Goal: Information Seeking & Learning: Compare options

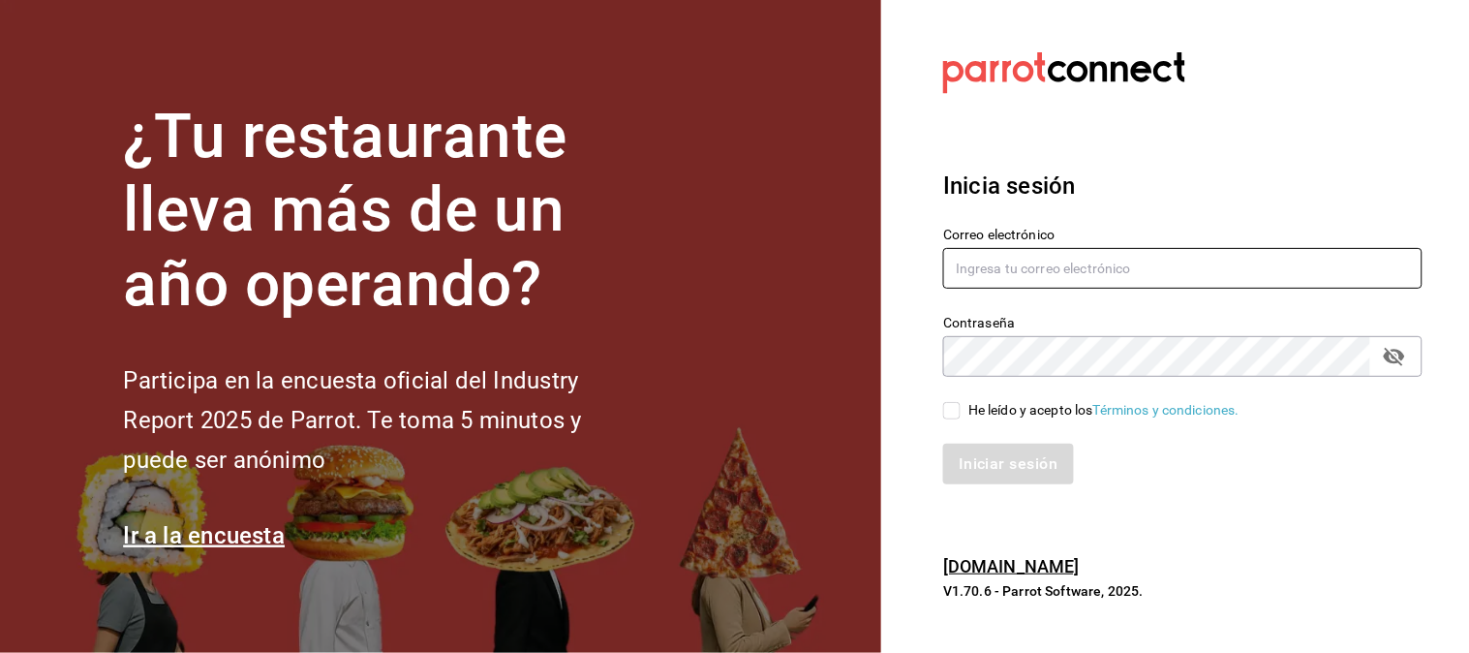
type input "multiuser@napolipizza.com"
click at [950, 412] on input "He leído y acepto los Términos y condiciones." at bounding box center [951, 410] width 17 height 17
checkbox input "true"
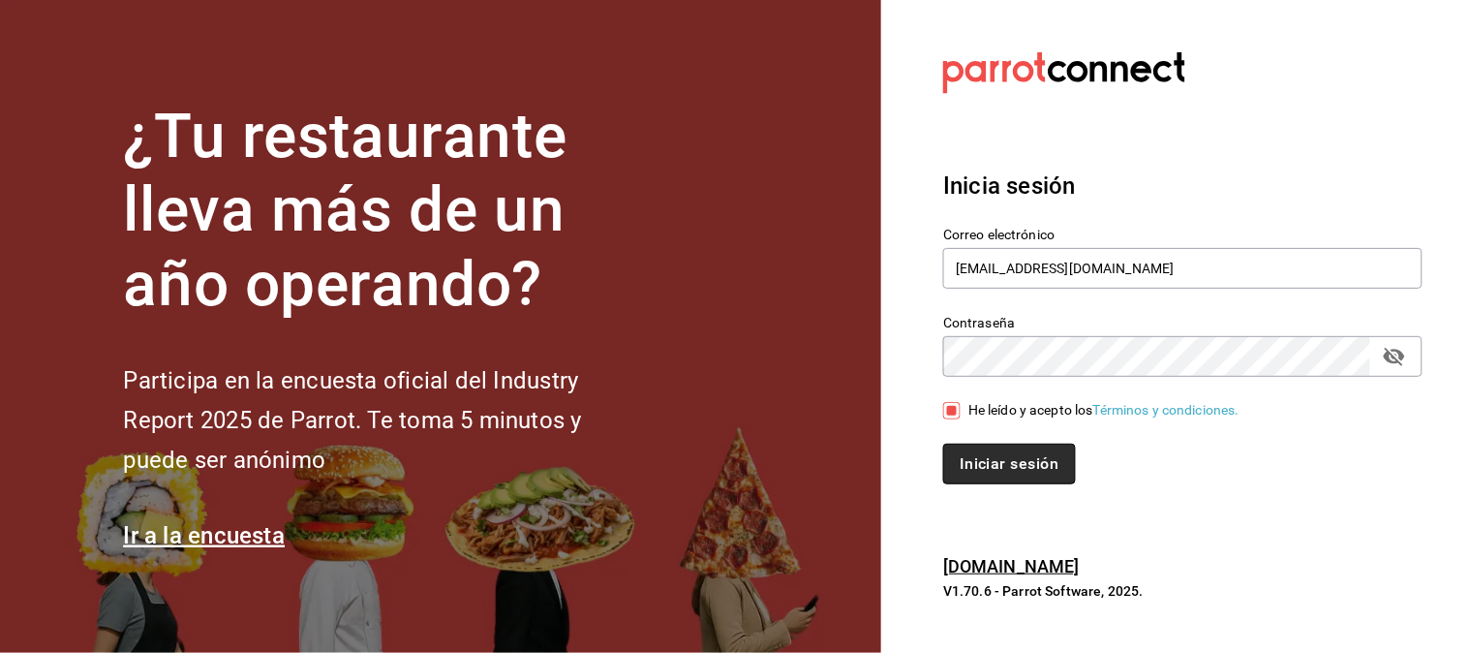
click at [1010, 465] on button "Iniciar sesión" at bounding box center [1009, 463] width 132 height 41
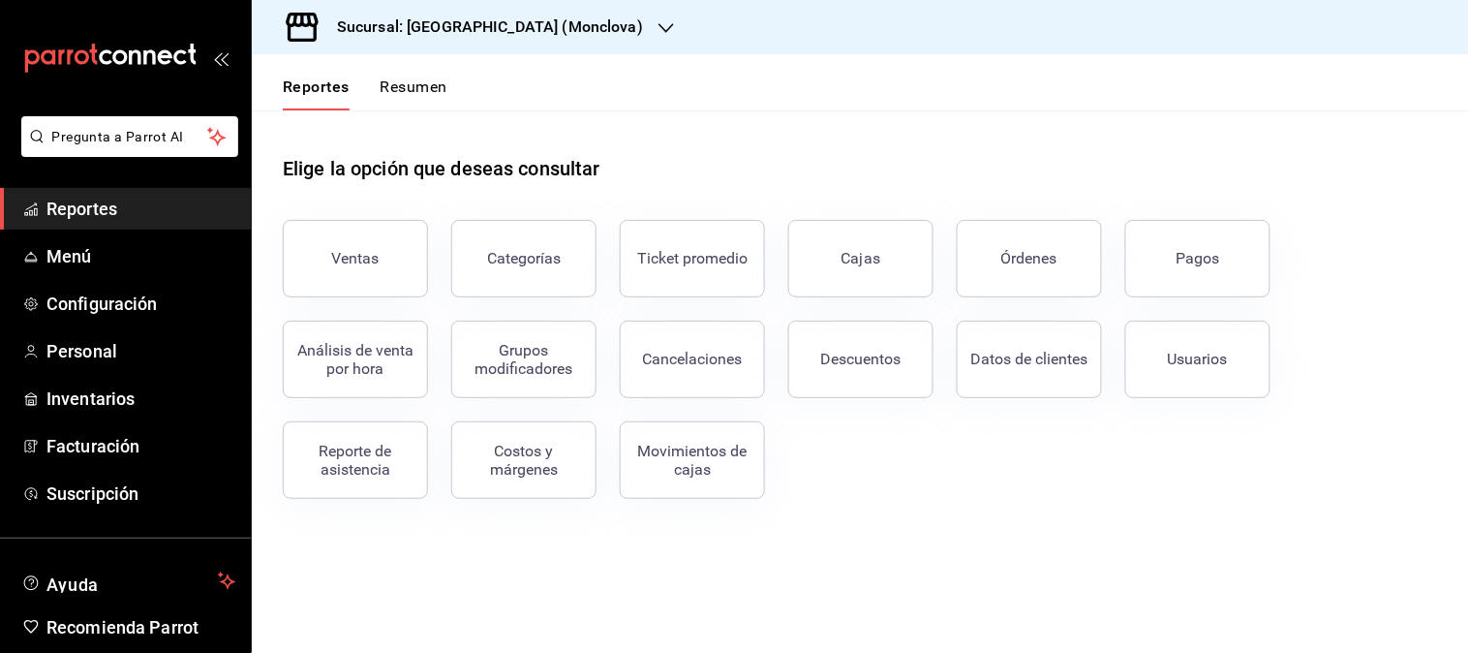
click at [658, 25] on icon "button" at bounding box center [665, 27] width 15 height 15
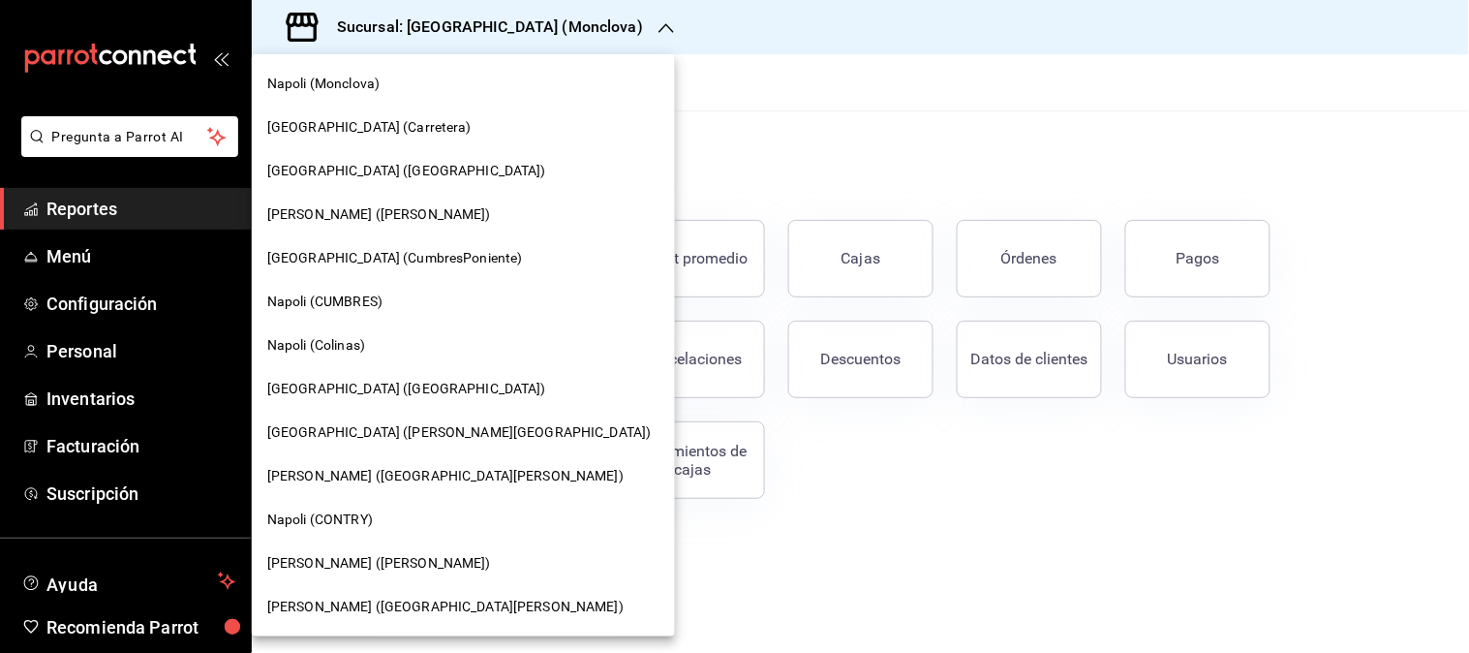
click at [330, 407] on div "Napoli (MIRAVALLE)" at bounding box center [463, 389] width 423 height 44
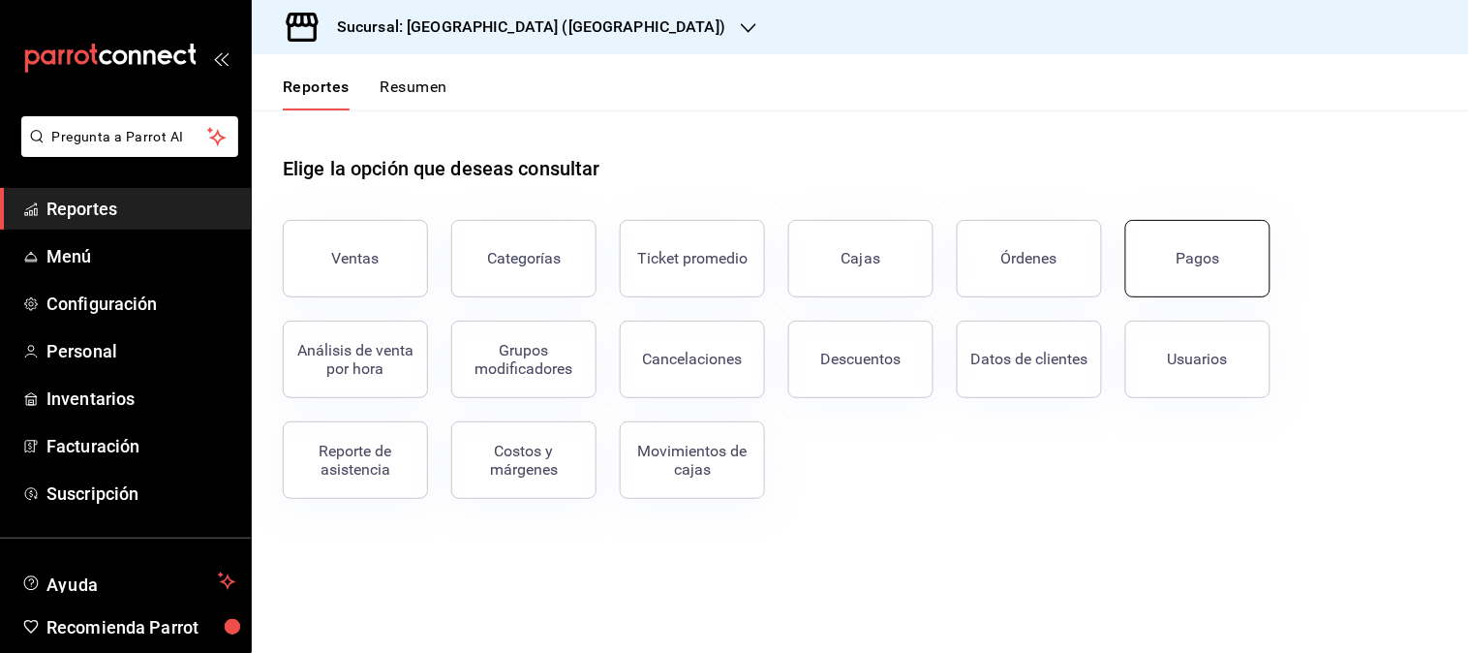
click at [1179, 260] on div "Pagos" at bounding box center [1198, 258] width 44 height 18
click at [995, 265] on button "Órdenes" at bounding box center [1029, 258] width 145 height 77
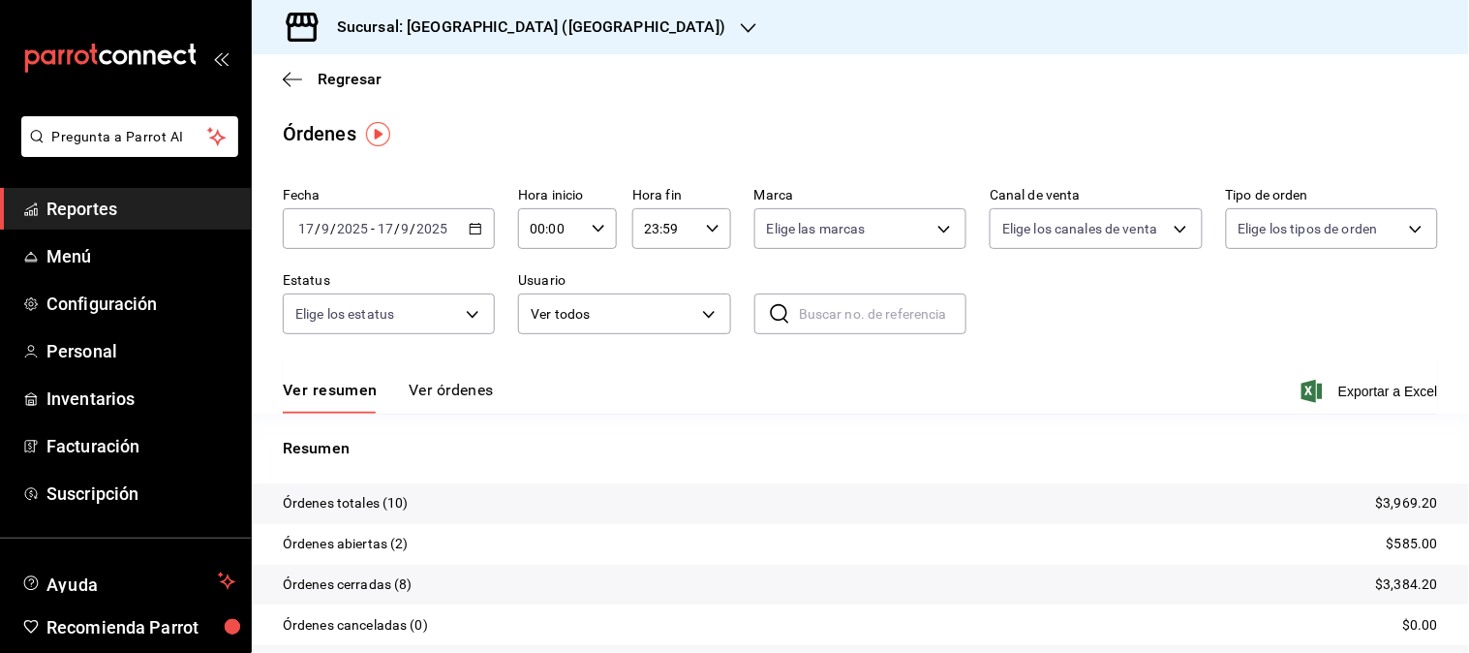
click at [473, 222] on icon "button" at bounding box center [476, 229] width 14 height 14
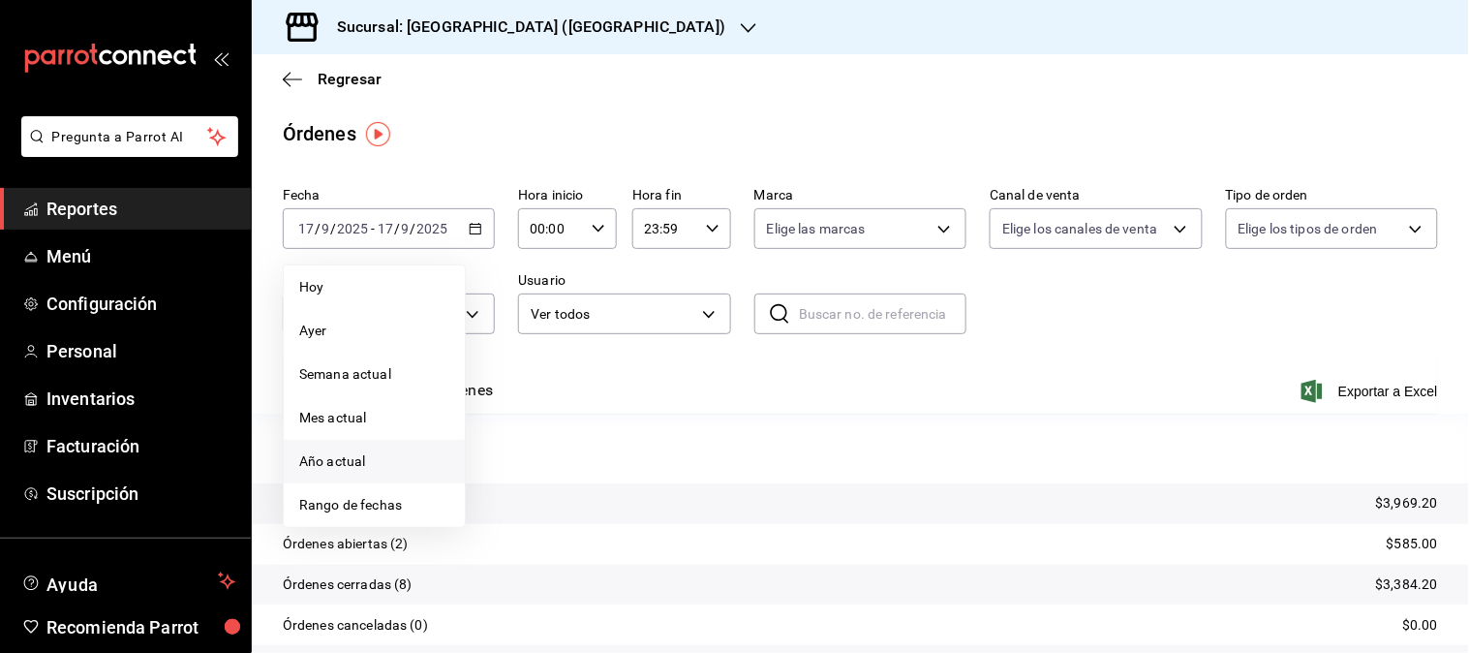
click at [351, 459] on span "Año actual" at bounding box center [374, 461] width 150 height 20
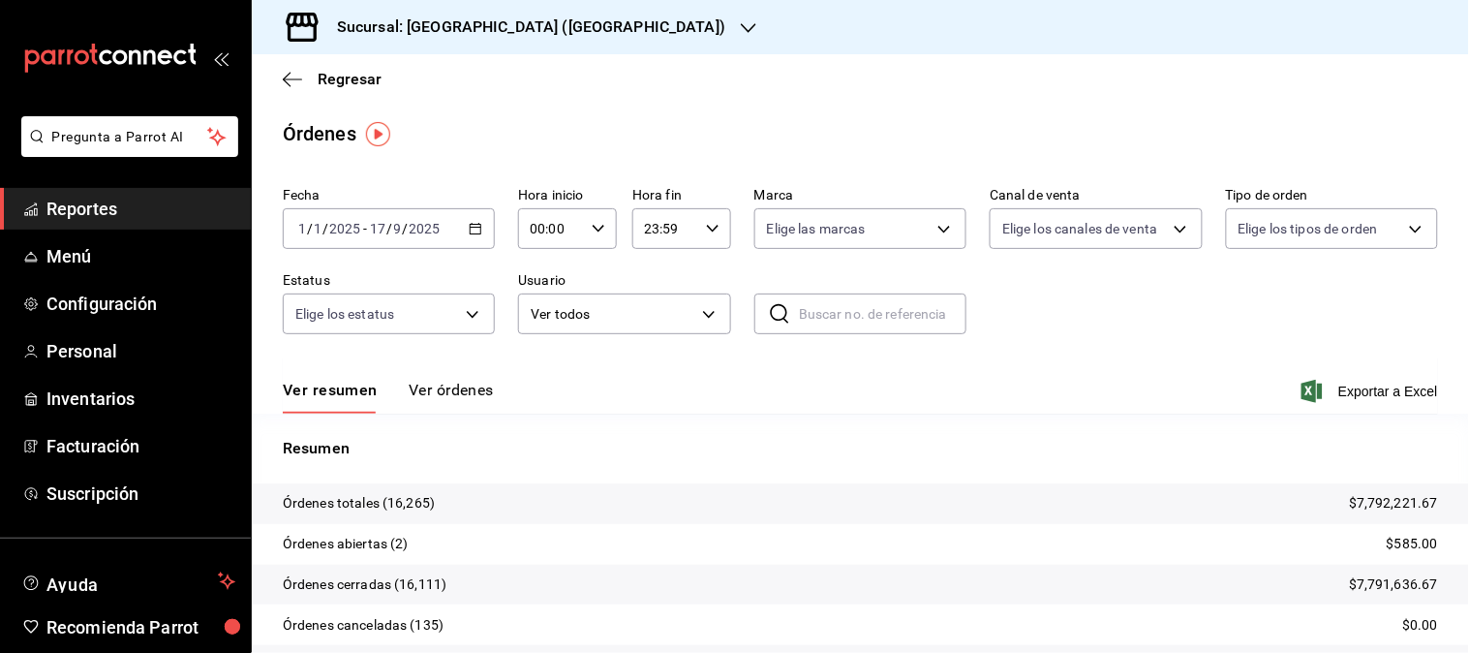
click at [472, 234] on \(Stroke\) "button" at bounding box center [476, 229] width 12 height 11
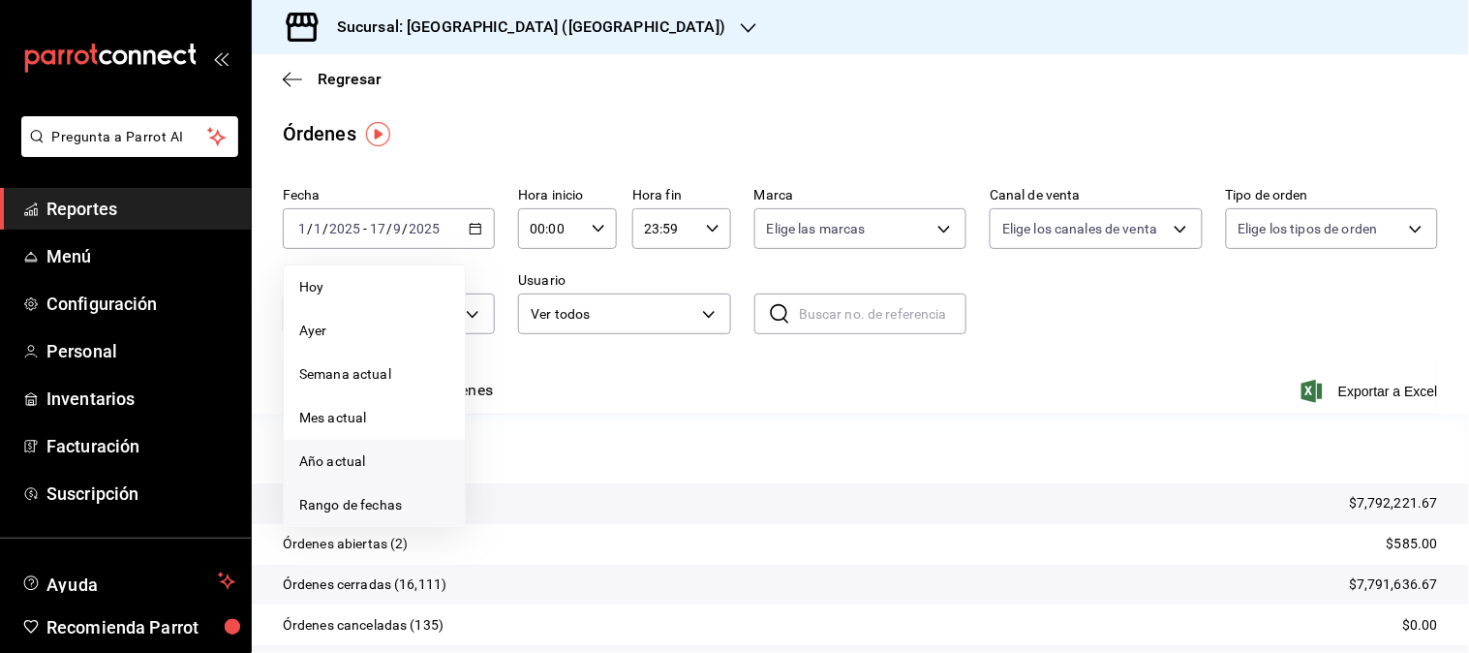
click at [351, 509] on span "Rango de fechas" at bounding box center [374, 505] width 150 height 20
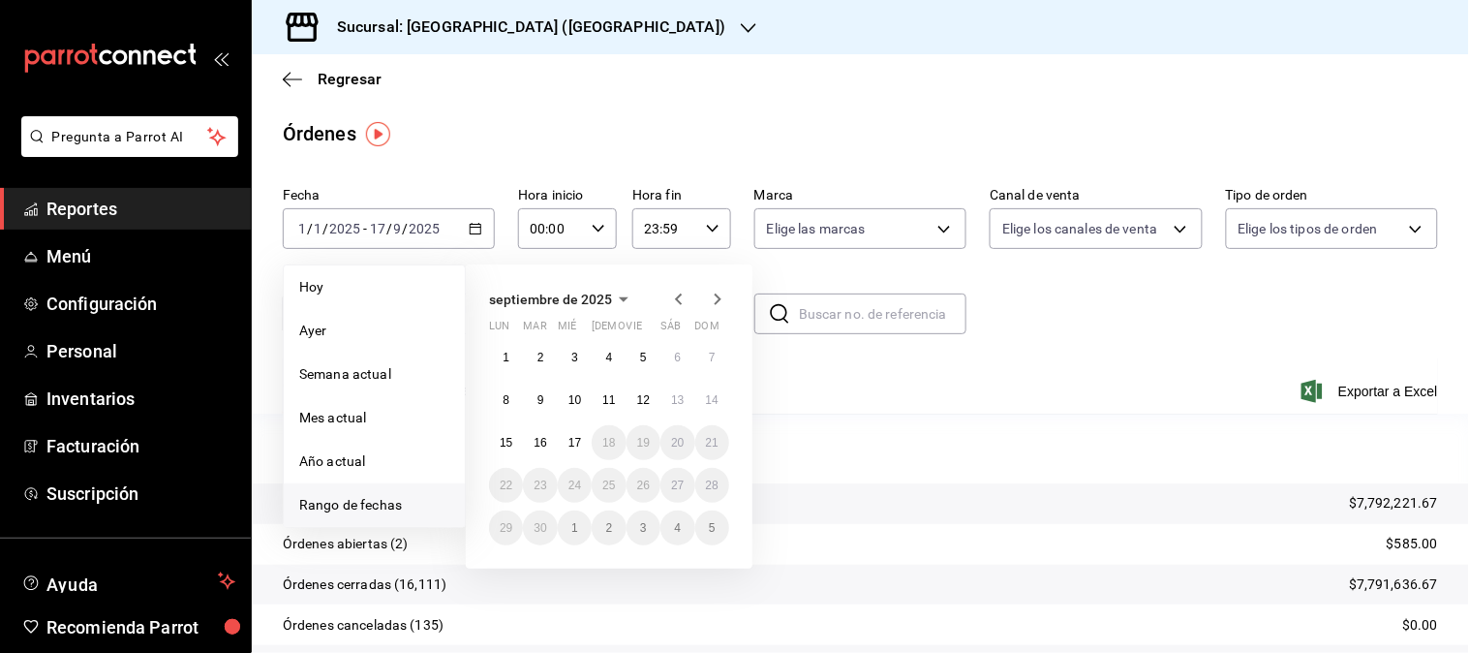
click at [681, 297] on icon "button" at bounding box center [678, 299] width 23 height 23
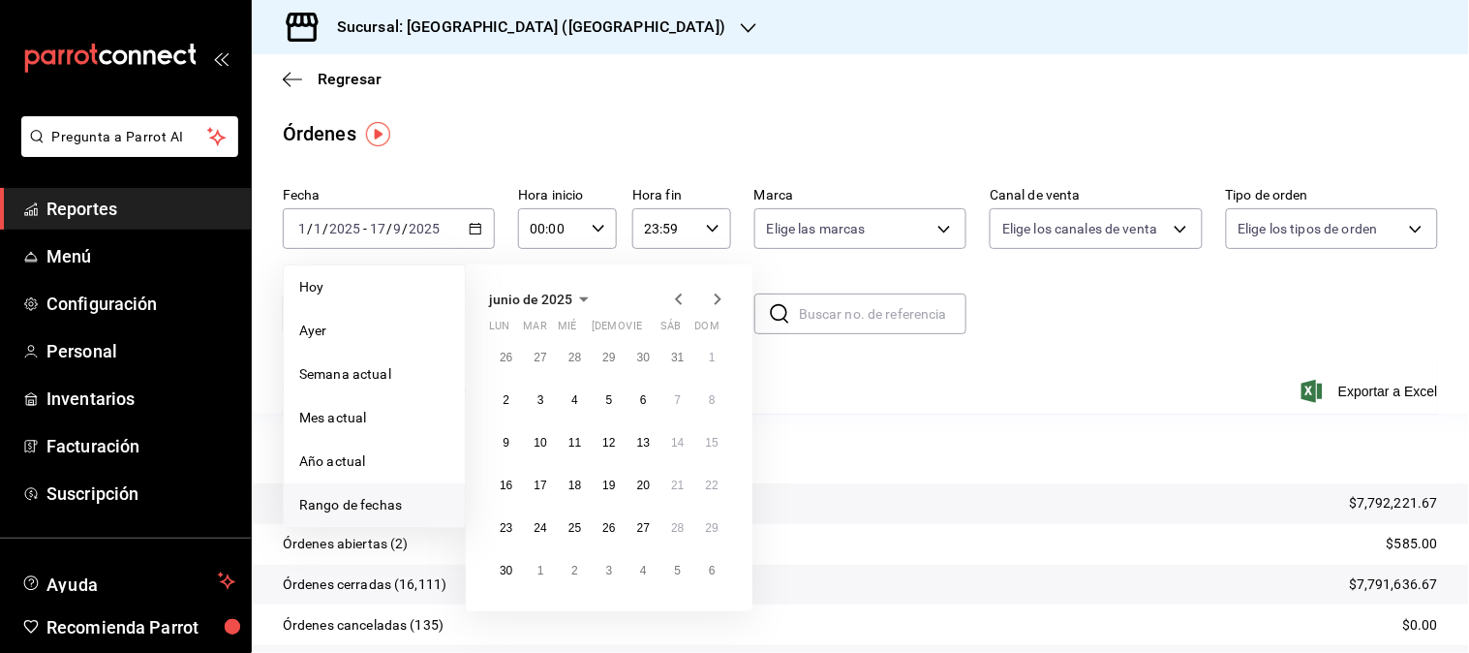
click at [681, 297] on icon "button" at bounding box center [678, 299] width 23 height 23
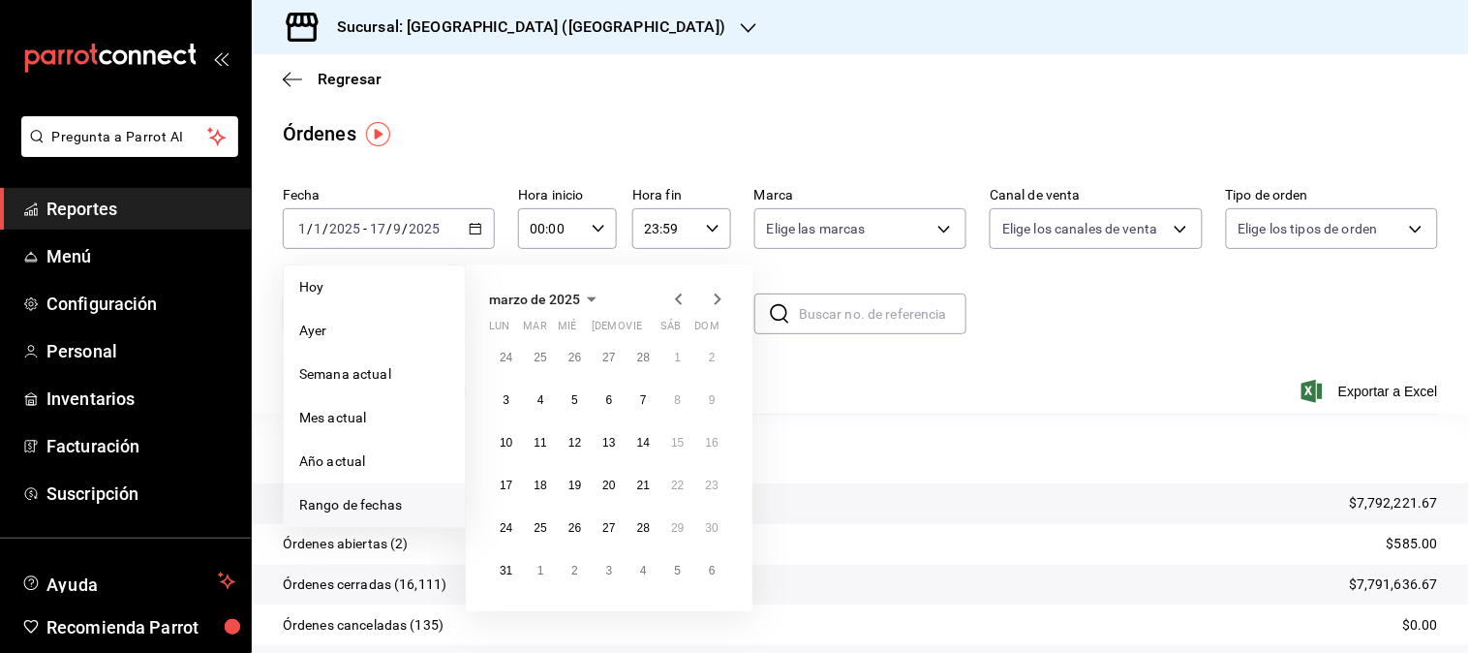
click at [681, 297] on icon "button" at bounding box center [678, 299] width 23 height 23
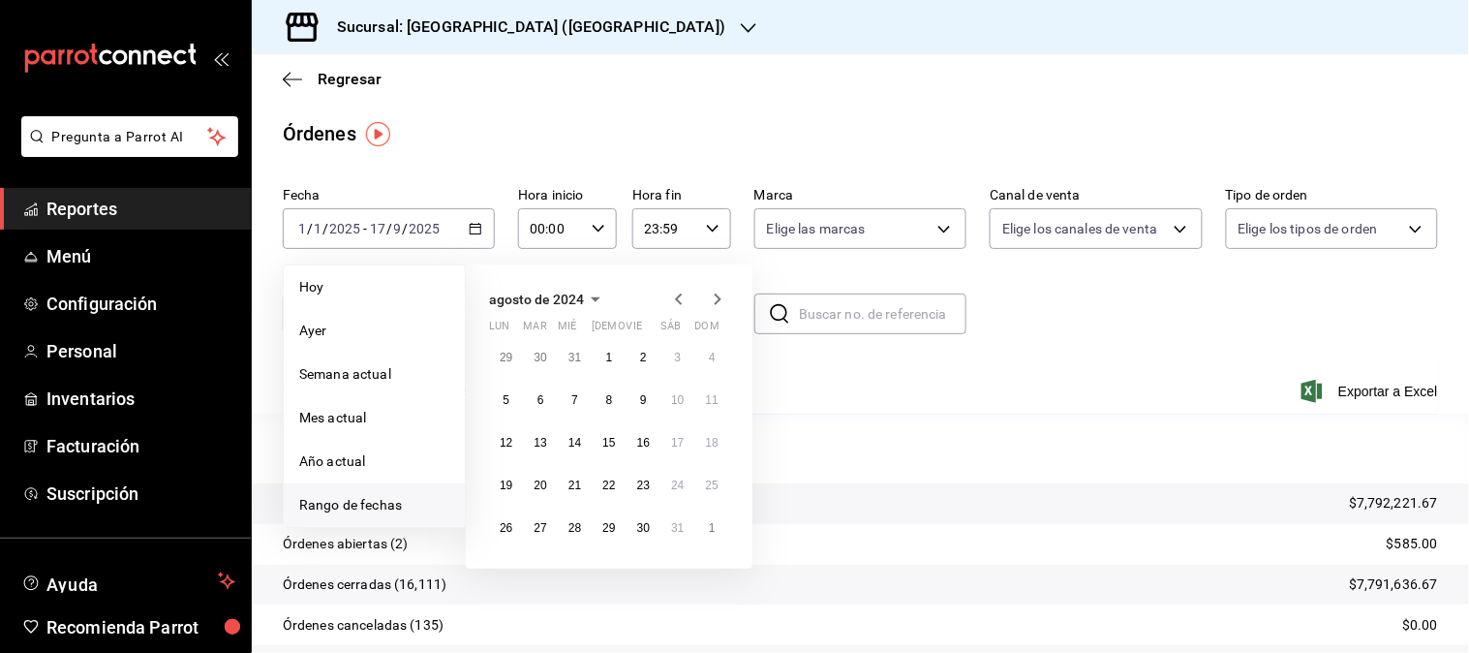
click at [681, 297] on icon "button" at bounding box center [678, 299] width 23 height 23
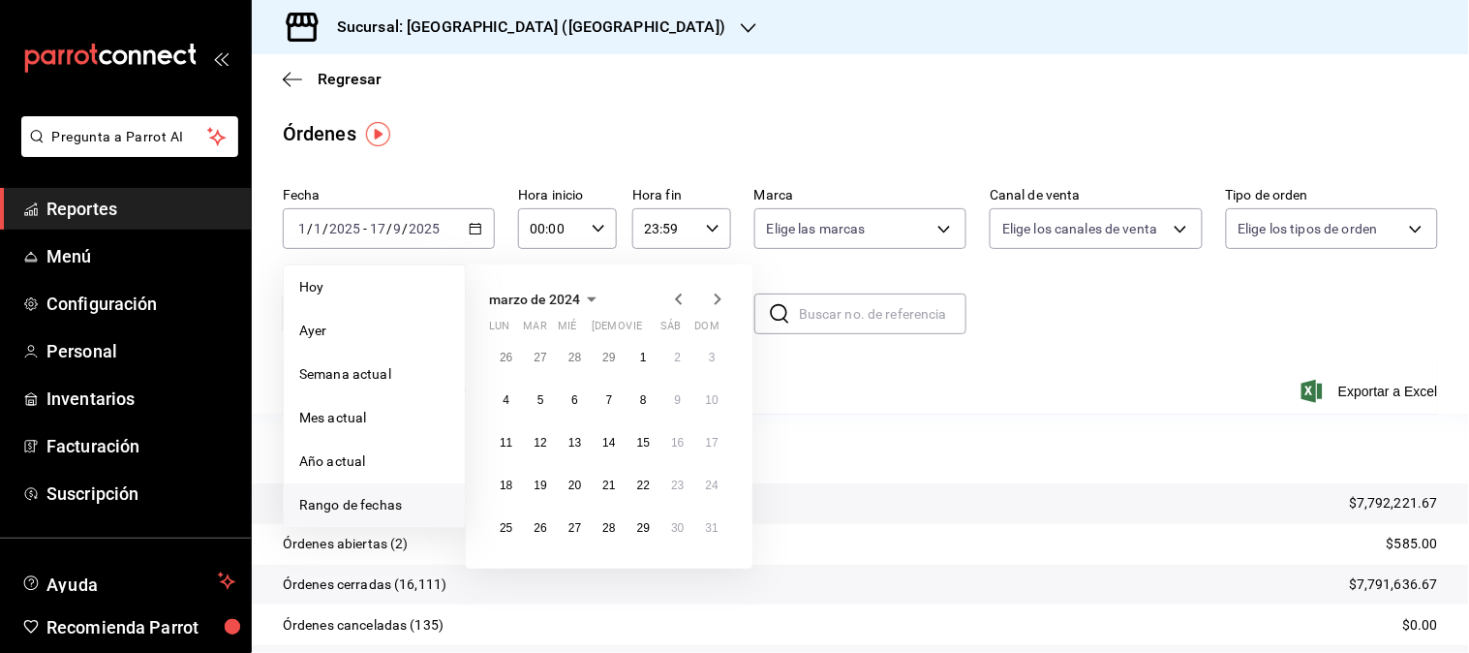
click at [681, 297] on icon "button" at bounding box center [678, 299] width 23 height 23
click at [721, 296] on icon "button" at bounding box center [717, 299] width 23 height 23
click at [718, 297] on icon "button" at bounding box center [718, 299] width 7 height 12
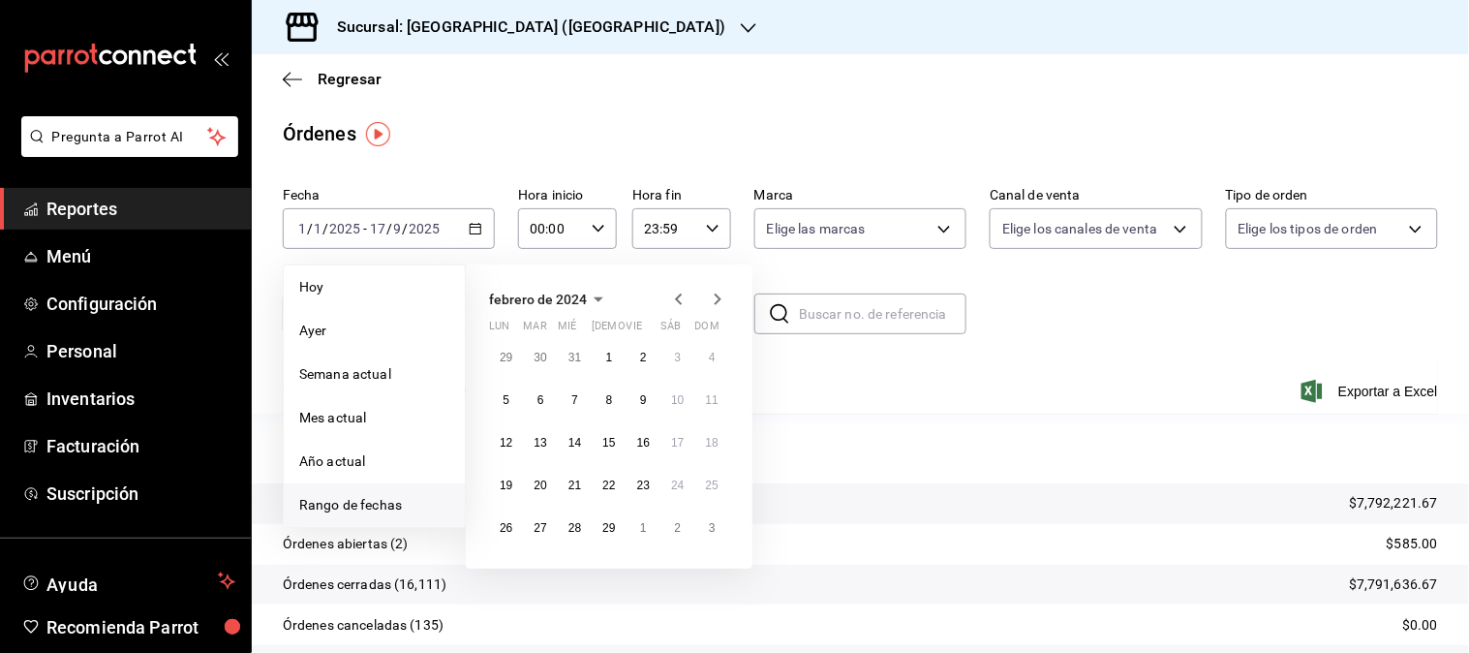
click at [680, 301] on icon "button" at bounding box center [678, 299] width 23 height 23
click at [504, 356] on abbr "1" at bounding box center [506, 358] width 7 height 14
click at [718, 354] on button "7" at bounding box center [712, 357] width 34 height 35
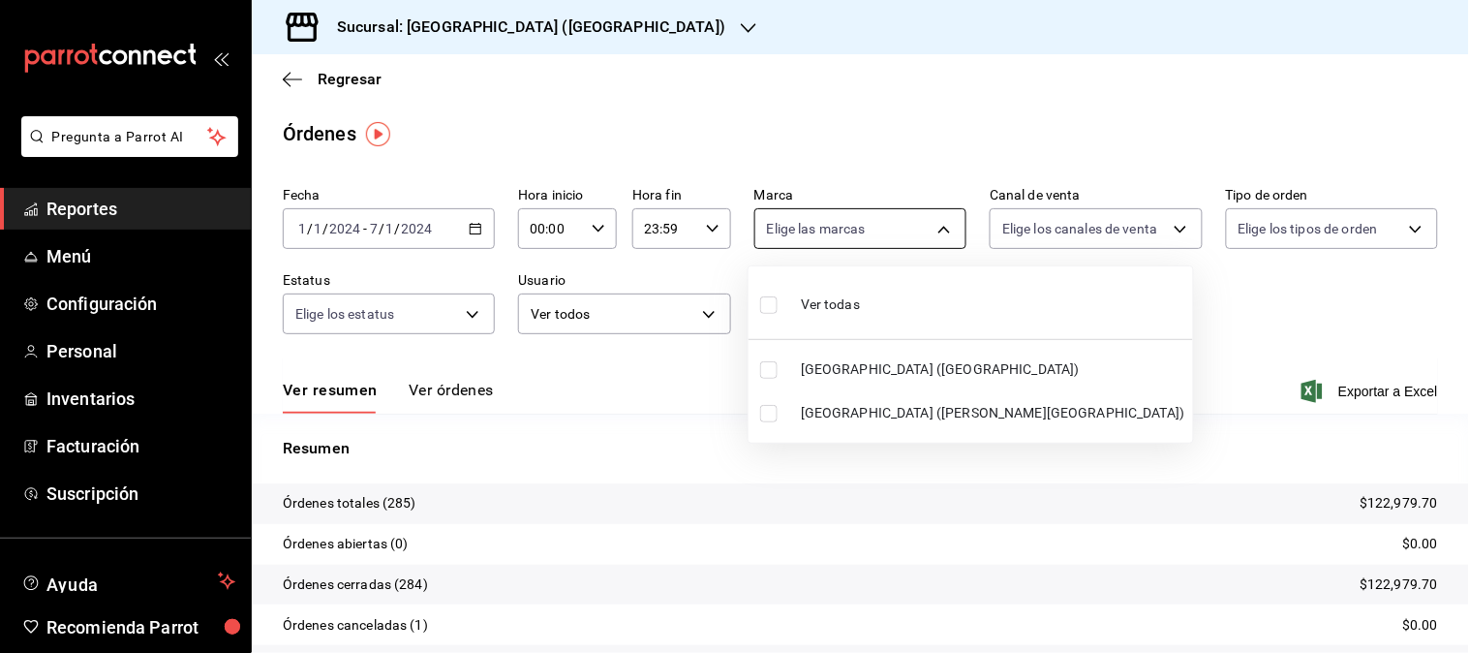
click at [937, 234] on body "Pregunta a Parrot AI Reportes Menú Configuración Personal Inventarios Facturaci…" at bounding box center [734, 326] width 1469 height 653
click at [1143, 233] on div at bounding box center [734, 326] width 1469 height 653
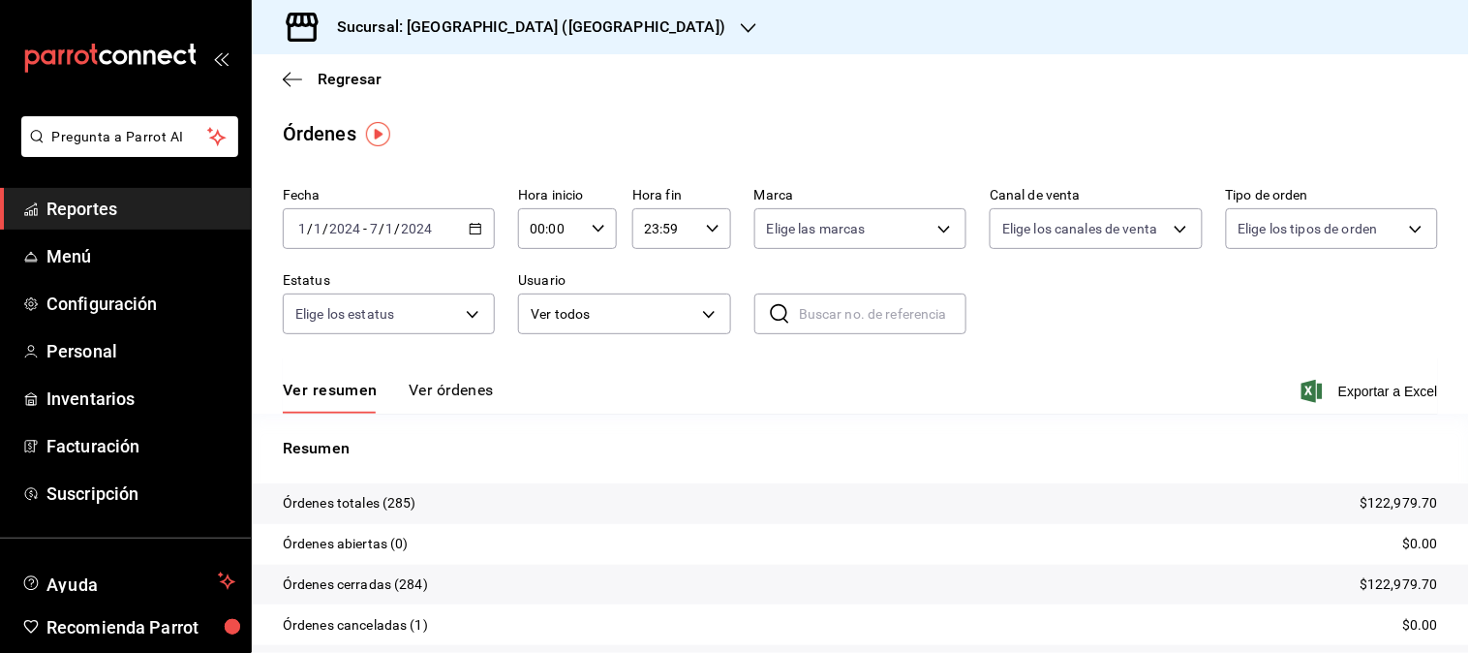
click at [1137, 235] on body "Pregunta a Parrot AI Reportes Menú Configuración Personal Inventarios Facturaci…" at bounding box center [734, 326] width 1469 height 653
click at [1059, 412] on span "Uber Eats" at bounding box center [1107, 413] width 147 height 20
type input "UBER_EATS"
checkbox input "true"
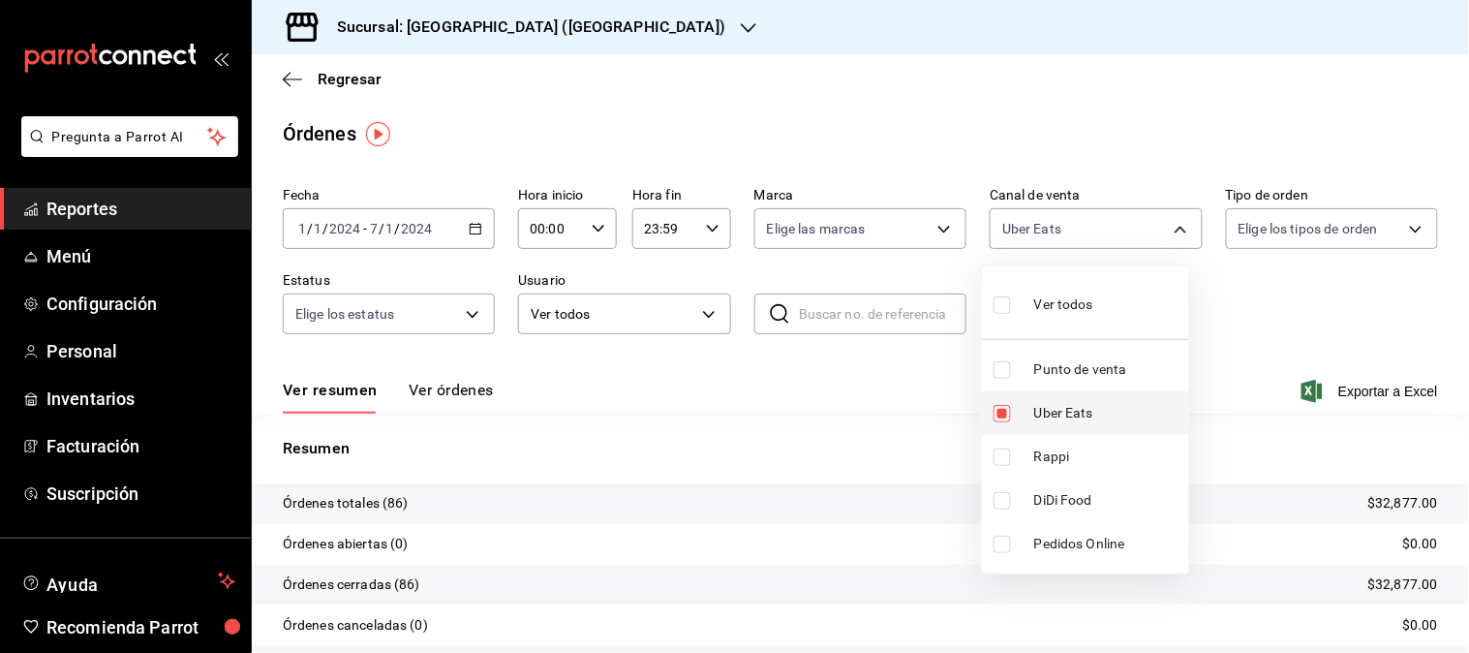
click at [1058, 410] on span "Uber Eats" at bounding box center [1107, 413] width 147 height 20
checkbox input "false"
click at [1055, 455] on span "Rappi" at bounding box center [1107, 456] width 147 height 20
type input "RAPPI"
checkbox input "true"
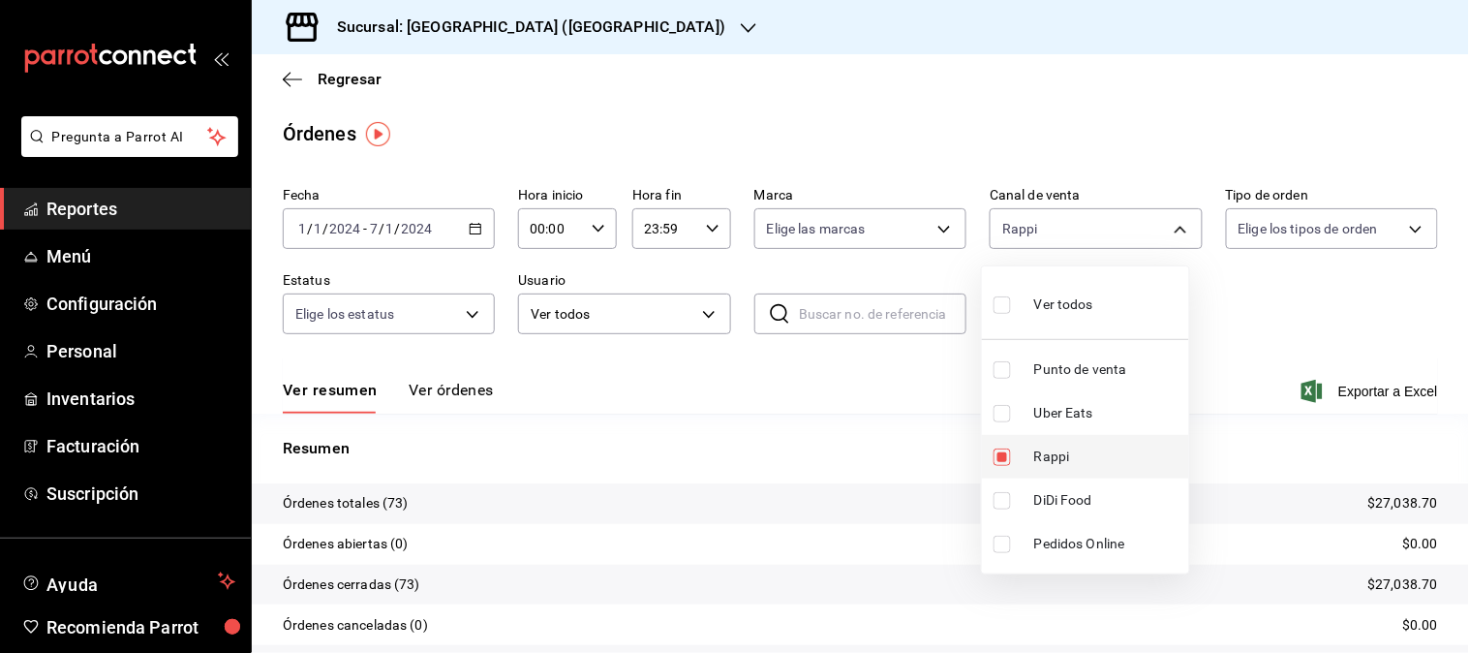
click at [1057, 455] on span "Rappi" at bounding box center [1107, 456] width 147 height 20
checkbox input "false"
click at [1065, 498] on span "DiDi Food" at bounding box center [1107, 500] width 147 height 20
type input "DIDI_FOOD"
checkbox input "true"
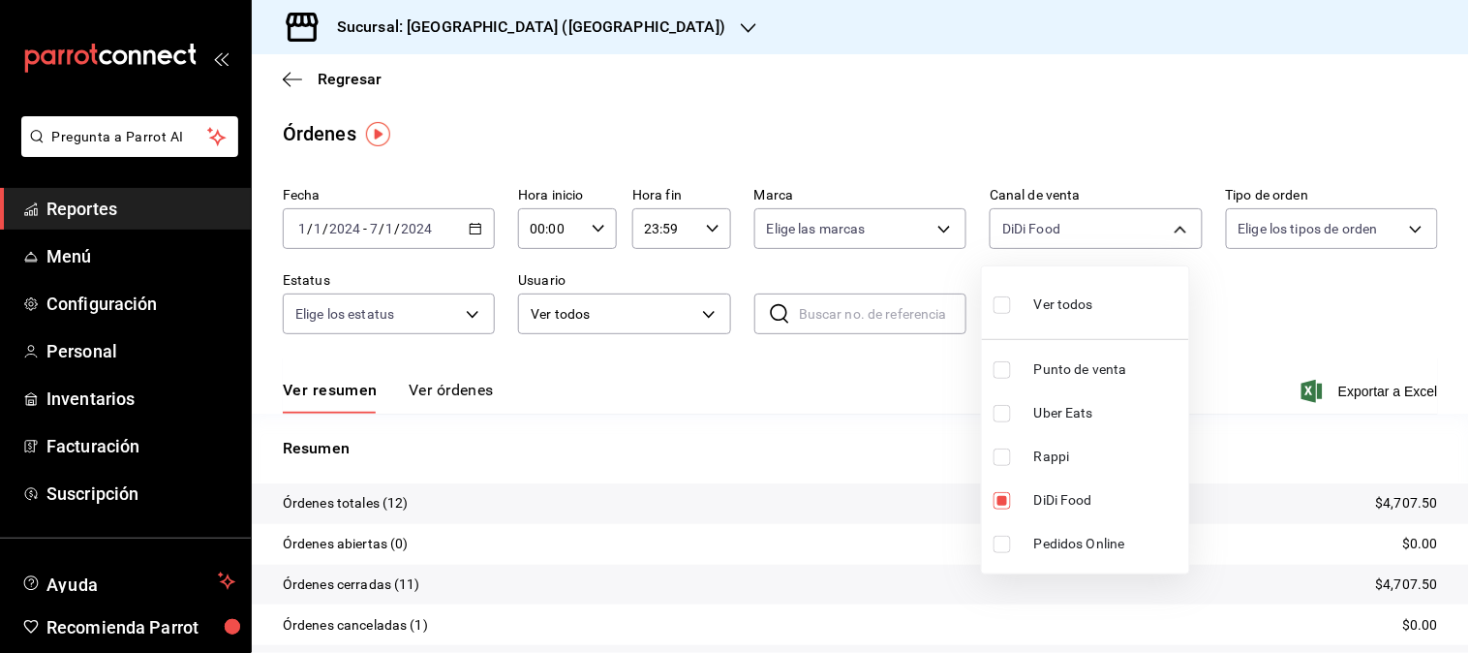
click at [475, 229] on div at bounding box center [734, 326] width 1469 height 653
click at [475, 229] on icon "button" at bounding box center [476, 229] width 14 height 14
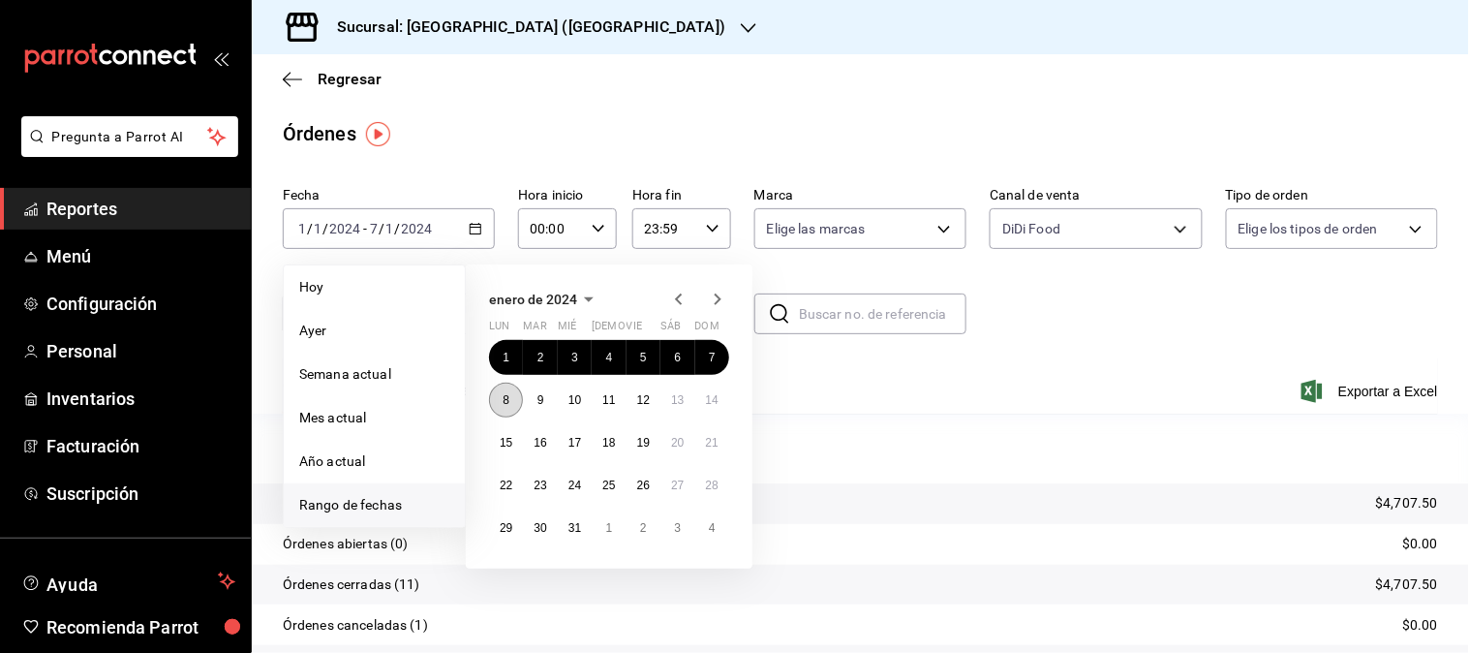
click at [498, 400] on button "8" at bounding box center [506, 399] width 34 height 35
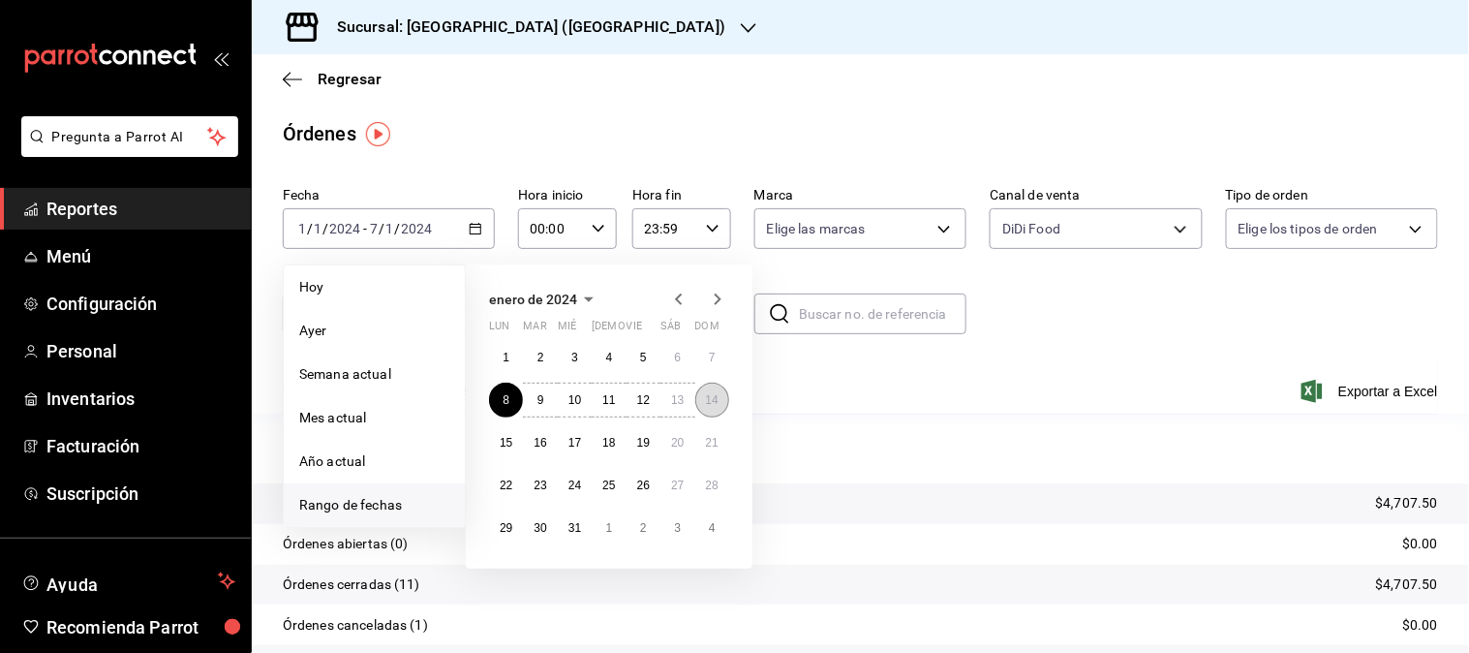
click at [715, 404] on abbr "14" at bounding box center [712, 400] width 13 height 14
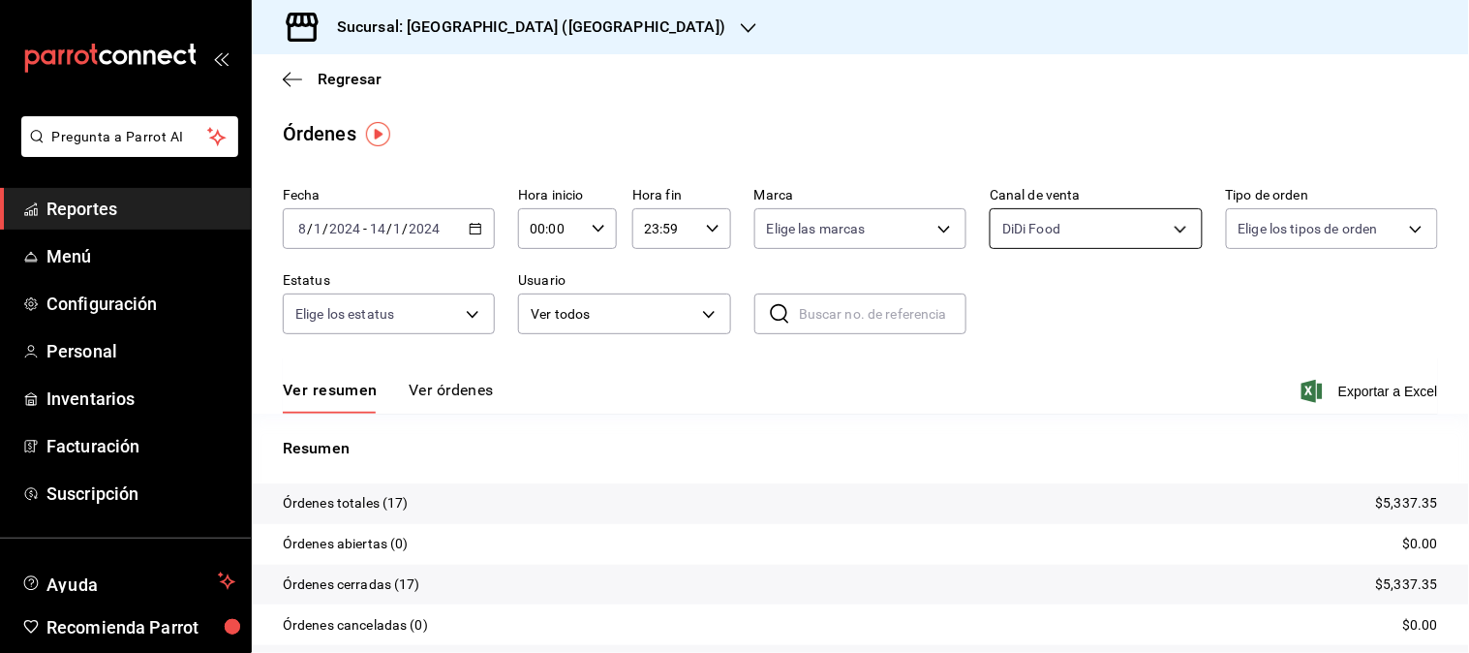
click at [1164, 233] on body "Pregunta a Parrot AI Reportes Menú Configuración Personal Inventarios Facturaci…" at bounding box center [734, 326] width 1469 height 653
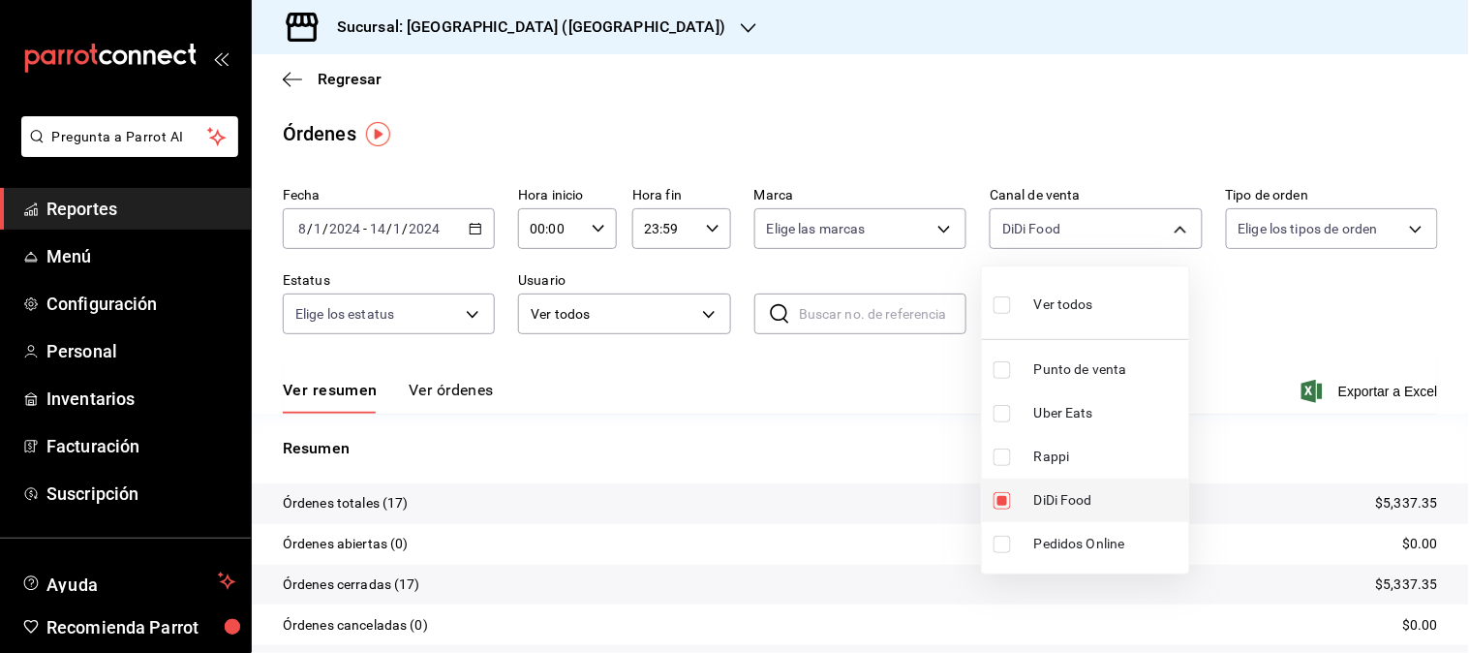
click at [1069, 490] on span "DiDi Food" at bounding box center [1107, 500] width 147 height 20
checkbox input "false"
click at [1058, 461] on span "Rappi" at bounding box center [1107, 456] width 147 height 20
type input "RAPPI"
checkbox input "true"
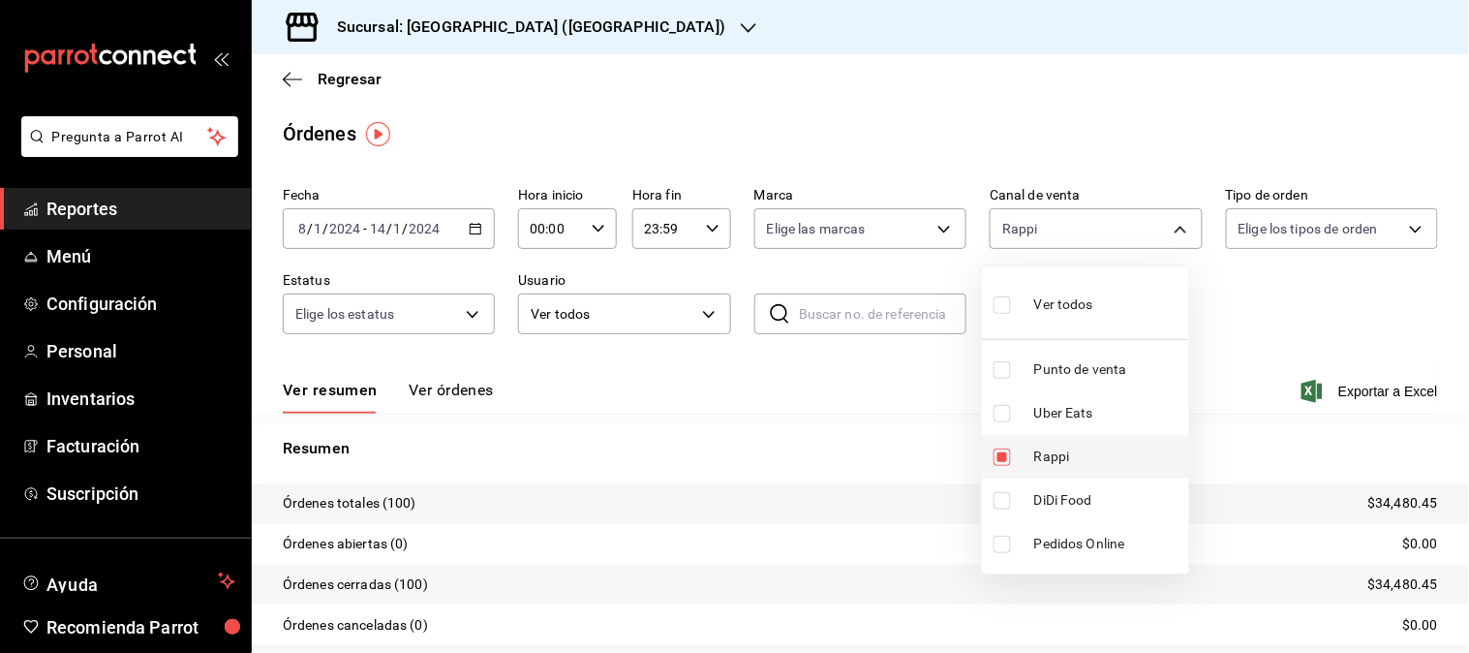
click at [1051, 458] on span "Rappi" at bounding box center [1107, 456] width 147 height 20
checkbox input "false"
click at [1068, 416] on span "Uber Eats" at bounding box center [1107, 413] width 147 height 20
type input "UBER_EATS"
checkbox input "true"
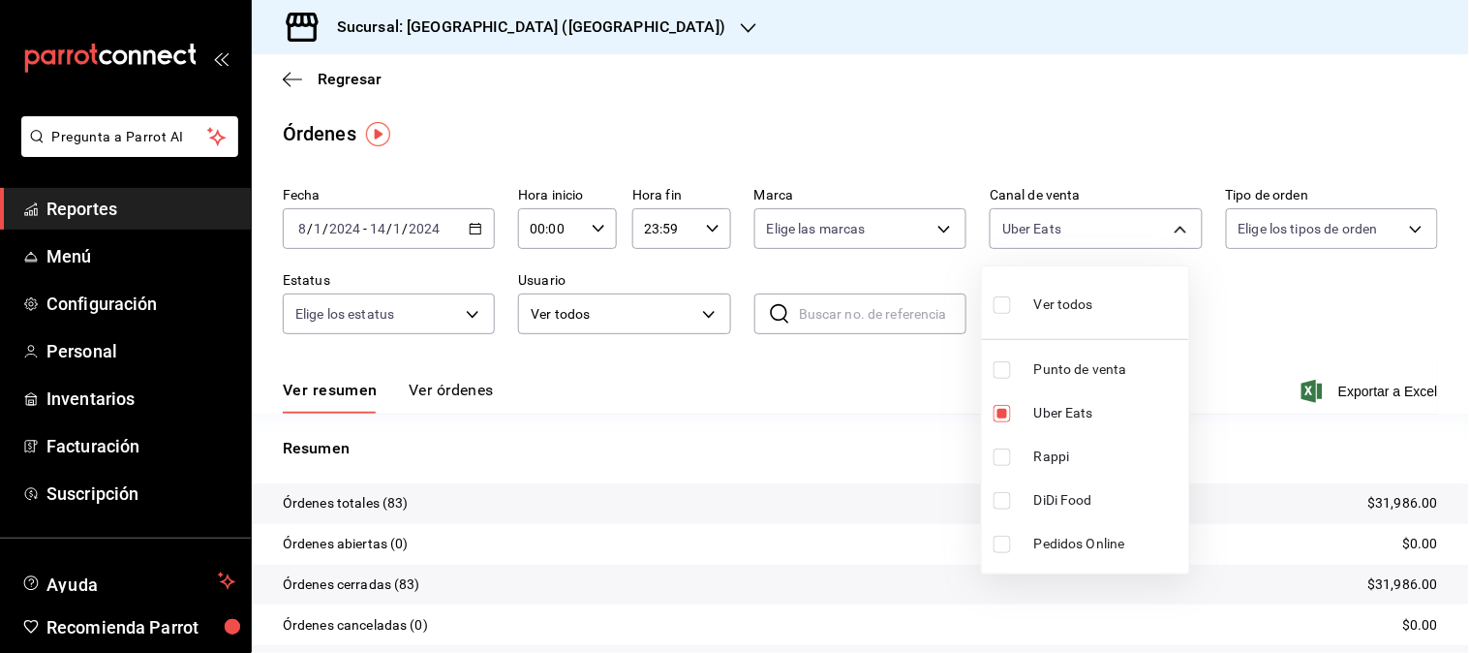
click at [472, 232] on div at bounding box center [734, 326] width 1469 height 653
click at [474, 232] on icon "button" at bounding box center [476, 229] width 14 height 14
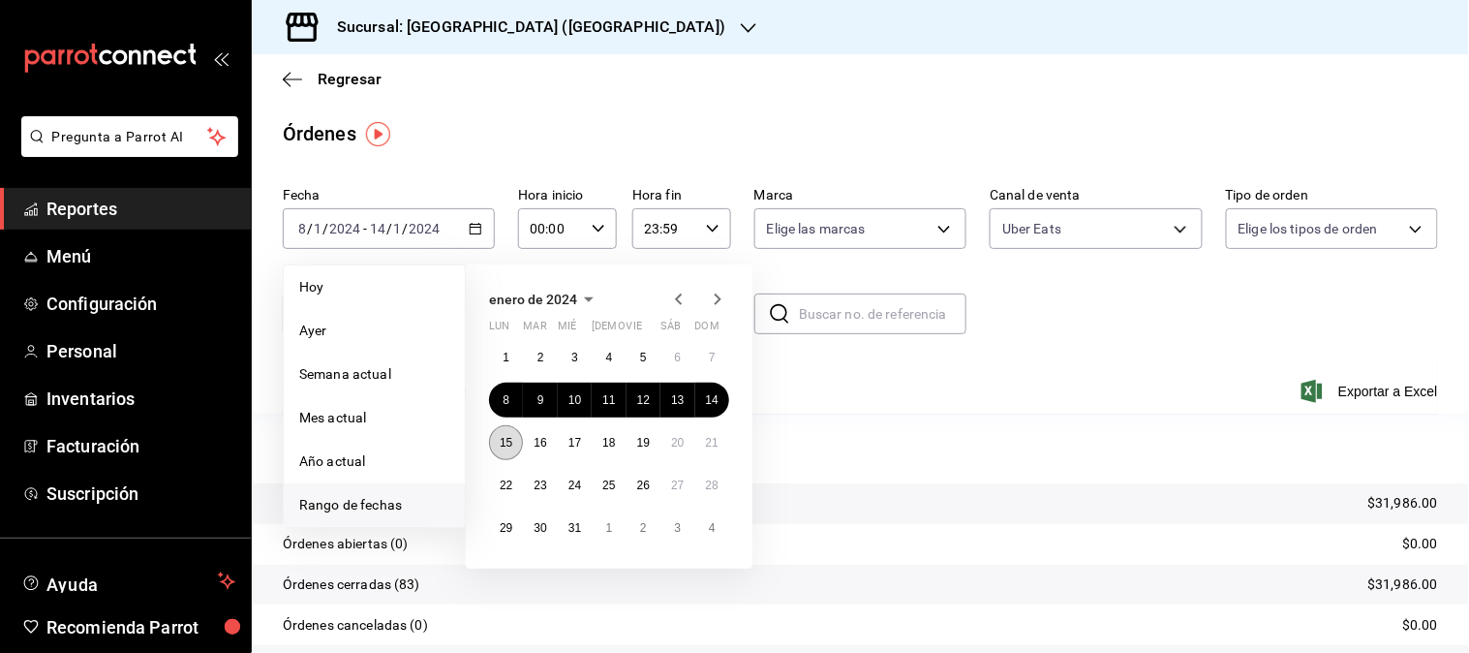
click at [508, 445] on abbr "15" at bounding box center [506, 443] width 13 height 14
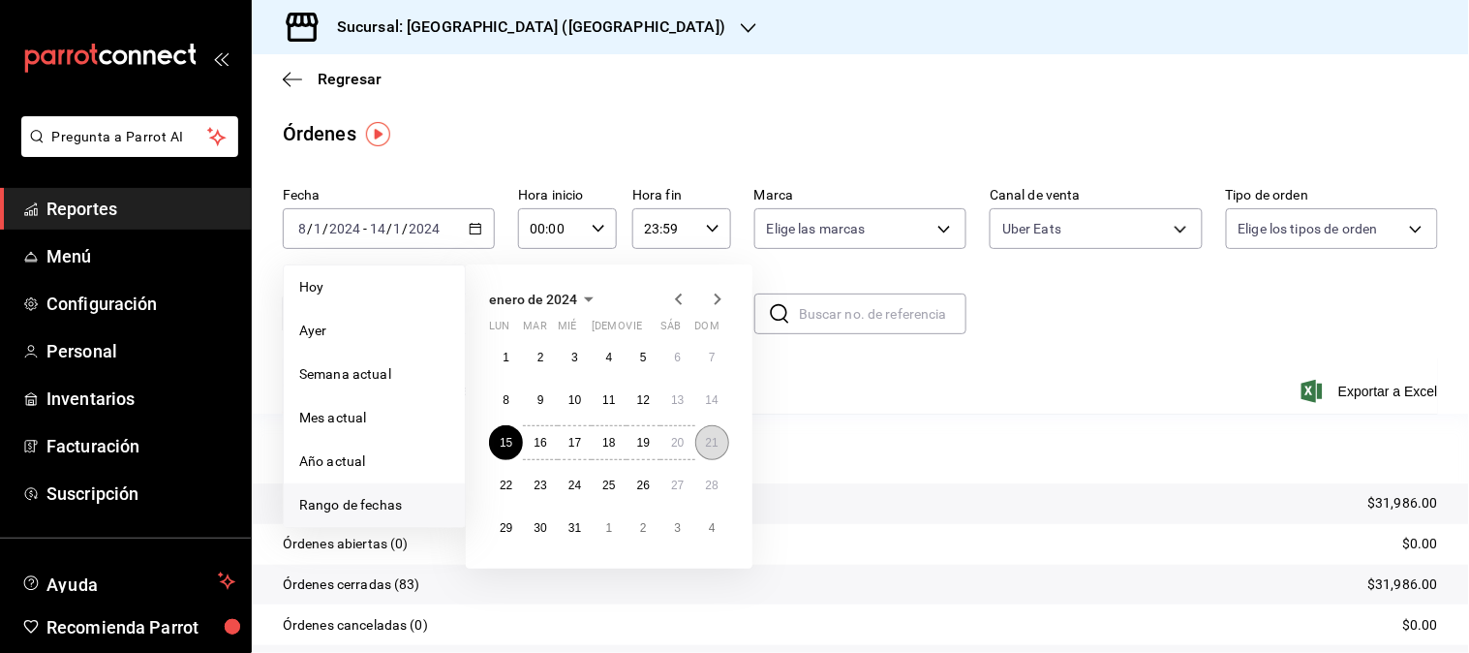
click at [710, 450] on button "21" at bounding box center [712, 442] width 34 height 35
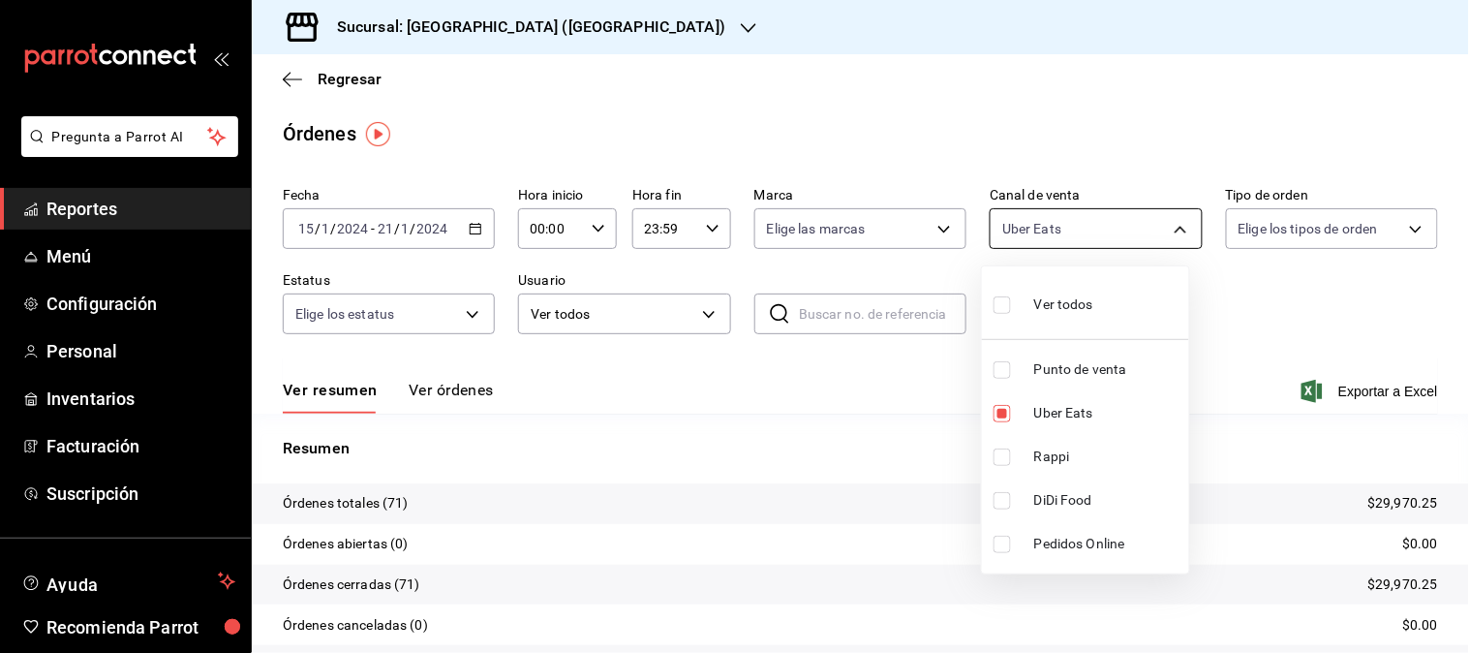
click at [1162, 232] on body "Pregunta a Parrot AI Reportes Menú Configuración Personal Inventarios Facturaci…" at bounding box center [734, 326] width 1469 height 653
click at [1053, 412] on span "Uber Eats" at bounding box center [1107, 413] width 147 height 20
checkbox input "false"
click at [1047, 455] on span "Rappi" at bounding box center [1107, 456] width 147 height 20
type input "RAPPI"
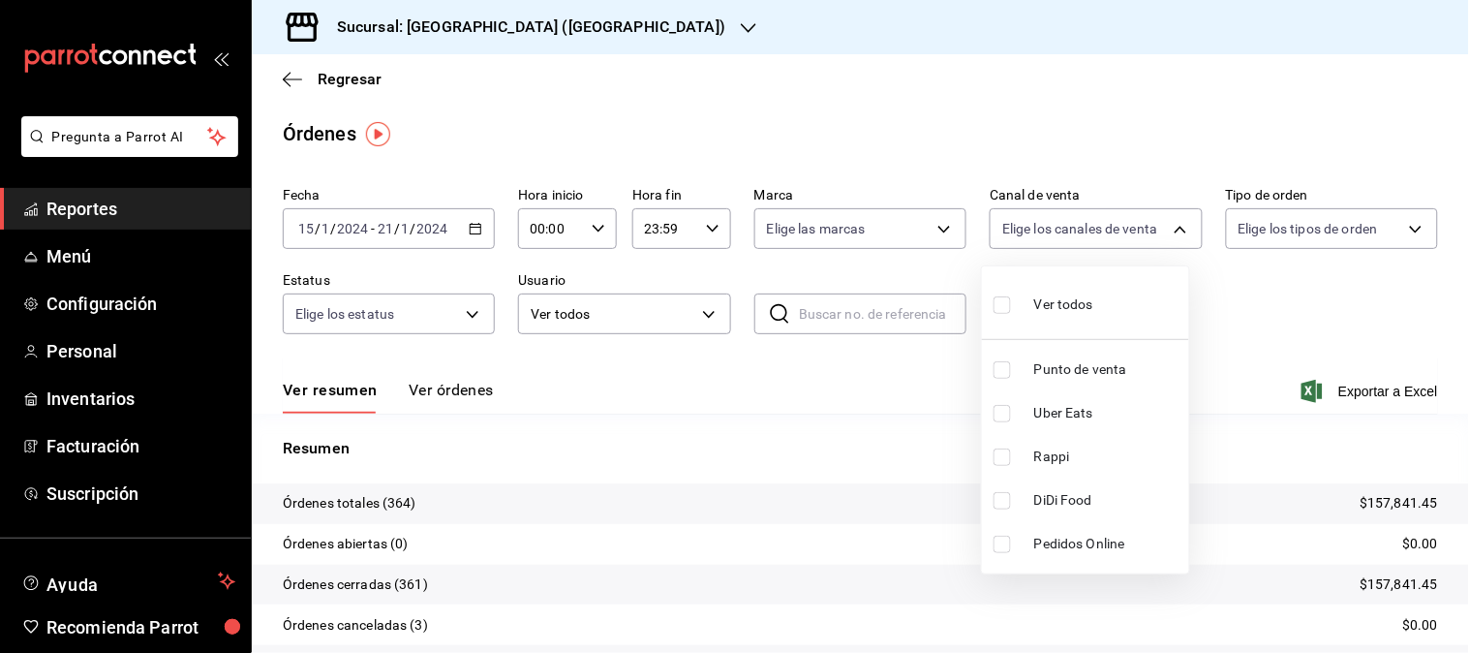
checkbox input "true"
click at [1047, 455] on span "Rappi" at bounding box center [1107, 456] width 147 height 20
checkbox input "false"
click at [1044, 506] on span "DiDi Food" at bounding box center [1107, 500] width 147 height 20
type input "DIDI_FOOD"
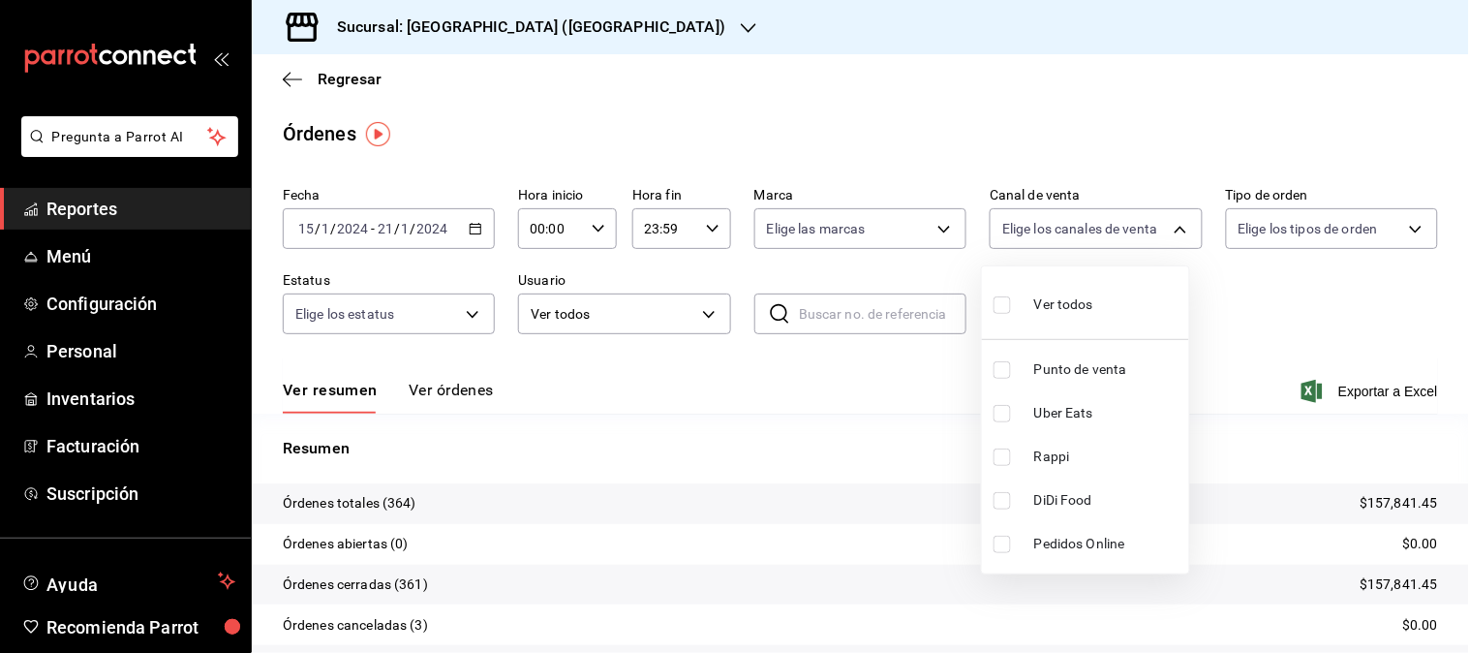
checkbox input "true"
click at [473, 229] on div at bounding box center [734, 326] width 1469 height 653
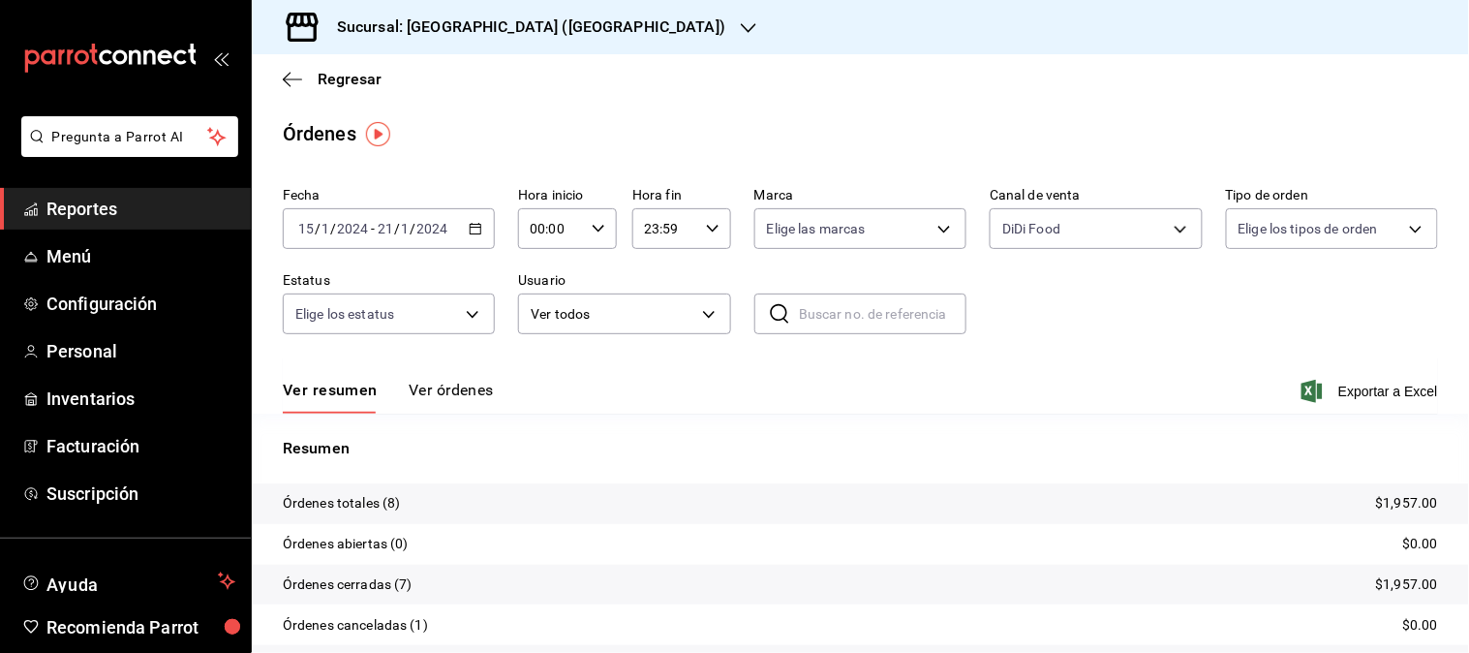
click at [473, 229] on icon "button" at bounding box center [476, 229] width 14 height 14
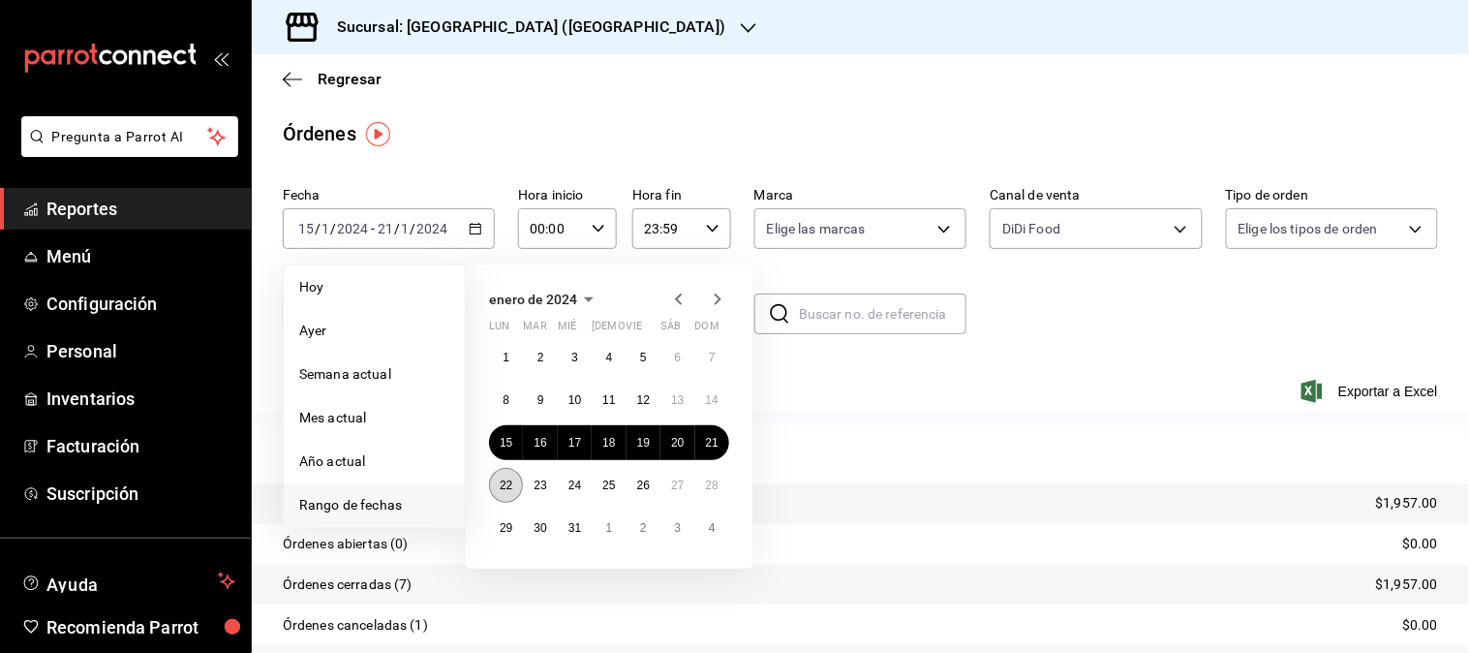
click at [507, 490] on abbr "22" at bounding box center [506, 485] width 13 height 14
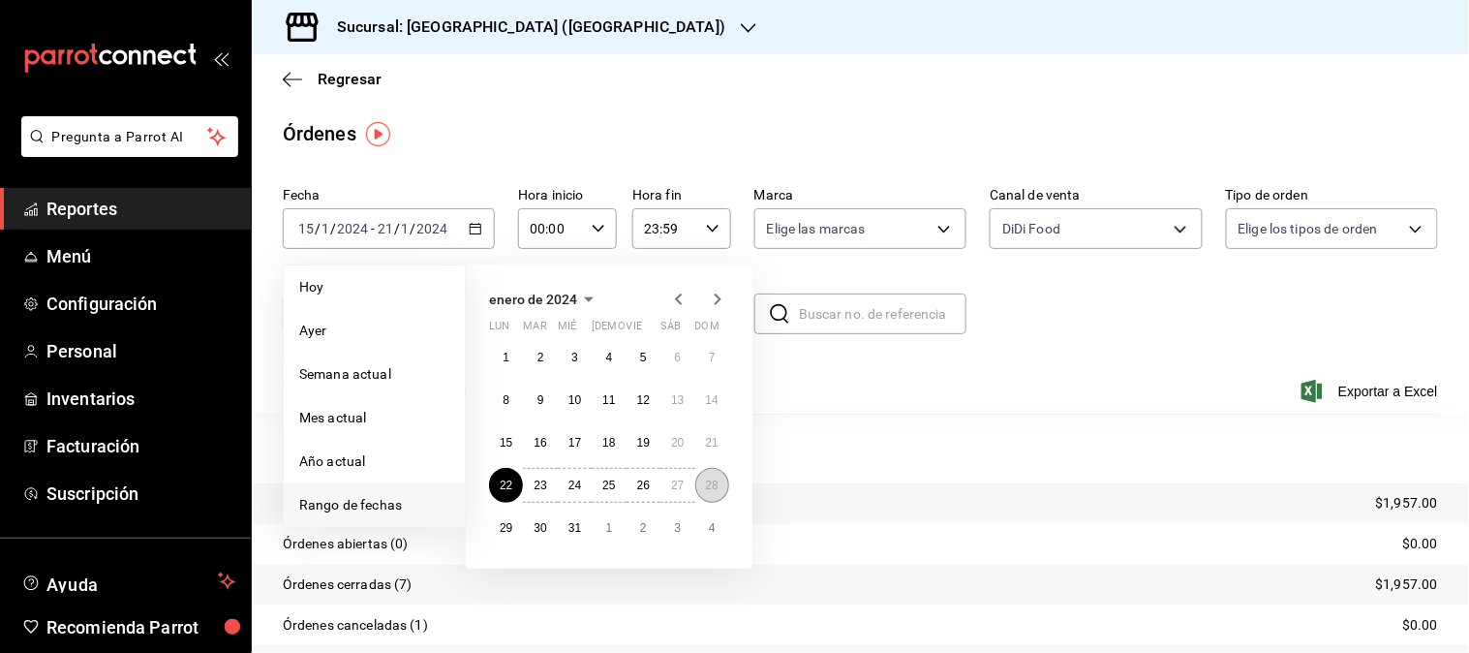
click at [718, 489] on abbr "28" at bounding box center [712, 485] width 13 height 14
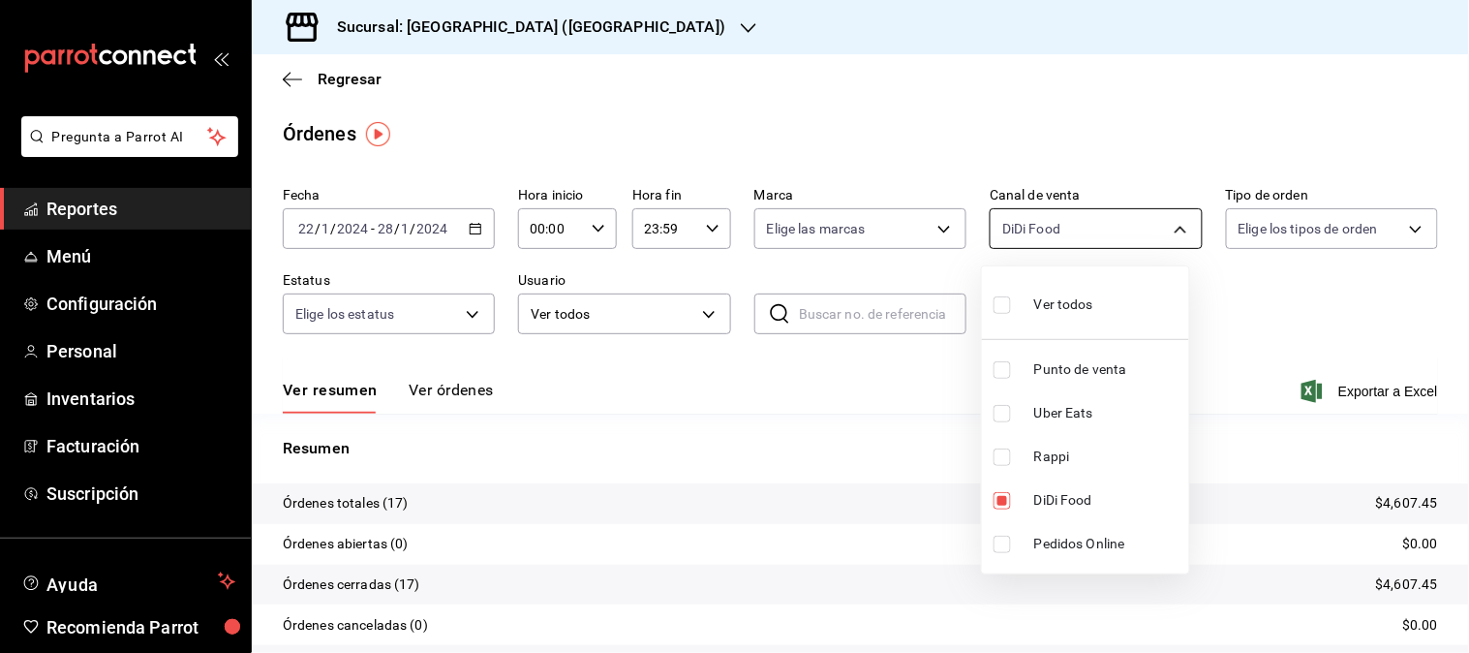
click at [1129, 234] on body "Pregunta a Parrot AI Reportes Menú Configuración Personal Inventarios Facturaci…" at bounding box center [734, 326] width 1469 height 653
click at [1044, 502] on span "DiDi Food" at bounding box center [1107, 500] width 147 height 20
checkbox input "false"
click at [1053, 462] on span "Rappi" at bounding box center [1107, 456] width 147 height 20
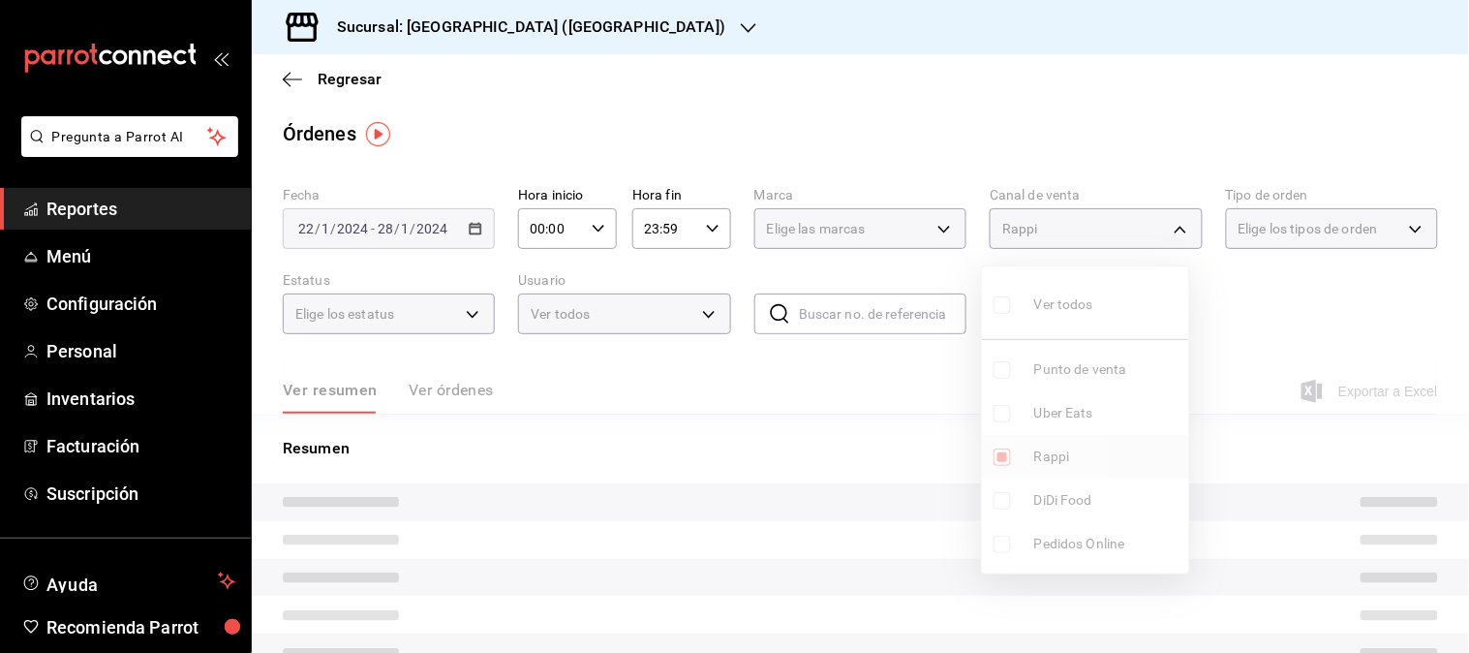
type input "RAPPI"
checkbox input "true"
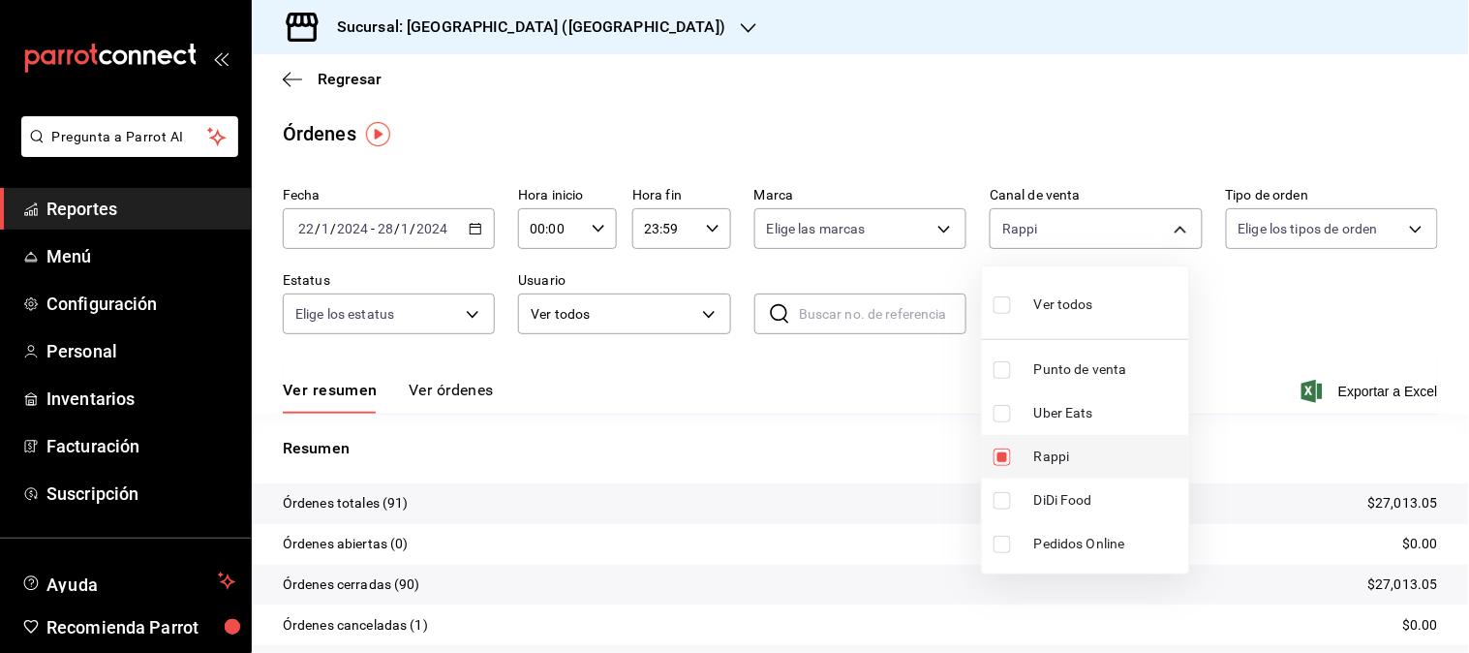
click at [1053, 462] on span "Rappi" at bounding box center [1107, 456] width 147 height 20
checkbox input "false"
click at [1067, 412] on span "Uber Eats" at bounding box center [1107, 413] width 147 height 20
type input "UBER_EATS"
checkbox input "true"
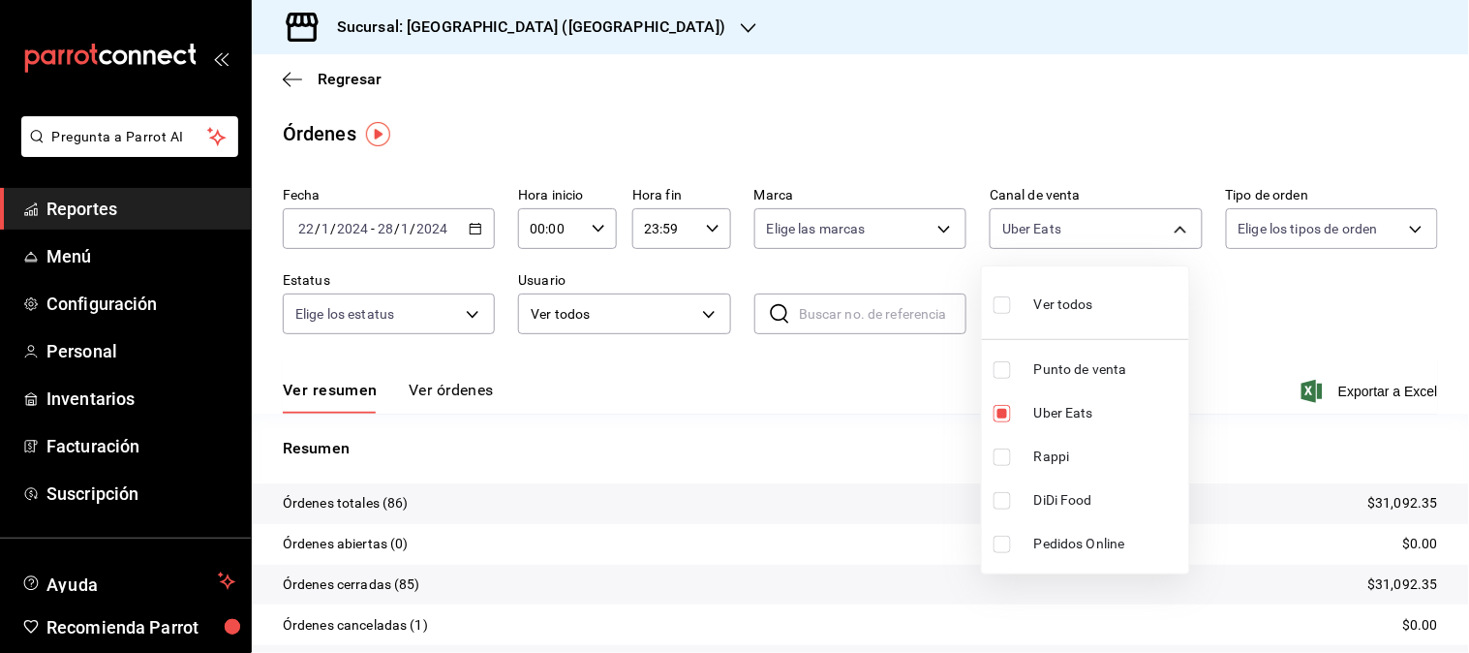
click at [474, 230] on div at bounding box center [734, 326] width 1469 height 653
click at [474, 230] on icon "button" at bounding box center [476, 229] width 14 height 14
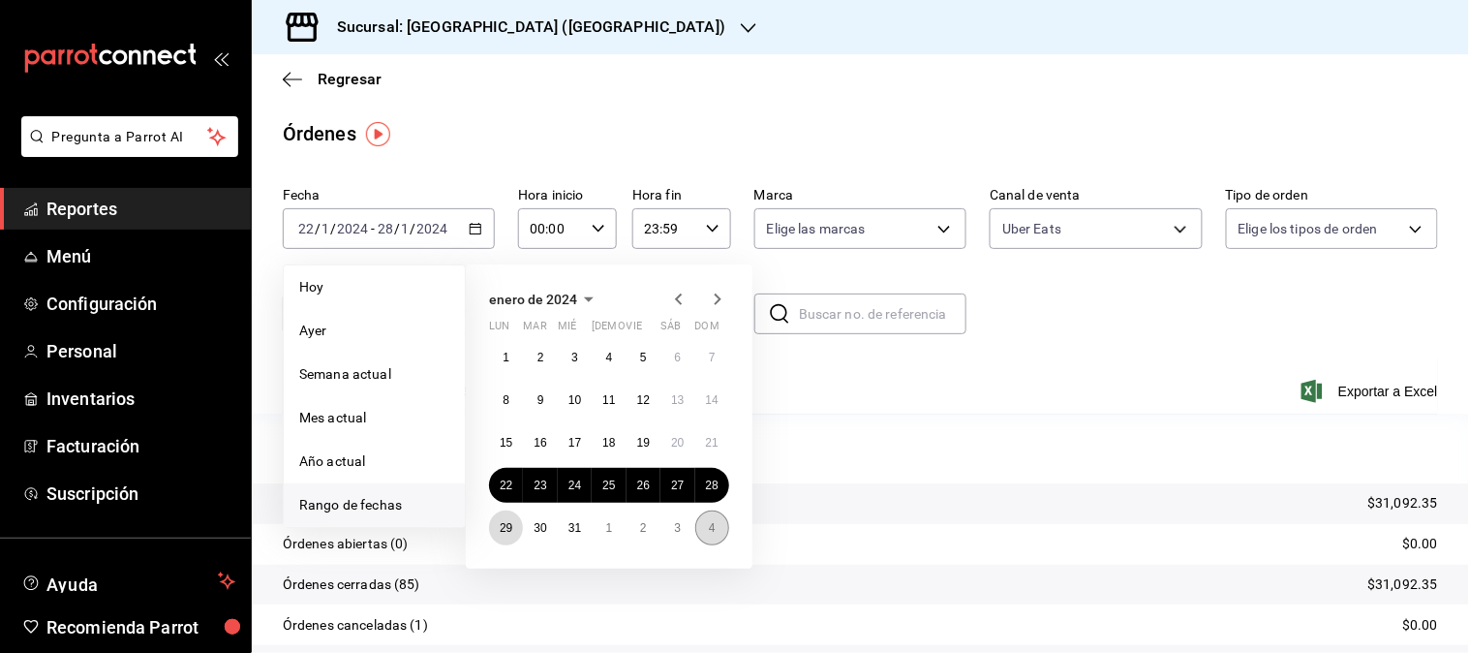
drag, startPoint x: 502, startPoint y: 527, endPoint x: 726, endPoint y: 527, distance: 224.6
click at [504, 527] on abbr "29" at bounding box center [506, 528] width 13 height 14
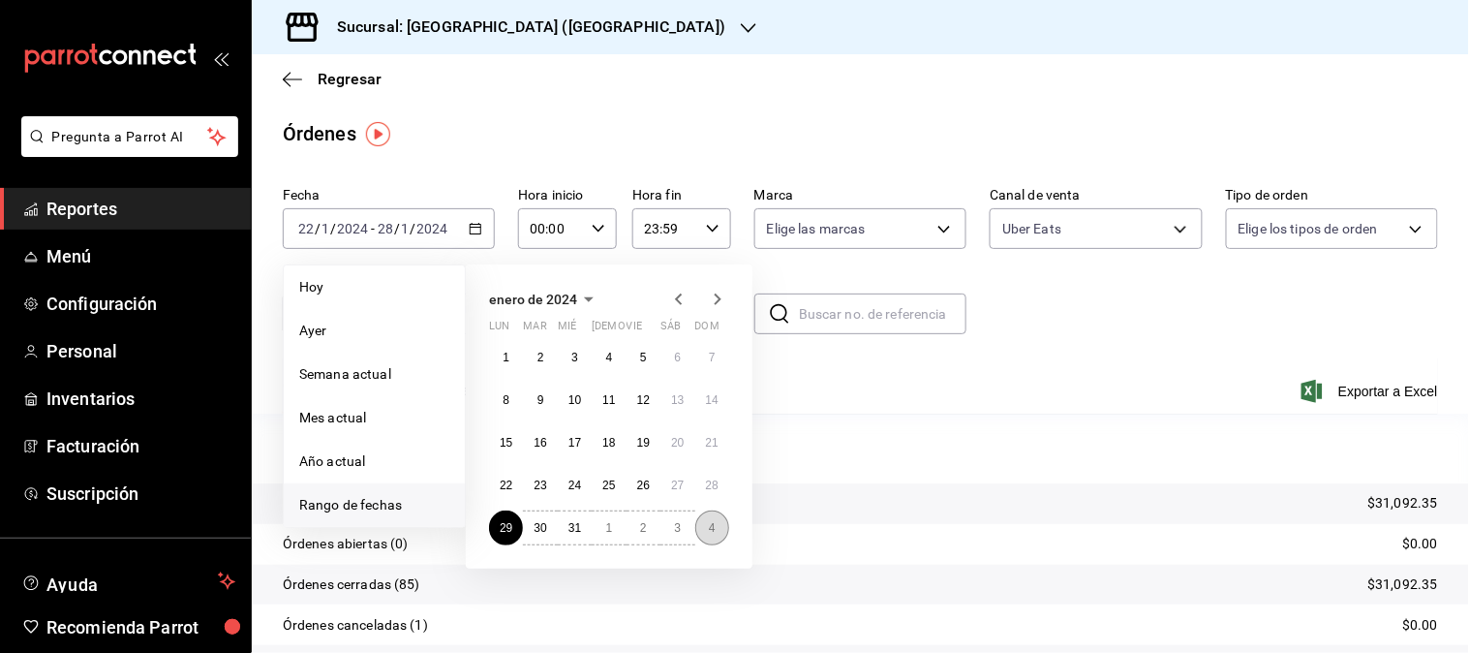
click at [717, 526] on button "4" at bounding box center [712, 527] width 34 height 35
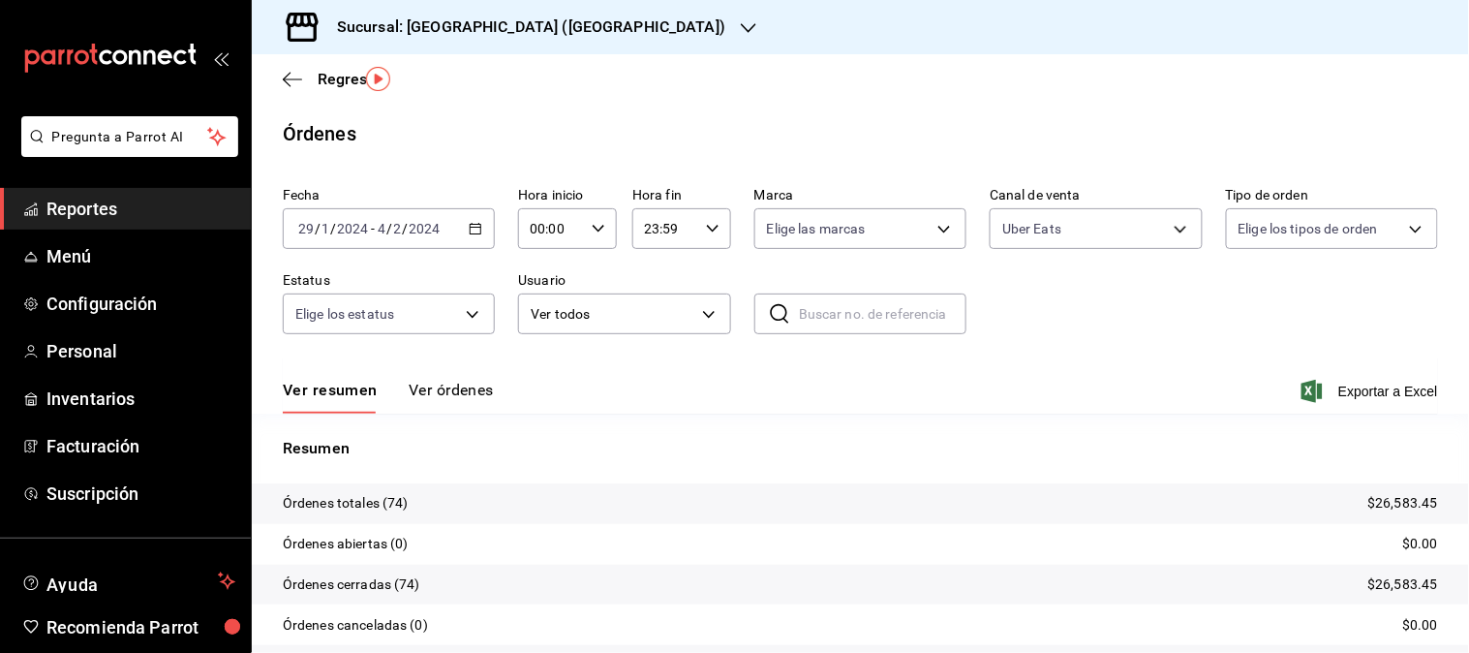
scroll to position [107, 0]
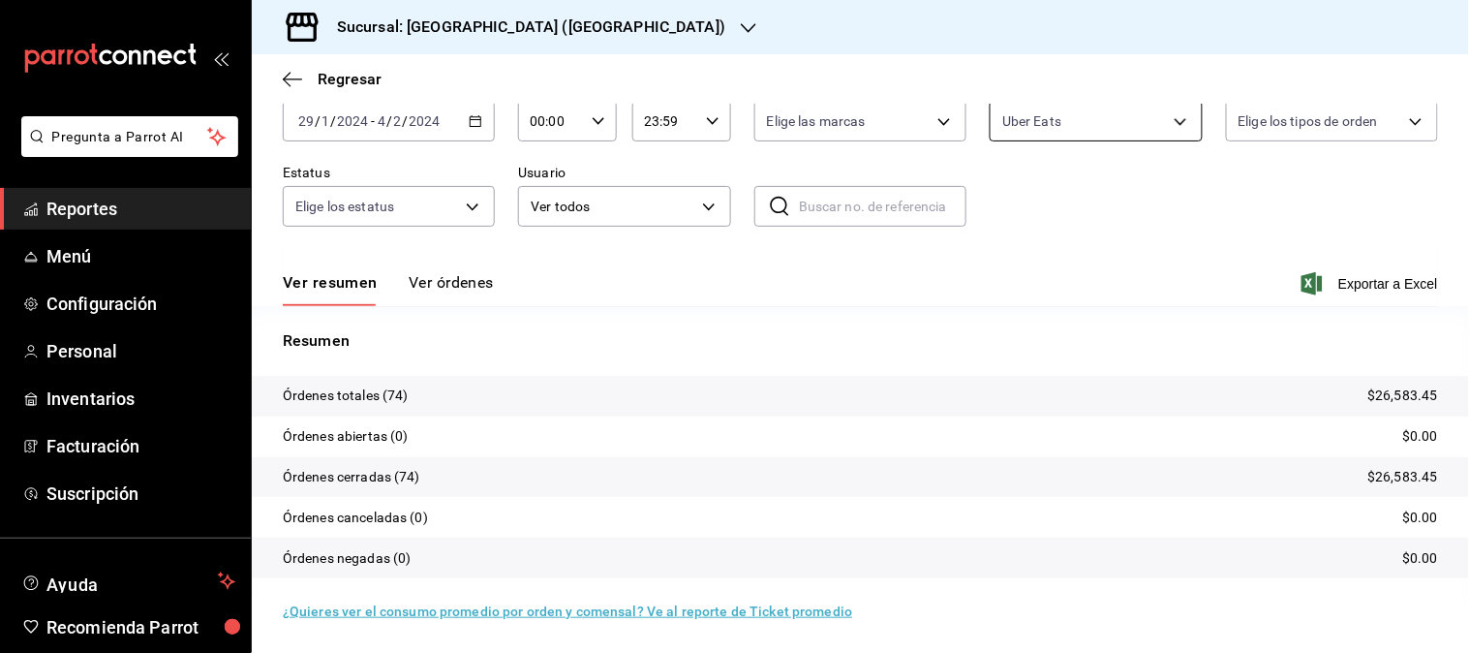
click at [1168, 122] on body "Pregunta a Parrot AI Reportes Menú Configuración Personal Inventarios Facturaci…" at bounding box center [734, 326] width 1469 height 653
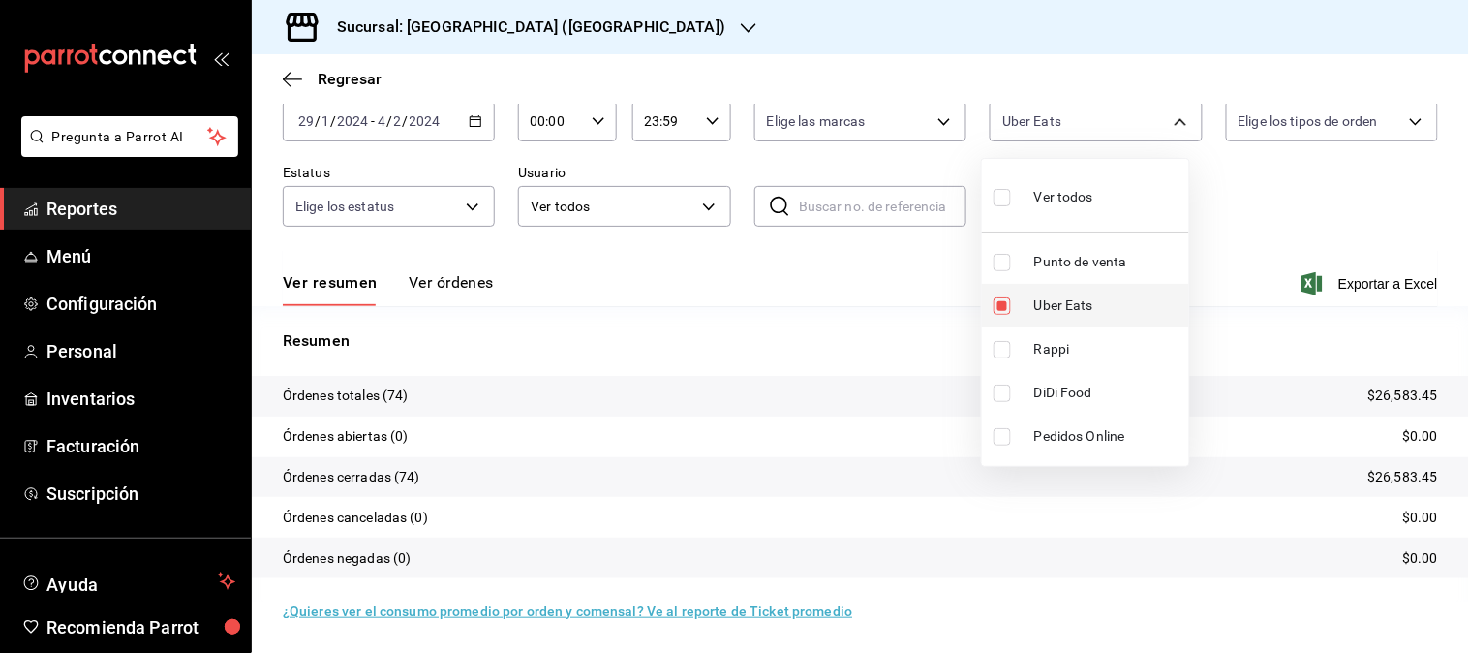
click at [1080, 287] on li "Uber Eats" at bounding box center [1085, 306] width 207 height 44
checkbox input "false"
click at [1068, 395] on span "DiDi Food" at bounding box center [1107, 392] width 147 height 20
type input "DIDI_FOOD"
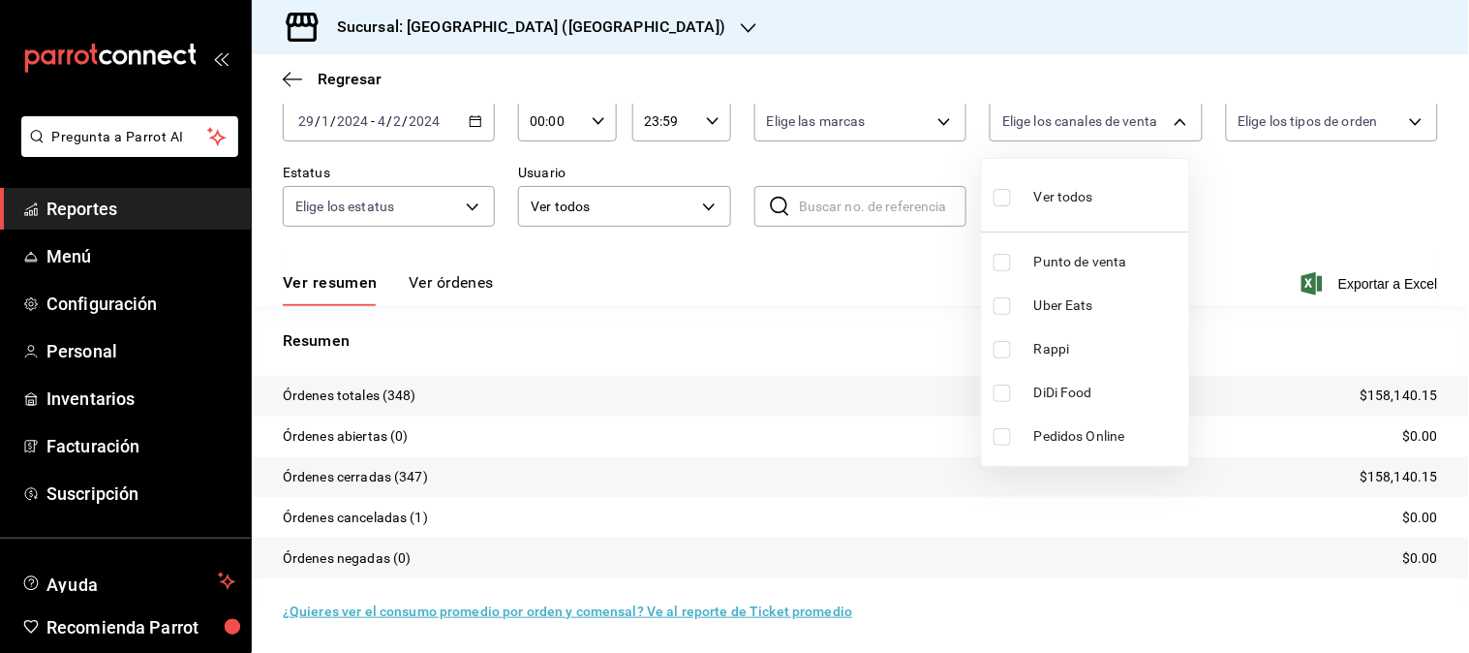
checkbox input "true"
click at [1068, 395] on span "DiDi Food" at bounding box center [1107, 392] width 147 height 20
checkbox input "false"
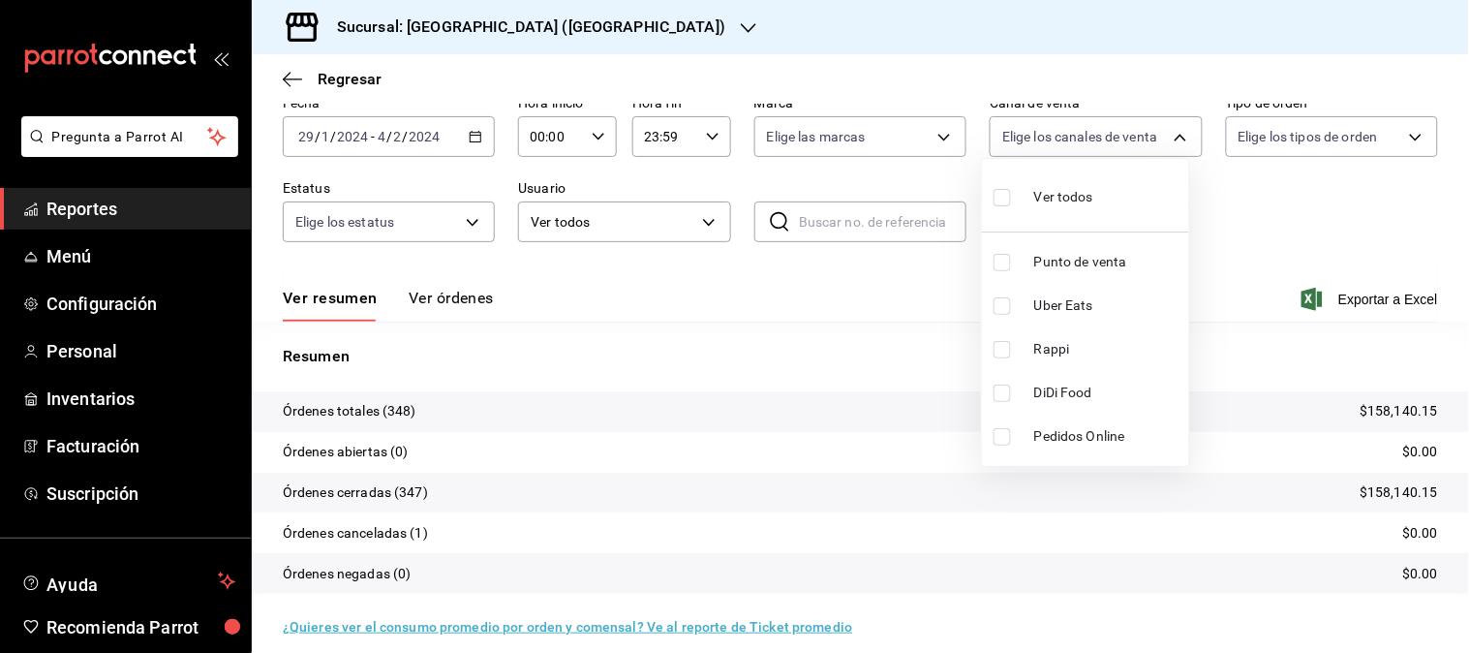
scroll to position [107, 0]
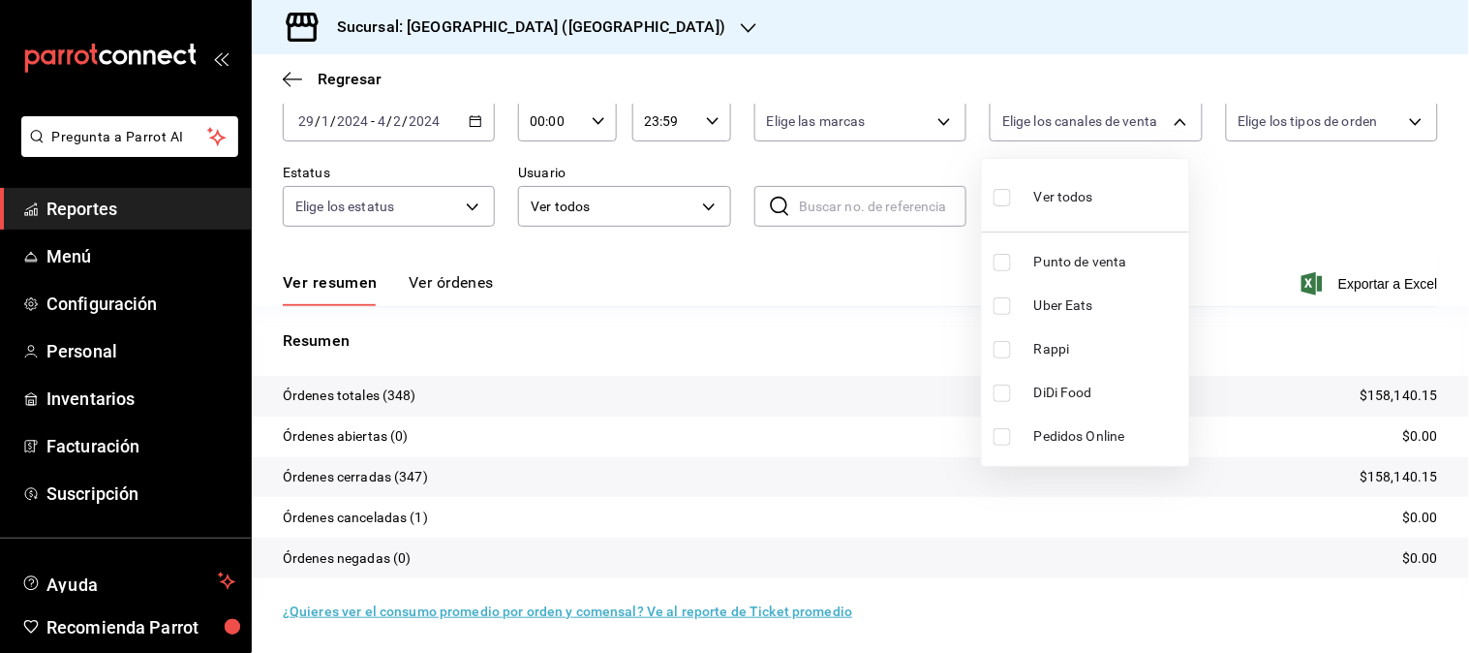
click at [1055, 362] on li "Rappi" at bounding box center [1085, 349] width 207 height 44
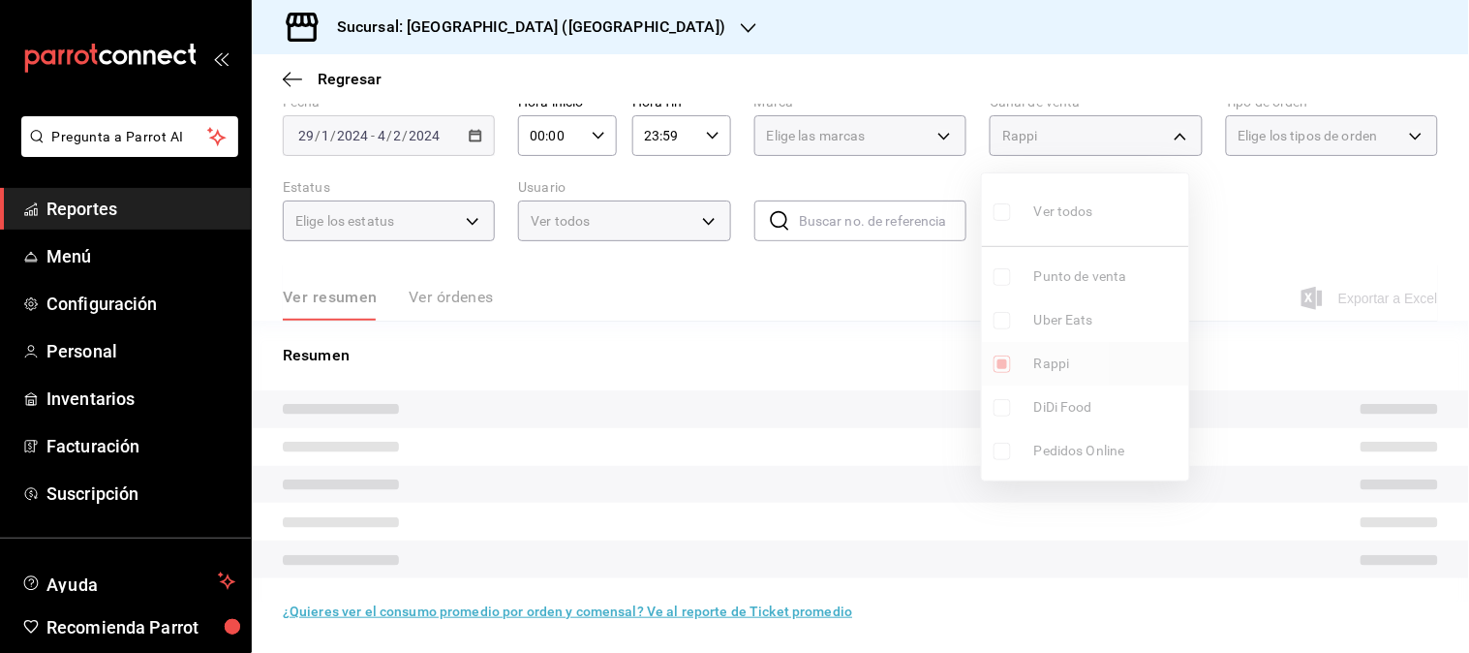
type input "RAPPI"
checkbox input "true"
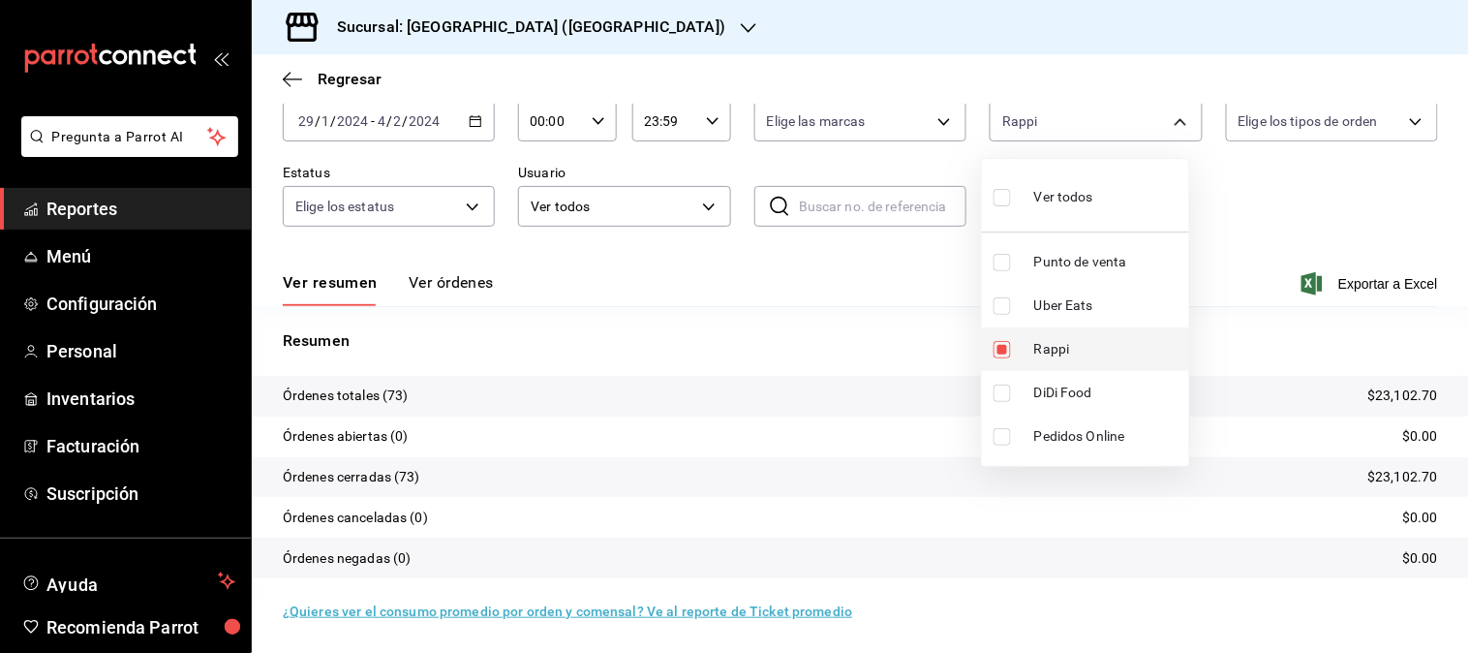
scroll to position [107, 0]
click at [466, 120] on div at bounding box center [734, 326] width 1469 height 653
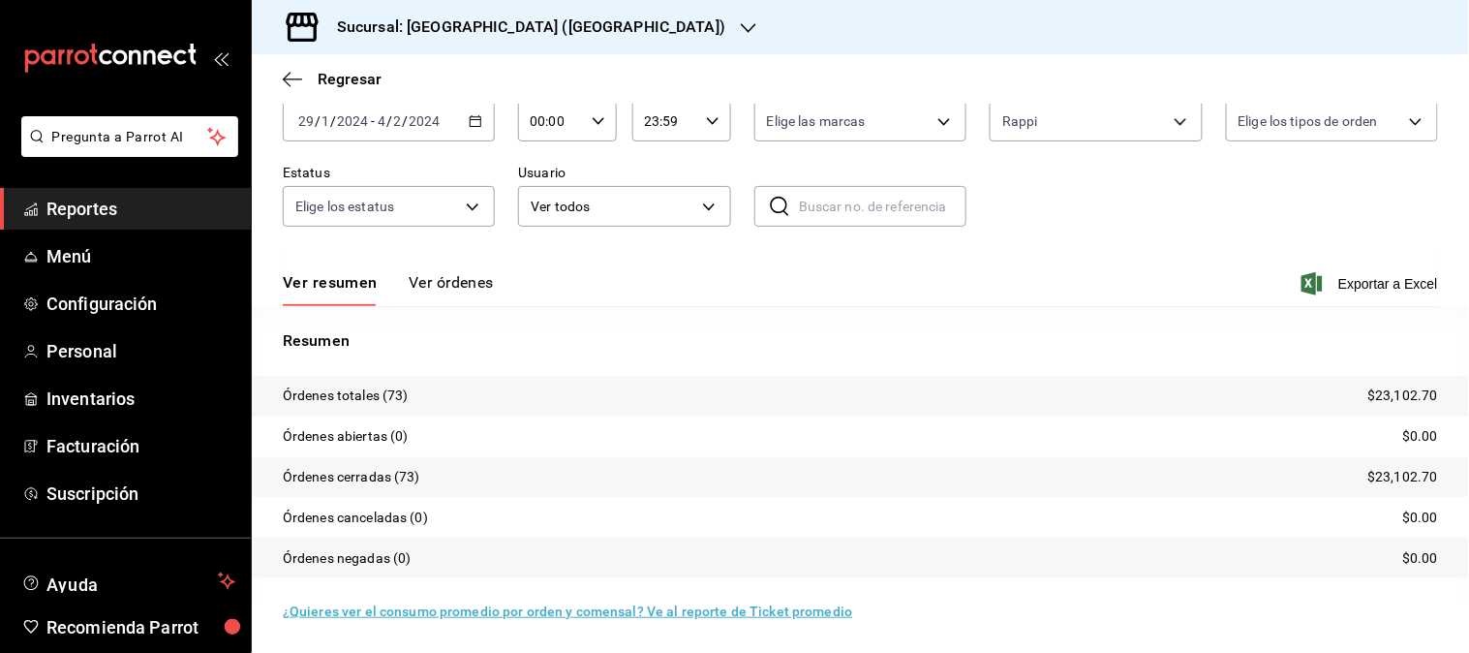
click at [469, 120] on icon "button" at bounding box center [476, 121] width 14 height 14
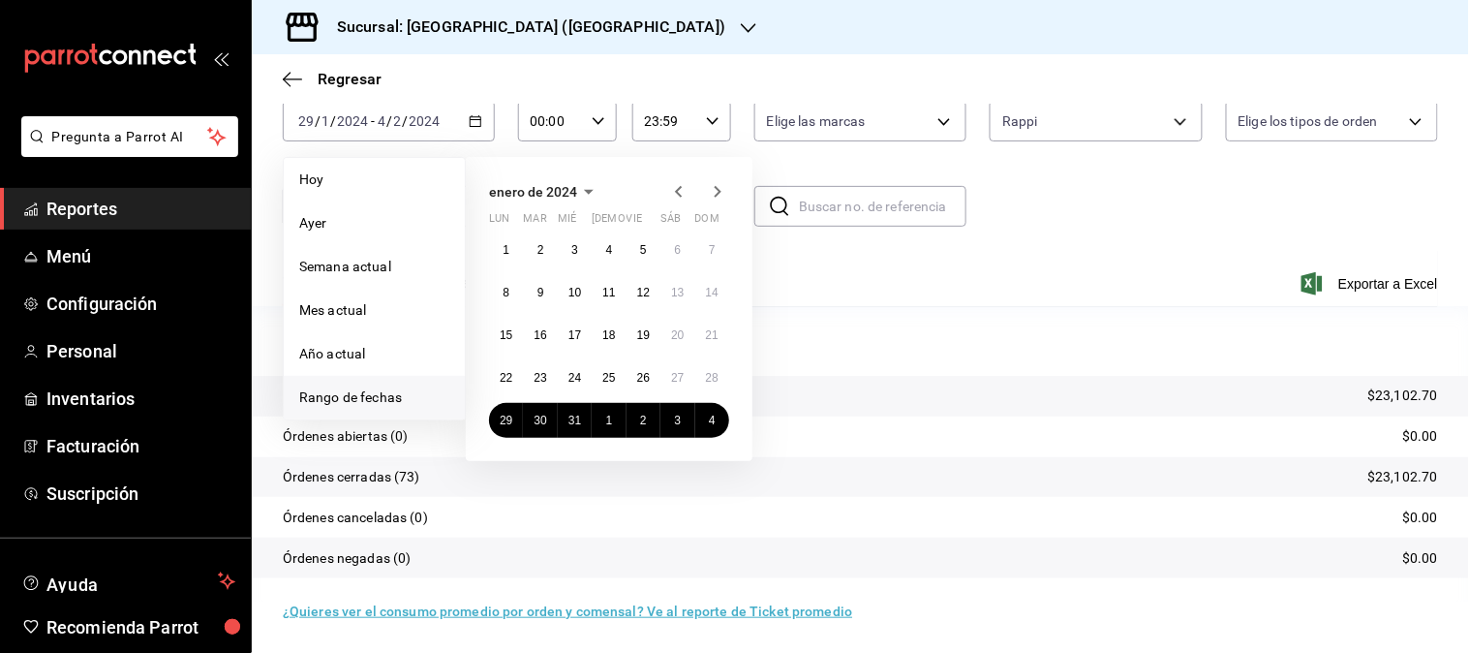
click at [718, 188] on icon "button" at bounding box center [717, 191] width 23 height 23
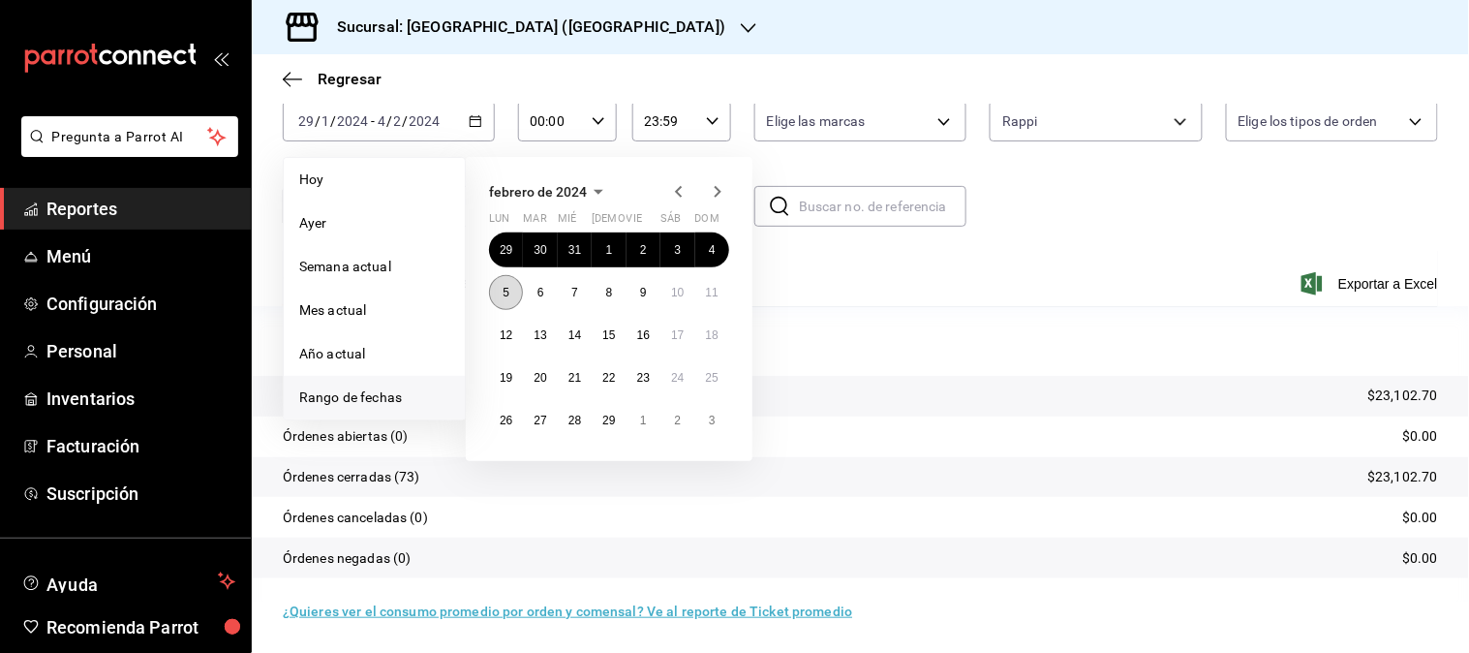
click at [508, 291] on abbr "5" at bounding box center [506, 293] width 7 height 14
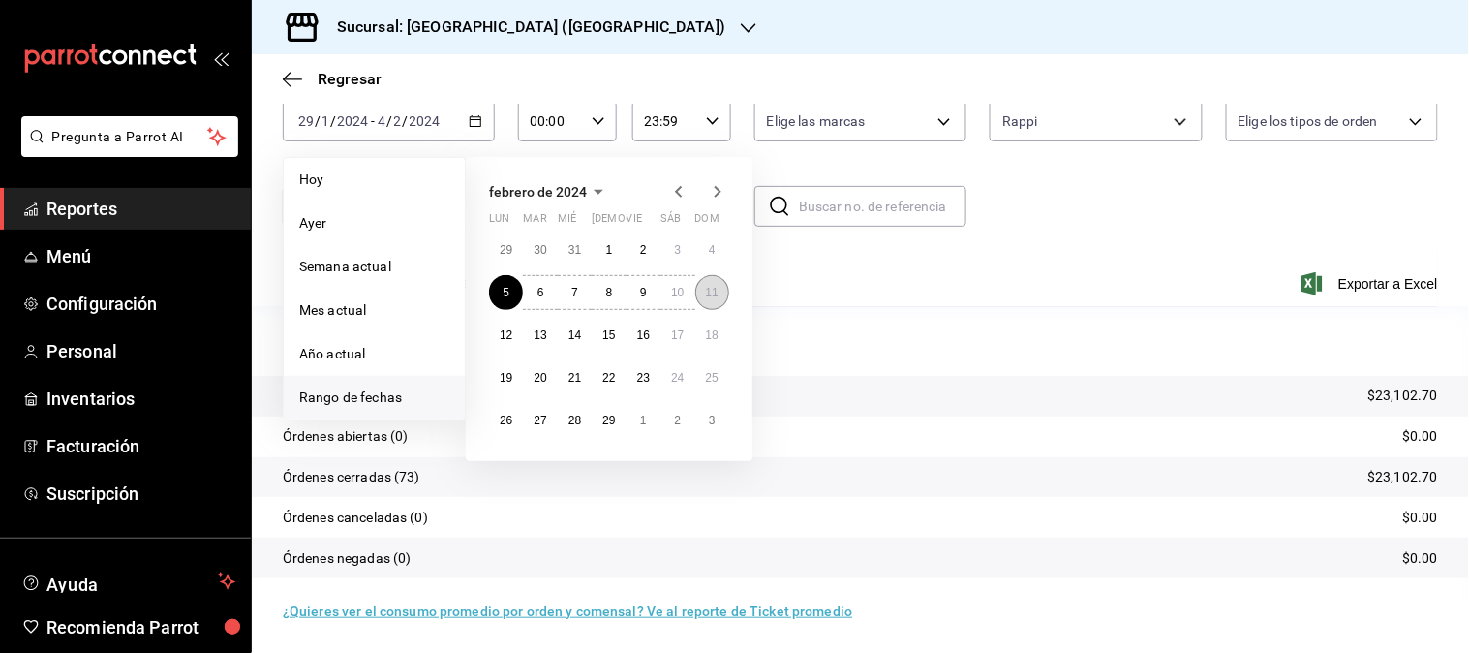
click at [720, 298] on button "11" at bounding box center [712, 292] width 34 height 35
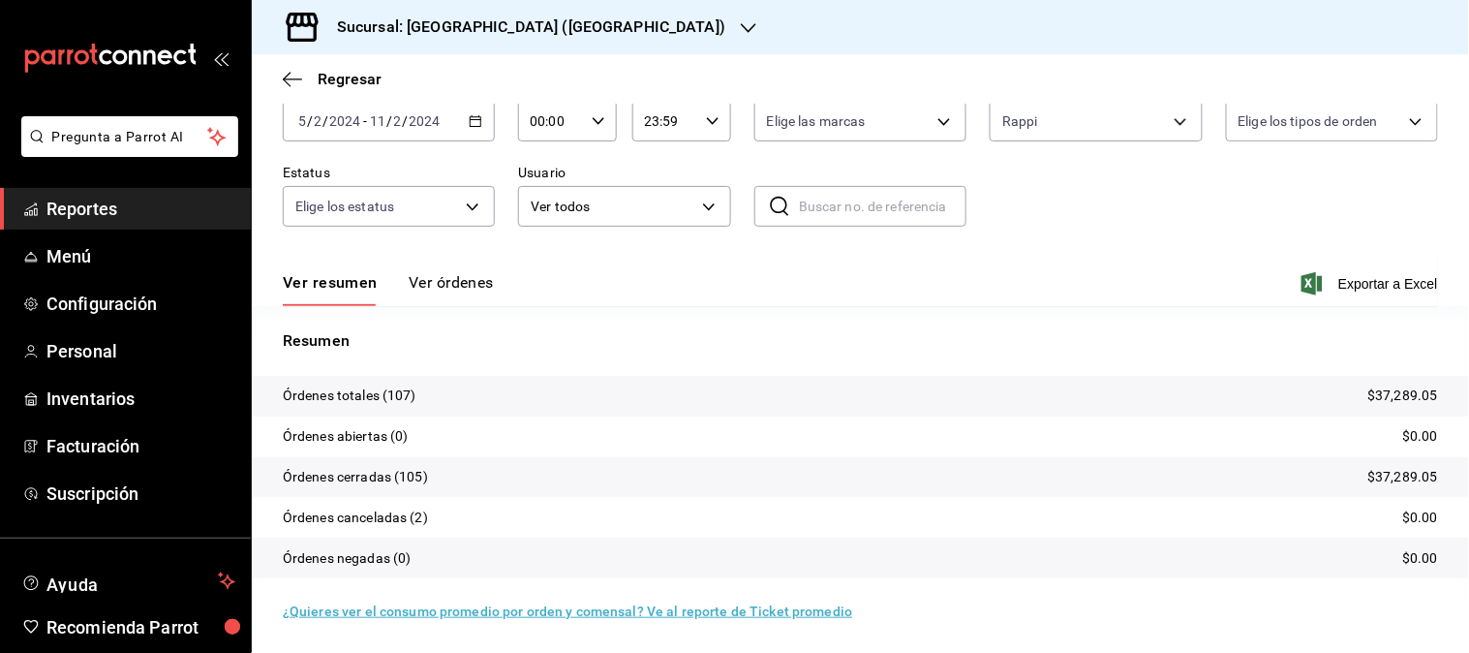
scroll to position [107, 0]
click at [1139, 123] on body "Pregunta a Parrot AI Reportes Menú Configuración Personal Inventarios Facturaci…" at bounding box center [734, 326] width 1469 height 653
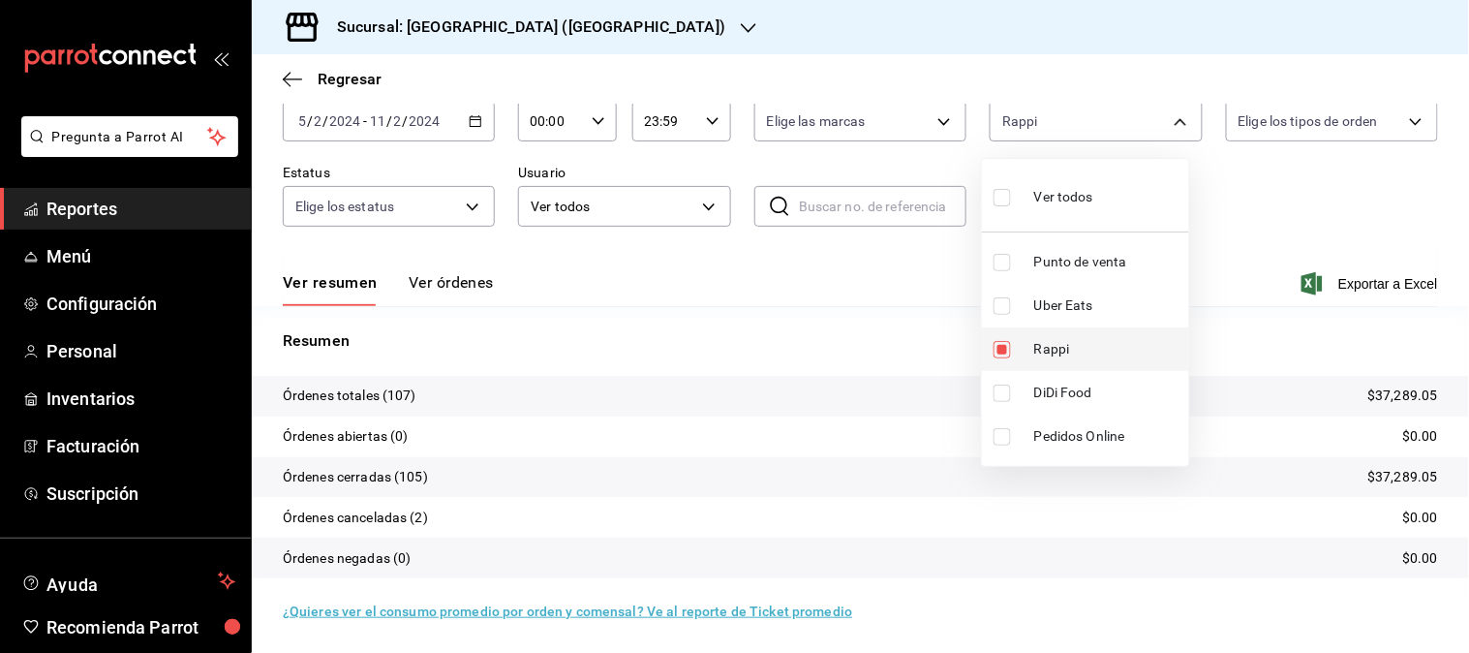
click at [1058, 358] on span "Rappi" at bounding box center [1107, 349] width 147 height 20
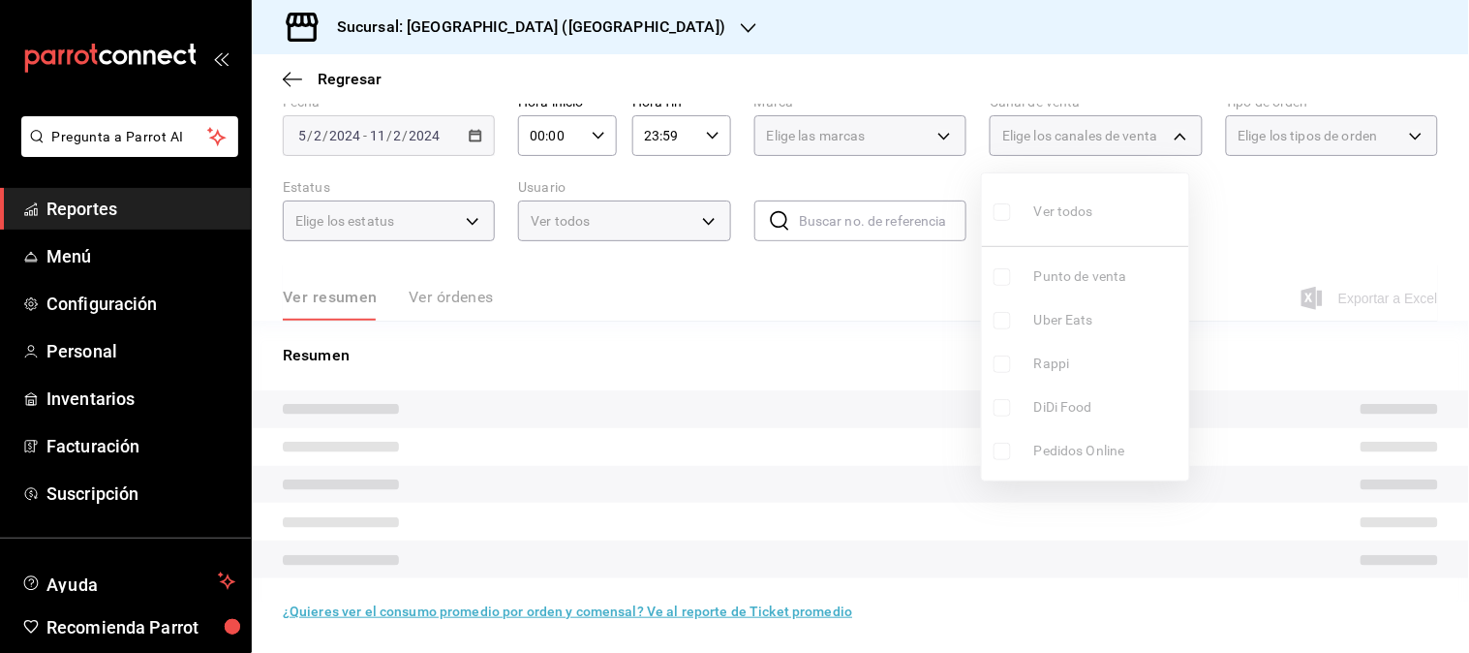
checkbox input "false"
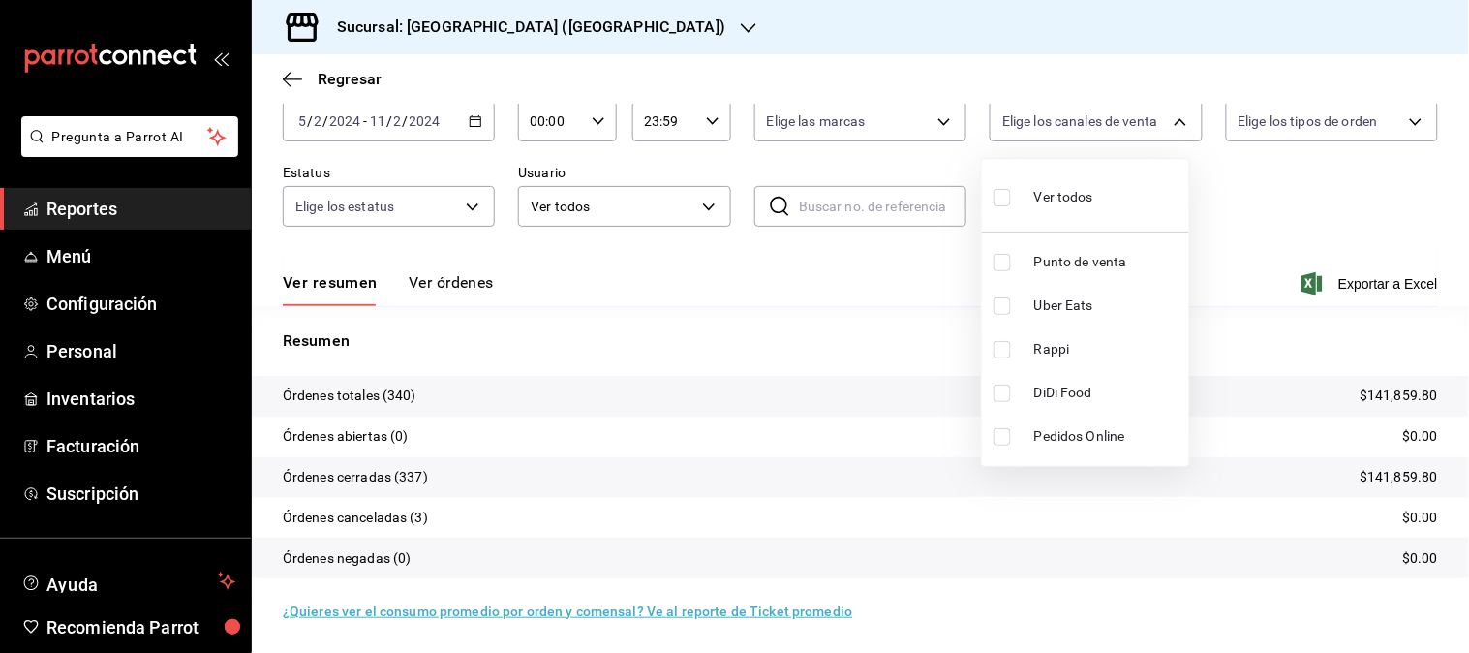
click at [1047, 311] on span "Uber Eats" at bounding box center [1107, 305] width 147 height 20
type input "UBER_EATS"
checkbox input "true"
click at [1044, 331] on li "Rappi" at bounding box center [1085, 349] width 207 height 44
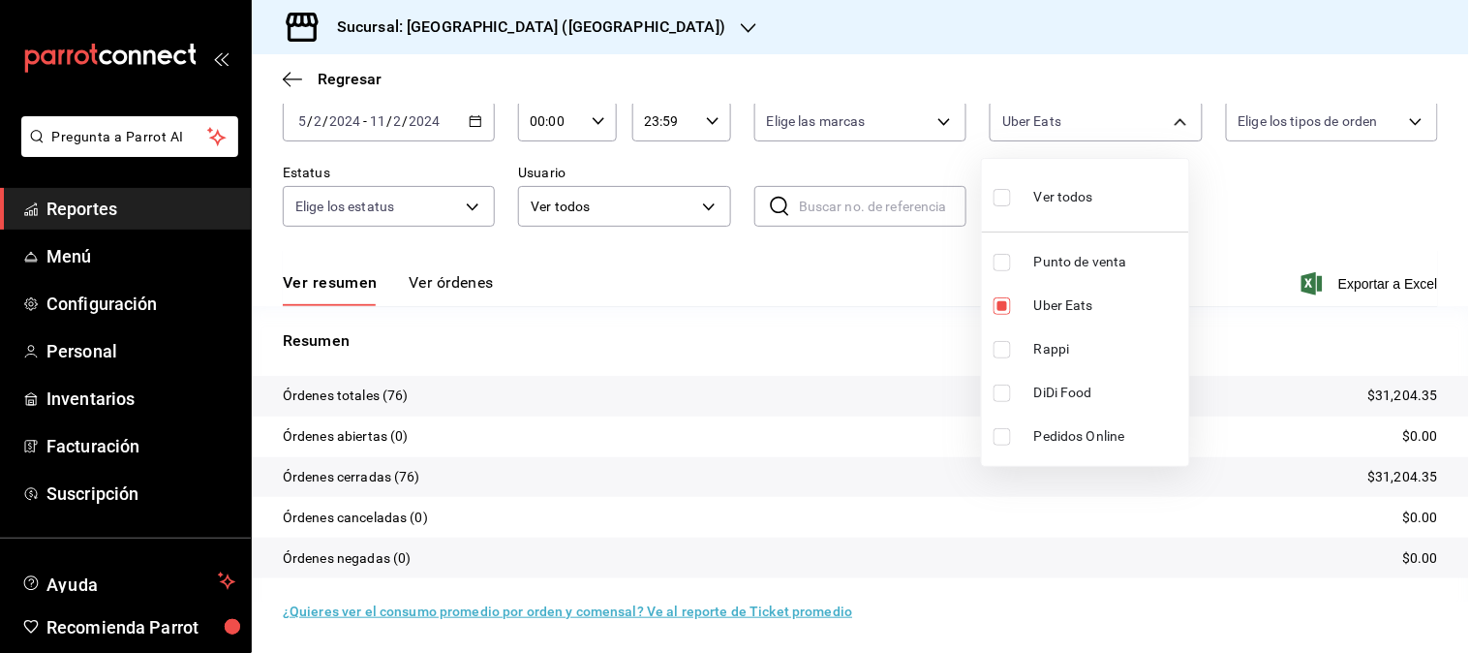
type input "UBER_EATS,RAPPI"
checkbox input "true"
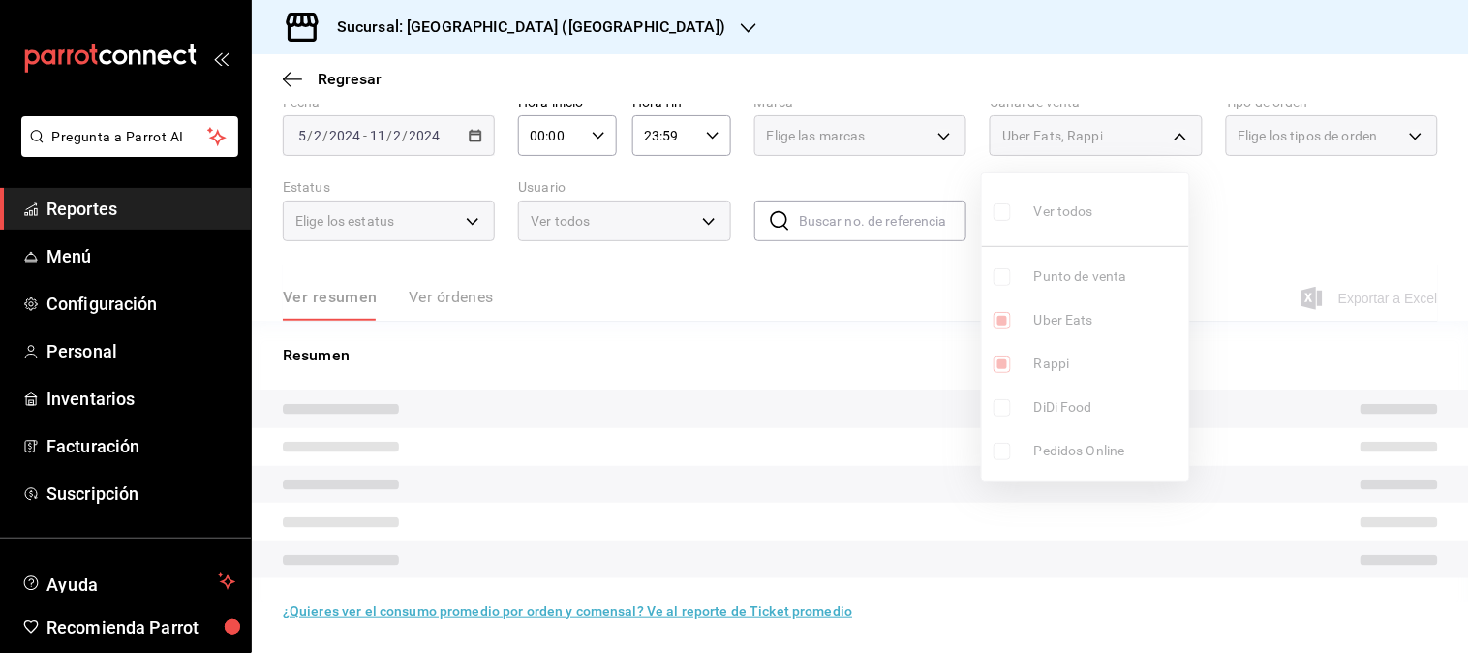
click at [1044, 326] on ul "Ver todos Punto de venta Uber Eats Rappi DiDi Food Pedidos Online" at bounding box center [1085, 326] width 207 height 307
click at [1031, 381] on ul "Ver todos Punto de venta Uber Eats Rappi DiDi Food Pedidos Online" at bounding box center [1085, 326] width 207 height 307
click at [1048, 360] on ul "Ver todos Punto de venta Uber Eats Rappi DiDi Food Pedidos Online" at bounding box center [1085, 326] width 207 height 307
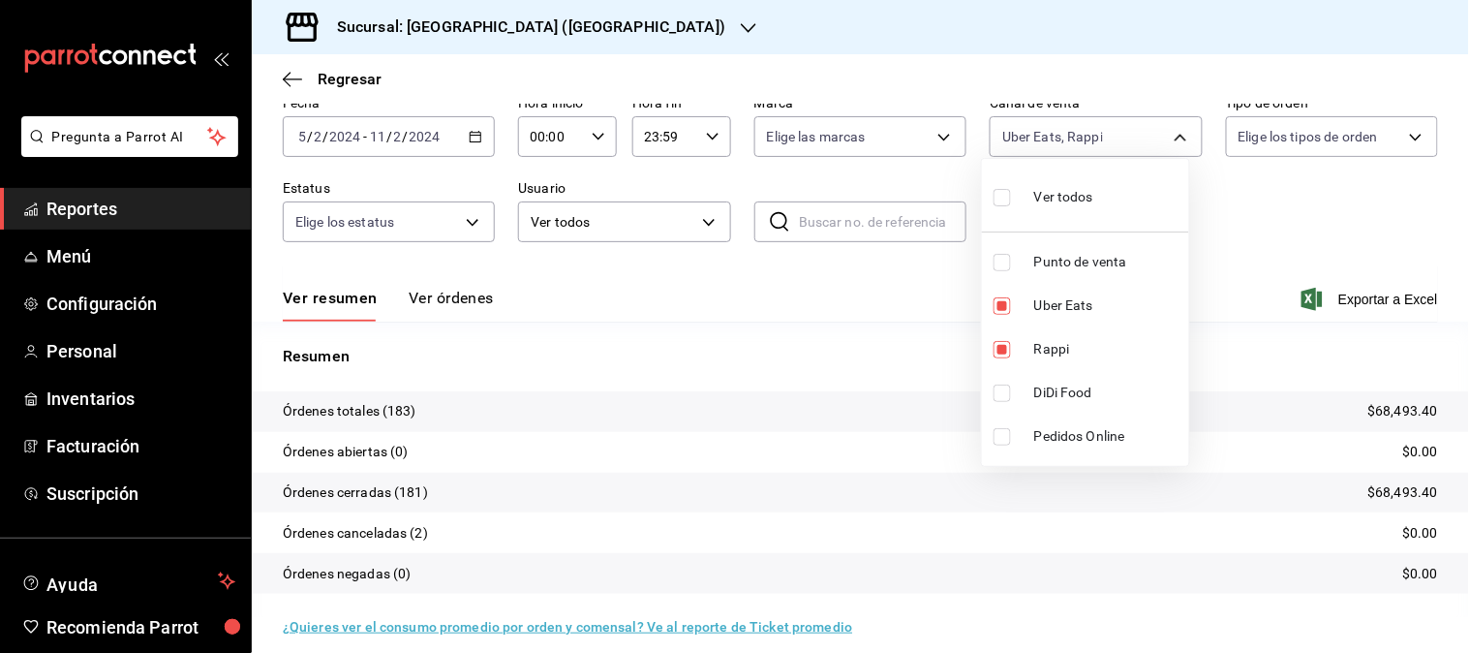
scroll to position [107, 0]
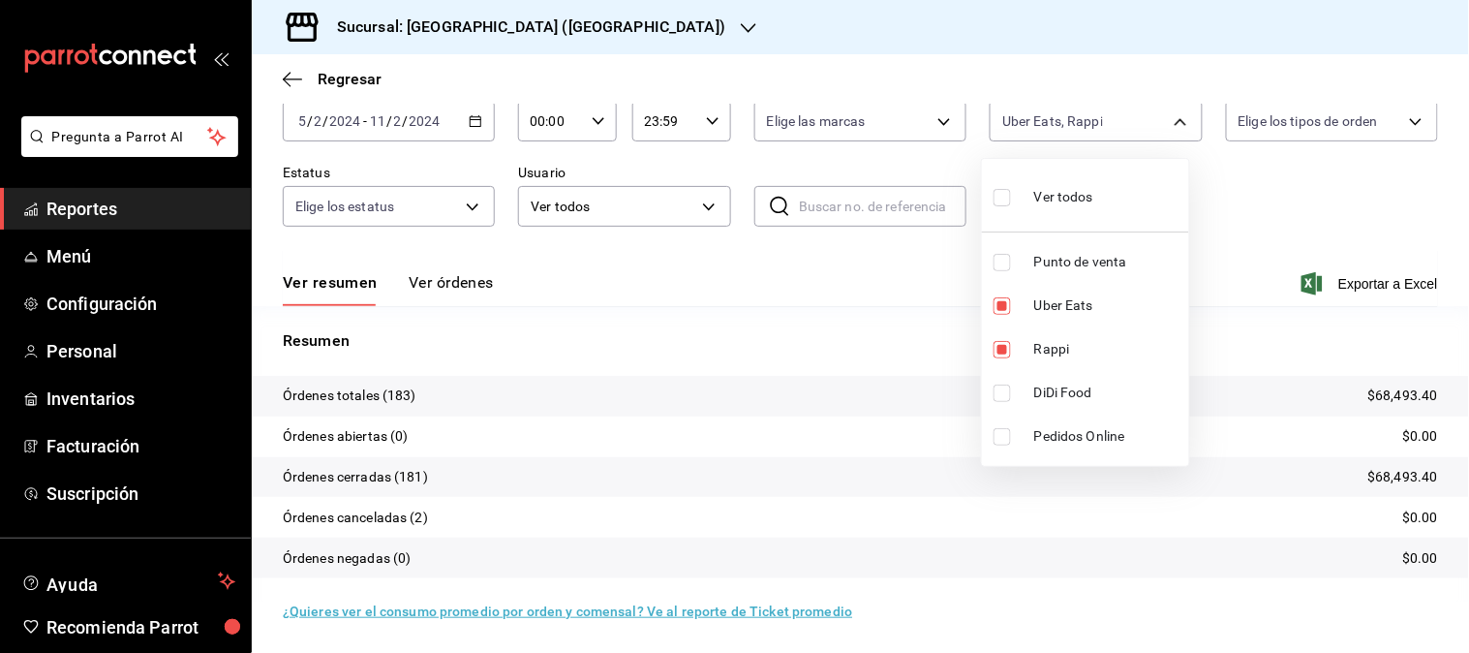
click at [1048, 360] on li "Rappi" at bounding box center [1085, 349] width 207 height 44
type input "UBER_EATS"
checkbox input "false"
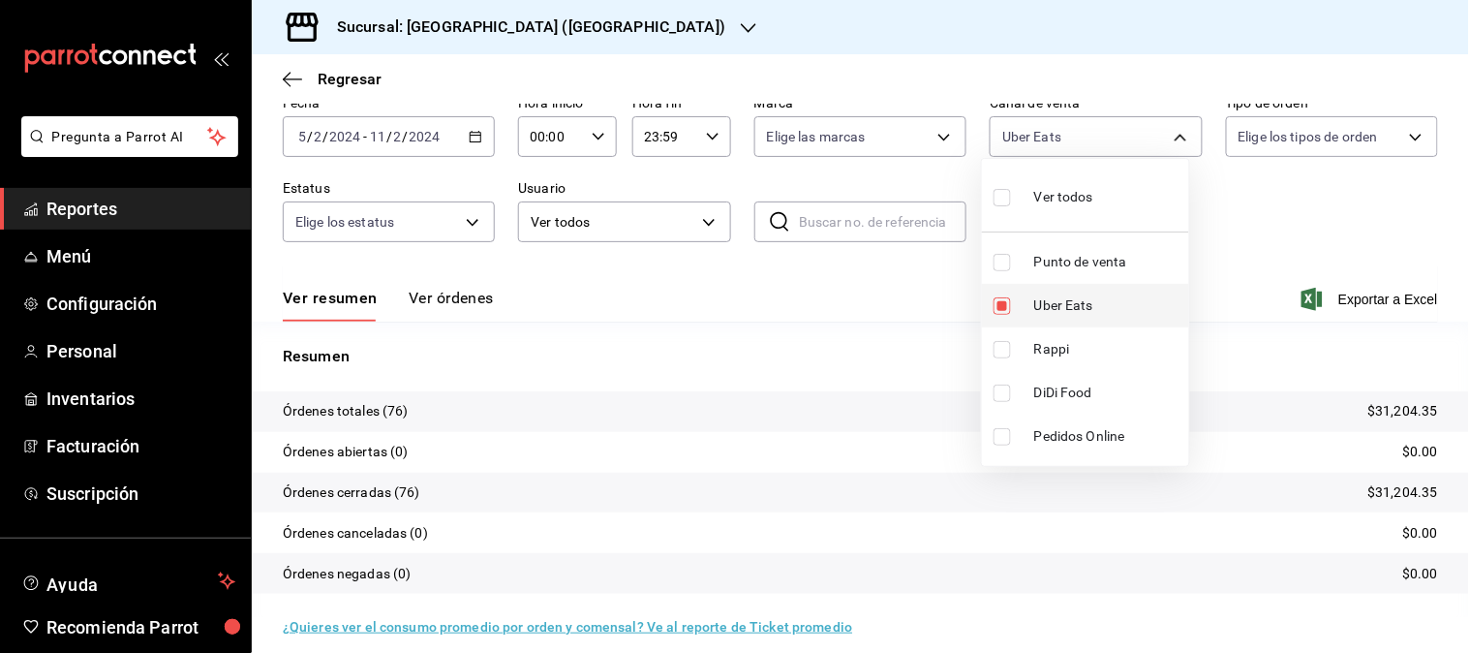
scroll to position [107, 0]
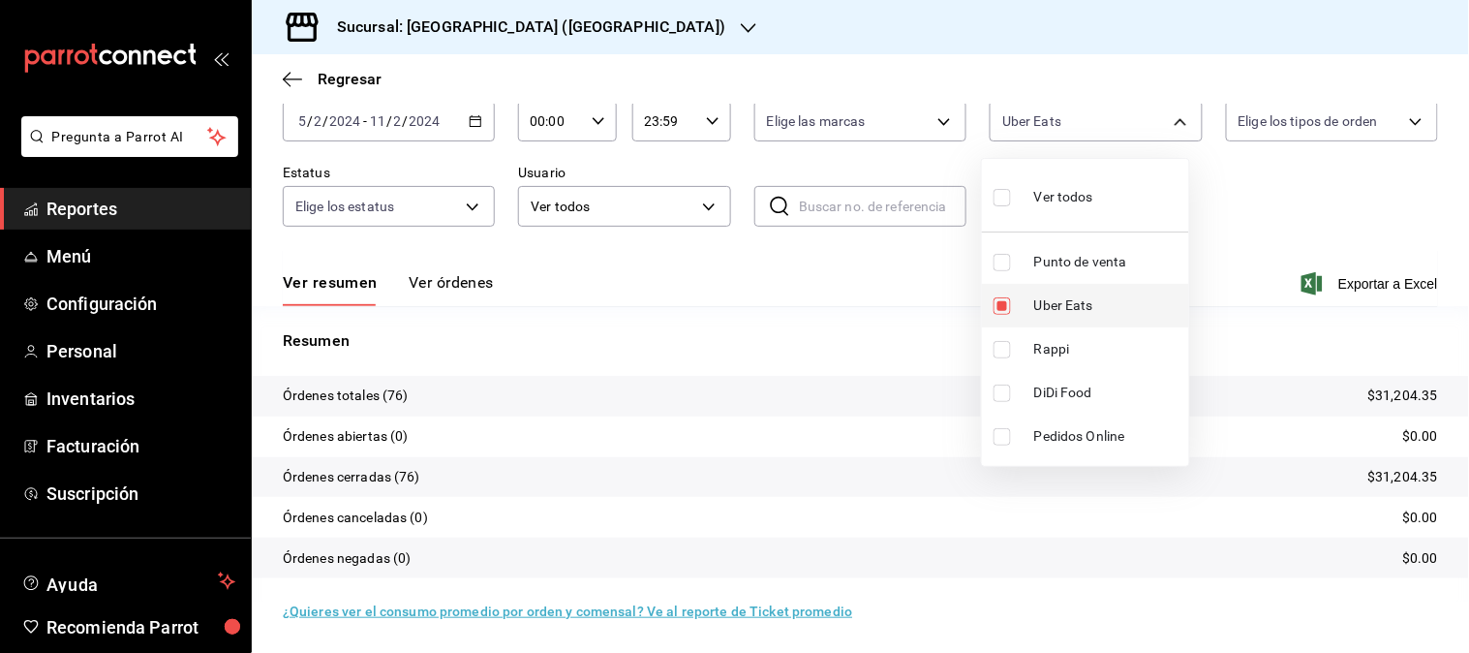
click at [1055, 324] on li "Uber Eats" at bounding box center [1085, 306] width 207 height 44
checkbox input "false"
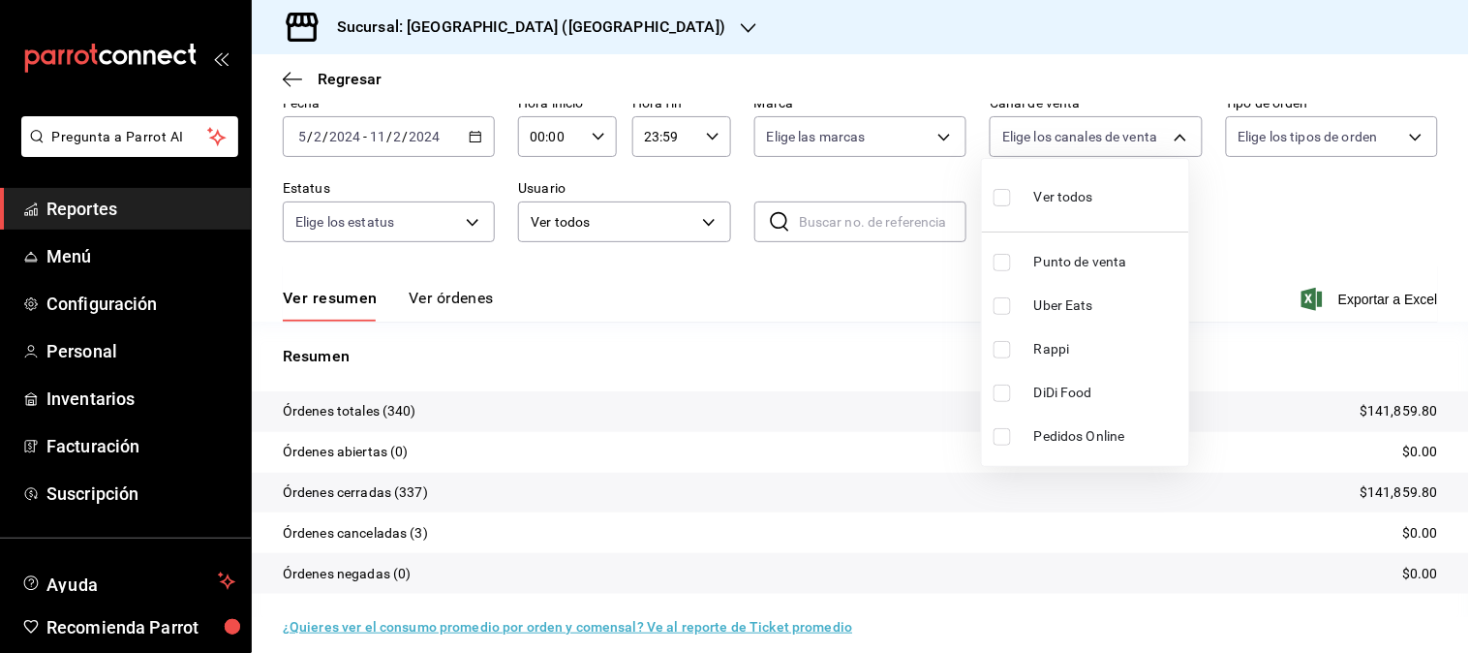
scroll to position [107, 0]
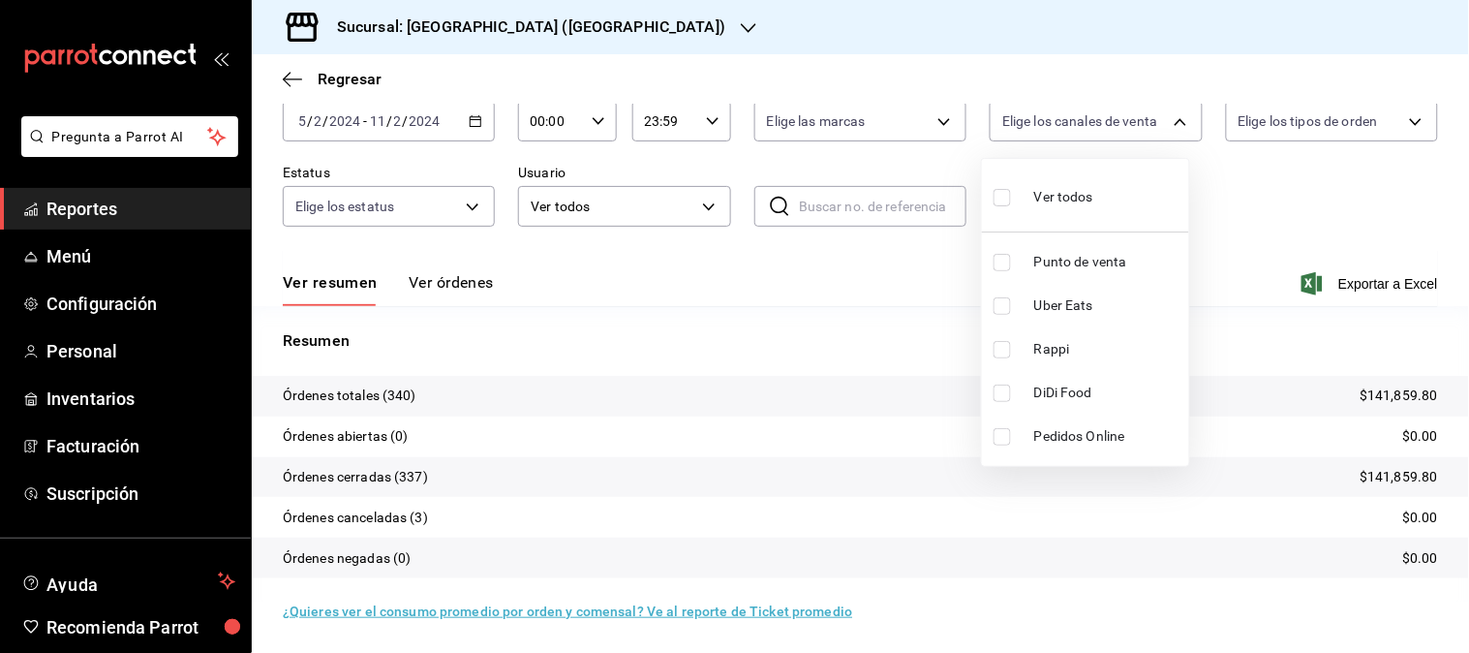
click at [1055, 398] on span "DiDi Food" at bounding box center [1107, 392] width 147 height 20
type input "DIDI_FOOD"
checkbox input "true"
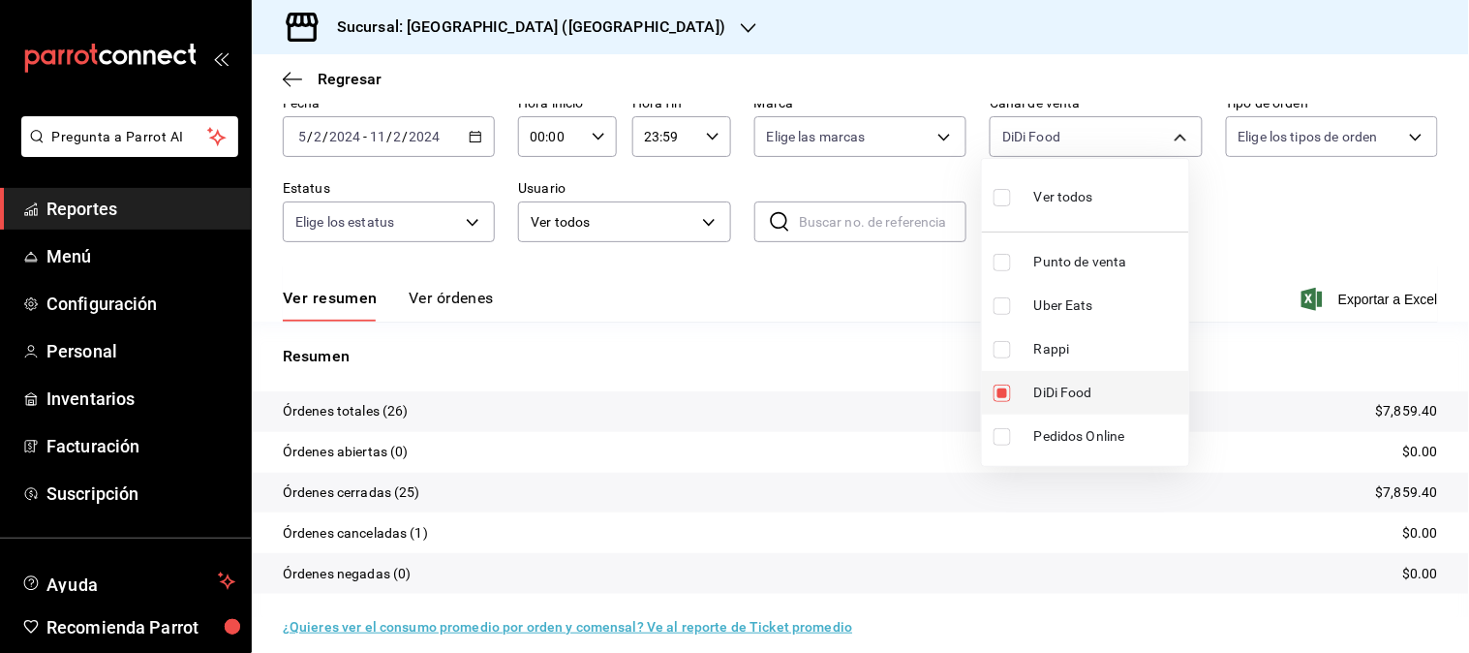
scroll to position [107, 0]
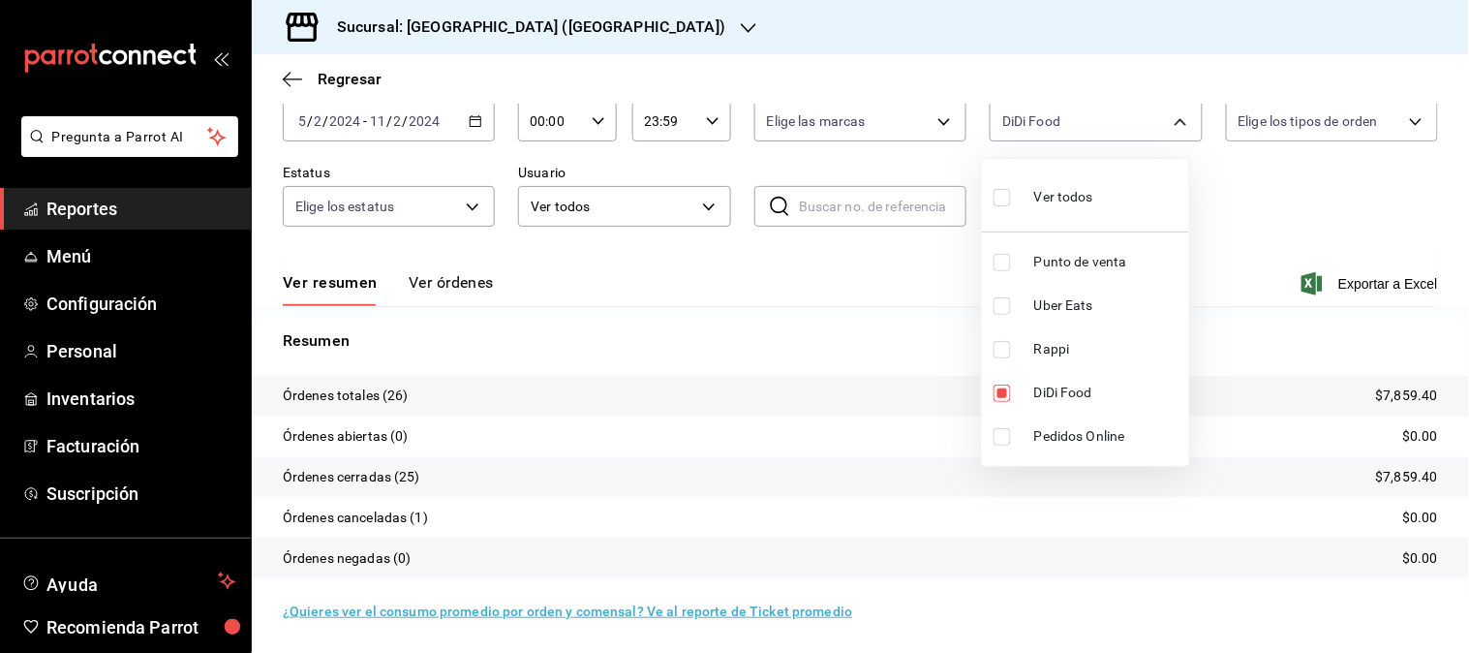
click at [467, 112] on div at bounding box center [734, 326] width 1469 height 653
click at [470, 118] on icon "button" at bounding box center [476, 121] width 14 height 14
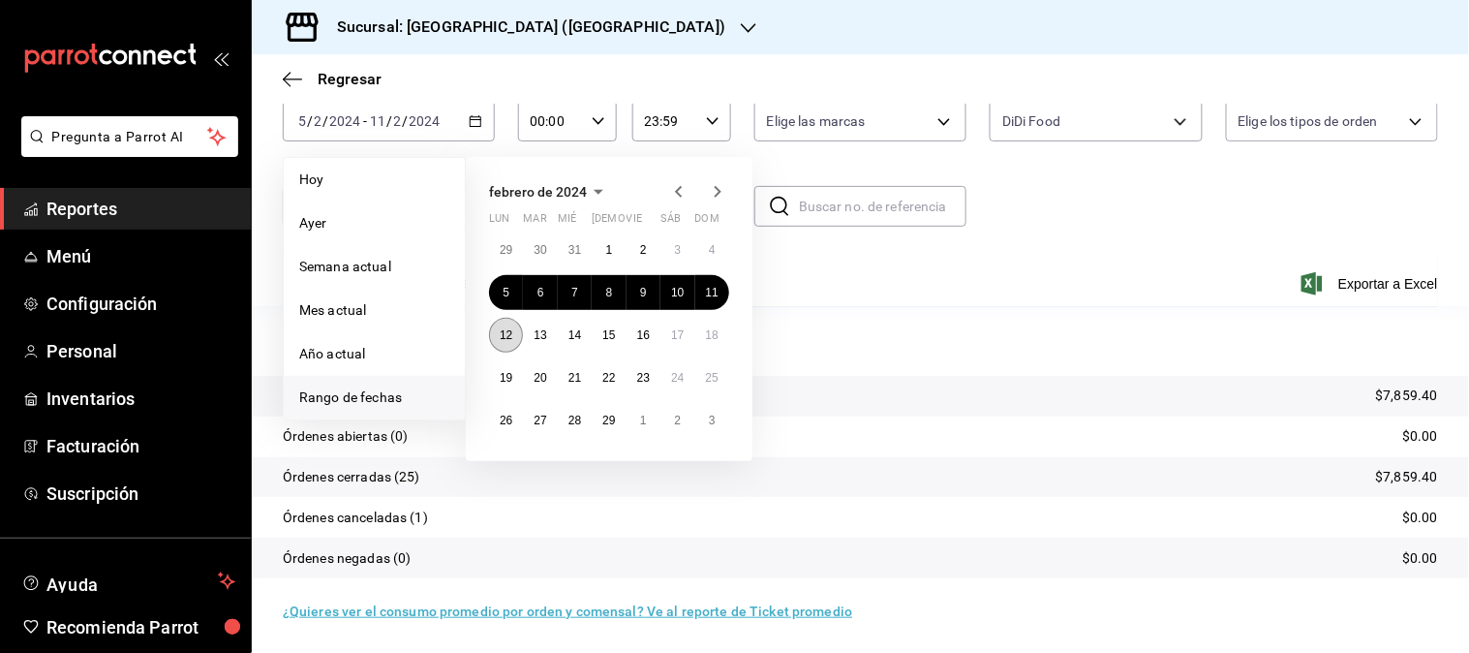
click at [507, 337] on abbr "12" at bounding box center [506, 335] width 13 height 14
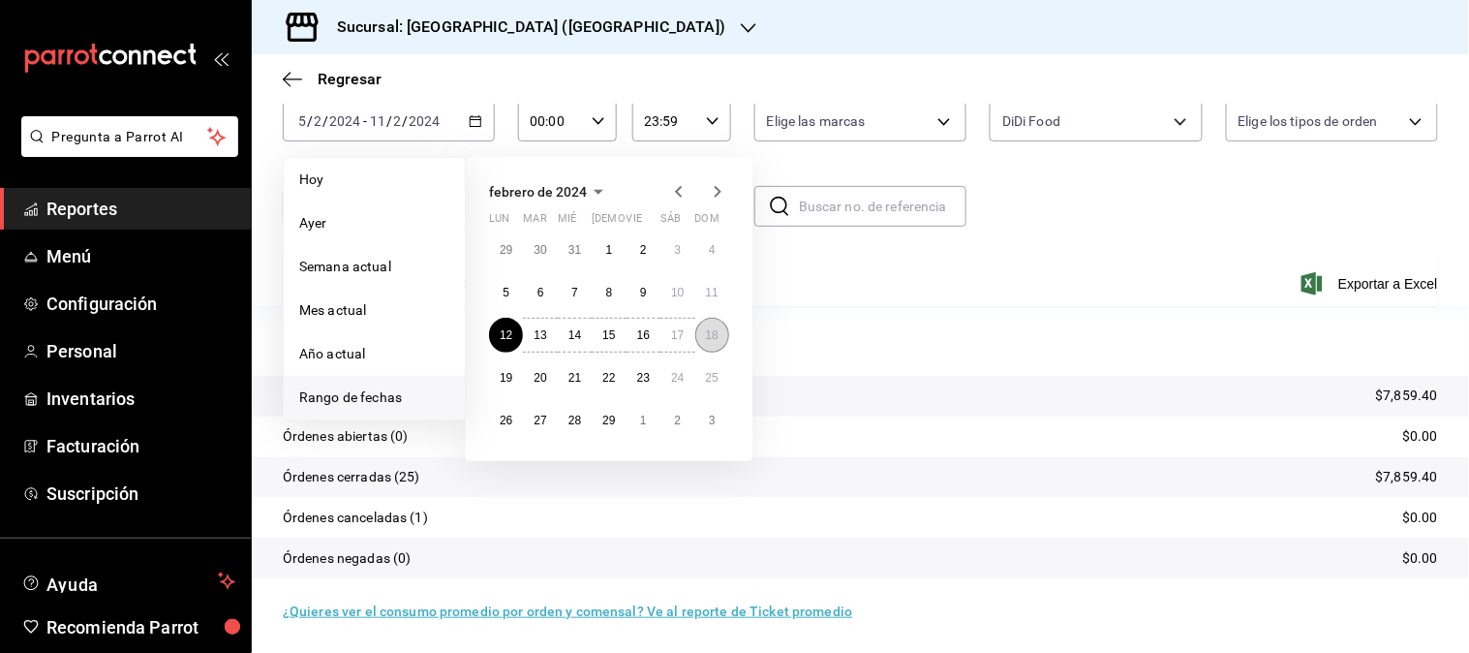
click at [721, 337] on button "18" at bounding box center [712, 335] width 34 height 35
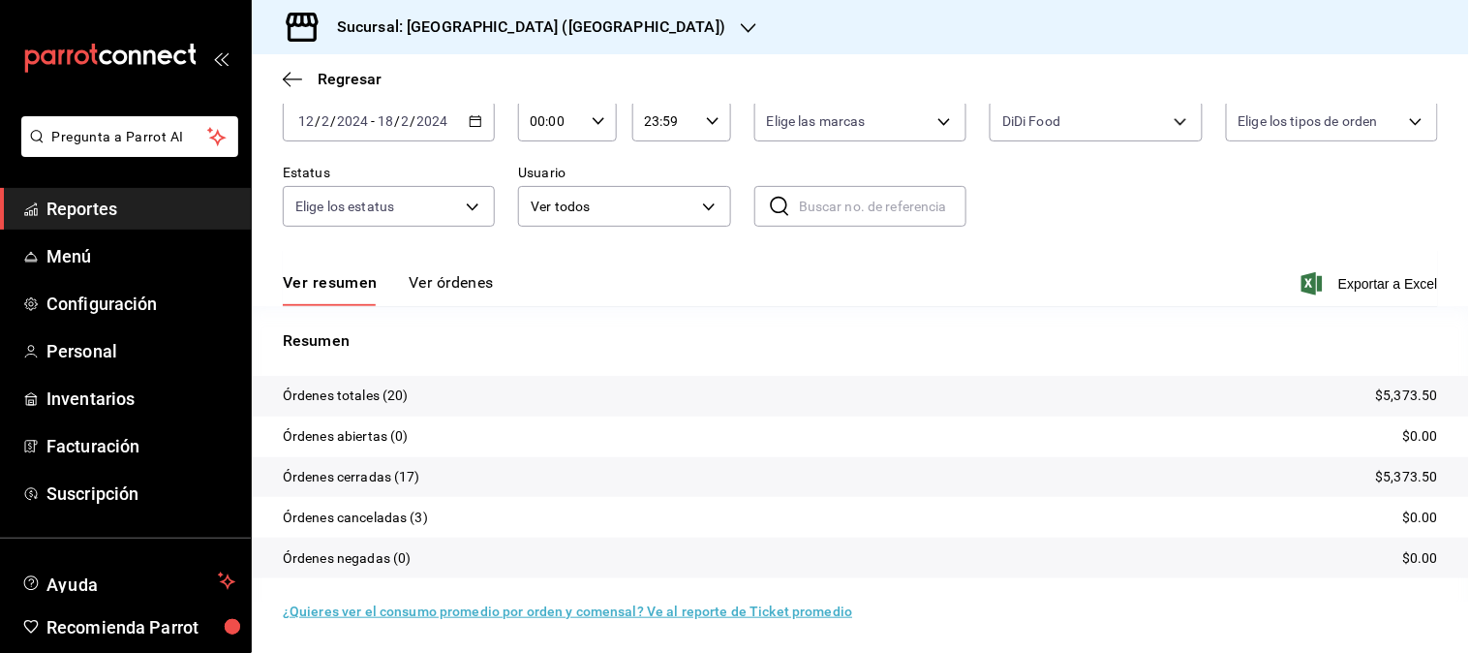
scroll to position [107, 0]
click at [1167, 124] on body "Pregunta a Parrot AI Reportes Menú Configuración Personal Inventarios Facturaci…" at bounding box center [734, 326] width 1469 height 653
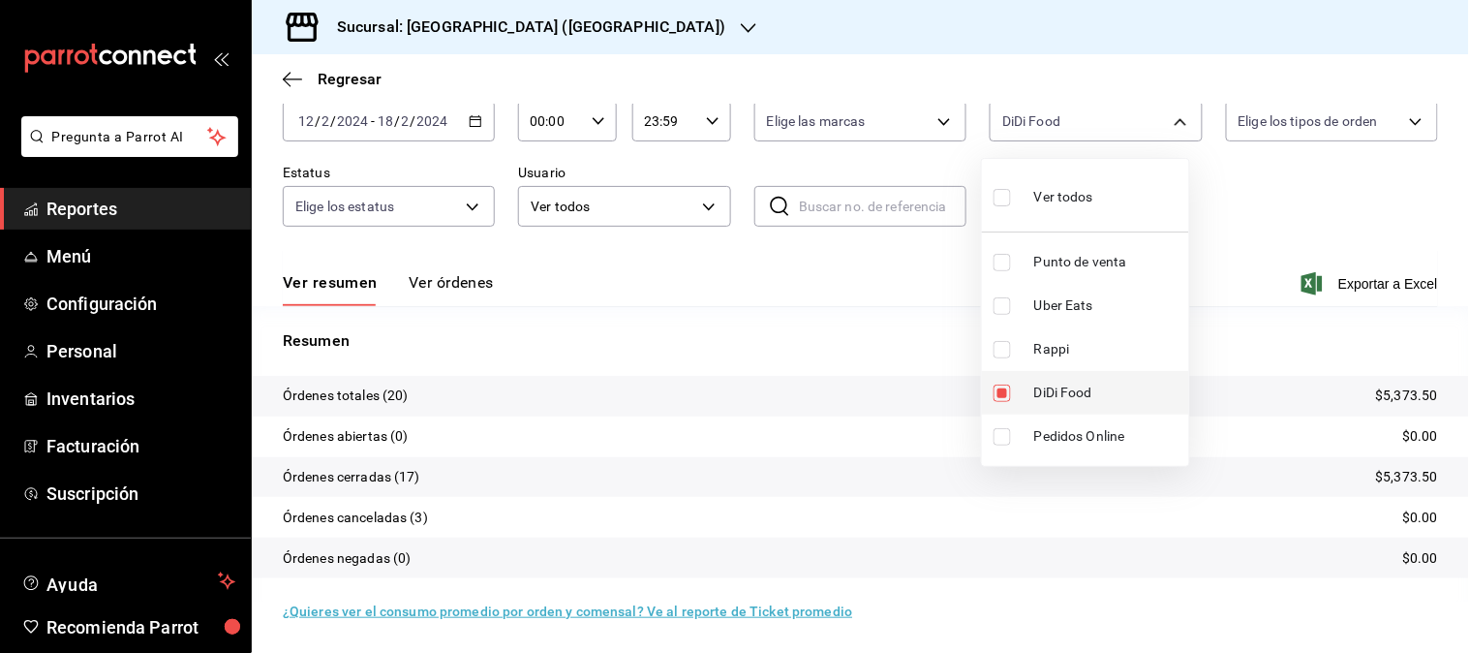
click at [1063, 388] on span "DiDi Food" at bounding box center [1107, 392] width 147 height 20
checkbox input "false"
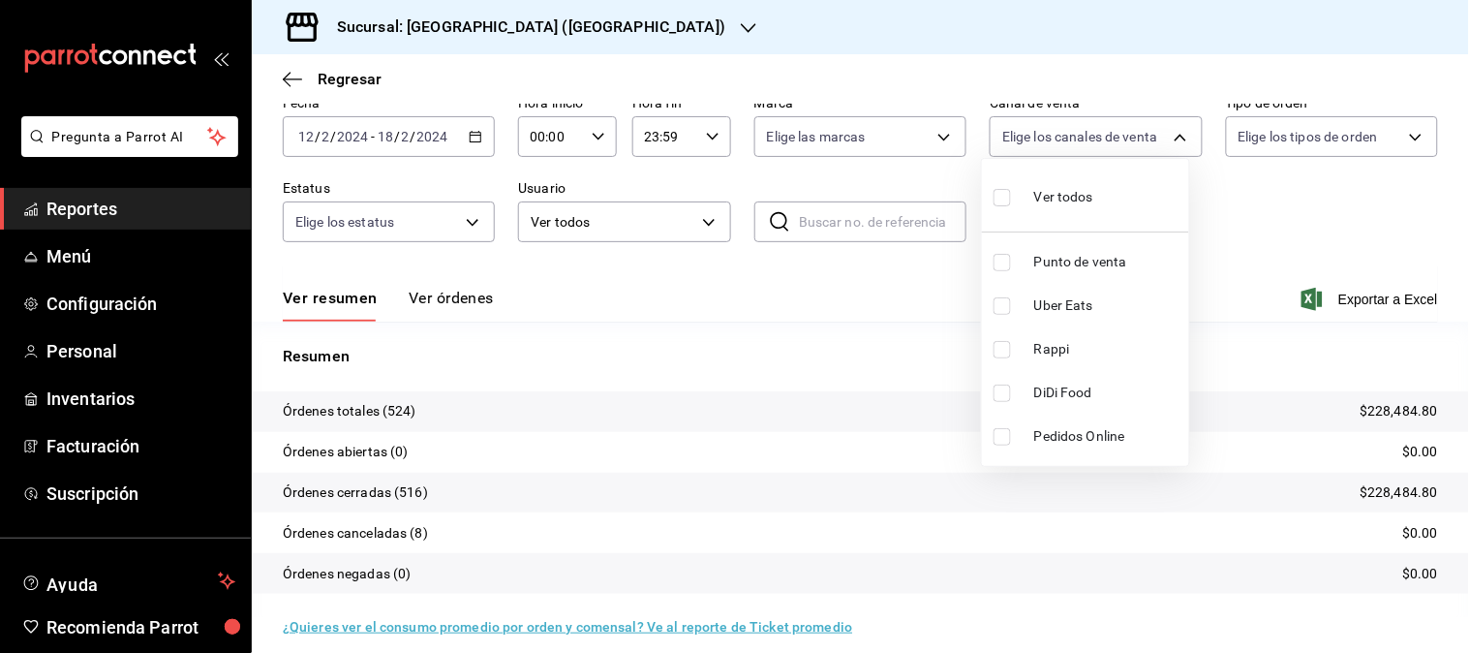
scroll to position [107, 0]
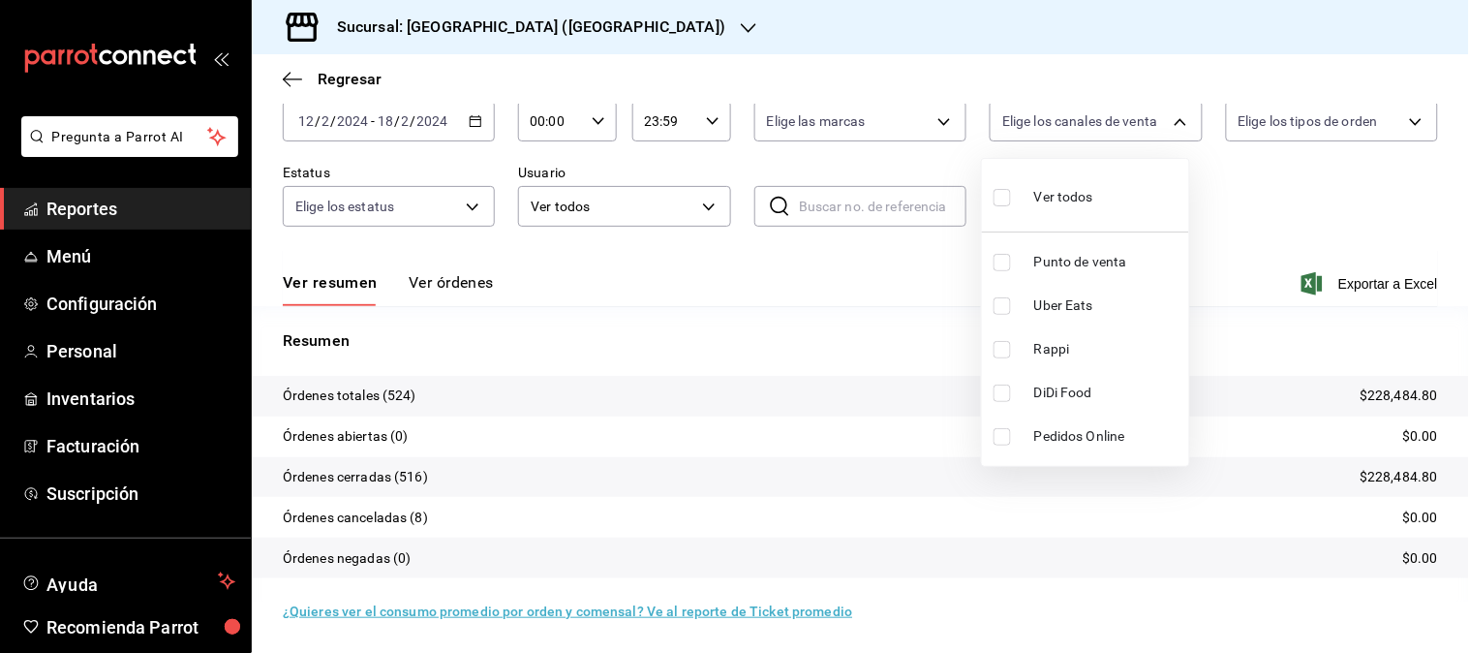
click at [1058, 334] on li "Rappi" at bounding box center [1085, 349] width 207 height 44
type input "RAPPI"
checkbox input "true"
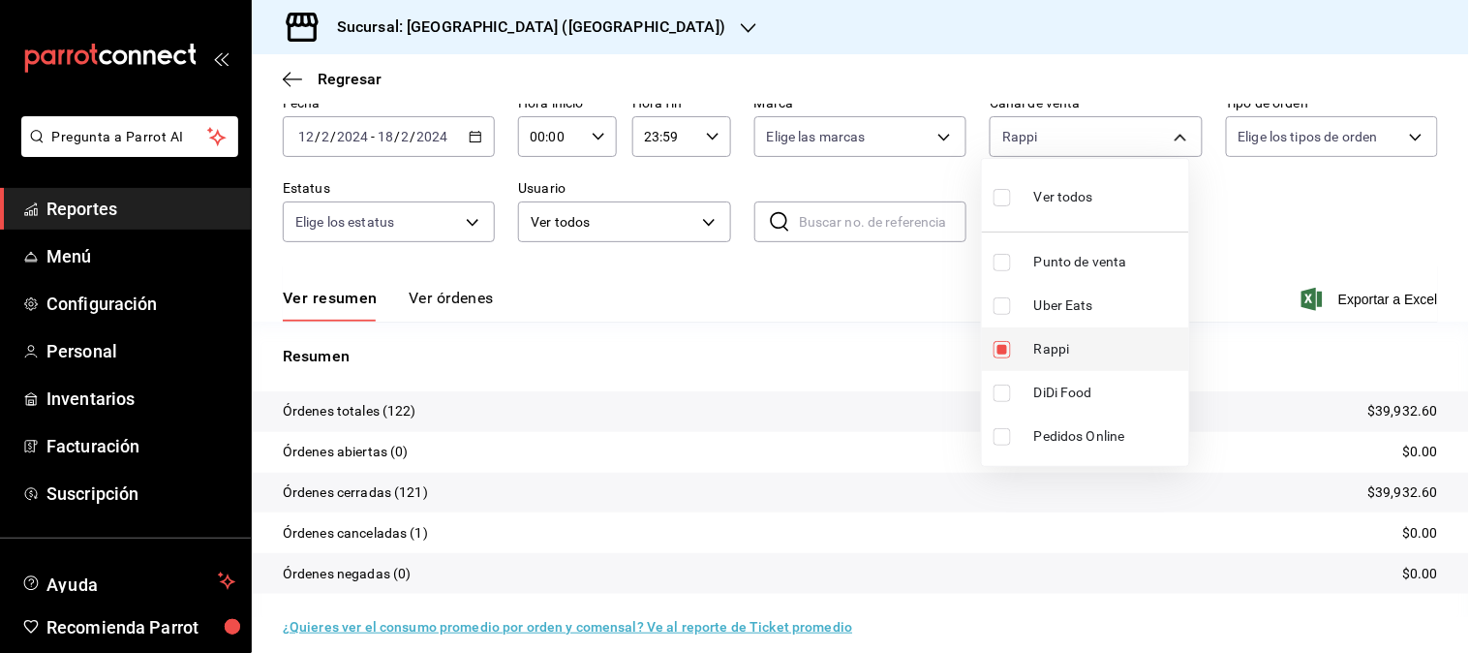
scroll to position [107, 0]
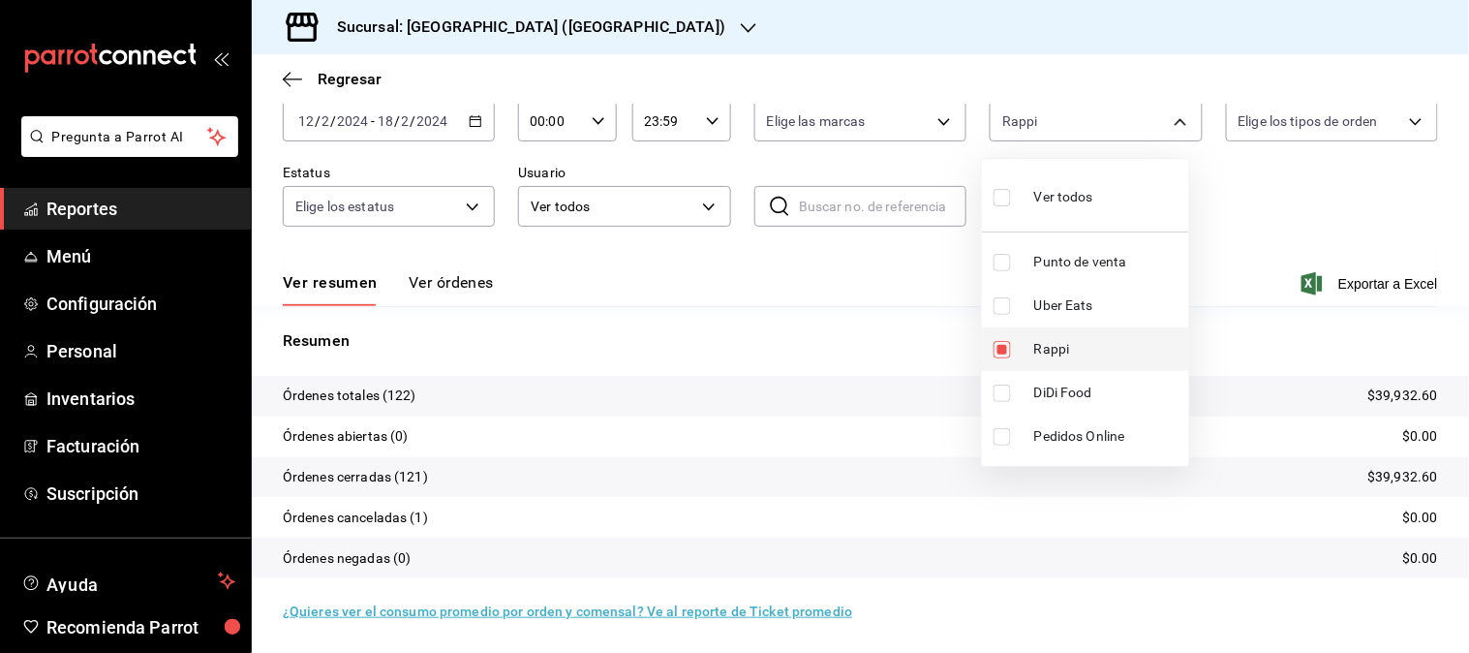
click at [1048, 341] on span "Rappi" at bounding box center [1107, 349] width 147 height 20
checkbox input "false"
click at [1050, 310] on span "Uber Eats" at bounding box center [1107, 305] width 147 height 20
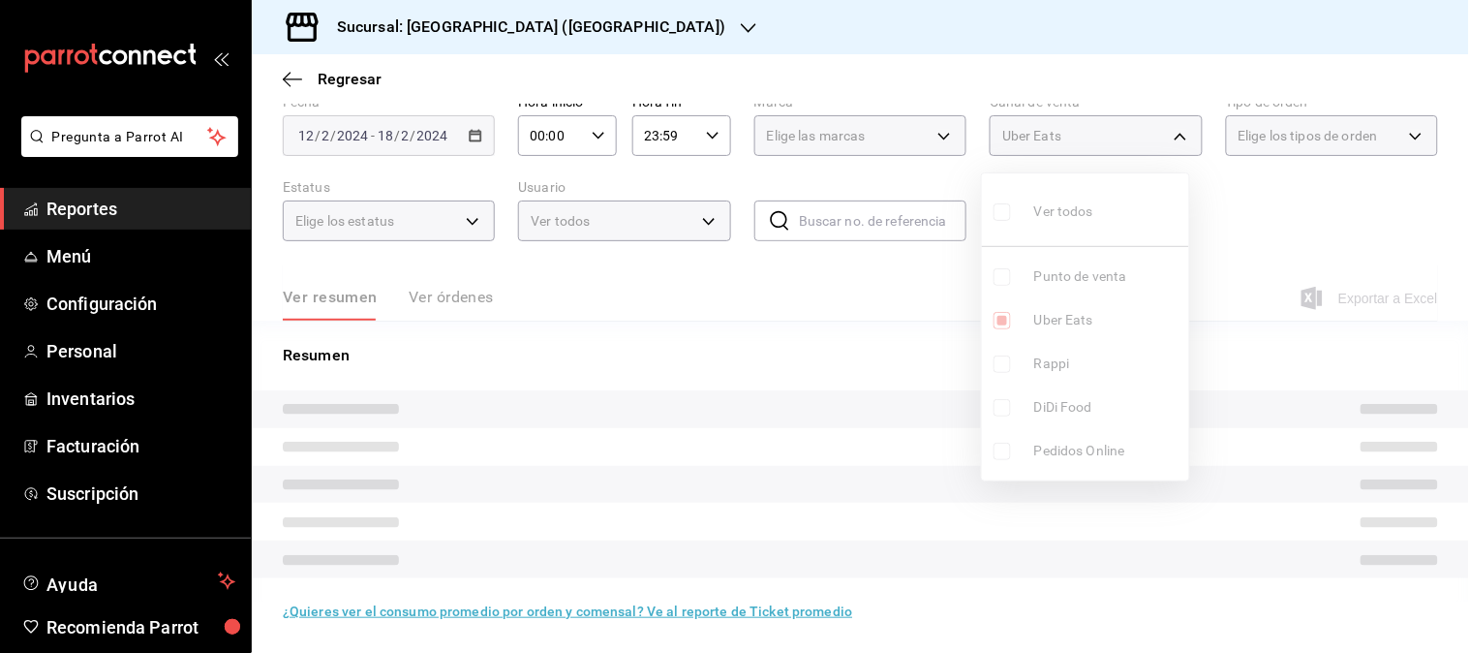
type input "UBER_EATS"
checkbox input "true"
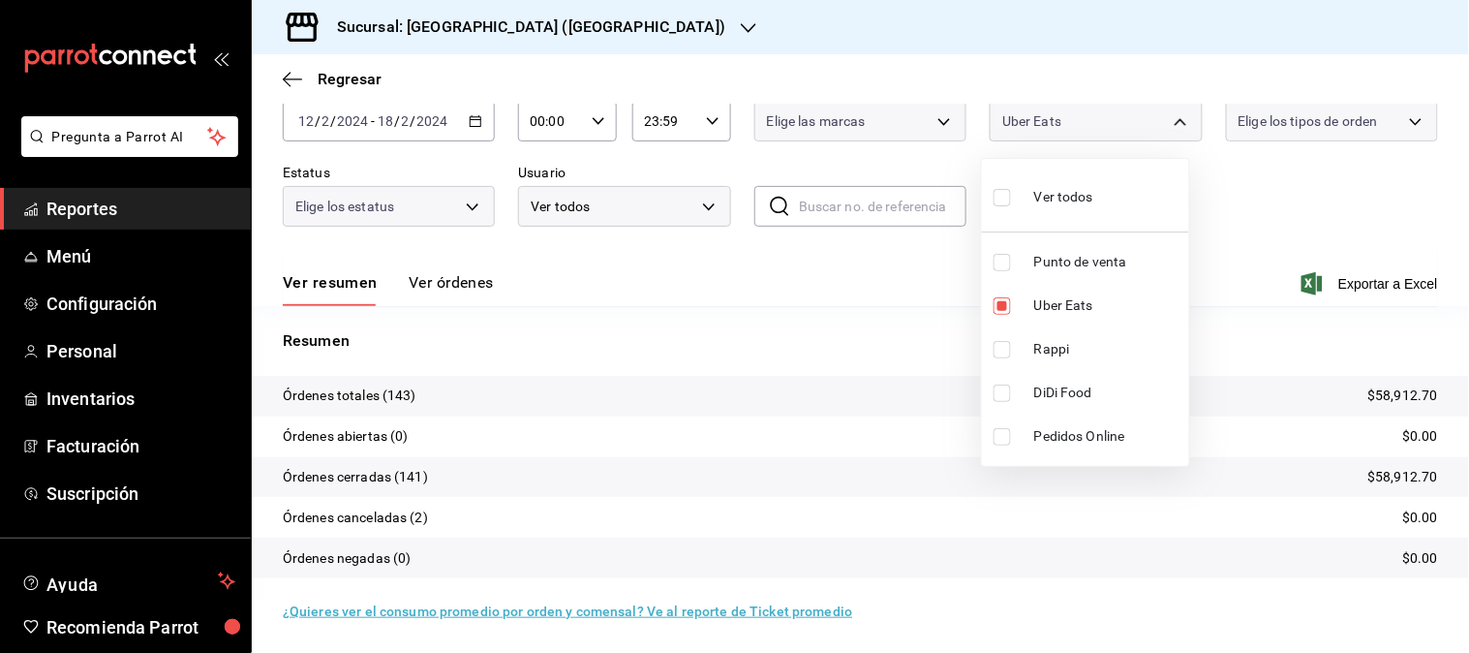
scroll to position [107, 0]
click at [482, 120] on div at bounding box center [734, 326] width 1469 height 653
click at [477, 123] on \(Stroke\) "button" at bounding box center [476, 121] width 12 height 11
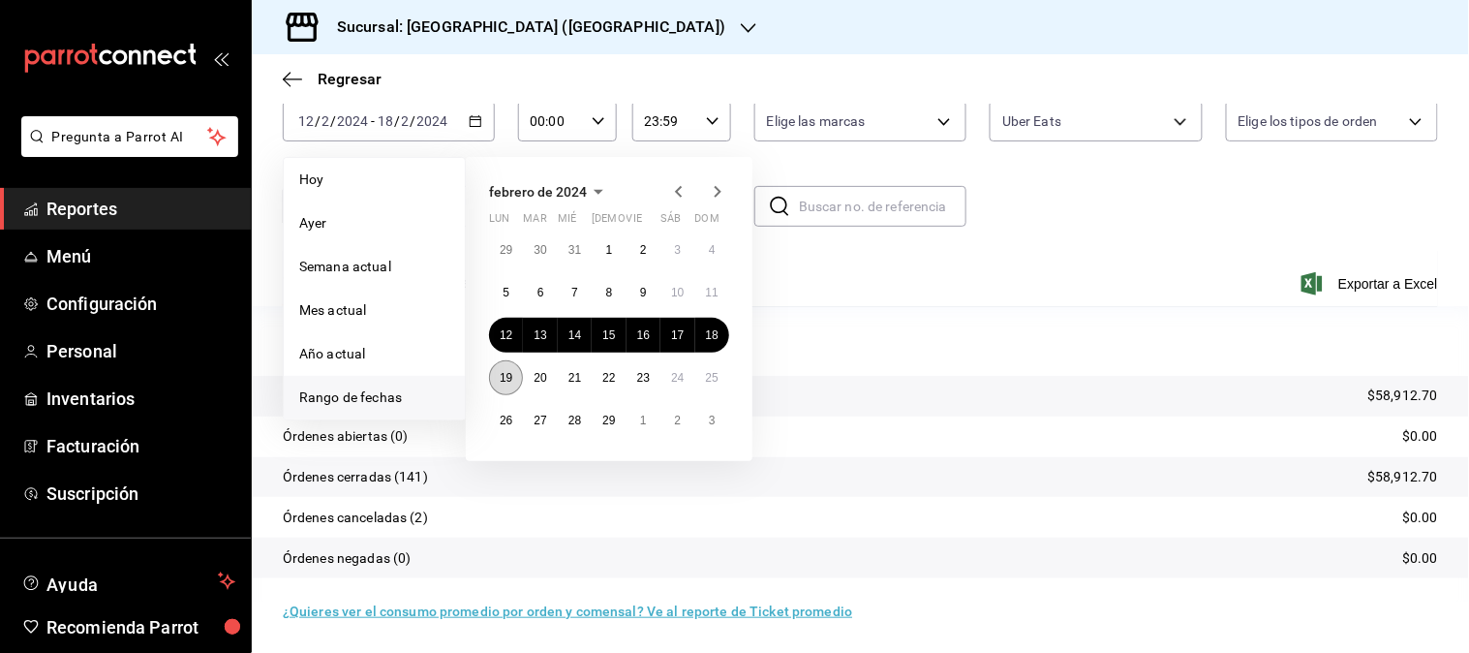
click at [504, 379] on abbr "19" at bounding box center [506, 378] width 13 height 14
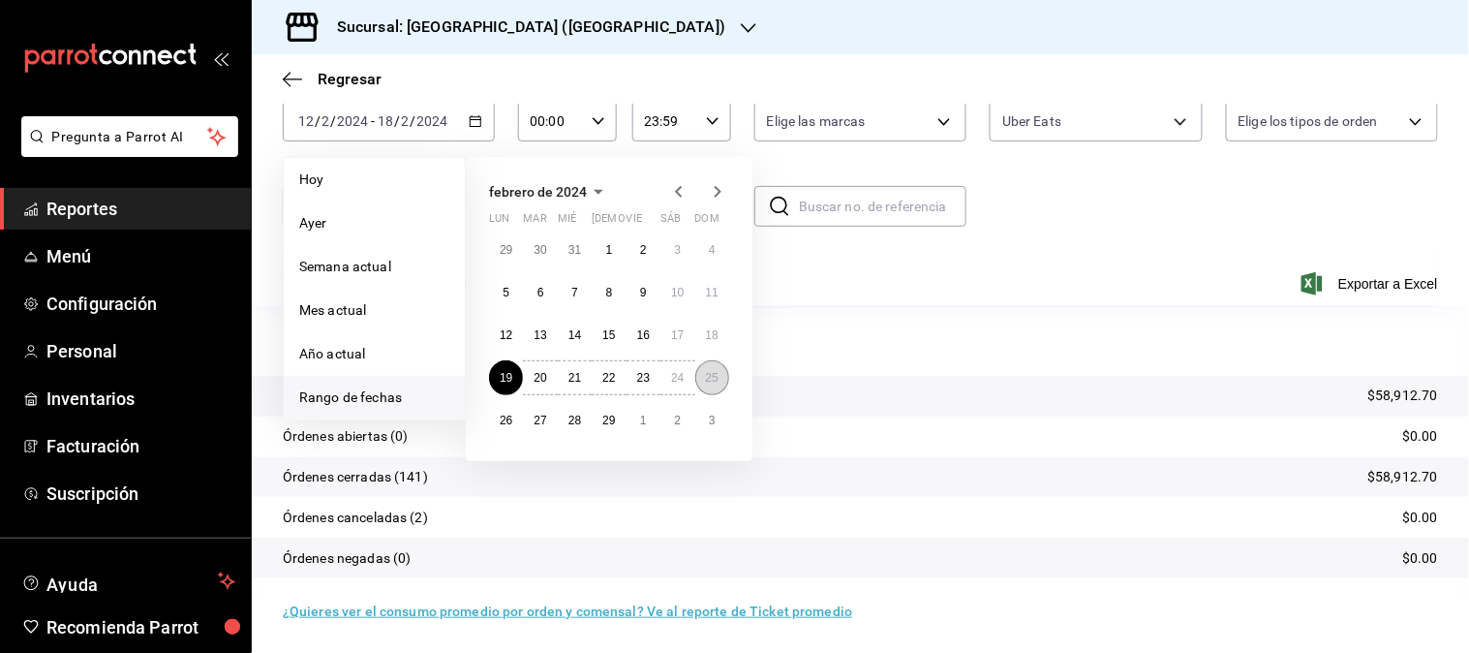
click at [718, 374] on button "25" at bounding box center [712, 377] width 34 height 35
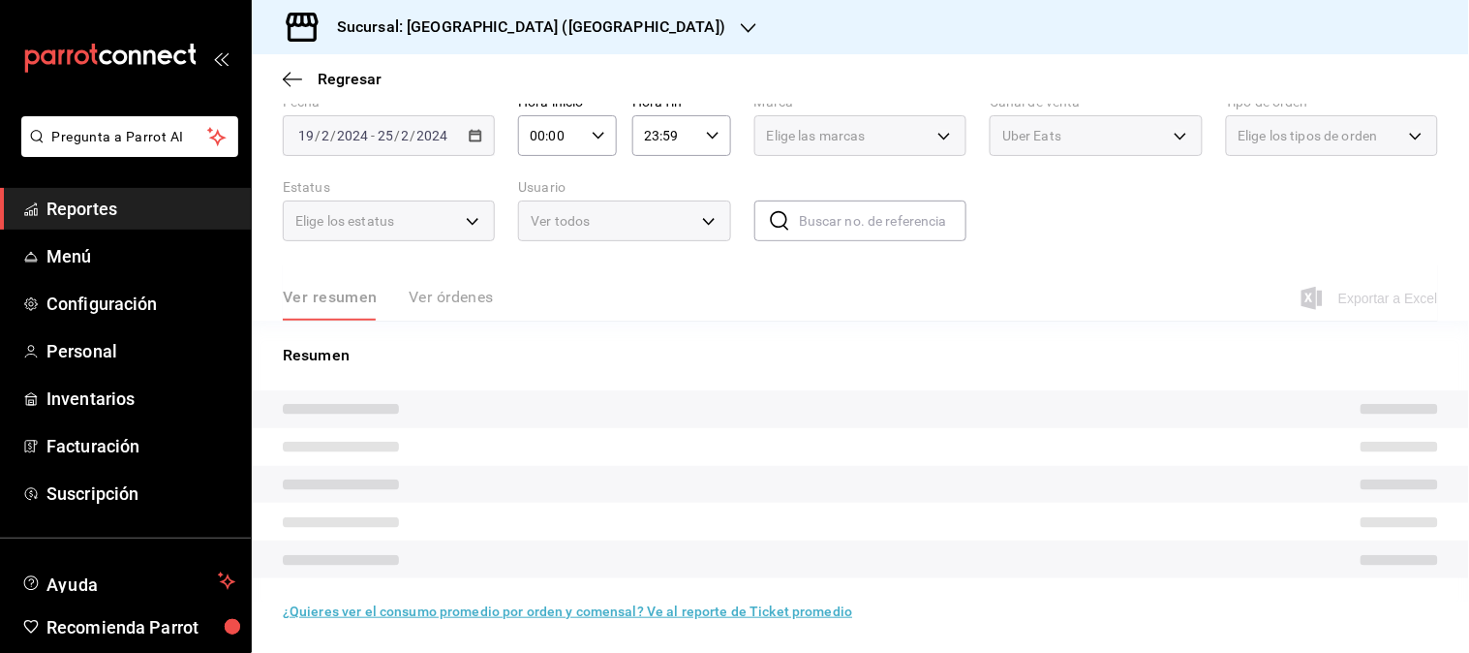
scroll to position [107, 0]
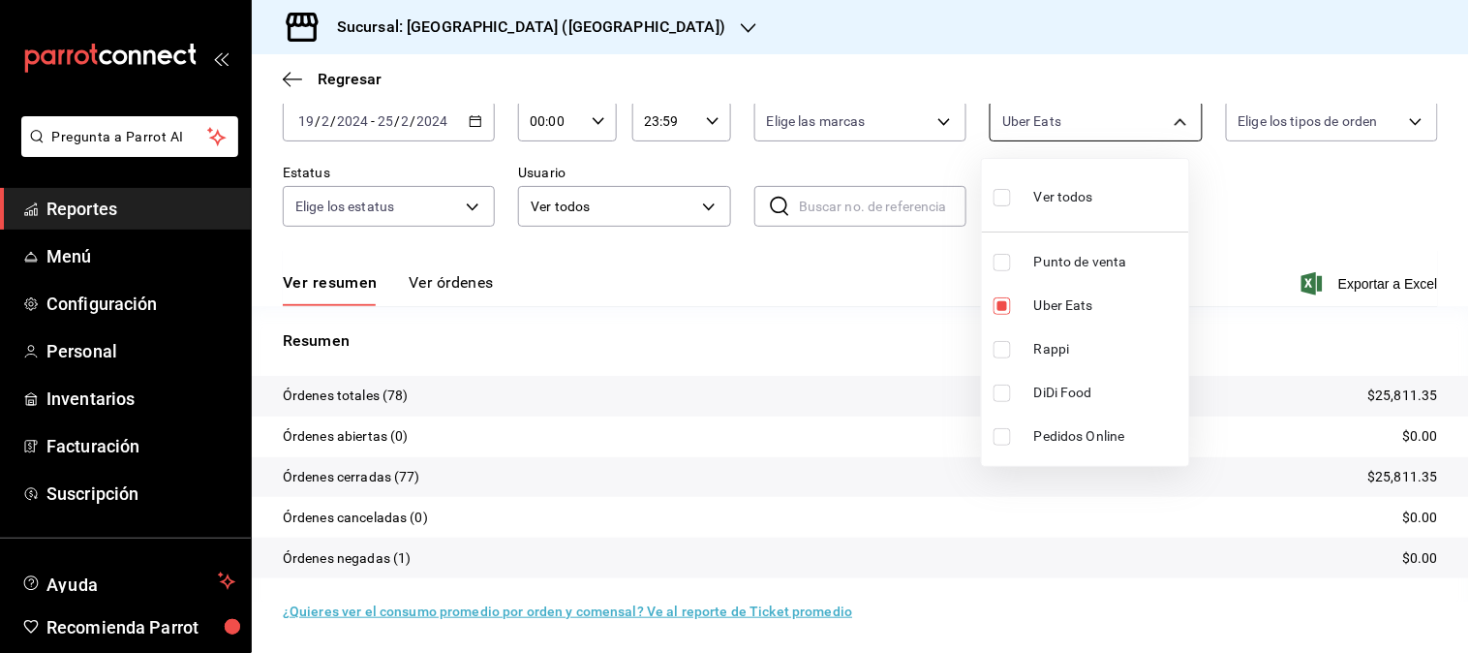
click at [1165, 121] on body "Pregunta a Parrot AI Reportes Menú Configuración Personal Inventarios Facturaci…" at bounding box center [734, 326] width 1469 height 653
click at [1069, 342] on span "Rappi" at bounding box center [1107, 349] width 147 height 20
type input "UBER_EATS,RAPPI"
checkbox input "true"
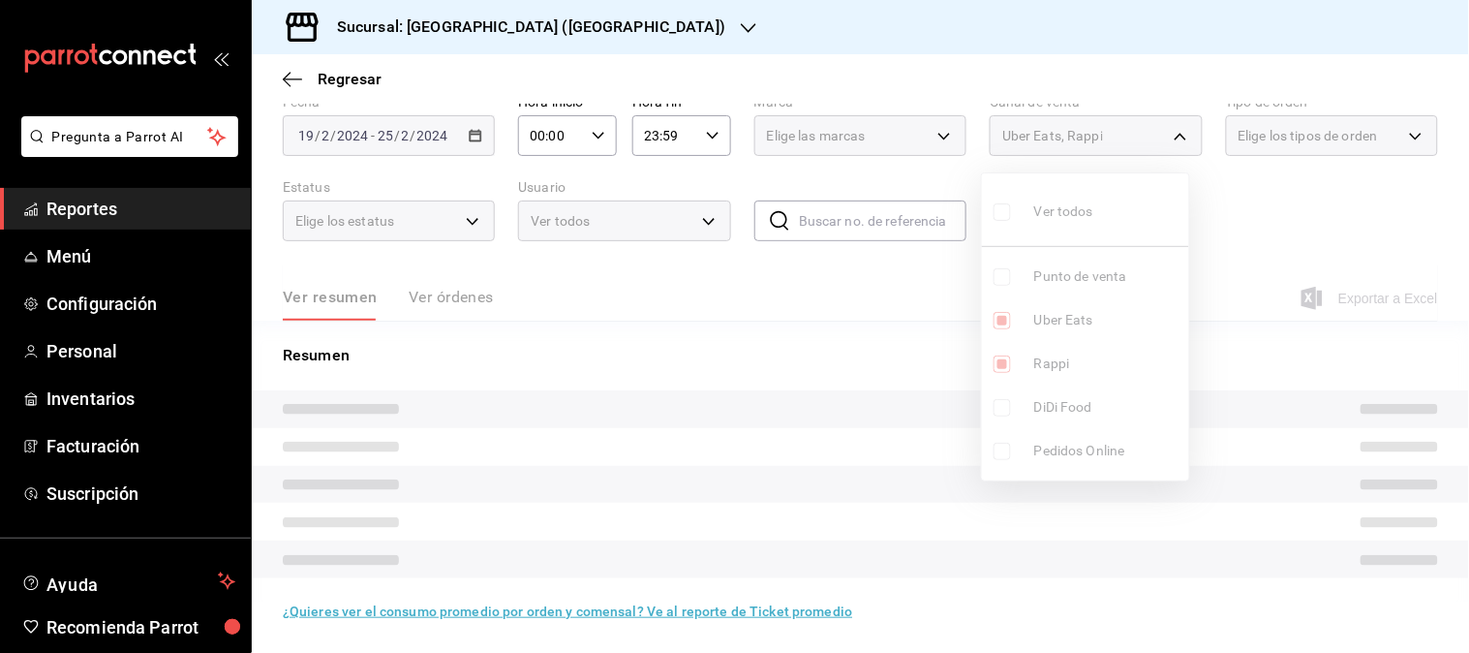
scroll to position [92, 0]
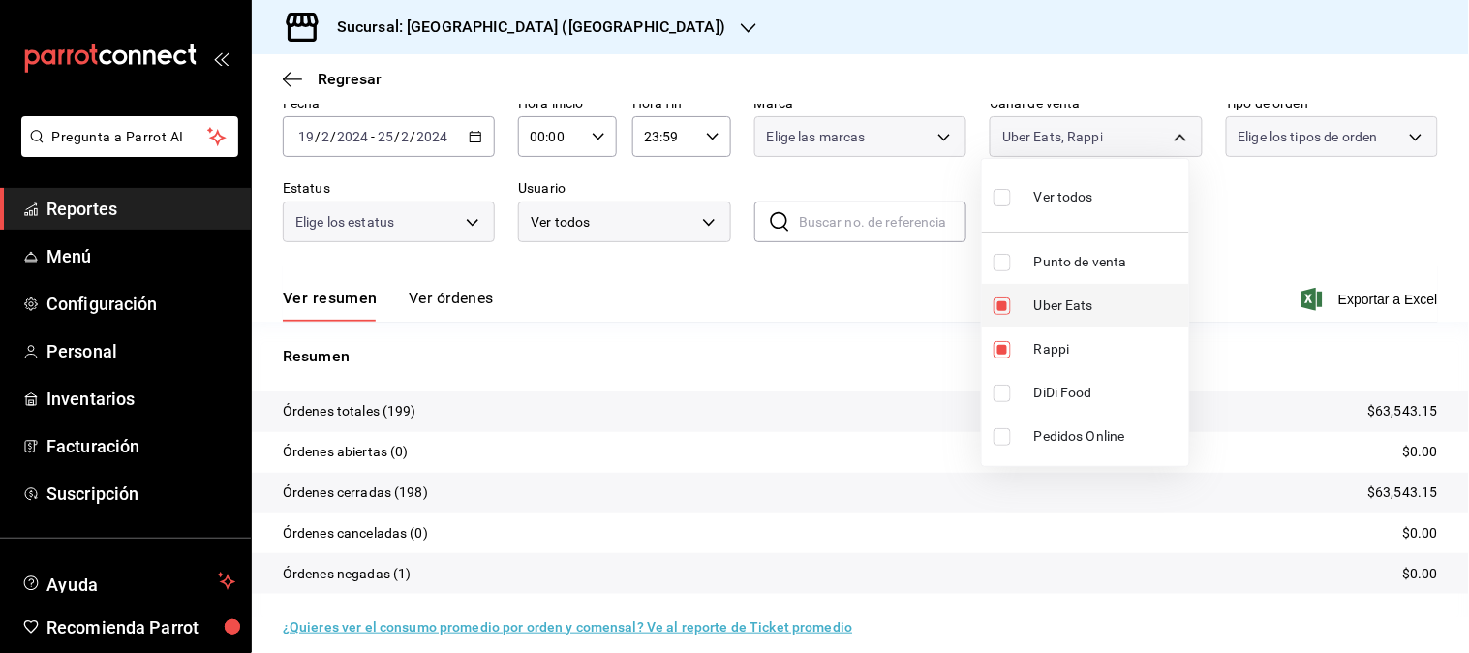
click at [1066, 320] on li "Uber Eats" at bounding box center [1085, 306] width 207 height 44
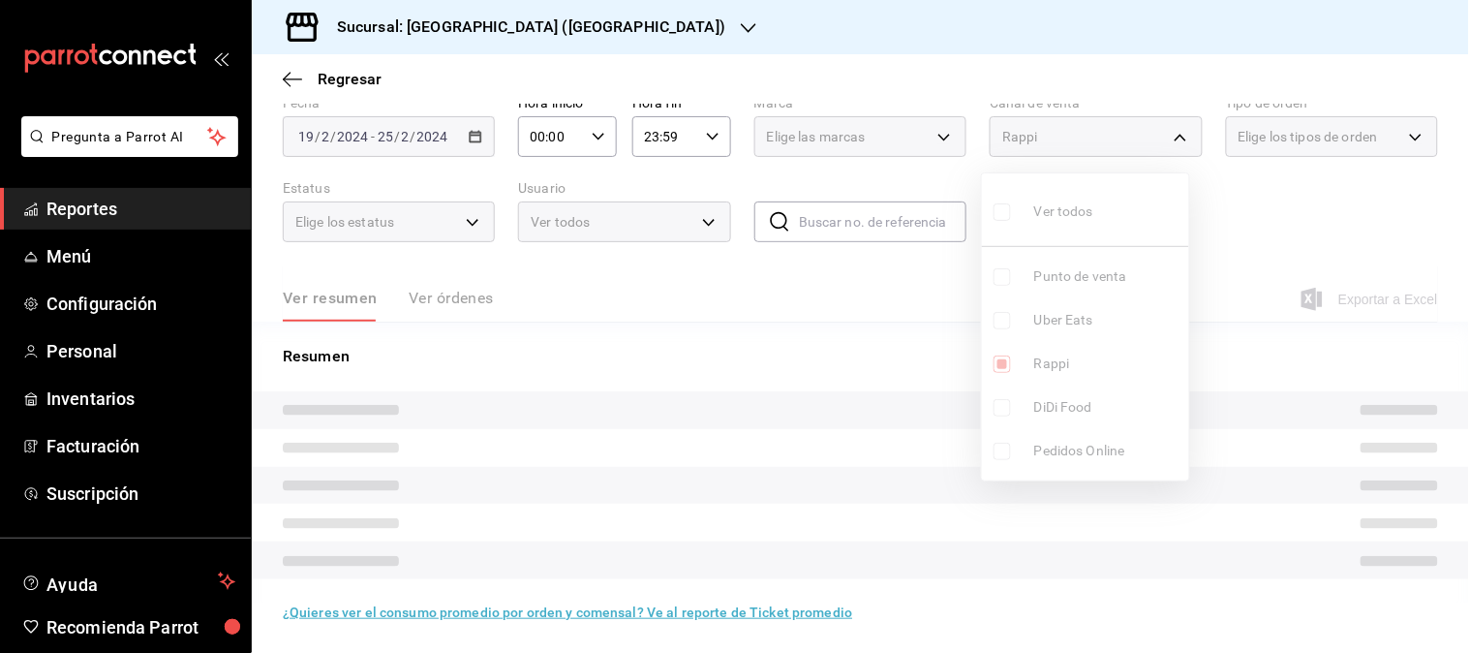
type input "RAPPI"
checkbox input "false"
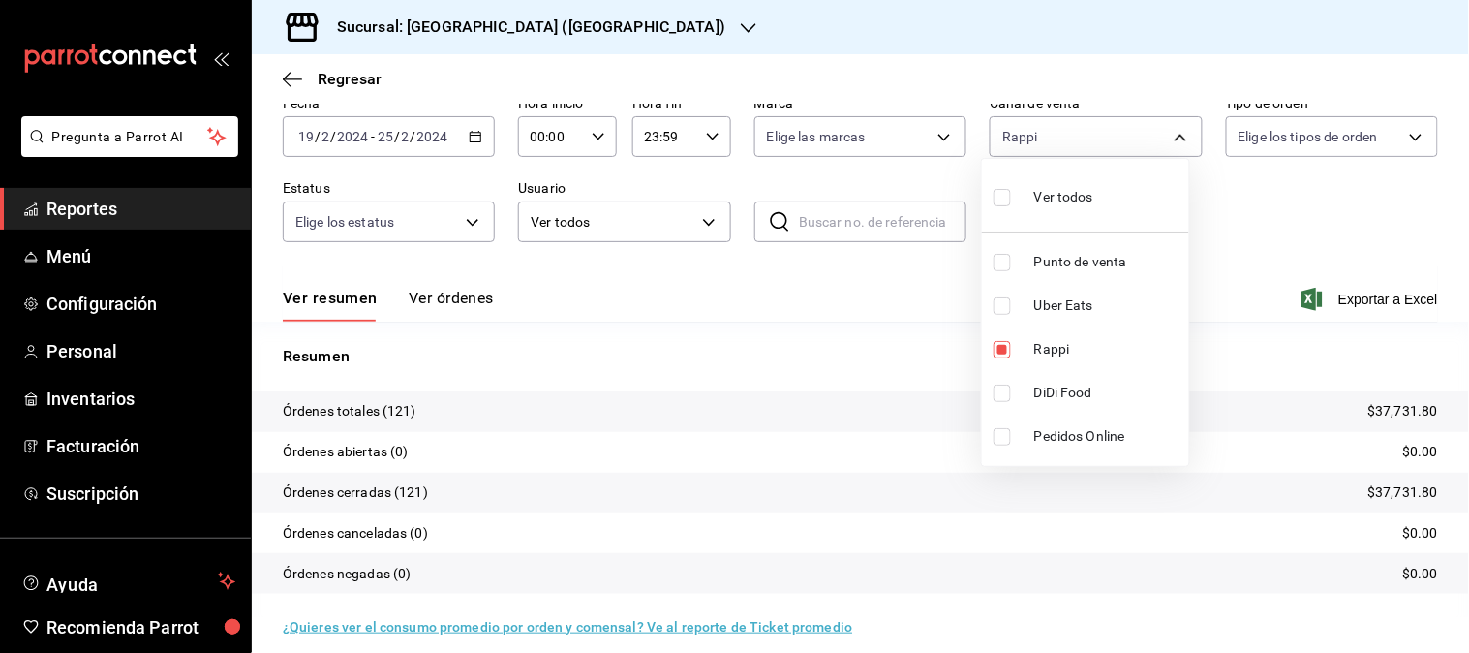
scroll to position [107, 0]
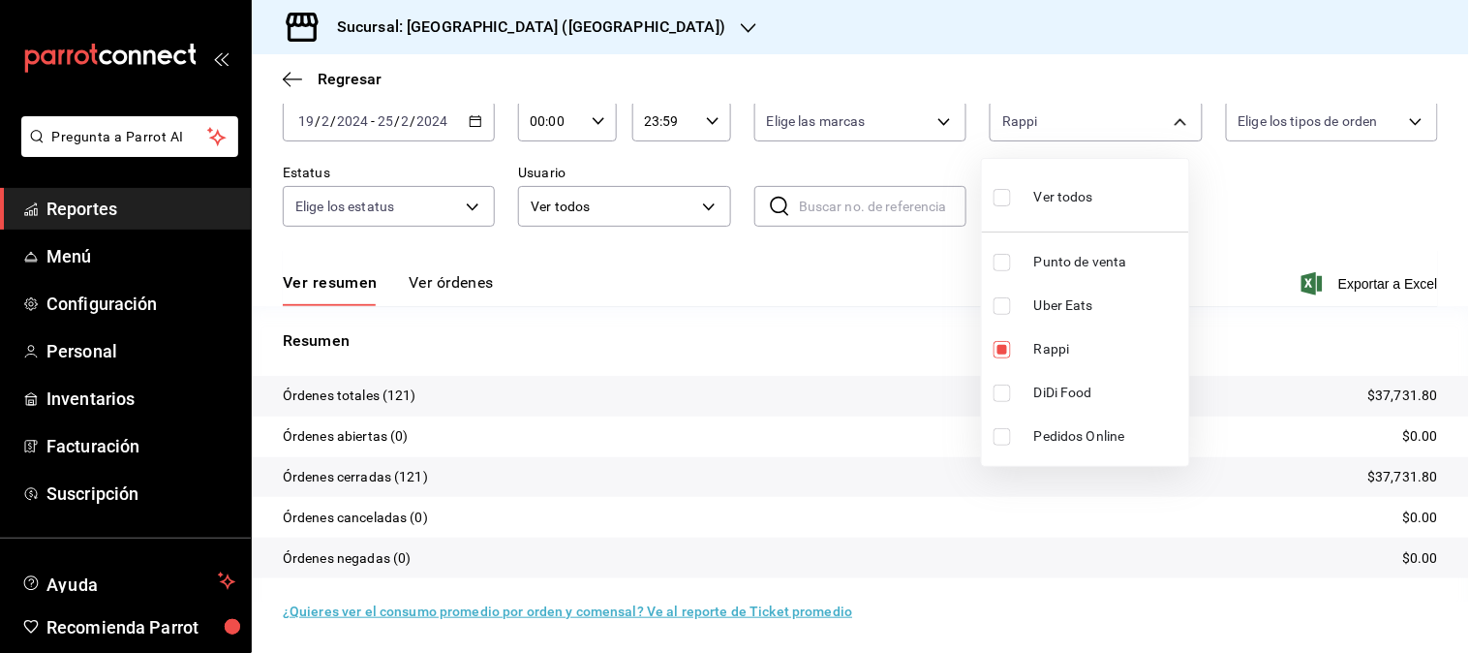
click at [1062, 379] on li "DiDi Food" at bounding box center [1085, 393] width 207 height 44
type input "RAPPI,DIDI_FOOD"
checkbox input "true"
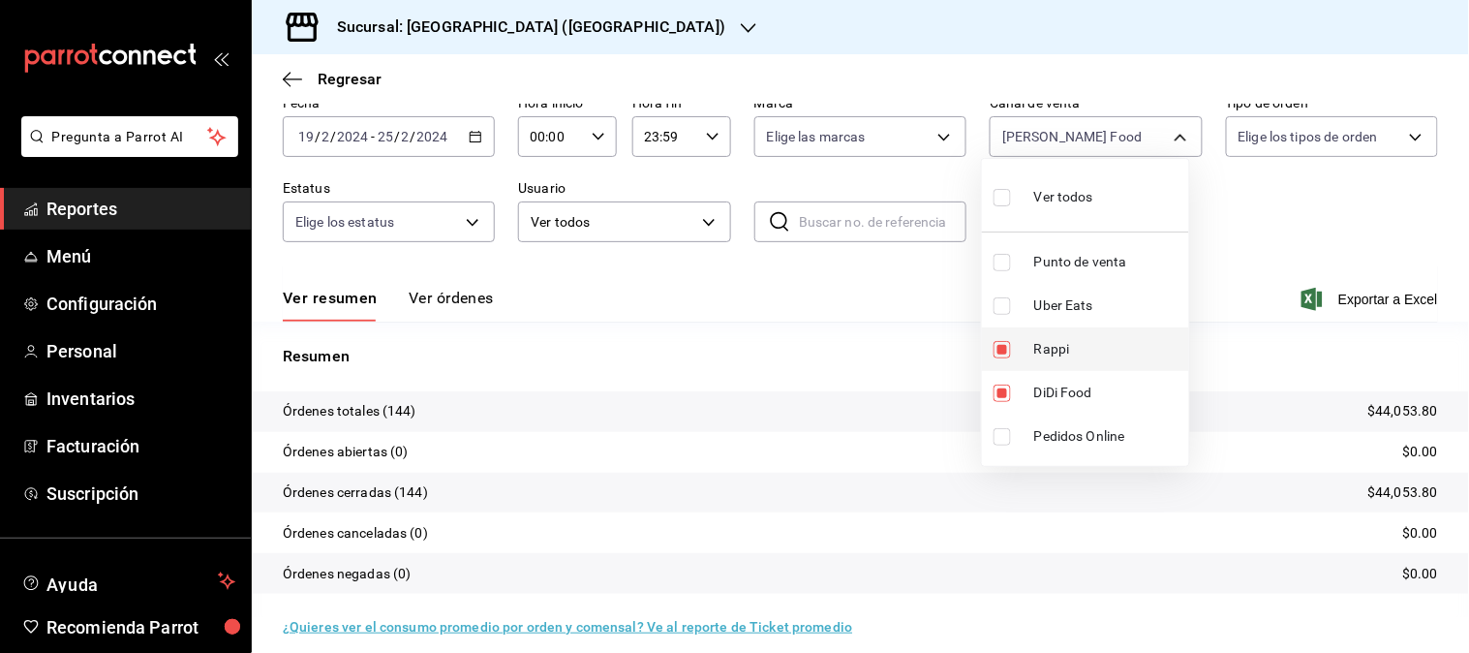
scroll to position [107, 0]
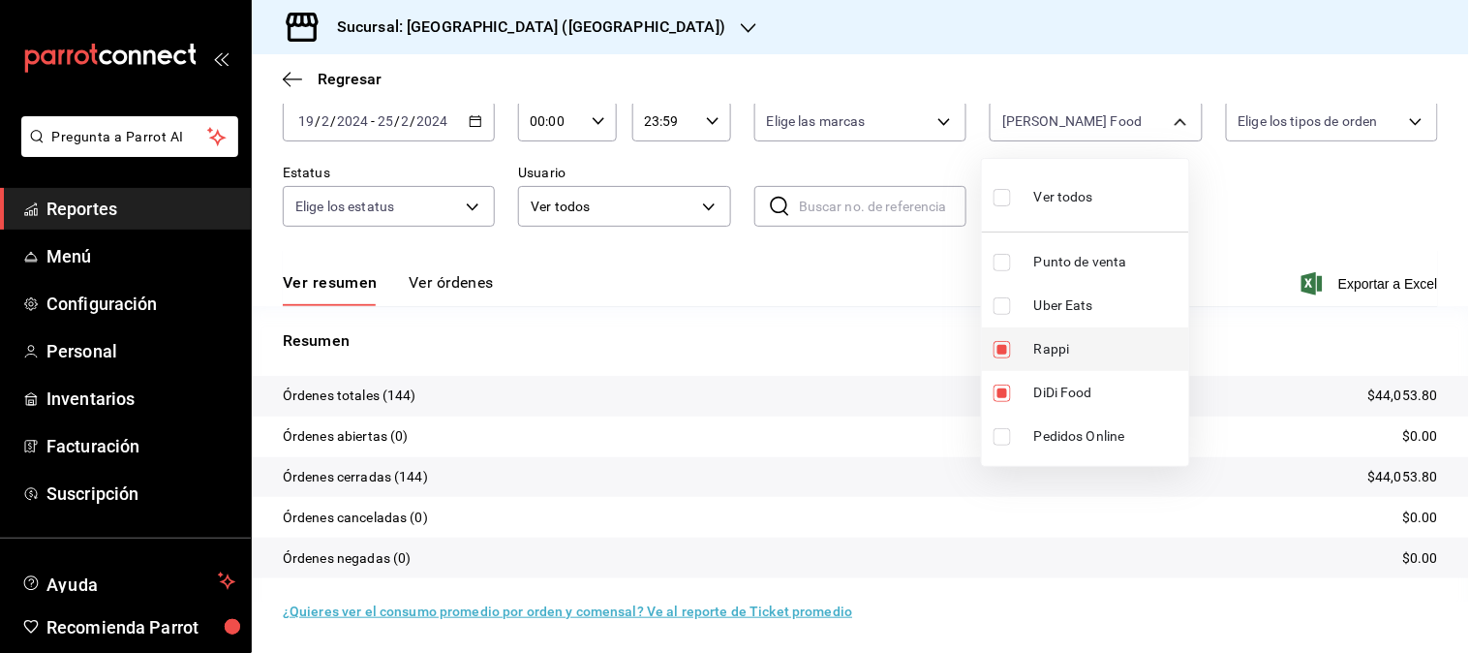
click at [1040, 366] on li "Rappi" at bounding box center [1085, 349] width 207 height 44
type input "DIDI_FOOD"
checkbox input "false"
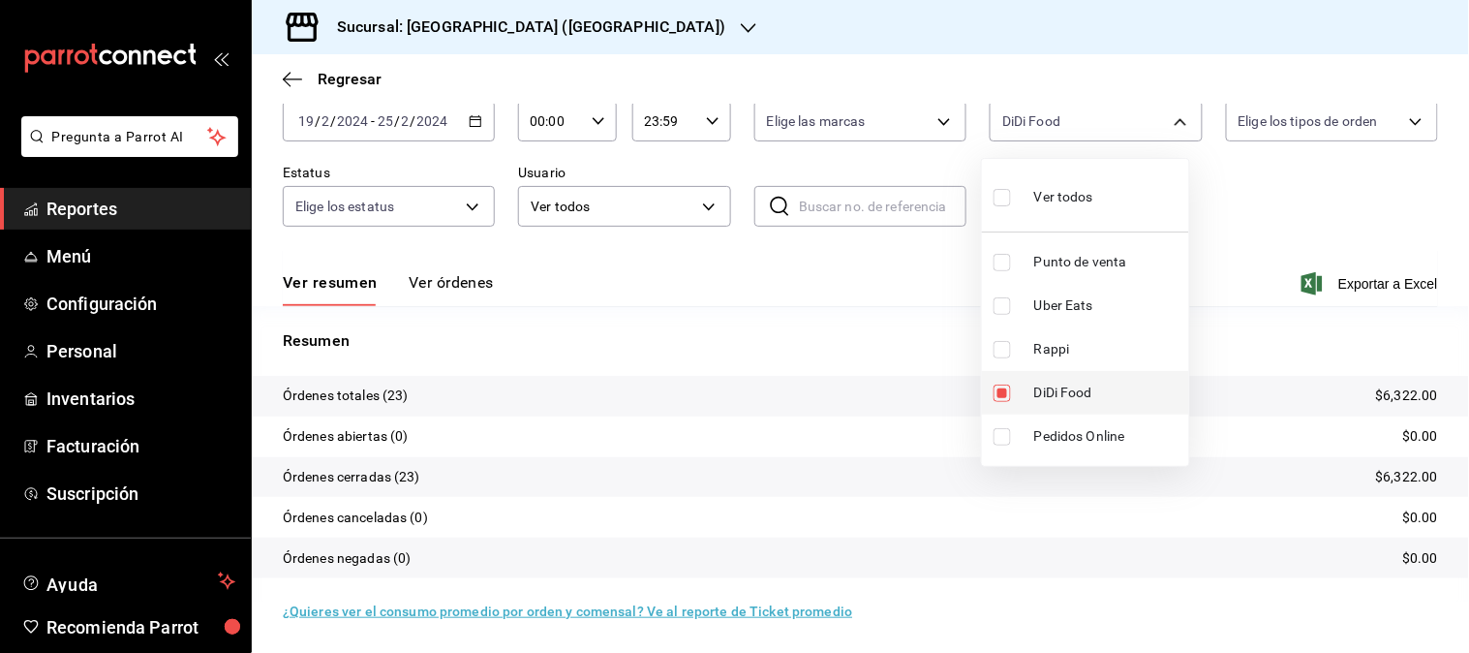
click at [1050, 401] on span "DiDi Food" at bounding box center [1107, 392] width 147 height 20
checkbox input "false"
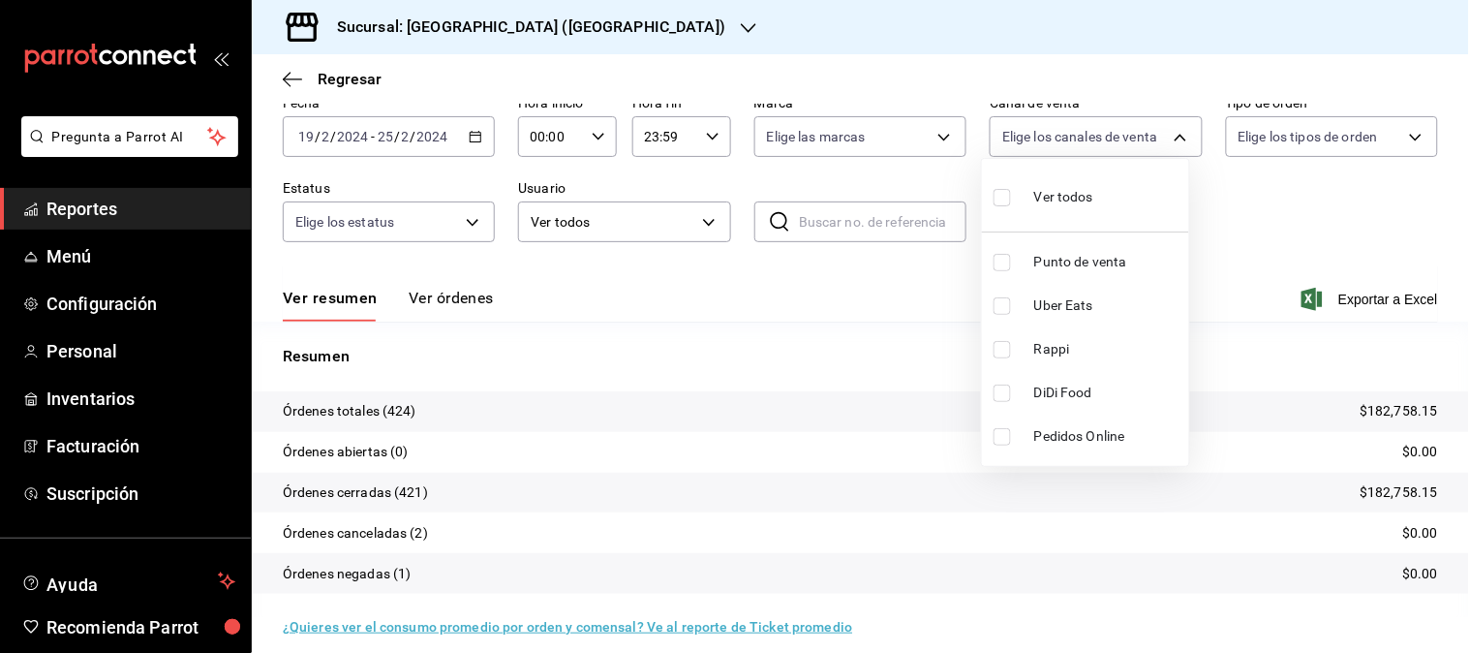
scroll to position [107, 0]
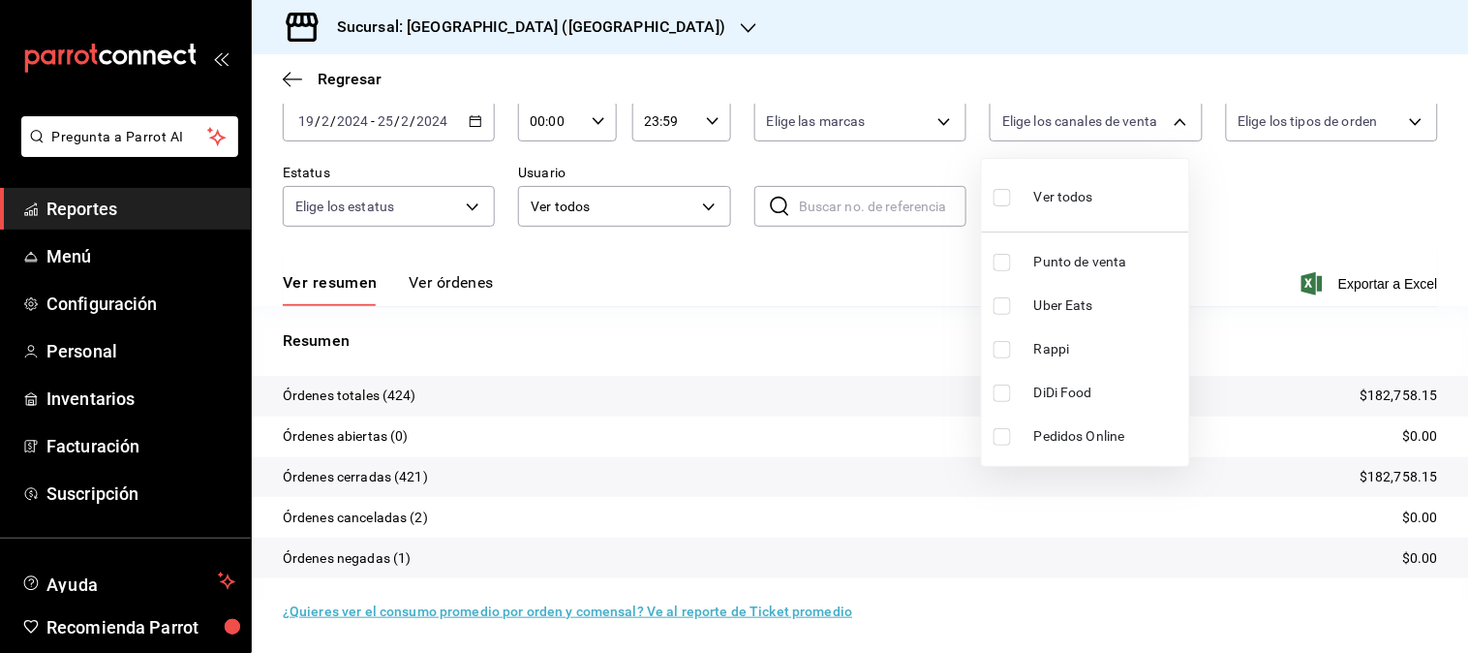
click at [475, 120] on div at bounding box center [734, 326] width 1469 height 653
click at [472, 124] on icon "button" at bounding box center [476, 121] width 14 height 14
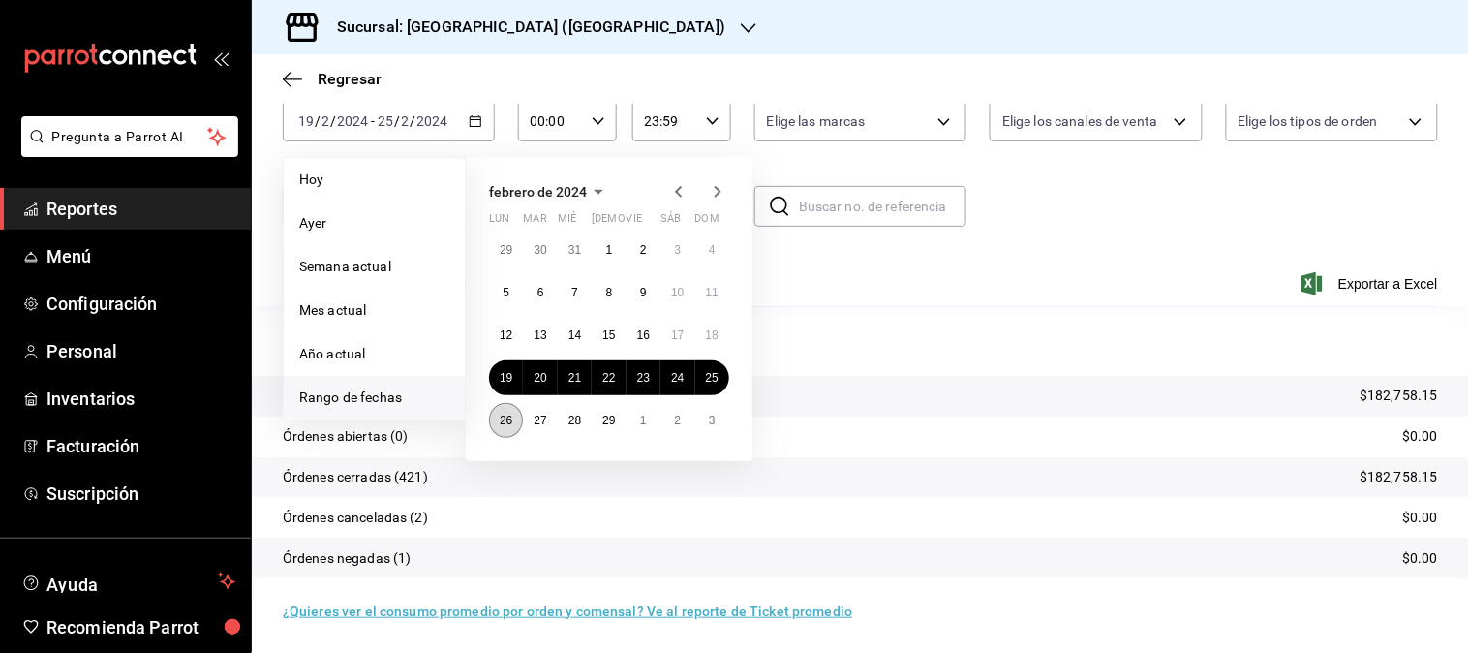
click at [504, 419] on abbr "26" at bounding box center [506, 420] width 13 height 14
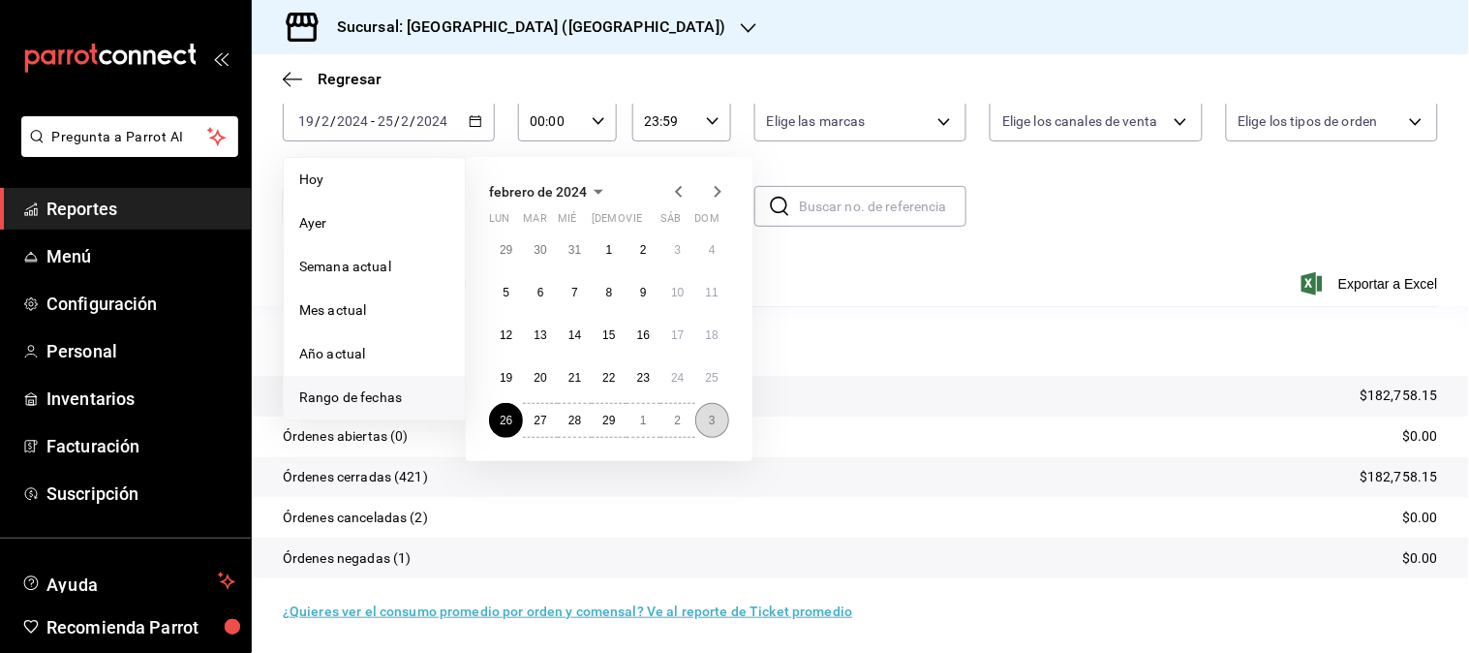
click at [713, 427] on button "3" at bounding box center [712, 420] width 34 height 35
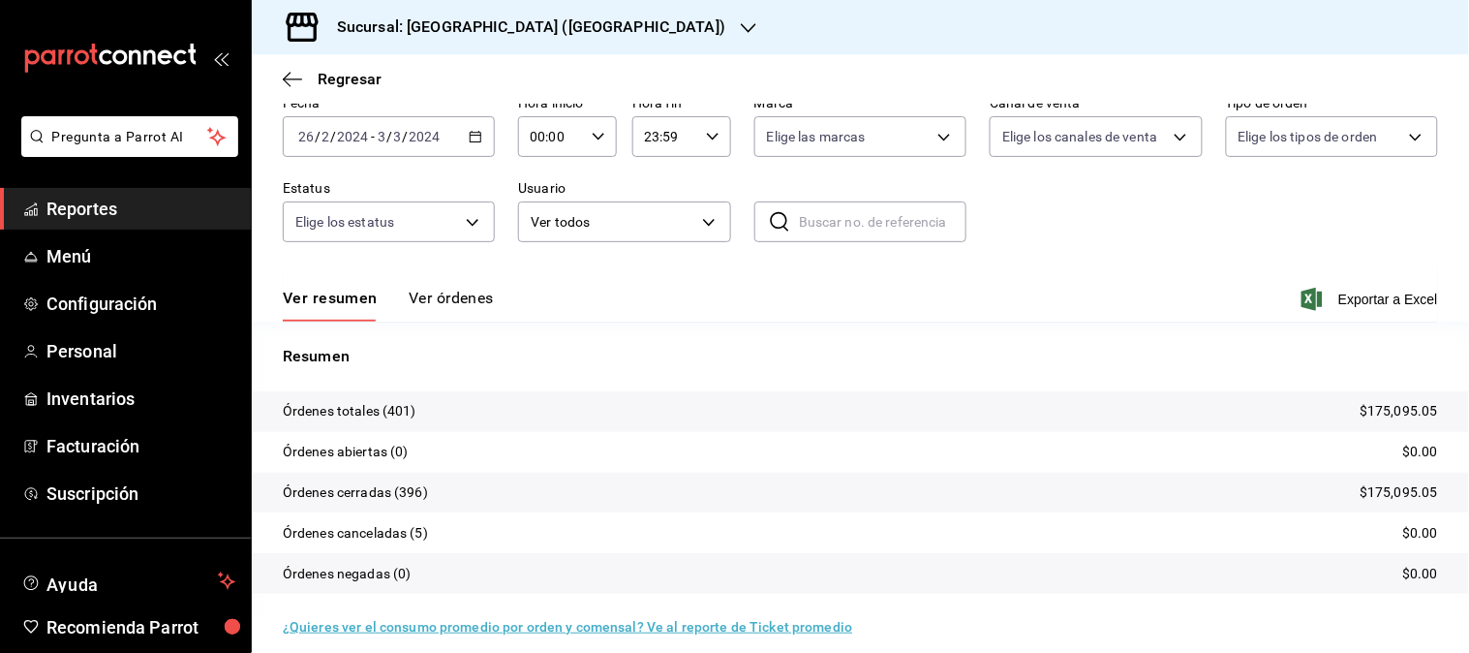
scroll to position [107, 0]
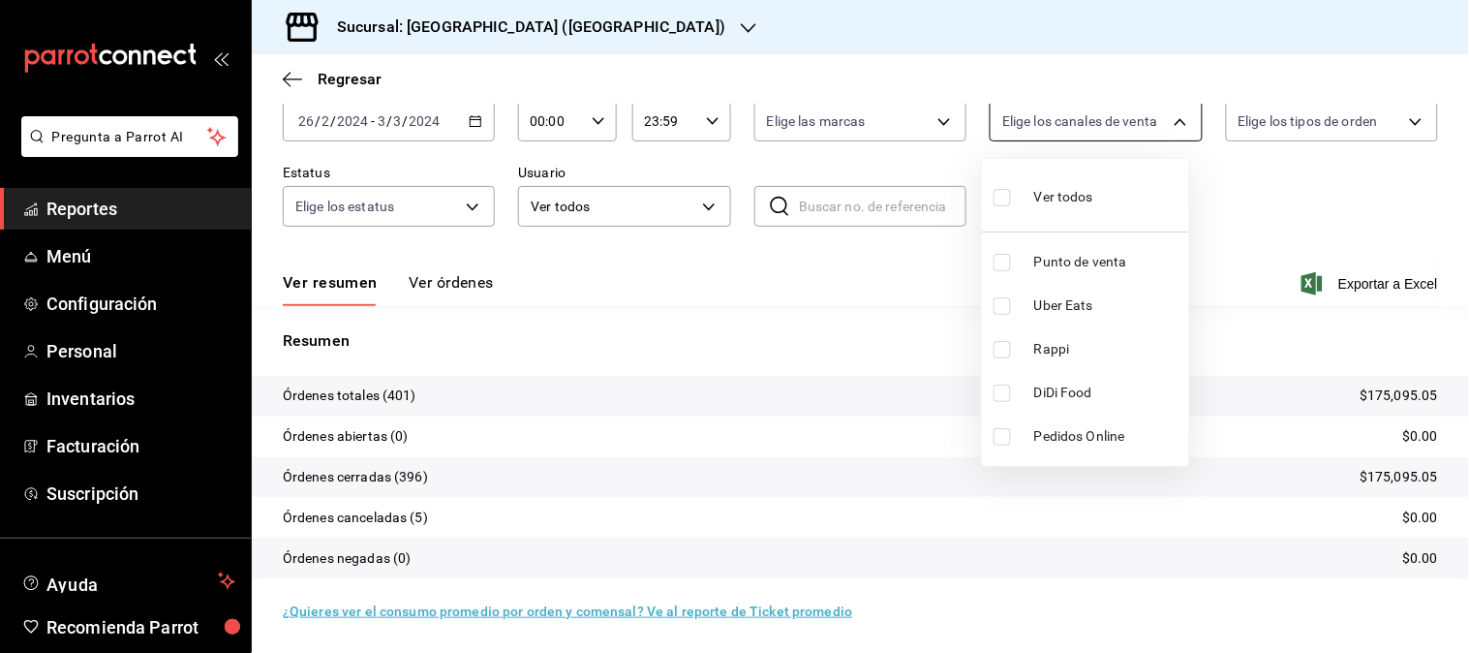
click at [1155, 107] on body "Pregunta a Parrot AI Reportes Menú Configuración Personal Inventarios Facturaci…" at bounding box center [734, 326] width 1469 height 653
click at [1069, 397] on span "DiDi Food" at bounding box center [1107, 392] width 147 height 20
type input "DIDI_FOOD"
checkbox input "true"
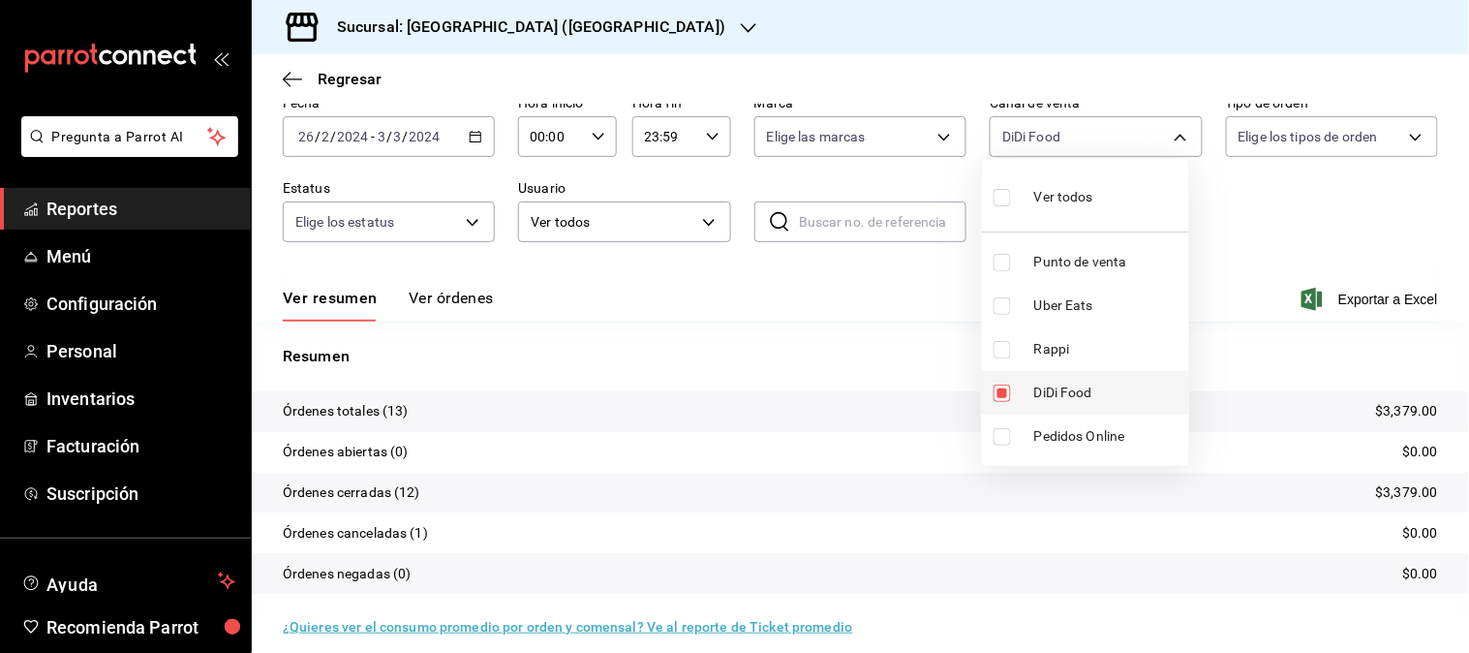
scroll to position [107, 0]
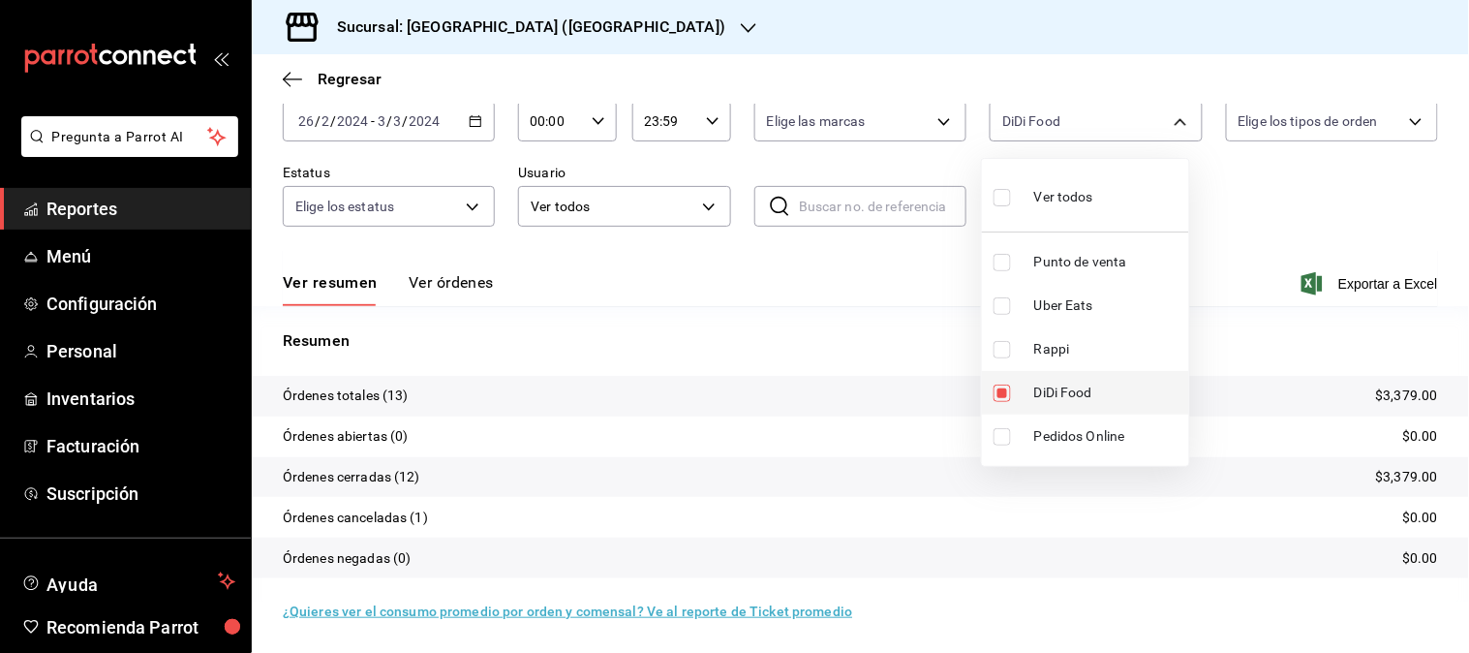
click at [1068, 397] on span "DiDi Food" at bounding box center [1107, 392] width 147 height 20
click at [1043, 355] on ul "Ver todos Punto de venta Uber Eats Rappi DiDi Food Pedidos Online" at bounding box center [1085, 312] width 207 height 307
checkbox input "false"
click at [1044, 354] on span "Rappi" at bounding box center [1107, 349] width 147 height 20
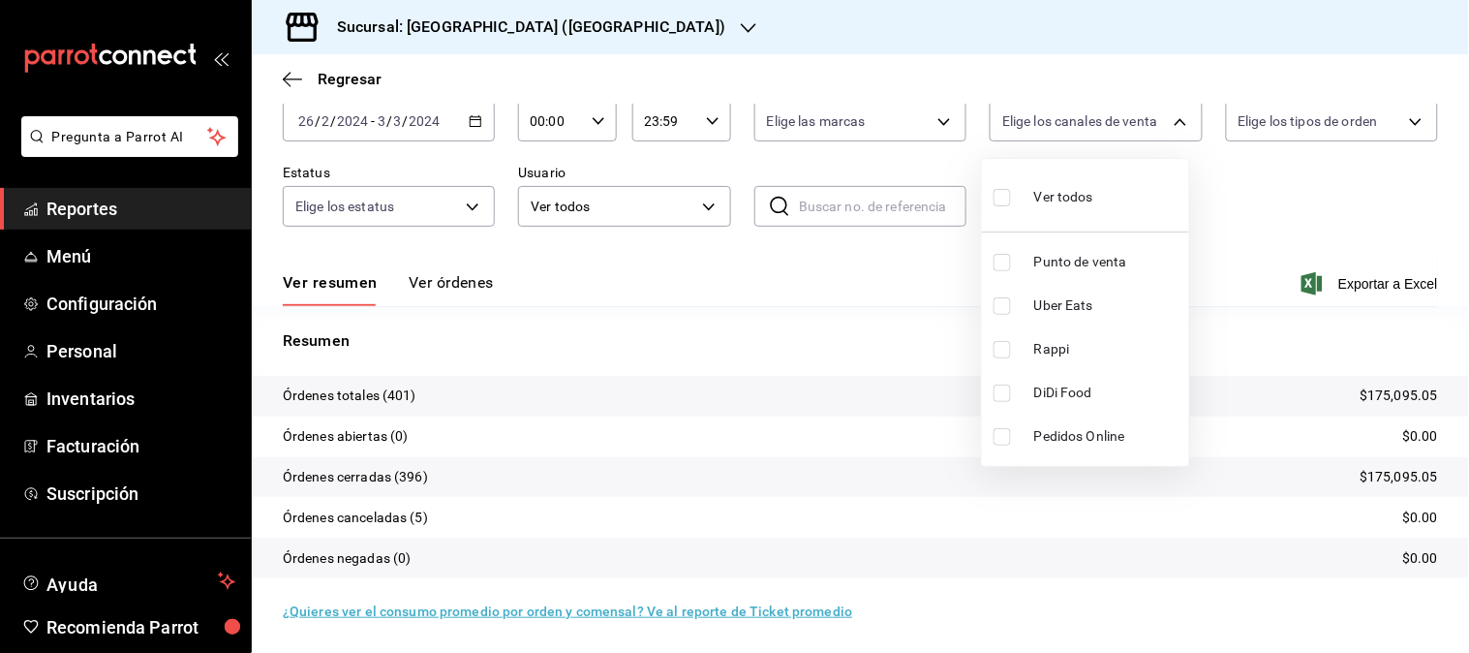
type input "RAPPI"
checkbox input "true"
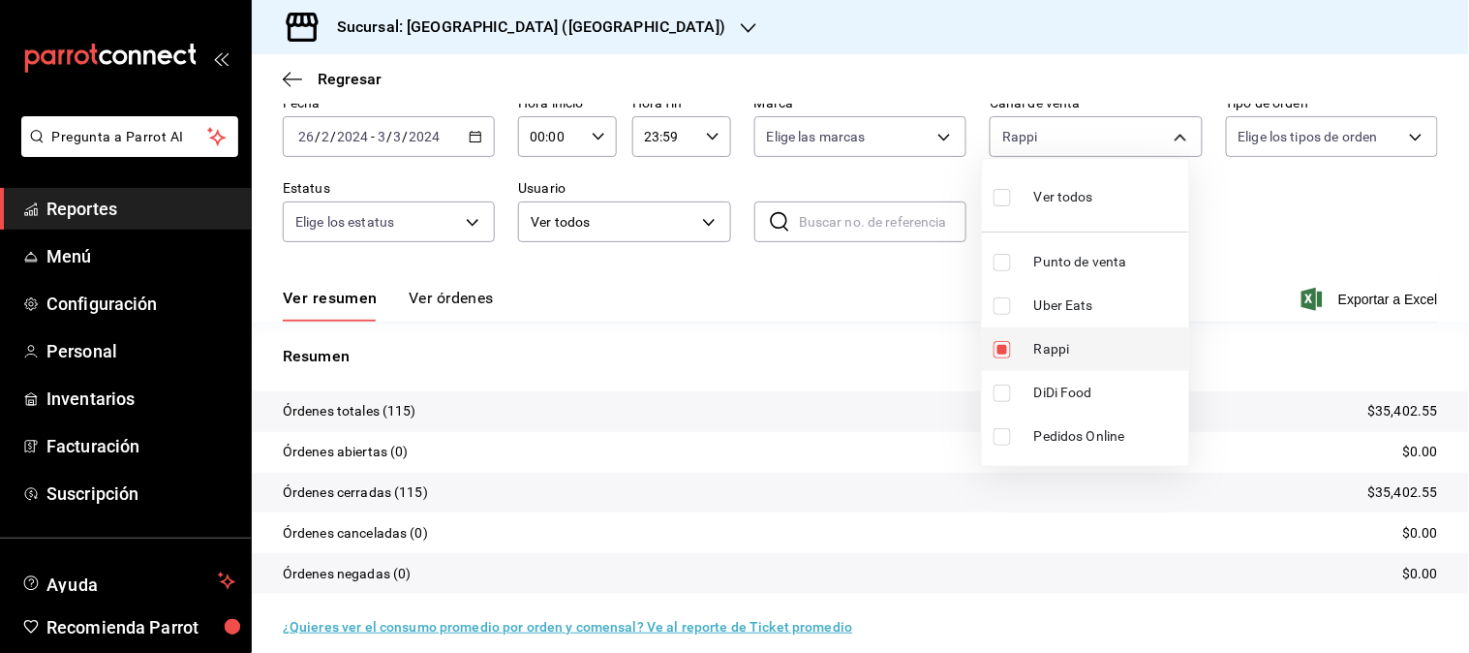
scroll to position [107, 0]
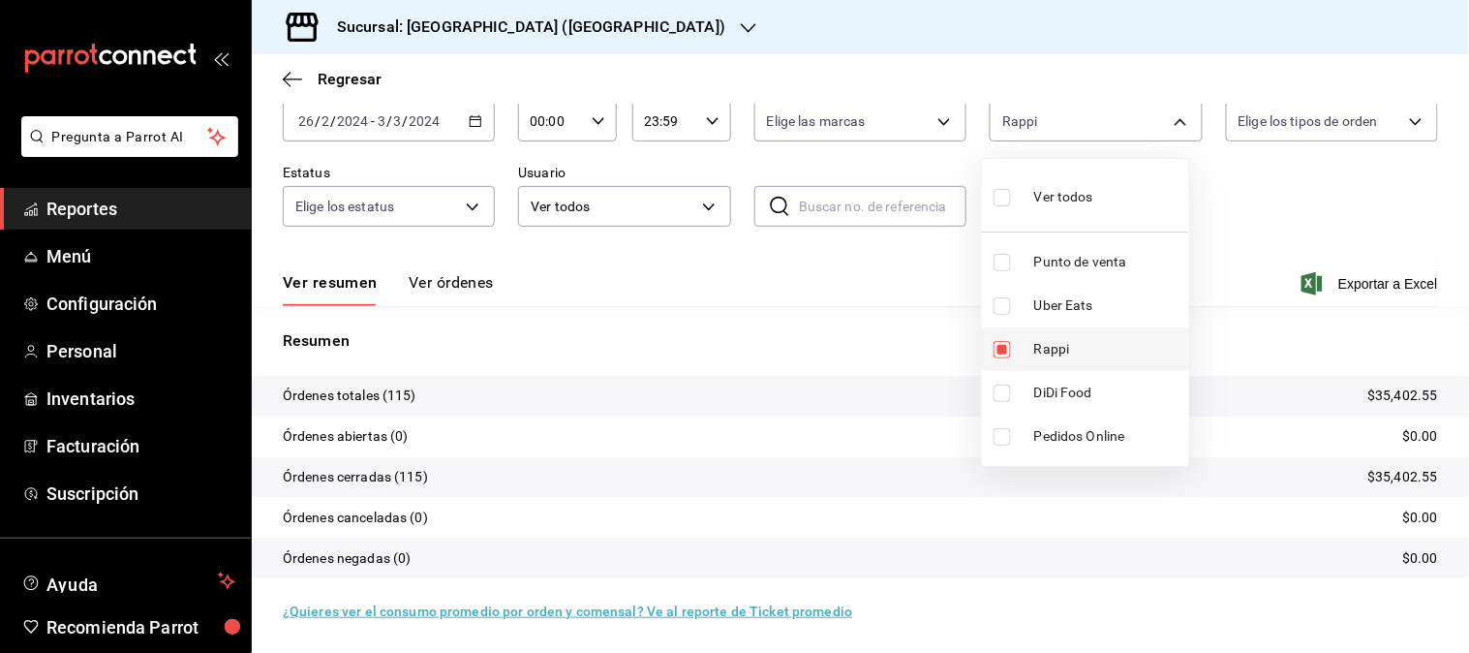
click at [1047, 354] on span "Rappi" at bounding box center [1107, 349] width 147 height 20
checkbox input "false"
click at [1062, 321] on li "Uber Eats" at bounding box center [1085, 306] width 207 height 44
type input "UBER_EATS"
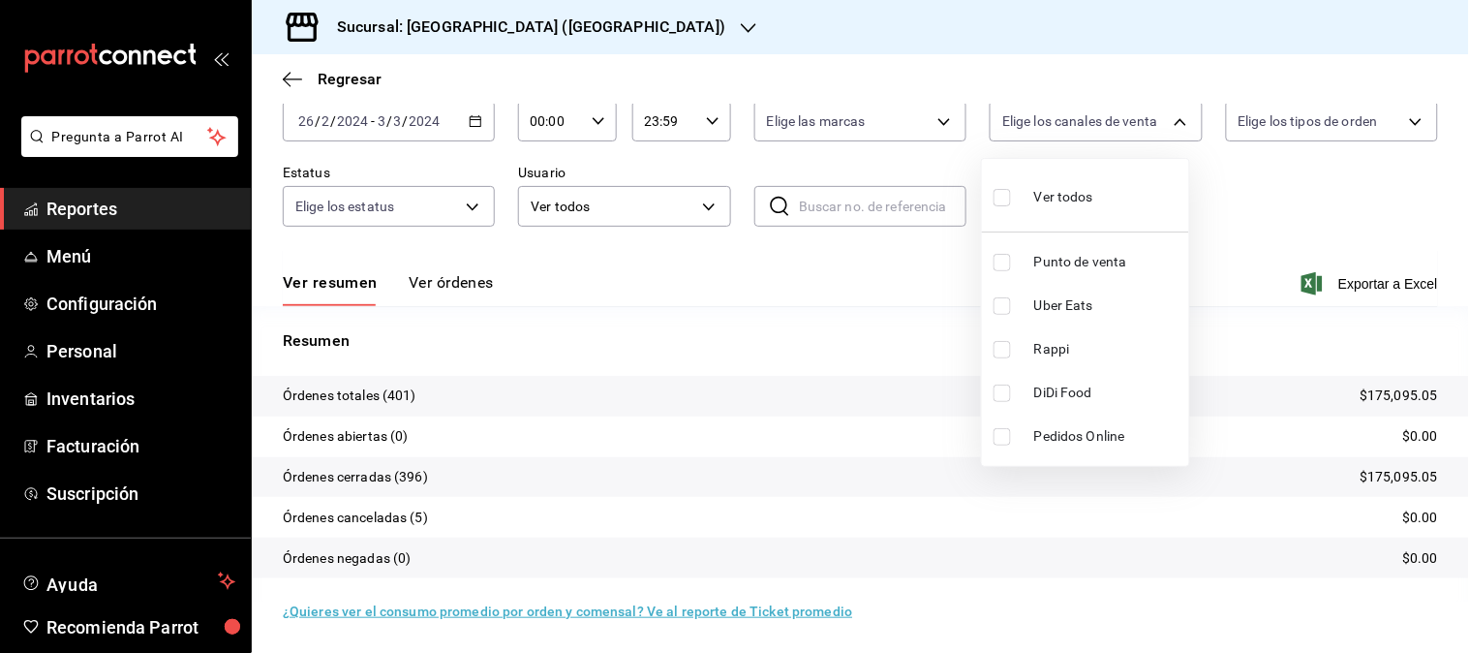
checkbox input "true"
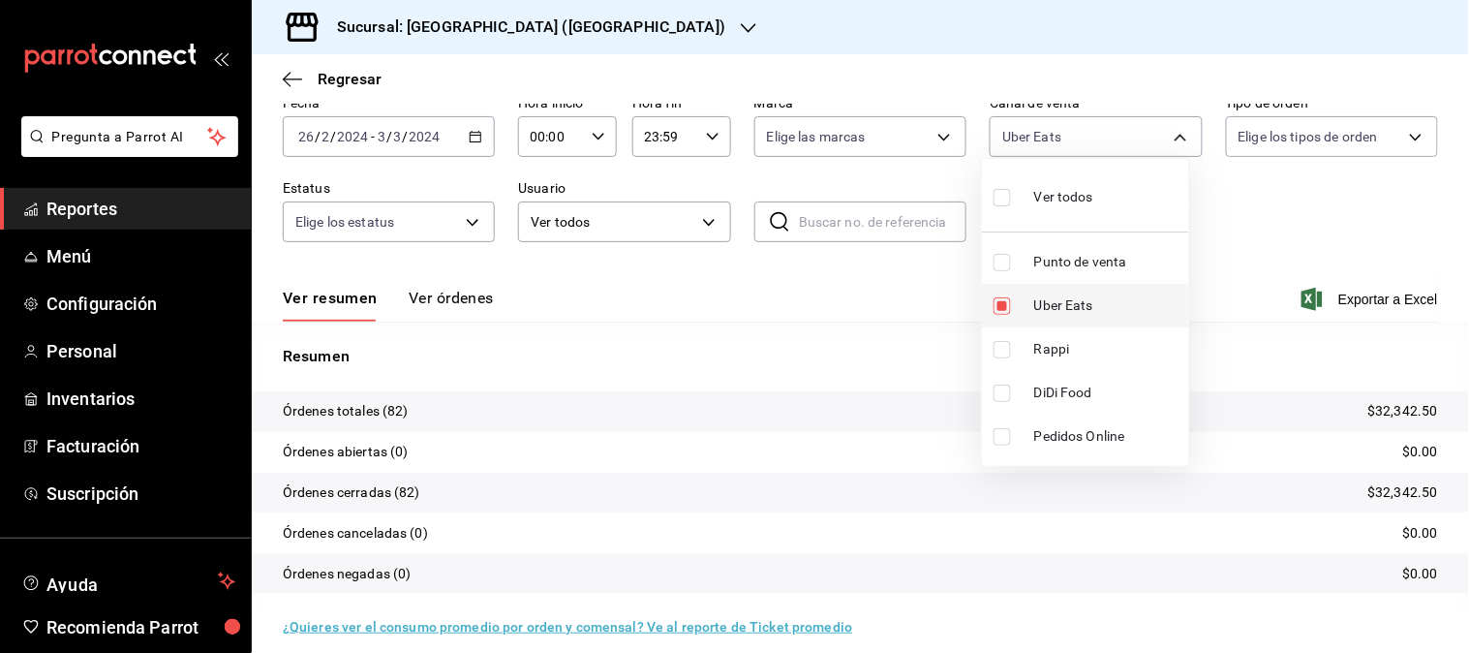
scroll to position [107, 0]
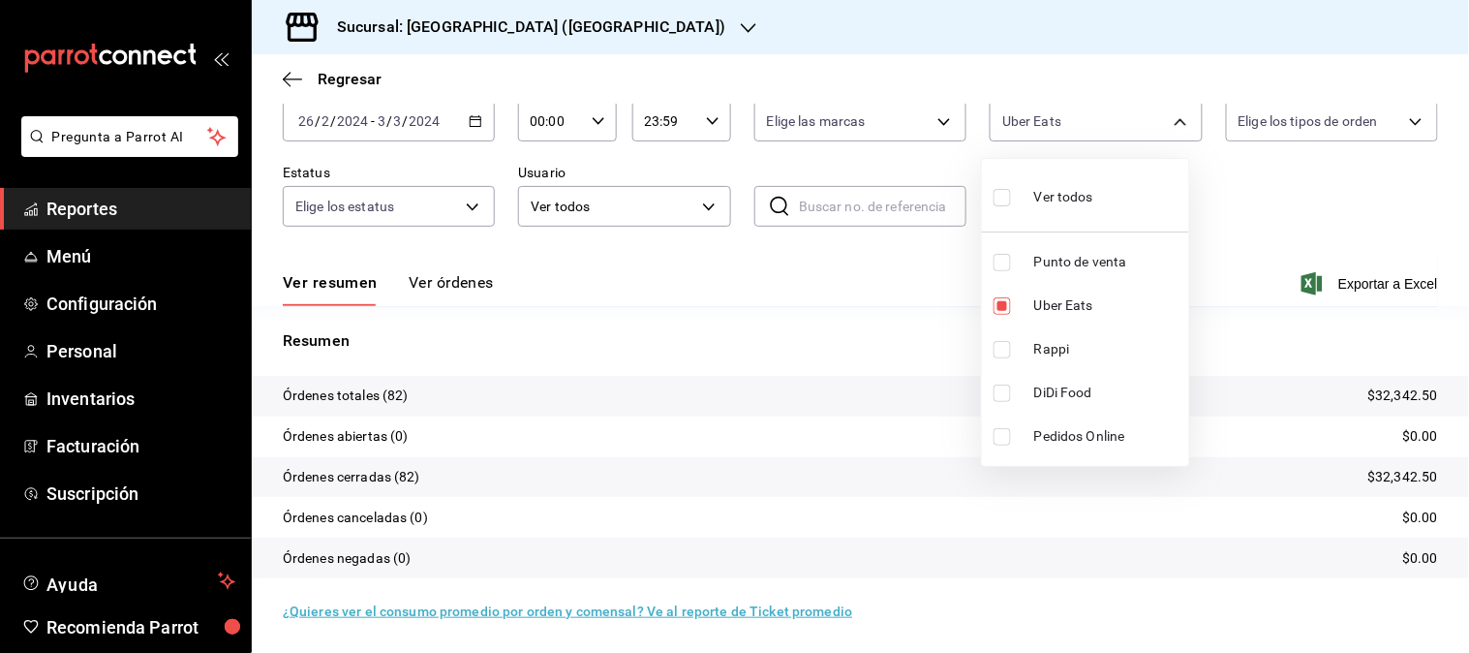
click at [474, 124] on div at bounding box center [734, 326] width 1469 height 653
click at [474, 124] on icon "button" at bounding box center [476, 121] width 14 height 14
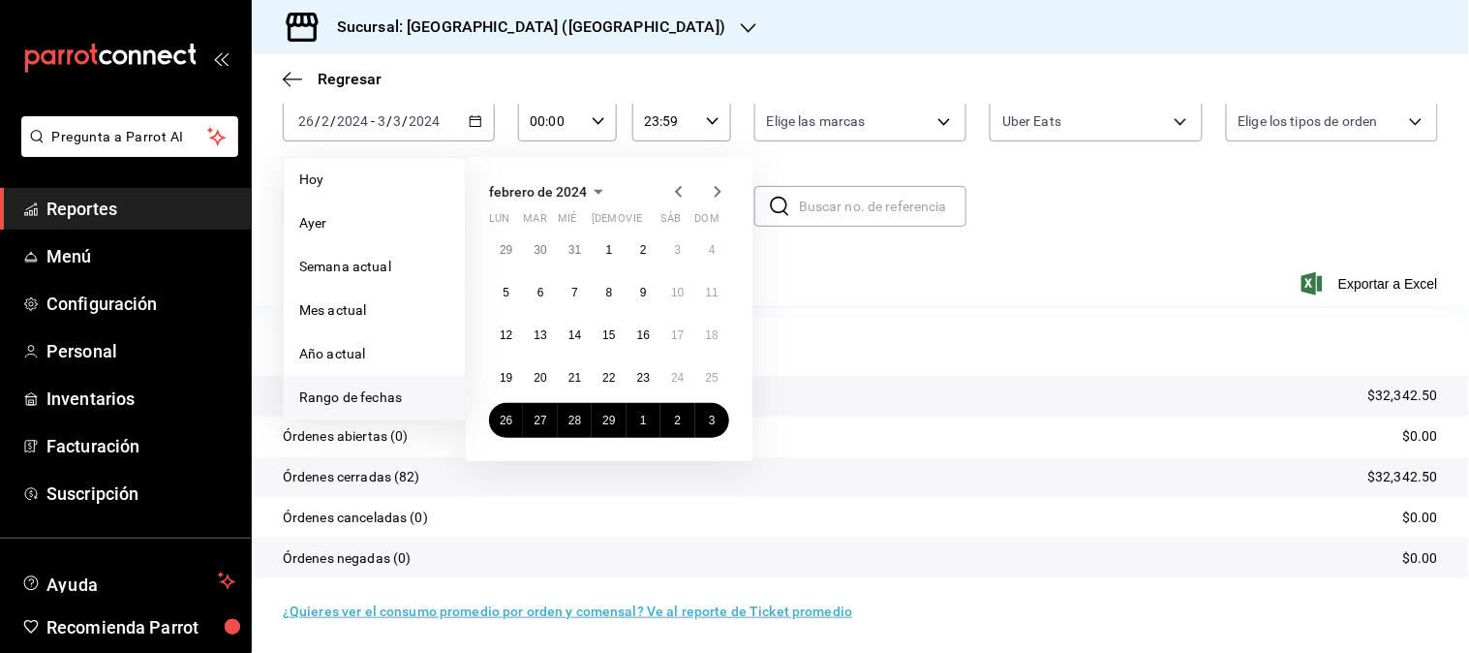
click at [714, 195] on icon "button" at bounding box center [717, 191] width 23 height 23
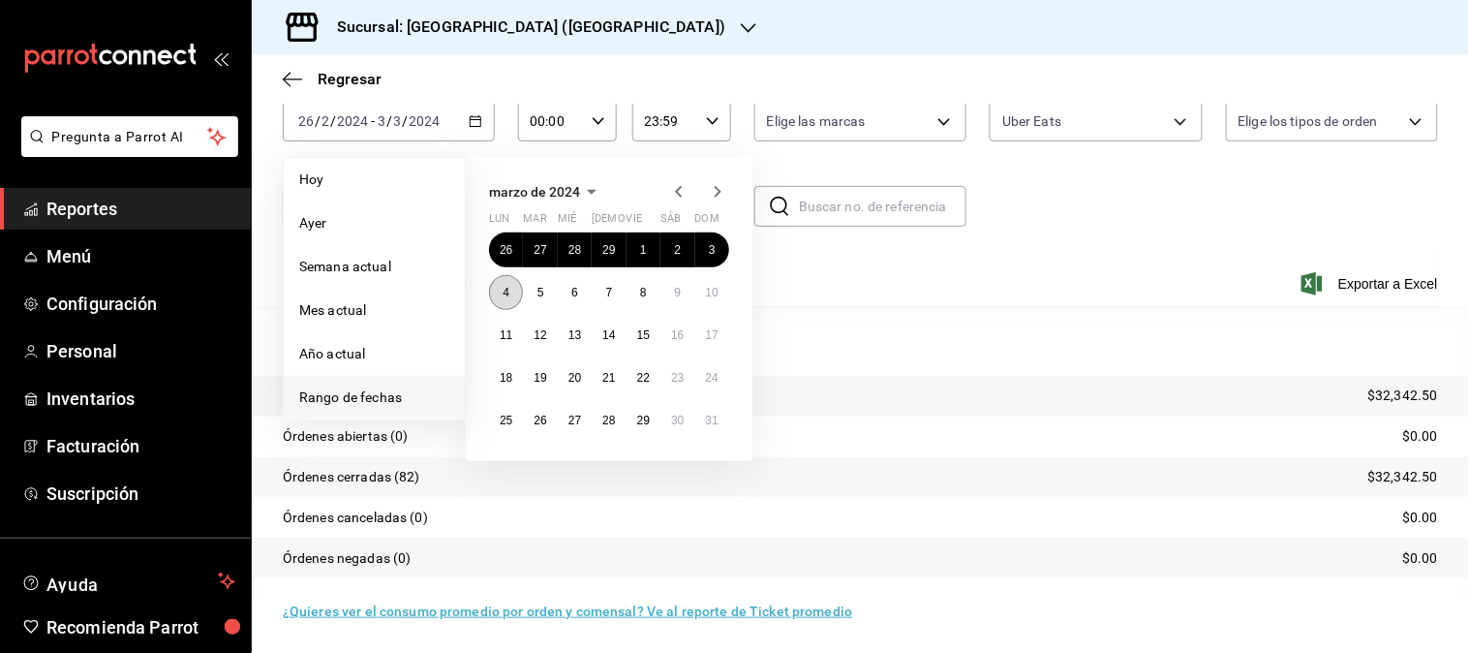
click at [513, 293] on button "4" at bounding box center [506, 292] width 34 height 35
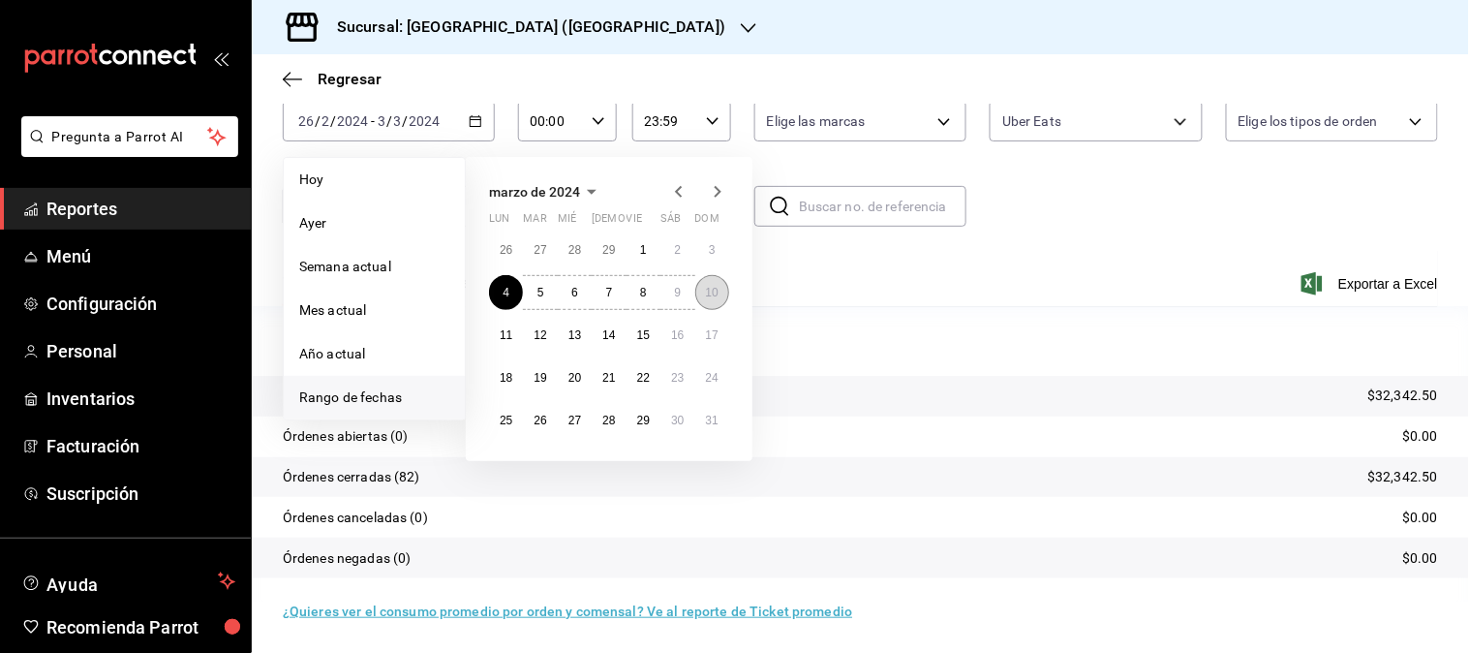
click at [711, 296] on abbr "10" at bounding box center [712, 293] width 13 height 14
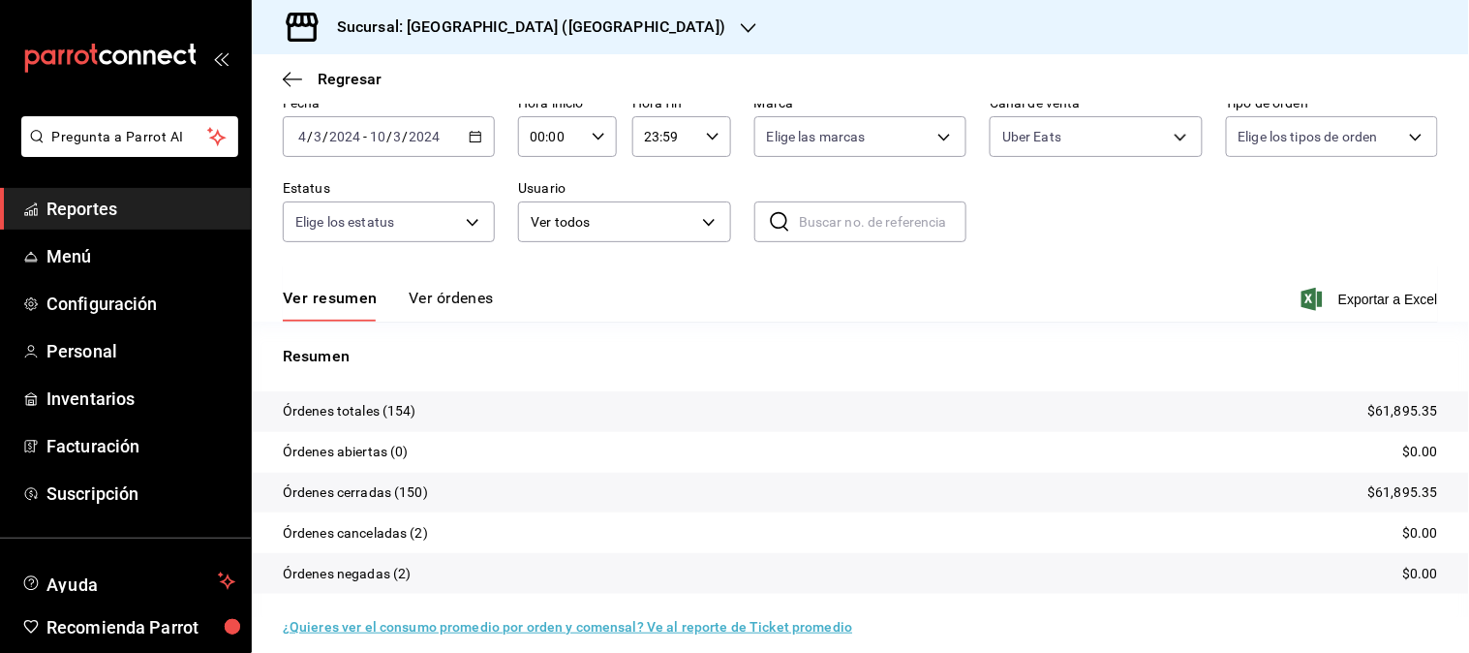
scroll to position [107, 0]
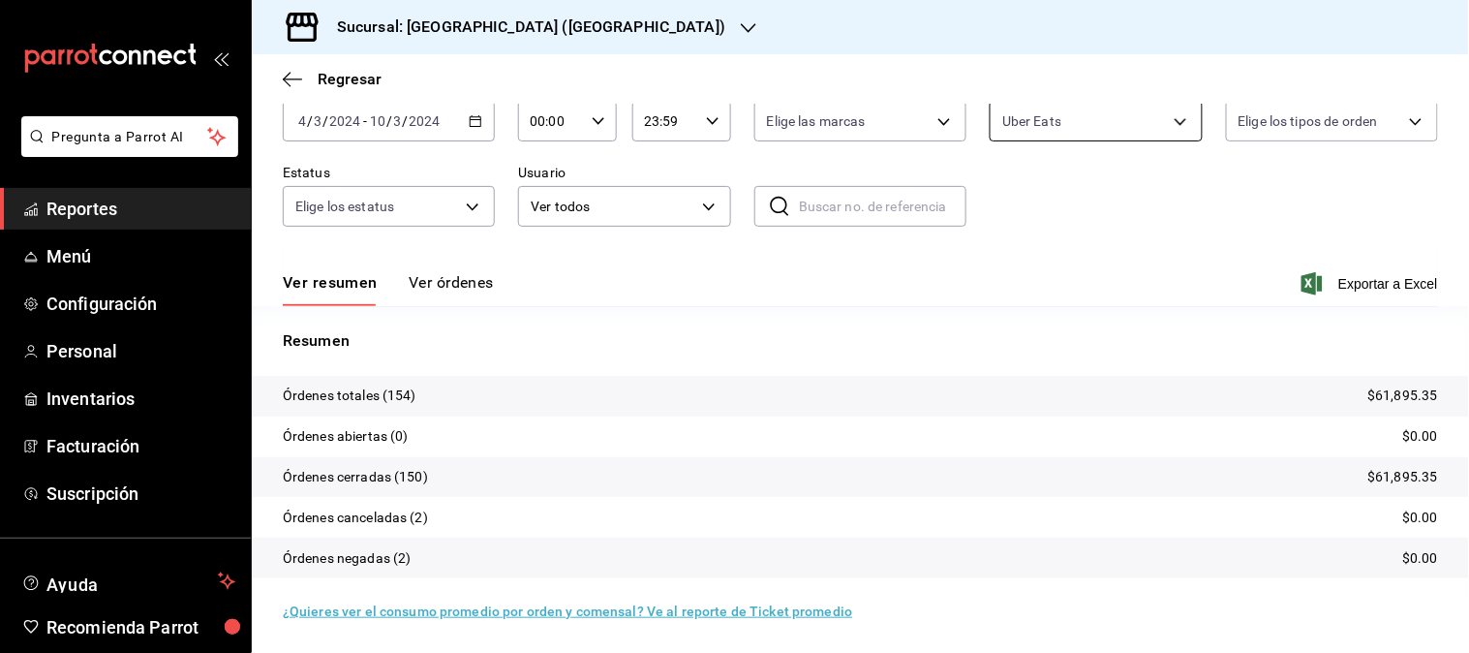
click at [1169, 129] on body "Pregunta a Parrot AI Reportes Menú Configuración Personal Inventarios Facturaci…" at bounding box center [734, 326] width 1469 height 653
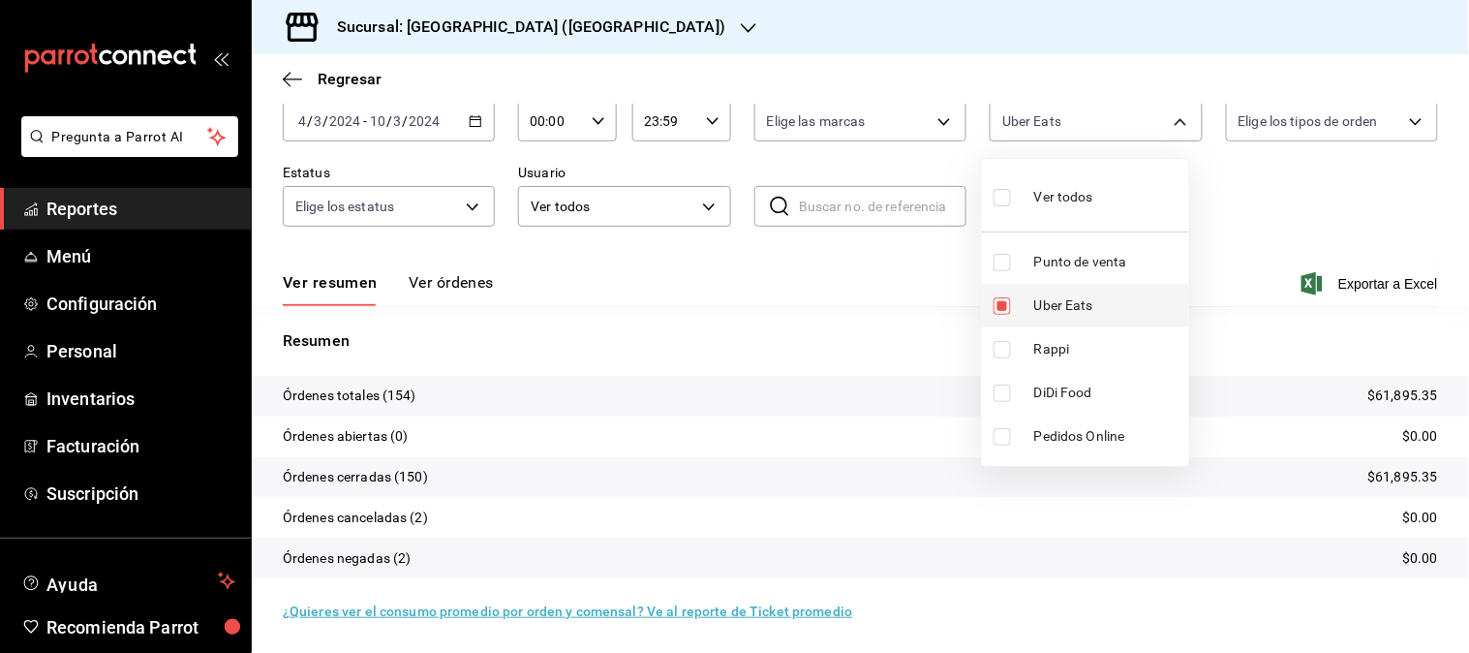
click at [1068, 321] on li "Uber Eats" at bounding box center [1085, 306] width 207 height 44
click at [1057, 360] on ul "Ver todos Punto de venta Uber Eats Rappi DiDi Food Pedidos Online" at bounding box center [1085, 312] width 207 height 307
checkbox input "false"
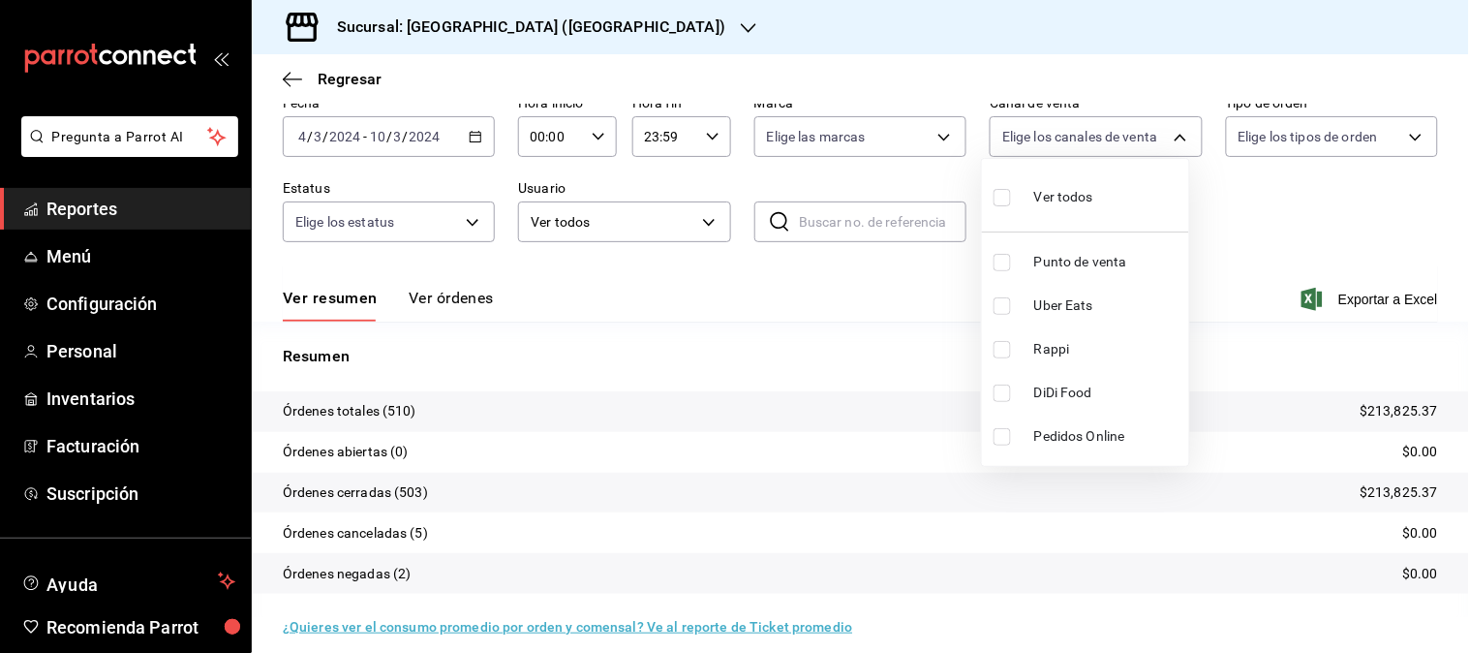
scroll to position [107, 0]
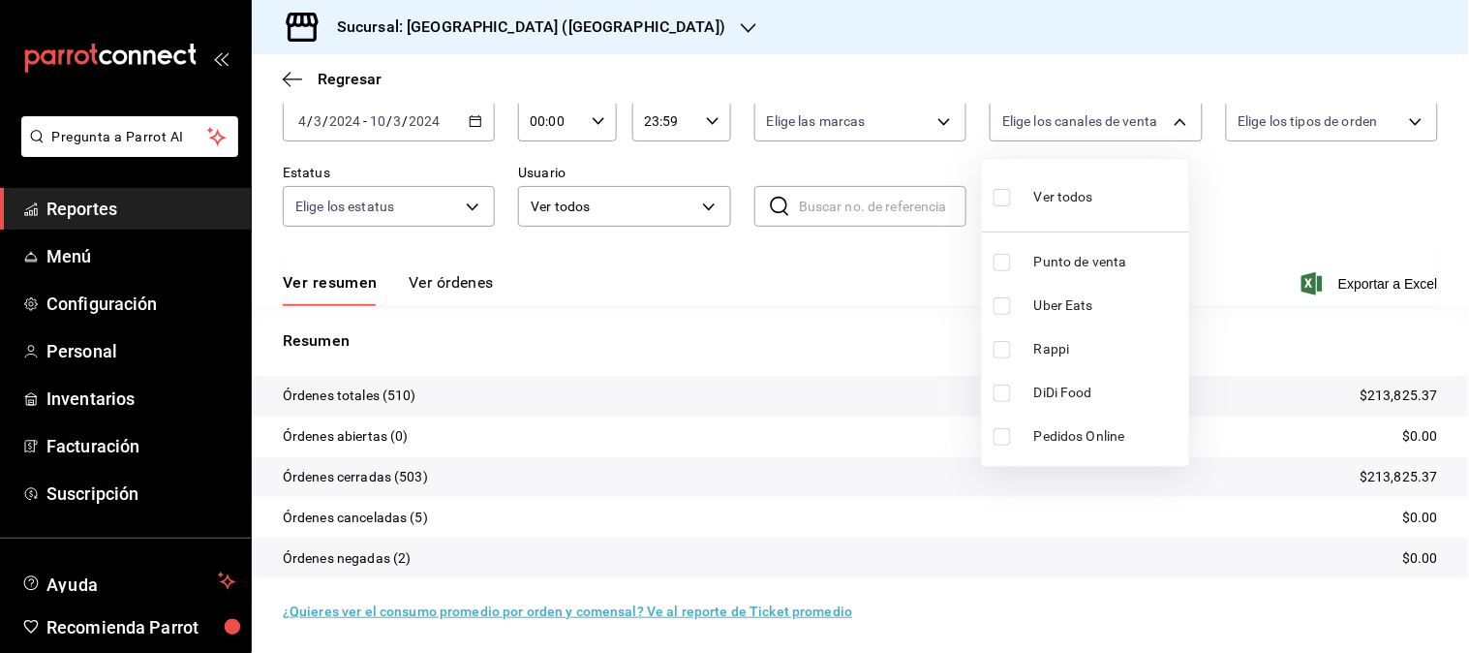
click at [1056, 359] on li "Rappi" at bounding box center [1085, 349] width 207 height 44
type input "RAPPI"
checkbox input "true"
click at [1046, 351] on span "Rappi" at bounding box center [1107, 349] width 147 height 20
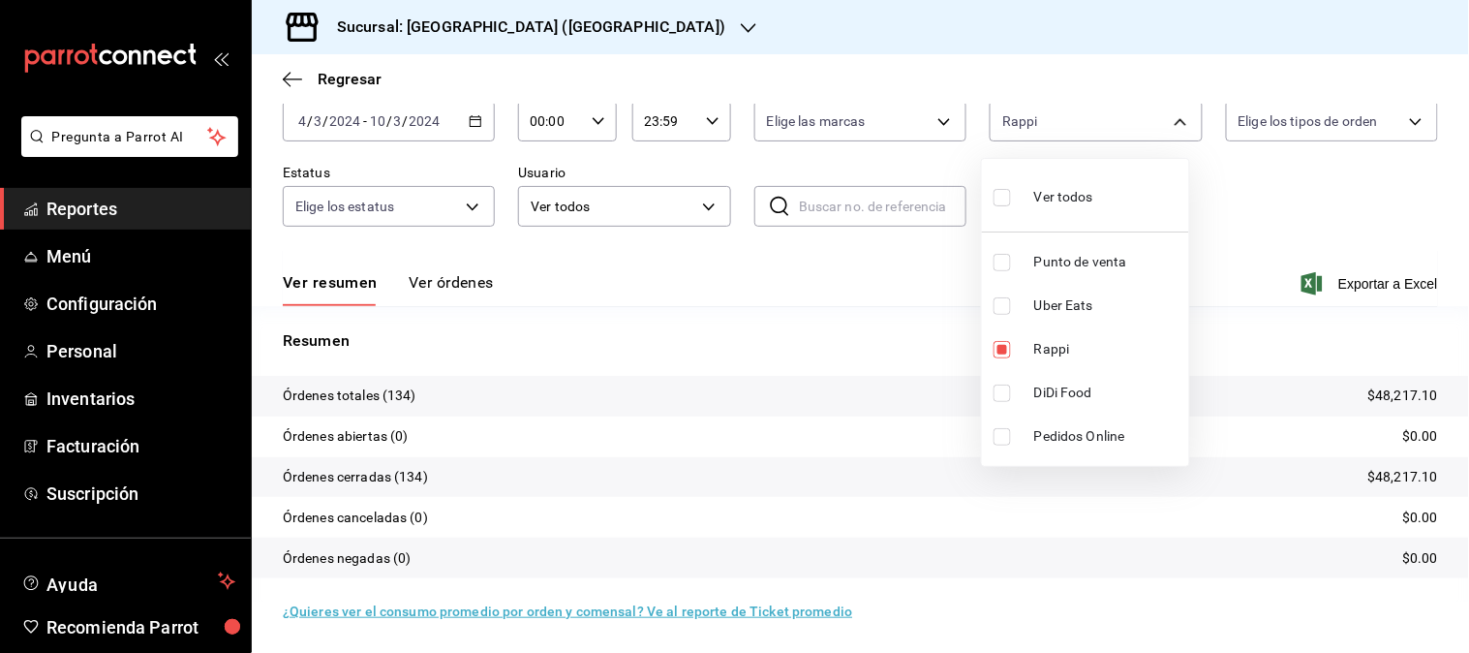
checkbox input "false"
click at [1048, 399] on span "DiDi Food" at bounding box center [1107, 392] width 147 height 20
type input "DIDI_FOOD"
checkbox input "true"
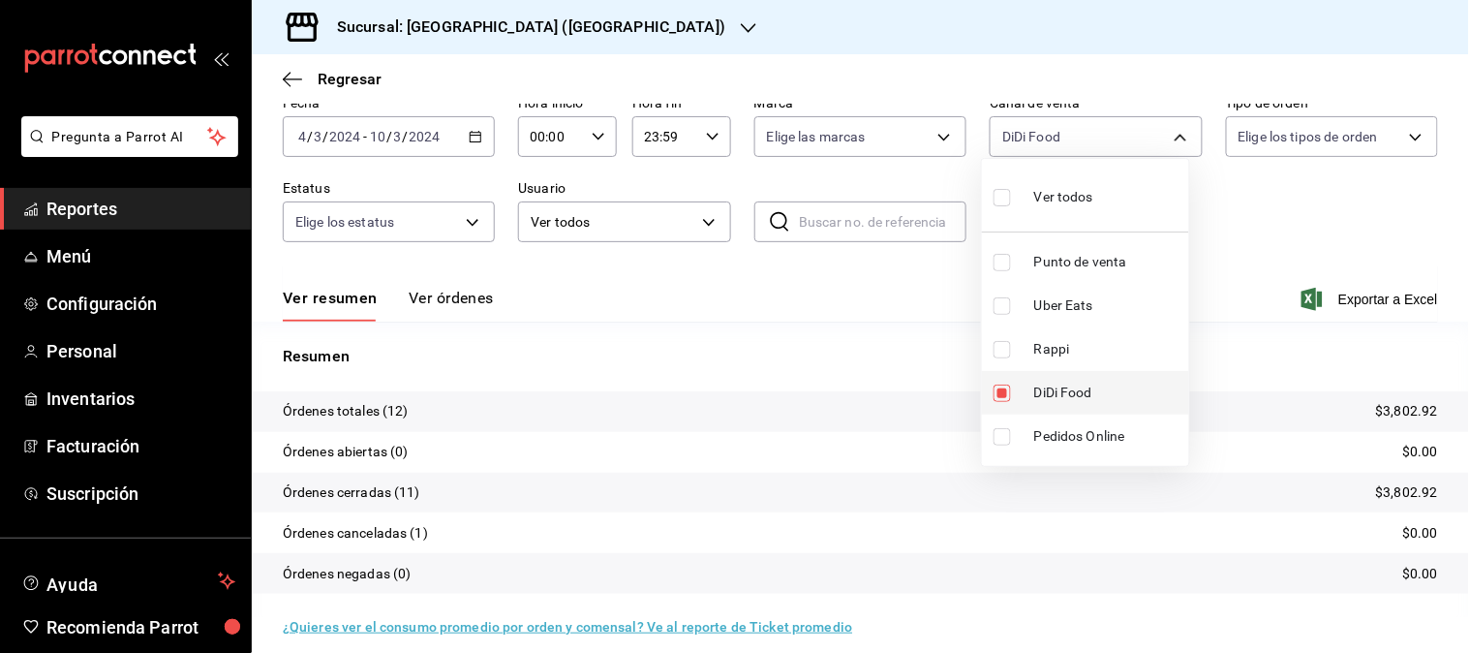
scroll to position [107, 0]
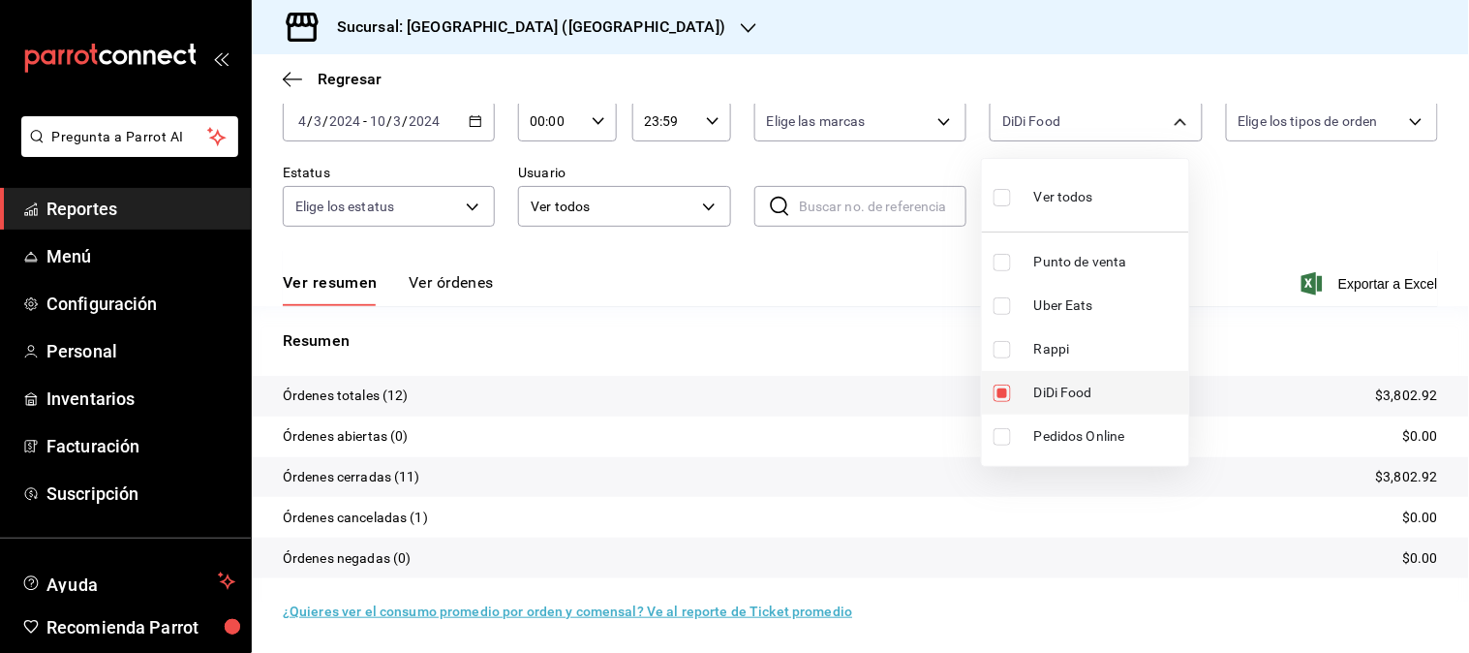
click at [1047, 392] on span "DiDi Food" at bounding box center [1107, 392] width 147 height 20
checkbox input "false"
click at [471, 124] on div at bounding box center [734, 326] width 1469 height 653
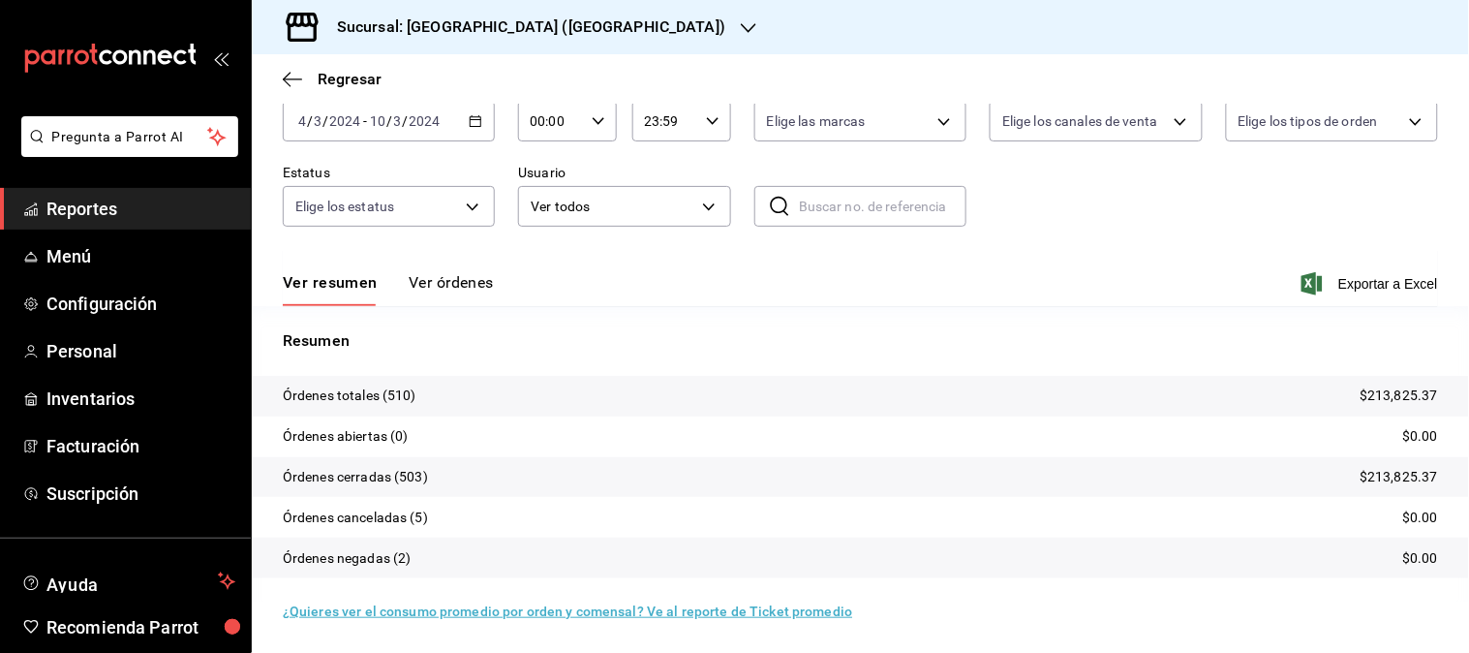
click at [471, 123] on icon "button" at bounding box center [476, 121] width 14 height 14
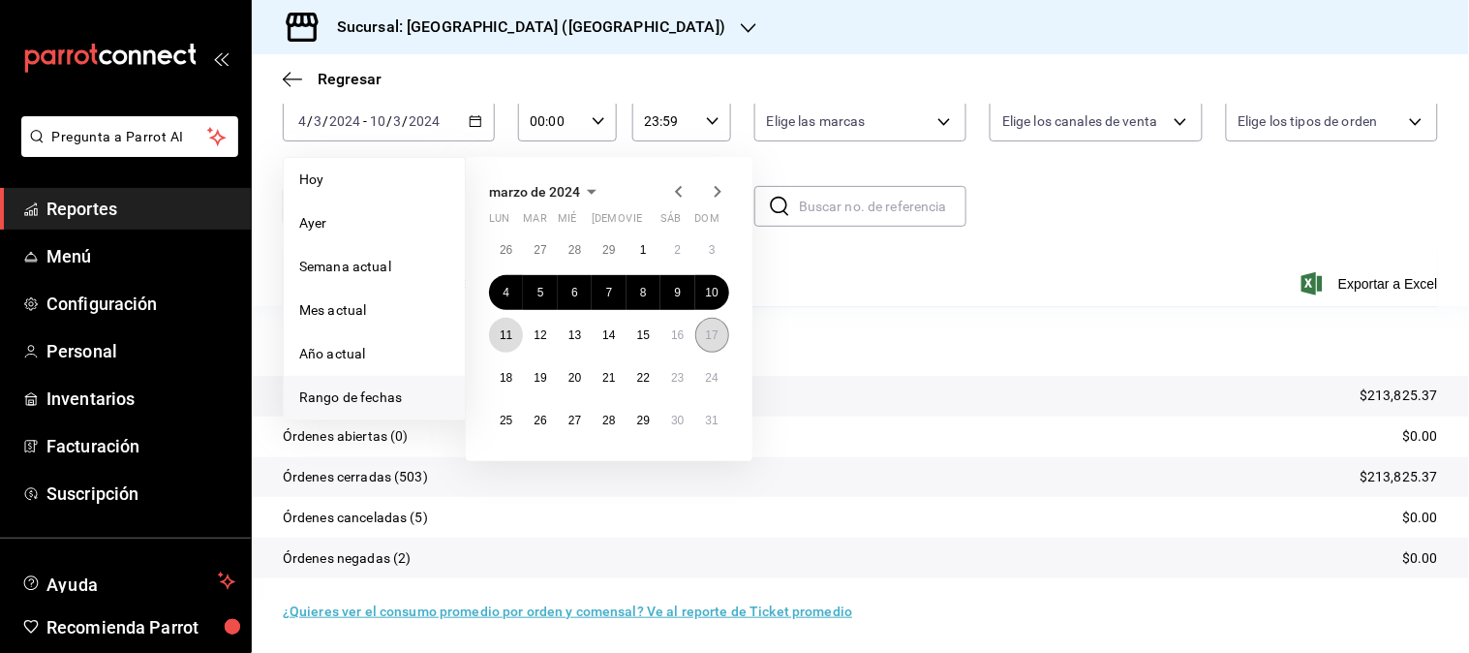
click at [504, 336] on abbr "11" at bounding box center [506, 335] width 13 height 14
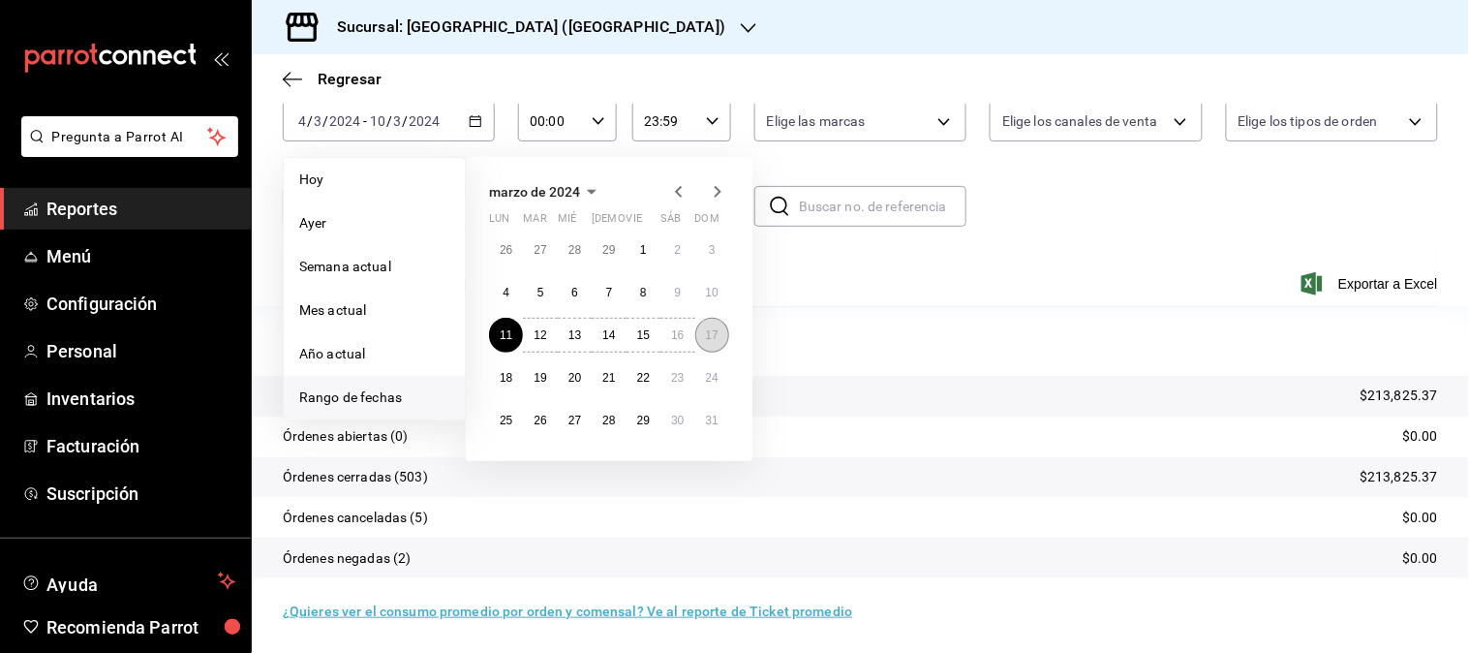
click at [711, 342] on button "17" at bounding box center [712, 335] width 34 height 35
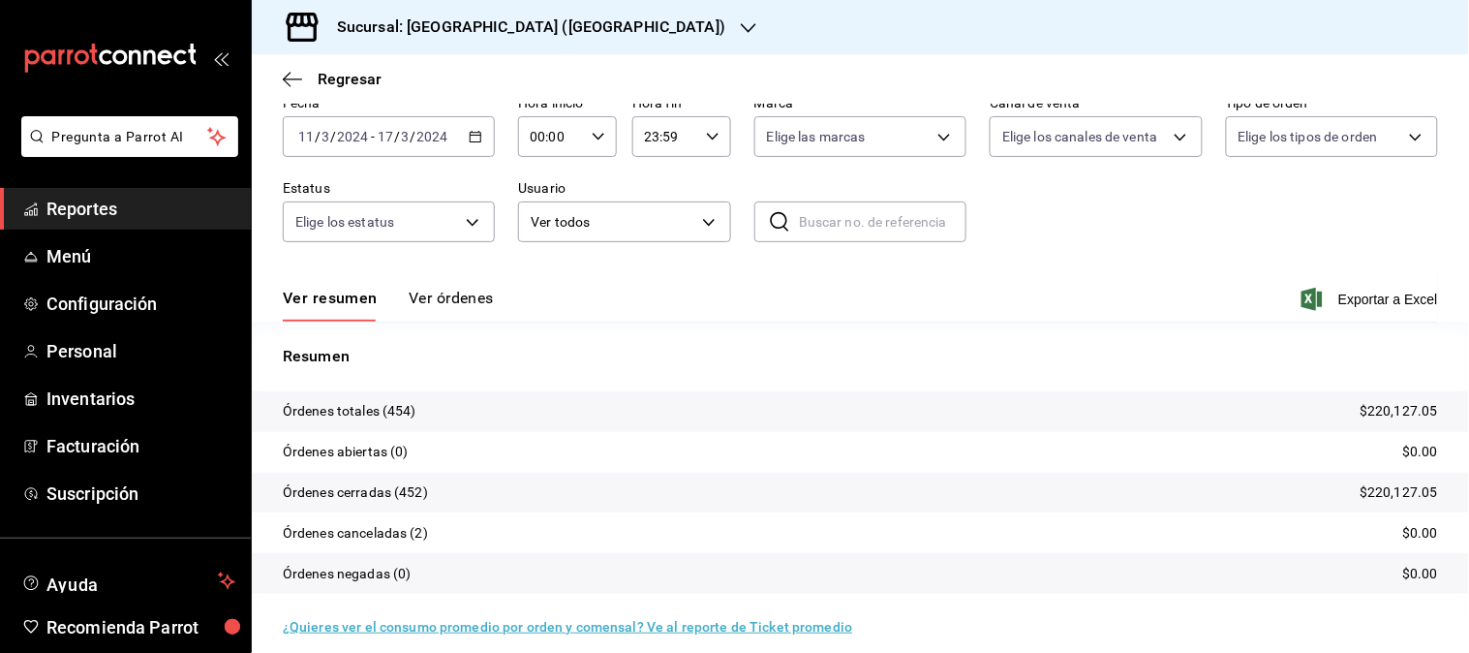
scroll to position [107, 0]
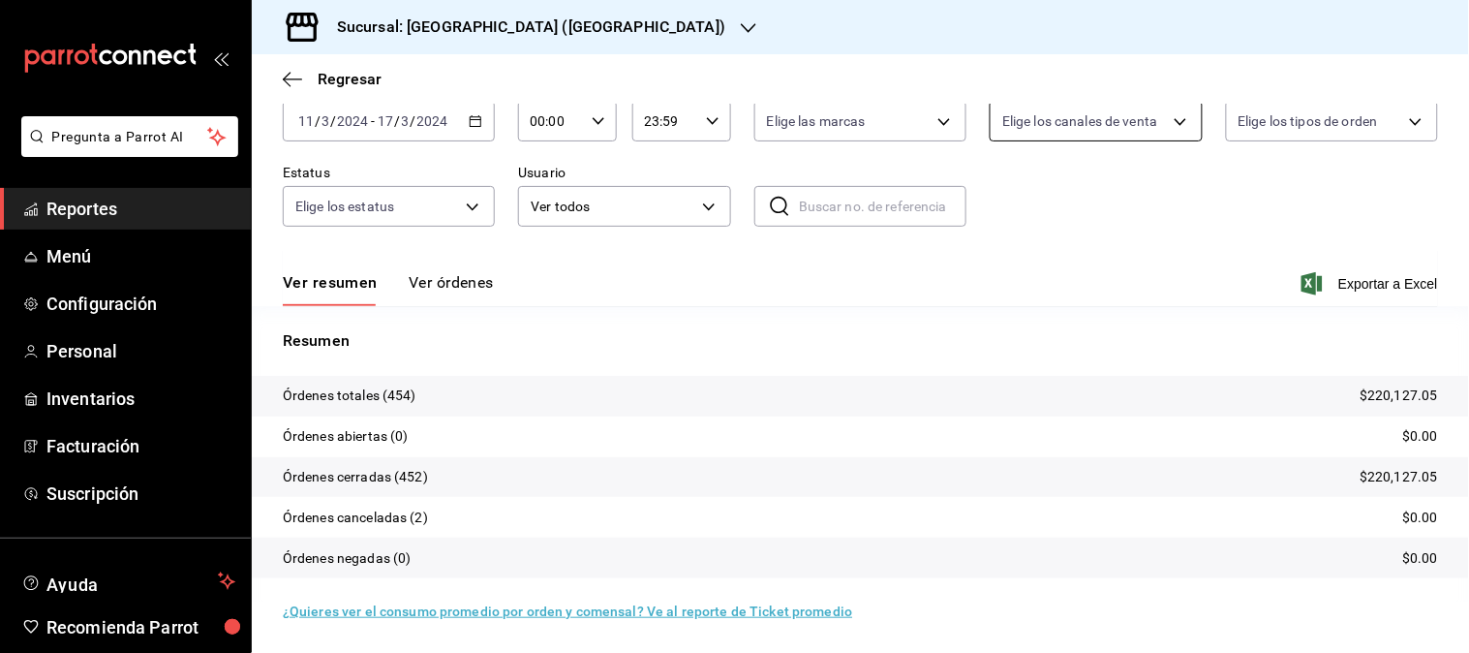
click at [1162, 119] on body "Pregunta a Parrot AI Reportes Menú Configuración Personal Inventarios Facturaci…" at bounding box center [734, 326] width 1469 height 653
click at [1079, 390] on span "DiDi Food" at bounding box center [1107, 392] width 147 height 20
type input "DIDI_FOOD"
checkbox input "true"
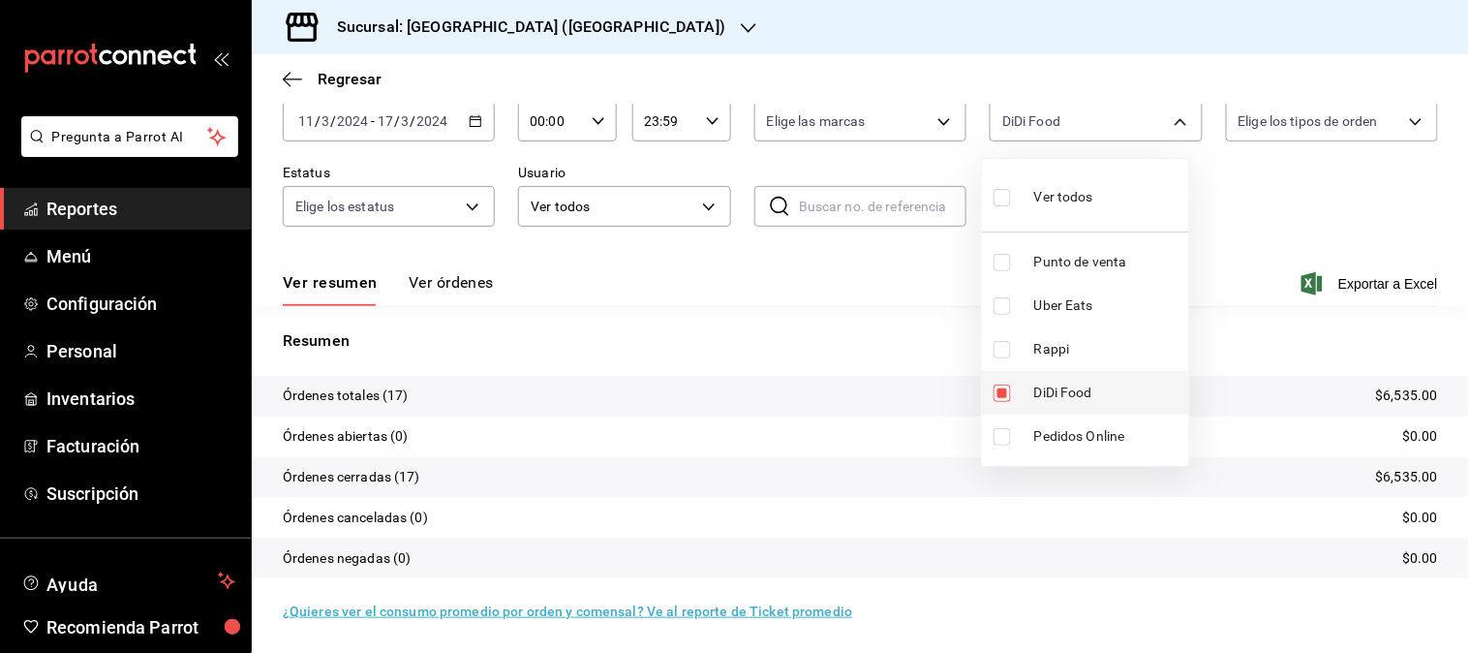
scroll to position [107, 0]
click at [1079, 390] on span "DiDi Food" at bounding box center [1107, 392] width 147 height 20
checkbox input "false"
click at [1043, 364] on li "Rappi" at bounding box center [1085, 349] width 207 height 44
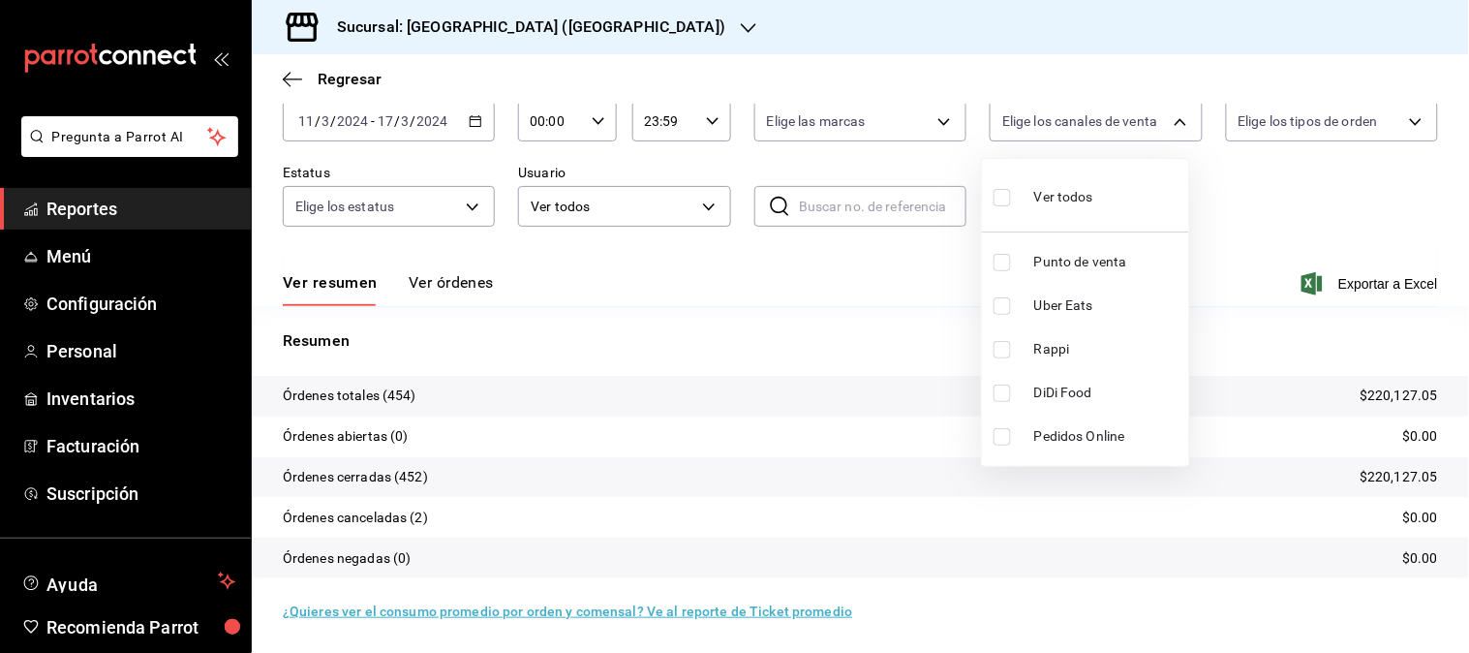
type input "RAPPI"
checkbox input "true"
click at [1063, 331] on li "Rappi" at bounding box center [1085, 349] width 207 height 44
click at [1066, 313] on ul "Ver todos Punto de venta Uber Eats Rappi DiDi Food Pedidos Online" at bounding box center [1085, 312] width 207 height 307
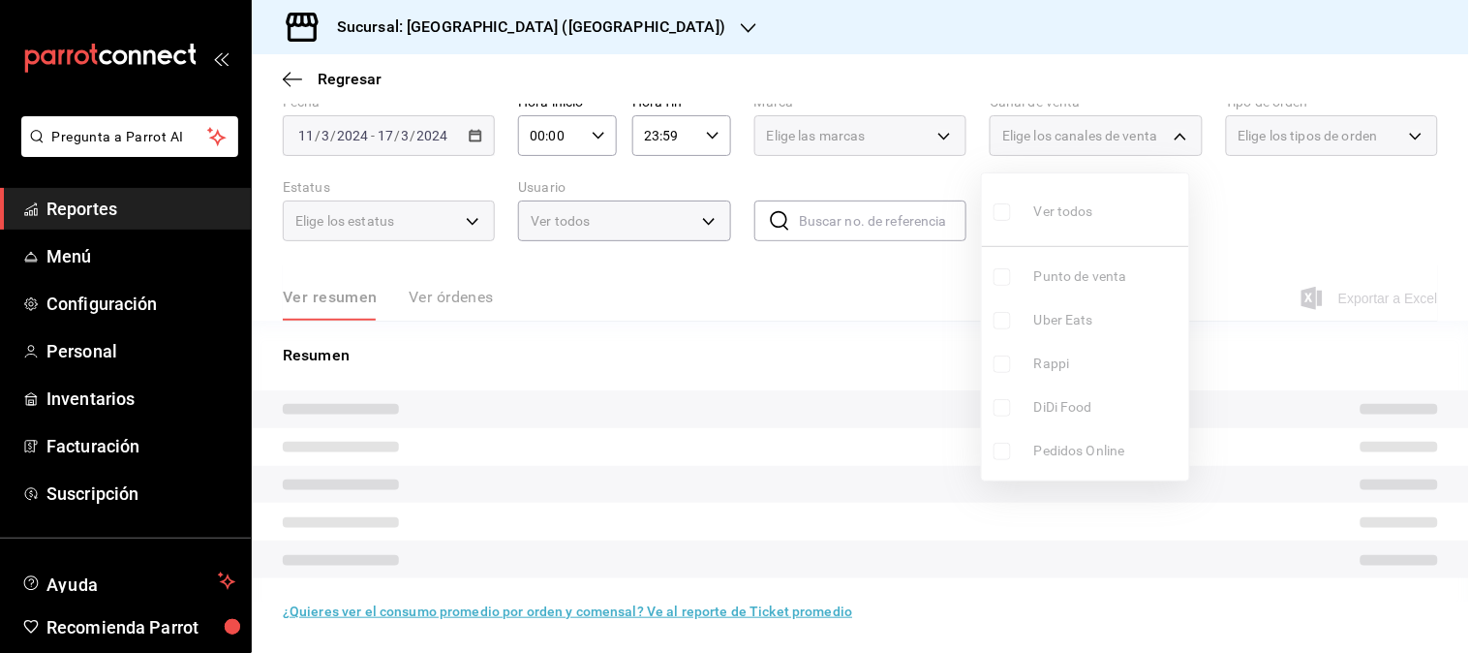
checkbox input "false"
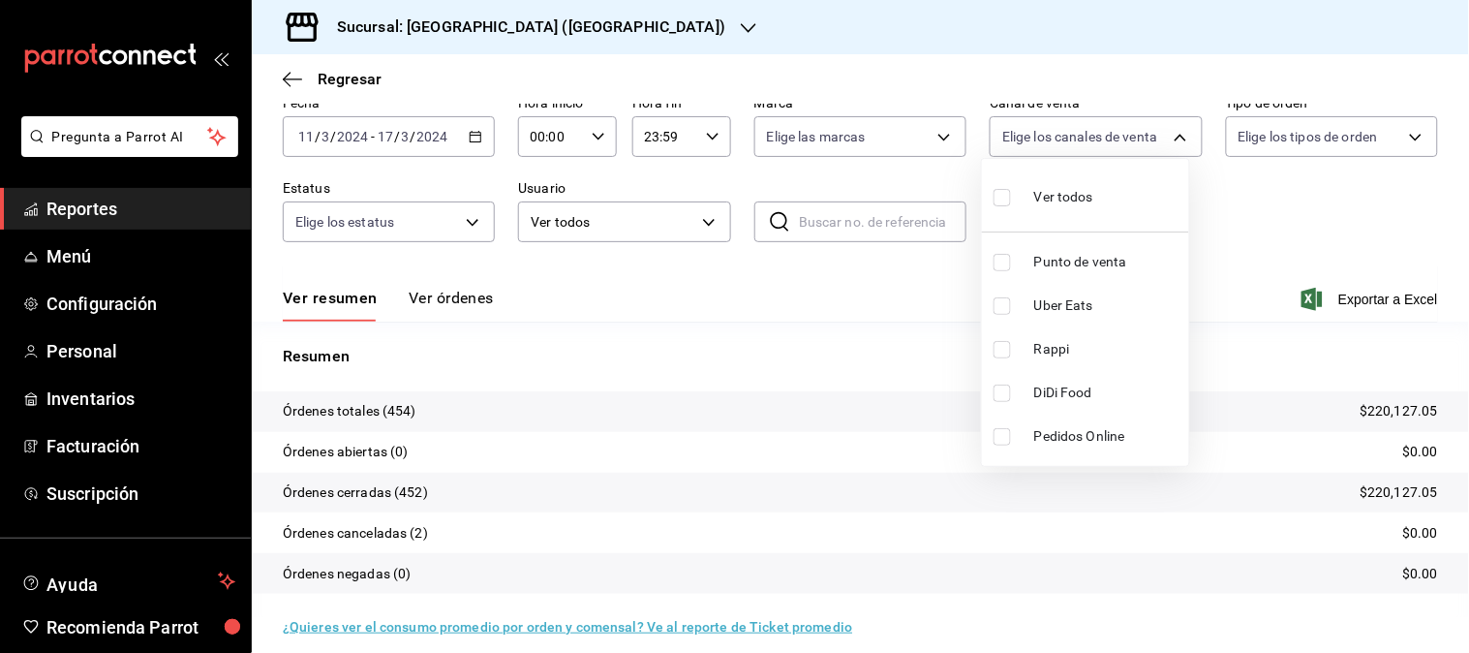
scroll to position [107, 0]
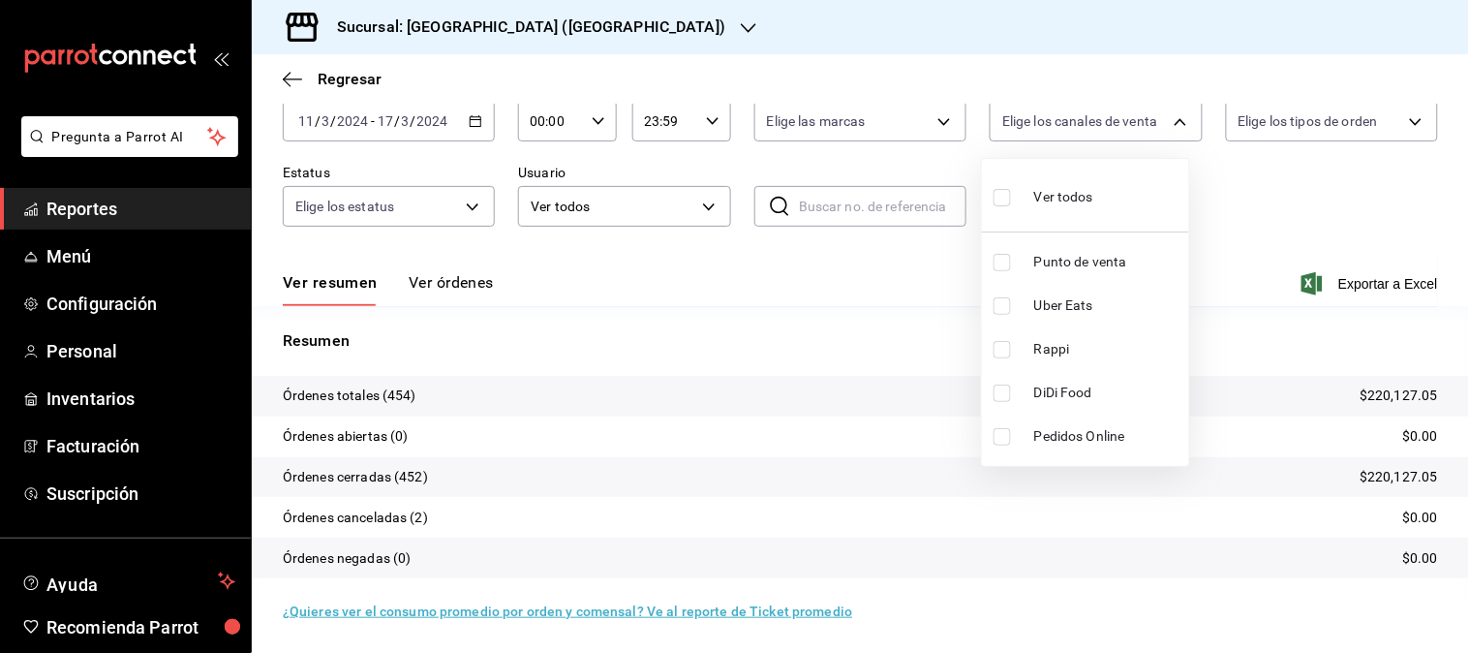
click at [1063, 314] on span "Uber Eats" at bounding box center [1107, 305] width 147 height 20
type input "UBER_EATS"
checkbox input "true"
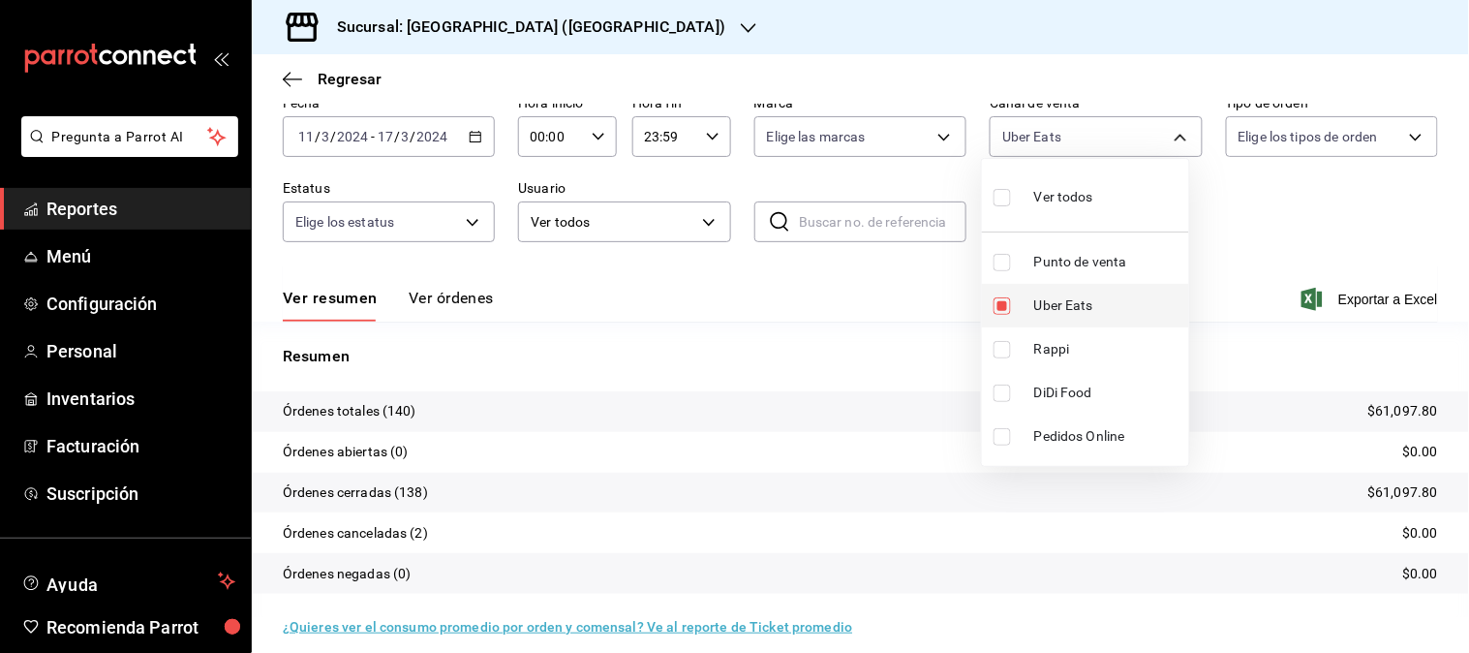
scroll to position [107, 0]
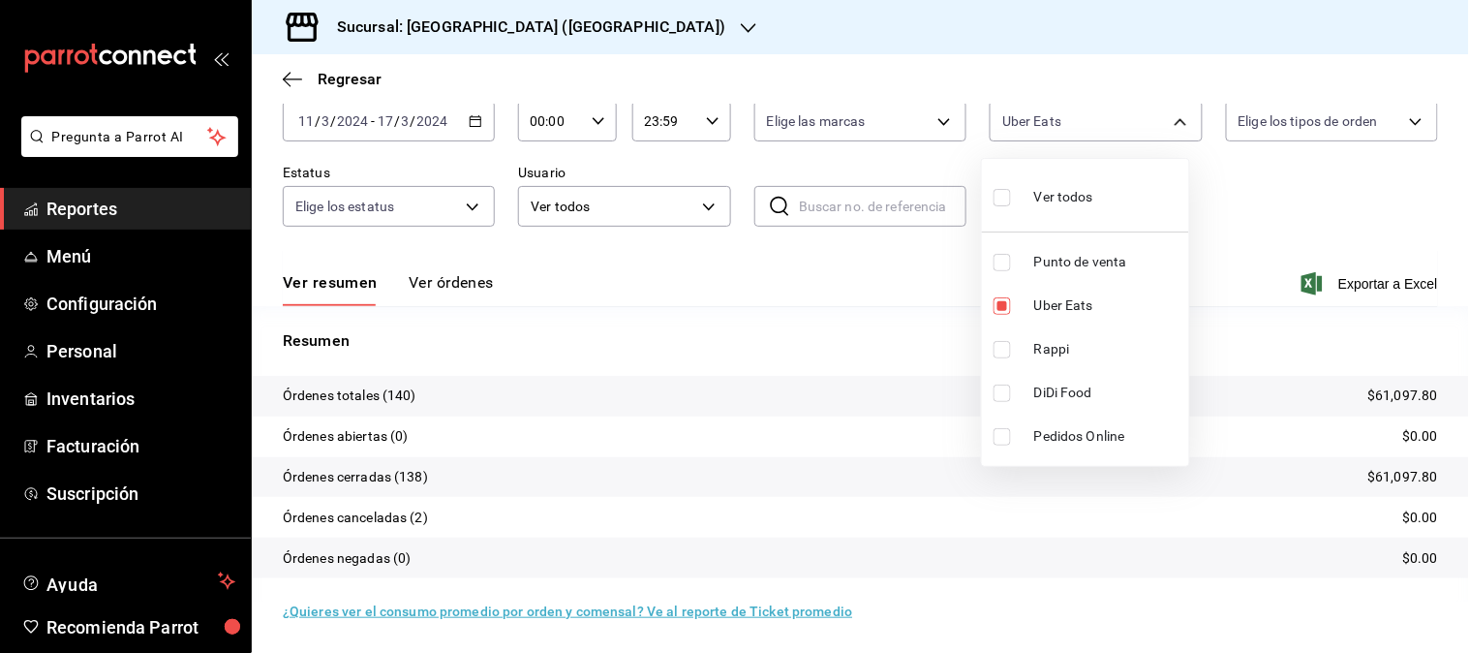
click at [468, 128] on div at bounding box center [734, 326] width 1469 height 653
click at [471, 123] on icon "button" at bounding box center [476, 121] width 14 height 14
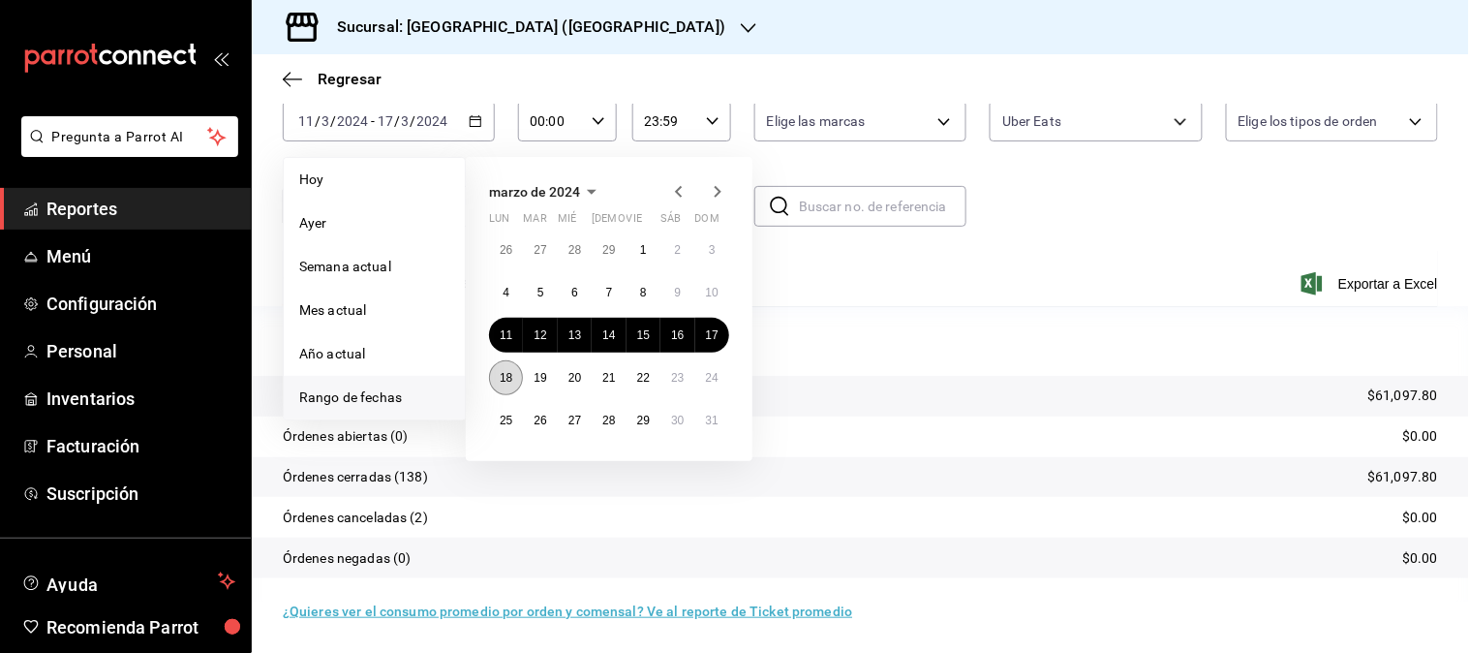
click at [515, 372] on button "18" at bounding box center [506, 377] width 34 height 35
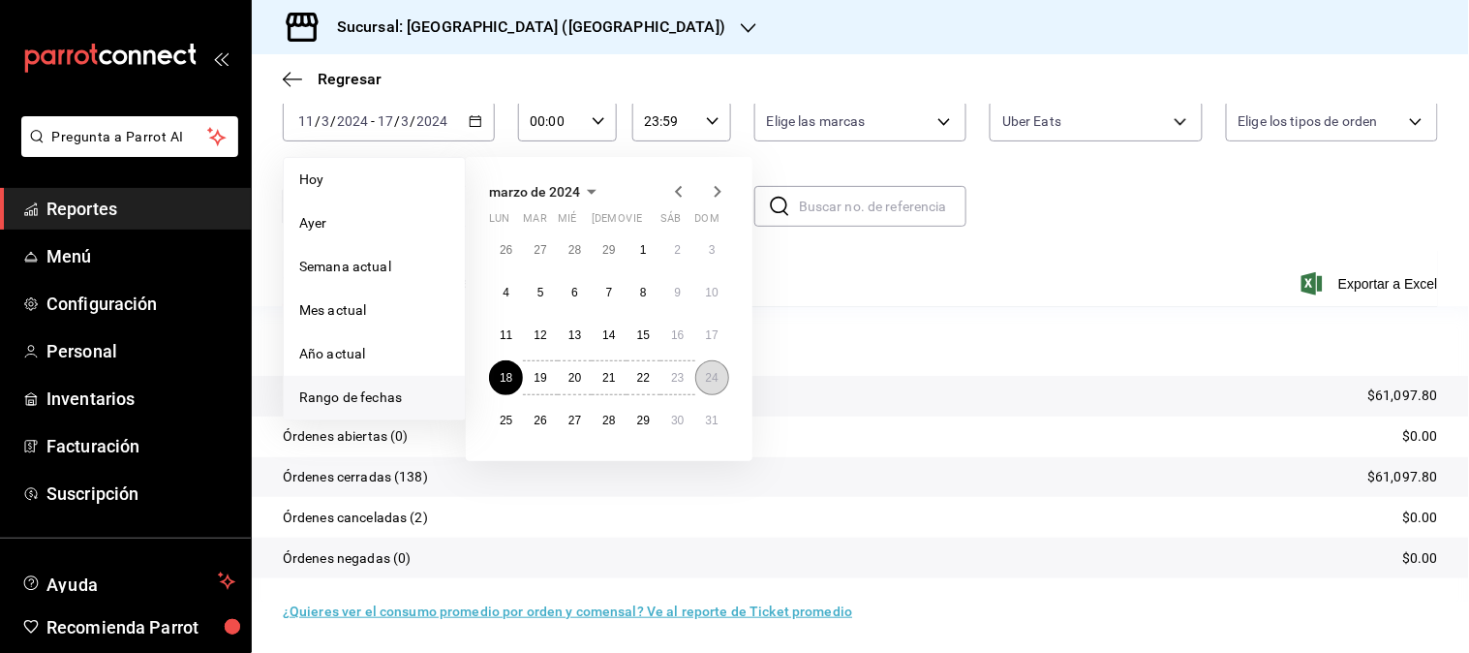
click at [713, 372] on abbr "24" at bounding box center [712, 378] width 13 height 14
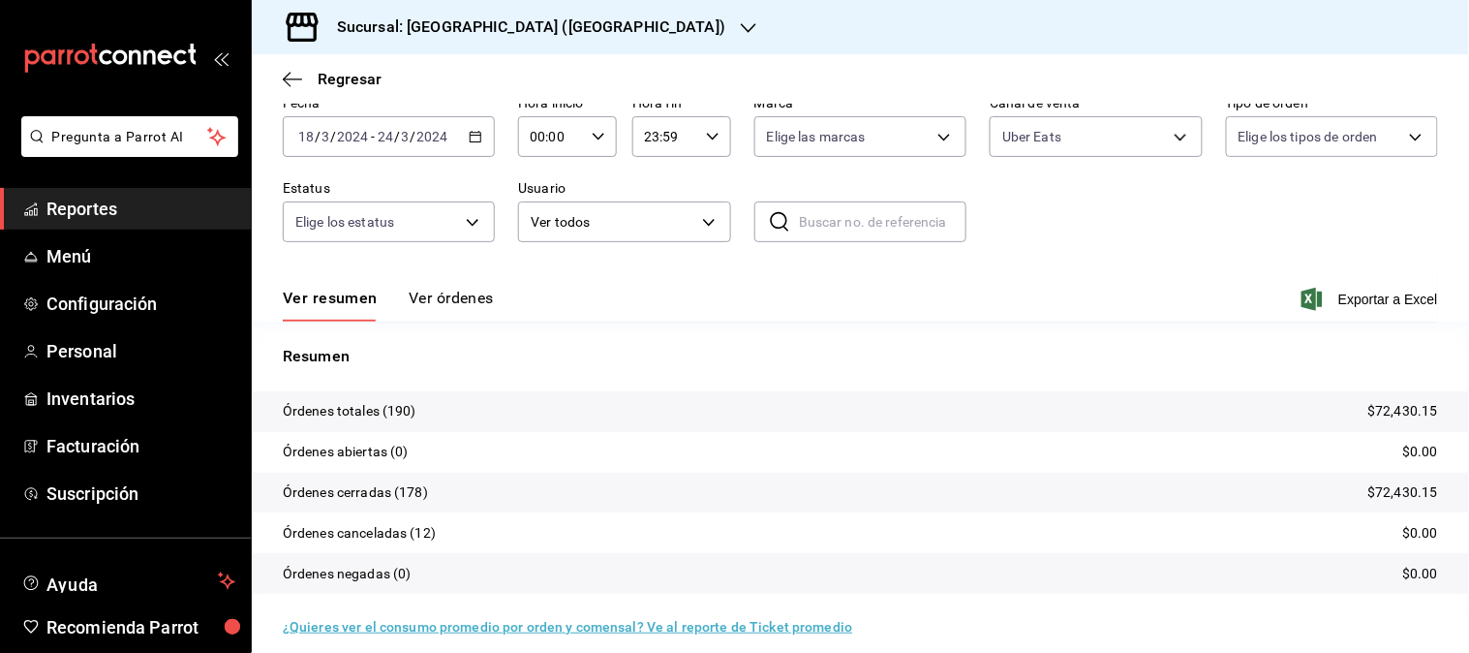
scroll to position [107, 0]
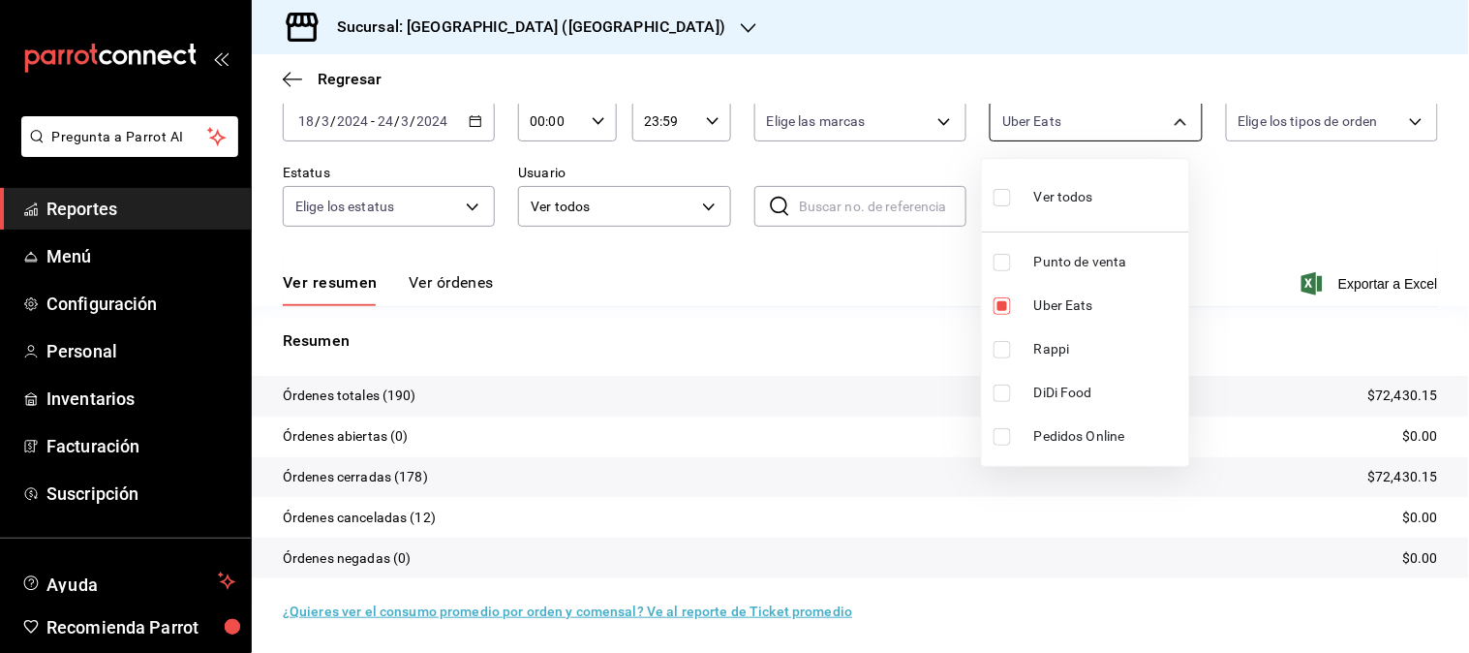
click at [1148, 130] on body "Pregunta a Parrot AI Reportes Menú Configuración Personal Inventarios Facturaci…" at bounding box center [734, 326] width 1469 height 653
click at [1059, 295] on span "Uber Eats" at bounding box center [1107, 305] width 147 height 20
checkbox input "false"
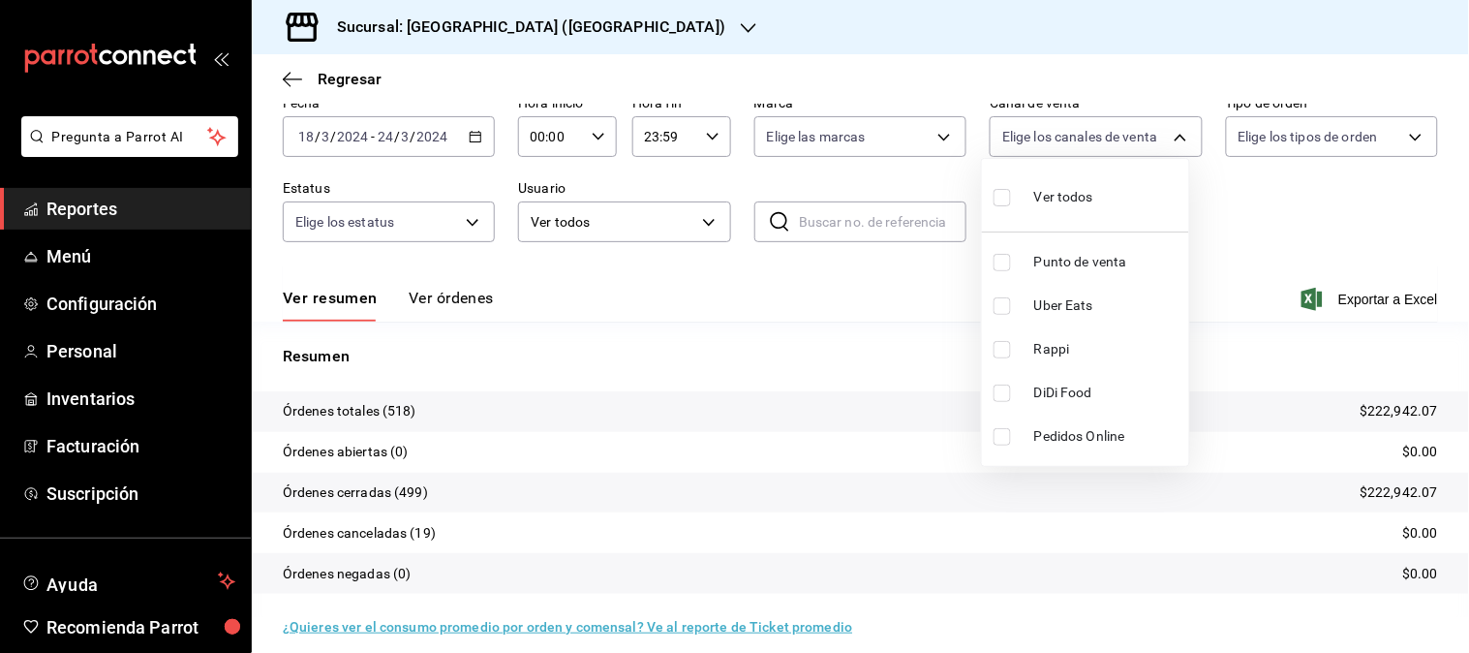
scroll to position [107, 0]
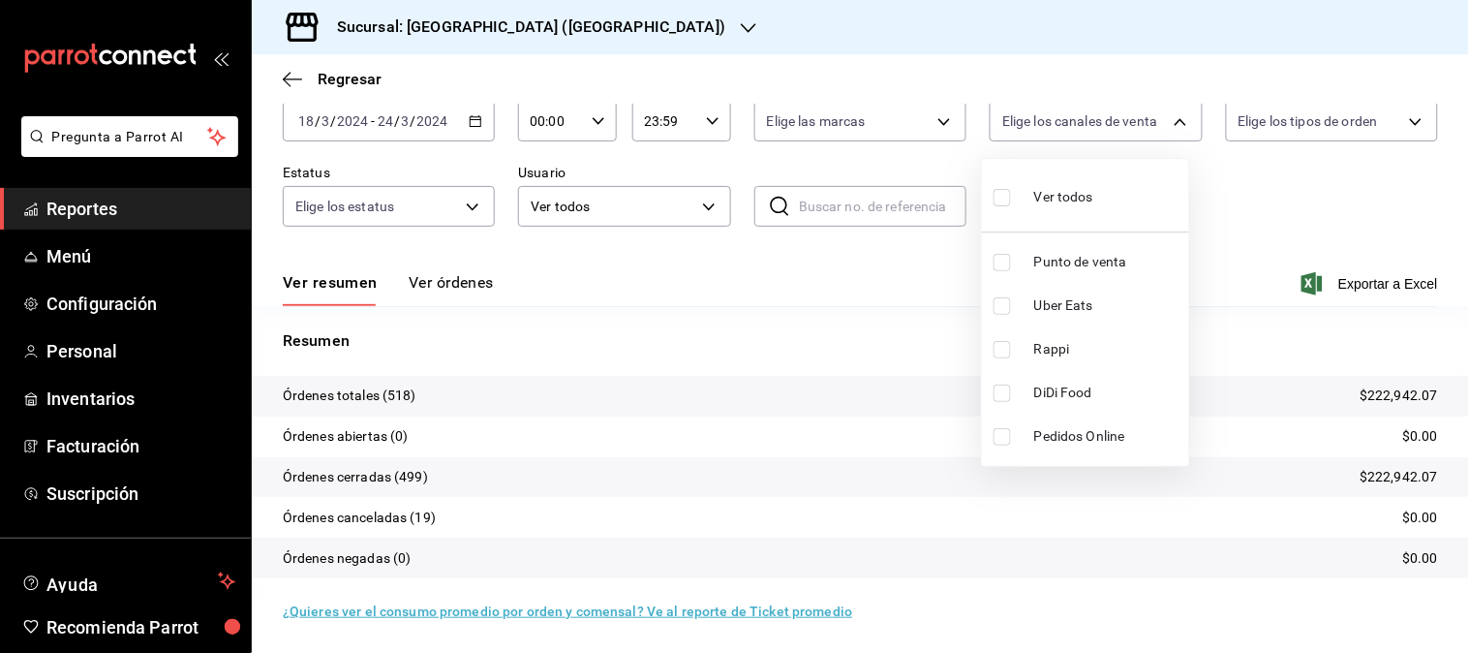
click at [1062, 342] on span "Rappi" at bounding box center [1107, 349] width 147 height 20
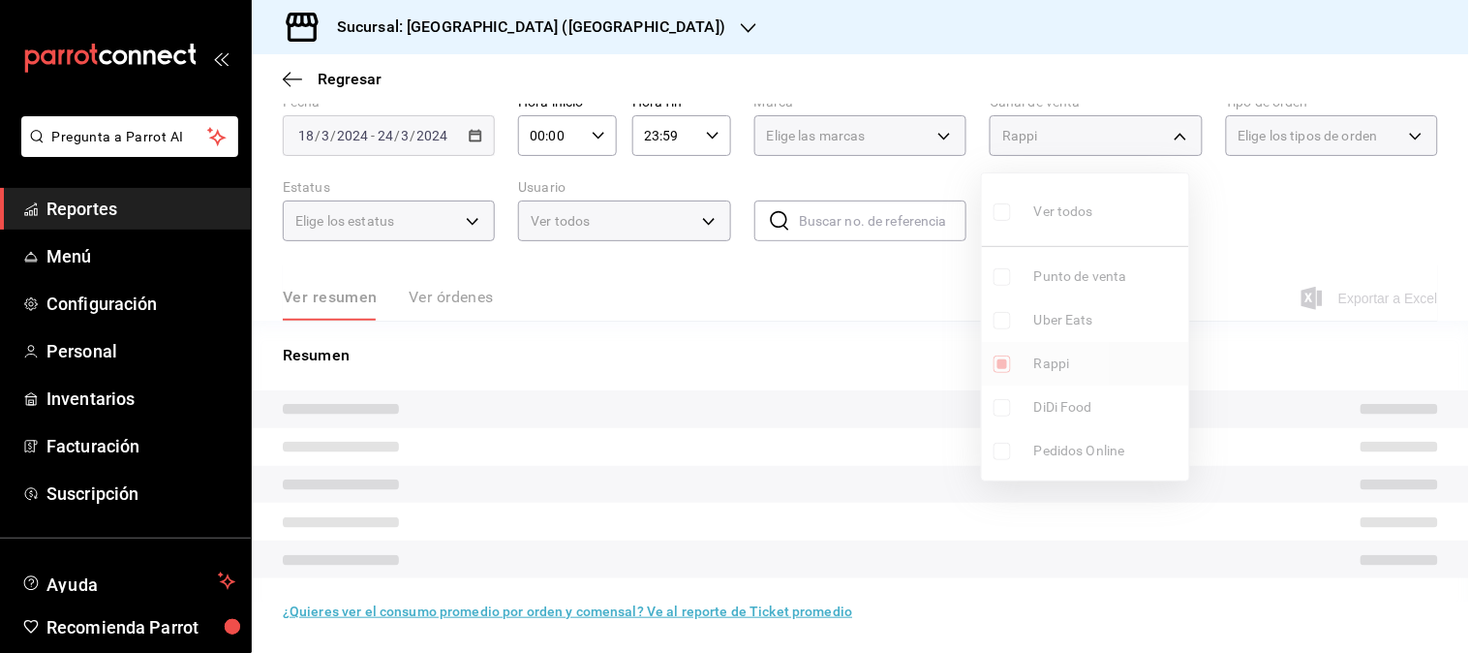
type input "RAPPI"
checkbox input "true"
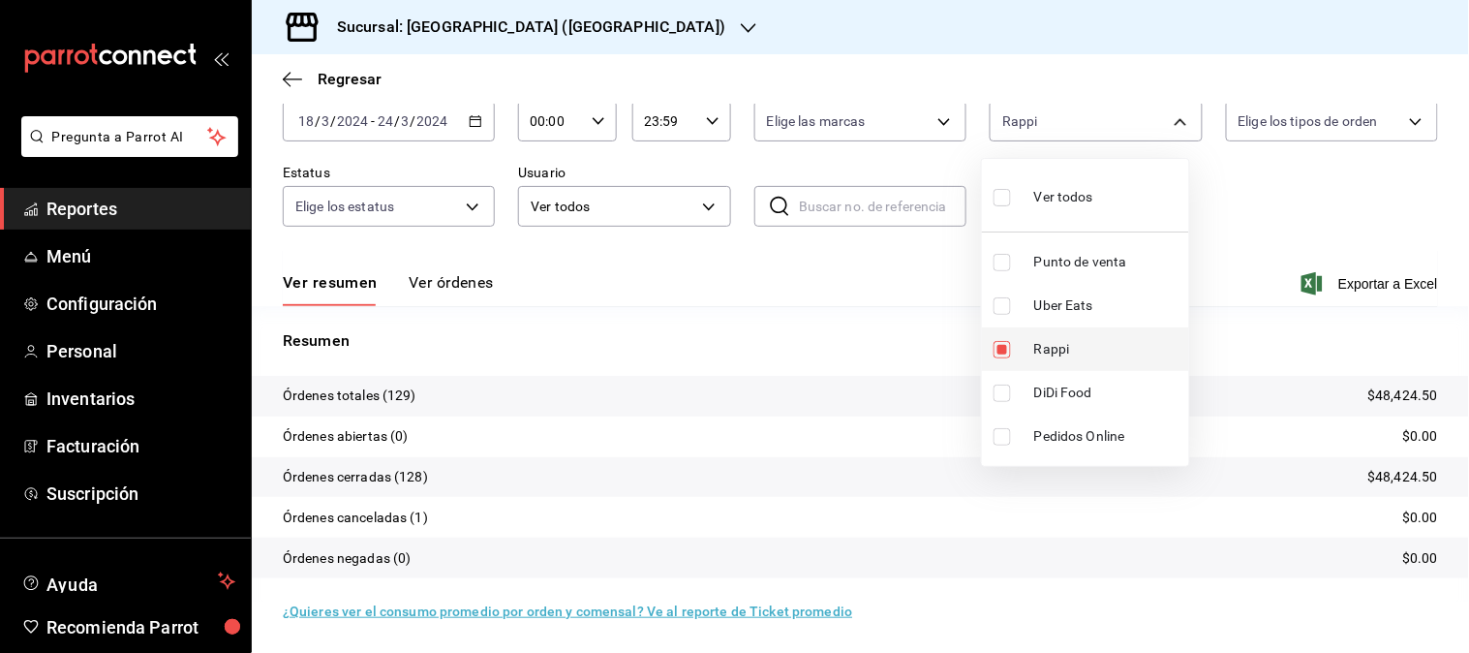
scroll to position [107, 0]
click at [1062, 342] on span "Rappi" at bounding box center [1107, 349] width 147 height 20
checkbox input "false"
click at [1076, 392] on span "DiDi Food" at bounding box center [1107, 392] width 147 height 20
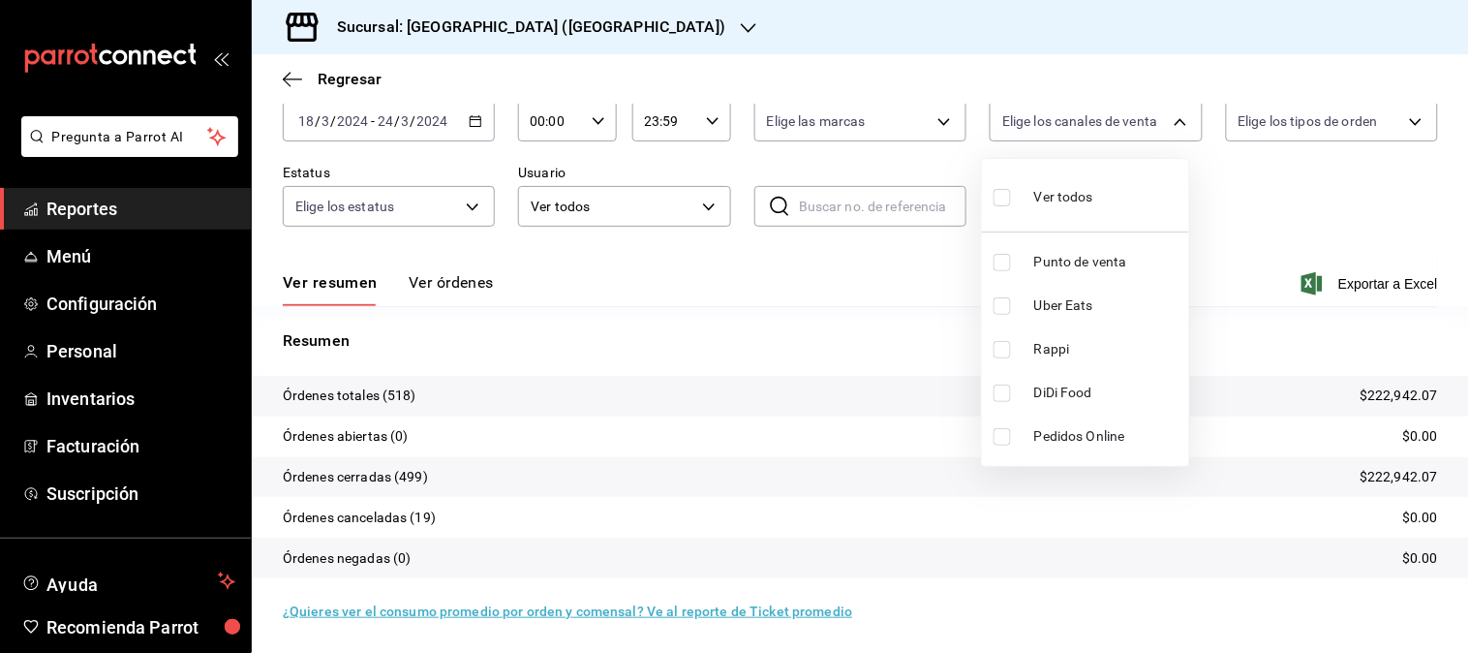
type input "DIDI_FOOD"
checkbox input "true"
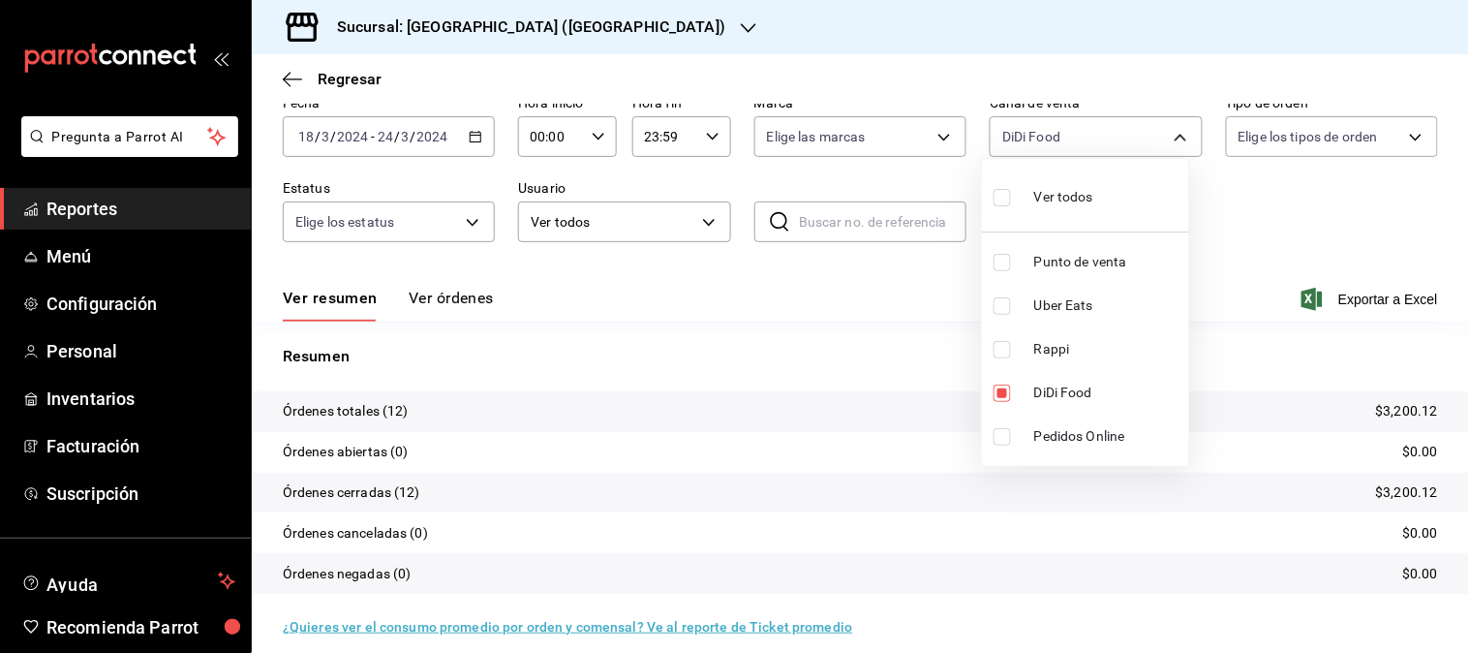
scroll to position [107, 0]
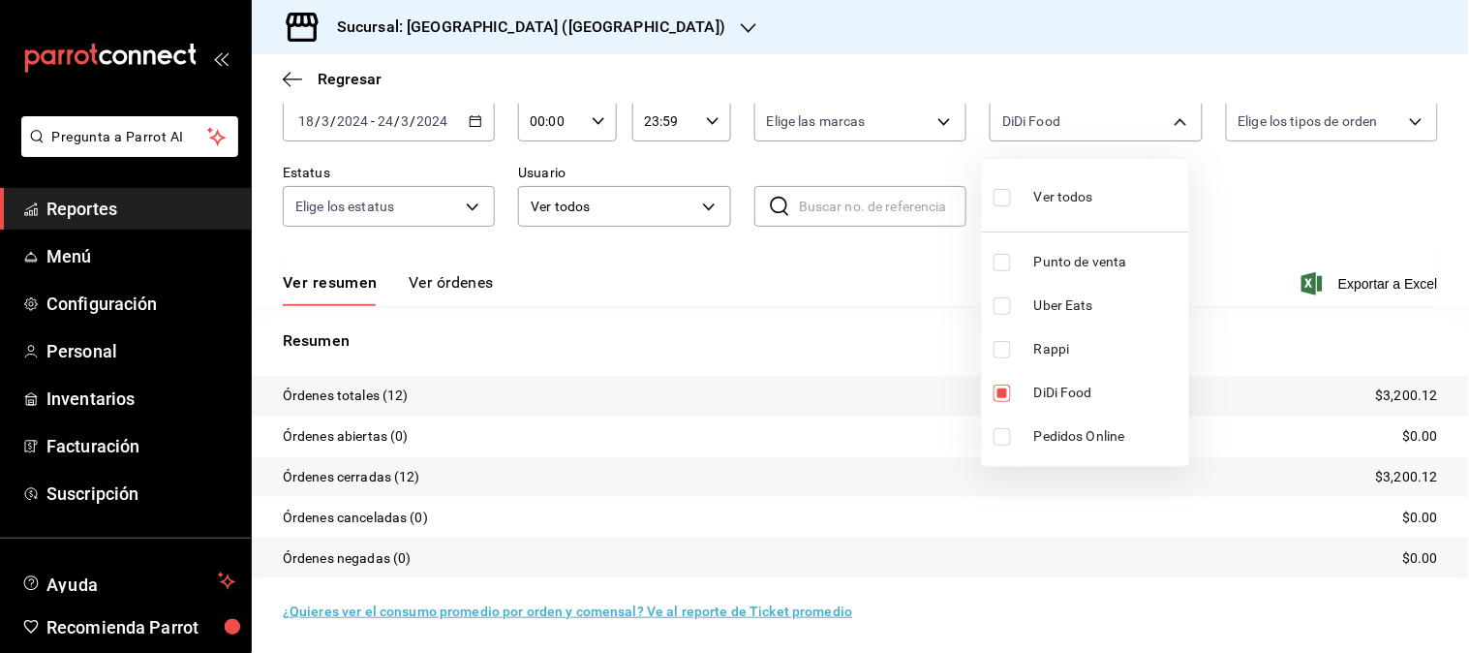
click at [472, 120] on div at bounding box center [734, 326] width 1469 height 653
click at [472, 122] on icon "button" at bounding box center [476, 121] width 14 height 14
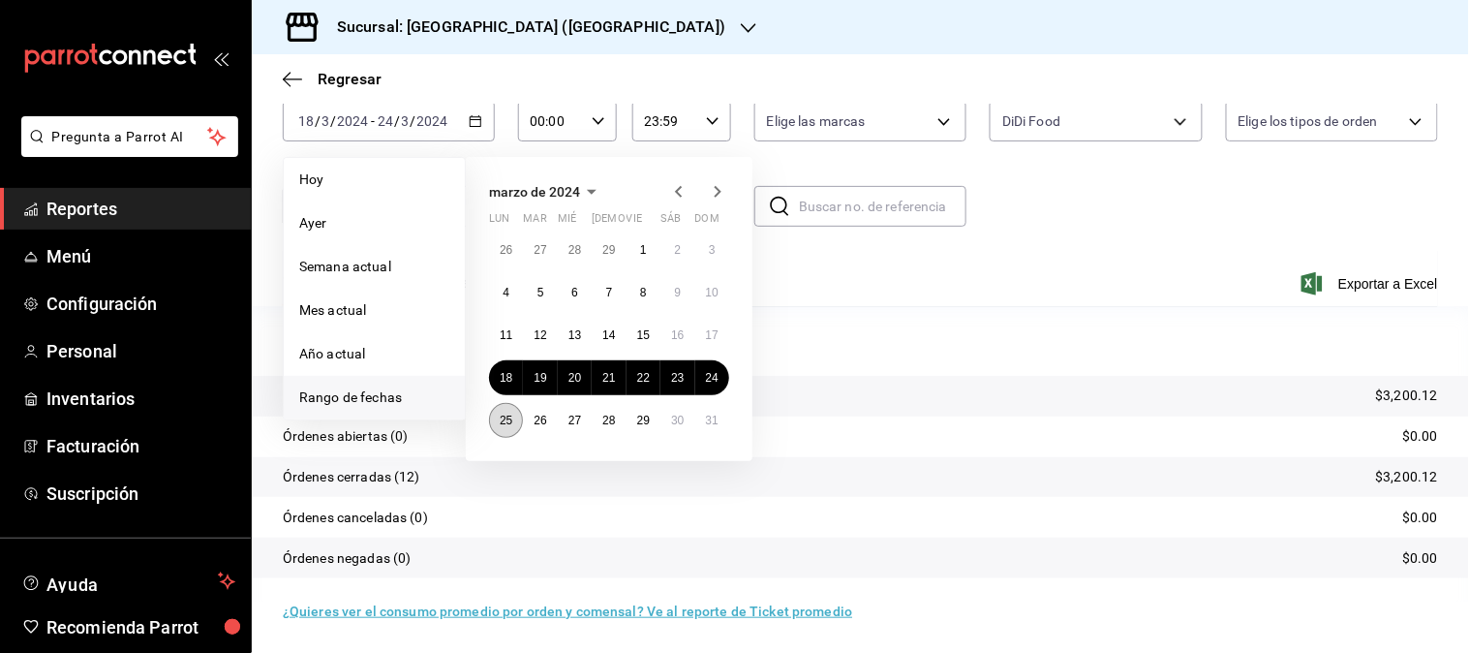
click at [500, 428] on button "25" at bounding box center [506, 420] width 34 height 35
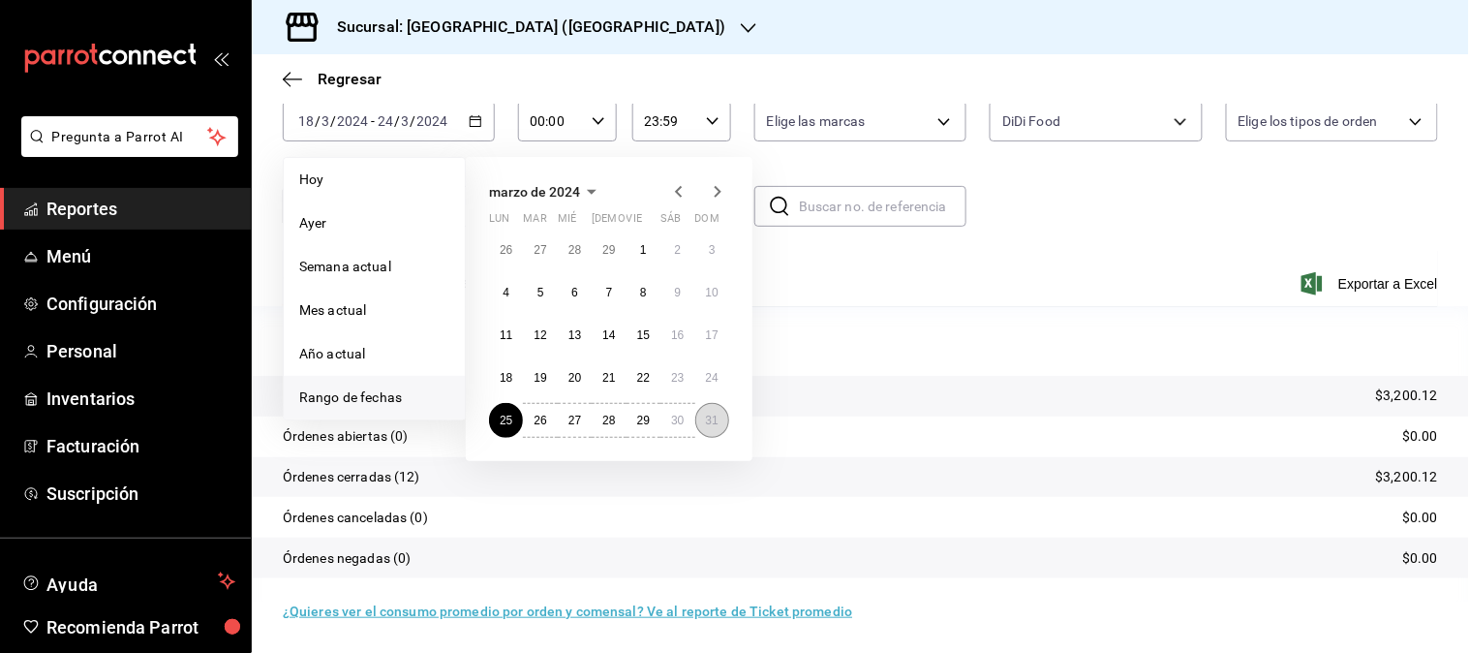
click at [718, 427] on button "31" at bounding box center [712, 420] width 34 height 35
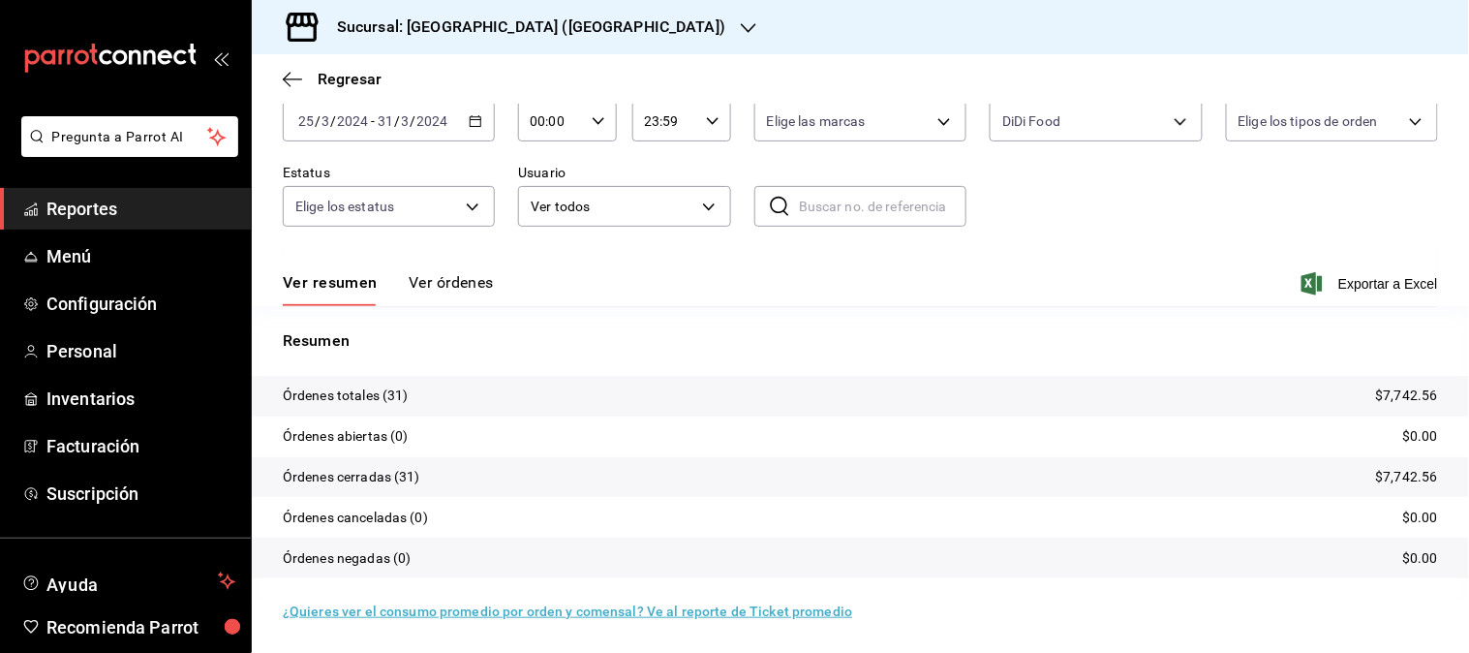
scroll to position [107, 0]
click at [1172, 119] on body "Pregunta a Parrot AI Reportes Menú Configuración Personal Inventarios Facturaci…" at bounding box center [734, 326] width 1469 height 653
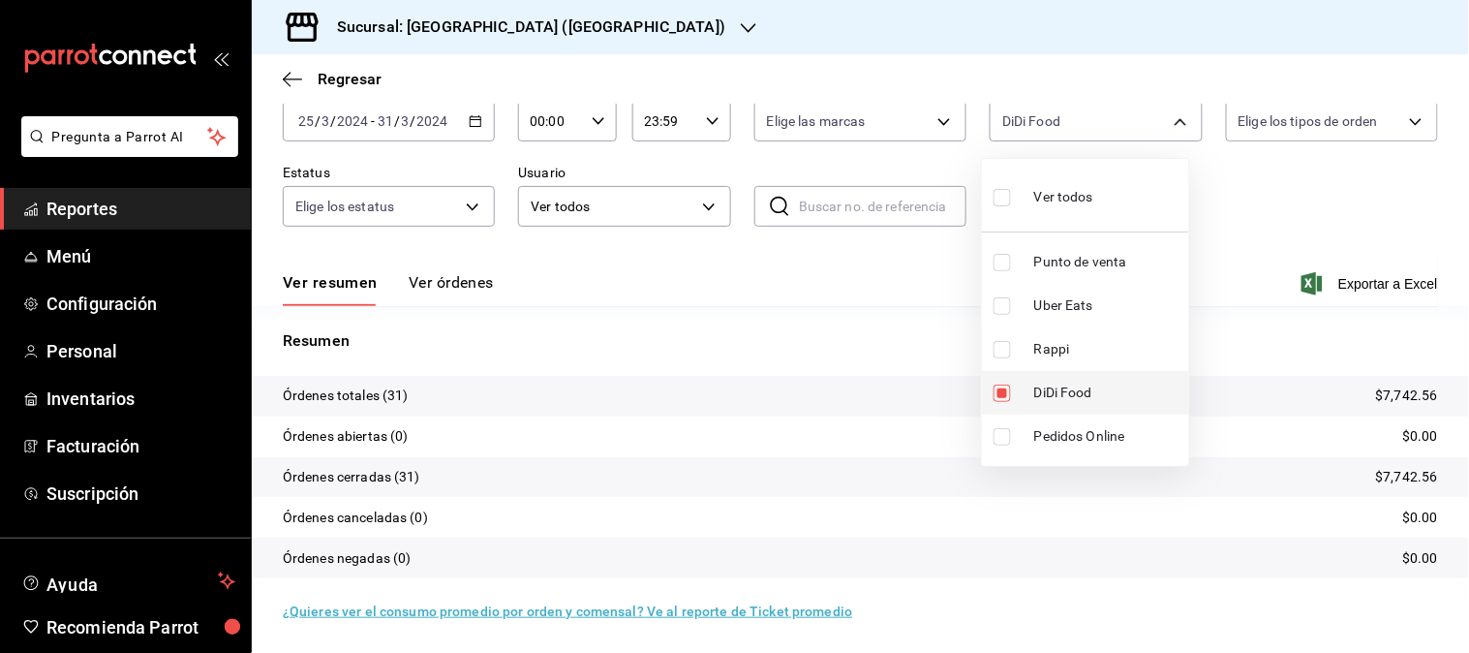
click at [1083, 401] on span "DiDi Food" at bounding box center [1107, 392] width 147 height 20
checkbox input "false"
click at [1053, 344] on span "Rappi" at bounding box center [1107, 349] width 147 height 20
type input "RAPPI"
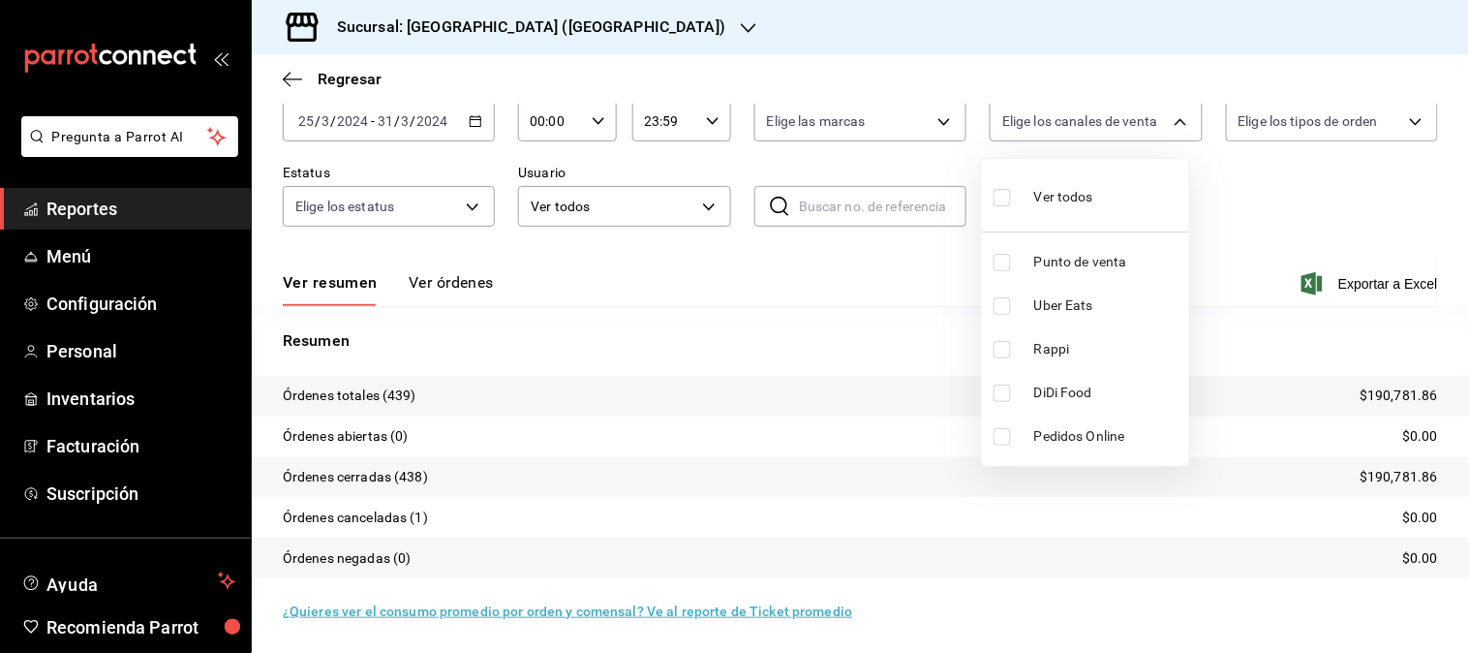
checkbox input "true"
click at [1053, 344] on span "Rappi" at bounding box center [1107, 349] width 147 height 20
checkbox input "false"
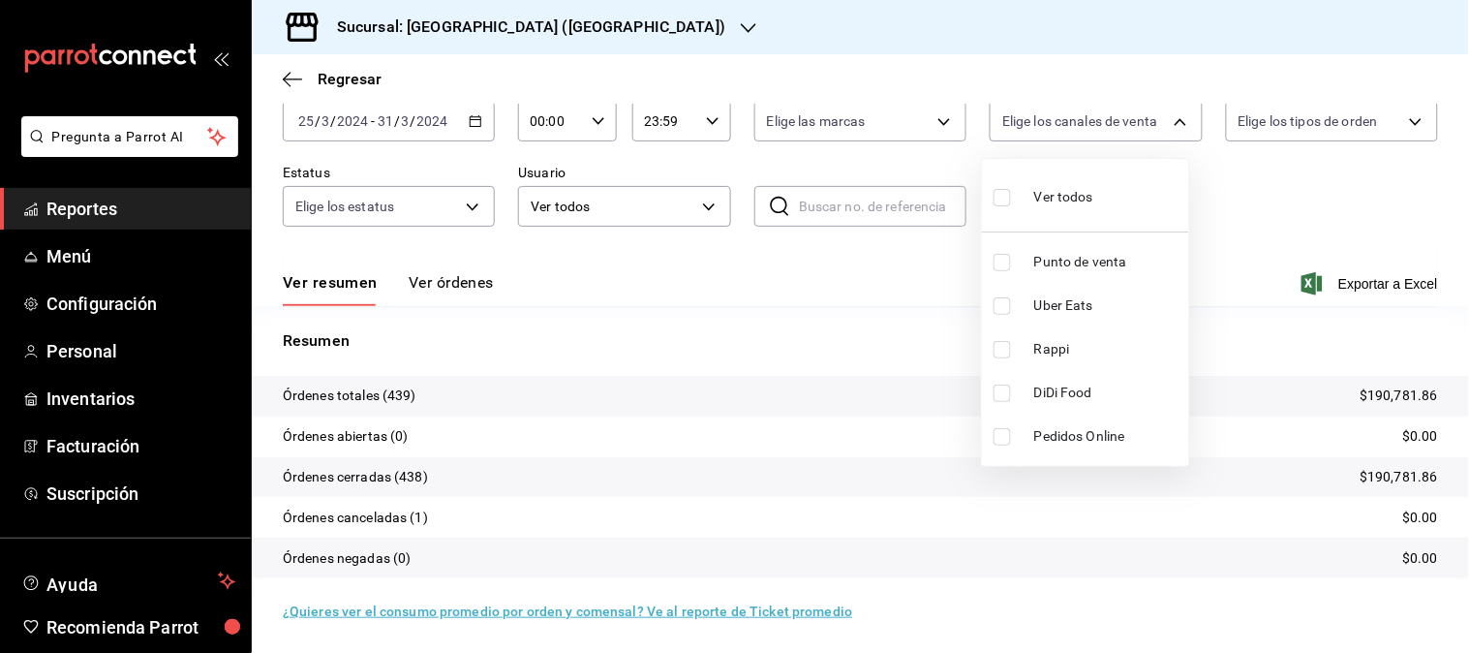
click at [1071, 304] on span "Uber Eats" at bounding box center [1107, 305] width 147 height 20
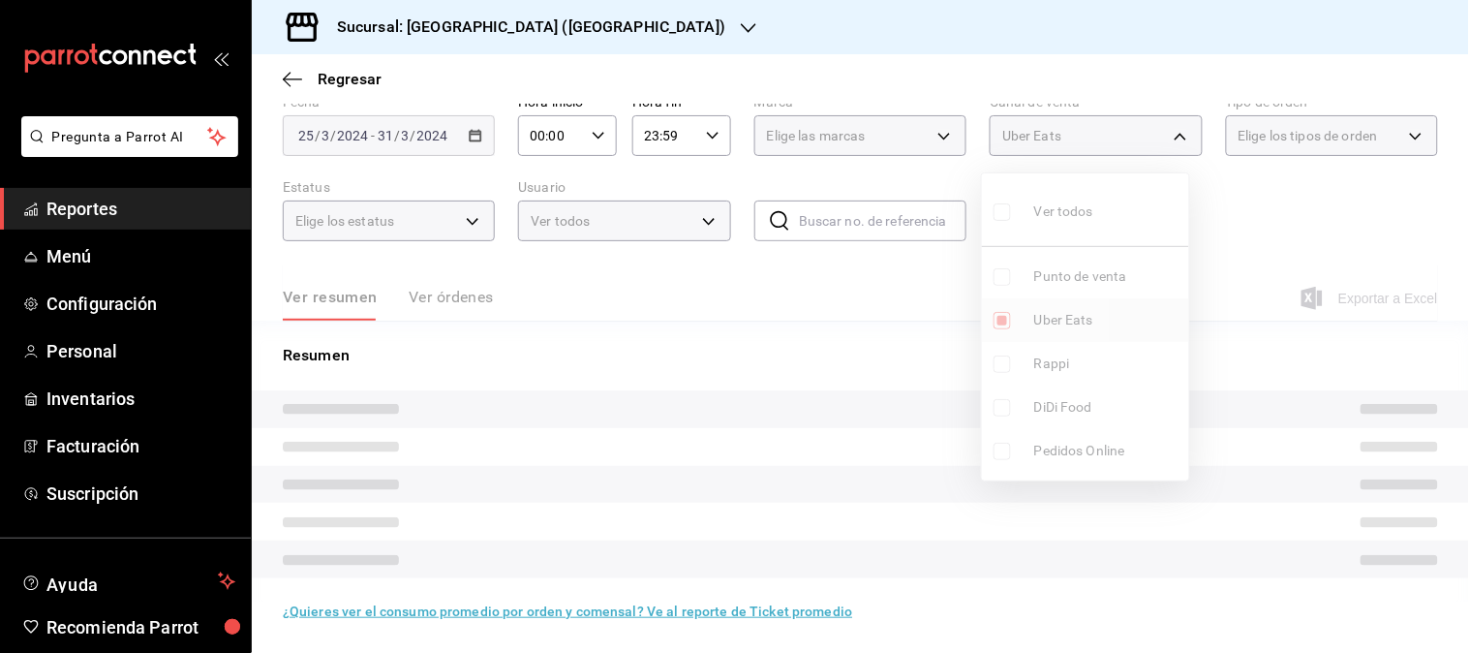
type input "UBER_EATS"
checkbox input "true"
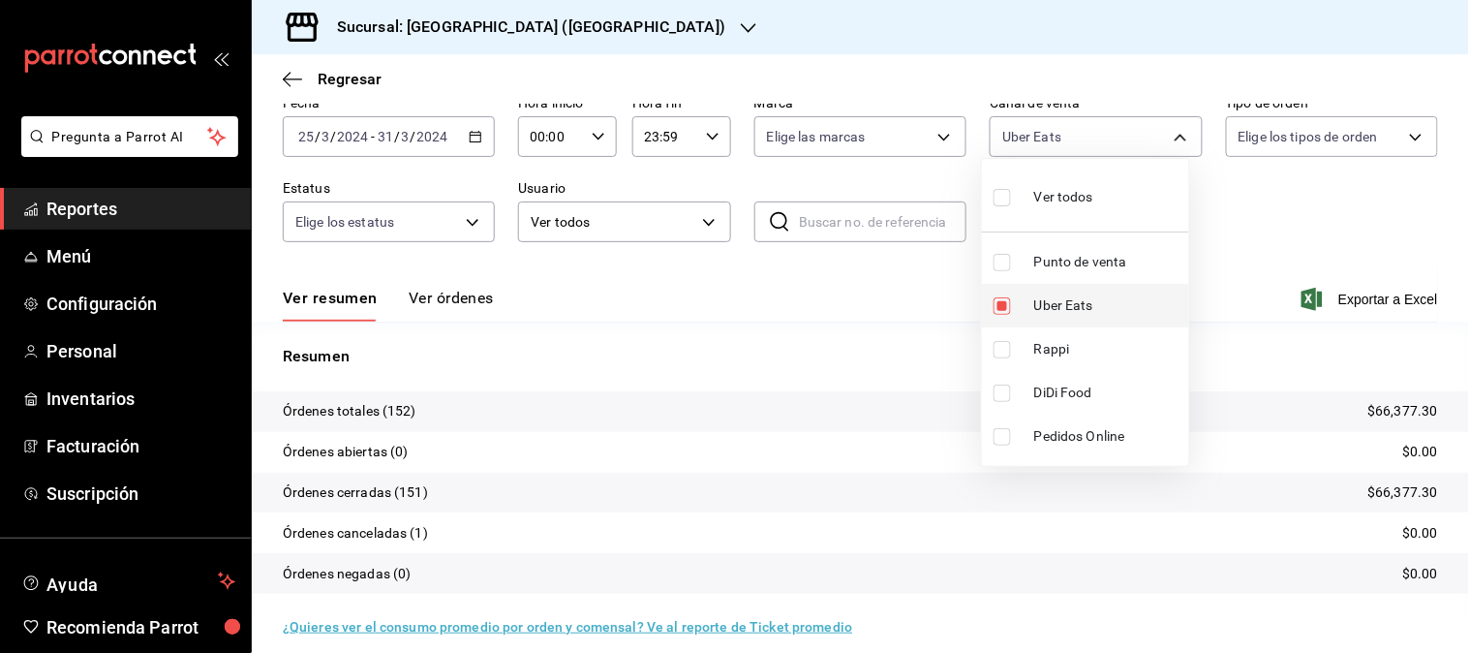
scroll to position [107, 0]
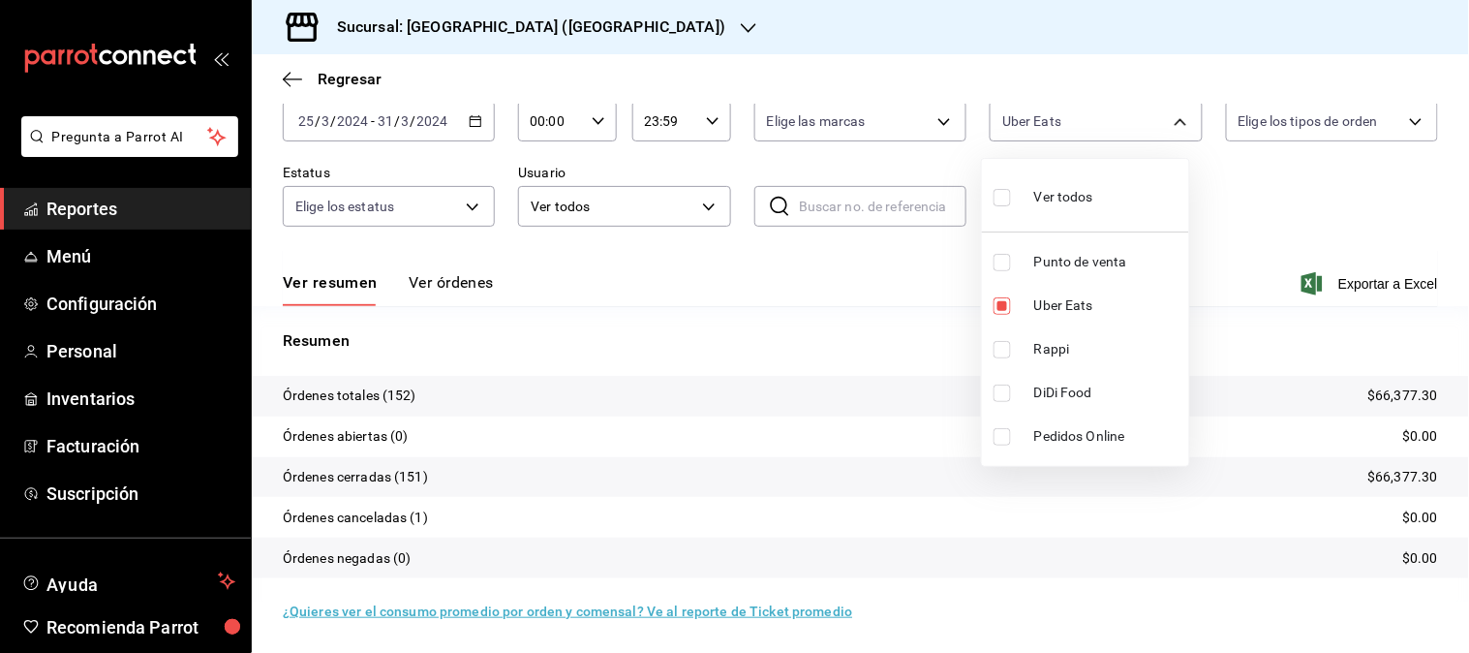
click at [474, 124] on div at bounding box center [734, 326] width 1469 height 653
click at [469, 123] on icon "button" at bounding box center [476, 121] width 14 height 14
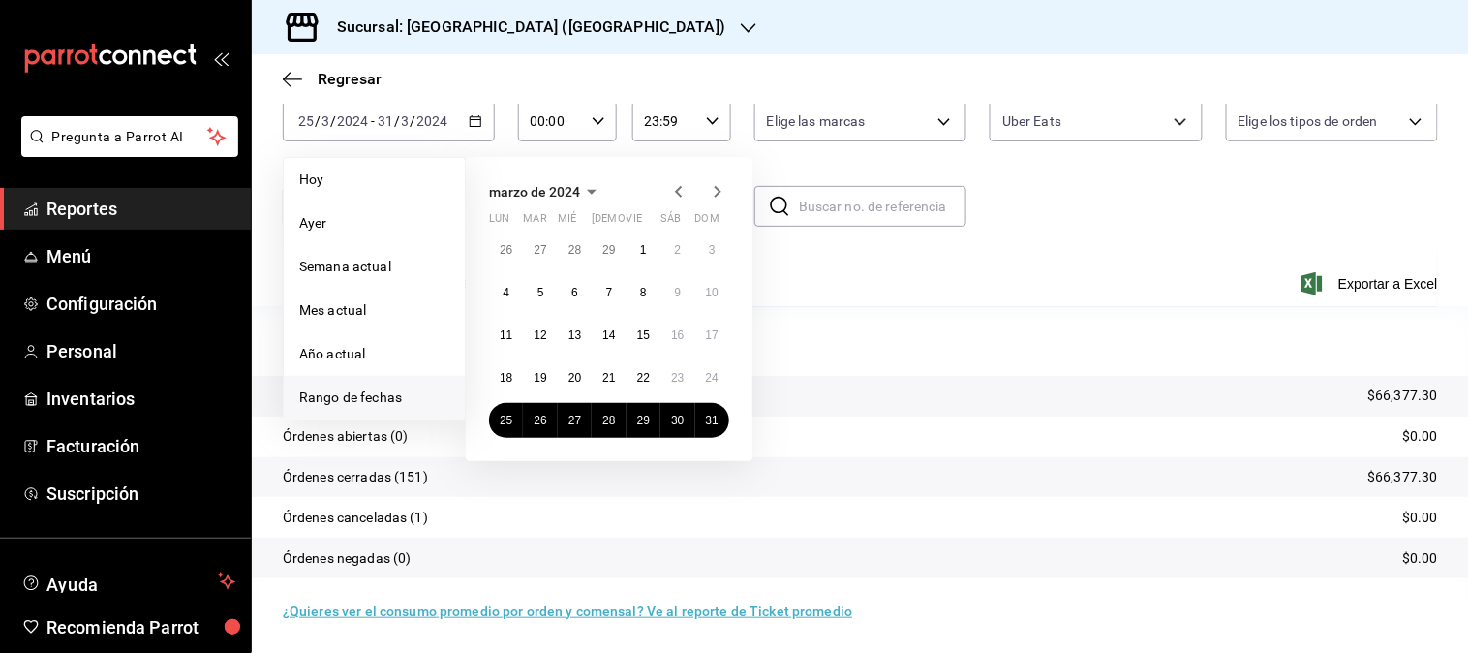
click at [713, 195] on icon "button" at bounding box center [717, 191] width 23 height 23
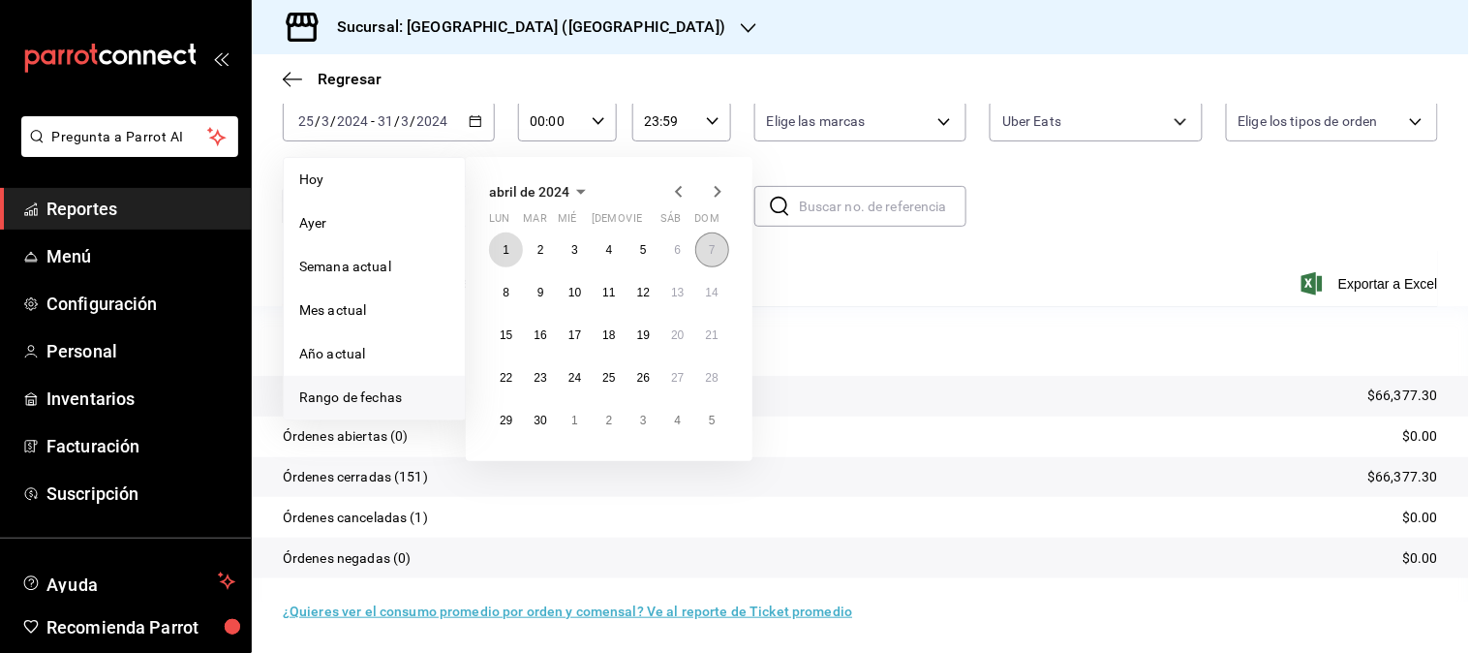
click at [500, 256] on button "1" at bounding box center [506, 249] width 34 height 35
click at [700, 254] on button "7" at bounding box center [712, 249] width 34 height 35
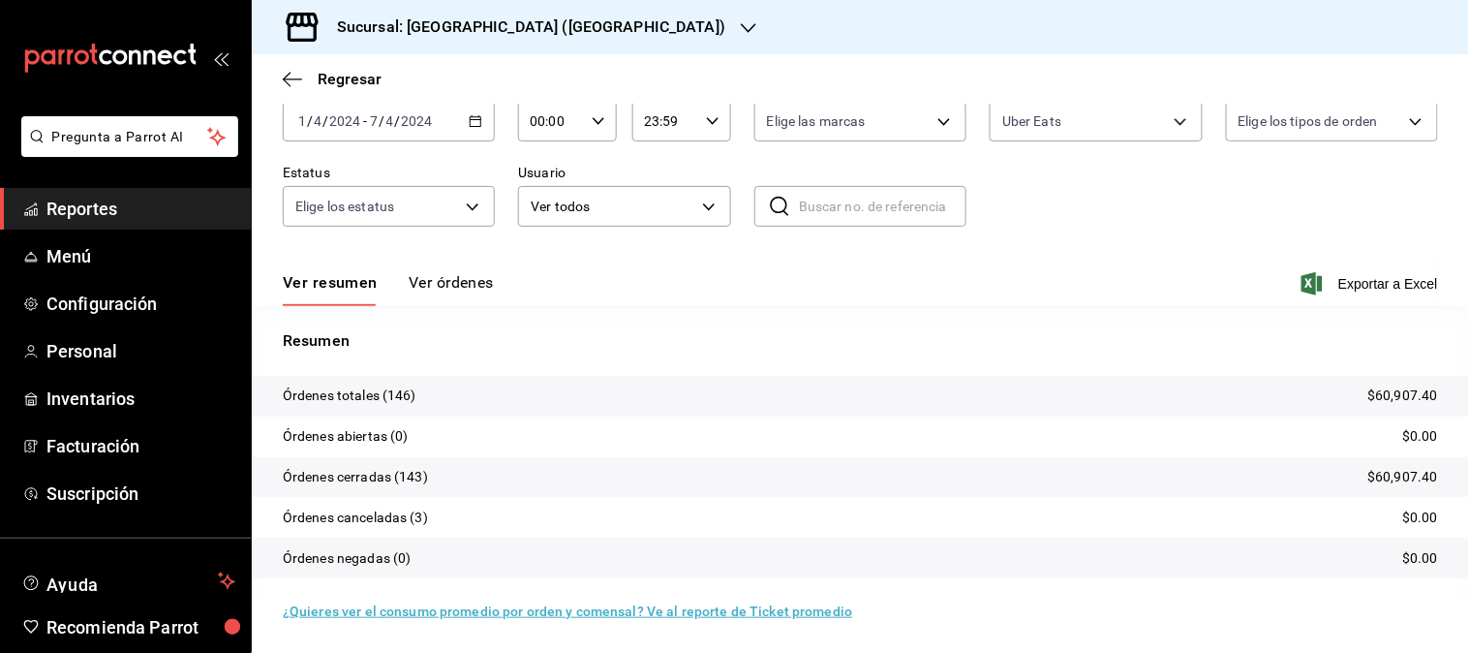
scroll to position [107, 0]
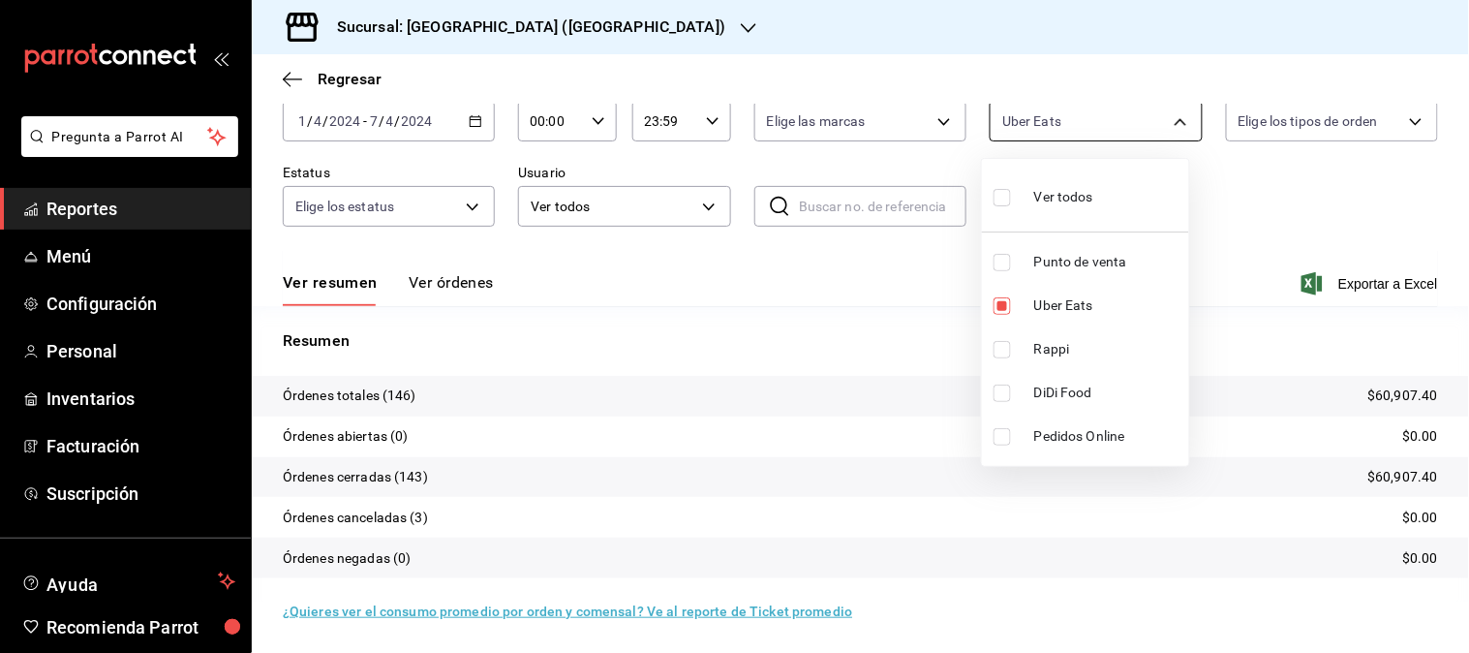
click at [1140, 118] on body "Pregunta a Parrot AI Reportes Menú Configuración Personal Inventarios Facturaci…" at bounding box center [734, 326] width 1469 height 653
click at [1070, 305] on span "Uber Eats" at bounding box center [1107, 305] width 147 height 20
checkbox input "false"
click at [1053, 349] on span "Rappi" at bounding box center [1107, 349] width 147 height 20
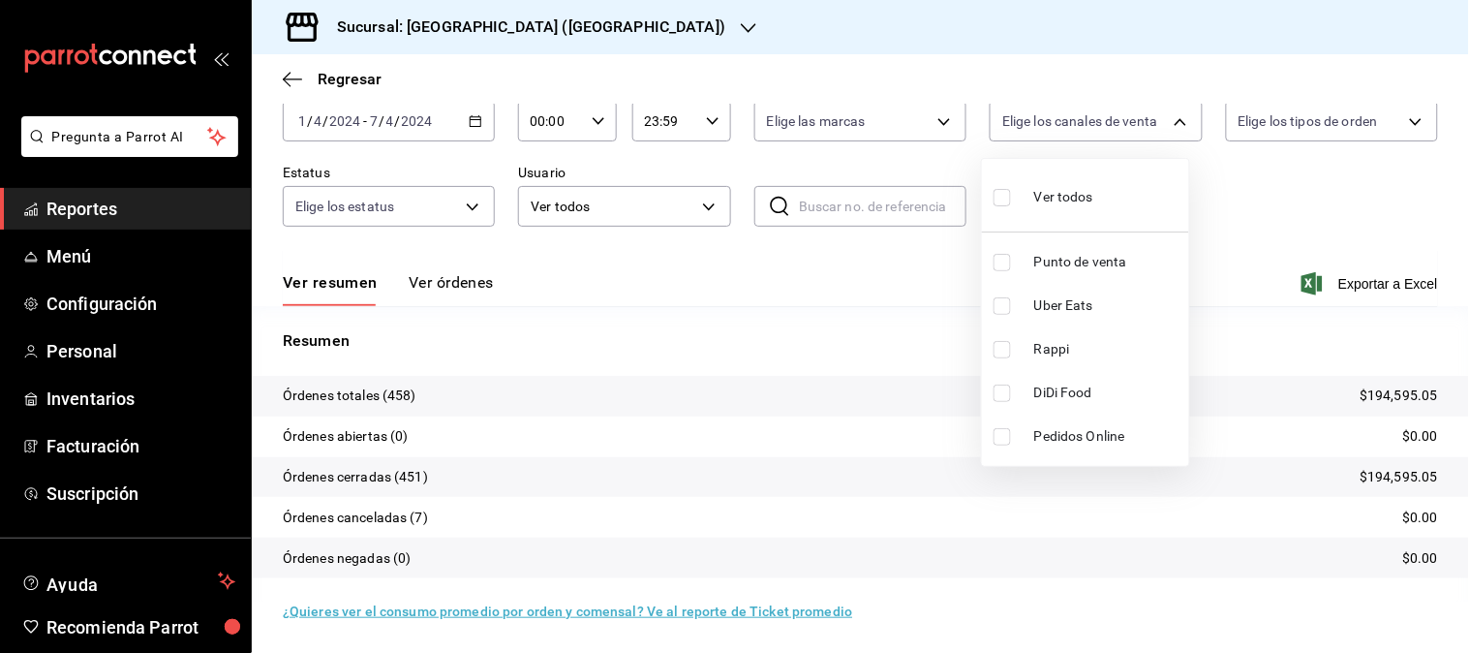
type input "RAPPI"
checkbox input "true"
click at [1055, 350] on span "Rappi" at bounding box center [1107, 349] width 147 height 20
checkbox input "false"
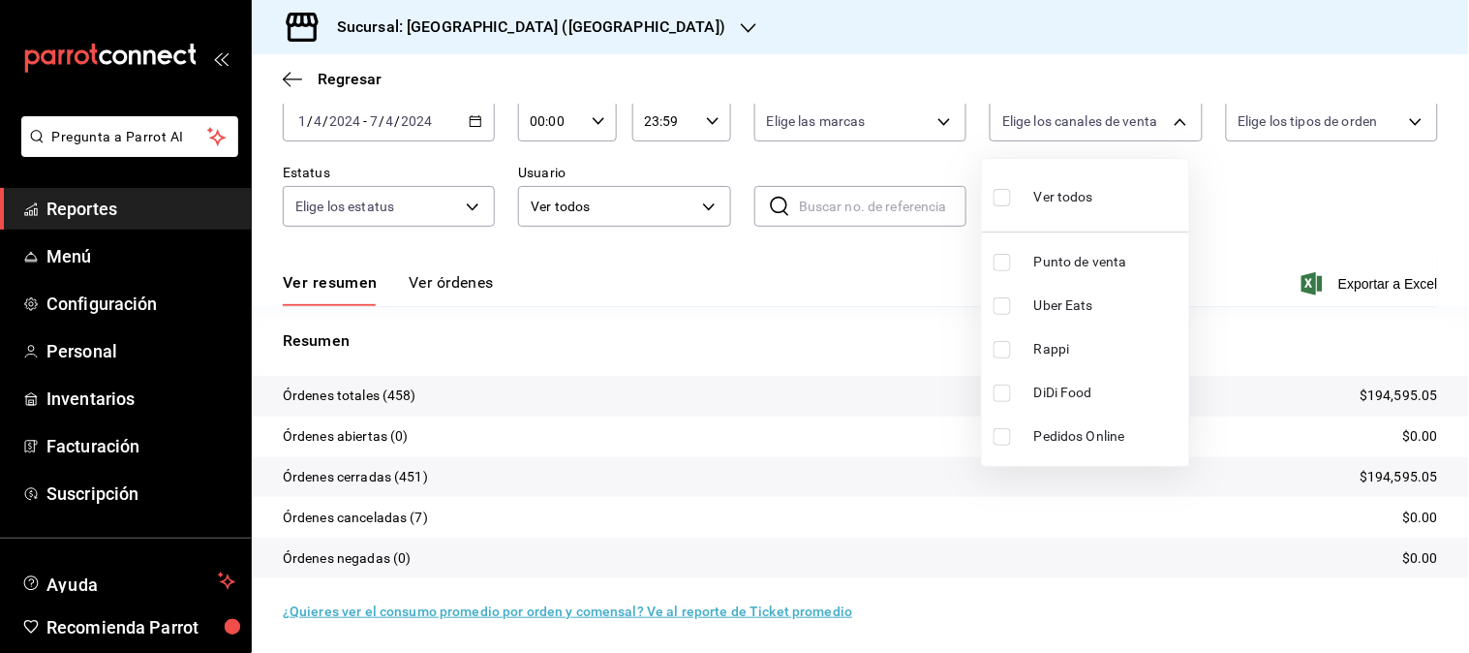
scroll to position [107, 0]
click at [1053, 402] on span "DiDi Food" at bounding box center [1107, 392] width 147 height 20
type input "DIDI_FOOD"
checkbox input "true"
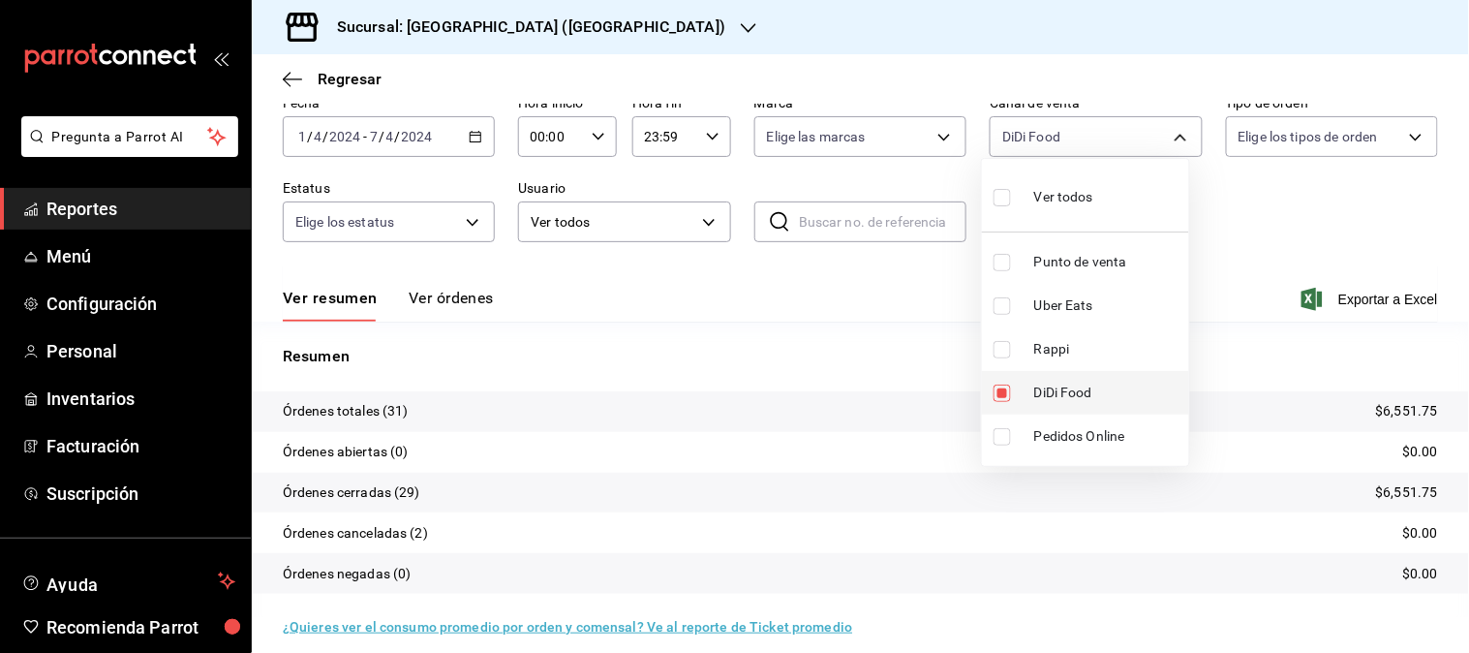
scroll to position [107, 0]
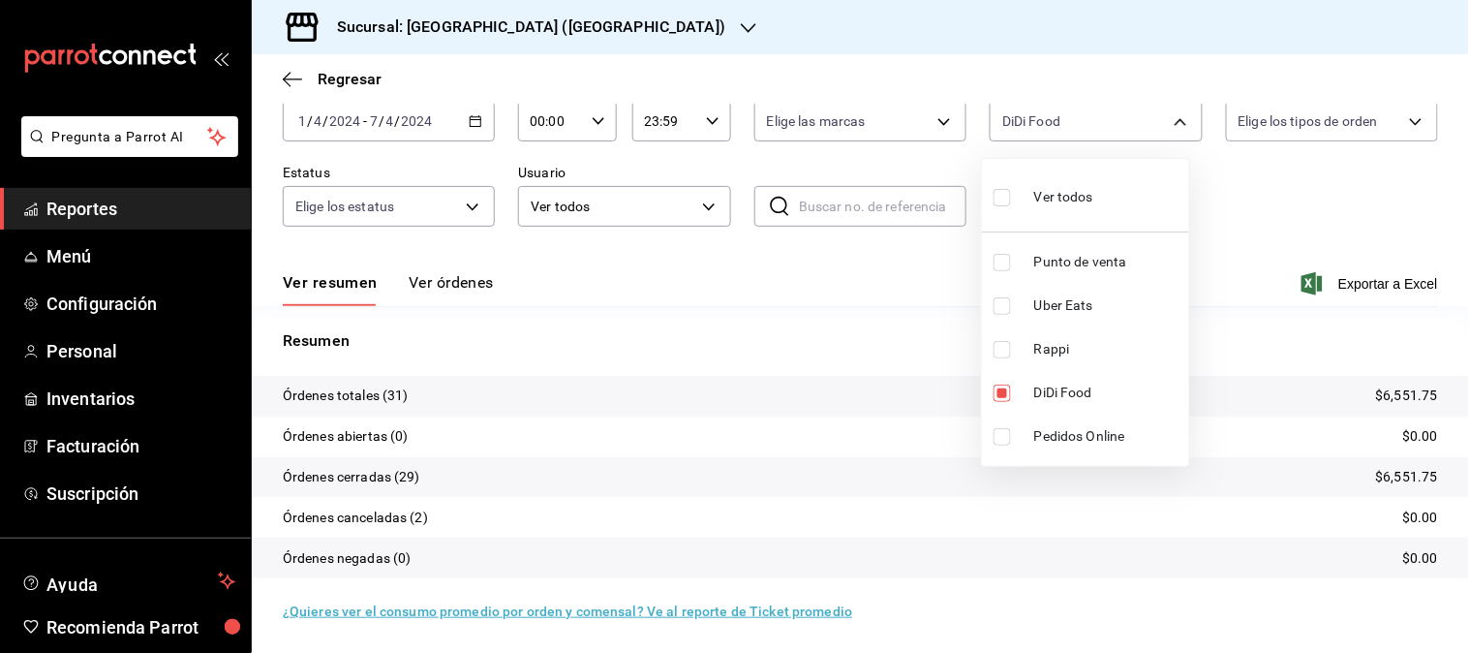
click at [469, 126] on div at bounding box center [734, 326] width 1469 height 653
click at [471, 121] on icon "button" at bounding box center [476, 121] width 14 height 14
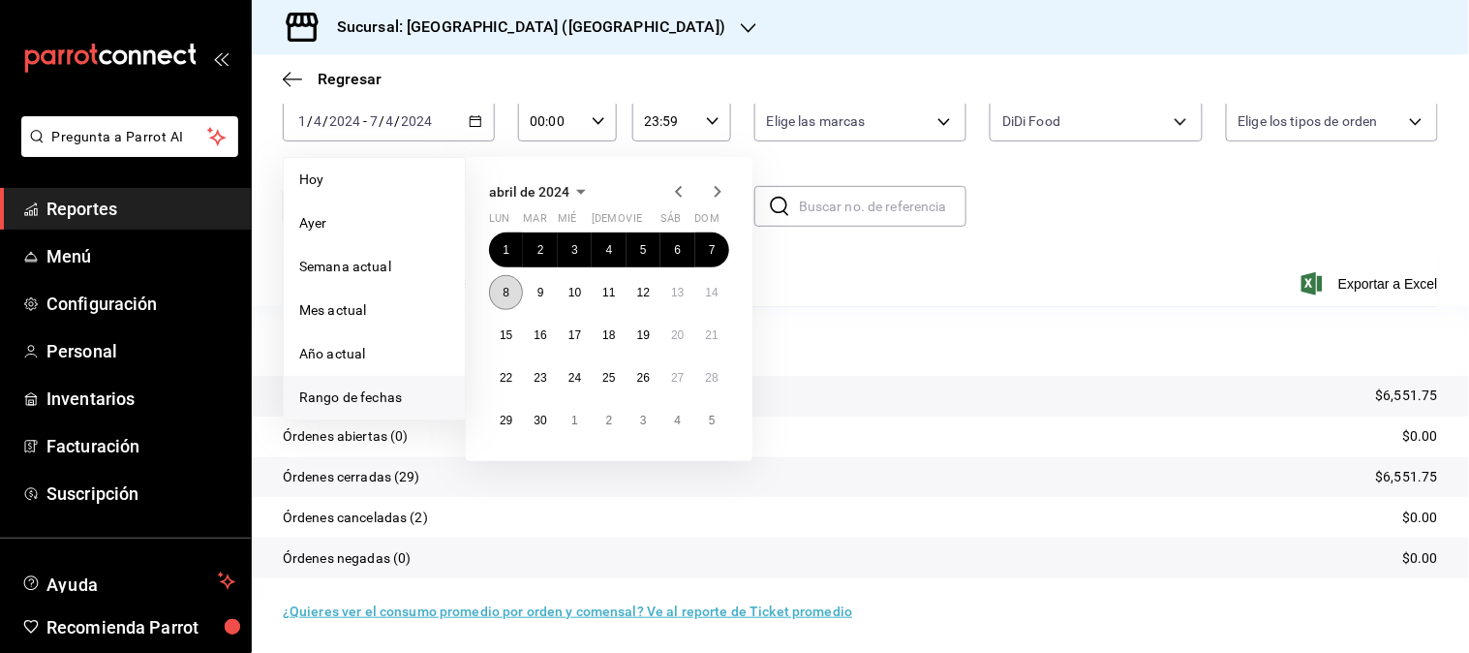
click at [513, 294] on button "8" at bounding box center [506, 292] width 34 height 35
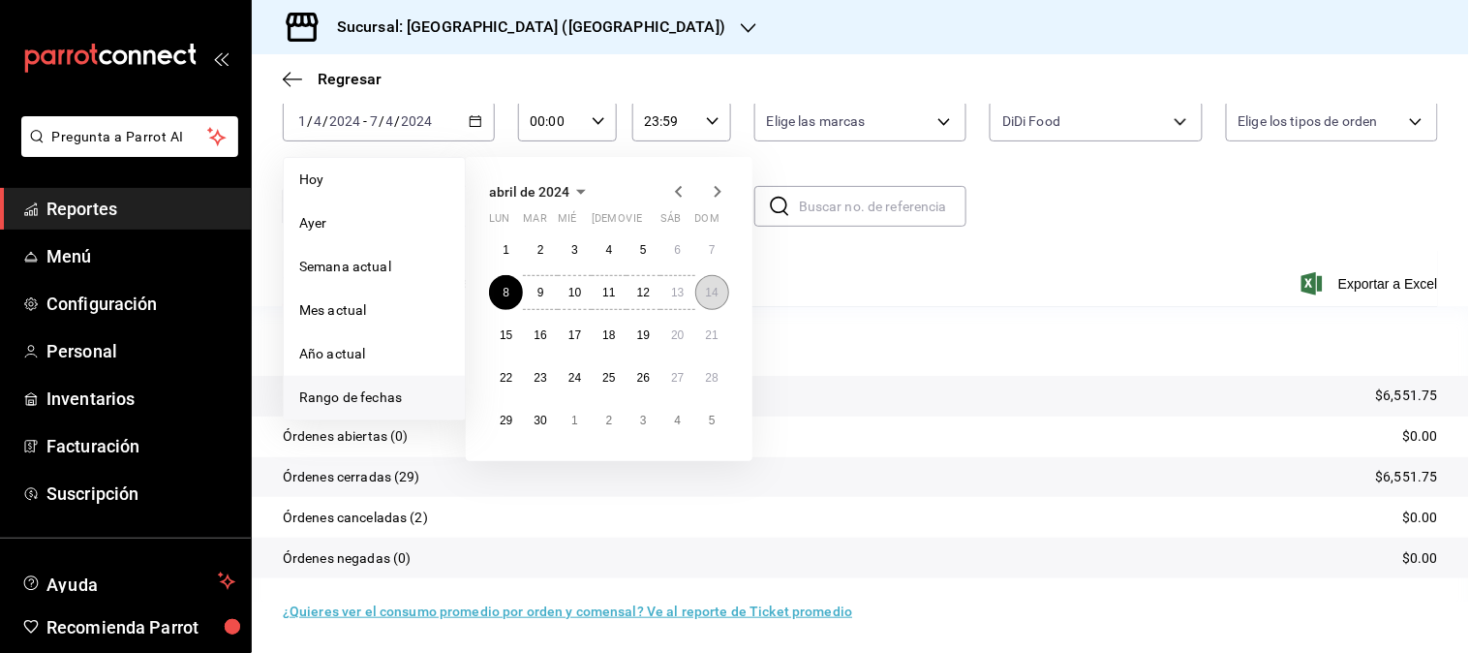
click at [720, 293] on button "14" at bounding box center [712, 292] width 34 height 35
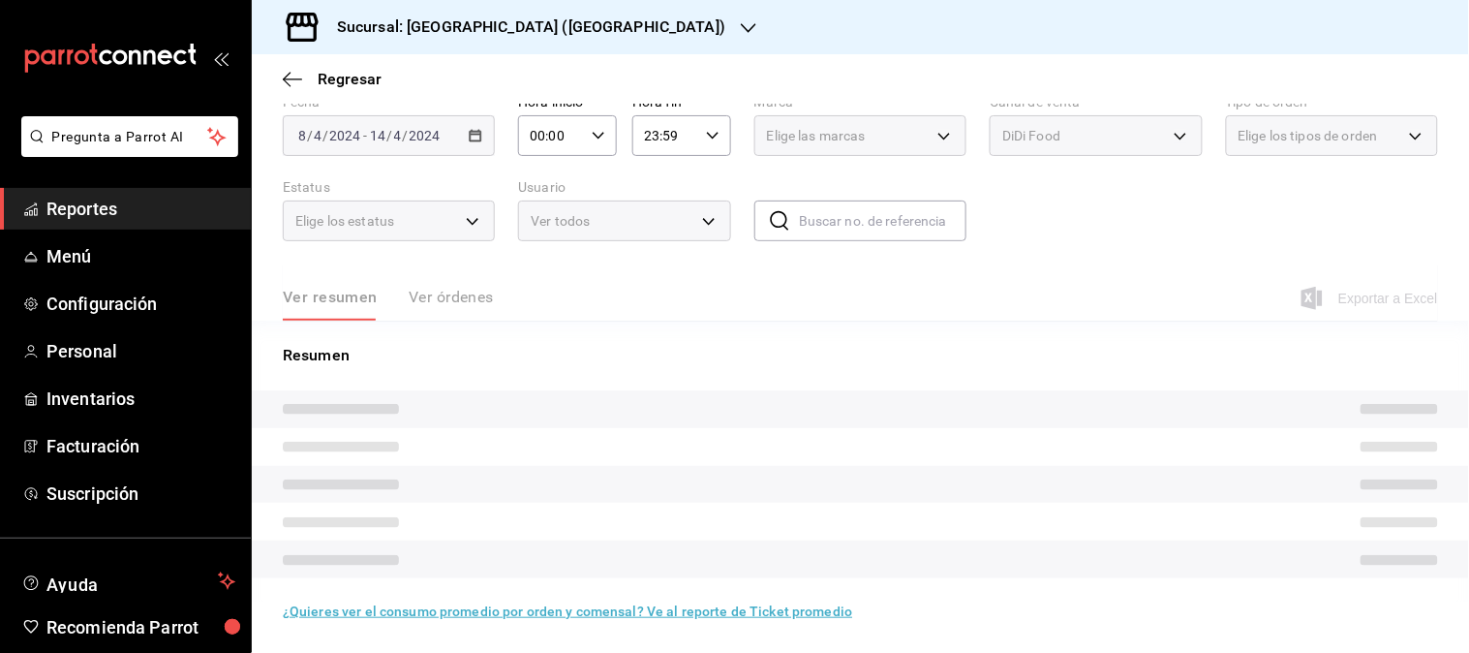
scroll to position [107, 0]
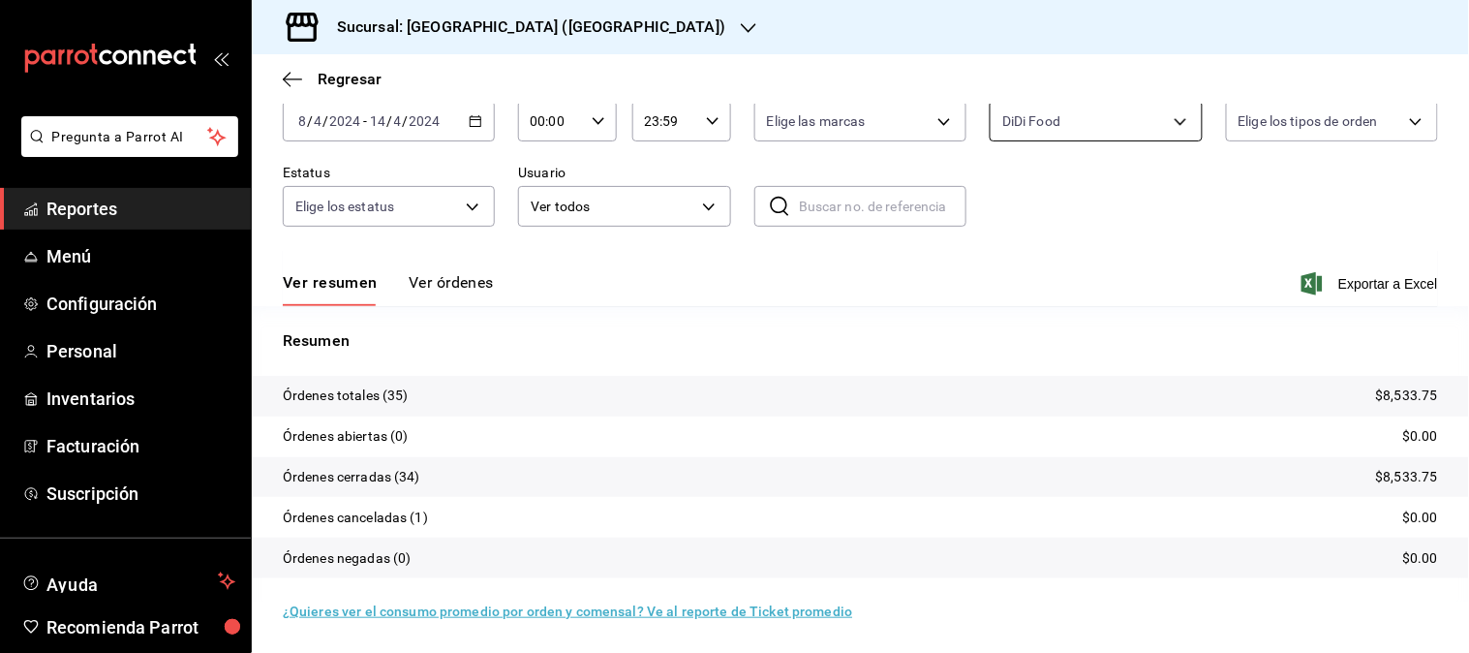
click at [1172, 120] on body "Pregunta a Parrot AI Reportes Menú Configuración Personal Inventarios Facturaci…" at bounding box center [734, 326] width 1469 height 653
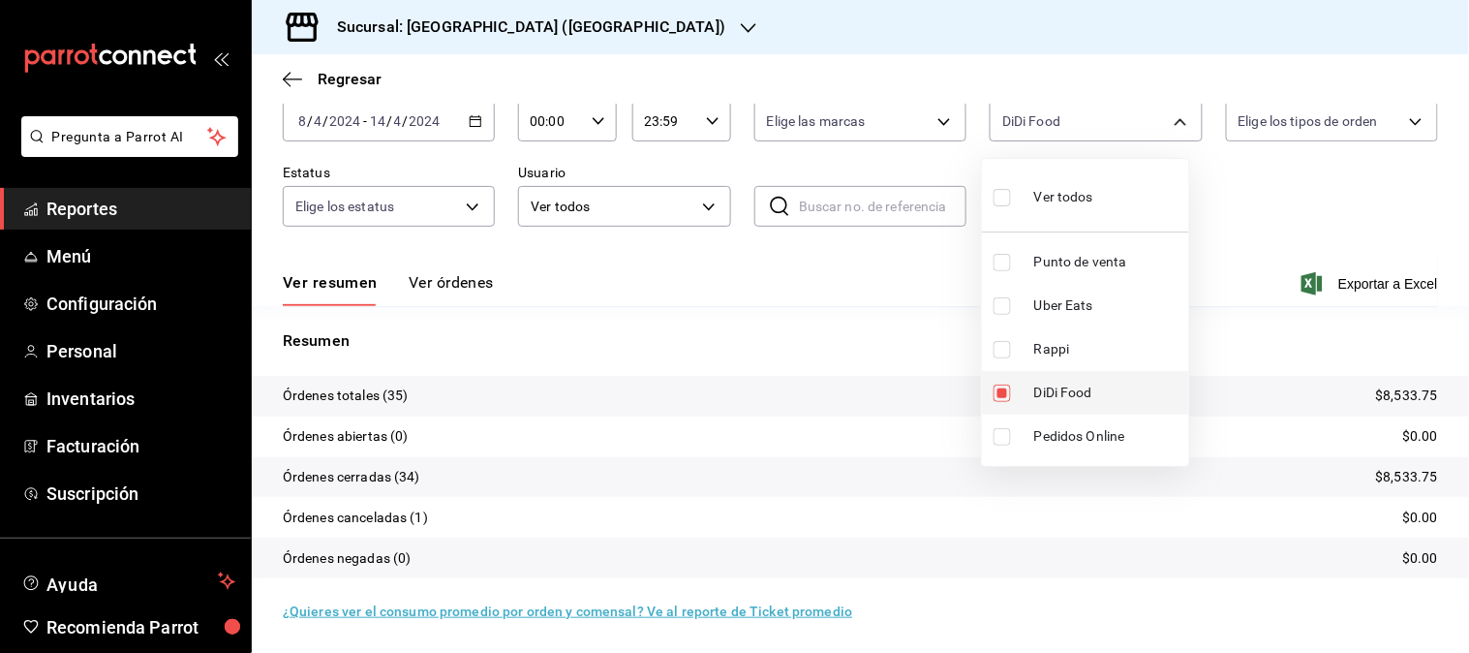
click at [1067, 382] on span "DiDi Food" at bounding box center [1107, 392] width 147 height 20
checkbox input "false"
click at [1047, 333] on li "Rappi" at bounding box center [1085, 349] width 207 height 44
type input "RAPPI"
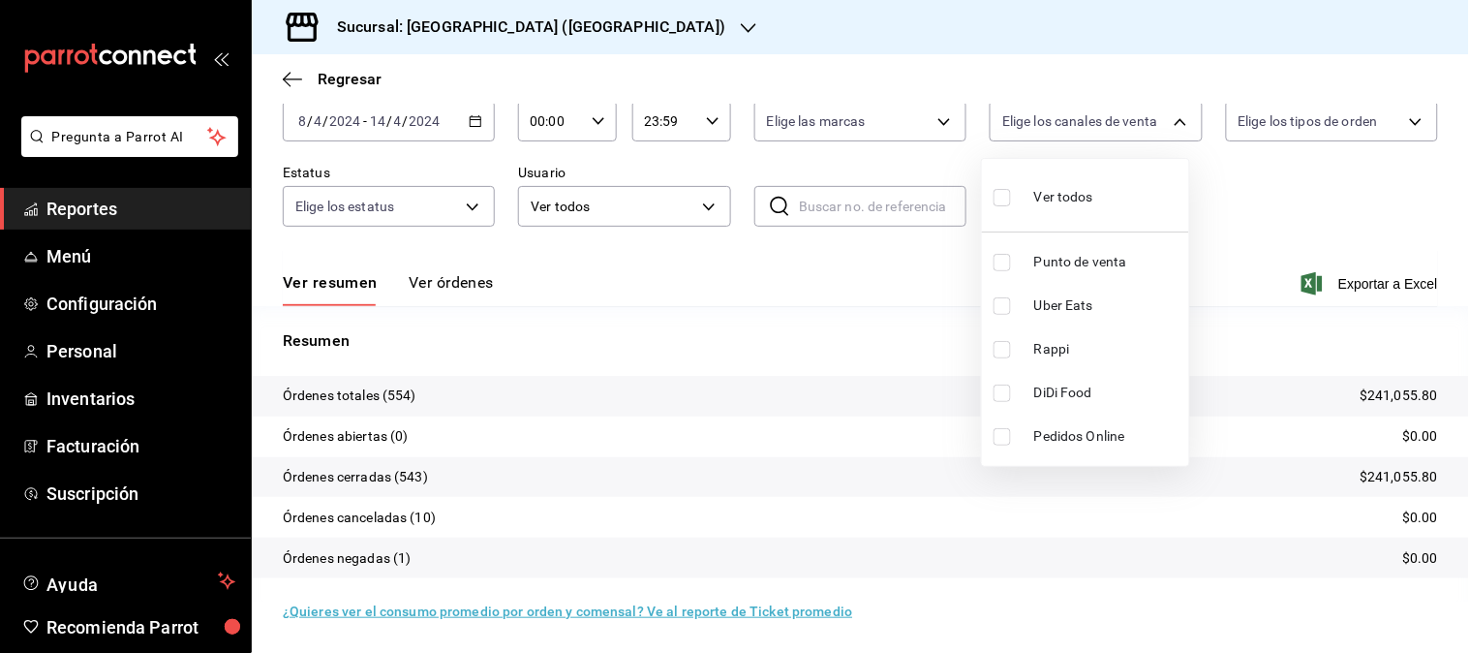
checkbox input "true"
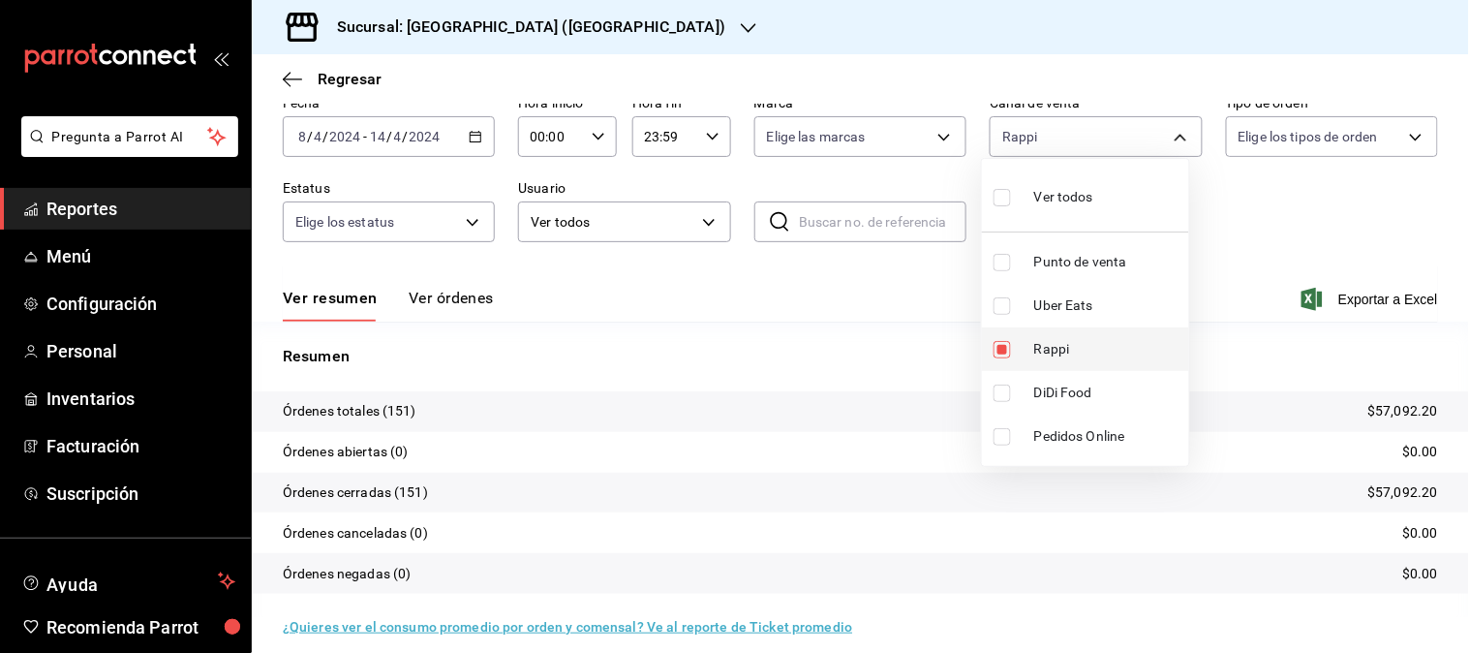
scroll to position [107, 0]
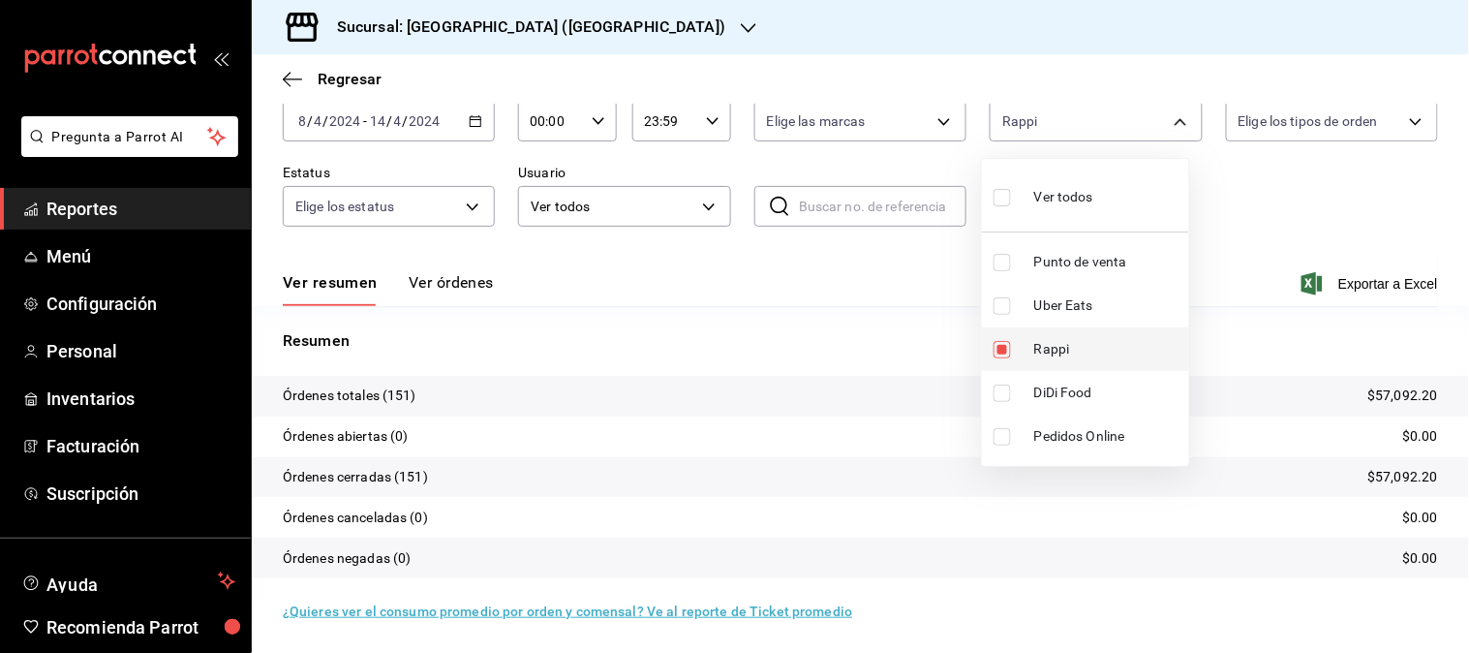
click at [1047, 333] on li "Rappi" at bounding box center [1085, 349] width 207 height 44
checkbox input "false"
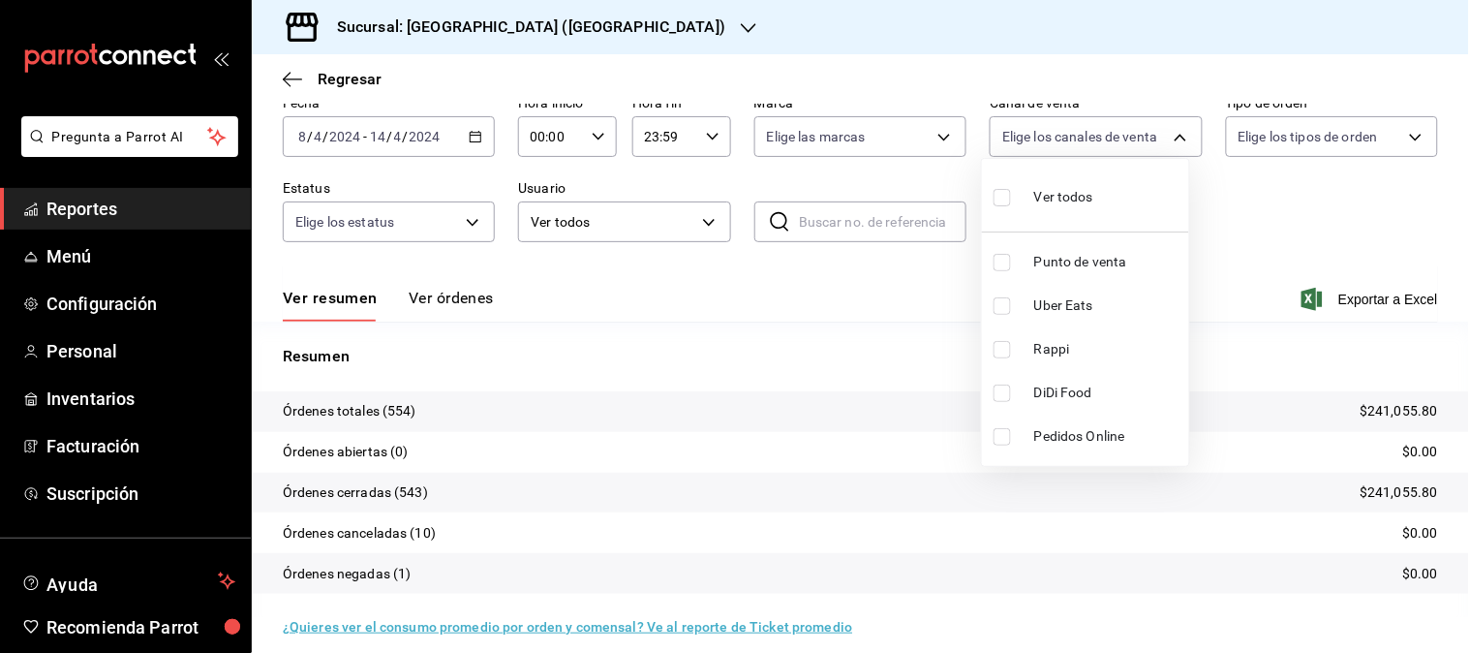
scroll to position [107, 0]
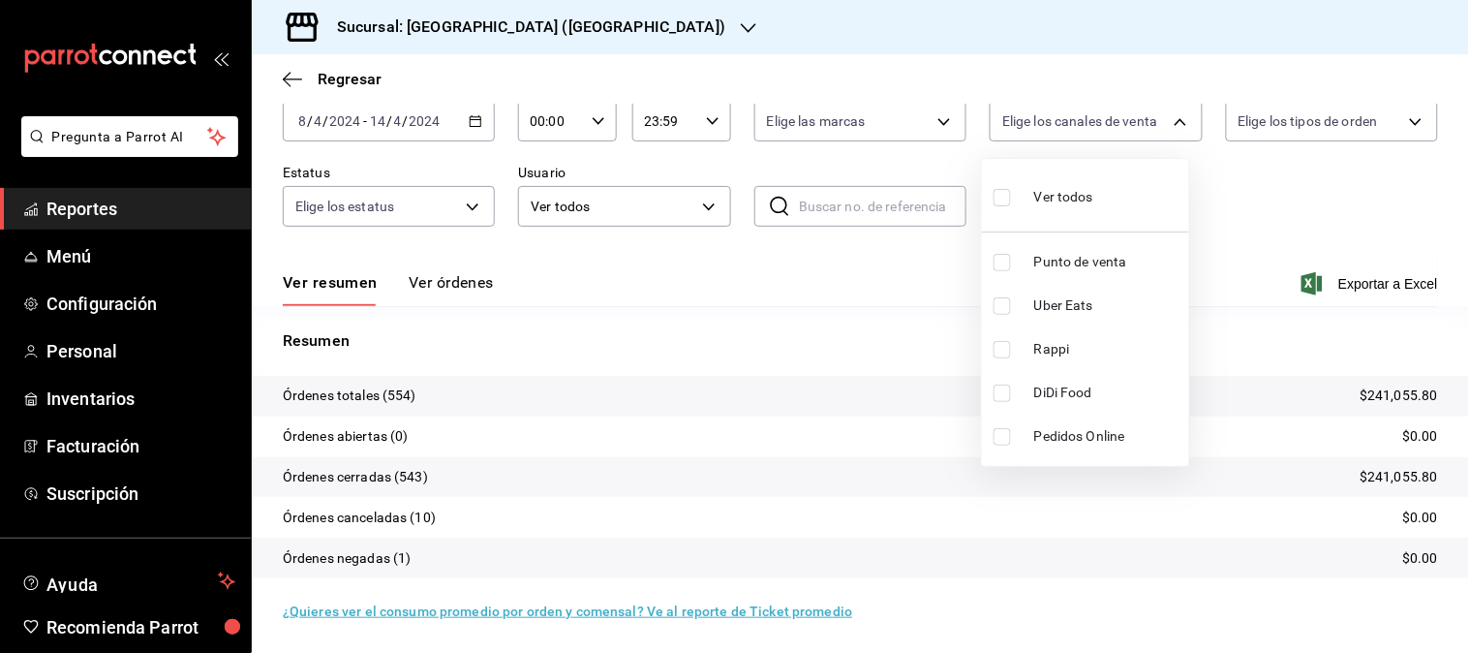
click at [1048, 314] on span "Uber Eats" at bounding box center [1107, 305] width 147 height 20
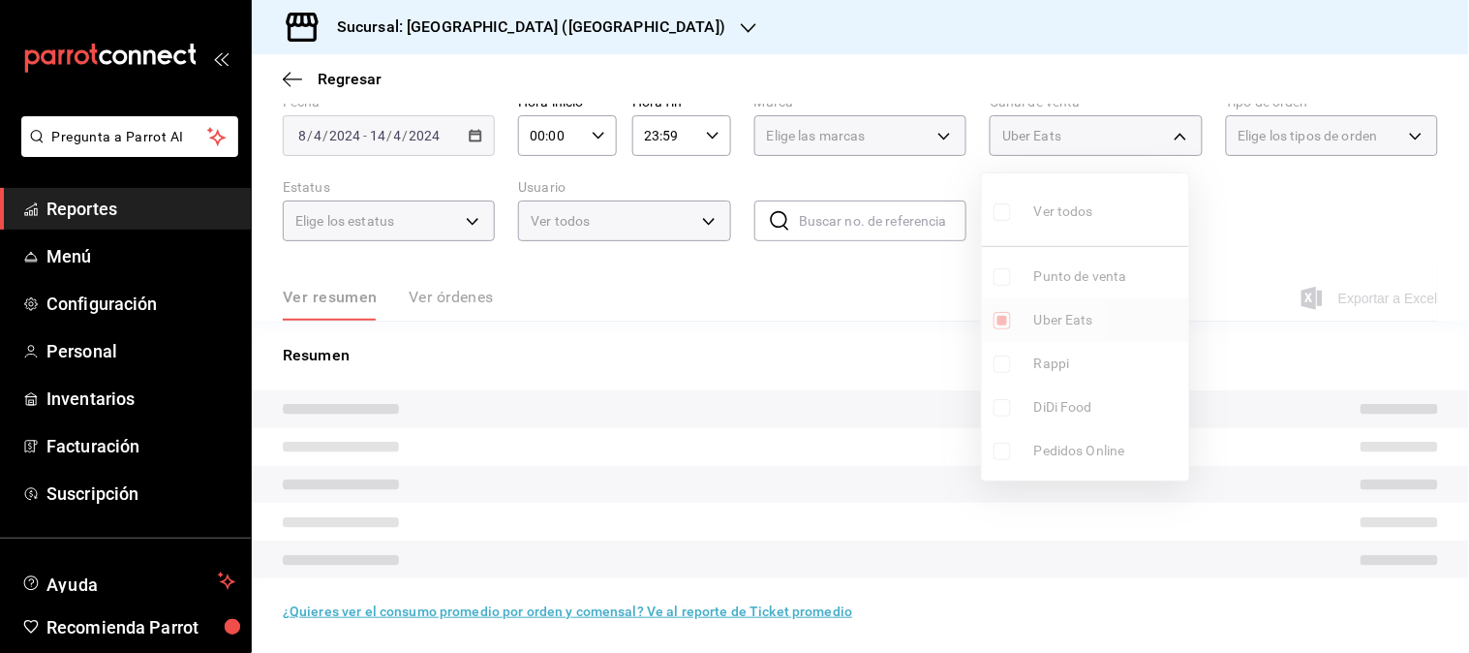
type input "UBER_EATS"
checkbox input "true"
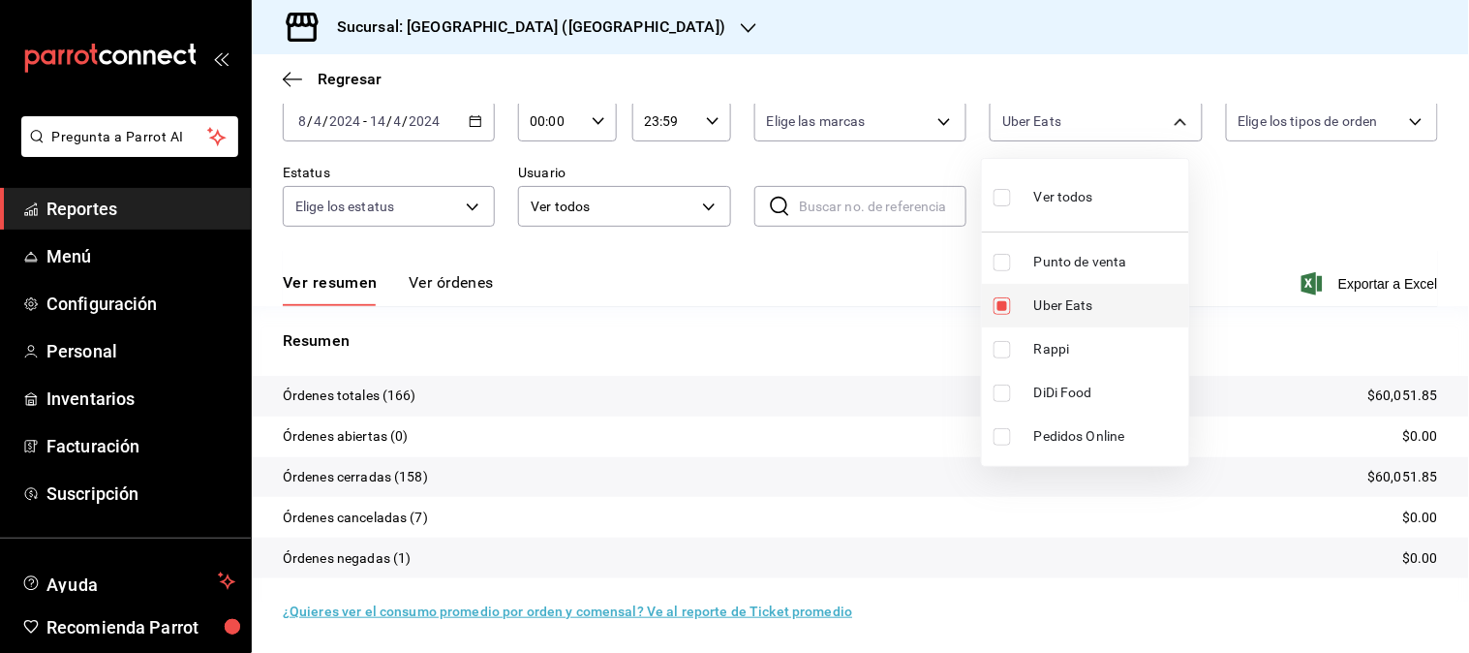
scroll to position [107, 0]
click at [468, 123] on div at bounding box center [734, 326] width 1469 height 653
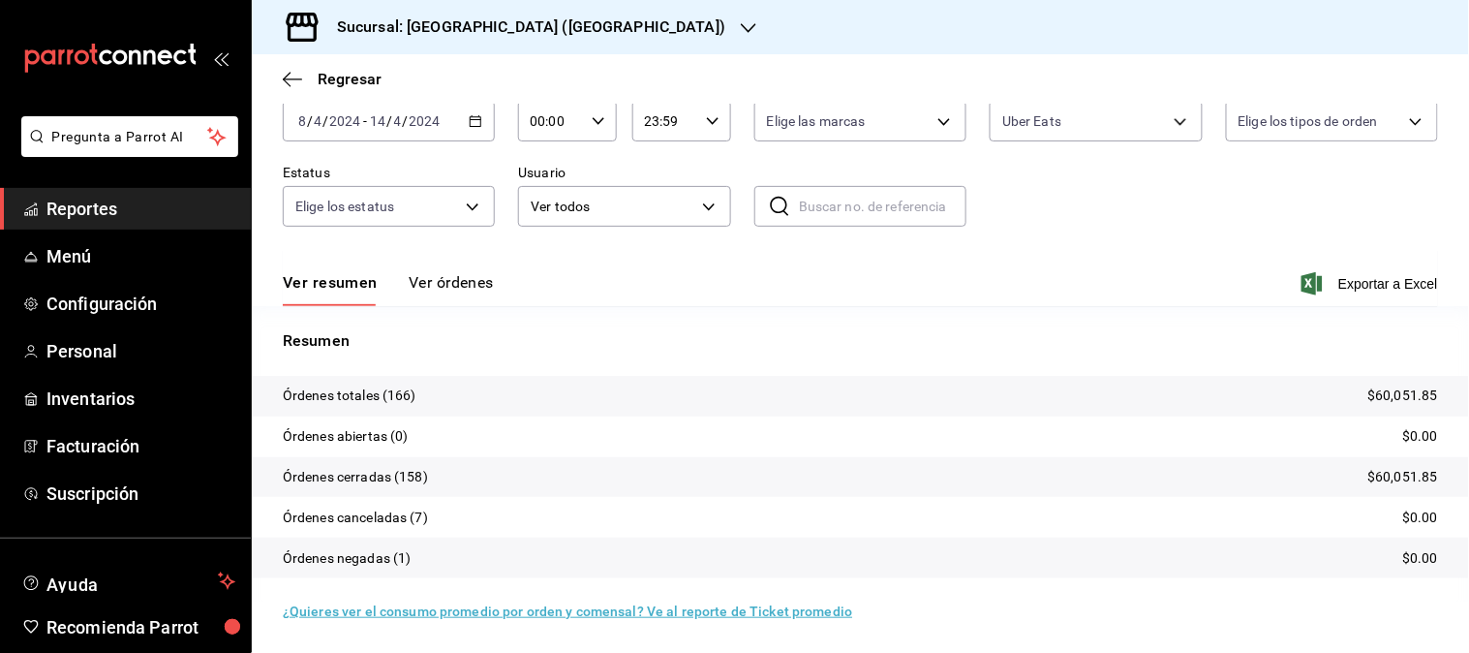
click at [470, 123] on icon "button" at bounding box center [476, 121] width 14 height 14
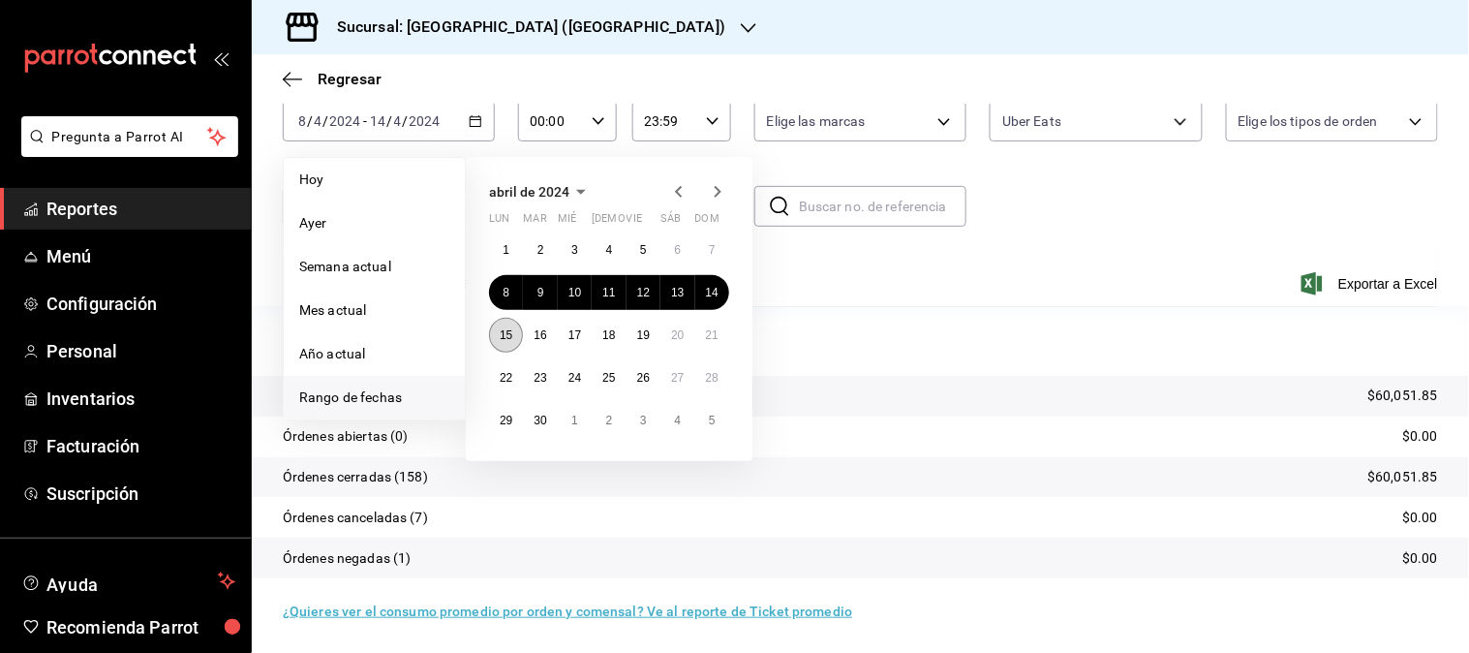
click at [504, 346] on button "15" at bounding box center [506, 335] width 34 height 35
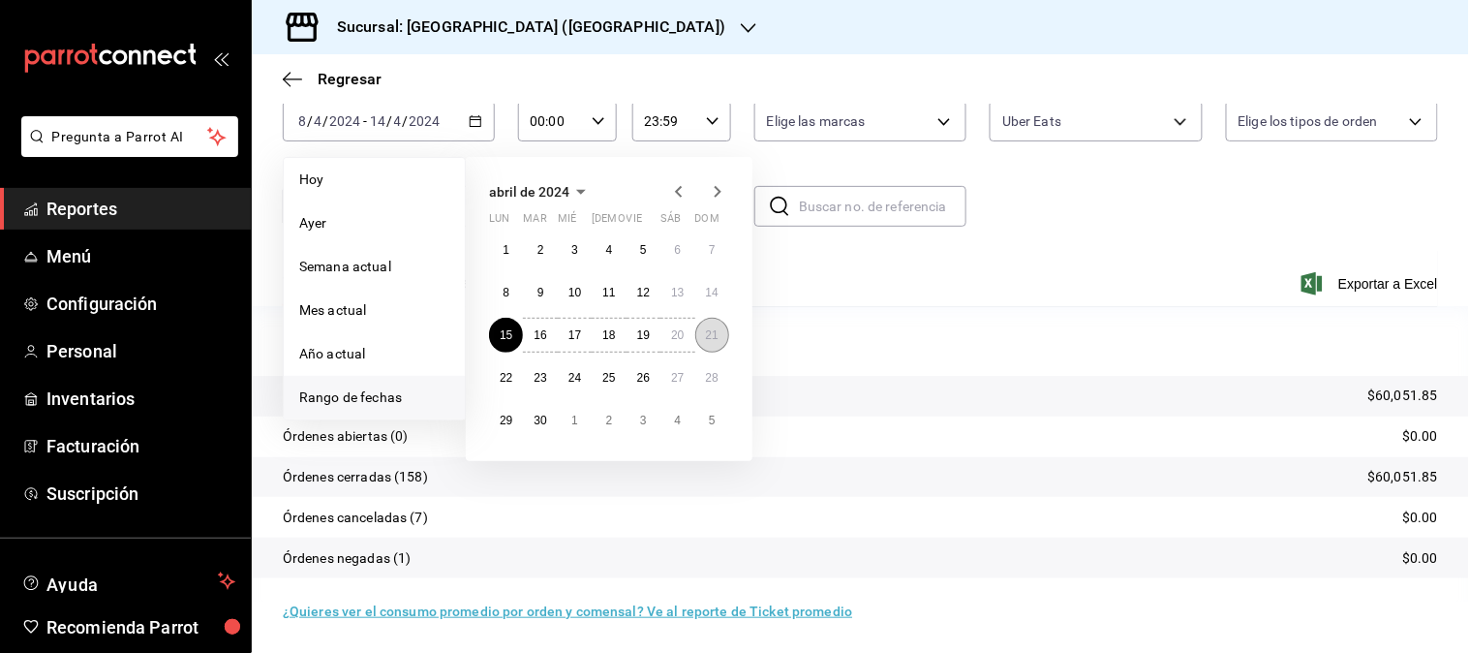
click at [706, 337] on abbr "21" at bounding box center [712, 335] width 13 height 14
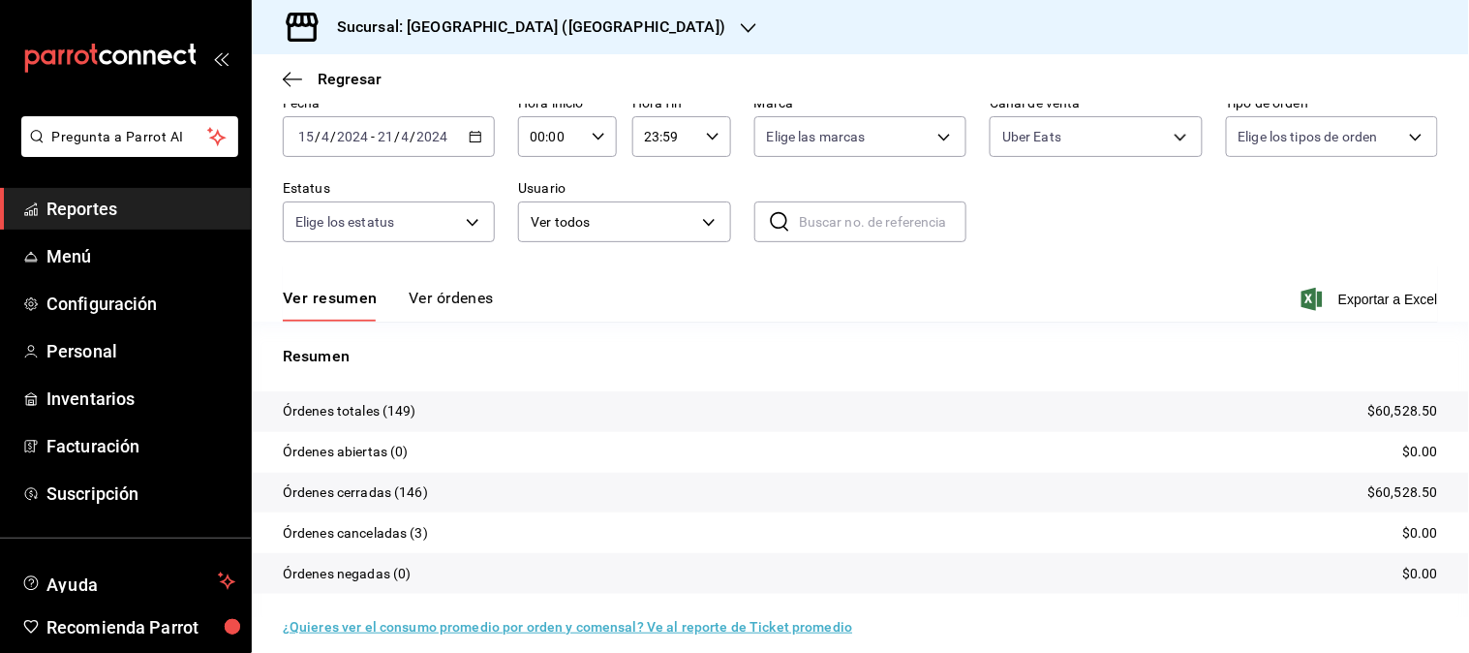
scroll to position [107, 0]
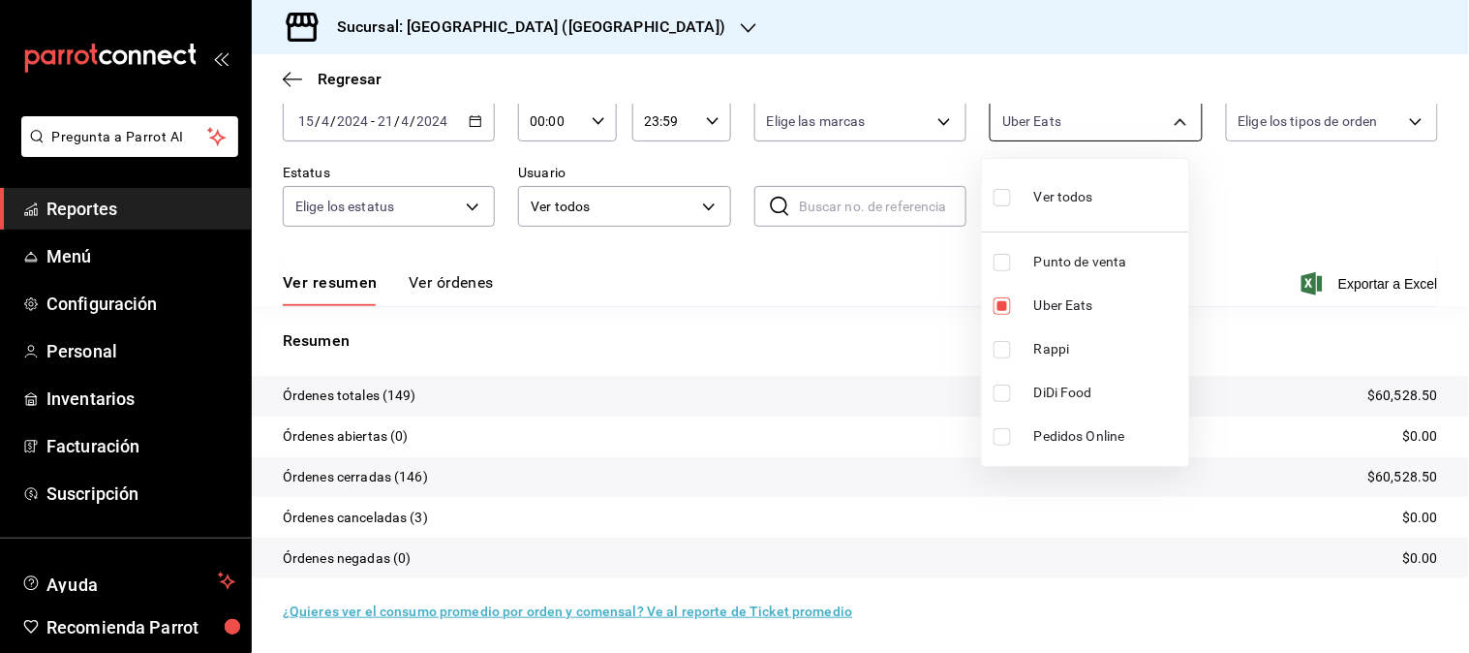
click at [1136, 132] on body "Pregunta a Parrot AI Reportes Menú Configuración Personal Inventarios Facturaci…" at bounding box center [734, 326] width 1469 height 653
click at [1053, 298] on span "Uber Eats" at bounding box center [1107, 305] width 147 height 20
checkbox input "false"
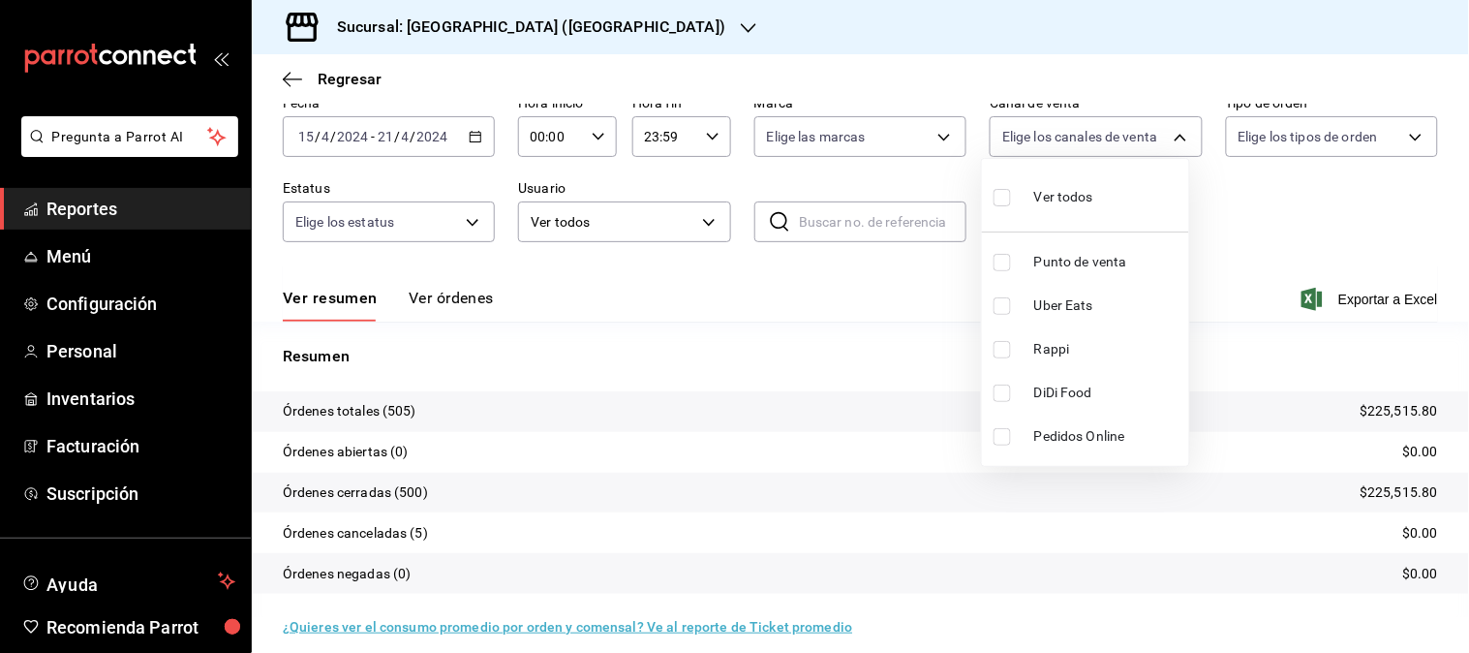
scroll to position [107, 0]
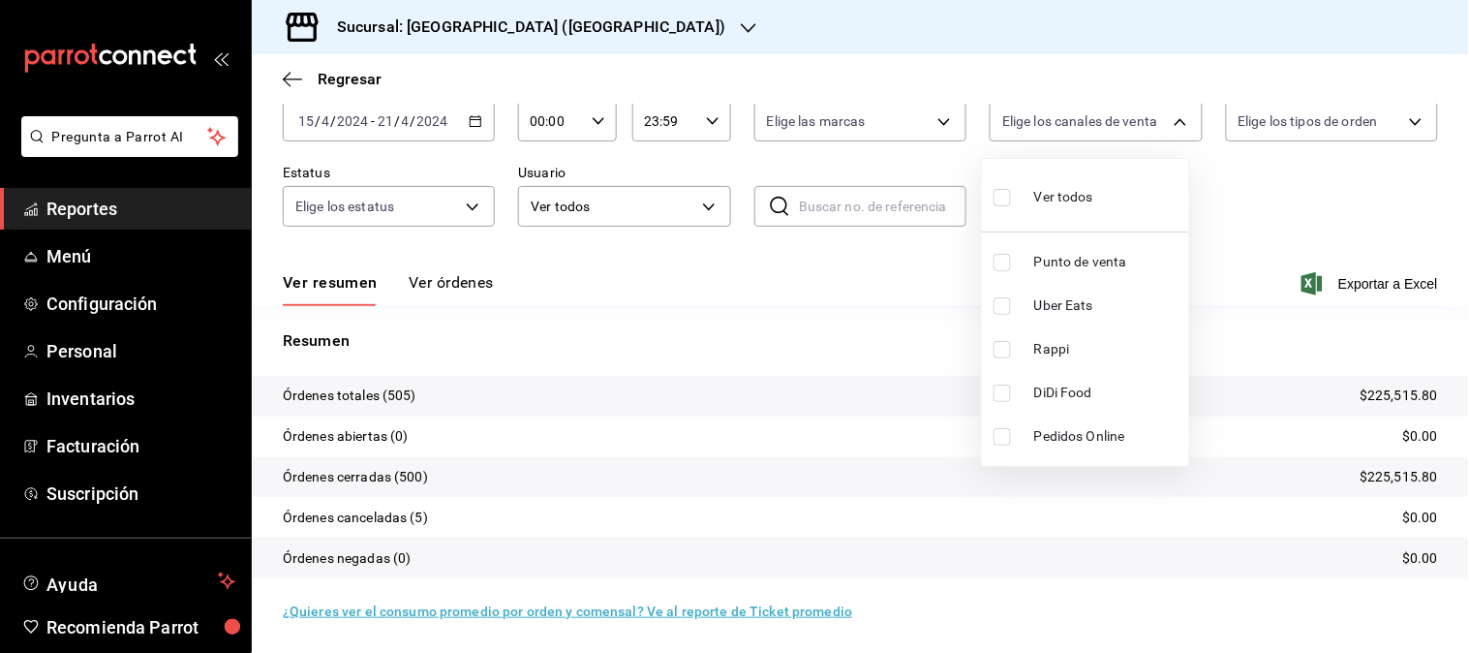
click at [1053, 342] on span "Rappi" at bounding box center [1107, 349] width 147 height 20
type input "RAPPI"
checkbox input "true"
click at [1055, 345] on span "Rappi" at bounding box center [1107, 349] width 147 height 20
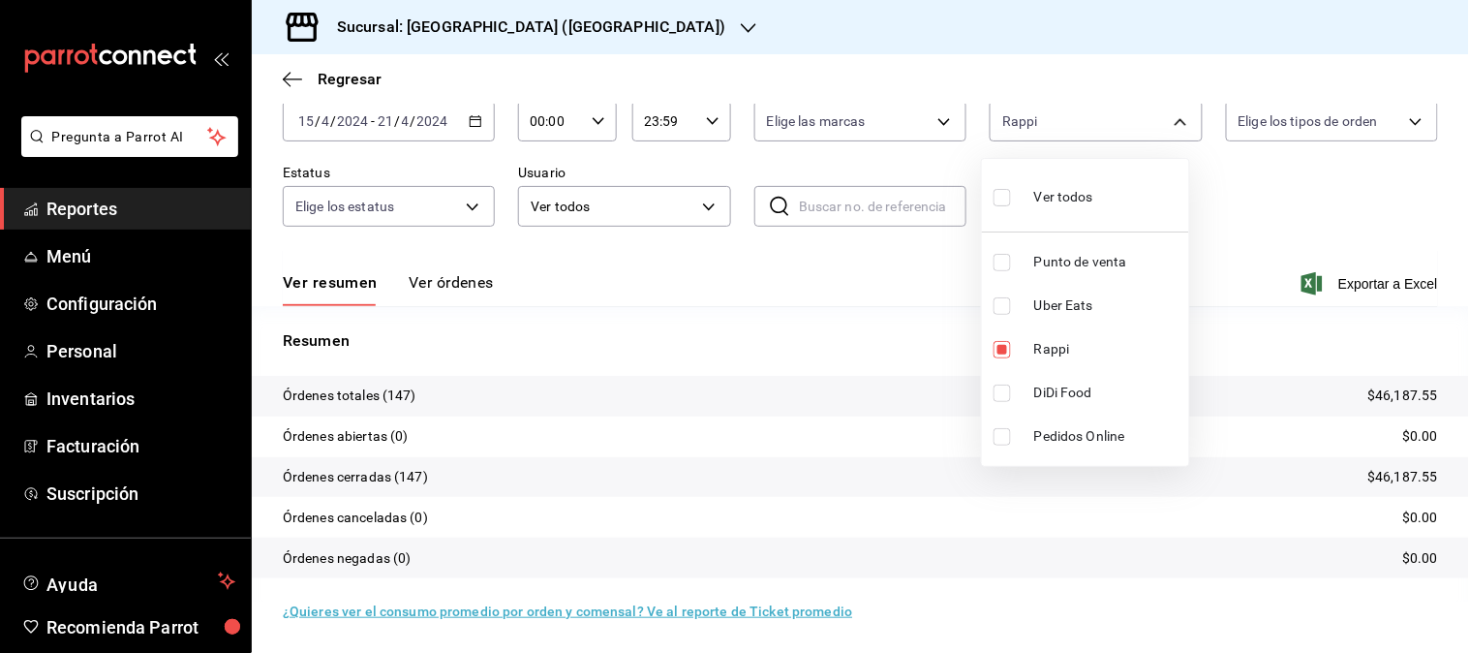
checkbox input "false"
click at [1051, 405] on li "DiDi Food" at bounding box center [1085, 393] width 207 height 44
type input "DIDI_FOOD"
checkbox input "true"
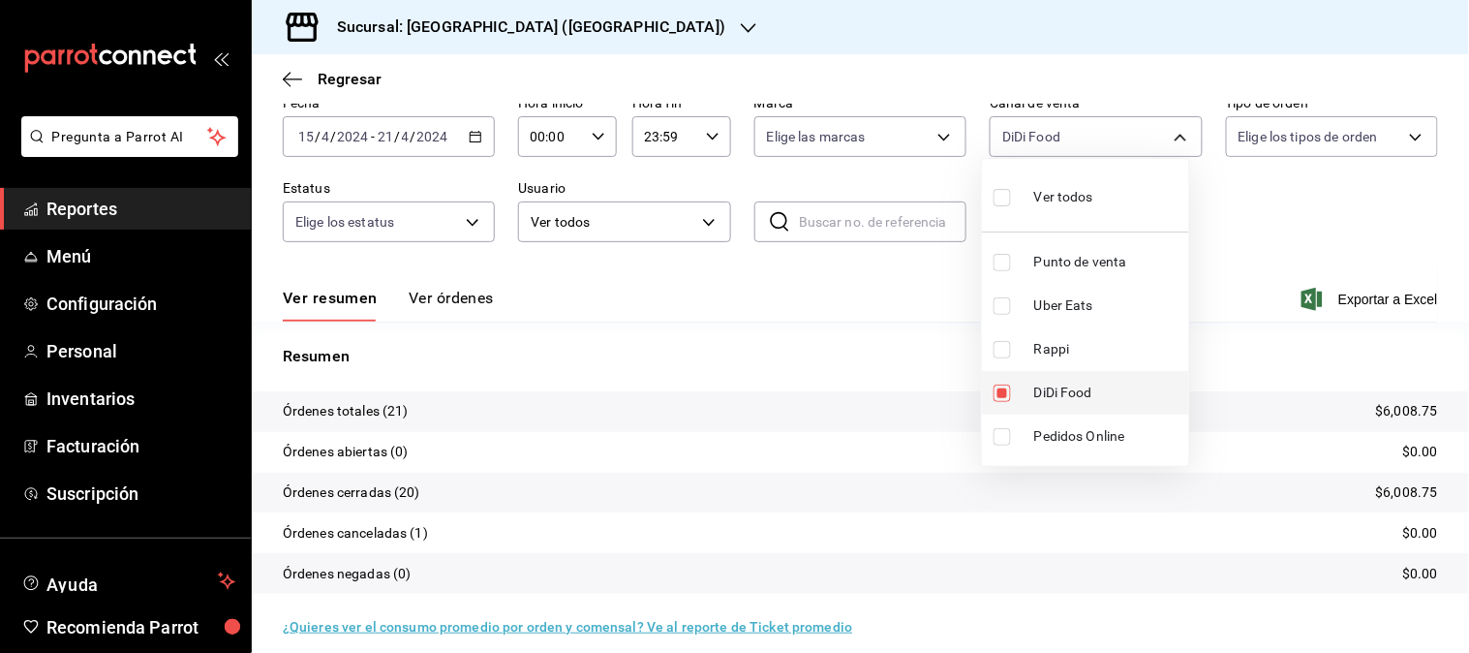
scroll to position [107, 0]
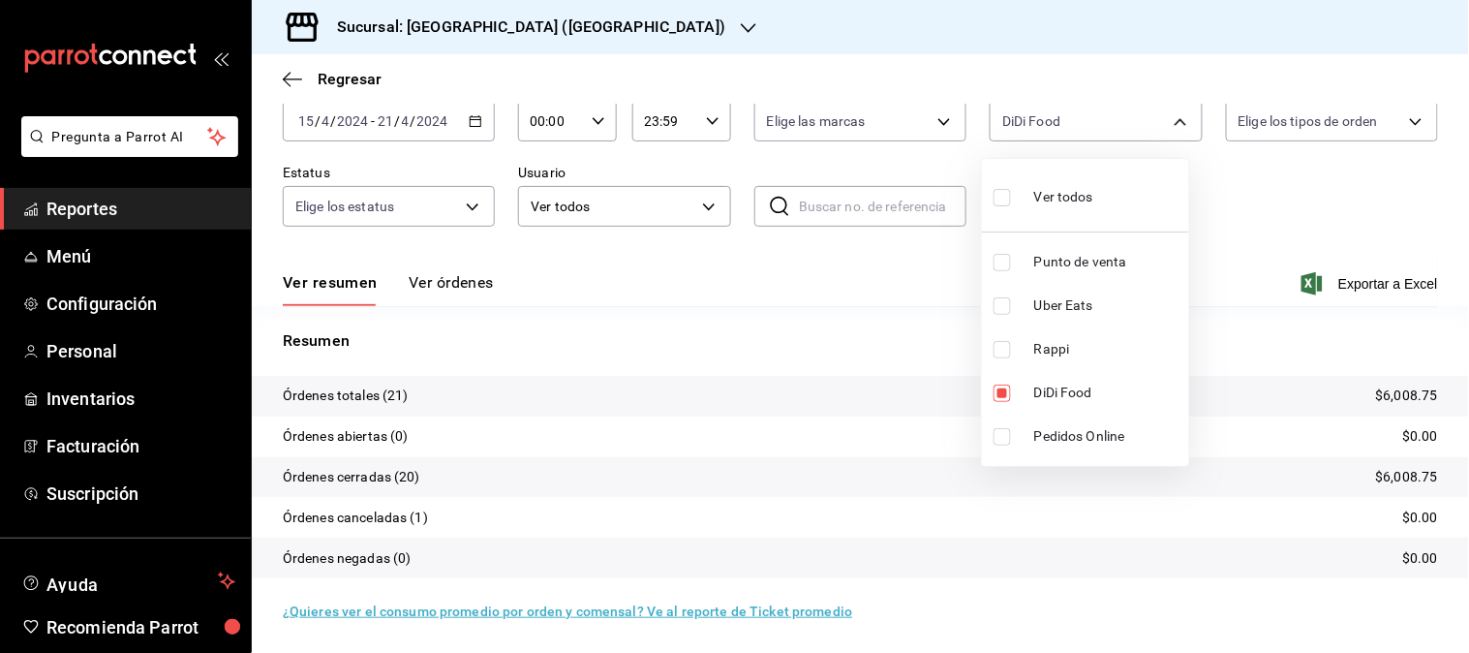
click at [472, 118] on div at bounding box center [734, 326] width 1469 height 653
click at [472, 118] on icon "button" at bounding box center [476, 121] width 14 height 14
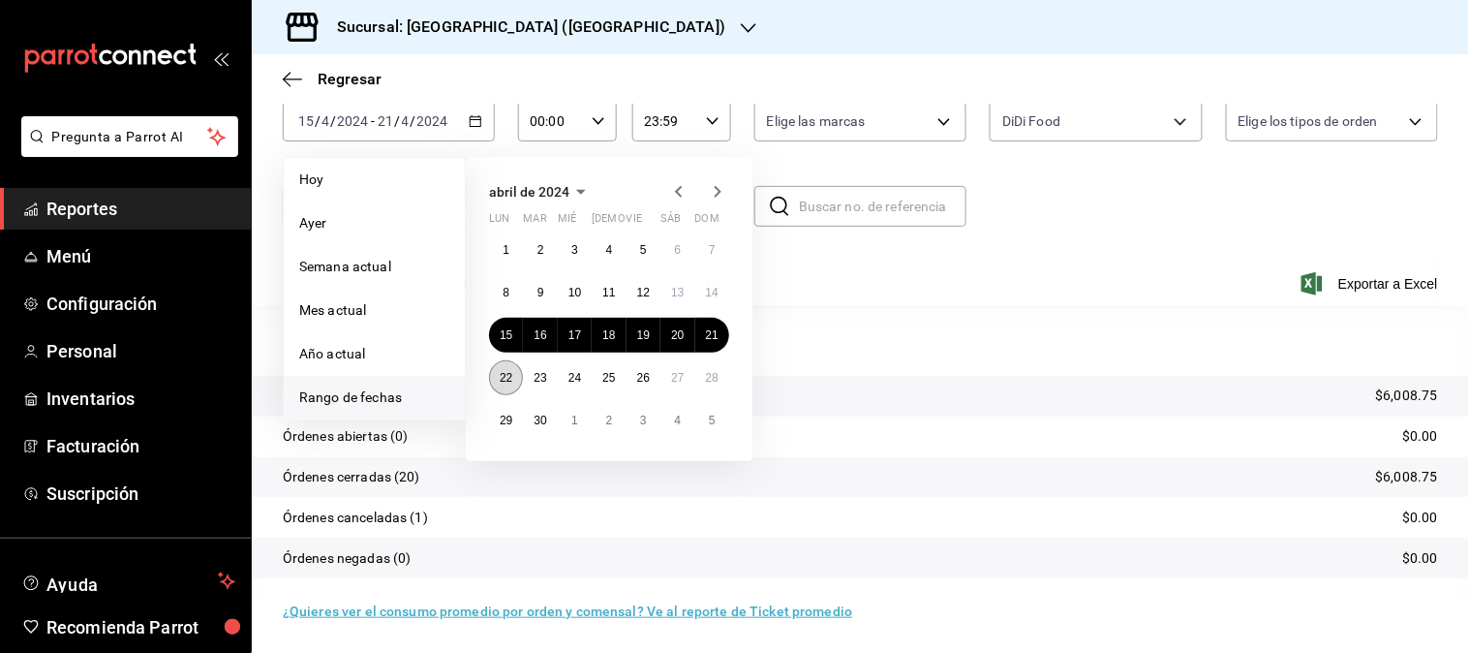
click at [517, 373] on button "22" at bounding box center [506, 377] width 34 height 35
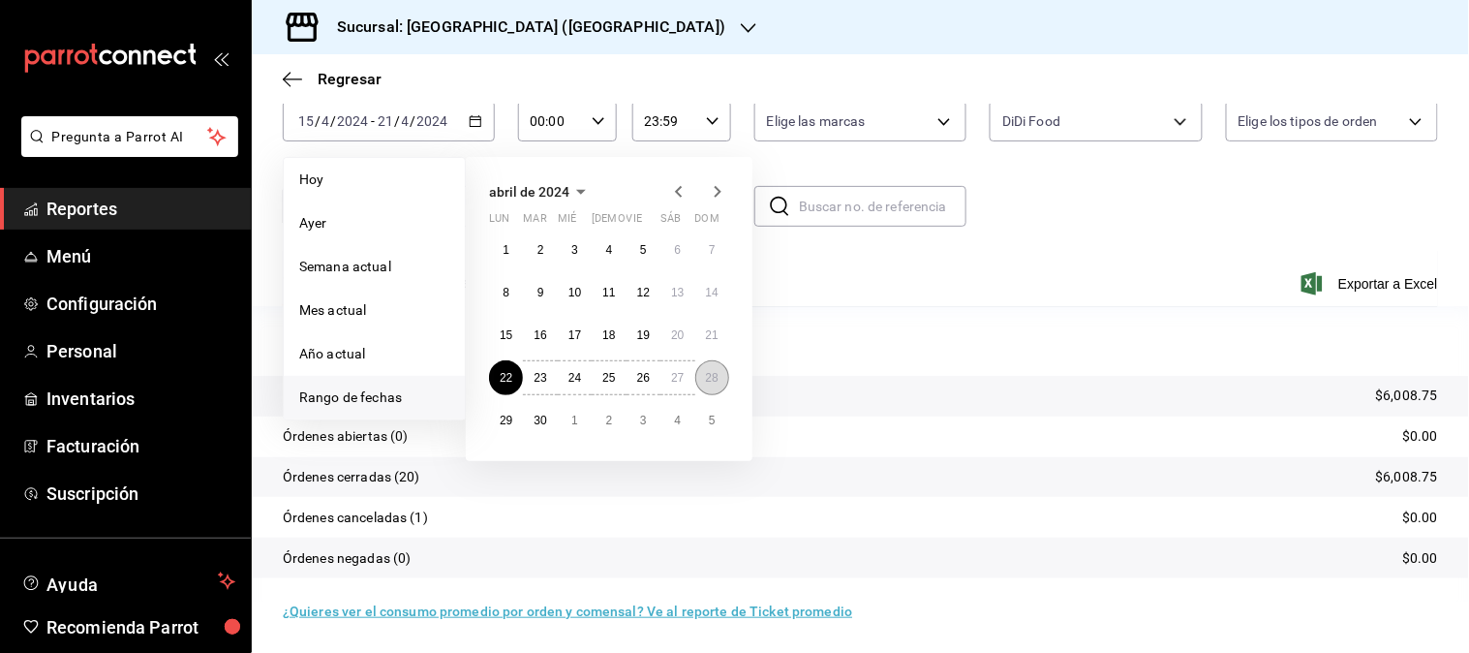
click at [718, 369] on button "28" at bounding box center [712, 377] width 34 height 35
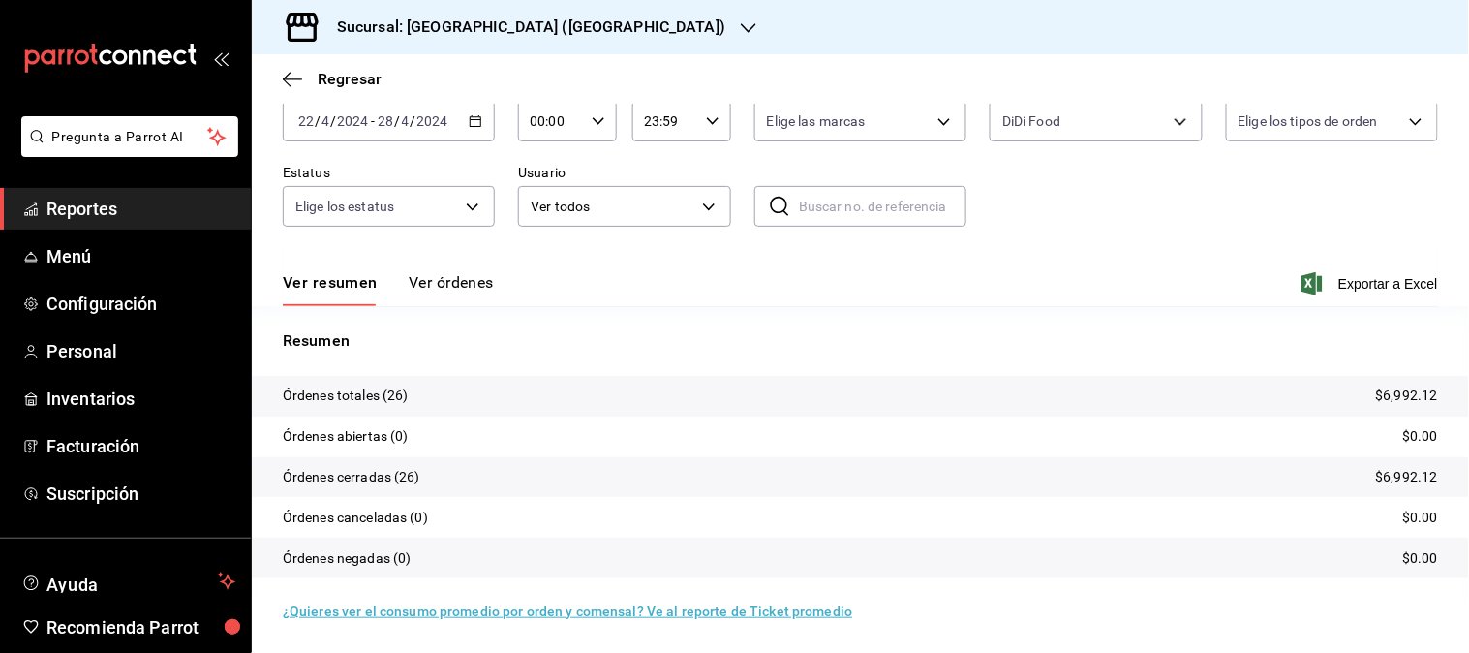
scroll to position [107, 0]
click at [1168, 122] on body "Pregunta a Parrot AI Reportes Menú Configuración Personal Inventarios Facturaci…" at bounding box center [734, 326] width 1469 height 653
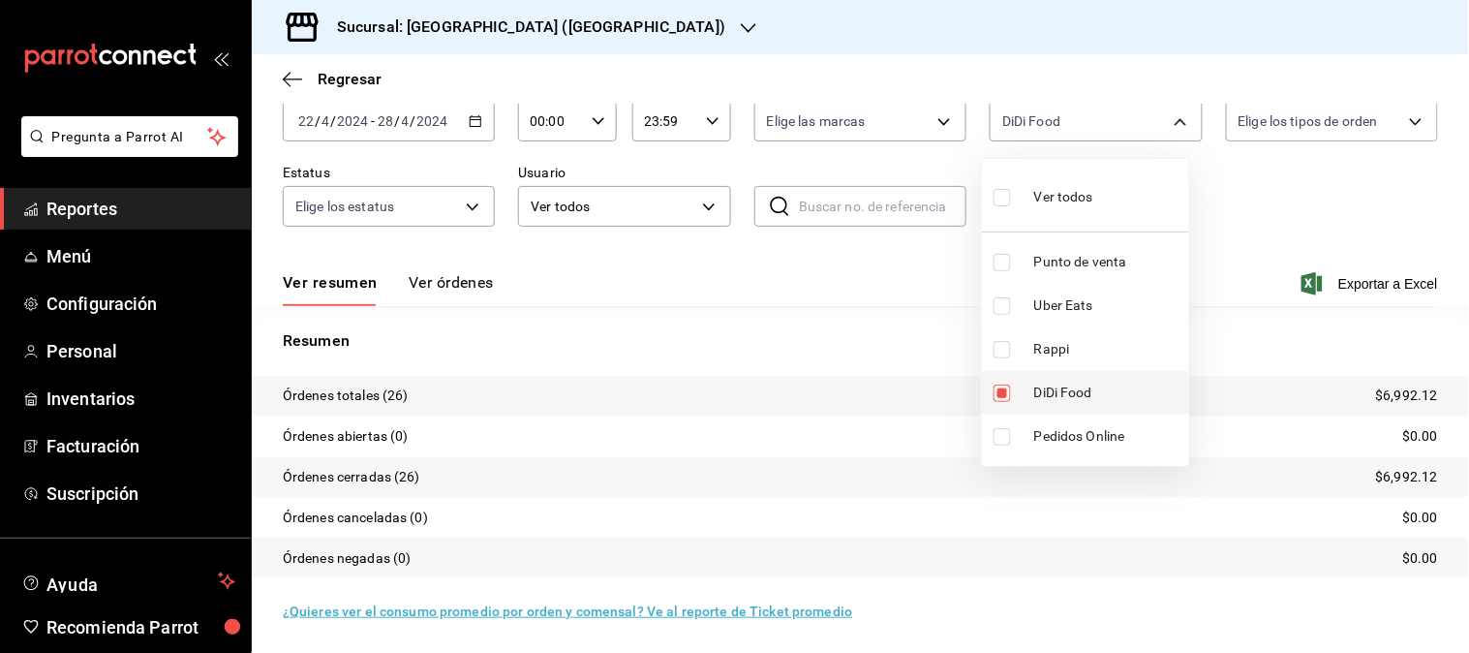
click at [1100, 387] on span "DiDi Food" at bounding box center [1107, 392] width 147 height 20
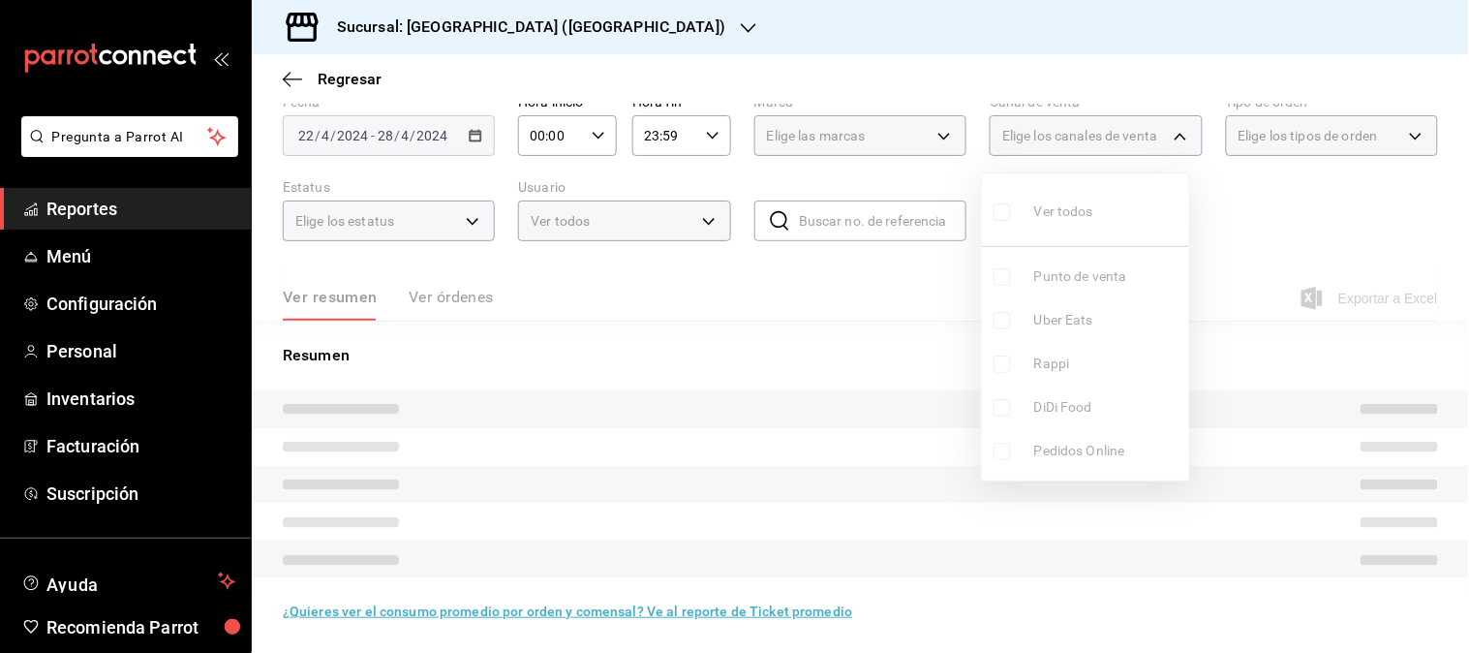
checkbox input "false"
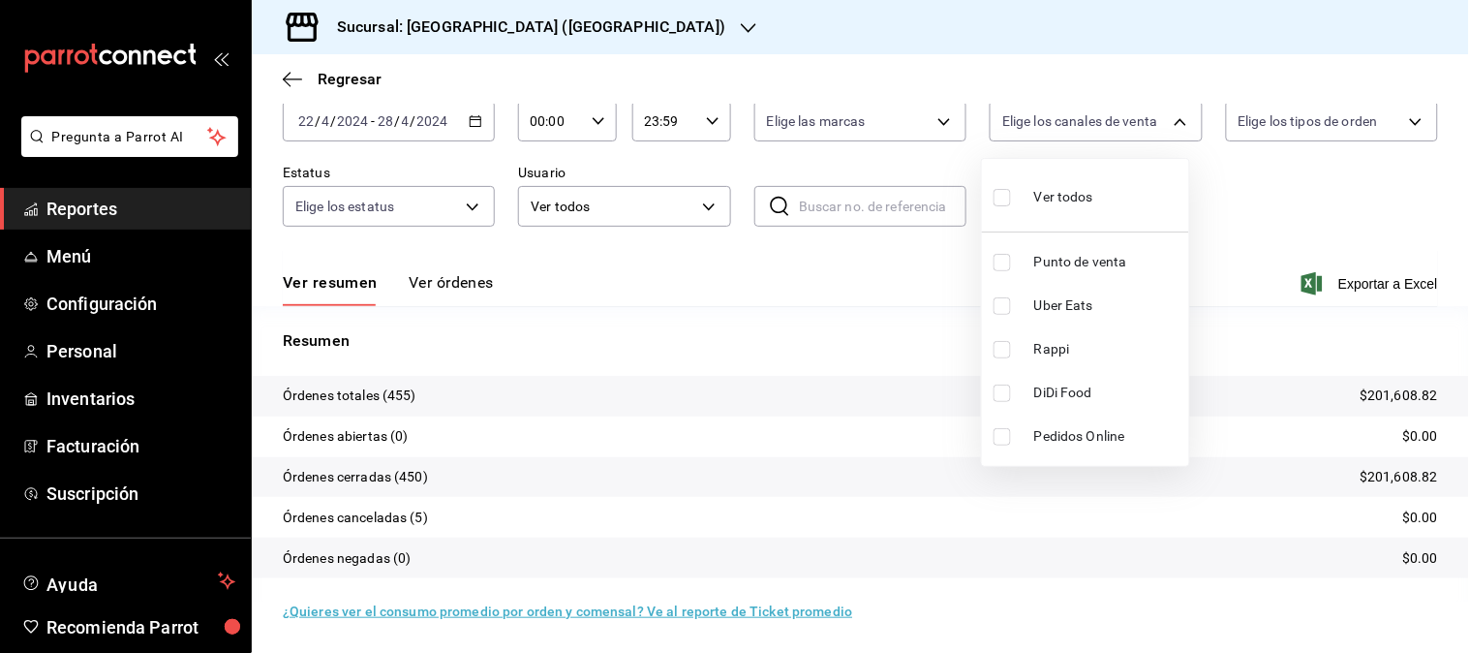
scroll to position [107, 0]
click at [1050, 354] on span "Rappi" at bounding box center [1107, 349] width 147 height 20
type input "RAPPI"
checkbox input "true"
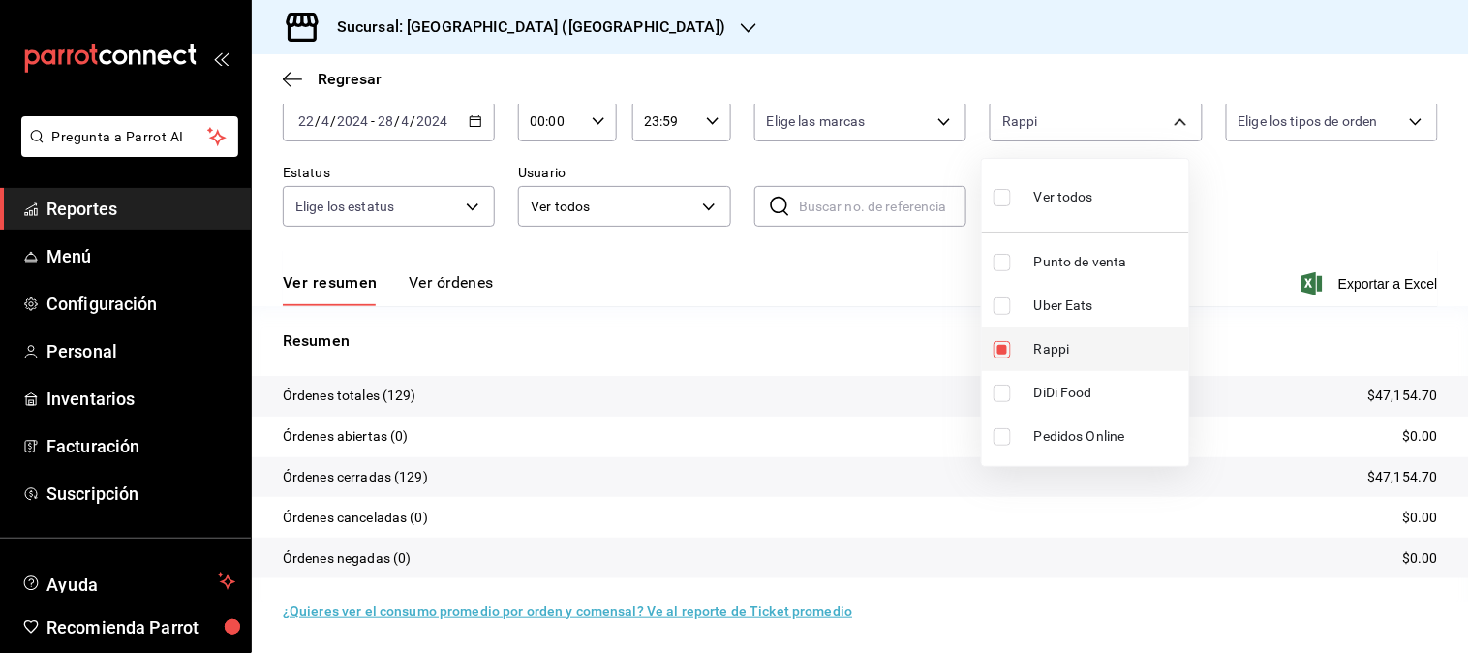
click at [1050, 354] on span "Rappi" at bounding box center [1107, 349] width 147 height 20
checkbox input "false"
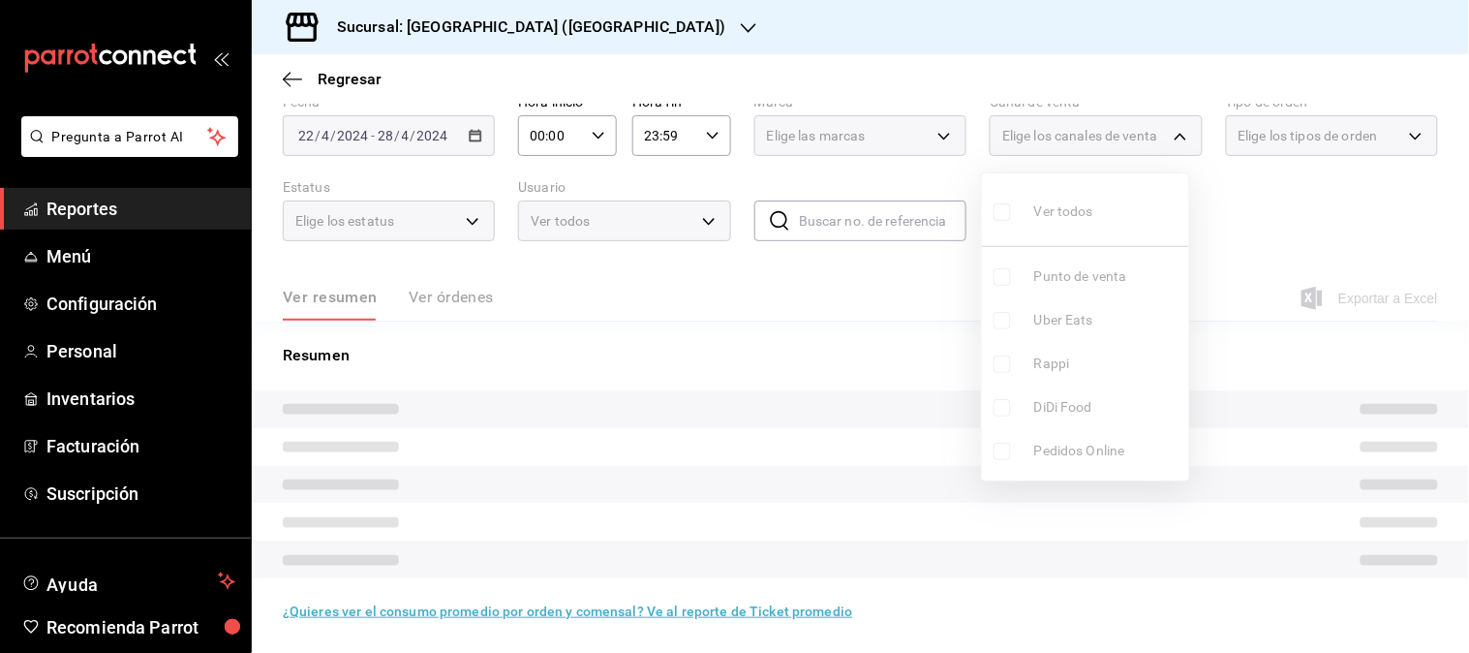
click at [1053, 308] on ul "Ver todos Punto de venta Uber Eats Rappi DiDi Food Pedidos Online" at bounding box center [1085, 326] width 207 height 307
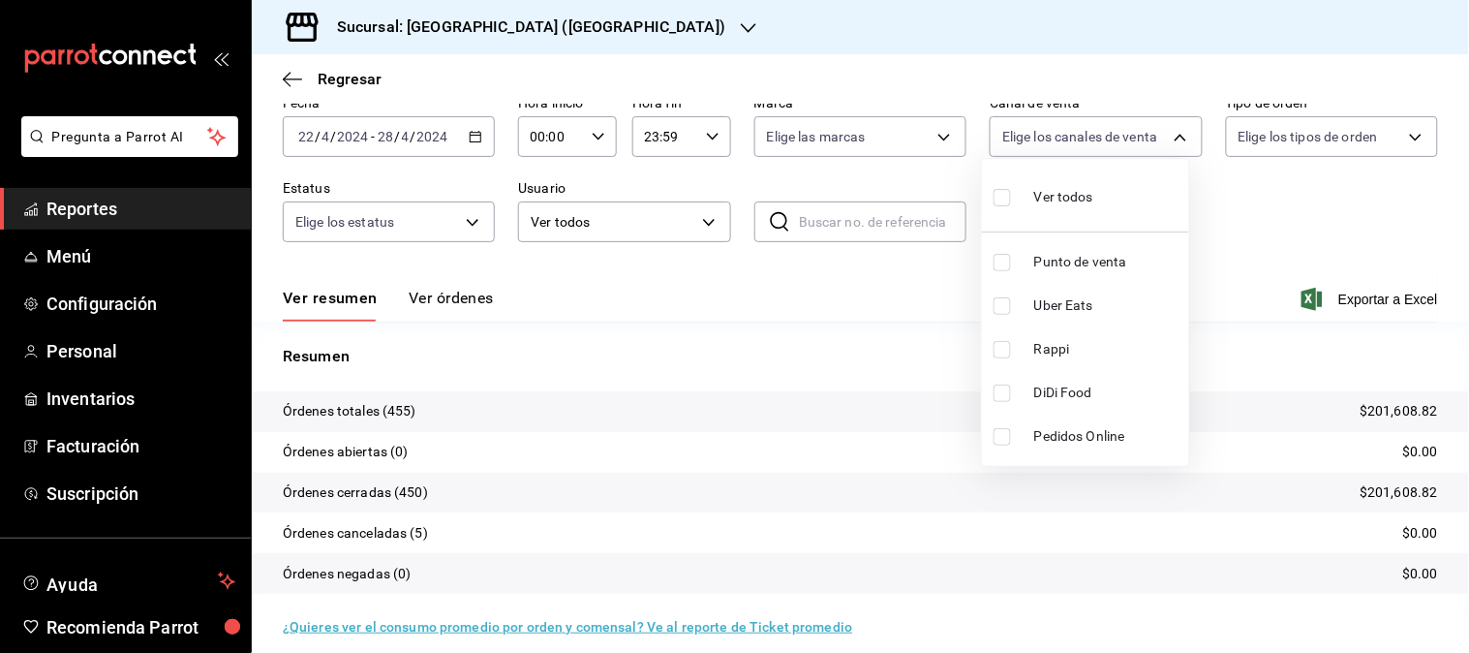
click at [1055, 317] on li "Uber Eats" at bounding box center [1085, 306] width 207 height 44
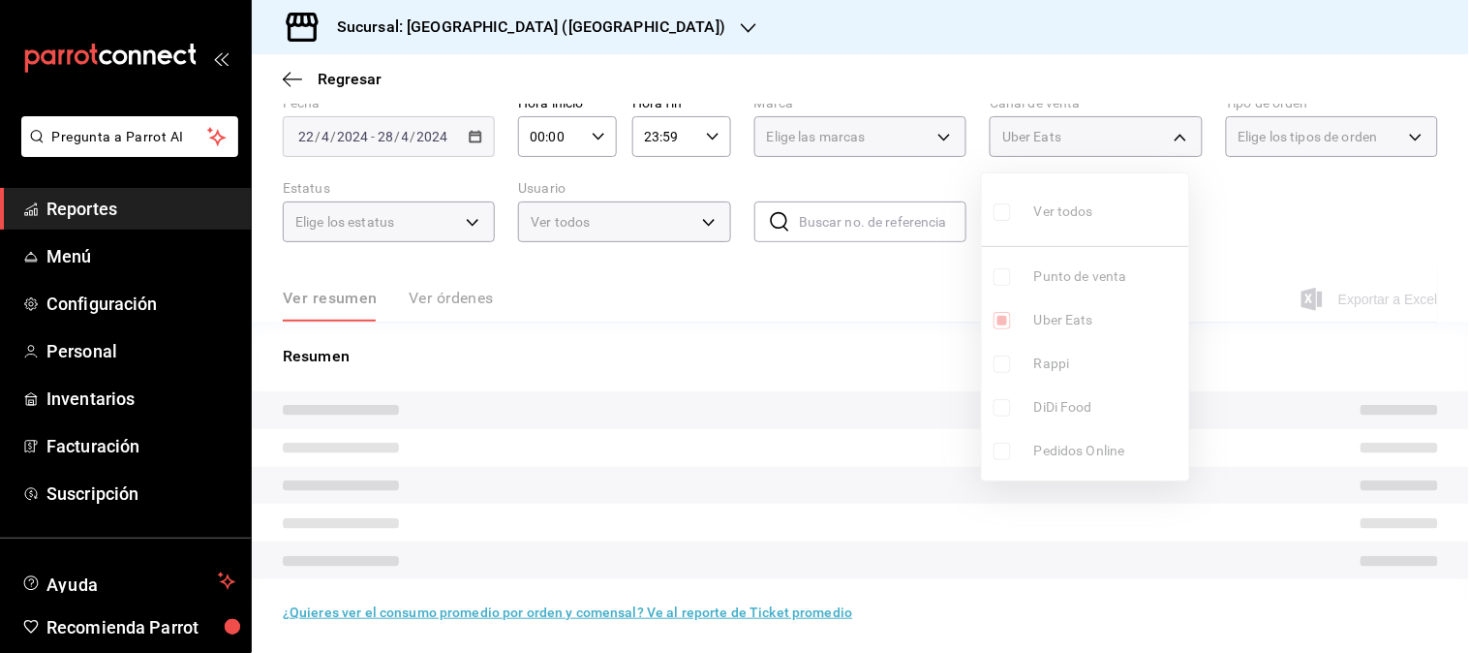
type input "UBER_EATS"
checkbox input "true"
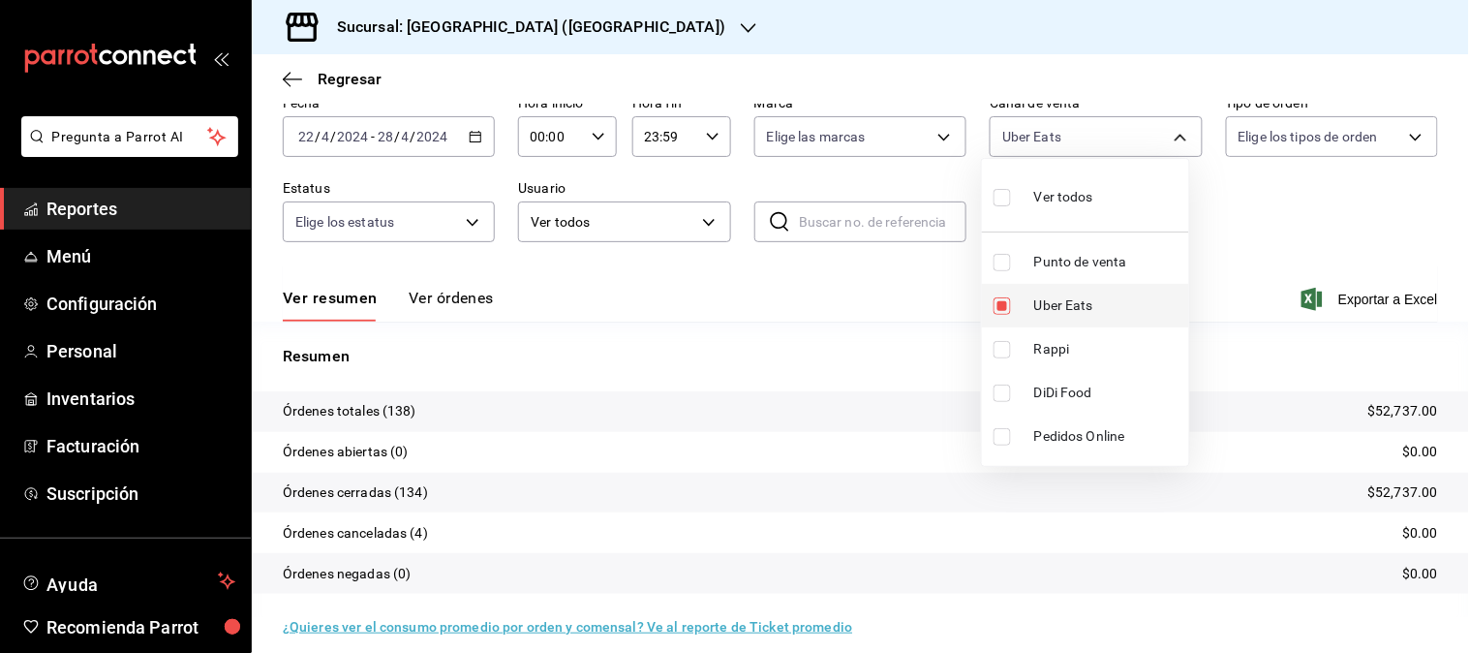
scroll to position [107, 0]
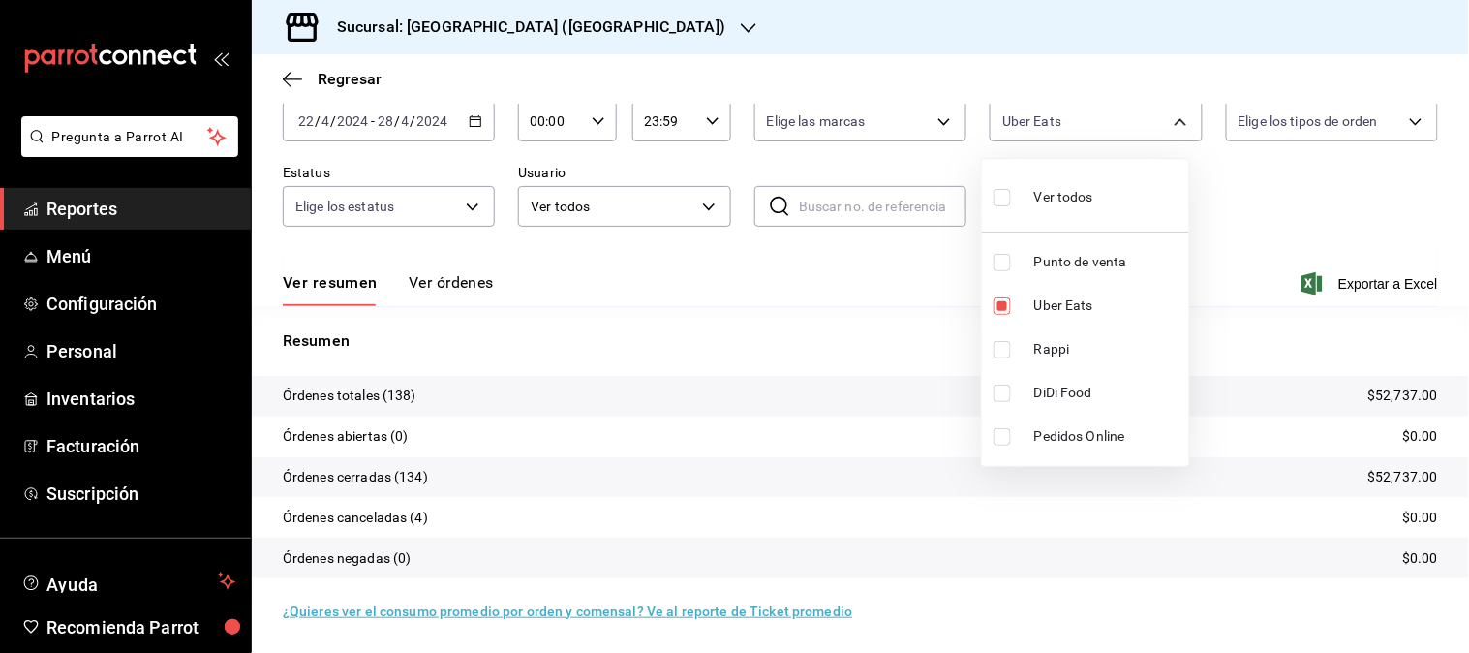
click at [472, 124] on div at bounding box center [734, 326] width 1469 height 653
click at [472, 126] on icon "button" at bounding box center [476, 121] width 14 height 14
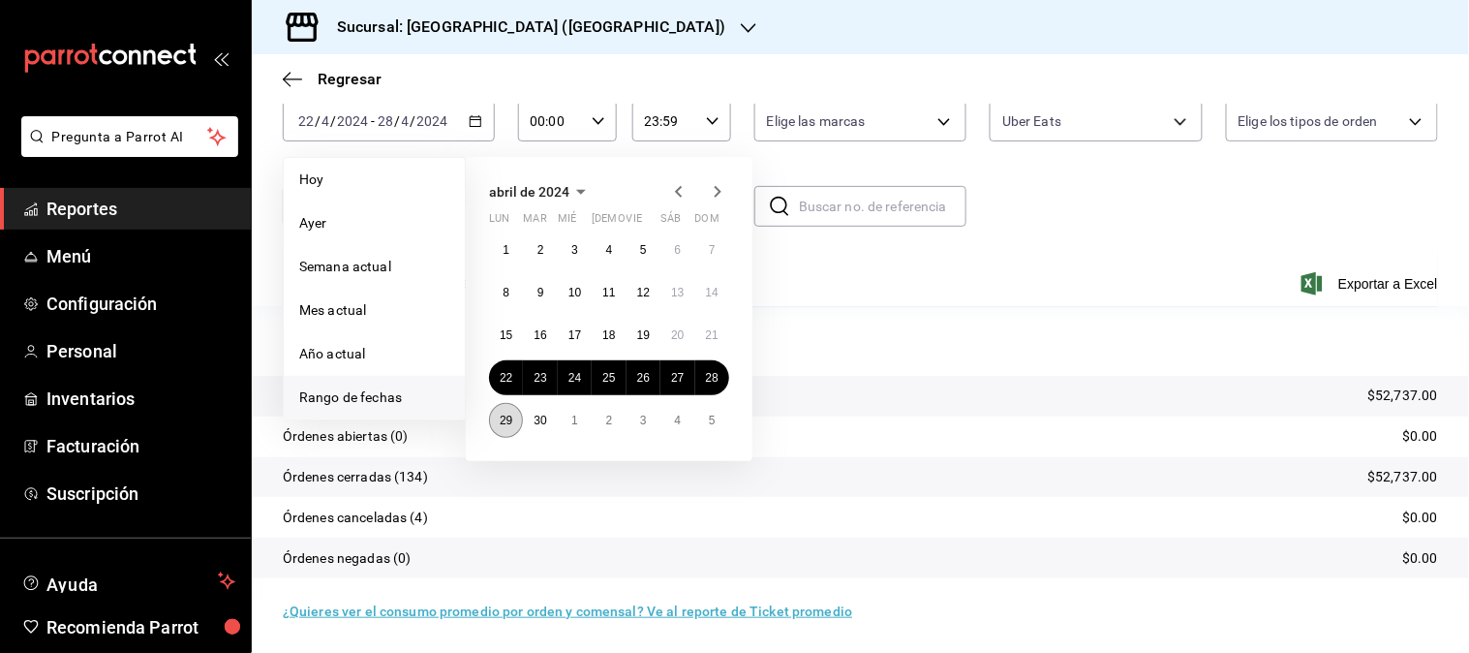
click at [509, 418] on abbr "29" at bounding box center [506, 420] width 13 height 14
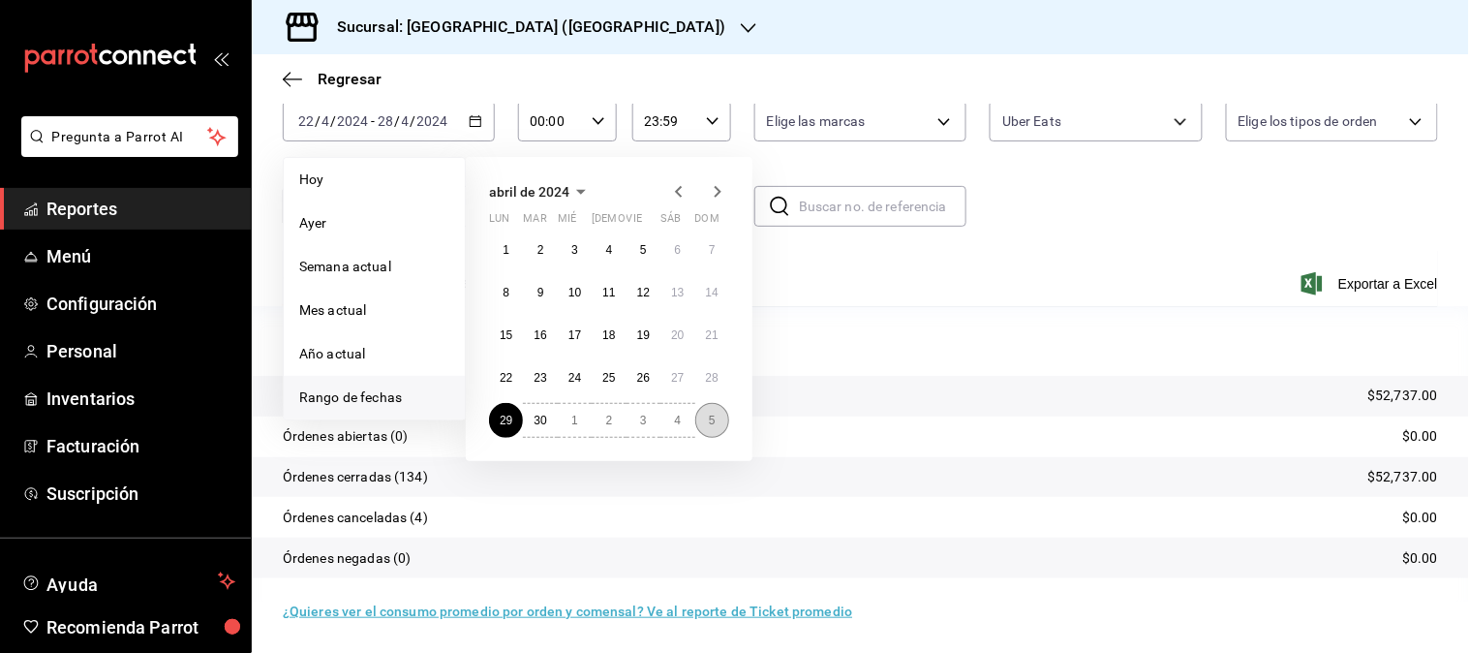
click at [726, 419] on button "5" at bounding box center [712, 420] width 34 height 35
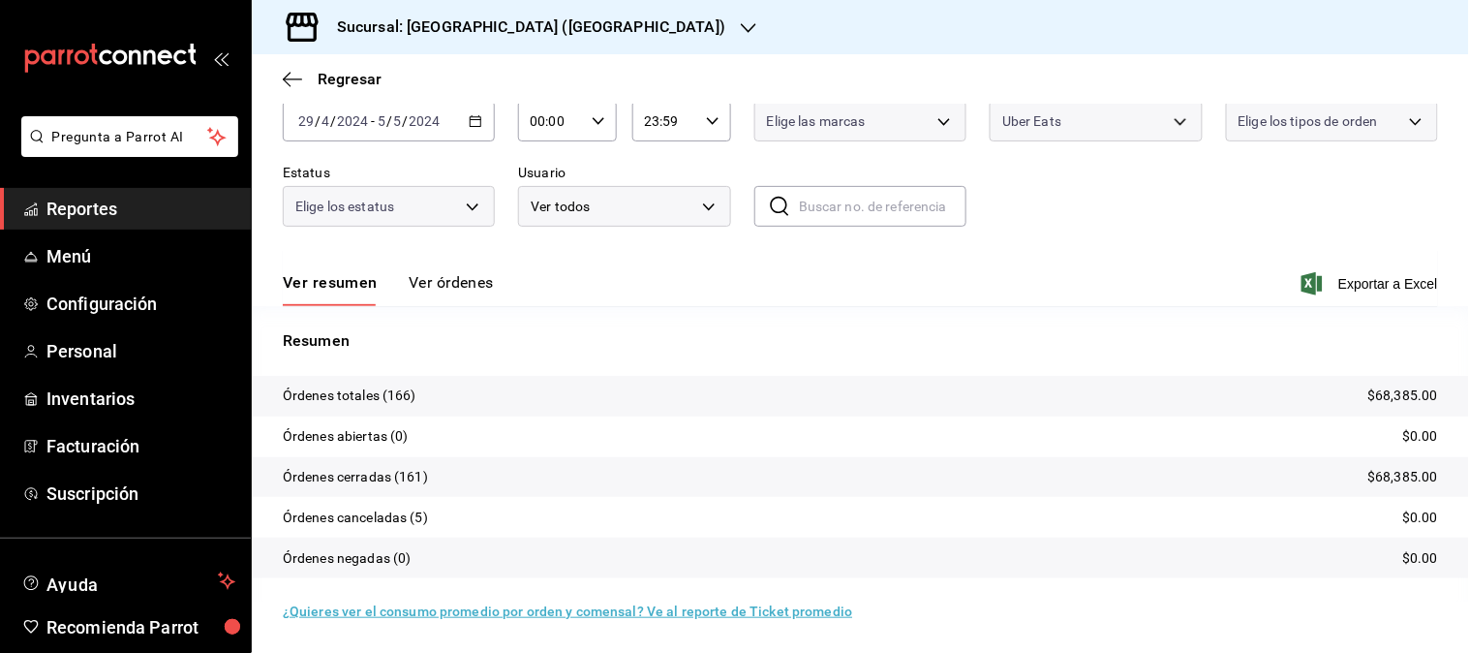
scroll to position [107, 0]
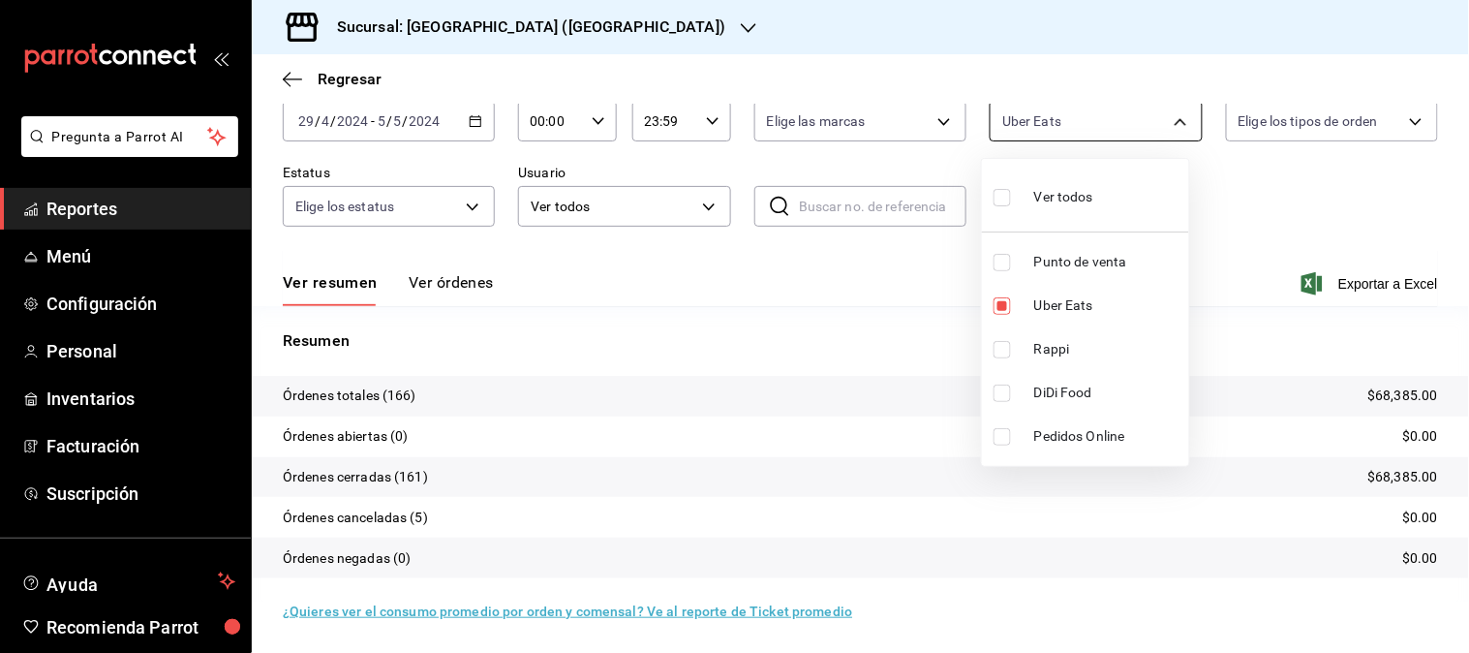
click at [1160, 137] on body "Pregunta a Parrot AI Reportes Menú Configuración Personal Inventarios Facturaci…" at bounding box center [734, 326] width 1469 height 653
click at [1042, 310] on span "Uber Eats" at bounding box center [1107, 305] width 147 height 20
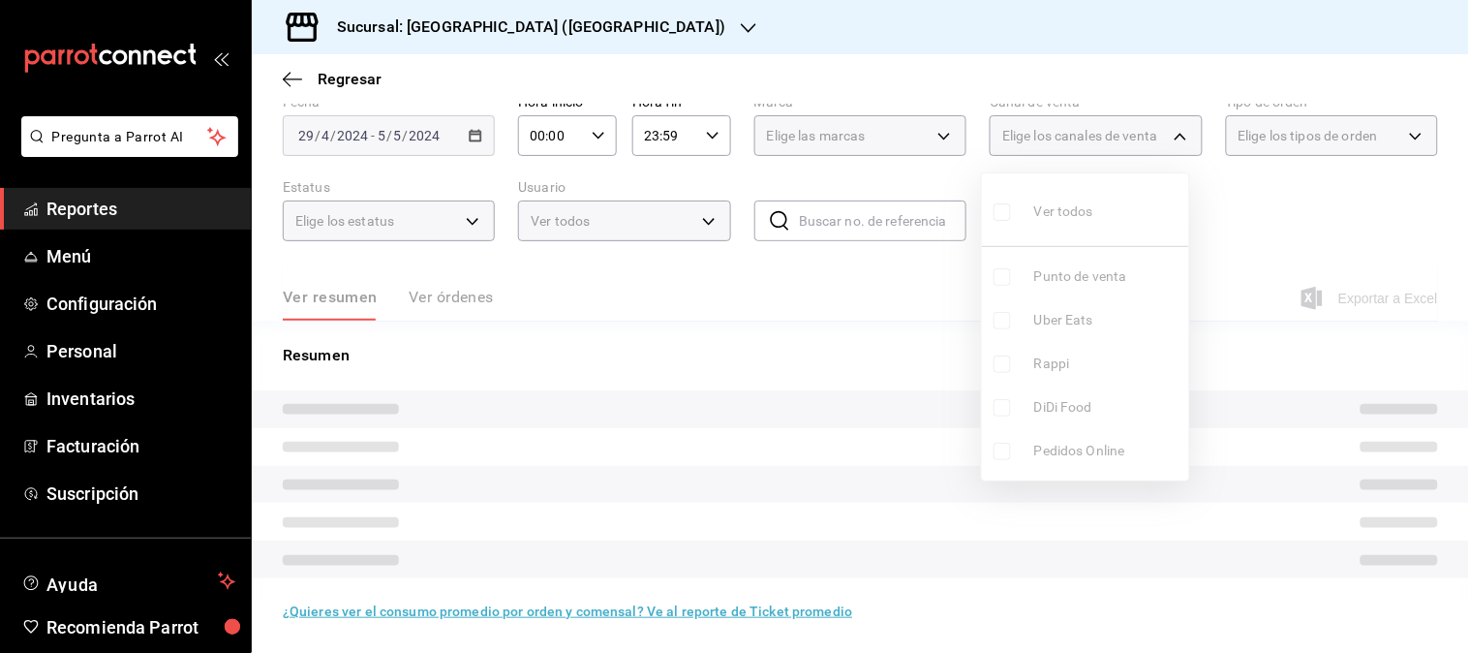
checkbox input "false"
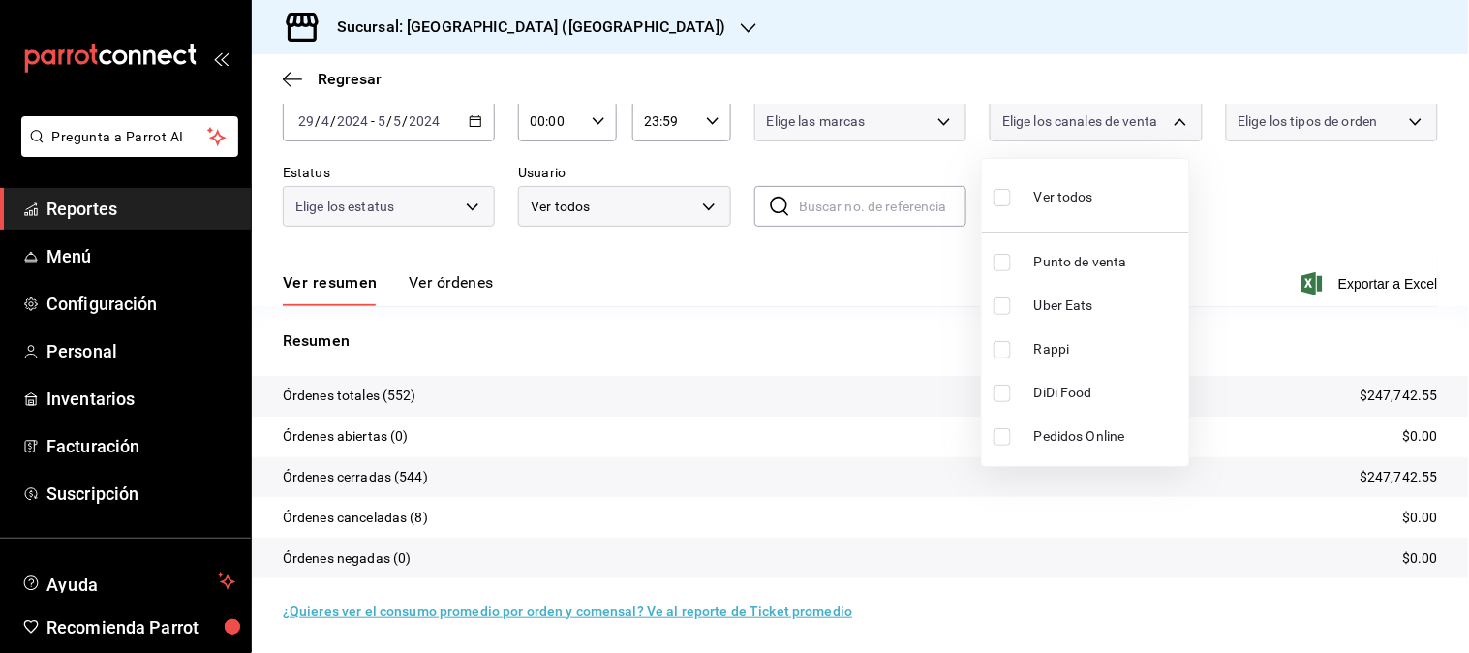
scroll to position [107, 0]
click at [1037, 304] on span "Uber Eats" at bounding box center [1107, 305] width 147 height 20
type input "UBER_EATS"
checkbox input "true"
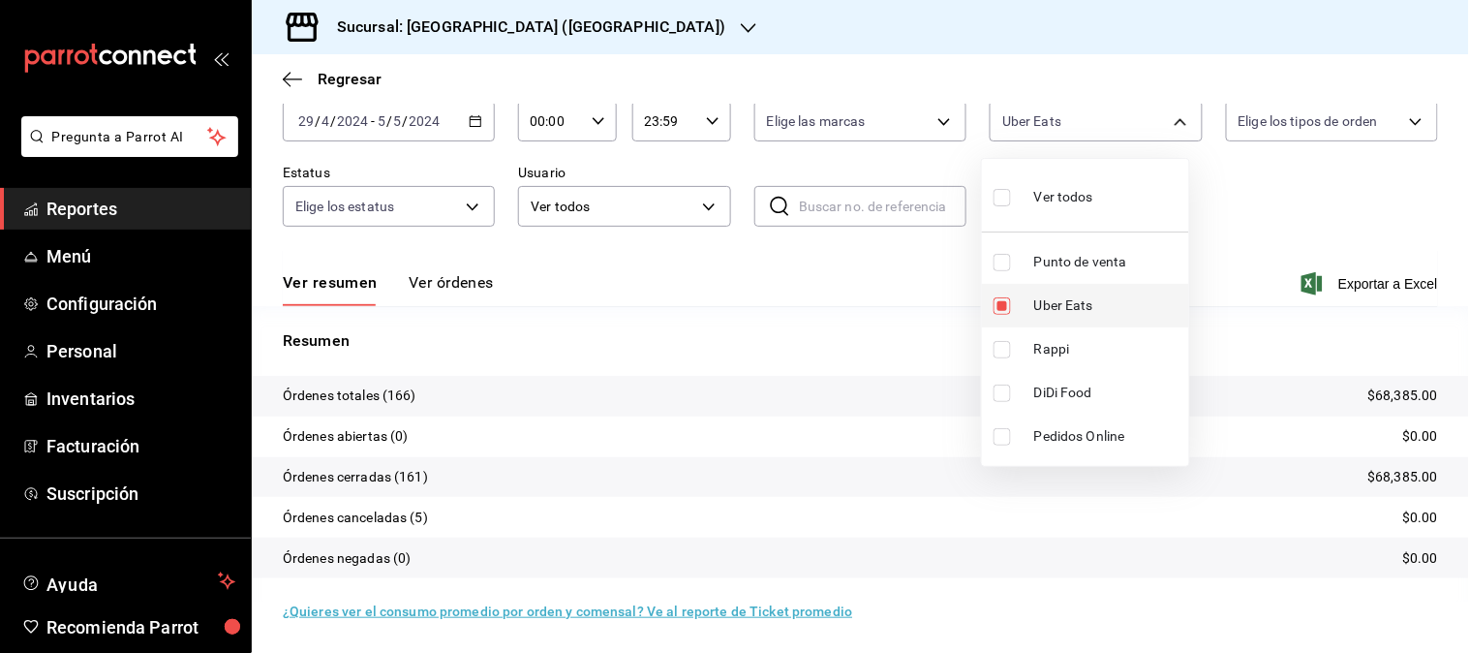
click at [1037, 304] on span "Uber Eats" at bounding box center [1107, 305] width 147 height 20
checkbox input "false"
click at [1067, 356] on span "Rappi" at bounding box center [1107, 349] width 147 height 20
type input "RAPPI"
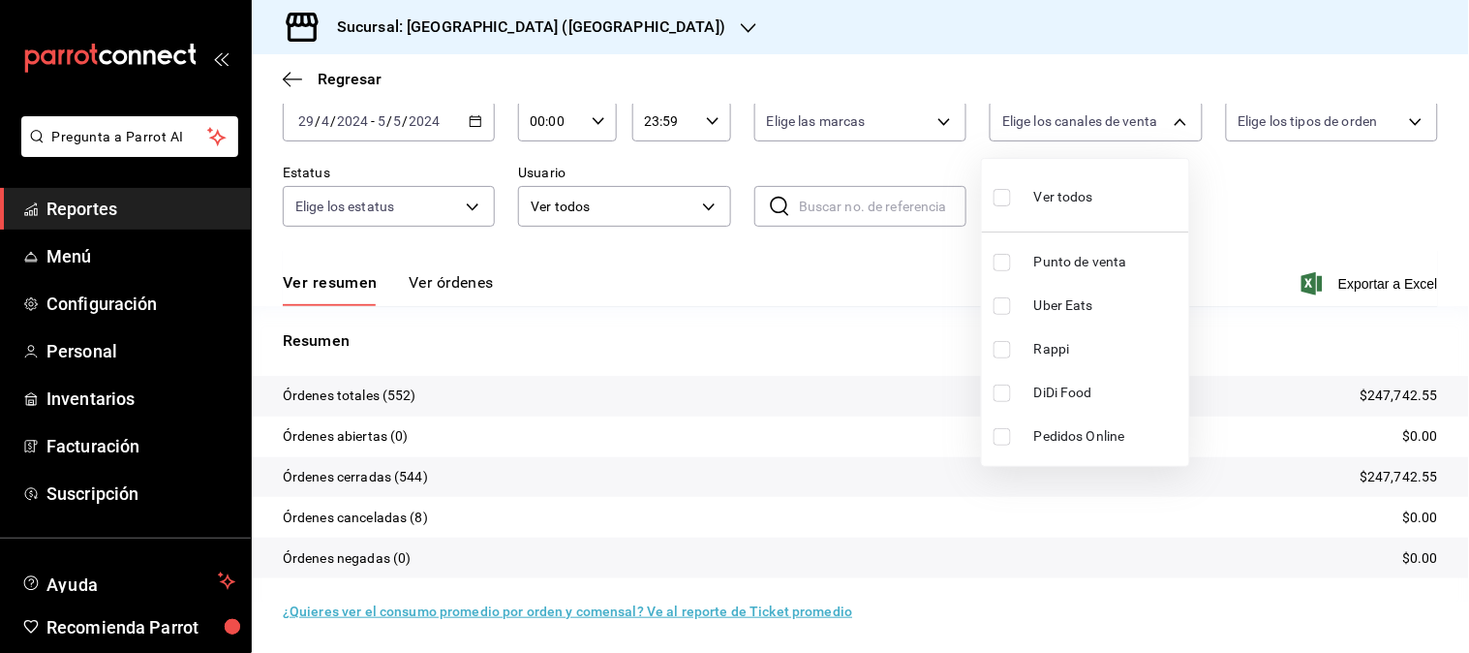
checkbox input "true"
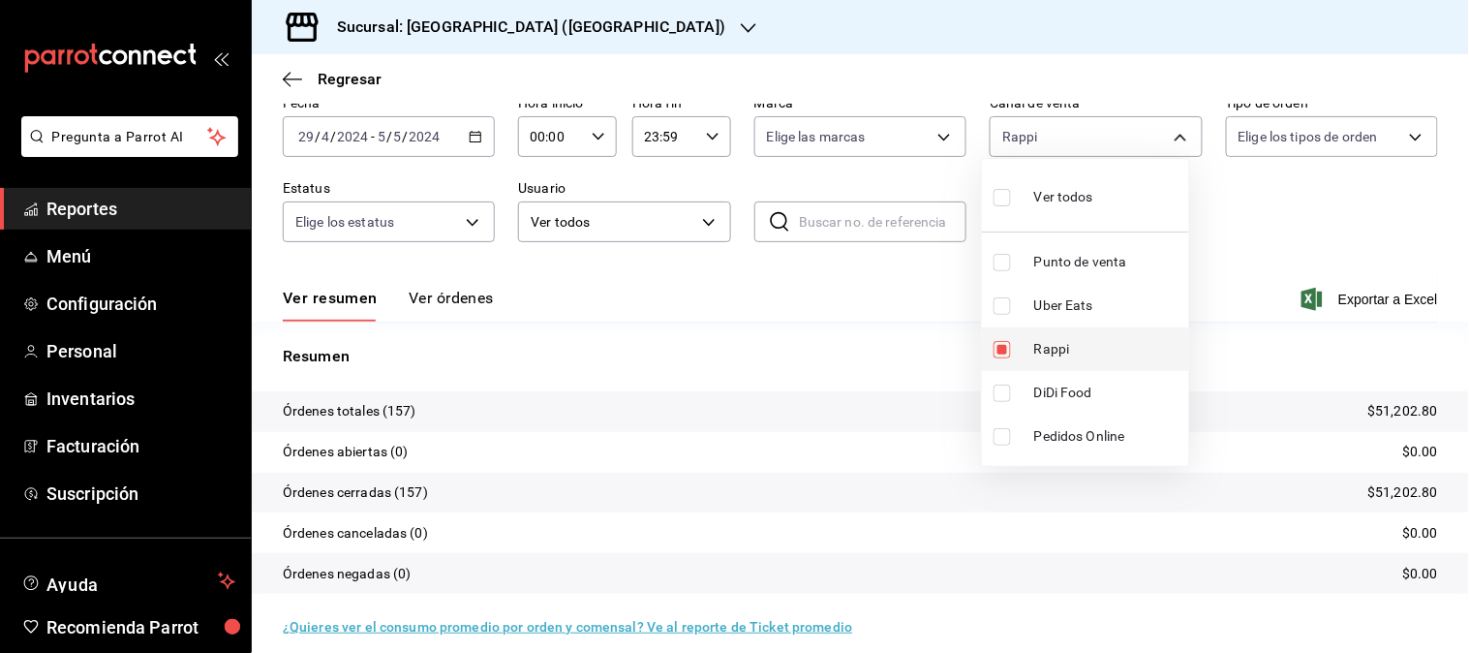
scroll to position [107, 0]
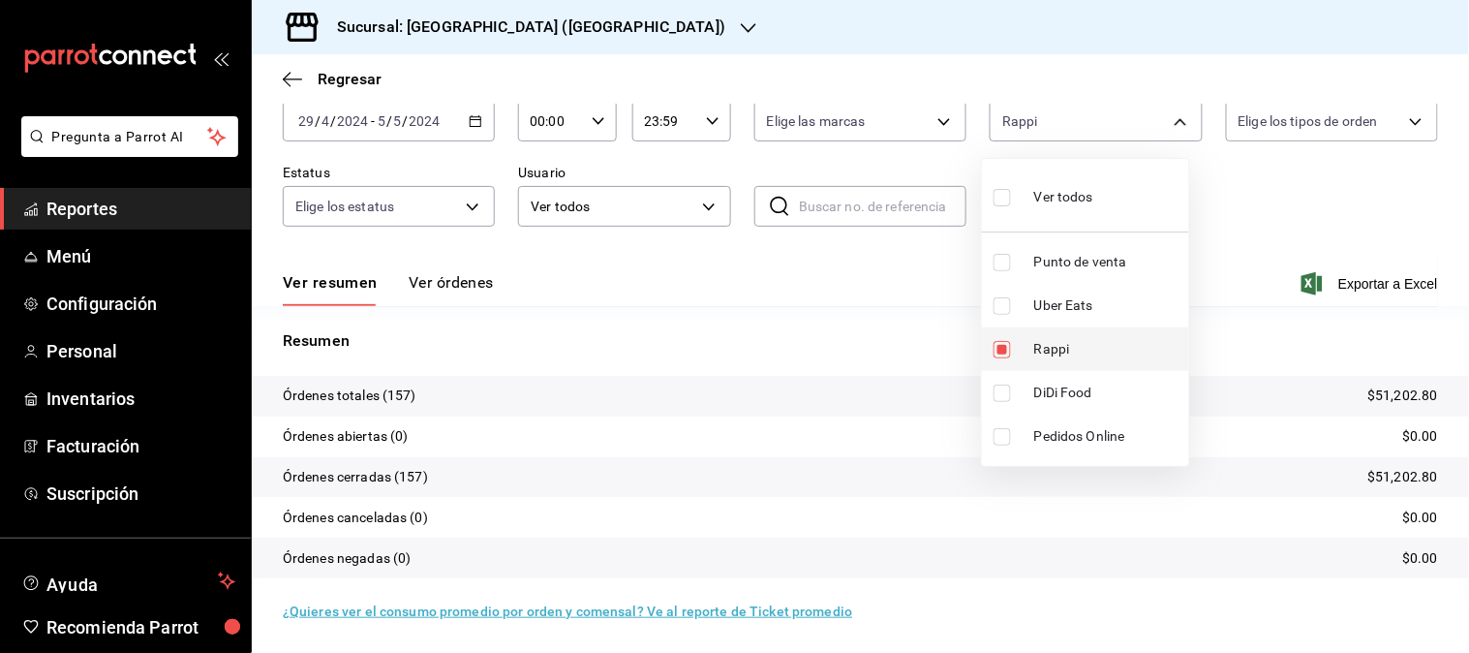
click at [1052, 355] on span "Rappi" at bounding box center [1107, 349] width 147 height 20
click at [1057, 387] on ul "Ver todos Punto de venta Uber Eats Rappi DiDi Food Pedidos Online" at bounding box center [1085, 312] width 207 height 307
checkbox input "false"
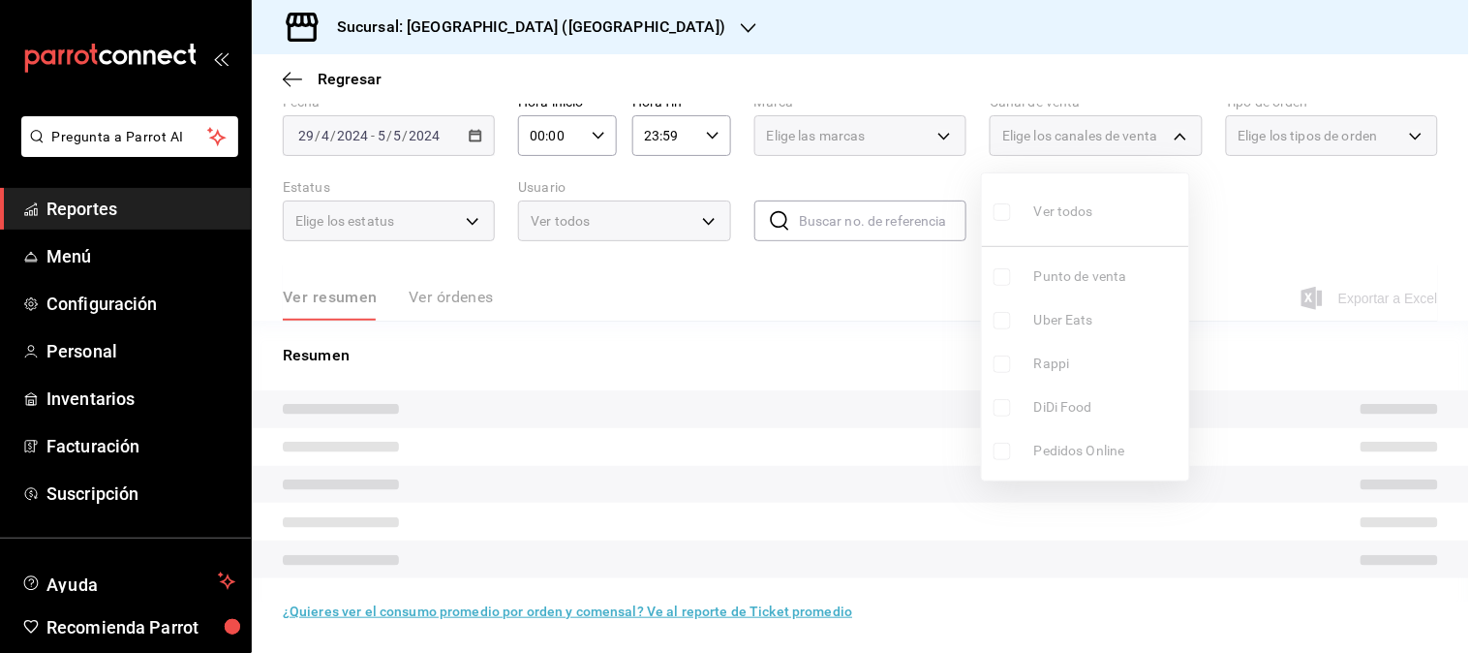
scroll to position [92, 0]
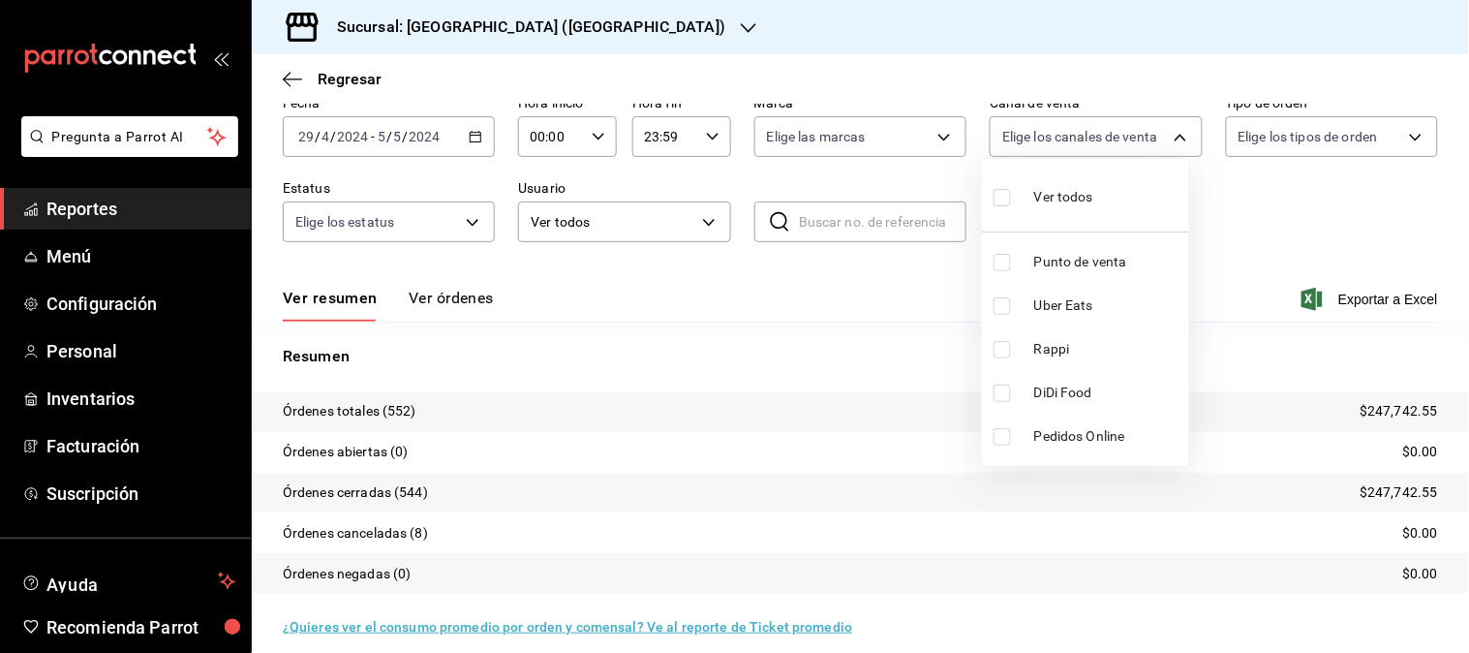
click at [1057, 401] on span "DiDi Food" at bounding box center [1107, 392] width 147 height 20
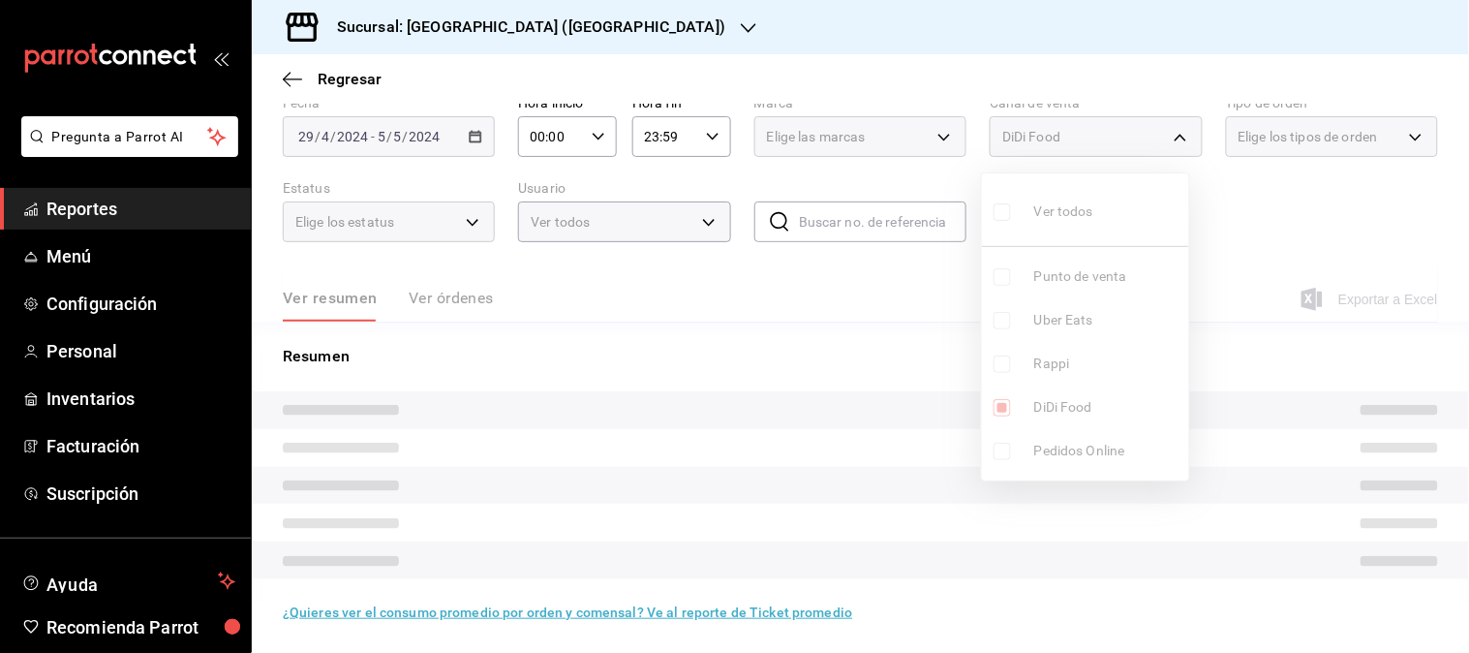
type input "DIDI_FOOD"
checkbox input "true"
click at [1057, 400] on ul "Ver todos Punto de venta Uber Eats Rappi DiDi Food Pedidos Online" at bounding box center [1085, 326] width 207 height 307
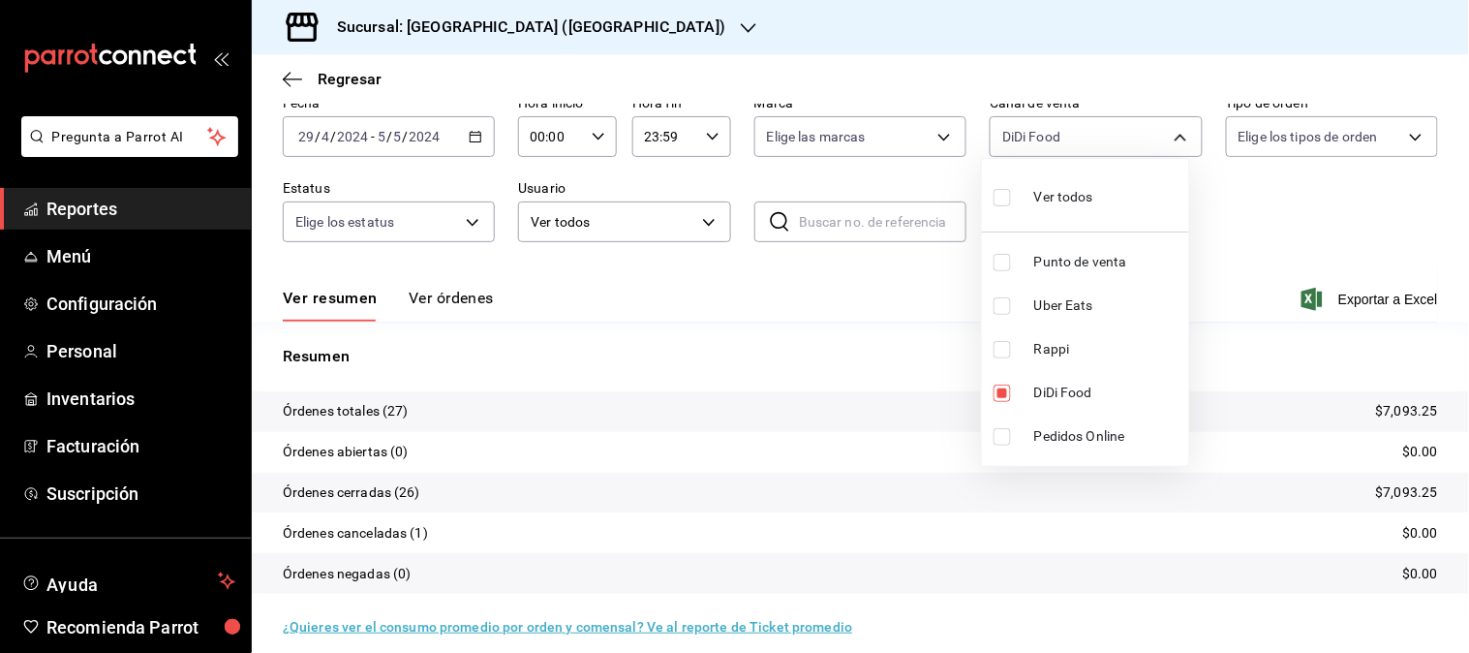
scroll to position [107, 0]
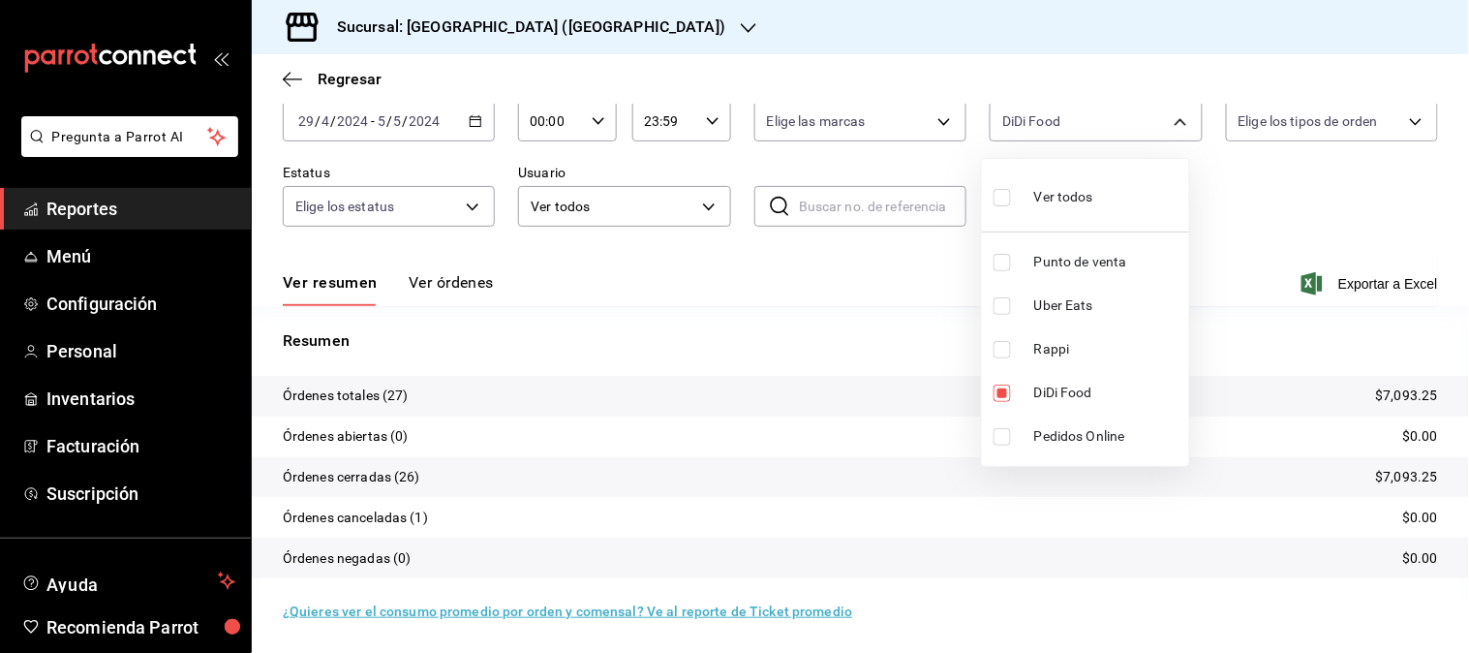
click at [470, 124] on div at bounding box center [734, 326] width 1469 height 653
click at [470, 124] on icon "button" at bounding box center [476, 121] width 14 height 14
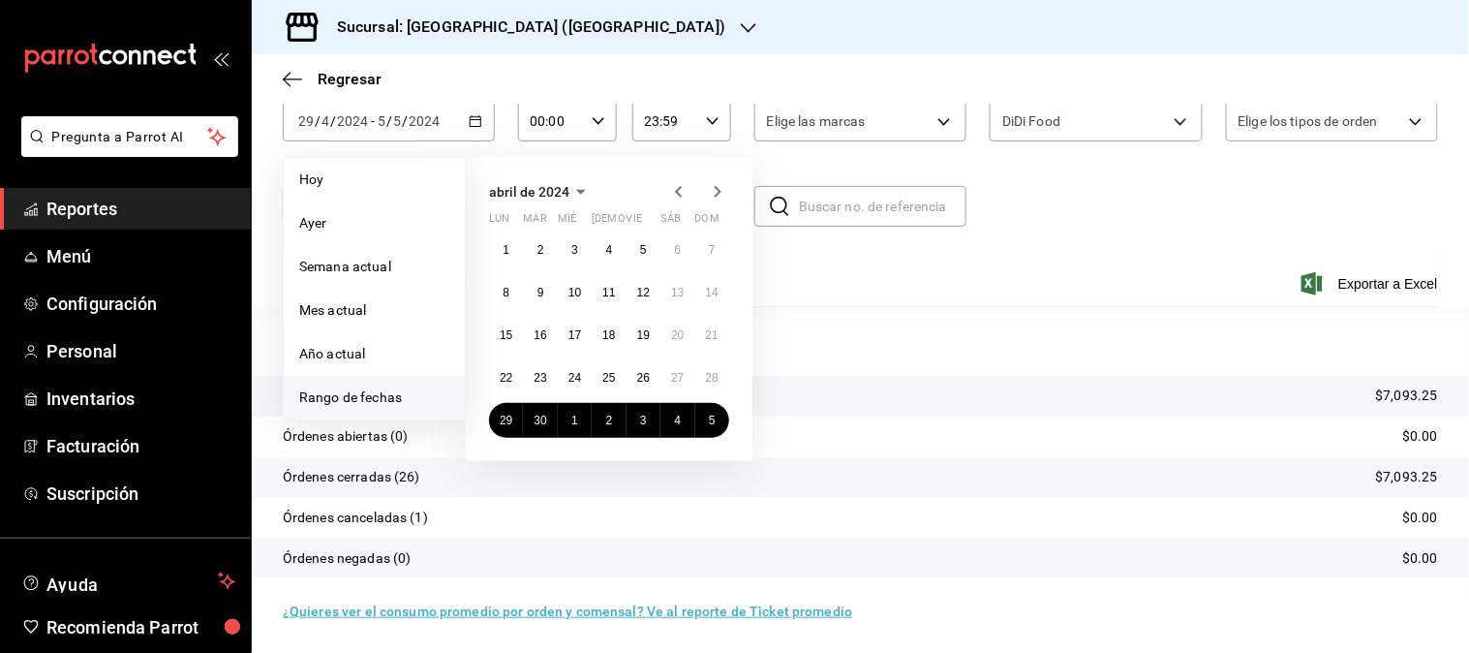
click at [712, 187] on icon "button" at bounding box center [717, 191] width 23 height 23
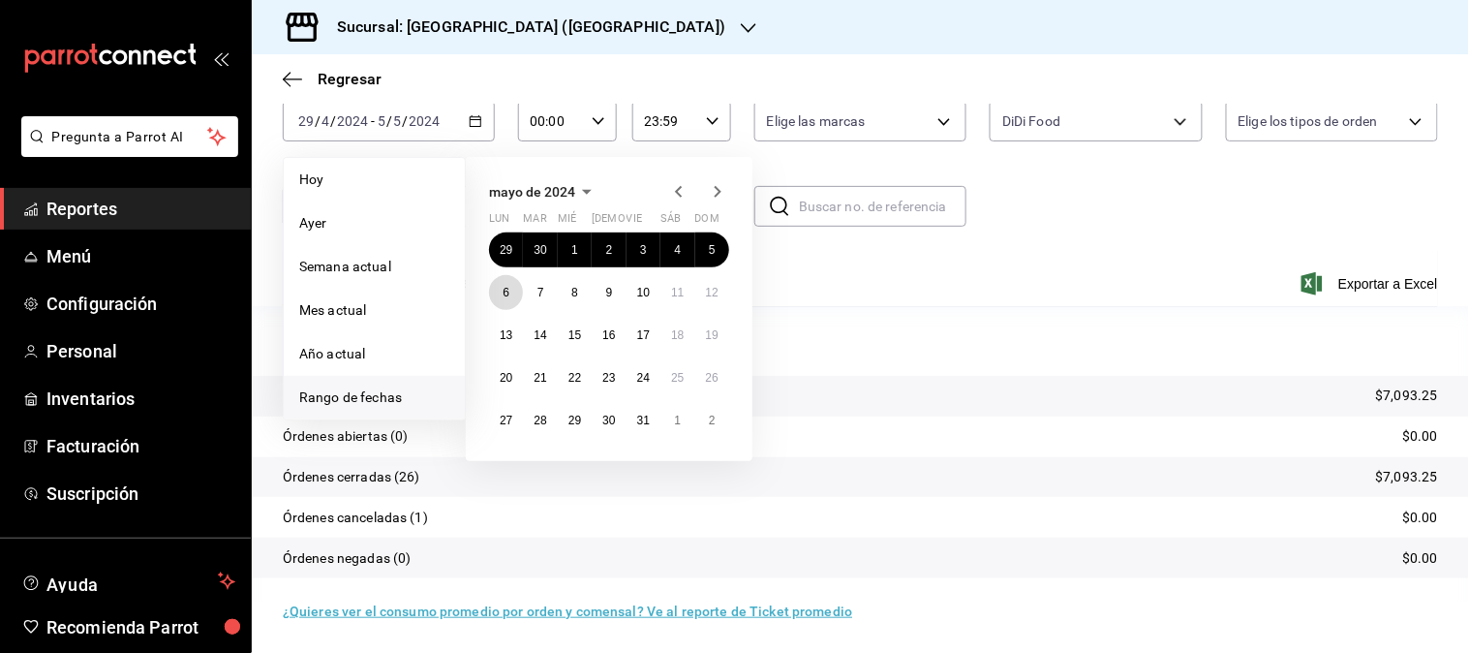
drag, startPoint x: 517, startPoint y: 289, endPoint x: 742, endPoint y: 315, distance: 226.2
click at [523, 289] on div "29 30 1 2 3 4 5 6 7 8 9 10 11 12 13 14 15 16 17 18 19 20 21 22 23 24 25 26 27 2…" at bounding box center [609, 334] width 240 height 205
click at [713, 292] on abbr "12" at bounding box center [712, 293] width 13 height 14
click at [491, 291] on button "6" at bounding box center [506, 292] width 34 height 35
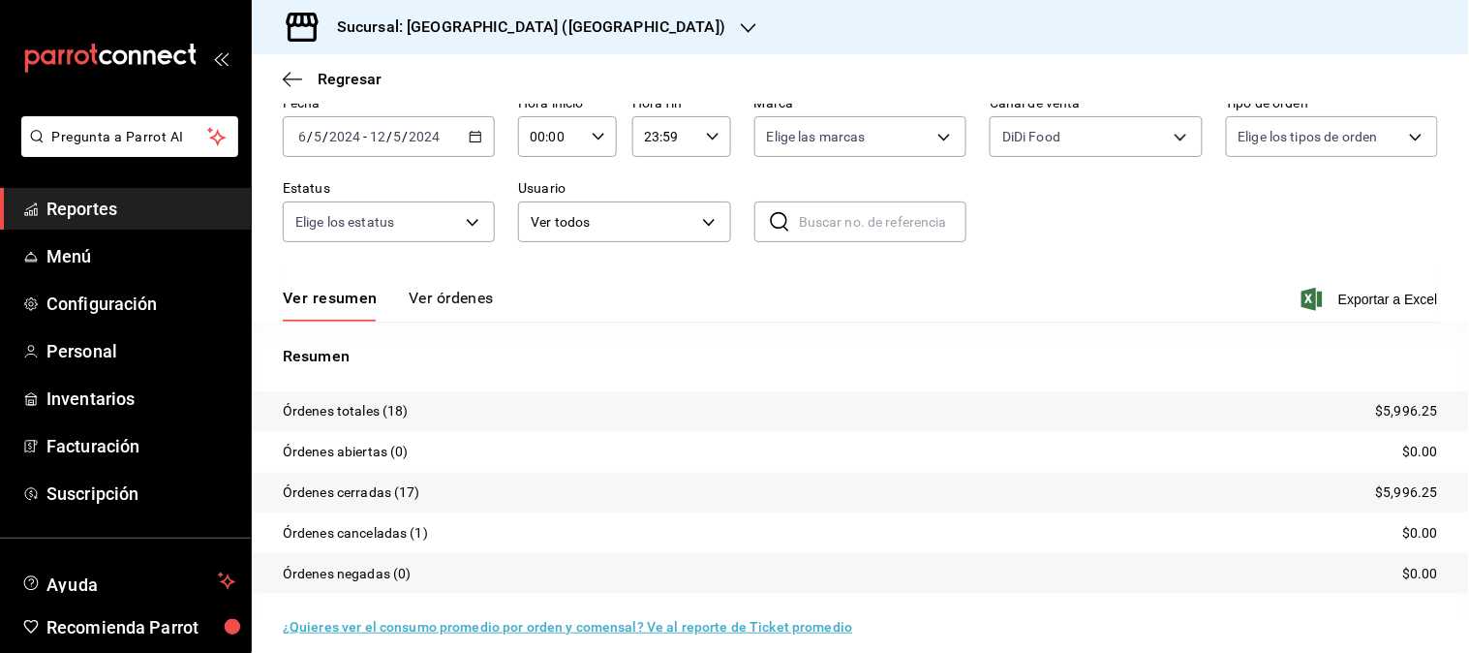
scroll to position [107, 0]
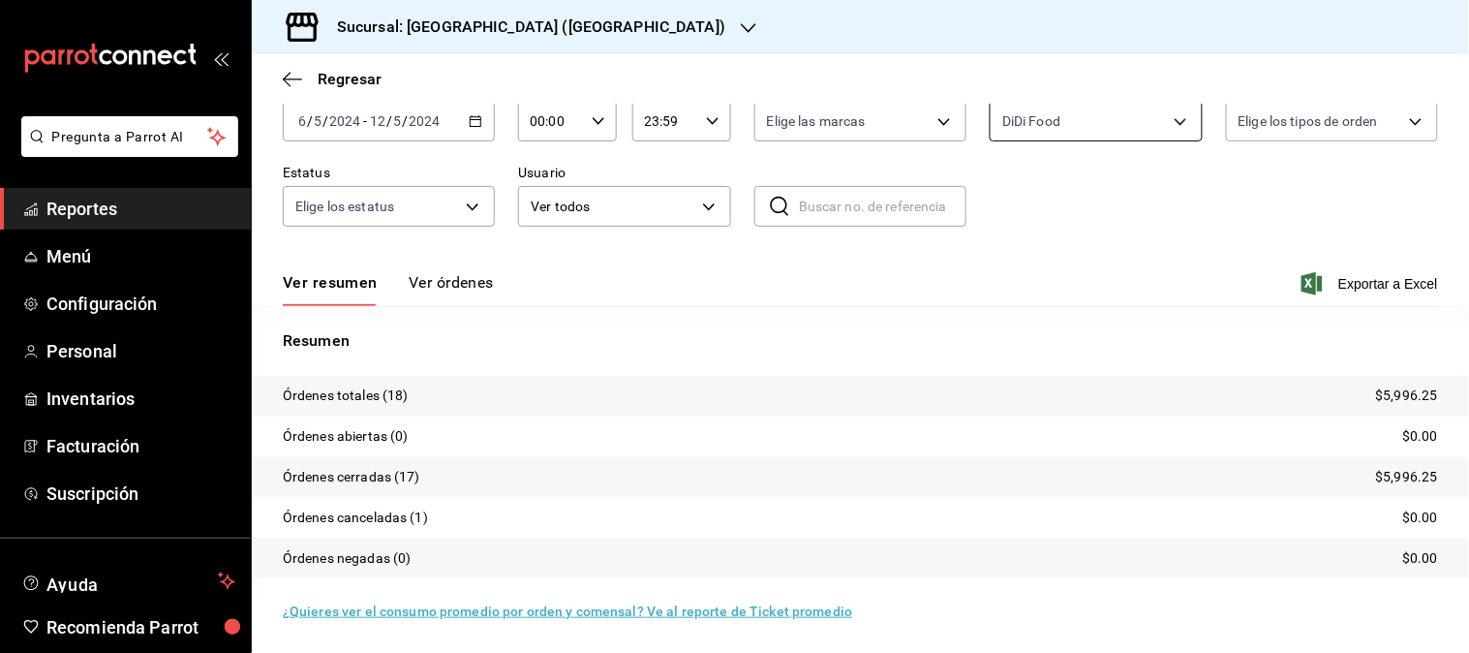
click at [1143, 136] on body "Pregunta a Parrot AI Reportes Menú Configuración Personal Inventarios Facturaci…" at bounding box center [734, 326] width 1469 height 653
click at [1069, 384] on span "DiDi Food" at bounding box center [1107, 392] width 147 height 20
checkbox input "false"
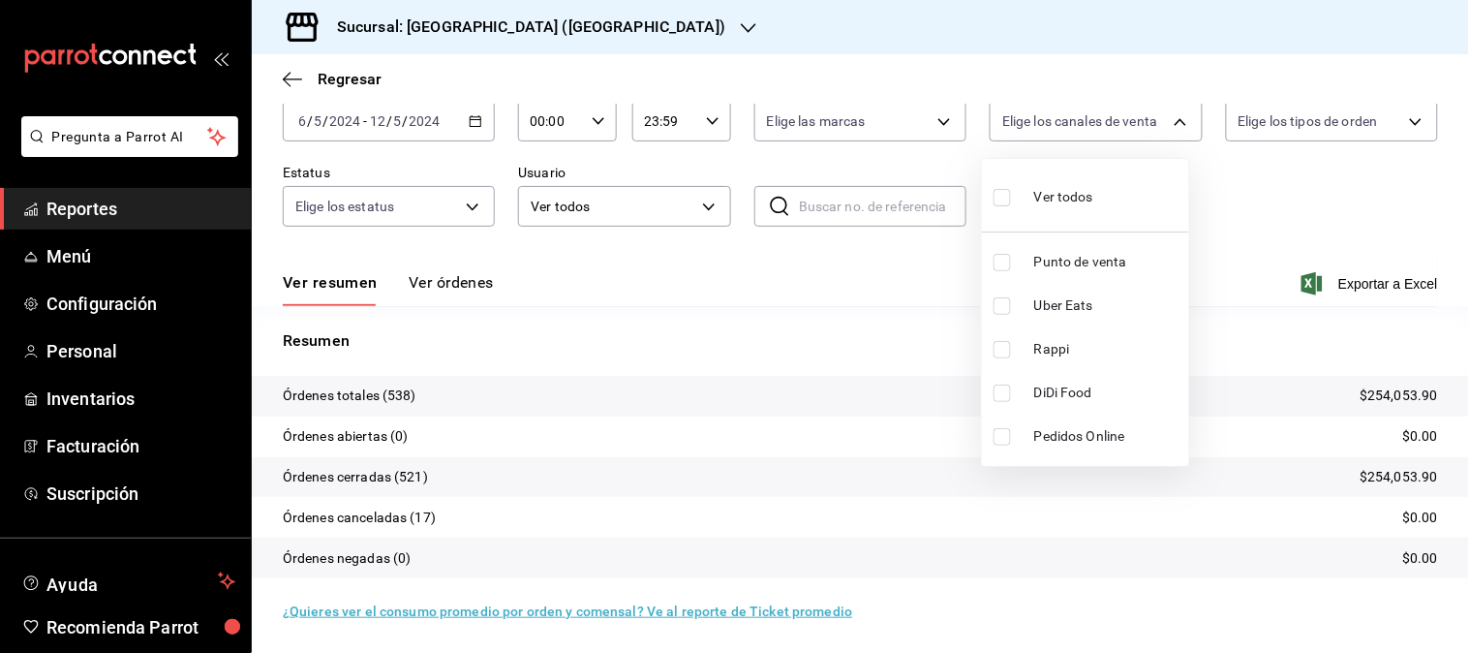
scroll to position [107, 0]
click at [1066, 349] on span "Rappi" at bounding box center [1107, 349] width 147 height 20
type input "RAPPI"
checkbox input "true"
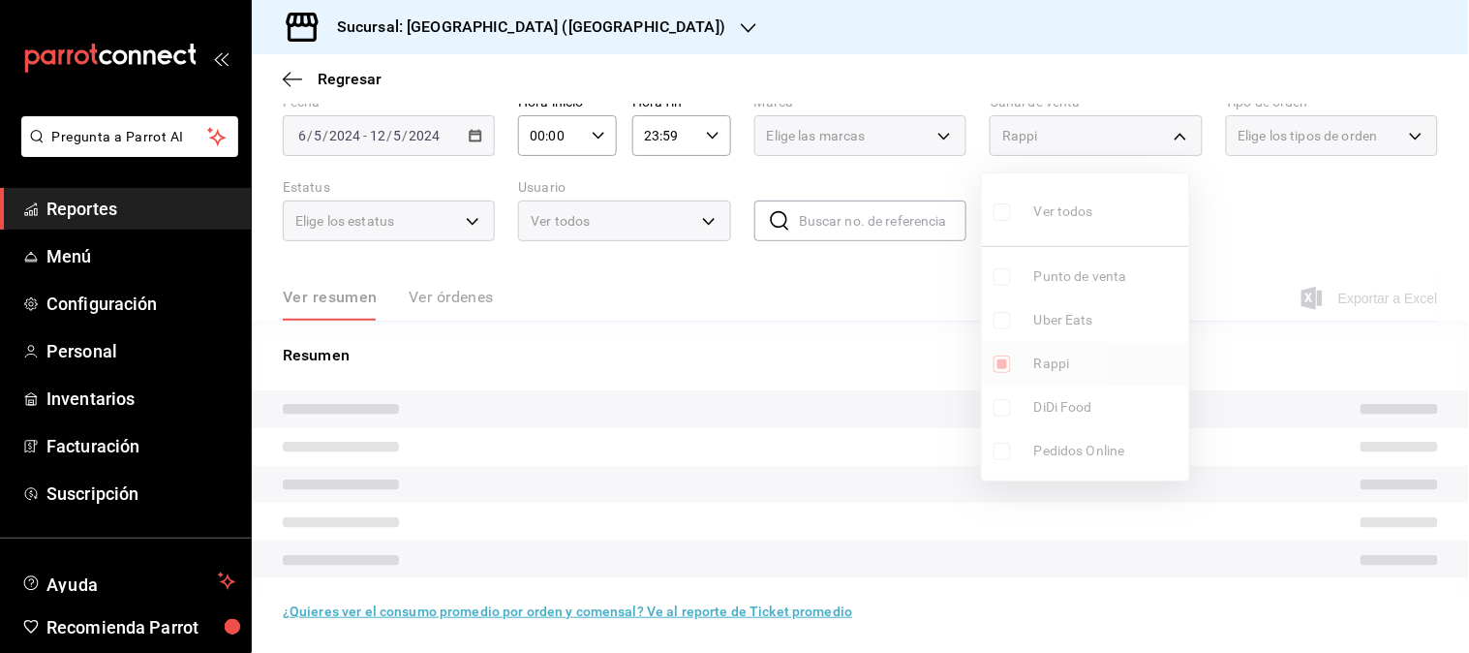
scroll to position [107, 0]
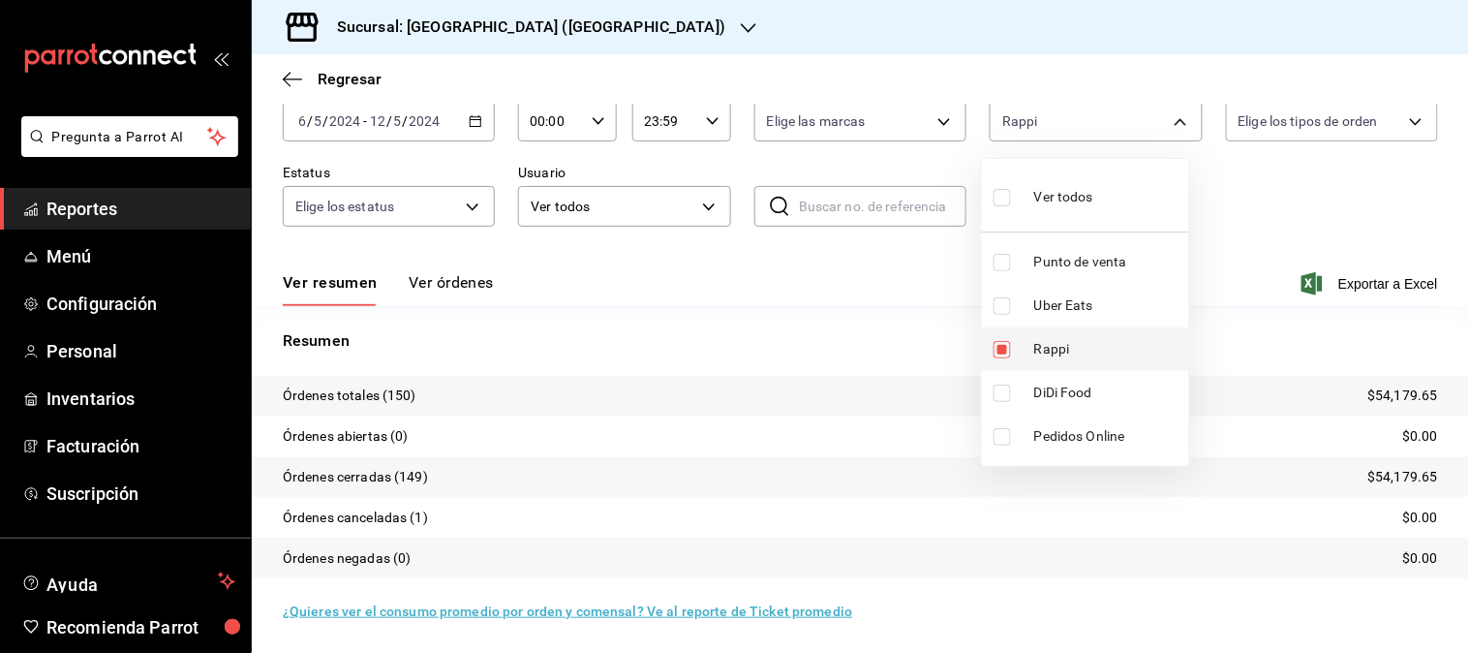
click at [1066, 349] on span "Rappi" at bounding box center [1107, 349] width 147 height 20
checkbox input "false"
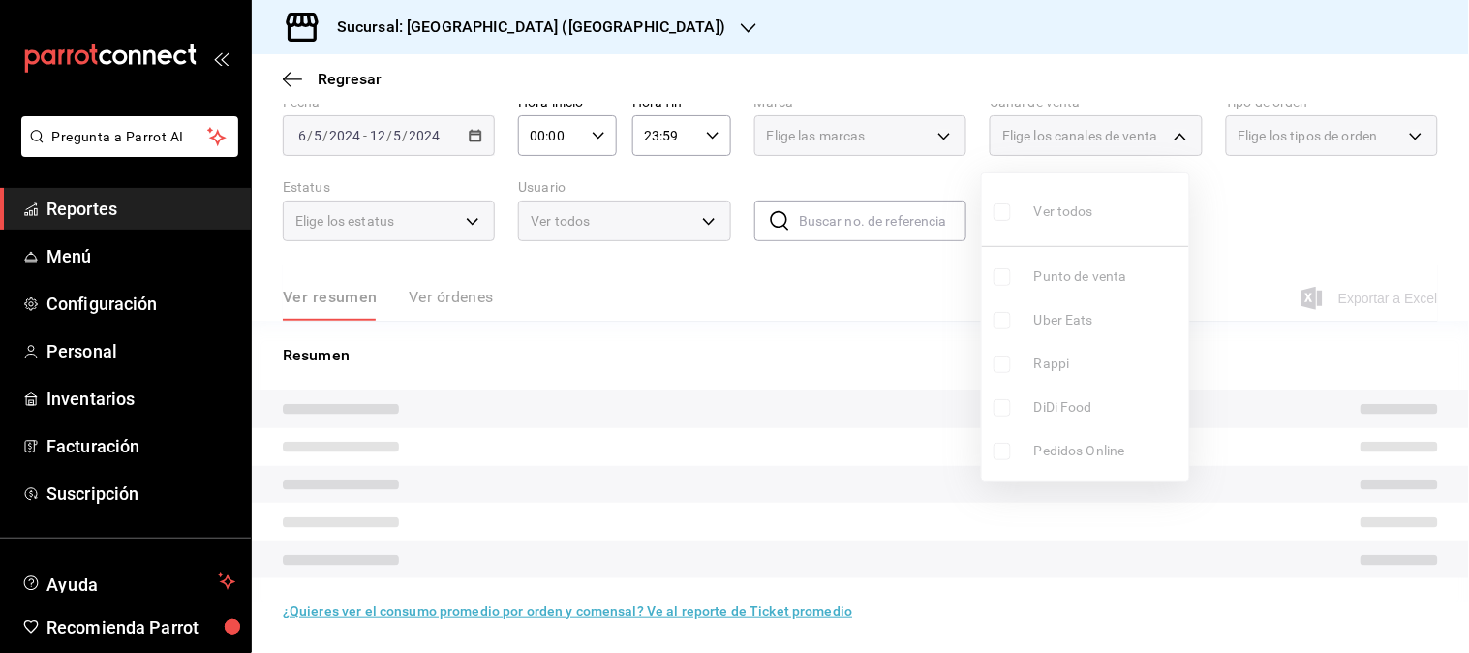
scroll to position [92, 0]
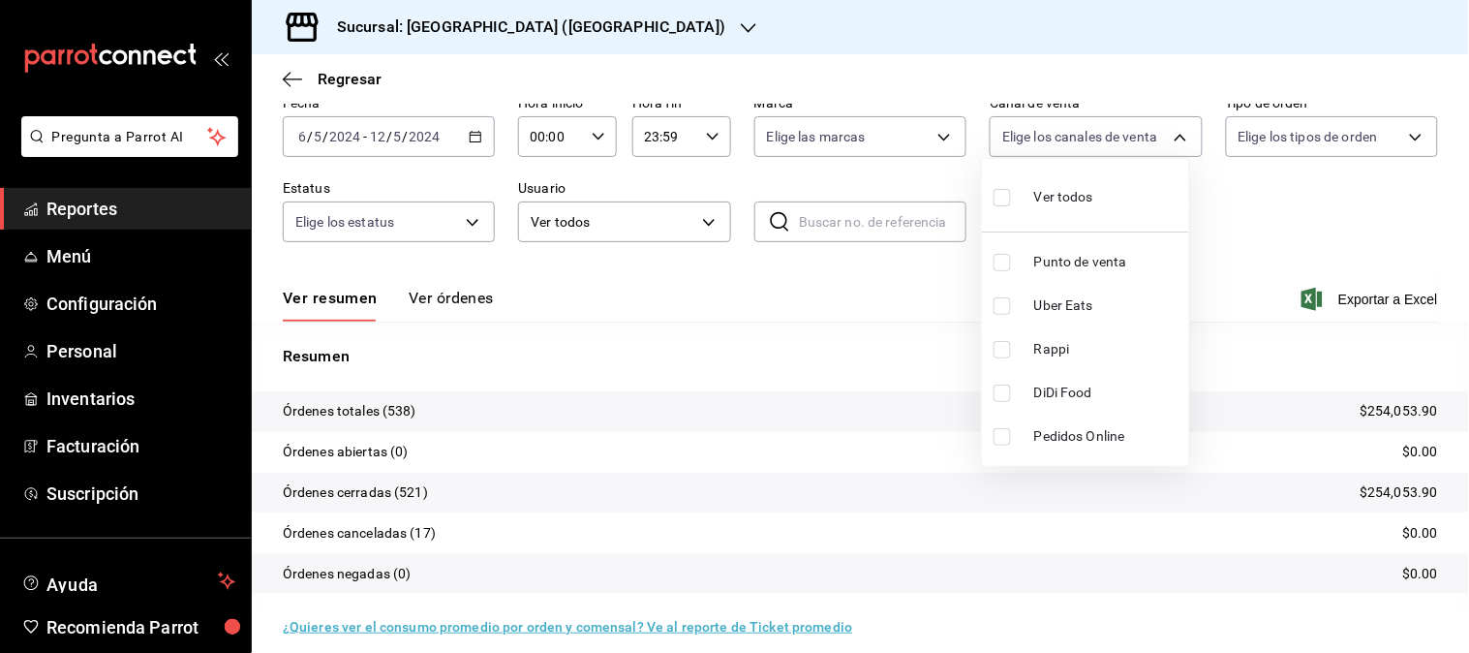
click at [1057, 317] on li "Uber Eats" at bounding box center [1085, 306] width 207 height 44
type input "UBER_EATS"
checkbox input "true"
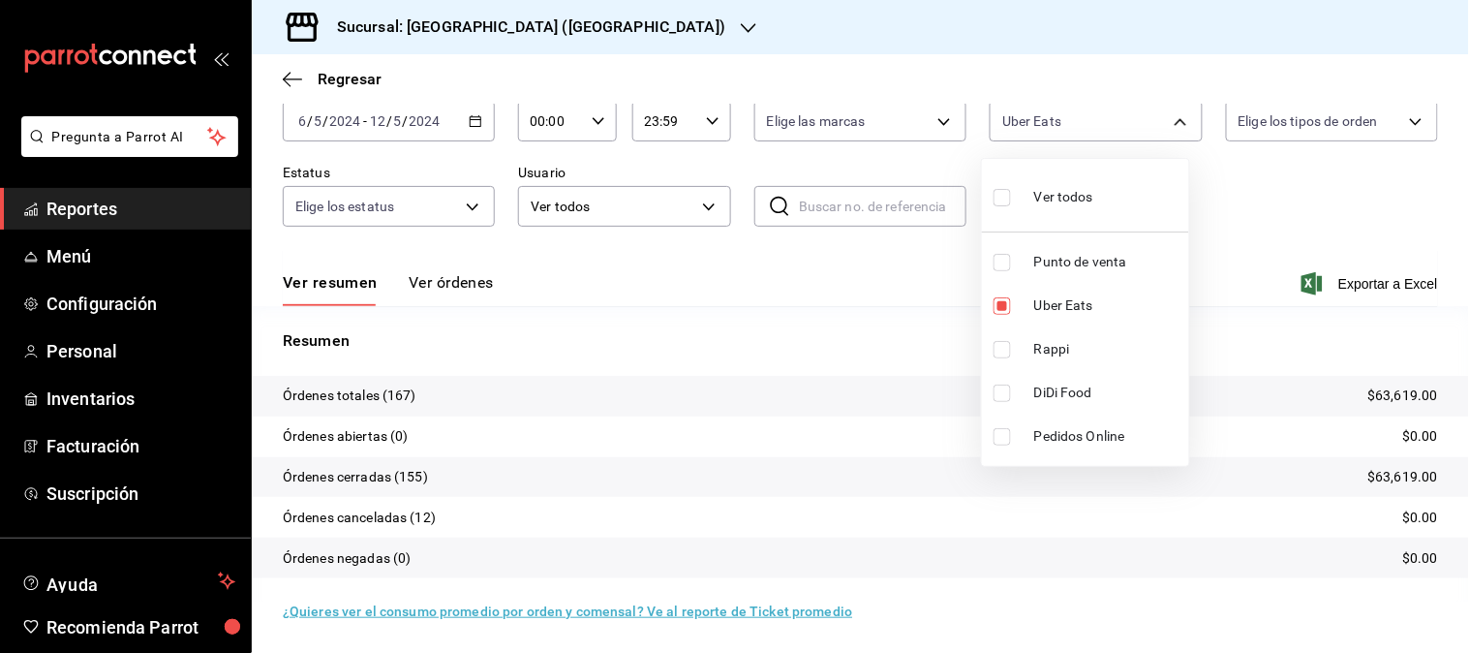
click at [475, 120] on div at bounding box center [734, 326] width 1469 height 653
click at [469, 123] on icon "button" at bounding box center [476, 121] width 14 height 14
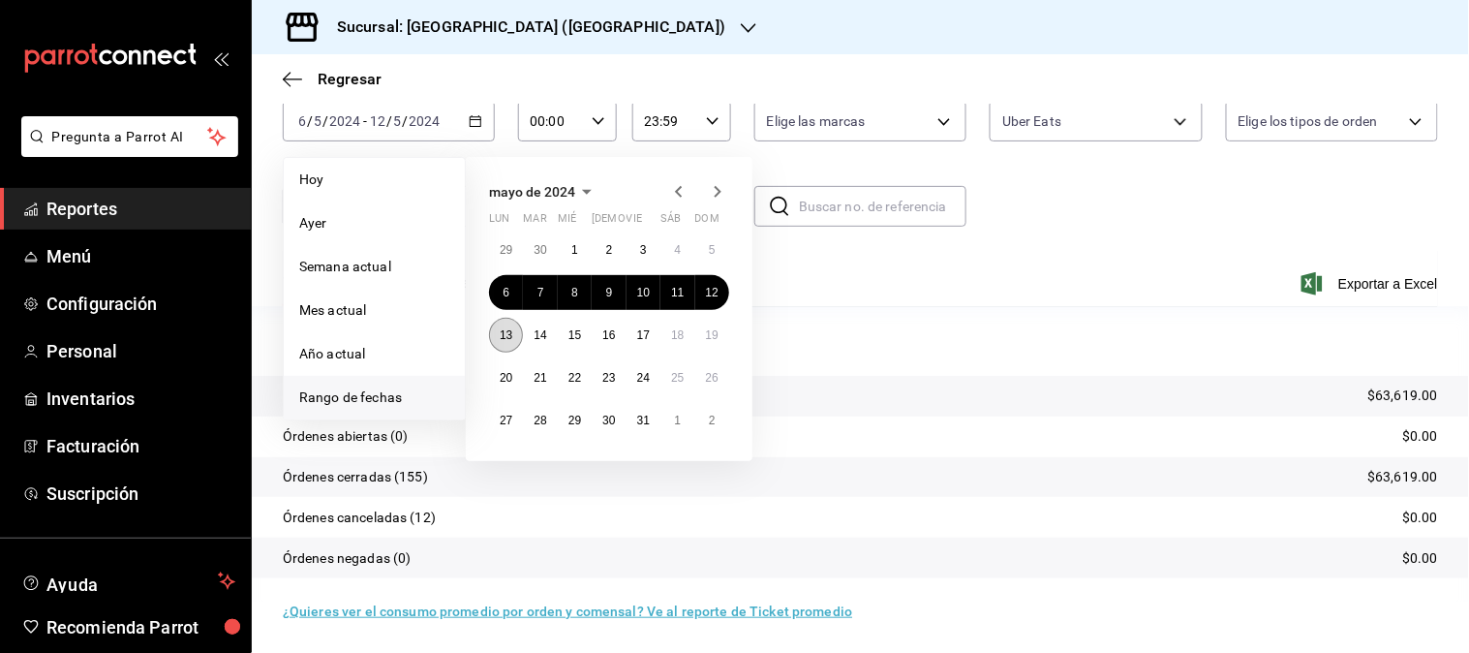
click at [513, 337] on button "13" at bounding box center [506, 335] width 34 height 35
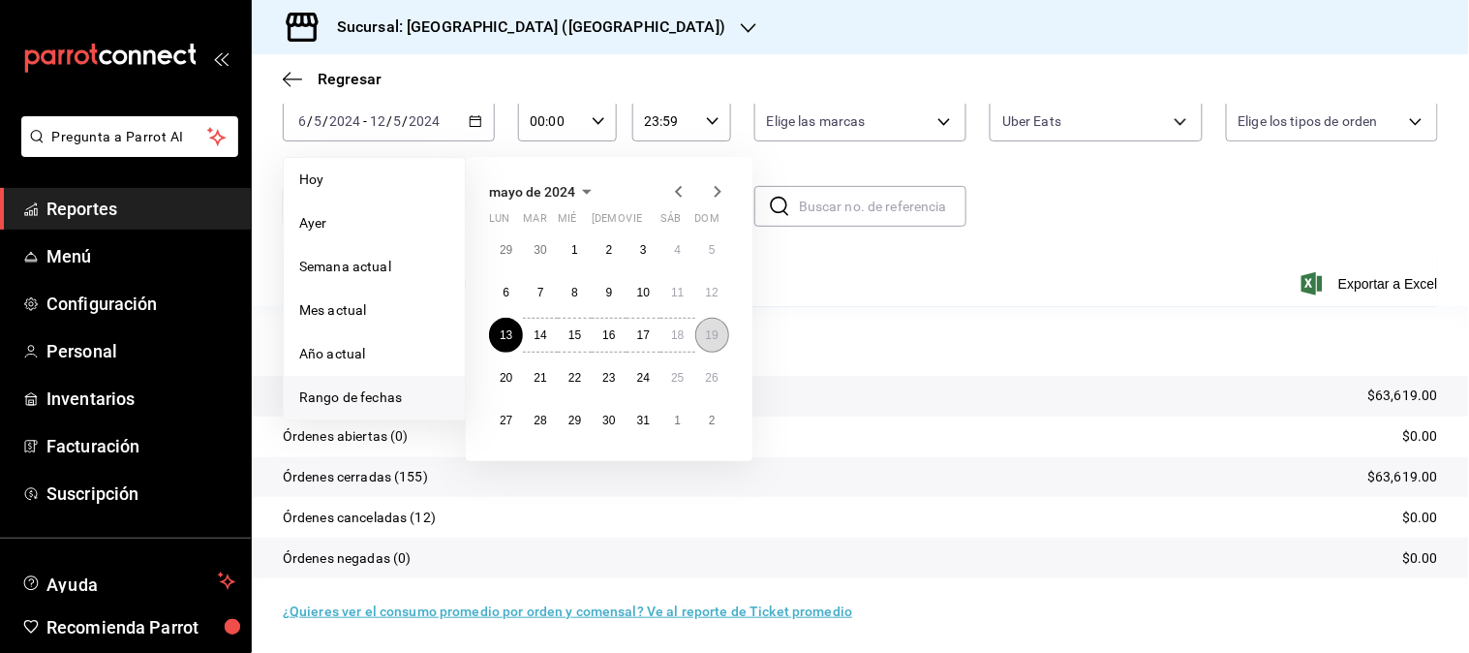
click at [718, 335] on button "19" at bounding box center [712, 335] width 34 height 35
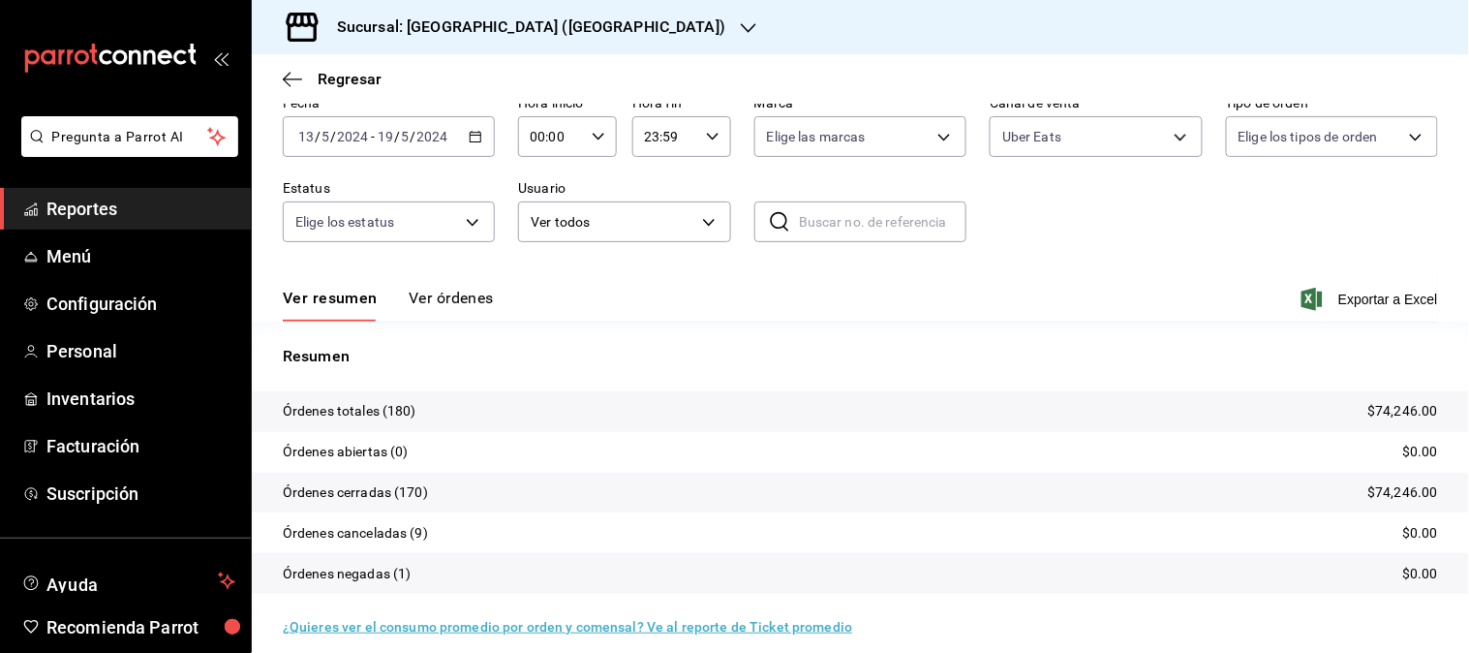
scroll to position [107, 0]
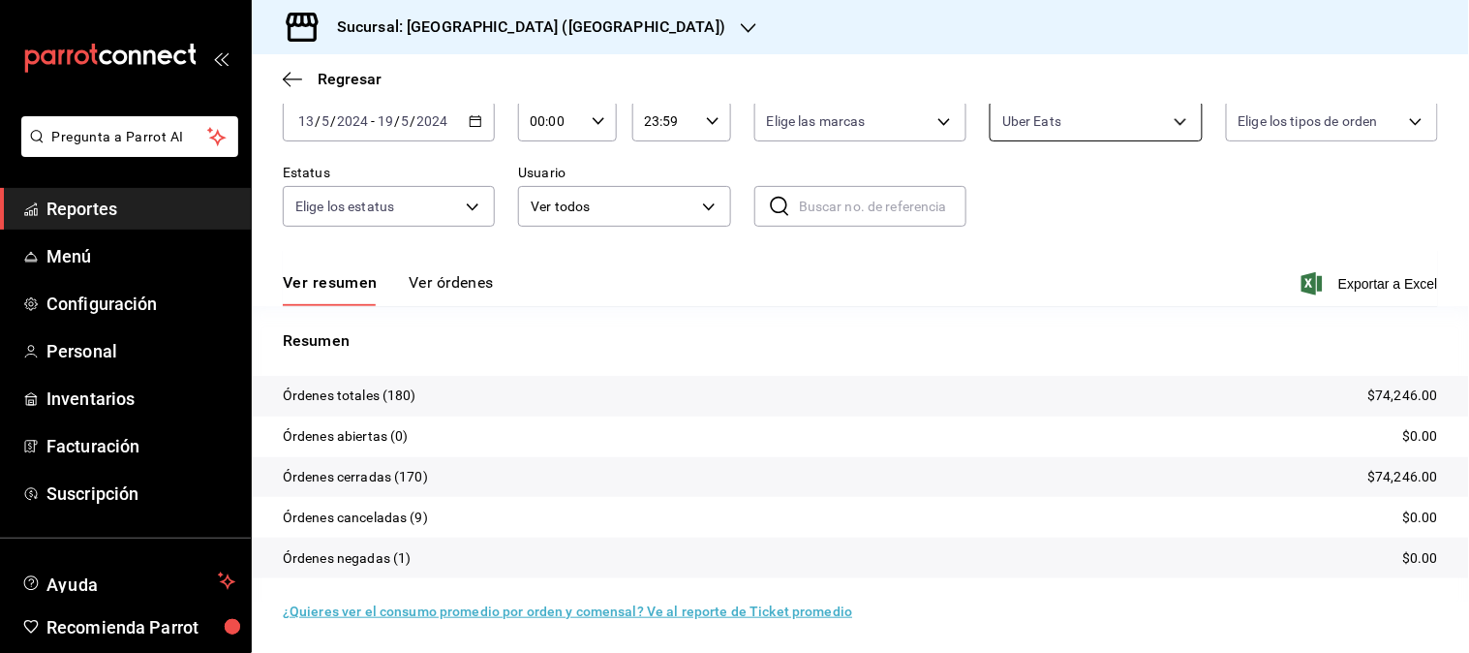
click at [1149, 132] on body "Pregunta a Parrot AI Reportes Menú Configuración Personal Inventarios Facturaci…" at bounding box center [734, 326] width 1469 height 653
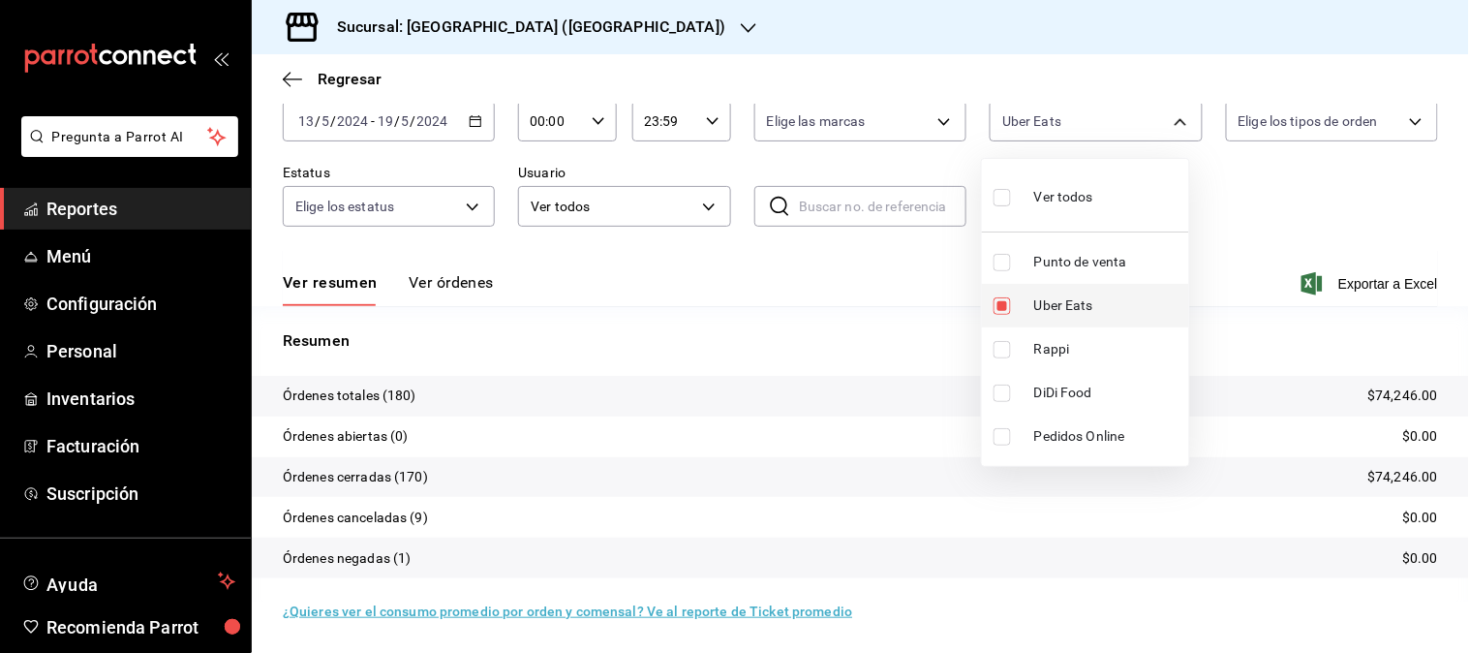
click at [1070, 297] on span "Uber Eats" at bounding box center [1107, 305] width 147 height 20
checkbox input "false"
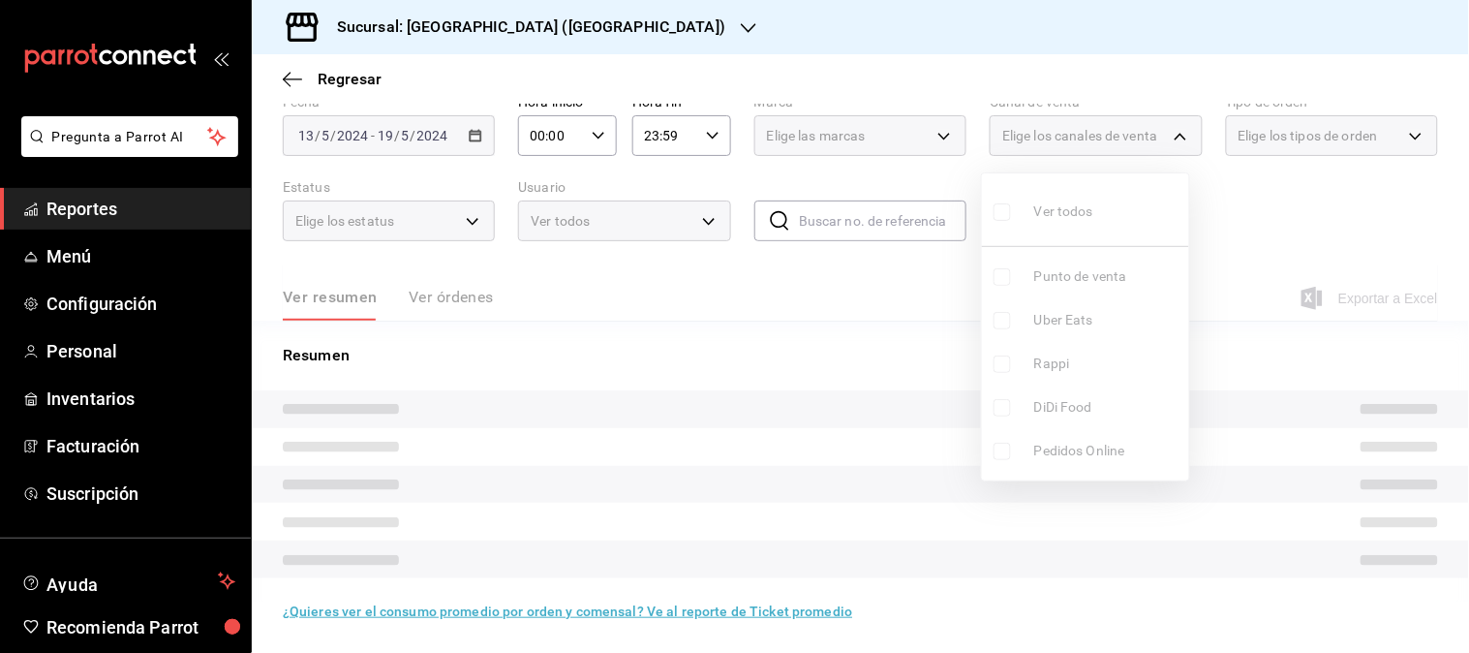
scroll to position [107, 0]
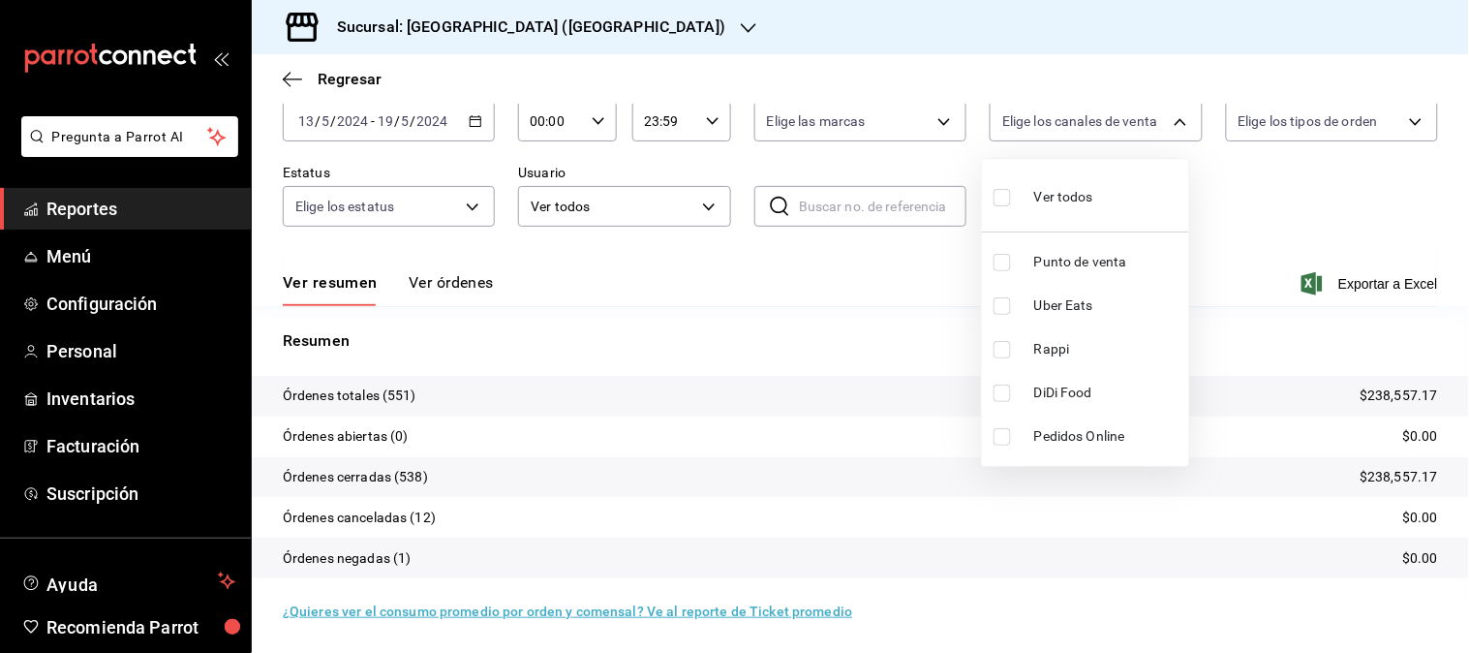
click at [1050, 344] on span "Rappi" at bounding box center [1107, 349] width 147 height 20
type input "RAPPI"
checkbox input "true"
click at [1053, 351] on span "Rappi" at bounding box center [1107, 349] width 147 height 20
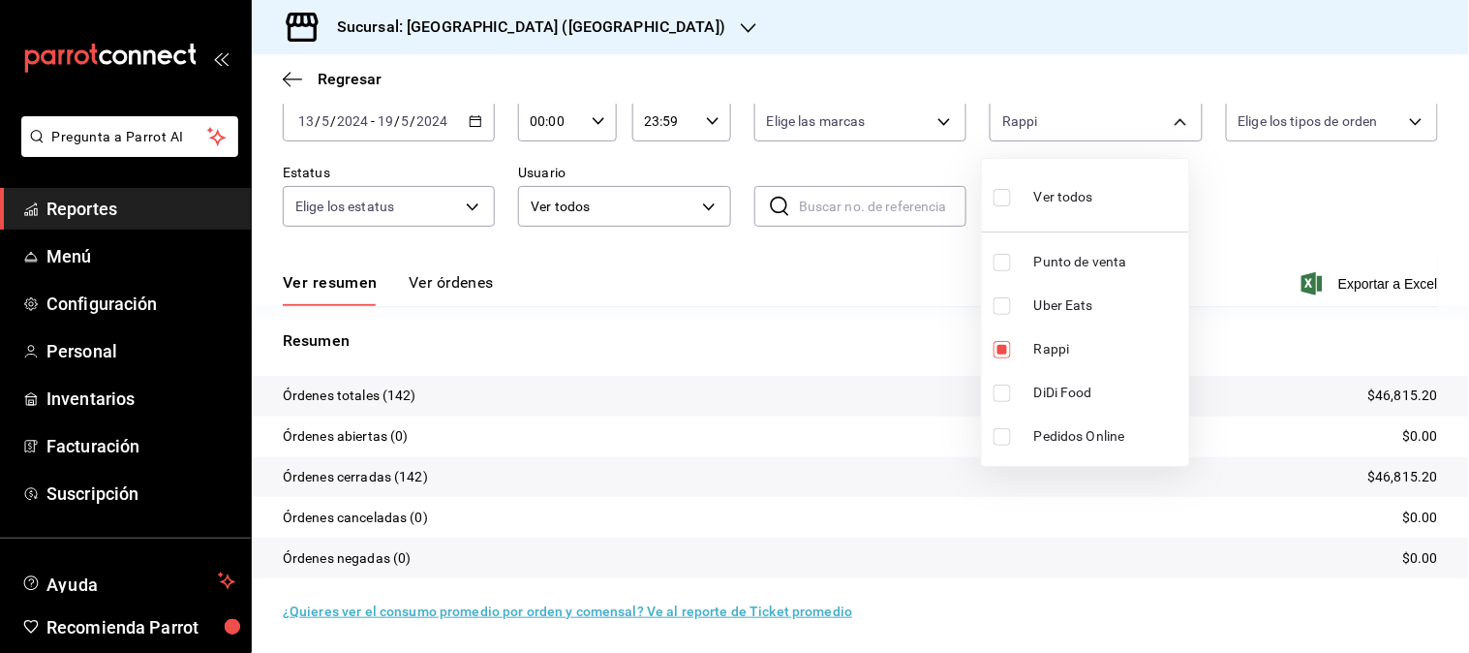
checkbox input "false"
click at [1056, 385] on span "DiDi Food" at bounding box center [1107, 392] width 147 height 20
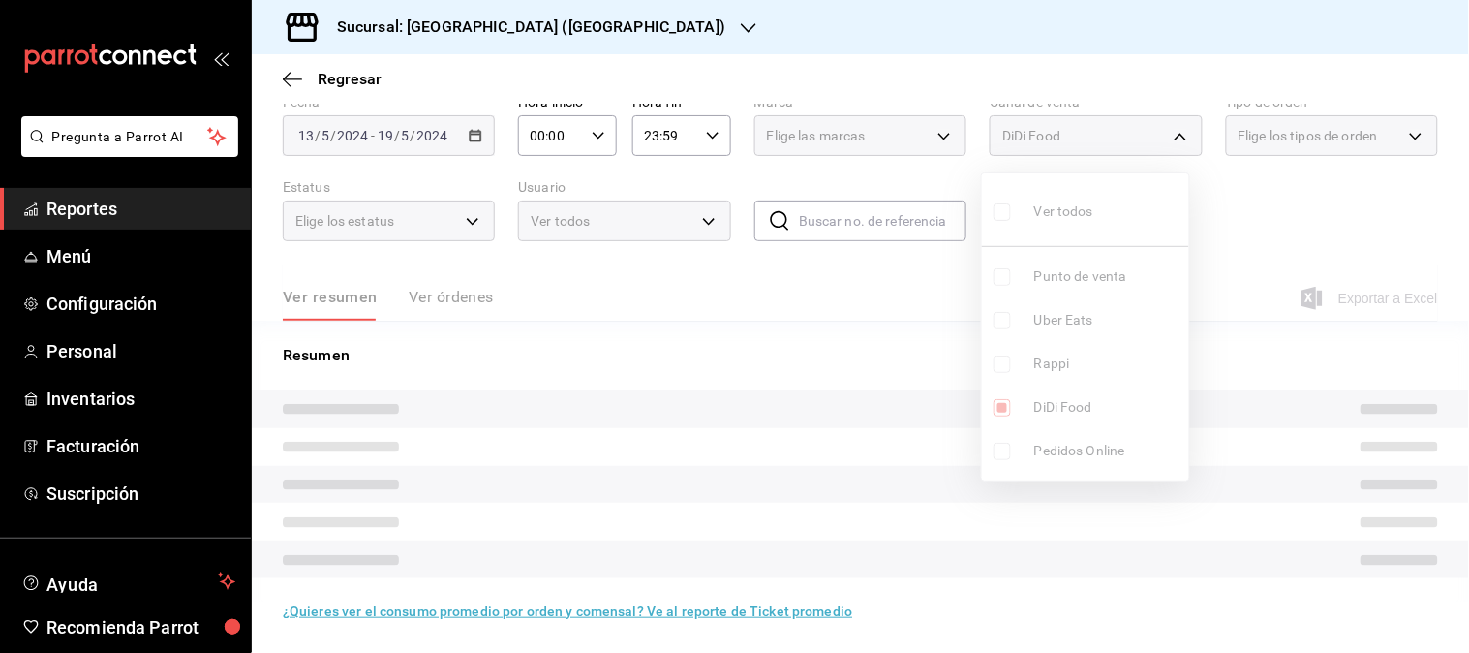
scroll to position [92, 0]
type input "DIDI_FOOD"
checkbox input "true"
click at [1055, 395] on ul "Ver todos Punto de venta Uber Eats Rappi DiDi Food Pedidos Online" at bounding box center [1085, 326] width 207 height 307
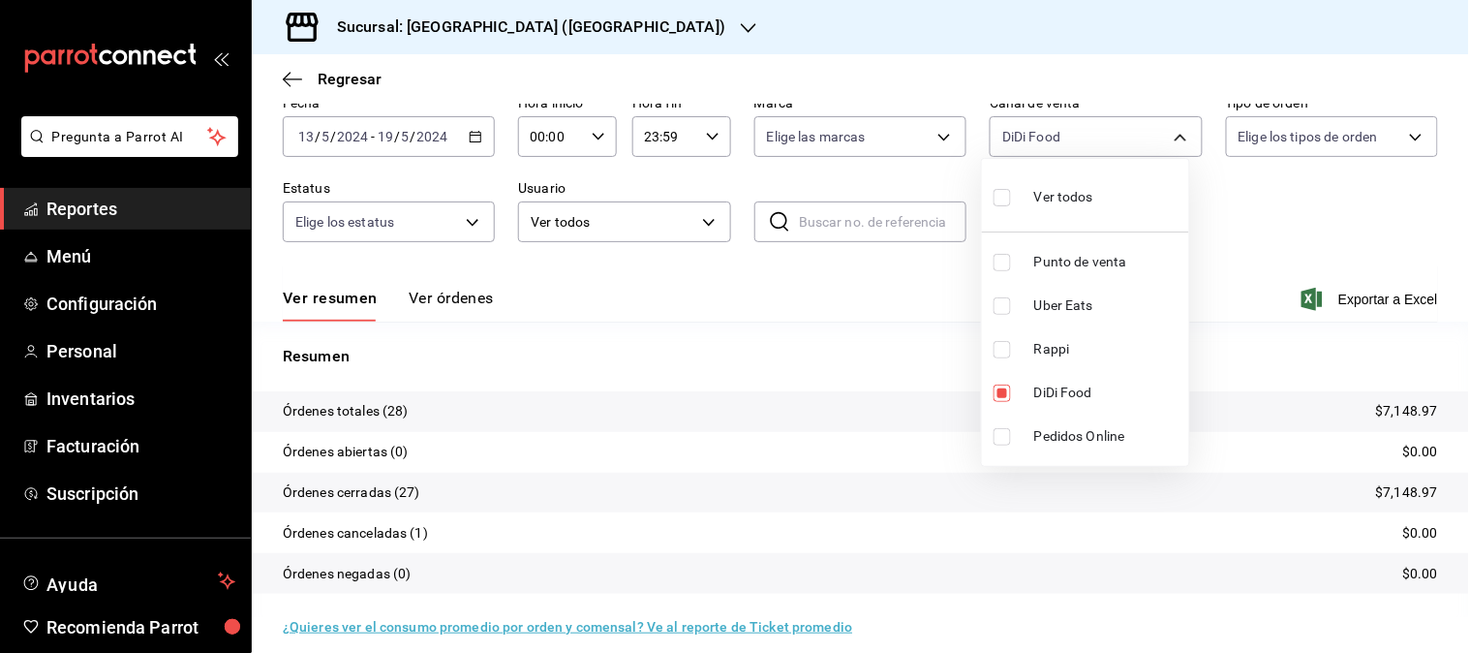
scroll to position [107, 0]
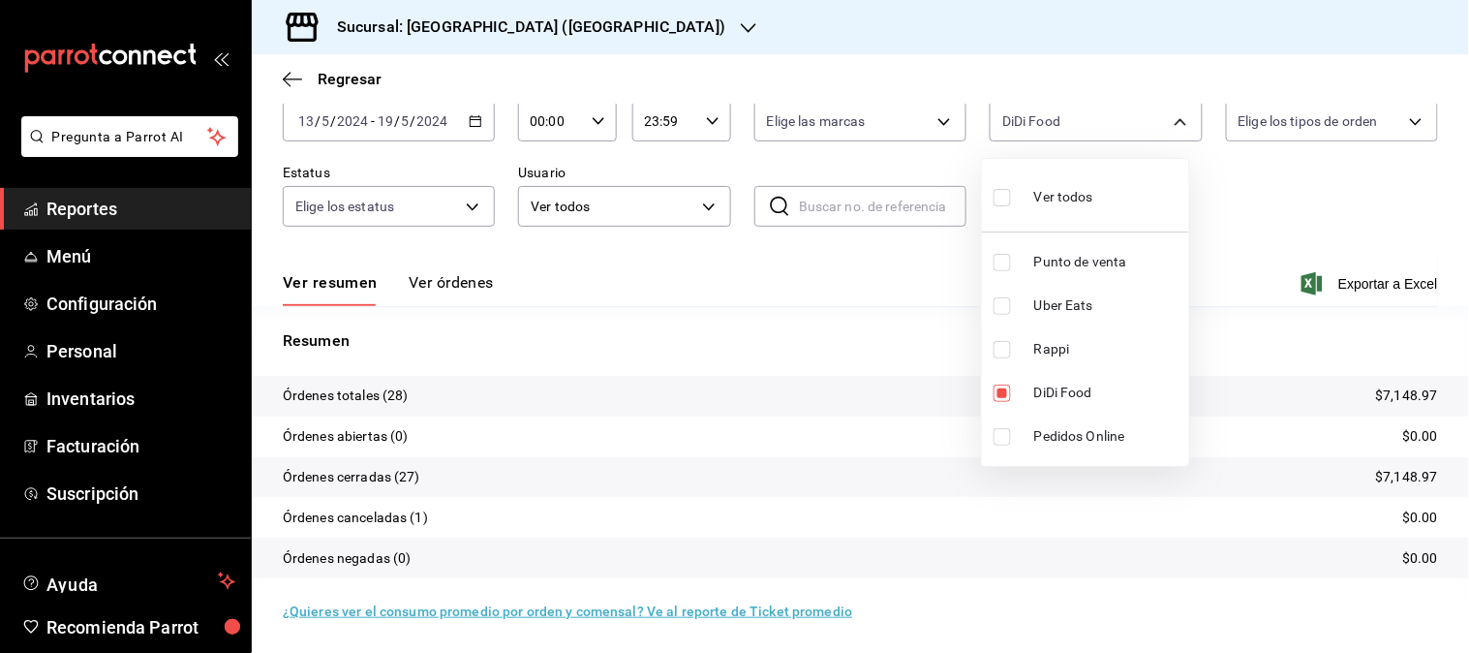
click at [471, 129] on div at bounding box center [734, 326] width 1469 height 653
click at [471, 129] on div "2024-05-13 13 / 5 / 2024 - 2024-05-19 19 / 5 / 2024" at bounding box center [389, 121] width 212 height 41
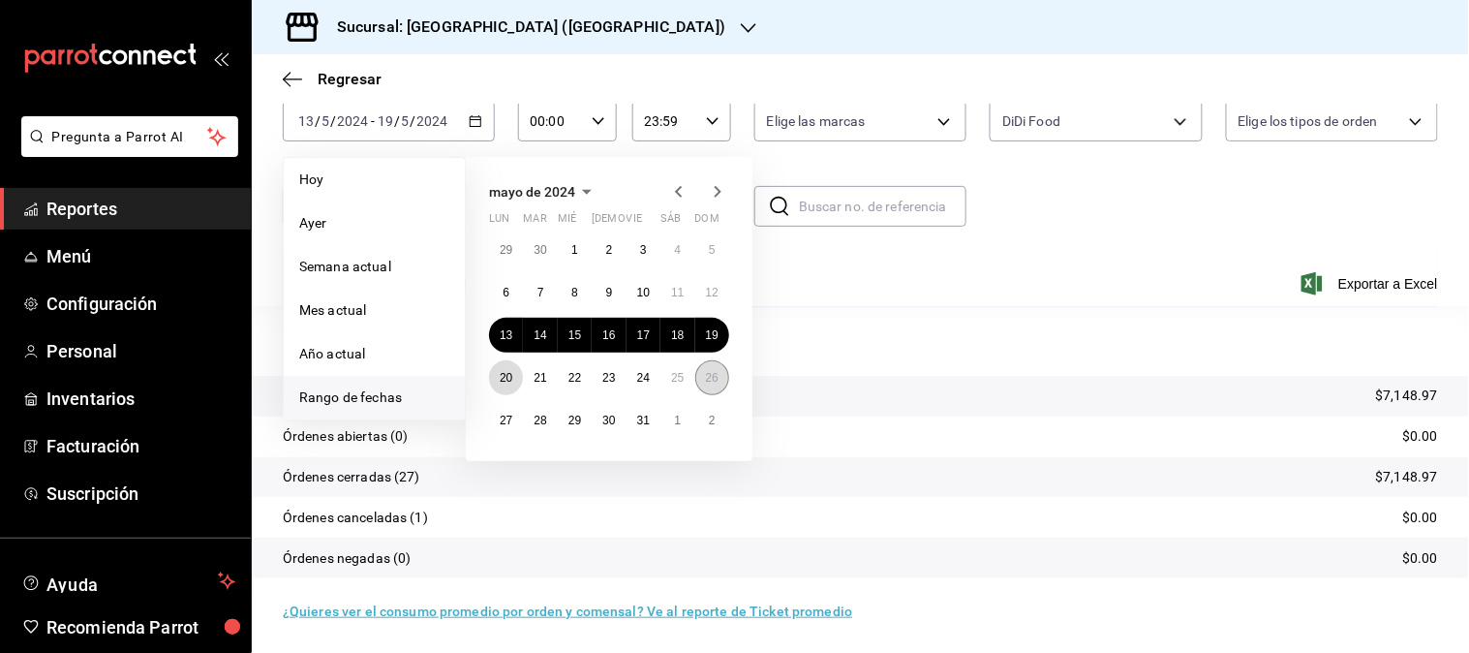
click at [507, 378] on abbr "20" at bounding box center [506, 378] width 13 height 14
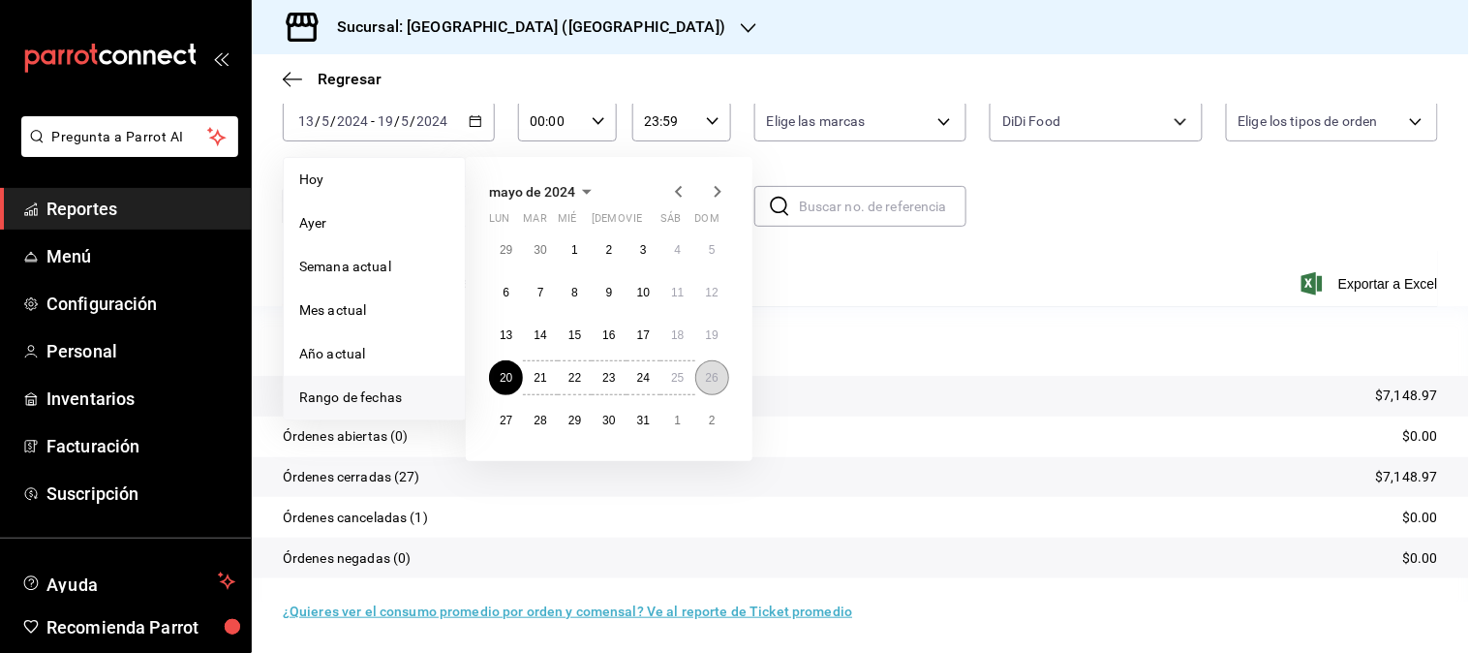
click at [710, 376] on abbr "26" at bounding box center [712, 378] width 13 height 14
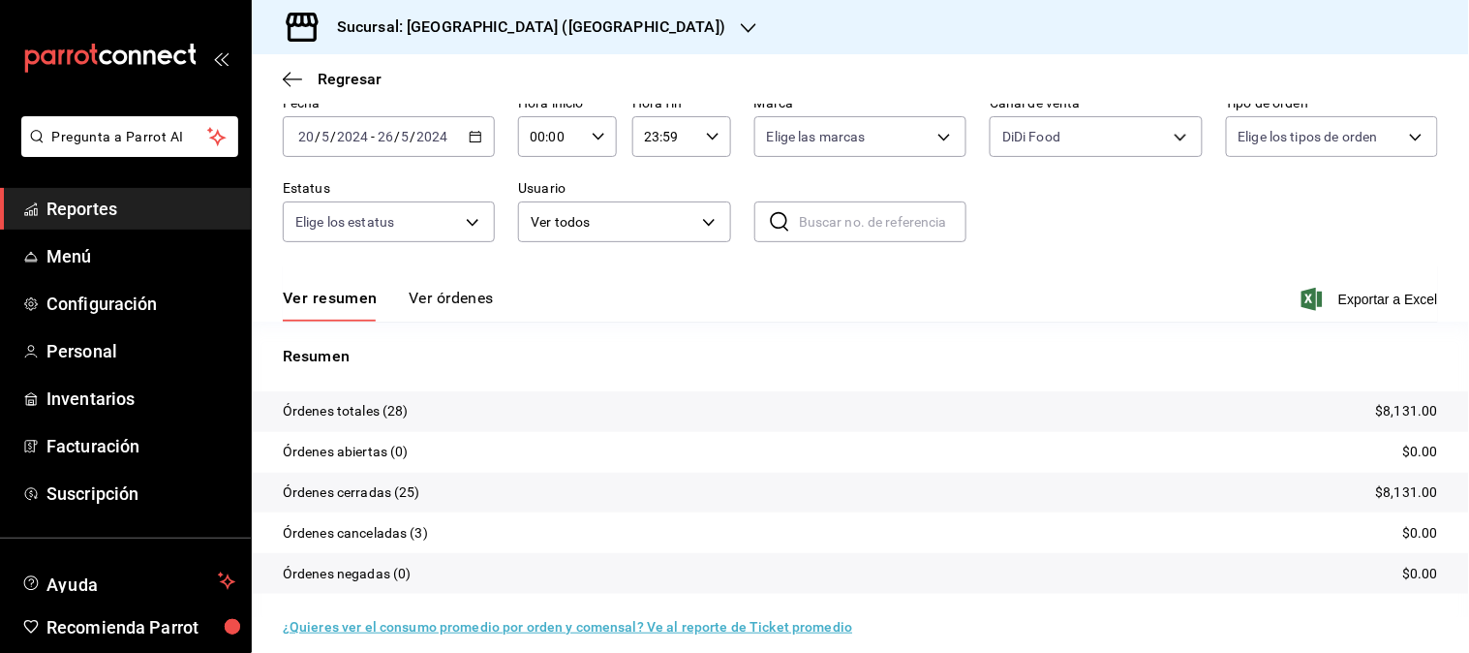
scroll to position [107, 0]
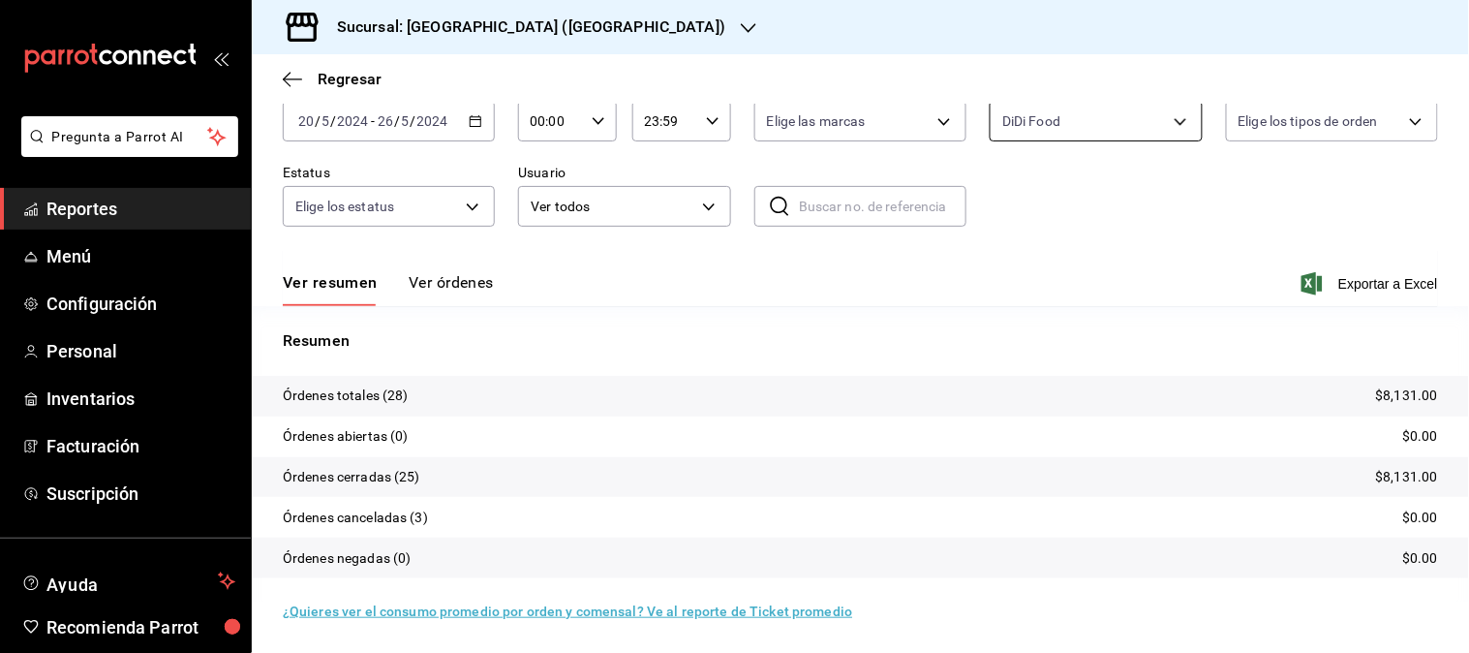
click at [1159, 126] on body "Pregunta a Parrot AI Reportes Menú Configuración Personal Inventarios Facturaci…" at bounding box center [734, 326] width 1469 height 653
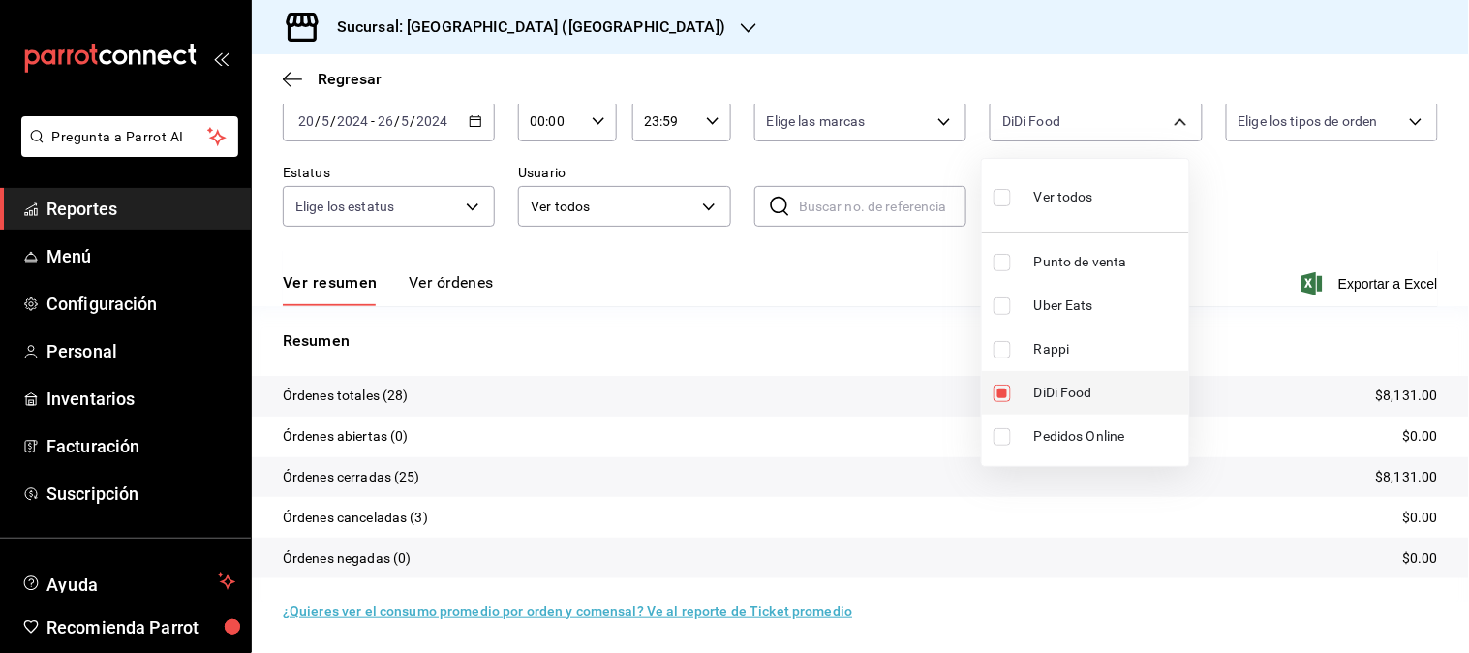
click at [1070, 398] on span "DiDi Food" at bounding box center [1107, 392] width 147 height 20
checkbox input "false"
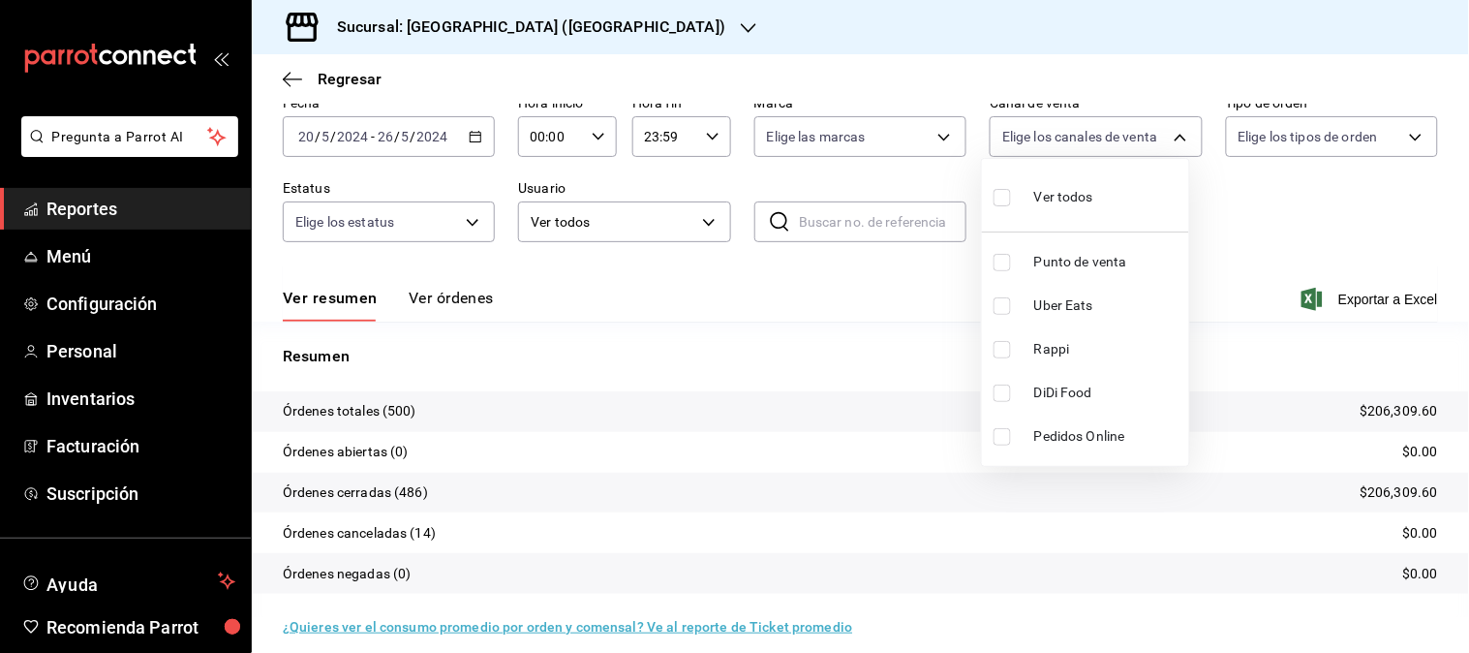
scroll to position [107, 0]
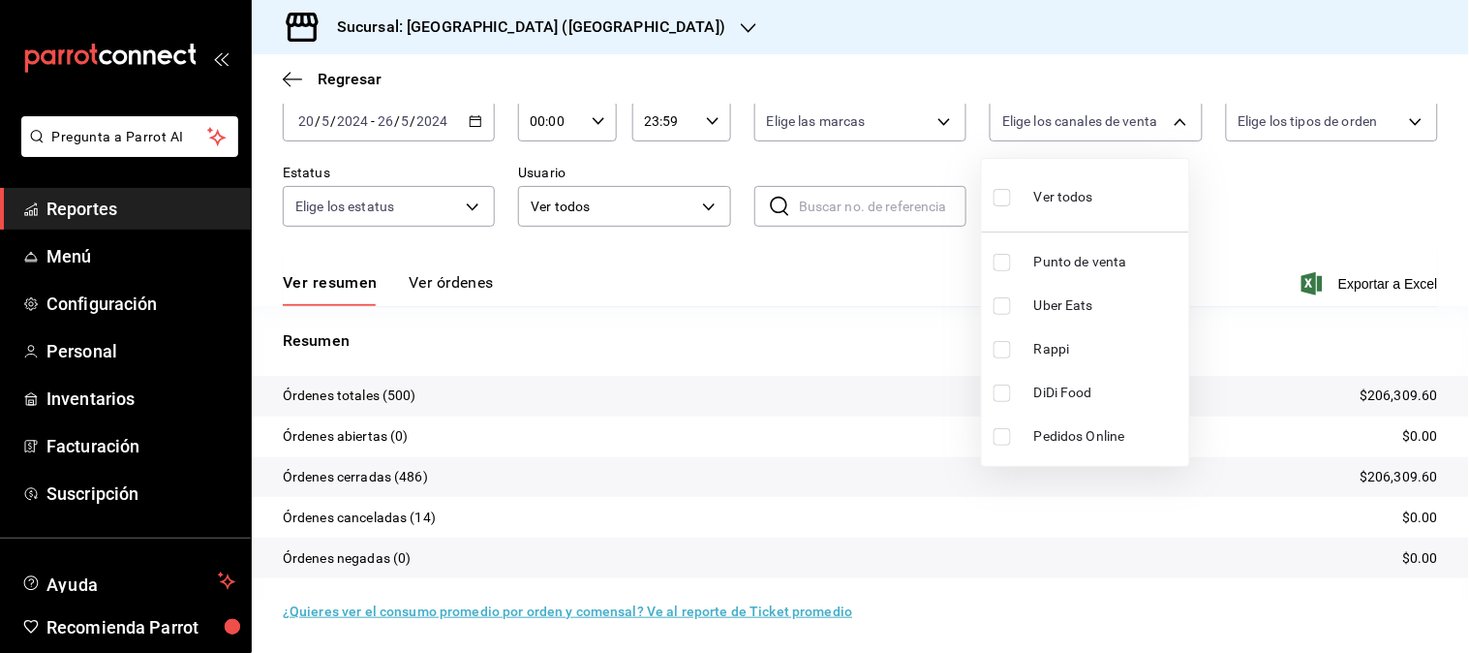
click at [1059, 345] on span "Rappi" at bounding box center [1107, 349] width 147 height 20
type input "RAPPI"
checkbox input "true"
click at [1058, 345] on span "Rappi" at bounding box center [1107, 349] width 147 height 20
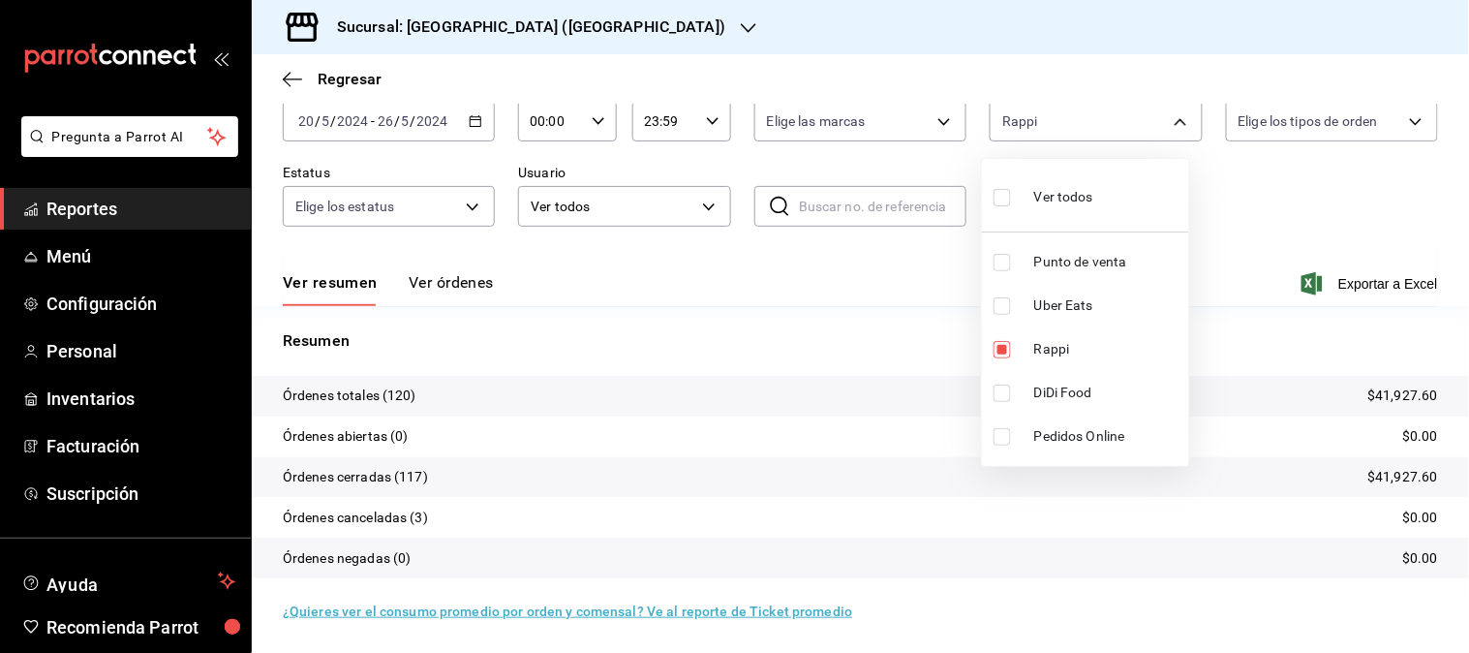
checkbox input "false"
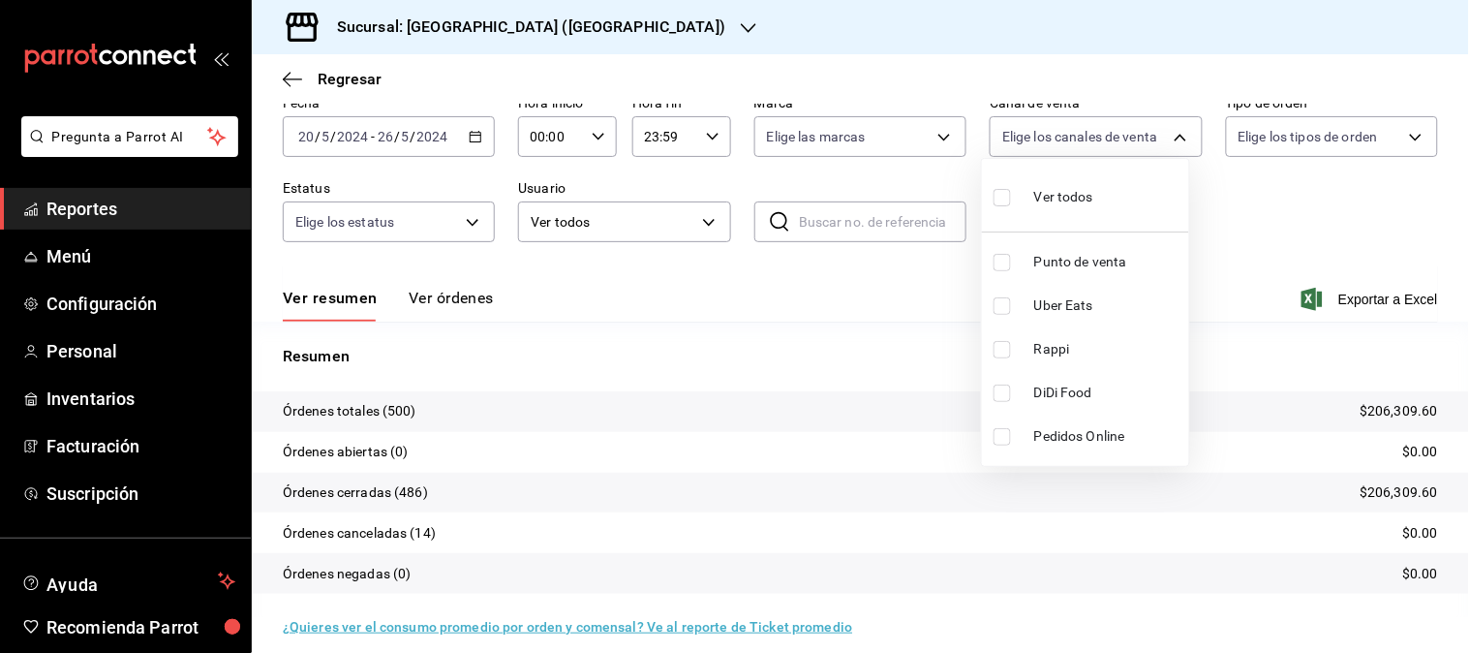
scroll to position [107, 0]
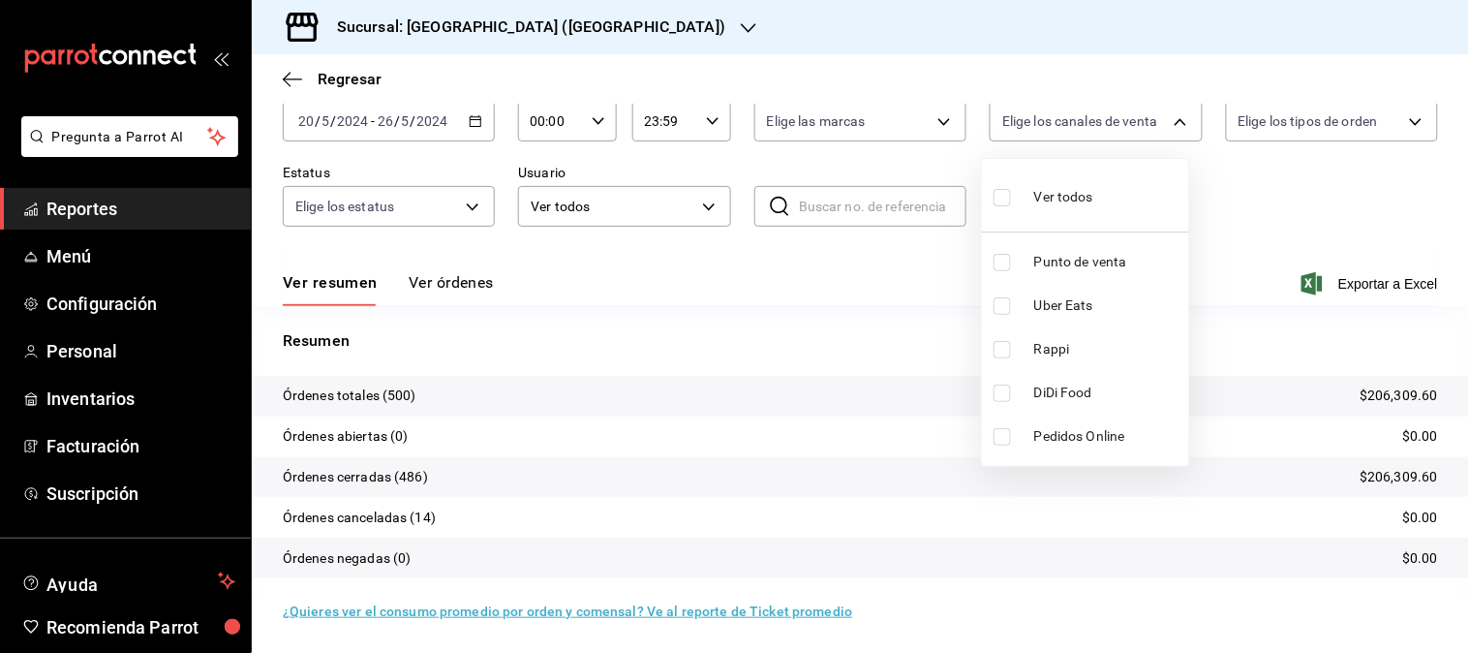
click at [1062, 310] on span "Uber Eats" at bounding box center [1107, 305] width 147 height 20
type input "UBER_EATS"
checkbox input "true"
click at [474, 122] on div at bounding box center [734, 326] width 1469 height 653
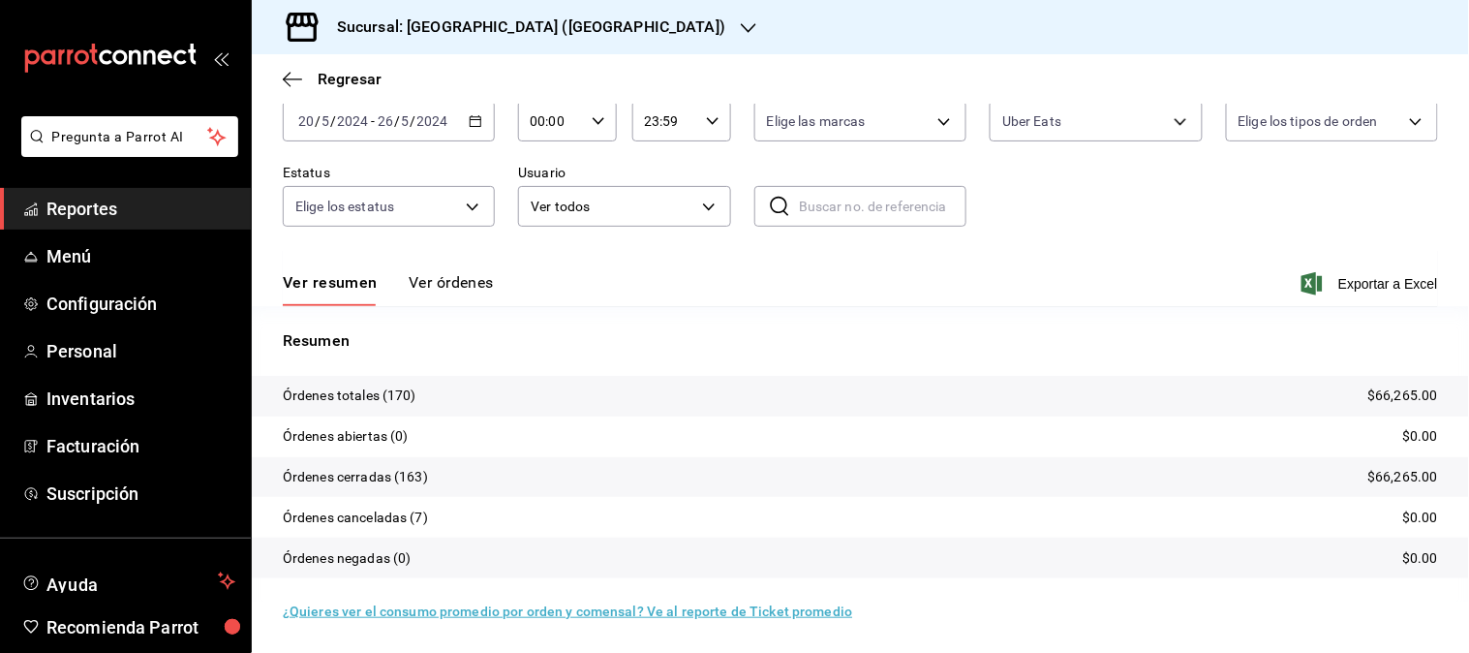
click at [473, 122] on icon "button" at bounding box center [476, 121] width 14 height 14
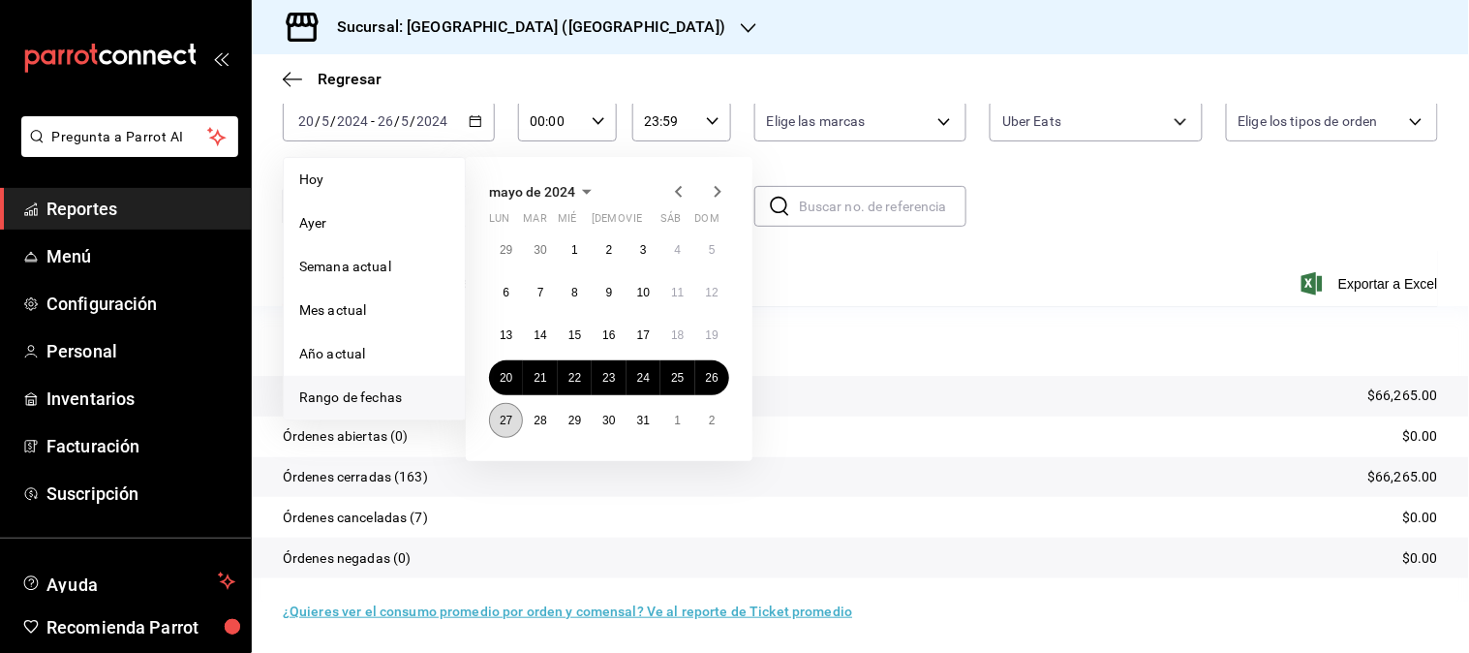
click at [508, 419] on abbr "27" at bounding box center [506, 420] width 13 height 14
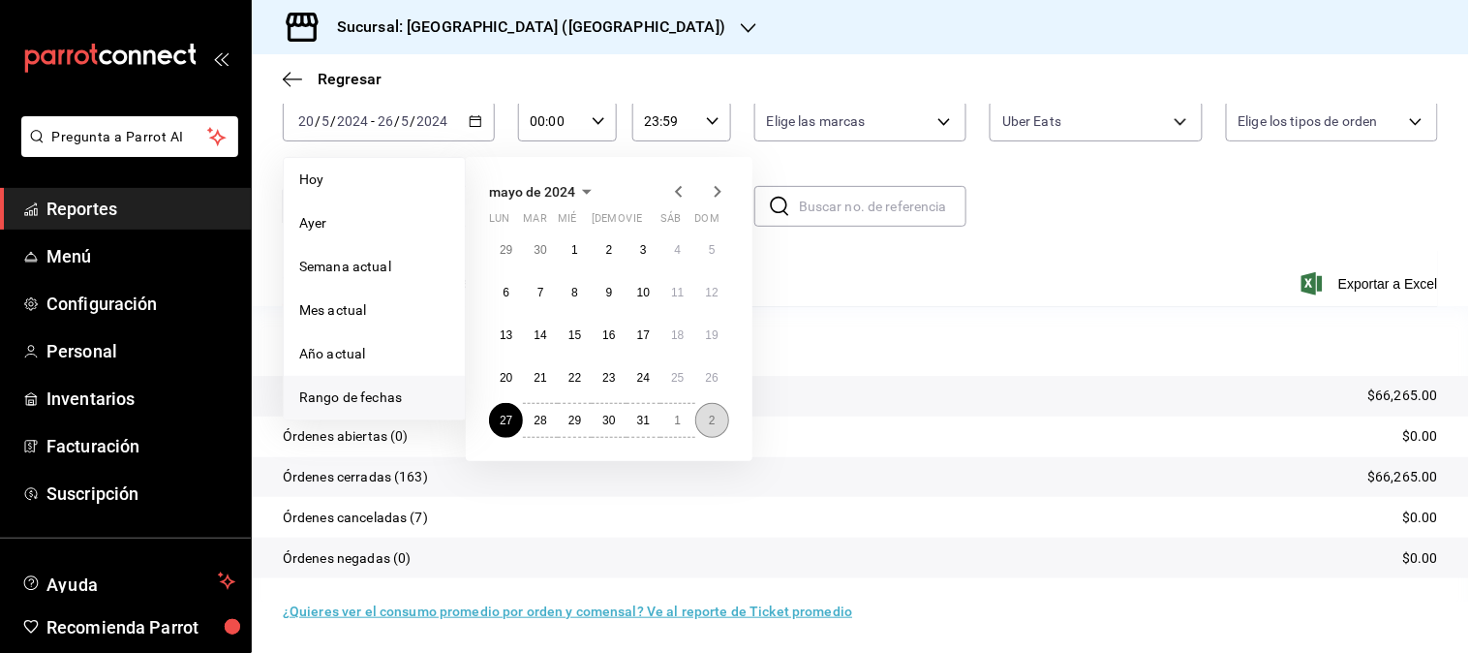
click at [722, 416] on button "2" at bounding box center [712, 420] width 34 height 35
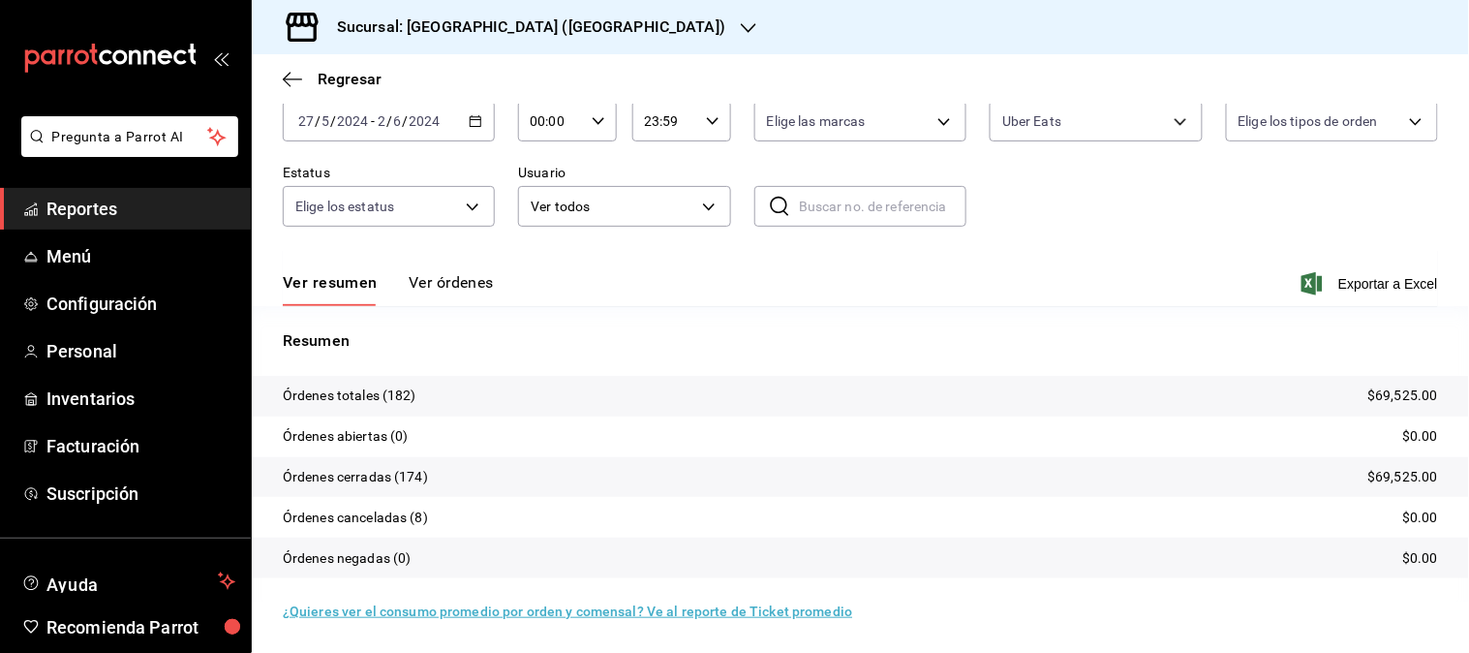
scroll to position [107, 0]
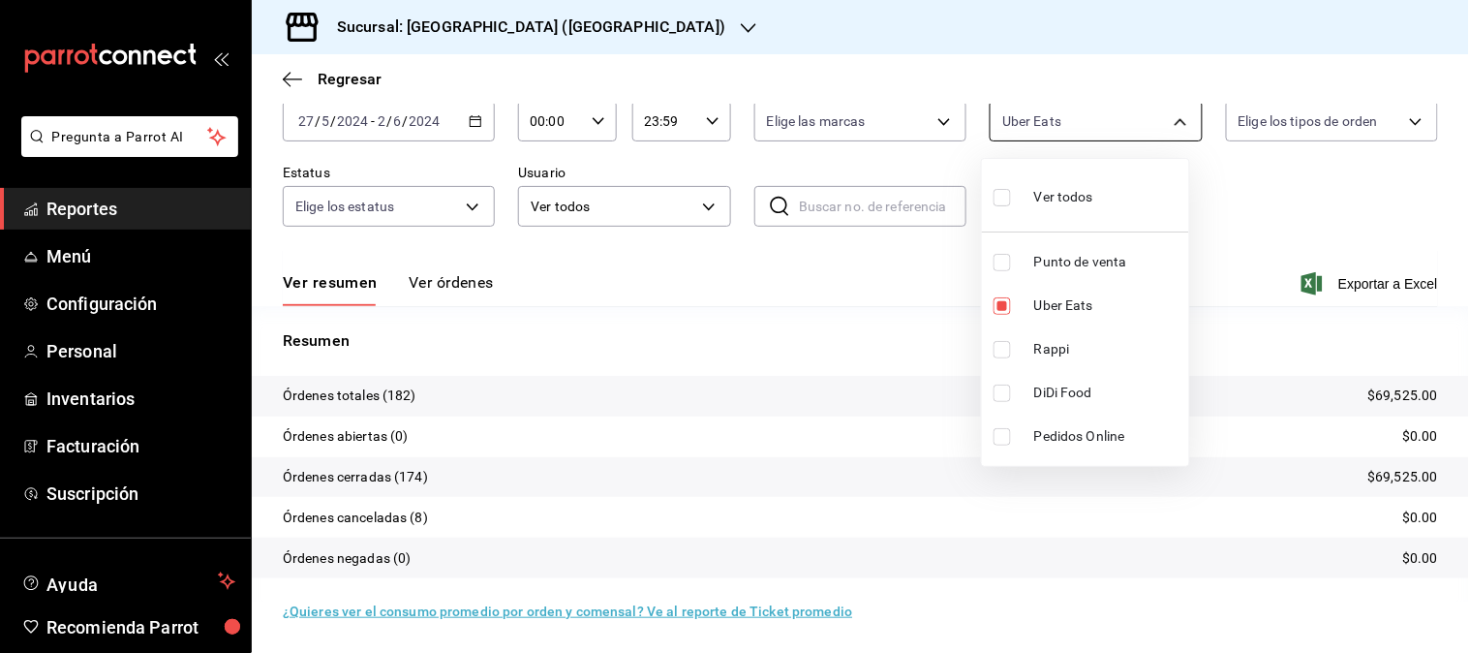
click at [1125, 114] on body "Pregunta a Parrot AI Reportes Menú Configuración Personal Inventarios Facturaci…" at bounding box center [734, 326] width 1469 height 653
click at [1073, 304] on span "Uber Eats" at bounding box center [1107, 305] width 147 height 20
checkbox input "false"
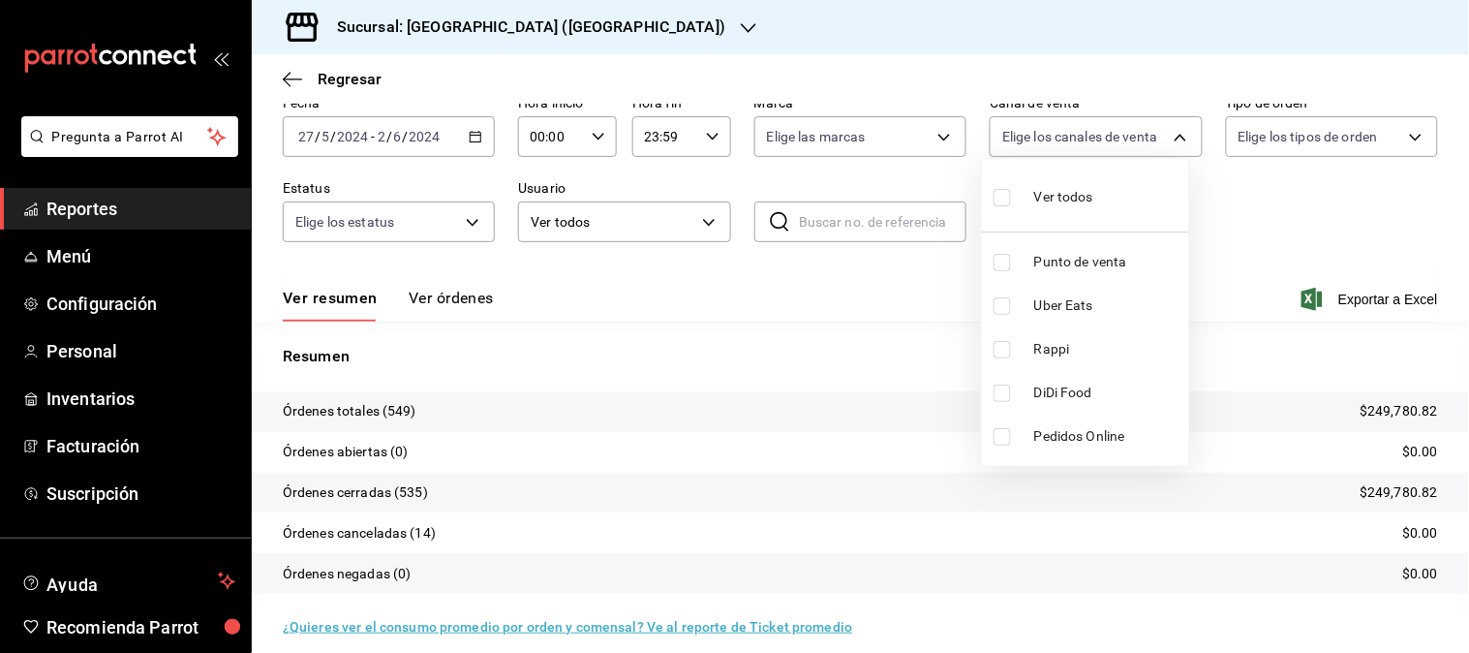
scroll to position [107, 0]
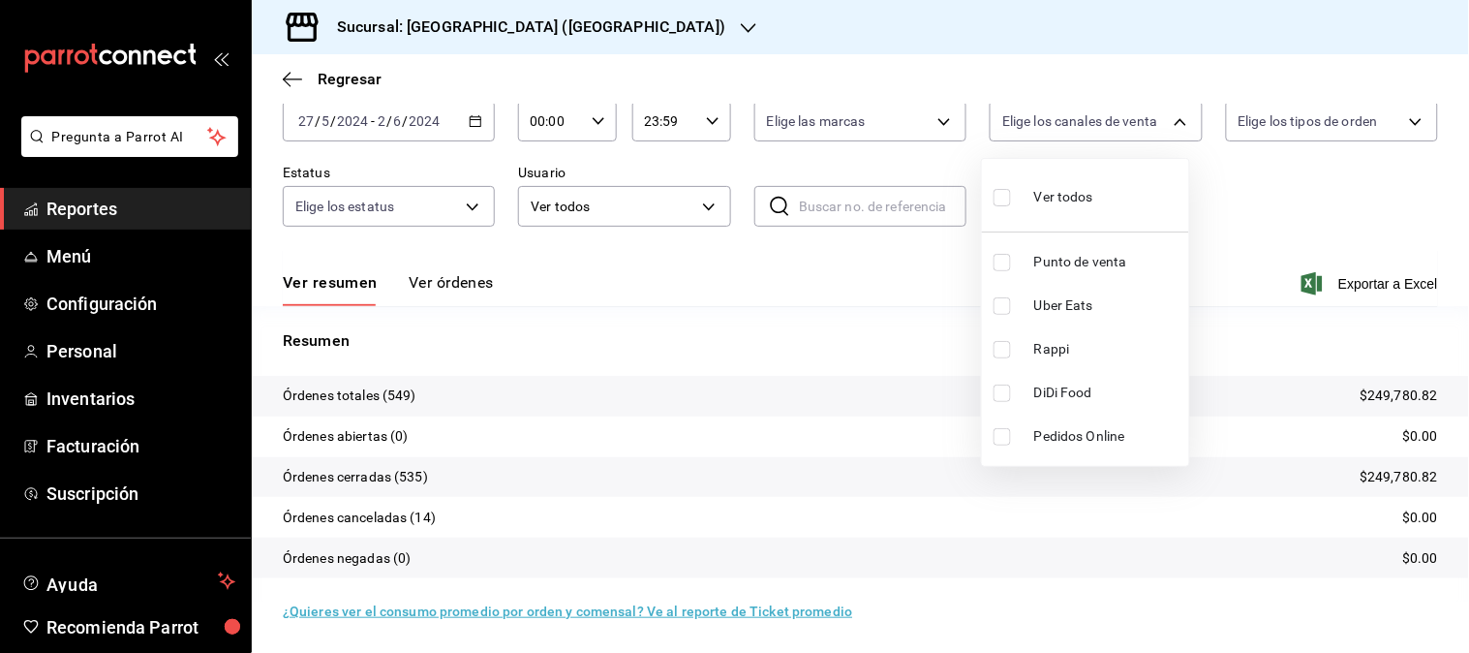
click at [1051, 353] on span "Rappi" at bounding box center [1107, 349] width 147 height 20
type input "RAPPI"
checkbox input "true"
click at [1049, 362] on li "Rappi" at bounding box center [1085, 349] width 207 height 44
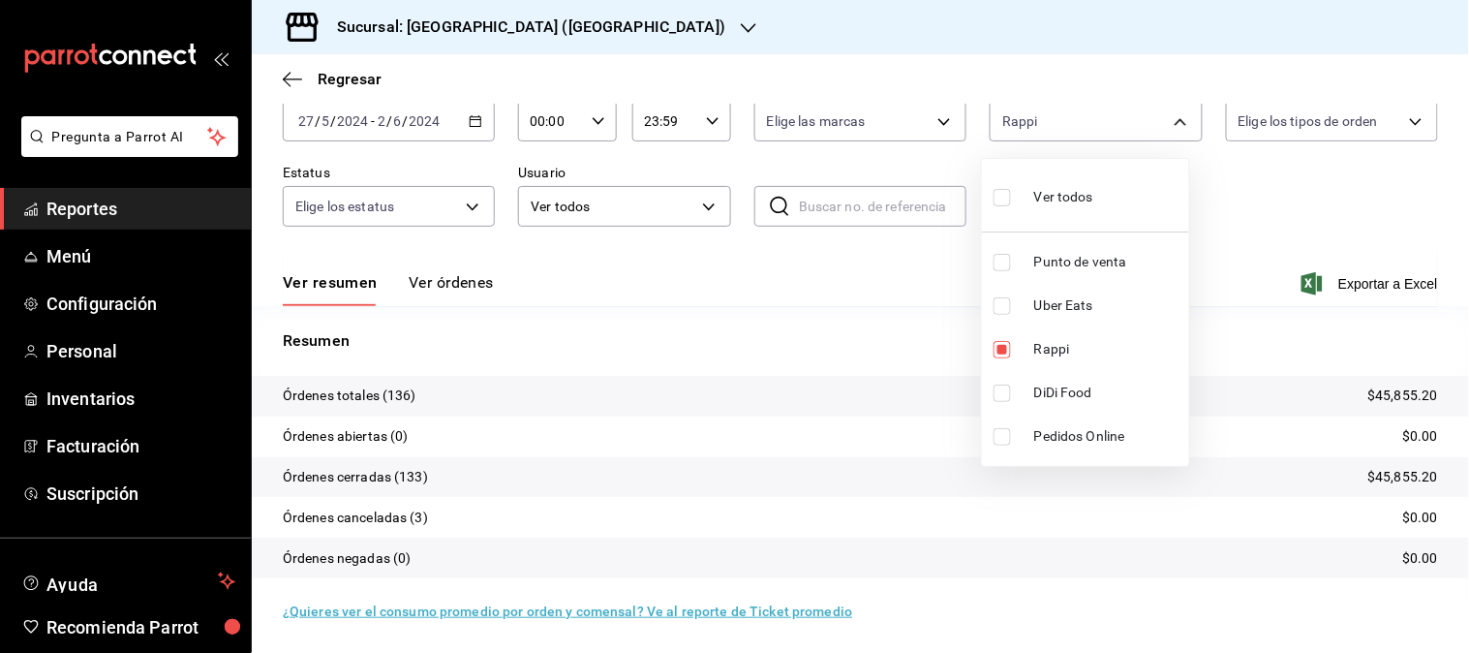
checkbox input "false"
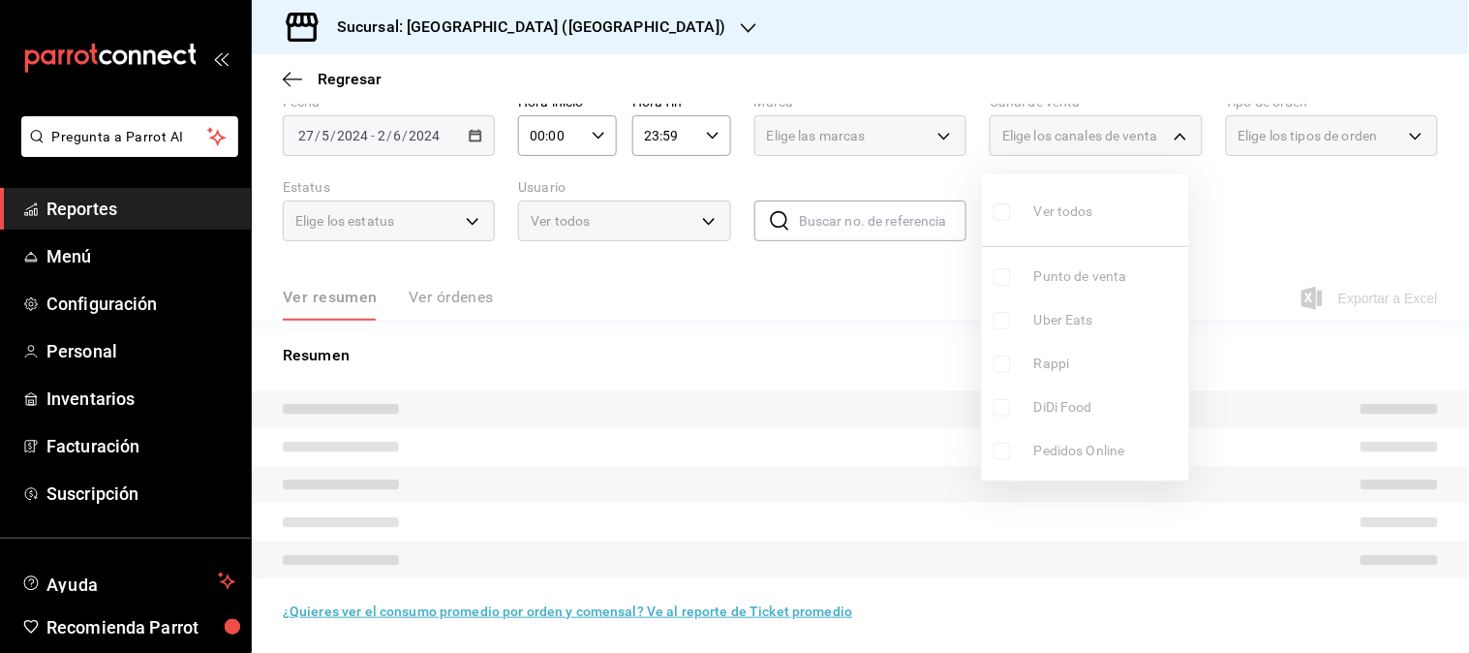
scroll to position [92, 0]
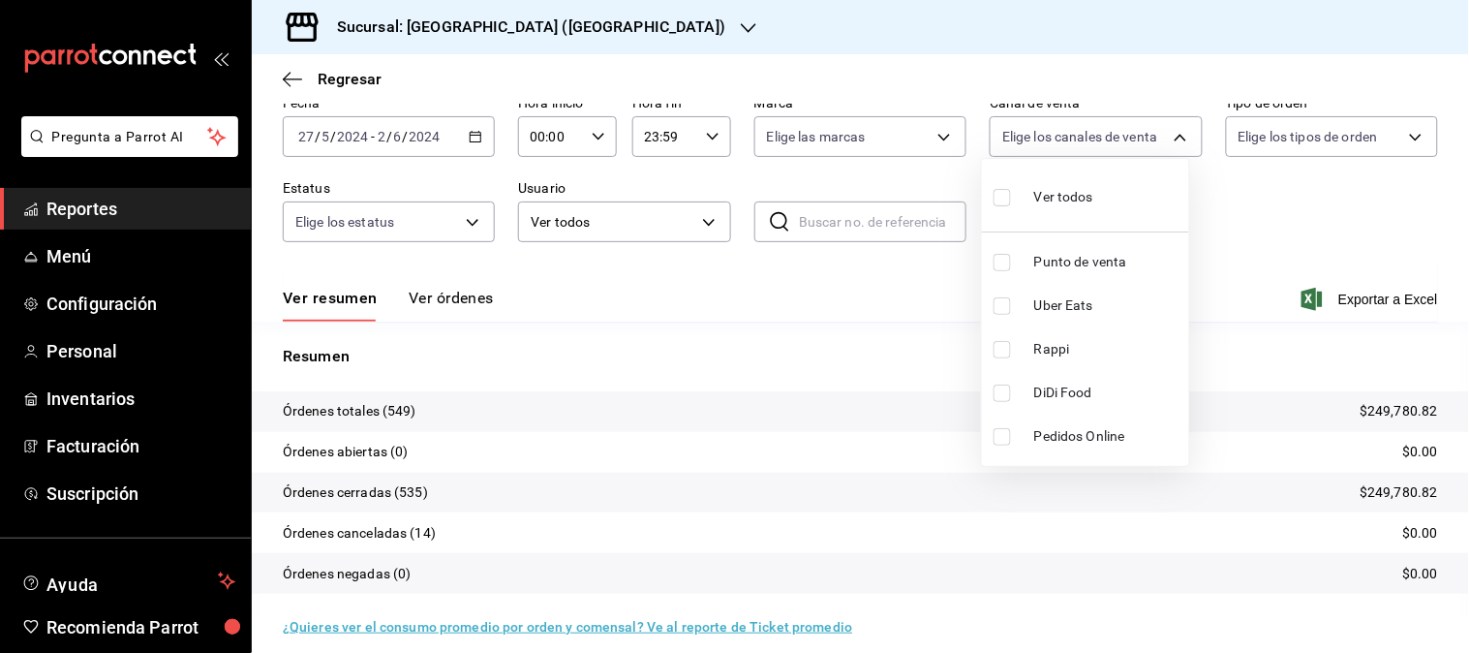
click at [1053, 402] on span "DiDi Food" at bounding box center [1107, 392] width 147 height 20
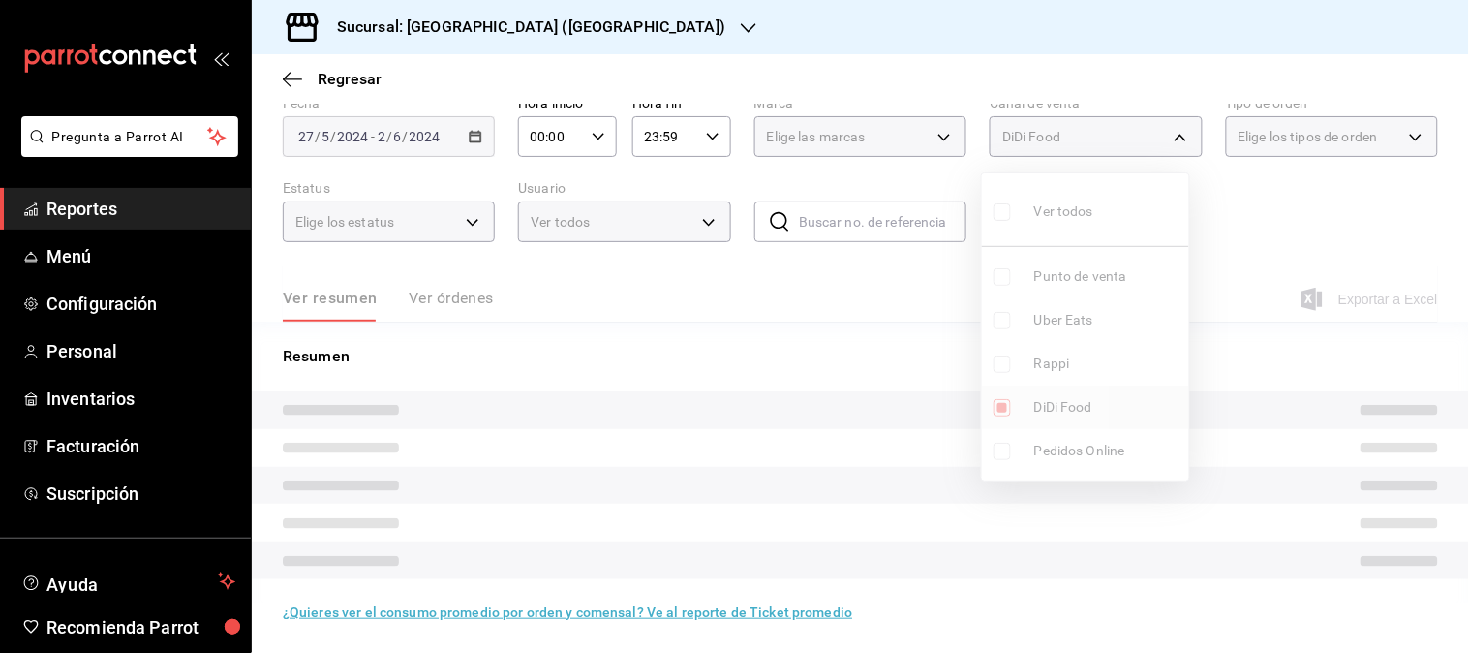
type input "DIDI_FOOD"
checkbox input "true"
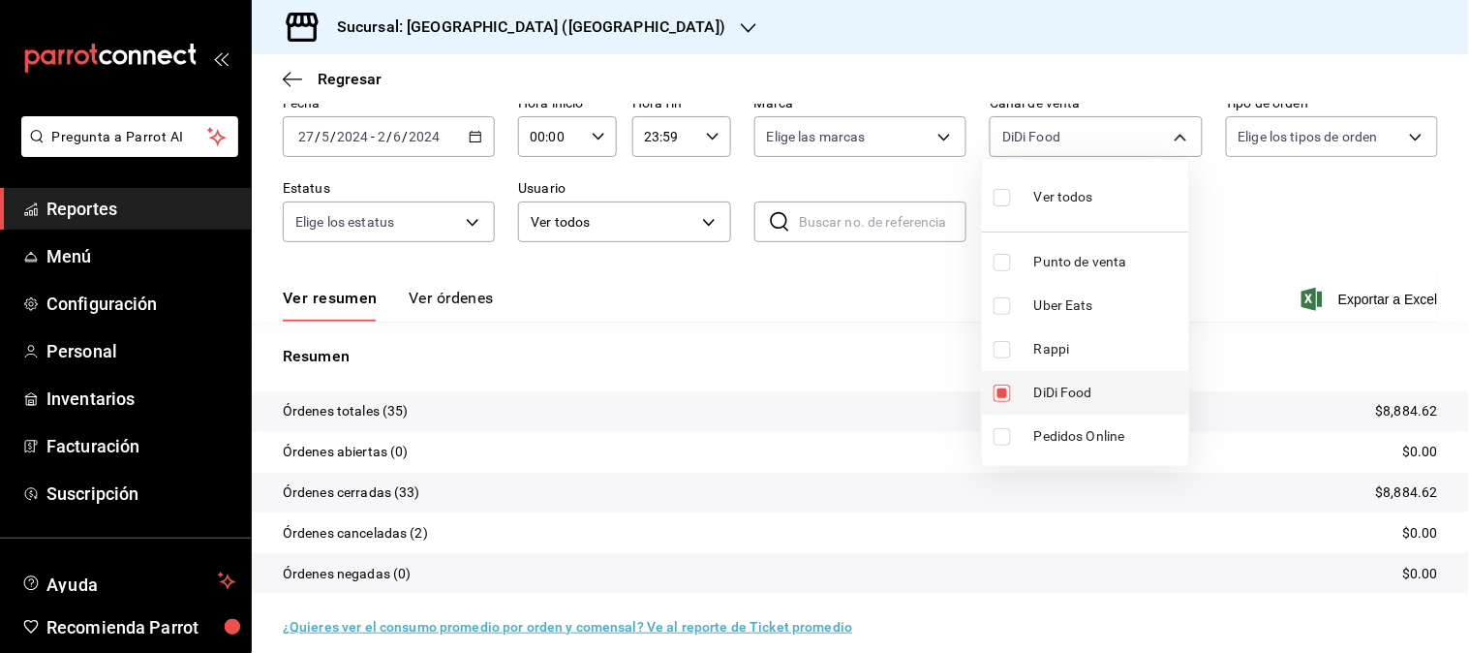
scroll to position [107, 0]
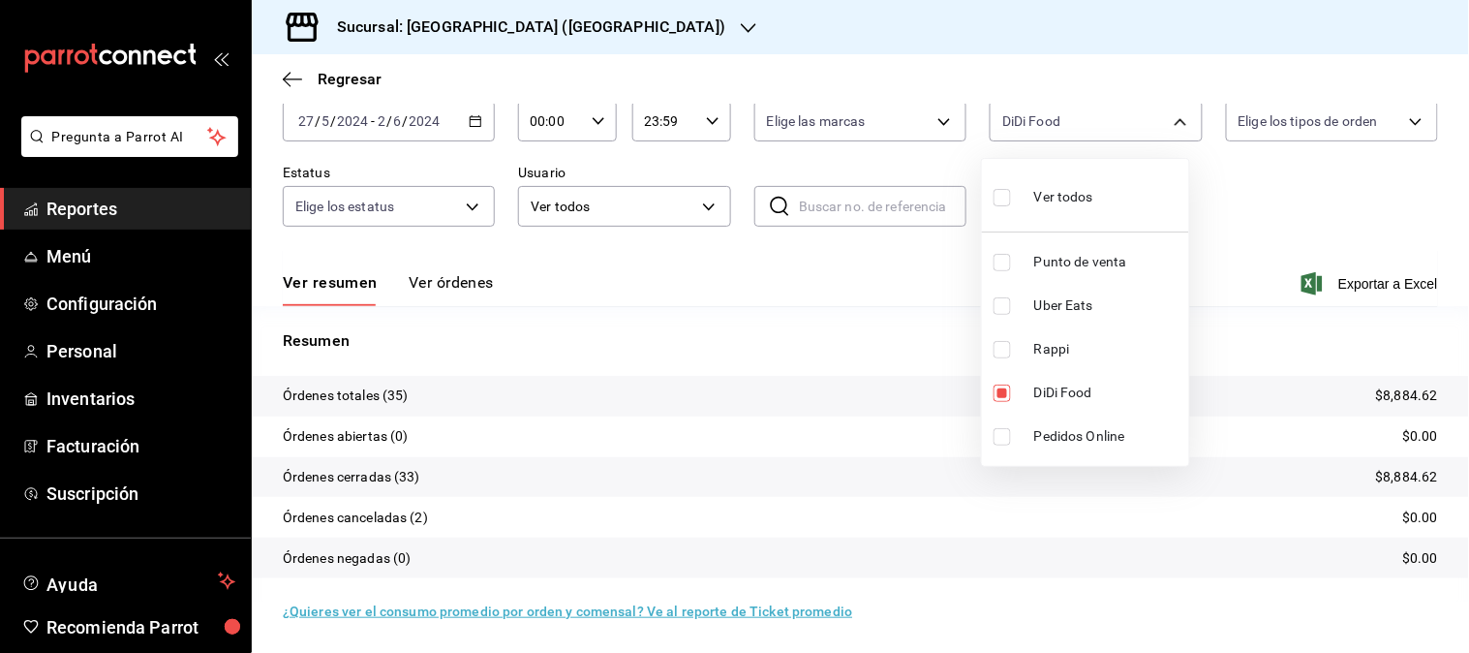
click at [479, 131] on div at bounding box center [734, 326] width 1469 height 653
click at [478, 124] on icon "button" at bounding box center [476, 121] width 14 height 14
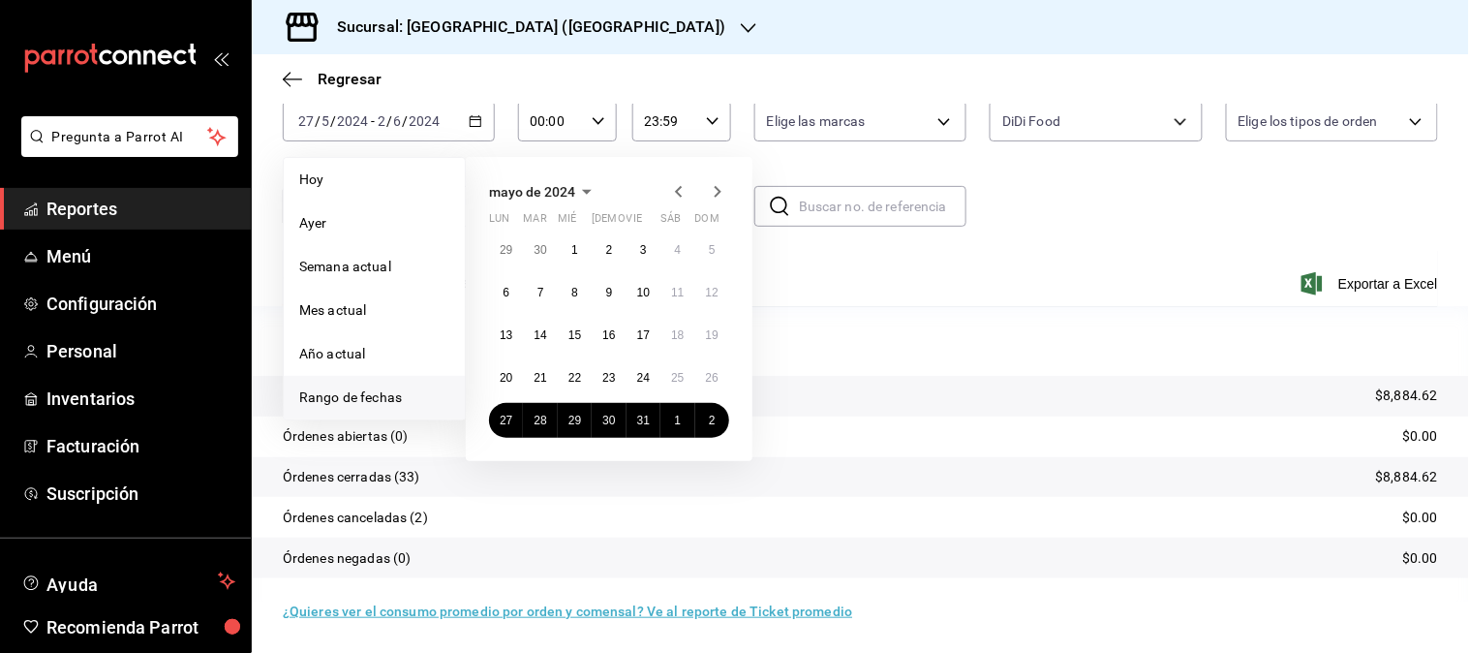
click at [724, 191] on icon "button" at bounding box center [717, 191] width 23 height 23
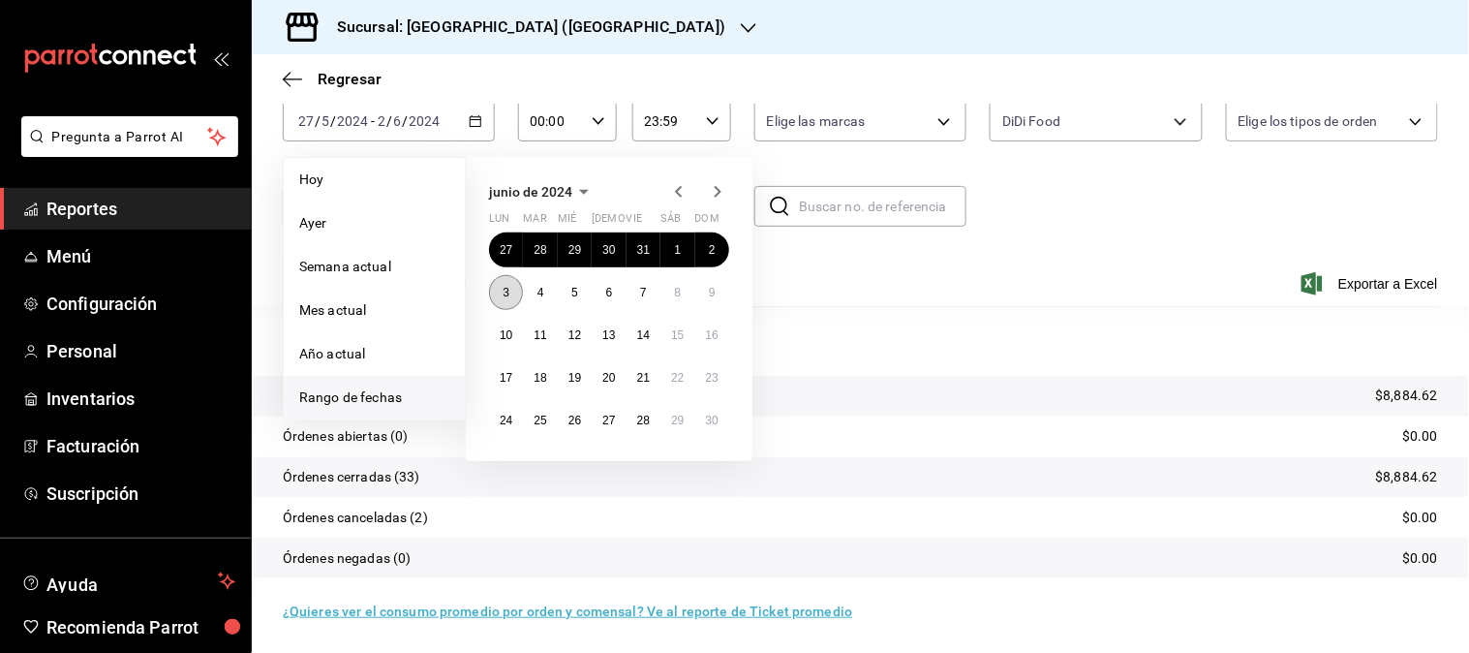
click at [508, 289] on abbr "3" at bounding box center [506, 293] width 7 height 14
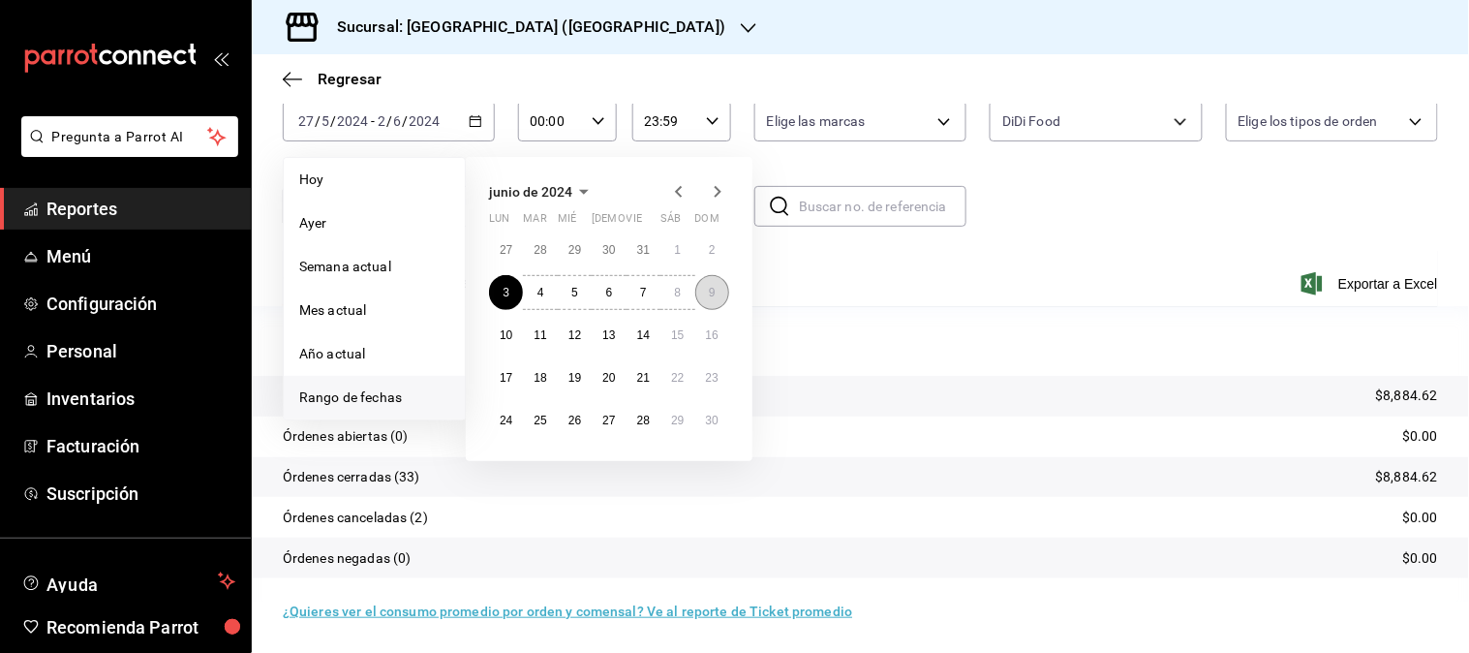
click at [711, 287] on abbr "9" at bounding box center [712, 293] width 7 height 14
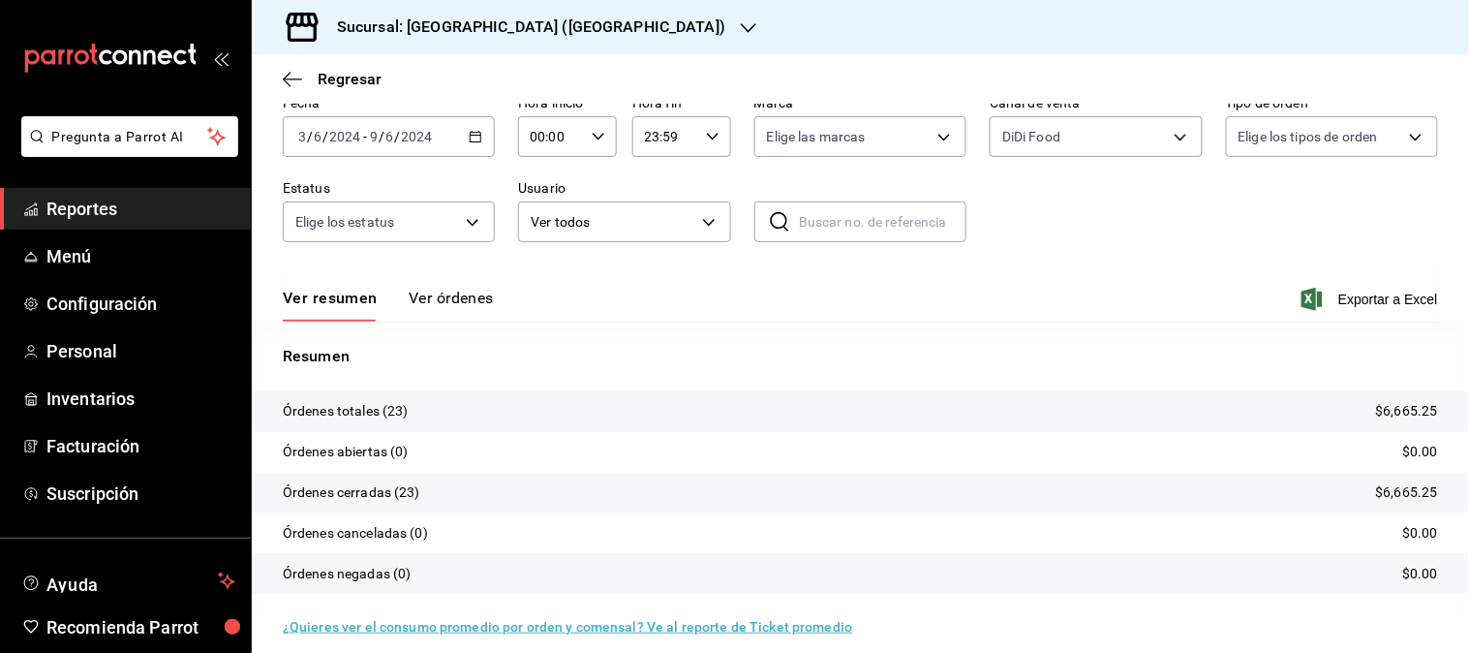
scroll to position [107, 0]
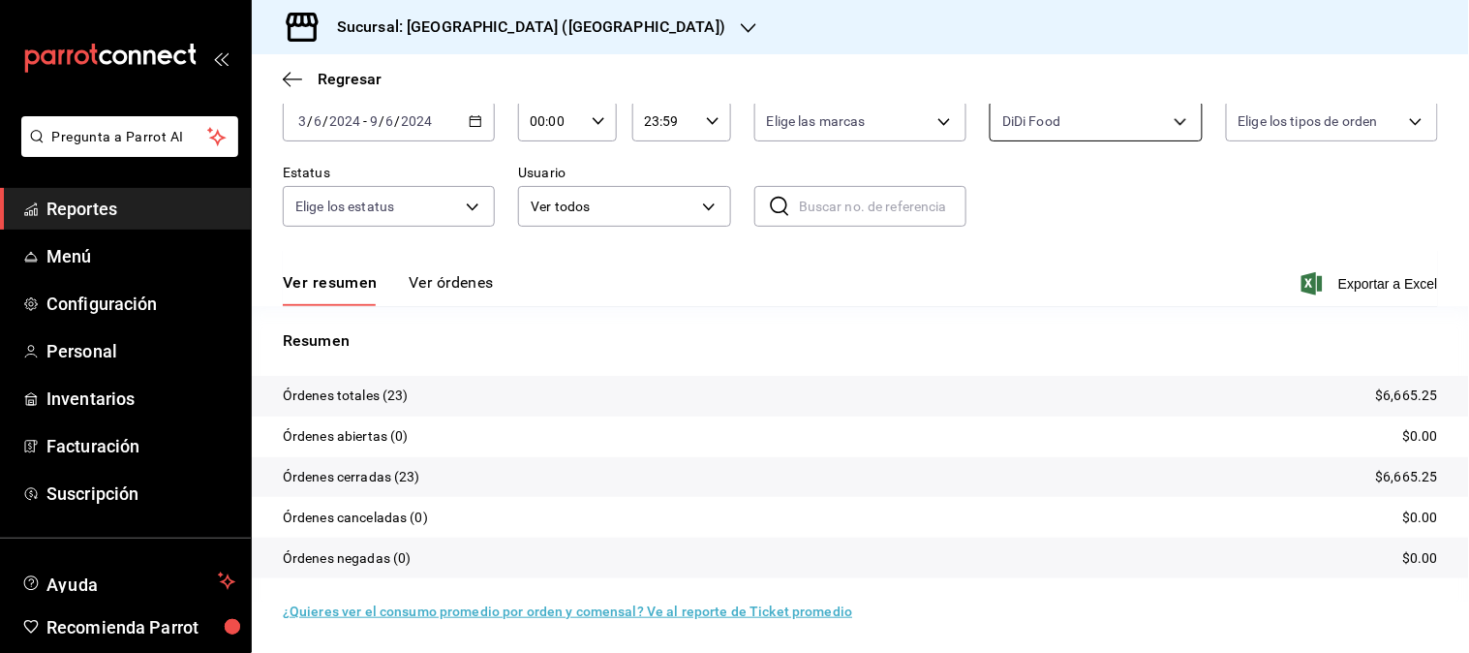
click at [1153, 140] on body "Pregunta a Parrot AI Reportes Menú Configuración Personal Inventarios Facturaci…" at bounding box center [734, 326] width 1469 height 653
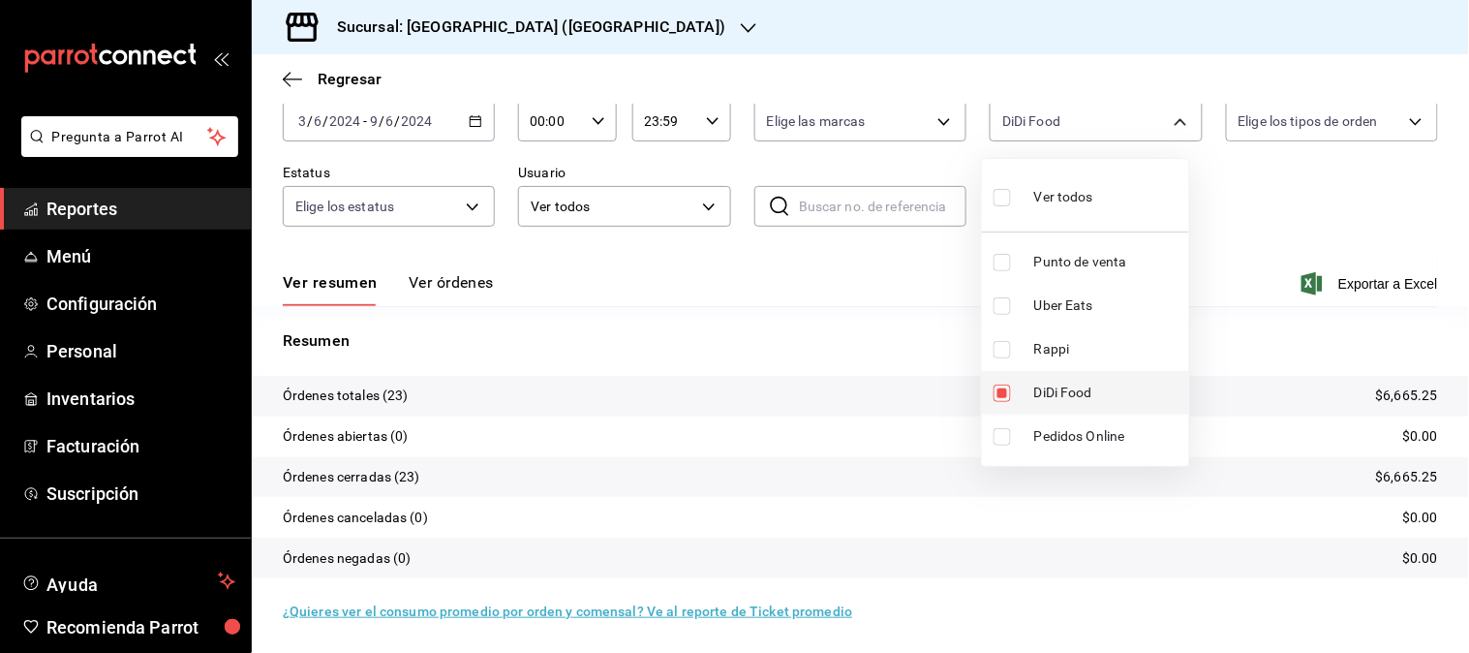
click at [1081, 388] on span "DiDi Food" at bounding box center [1107, 392] width 147 height 20
checkbox input "false"
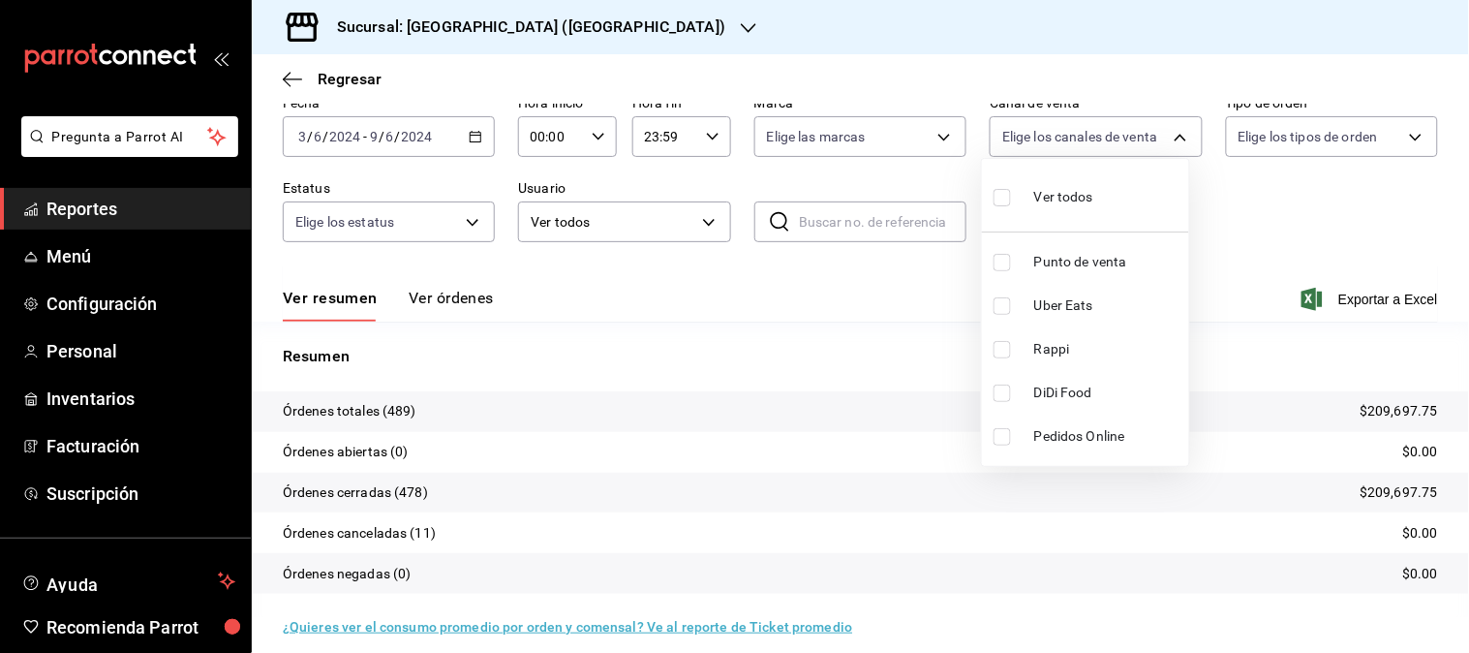
scroll to position [107, 0]
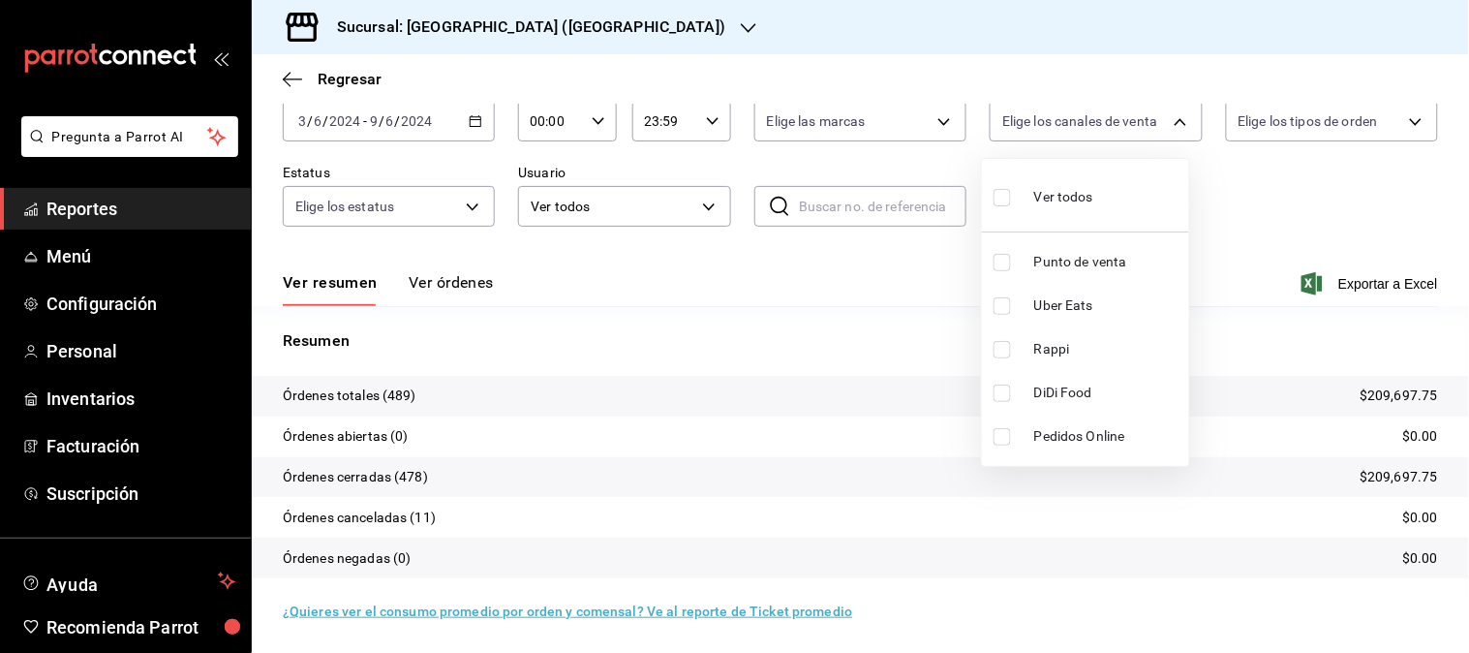
click at [1058, 315] on span "Uber Eats" at bounding box center [1107, 305] width 147 height 20
type input "UBER_EATS"
checkbox input "true"
click at [1059, 315] on span "Uber Eats" at bounding box center [1107, 305] width 147 height 20
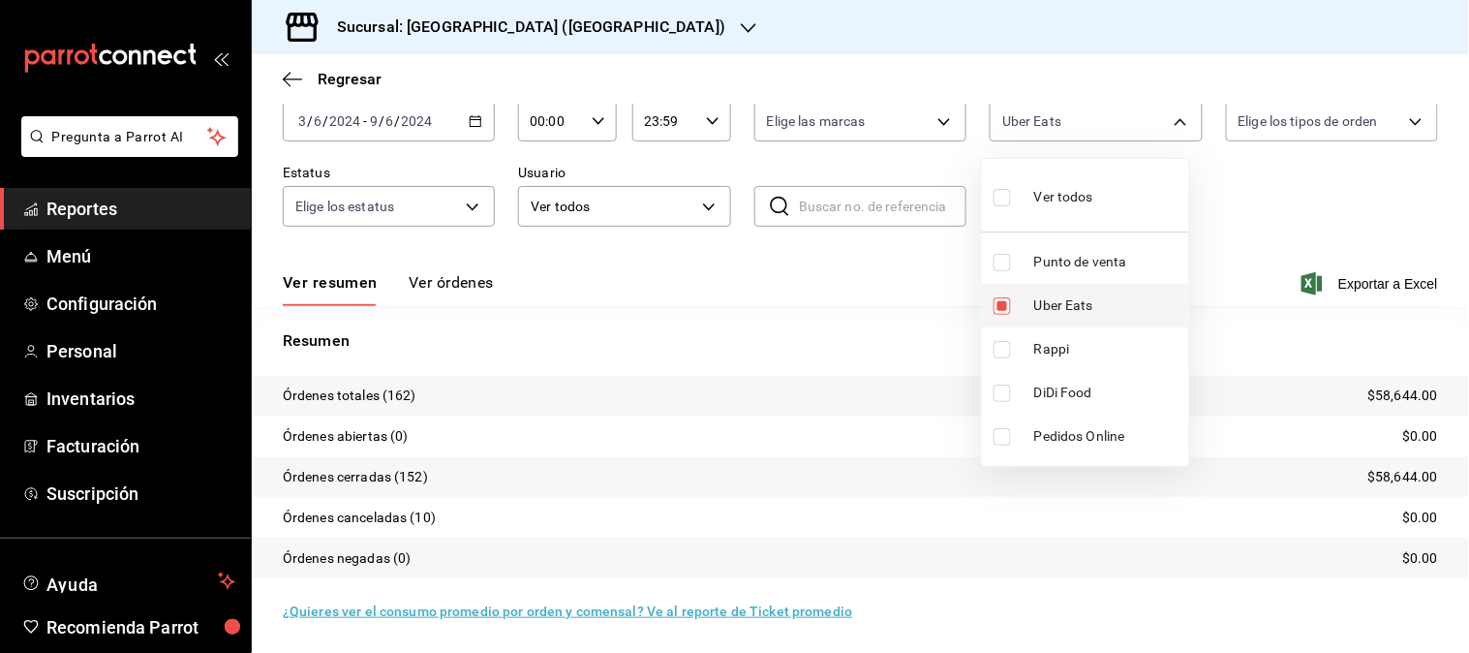
checkbox input "false"
click at [1058, 353] on span "Rappi" at bounding box center [1107, 349] width 147 height 20
click at [469, 123] on div at bounding box center [734, 326] width 1469 height 653
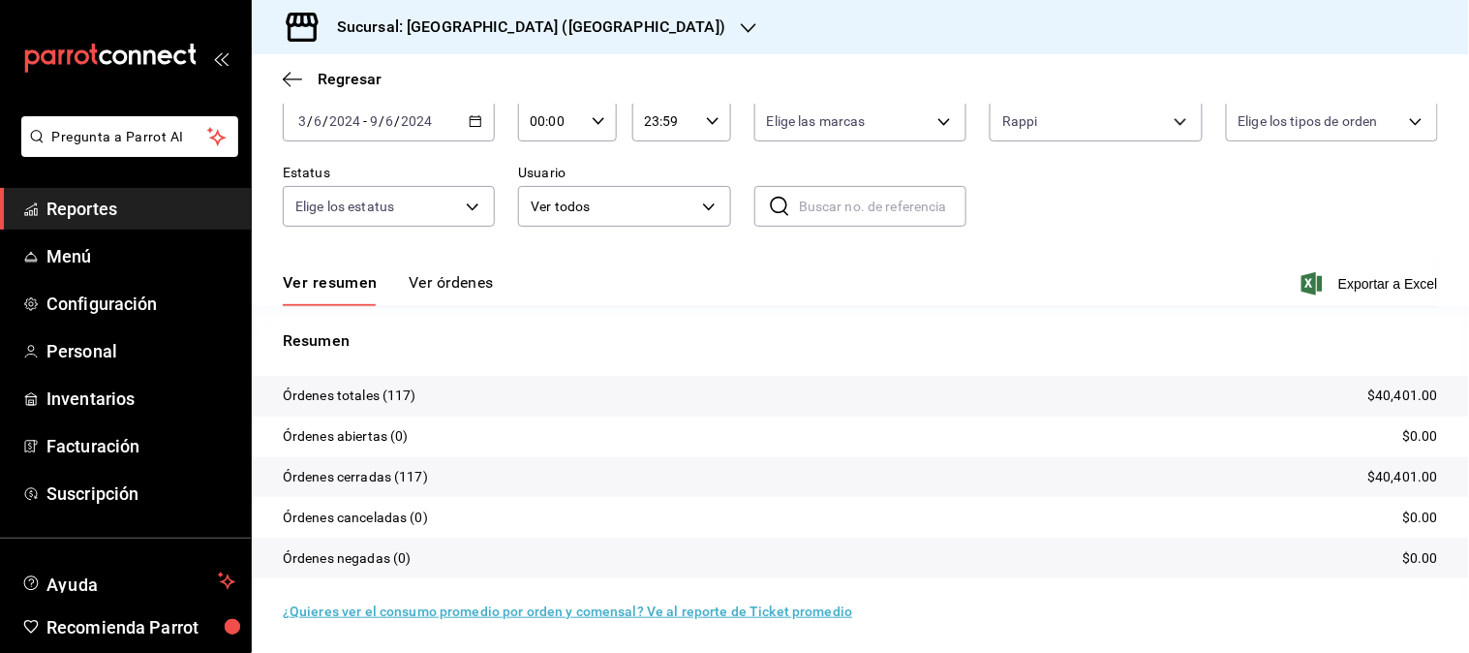
click at [471, 123] on icon "button" at bounding box center [476, 121] width 14 height 14
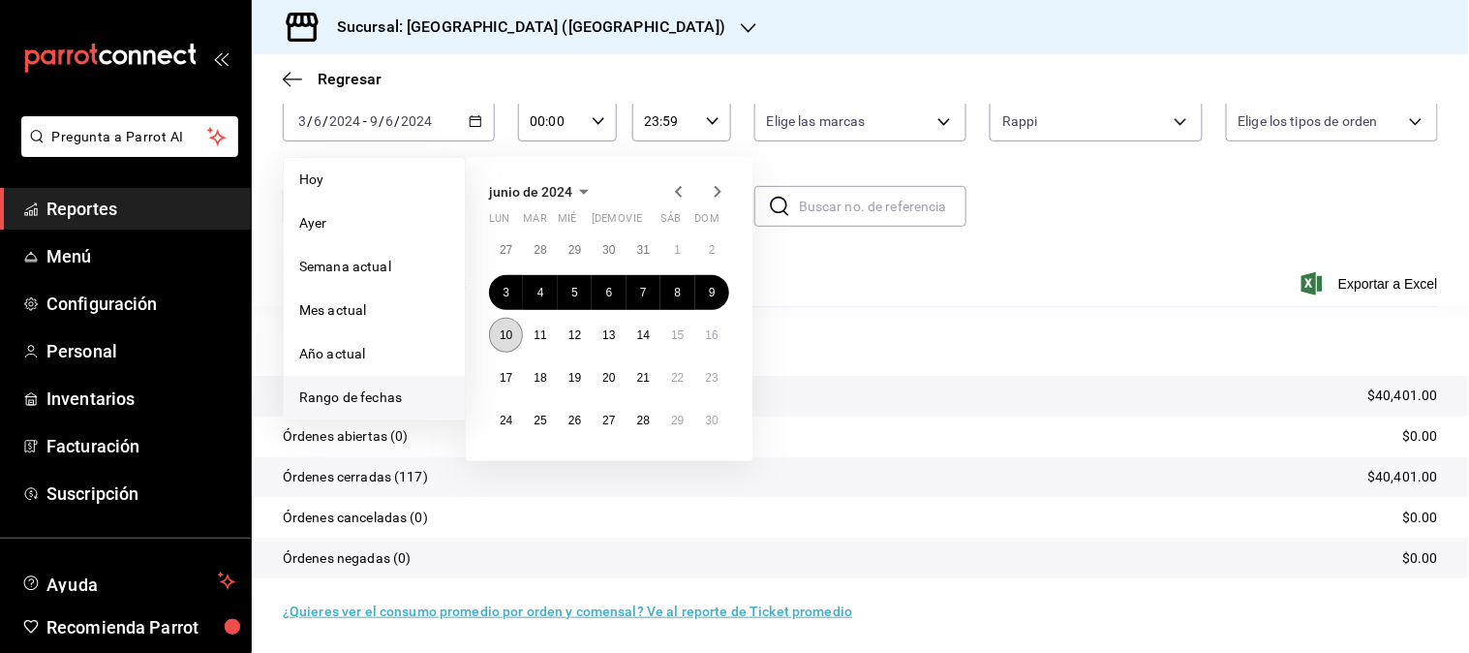
click at [510, 334] on abbr "10" at bounding box center [506, 335] width 13 height 14
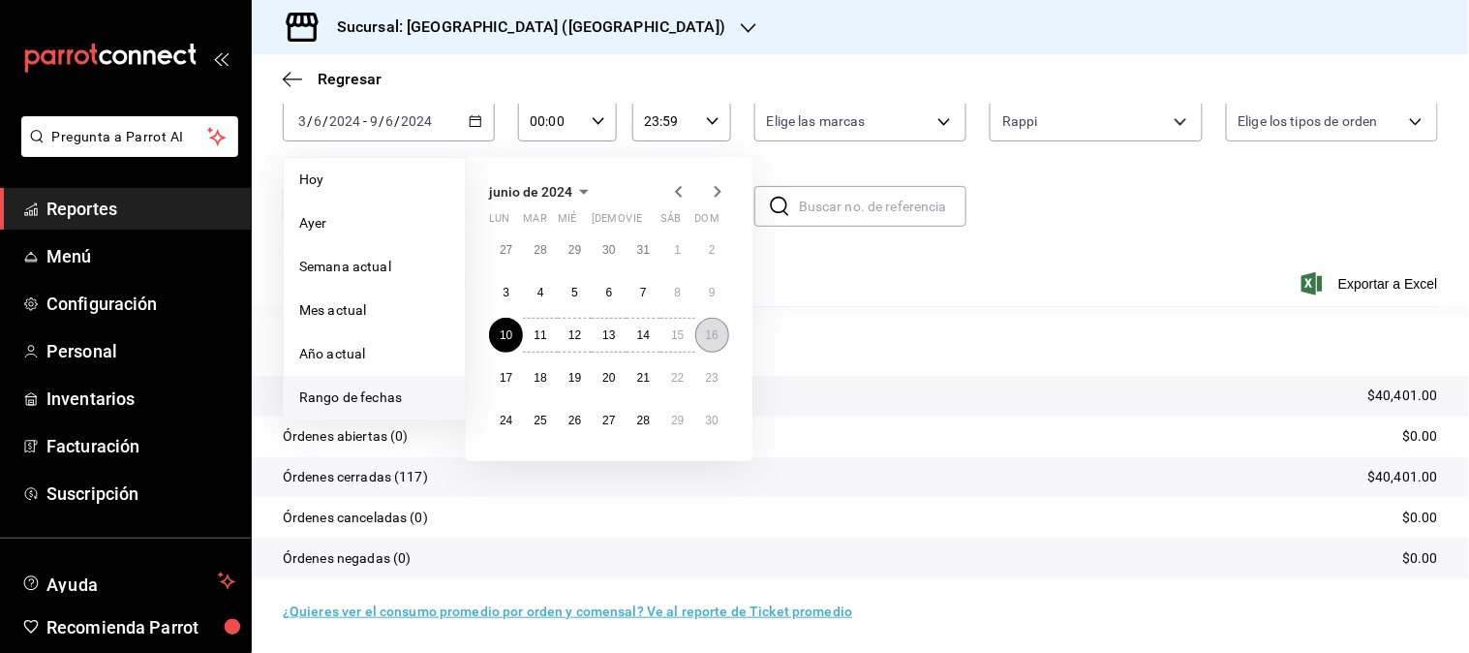
click at [708, 334] on abbr "16" at bounding box center [712, 335] width 13 height 14
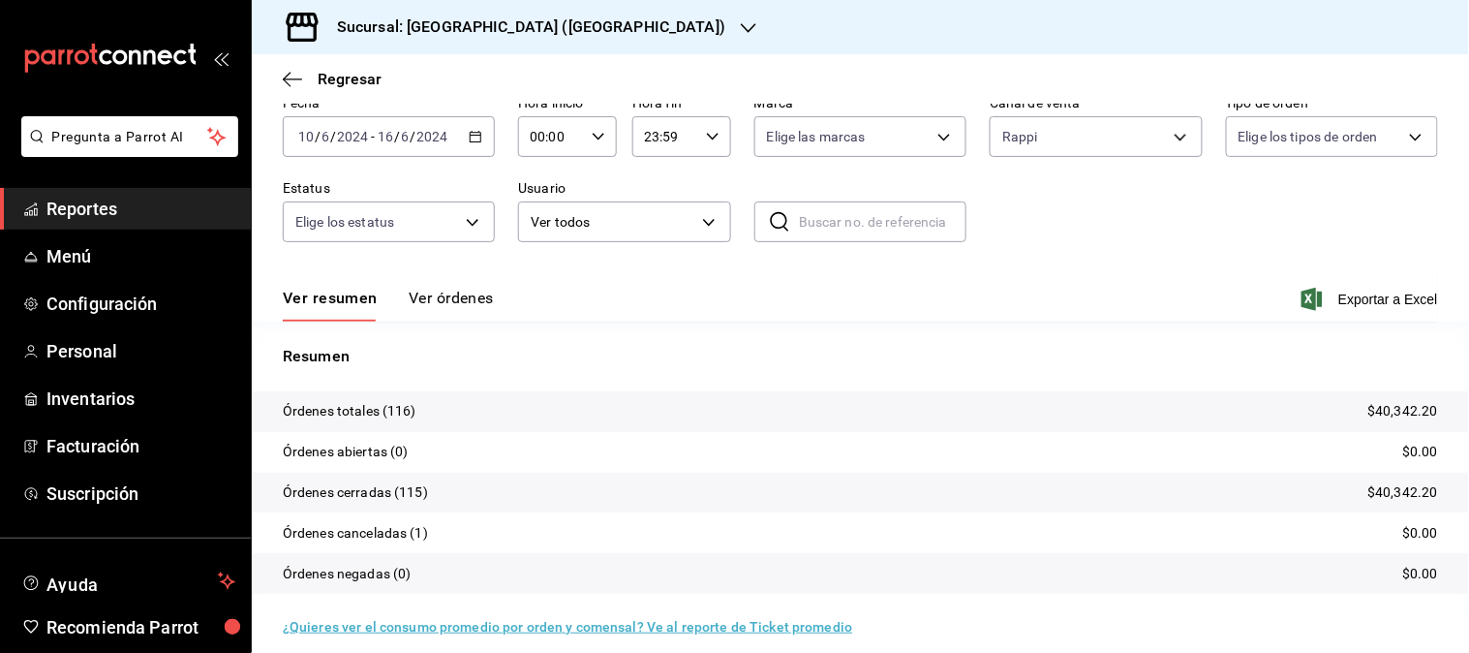
scroll to position [107, 0]
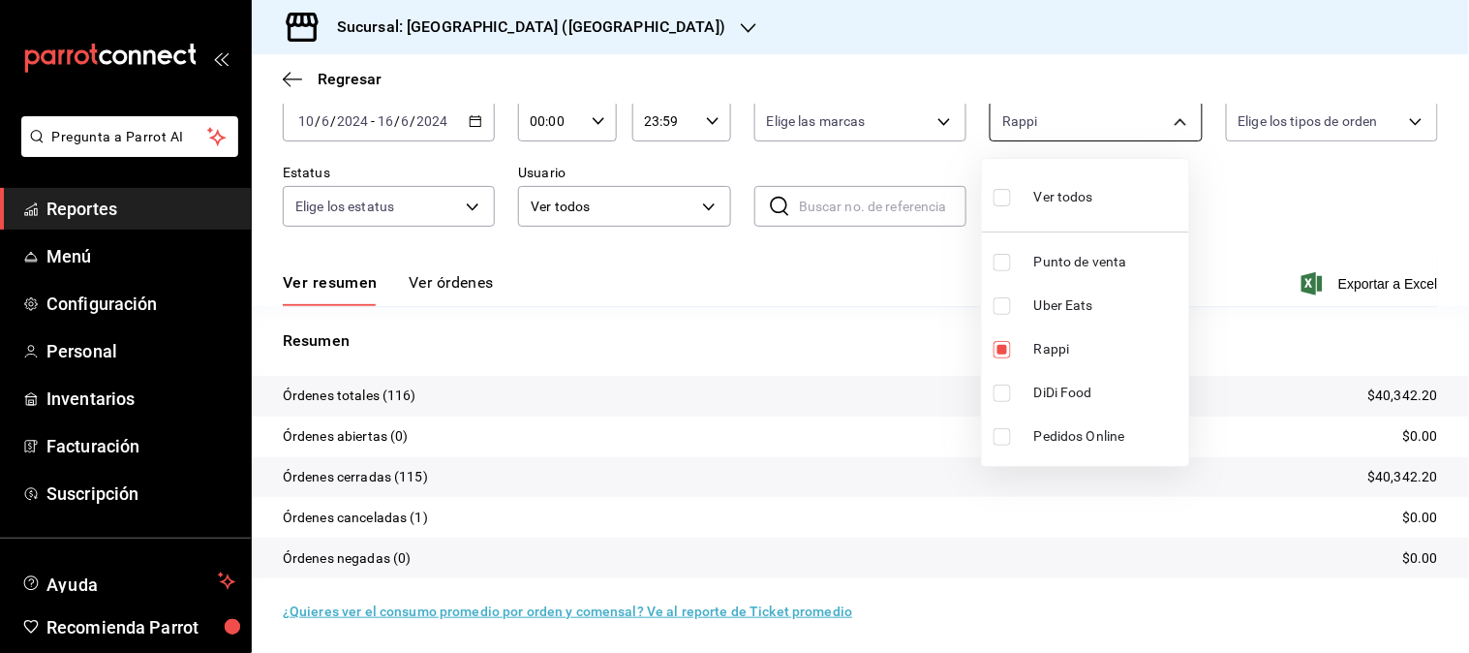
click at [1154, 127] on body "Pregunta a Parrot AI Reportes Menú Configuración Personal Inventarios Facturaci…" at bounding box center [734, 326] width 1469 height 653
click at [1078, 351] on span "Rappi" at bounding box center [1107, 349] width 147 height 20
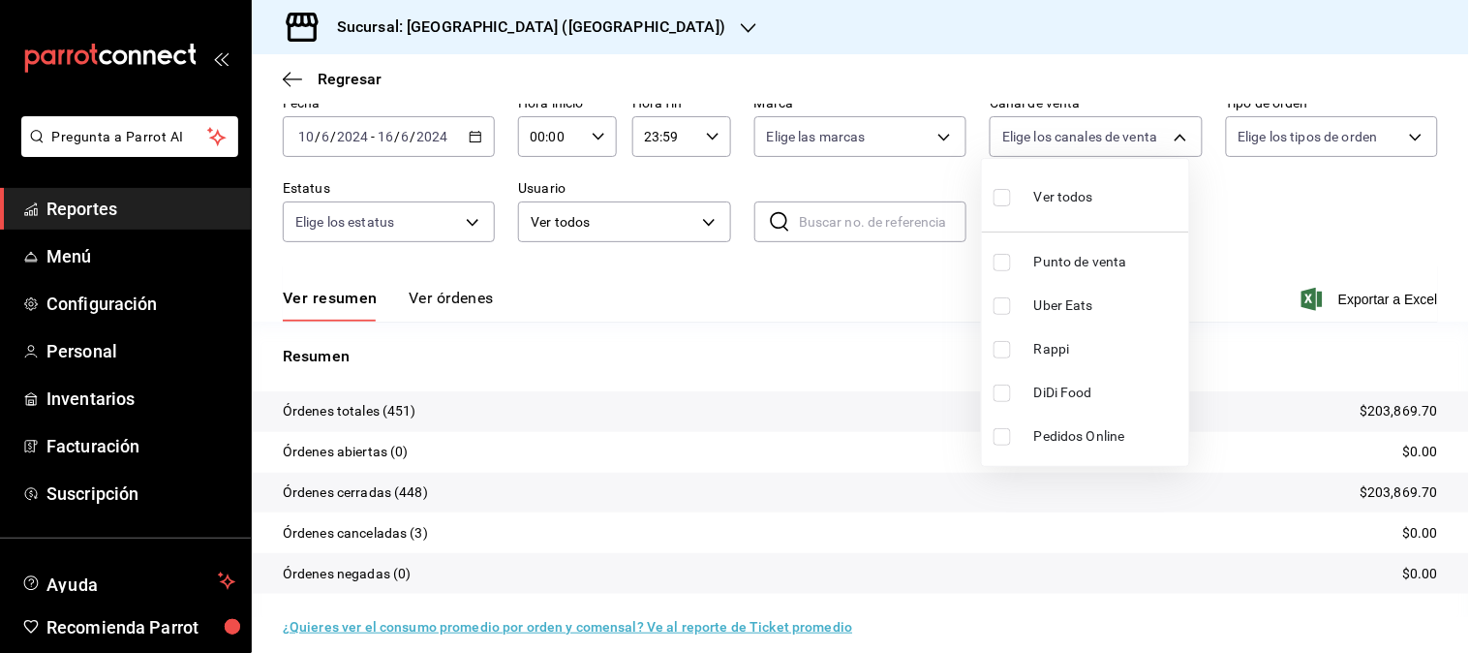
scroll to position [107, 0]
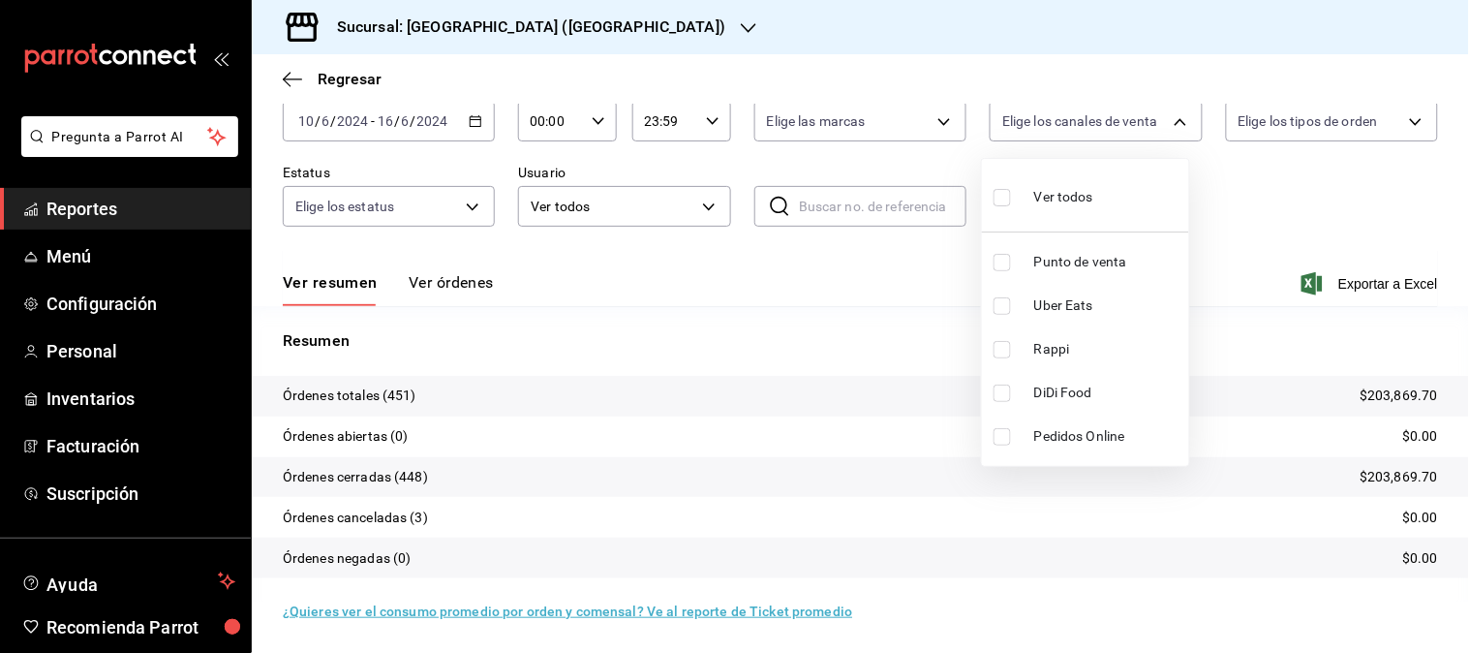
click at [1084, 409] on li "DiDi Food" at bounding box center [1085, 393] width 207 height 44
click at [1095, 388] on span "DiDi Food" at bounding box center [1107, 392] width 147 height 20
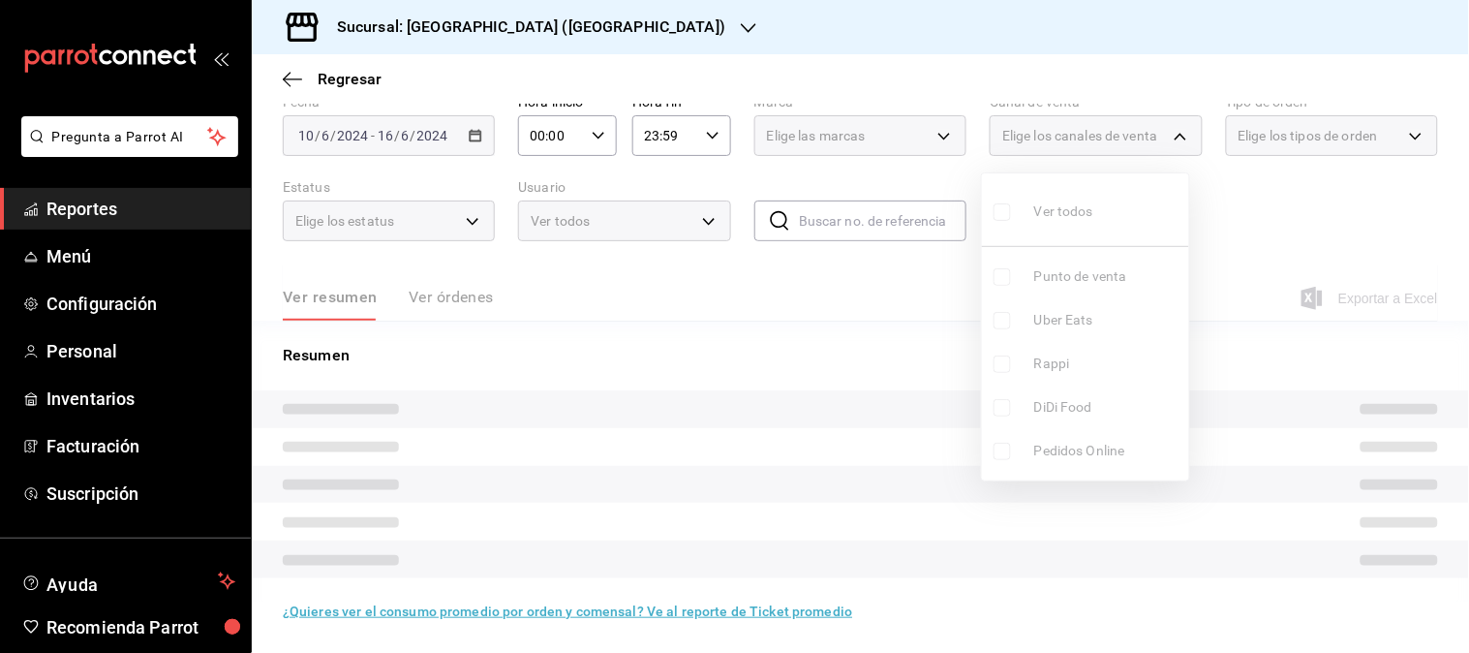
click at [1028, 342] on li "Rappi" at bounding box center [1085, 364] width 207 height 44
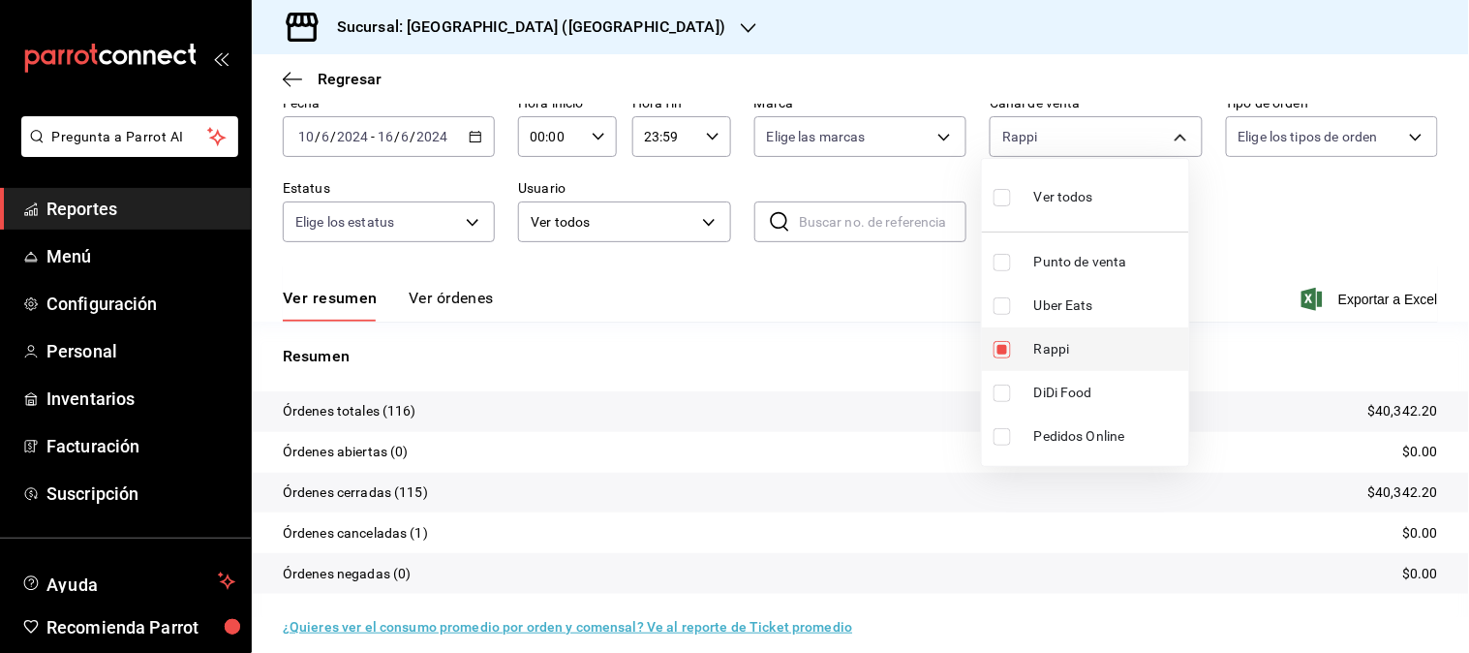
scroll to position [107, 0]
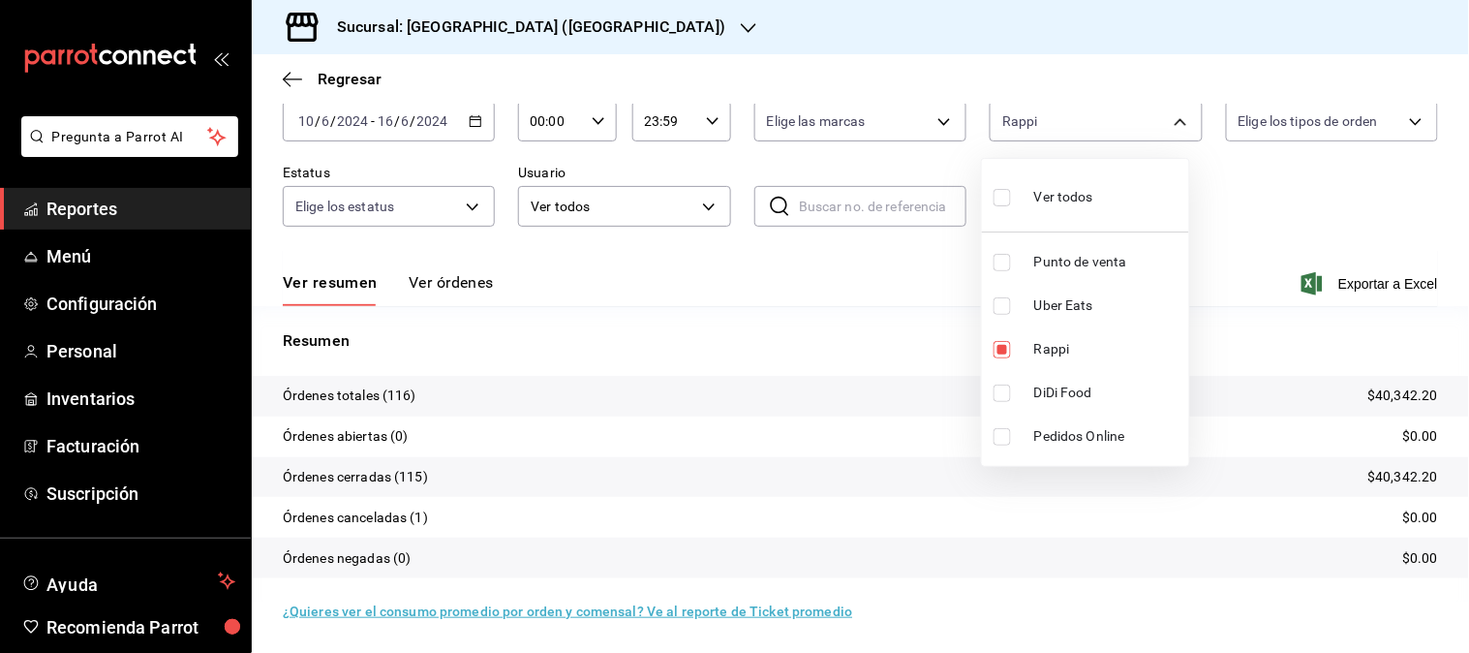
click at [1028, 354] on li "Rappi" at bounding box center [1085, 349] width 207 height 44
click at [1046, 310] on ul "Ver todos Punto de venta Uber Eats Rappi DiDi Food Pedidos Online" at bounding box center [1085, 312] width 207 height 307
click at [1046, 310] on span "Uber Eats" at bounding box center [1107, 305] width 147 height 20
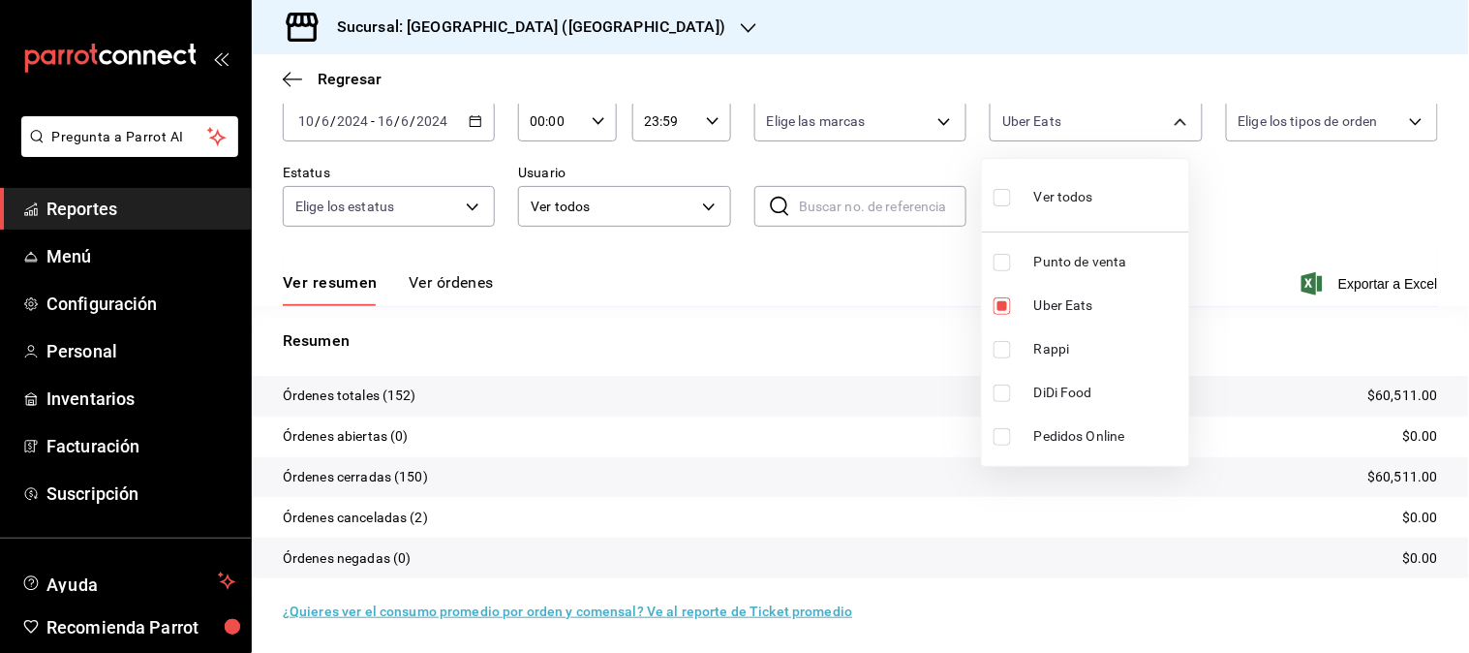
click at [467, 128] on div at bounding box center [734, 326] width 1469 height 653
click at [470, 123] on icon "button" at bounding box center [476, 121] width 14 height 14
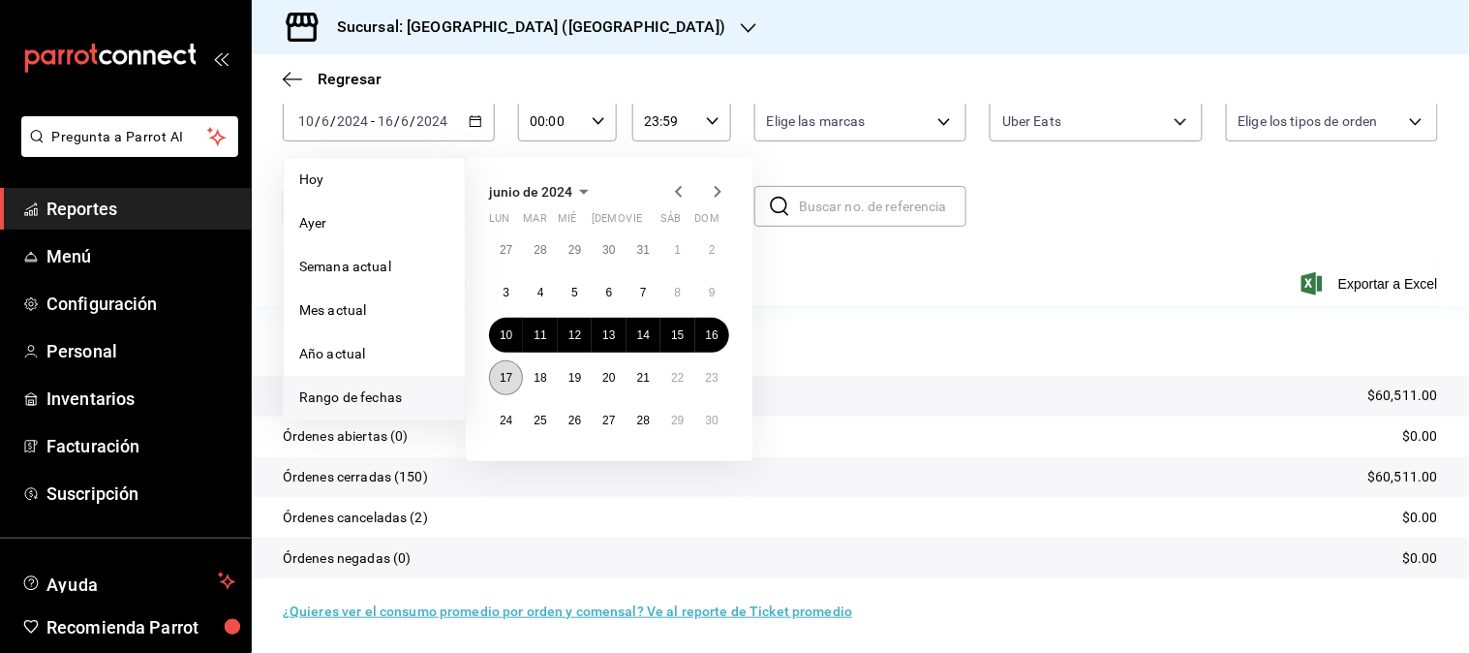
click at [510, 371] on abbr "17" at bounding box center [506, 378] width 13 height 14
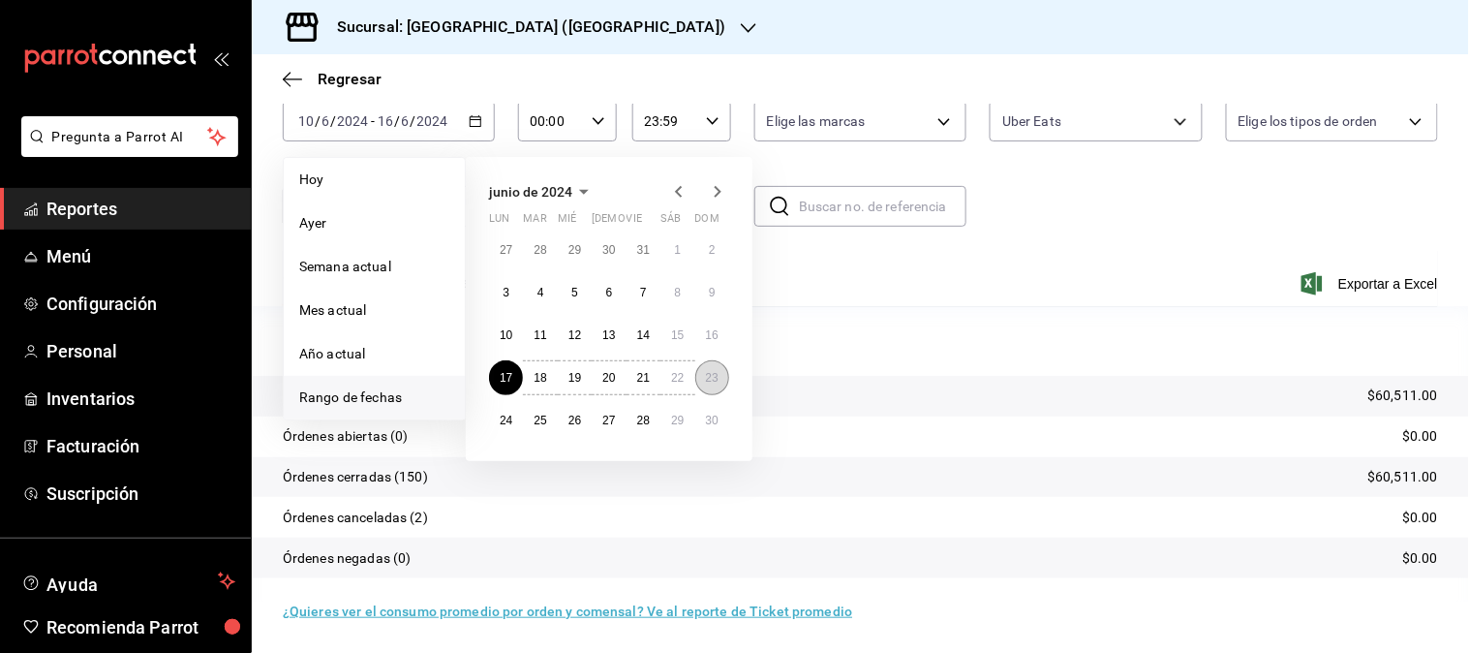
click at [707, 376] on abbr "23" at bounding box center [712, 378] width 13 height 14
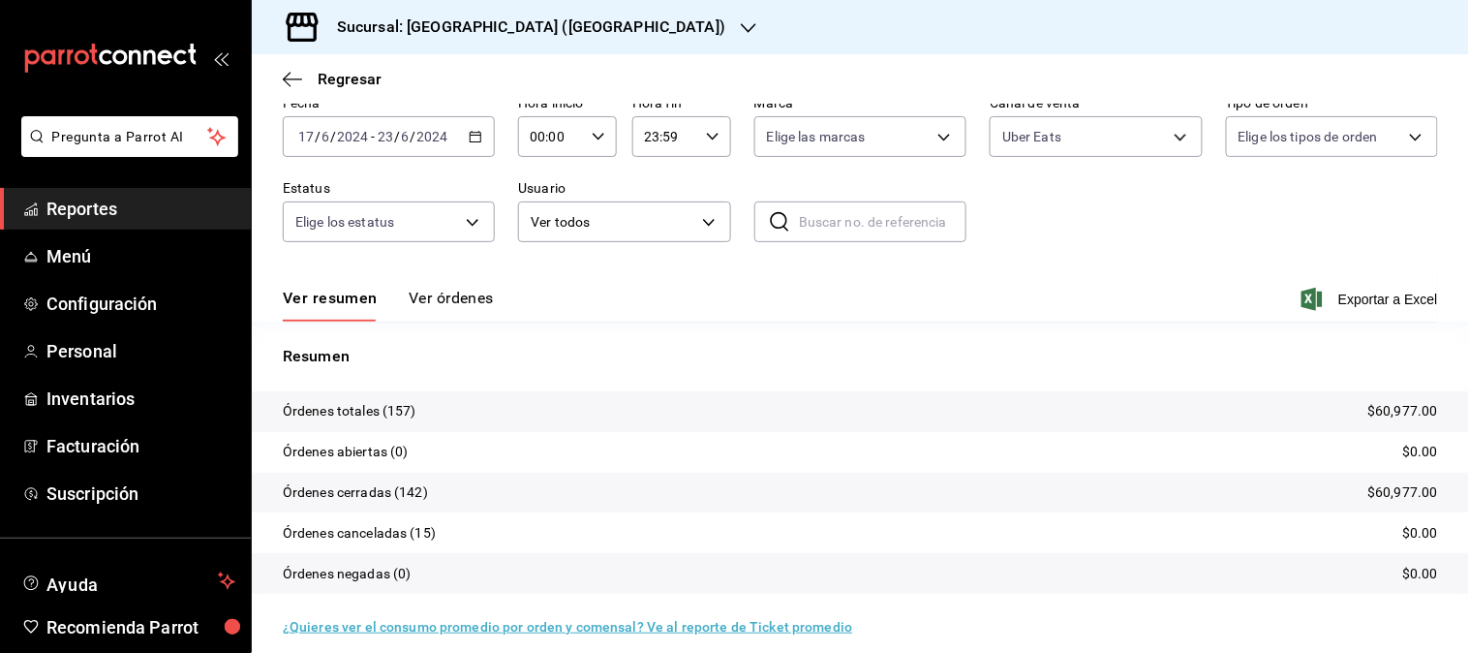
scroll to position [107, 0]
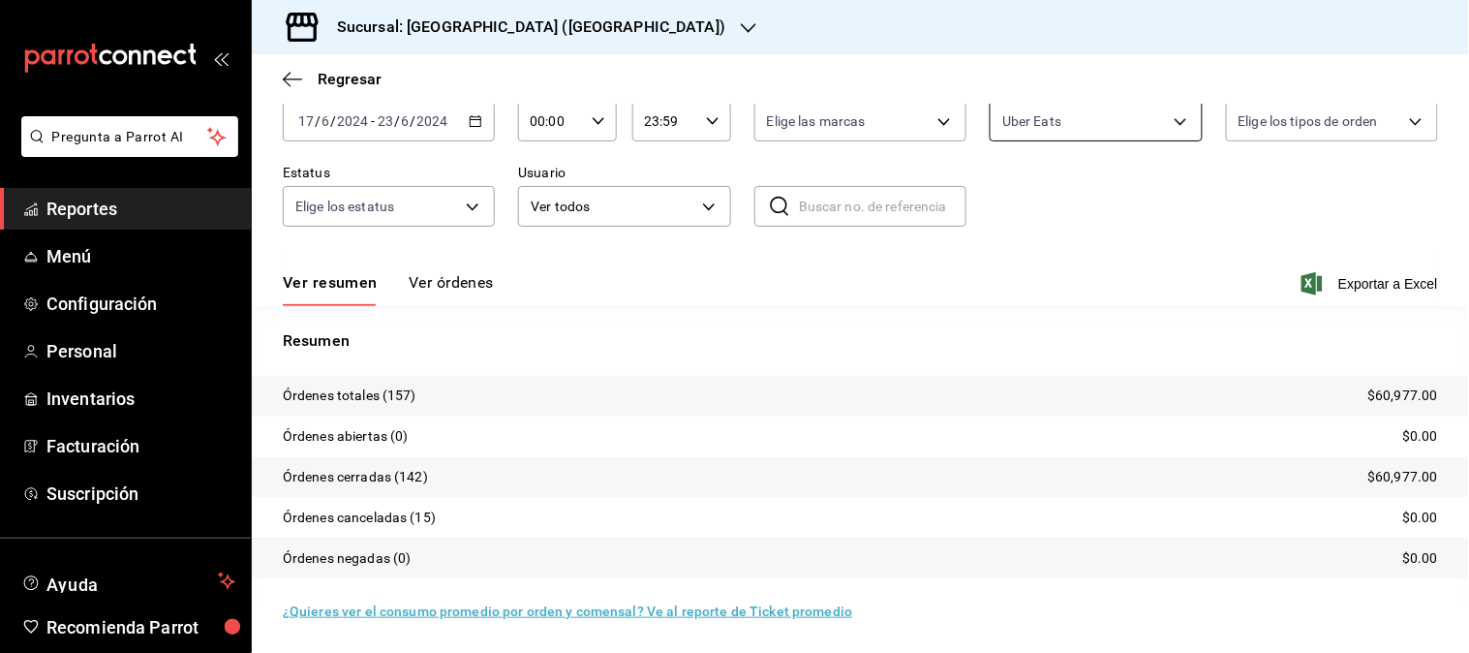
click at [1165, 127] on body "Pregunta a Parrot AI Reportes Menú Configuración Personal Inventarios Facturaci…" at bounding box center [734, 326] width 1469 height 653
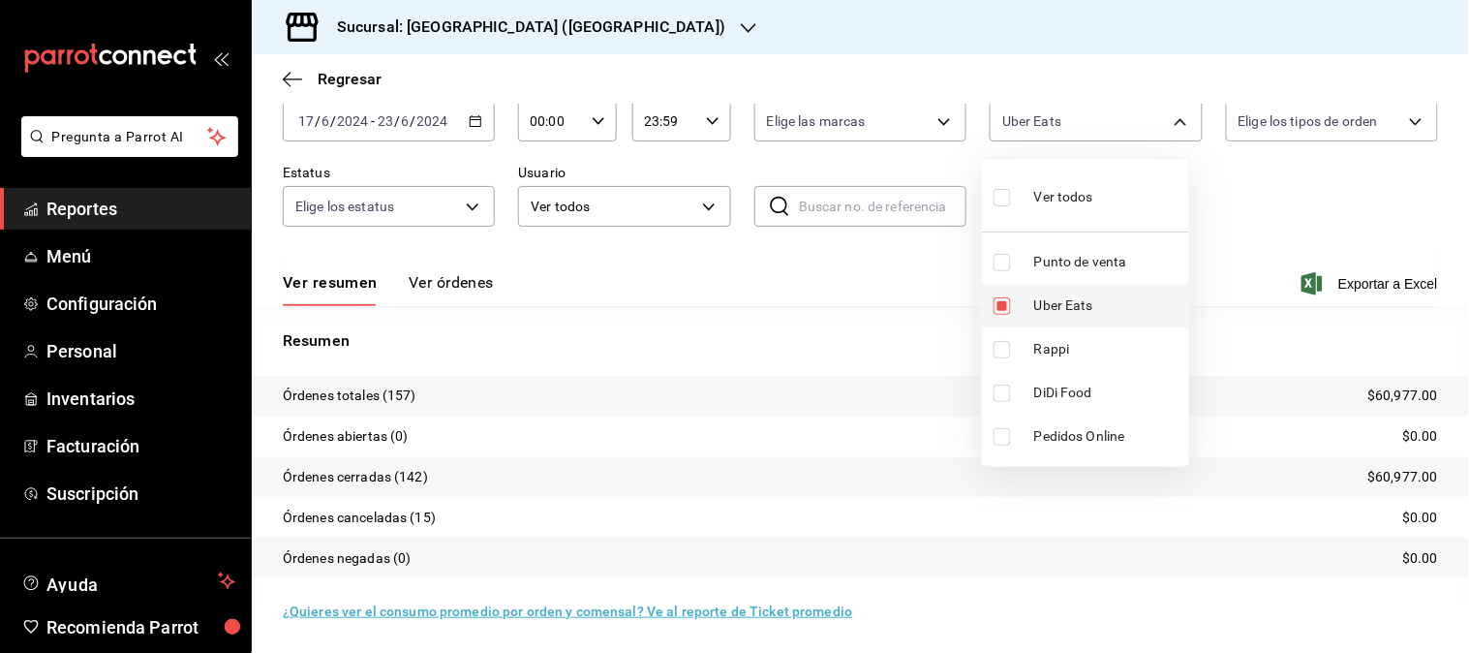
click at [1061, 315] on span "Uber Eats" at bounding box center [1107, 305] width 147 height 20
click at [1040, 362] on li "Rappi" at bounding box center [1085, 349] width 207 height 44
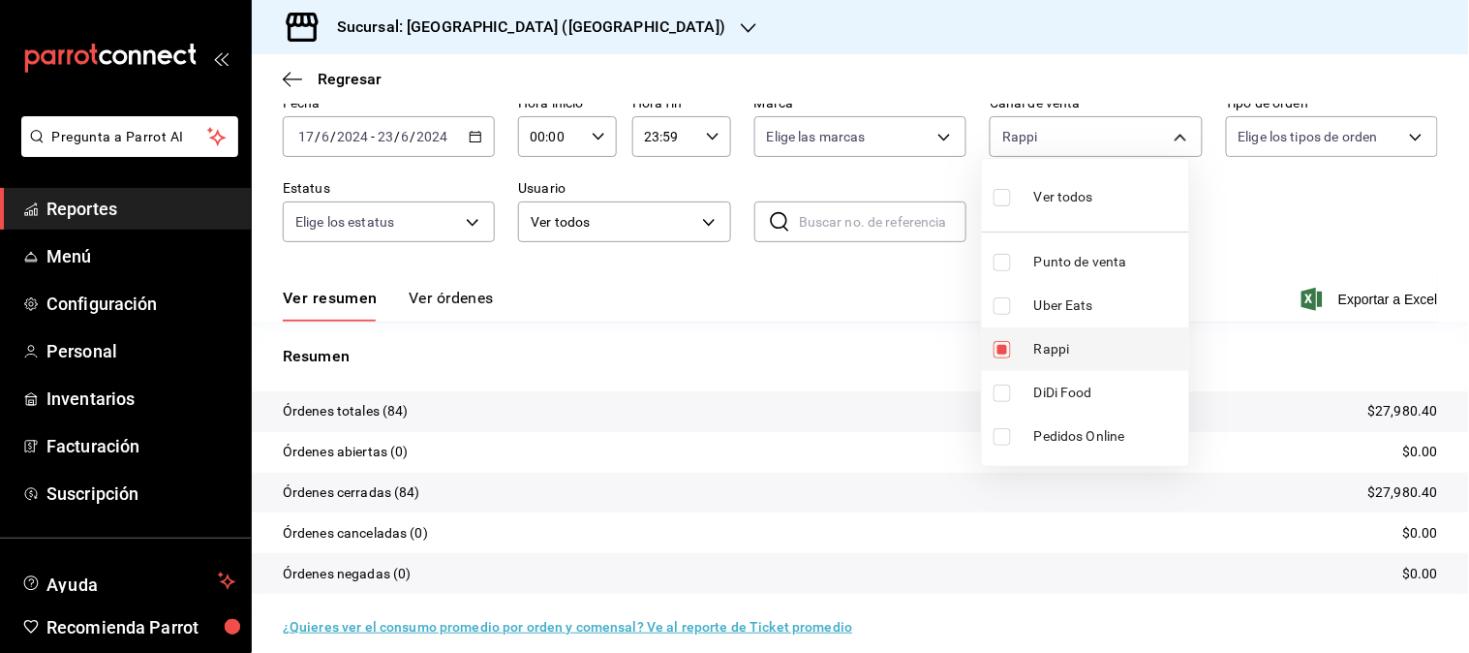
scroll to position [107, 0]
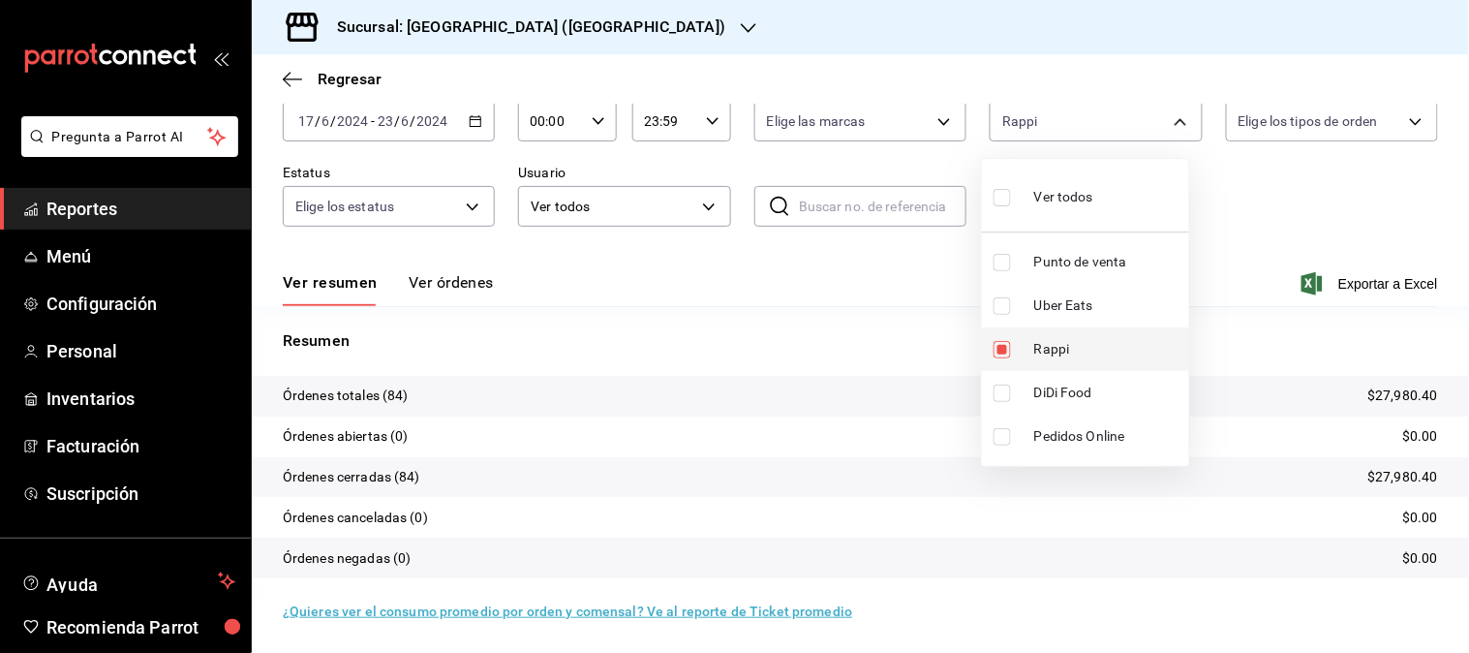
click at [1040, 362] on li "Rappi" at bounding box center [1085, 349] width 207 height 44
click at [1046, 412] on li "DiDi Food" at bounding box center [1085, 393] width 207 height 44
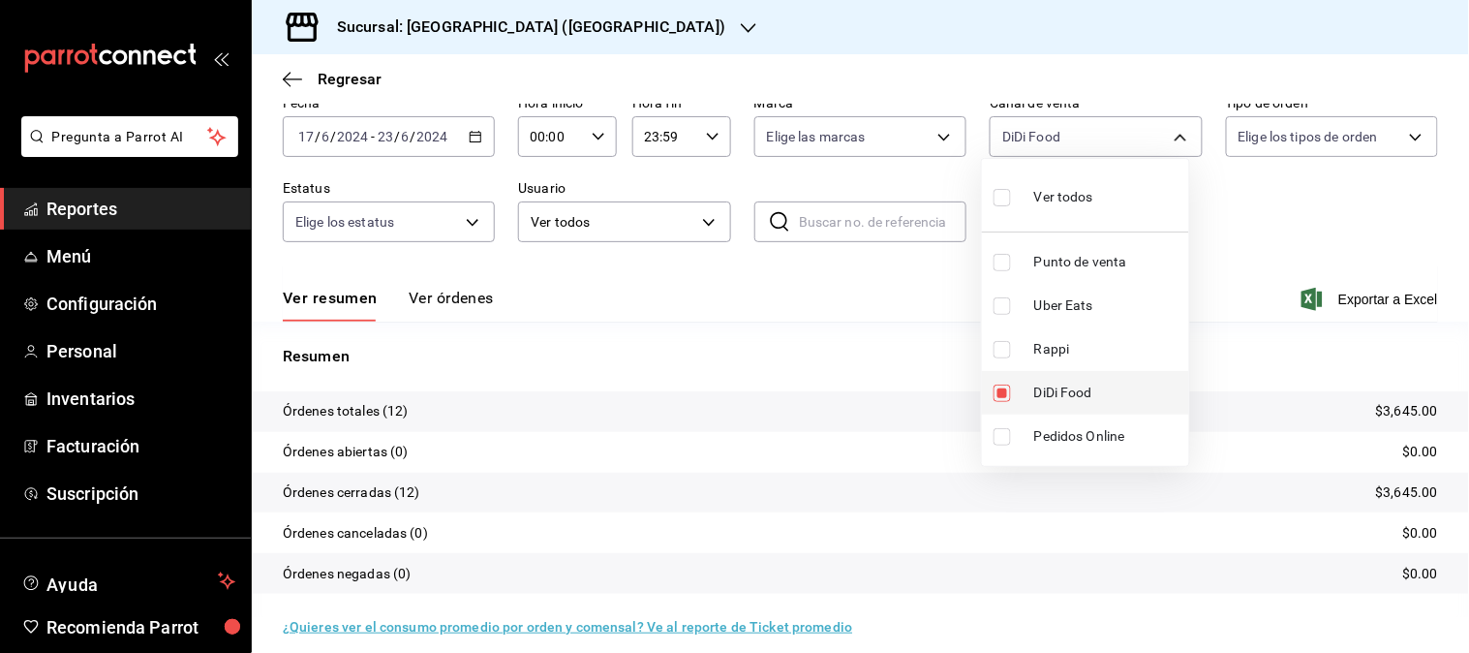
scroll to position [107, 0]
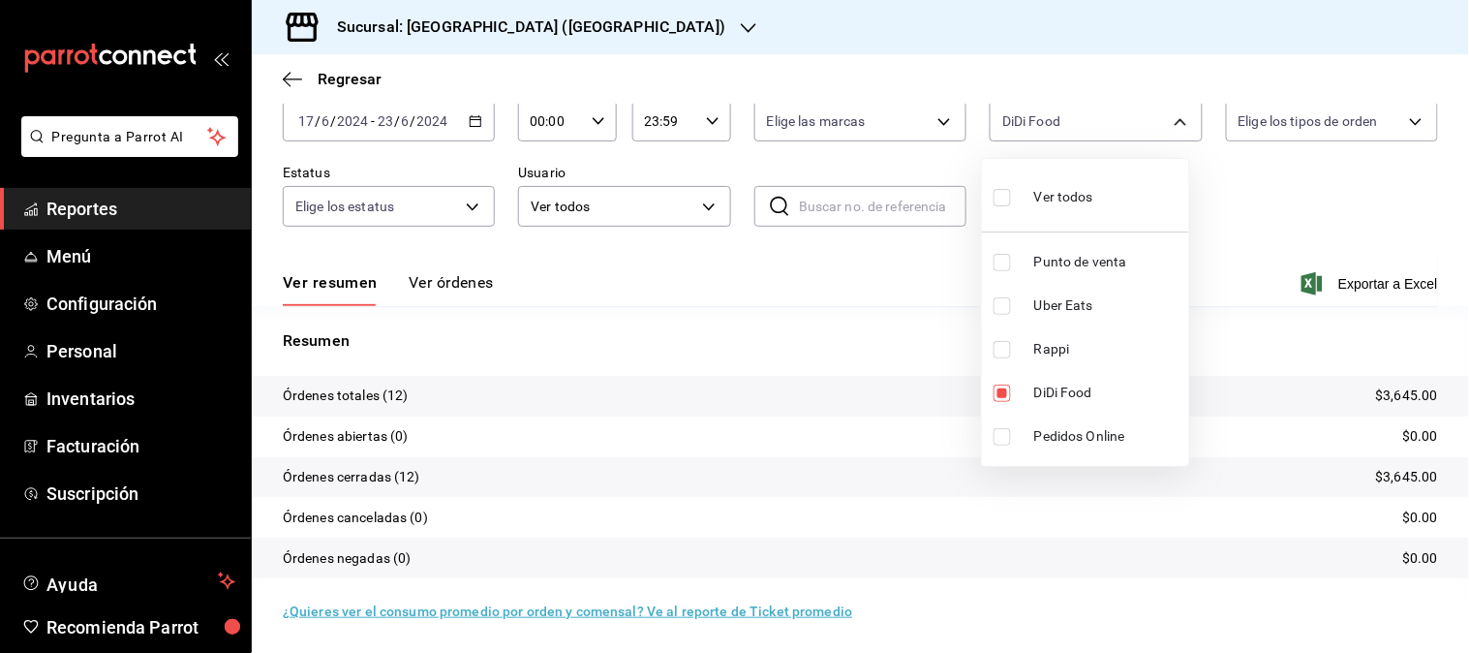
click at [466, 124] on div at bounding box center [734, 326] width 1469 height 653
click at [469, 124] on icon "button" at bounding box center [476, 121] width 14 height 14
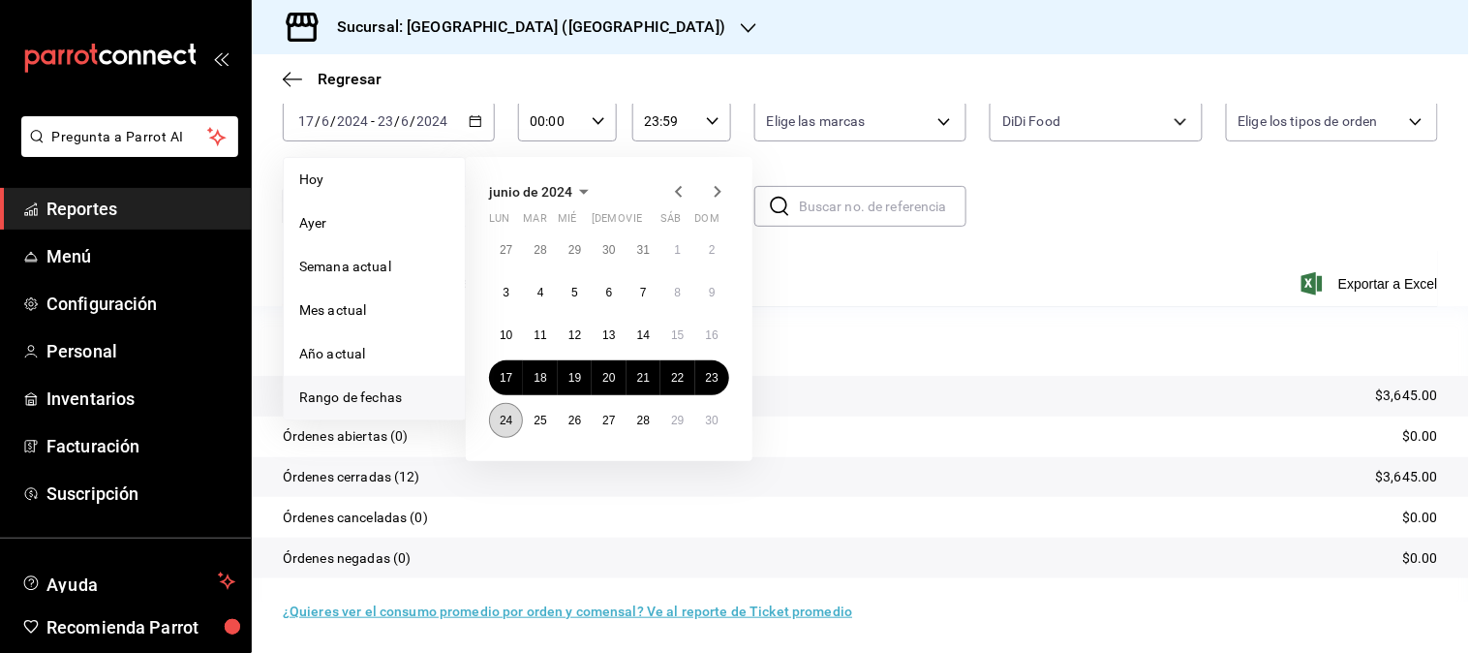
click at [507, 408] on button "24" at bounding box center [506, 420] width 34 height 35
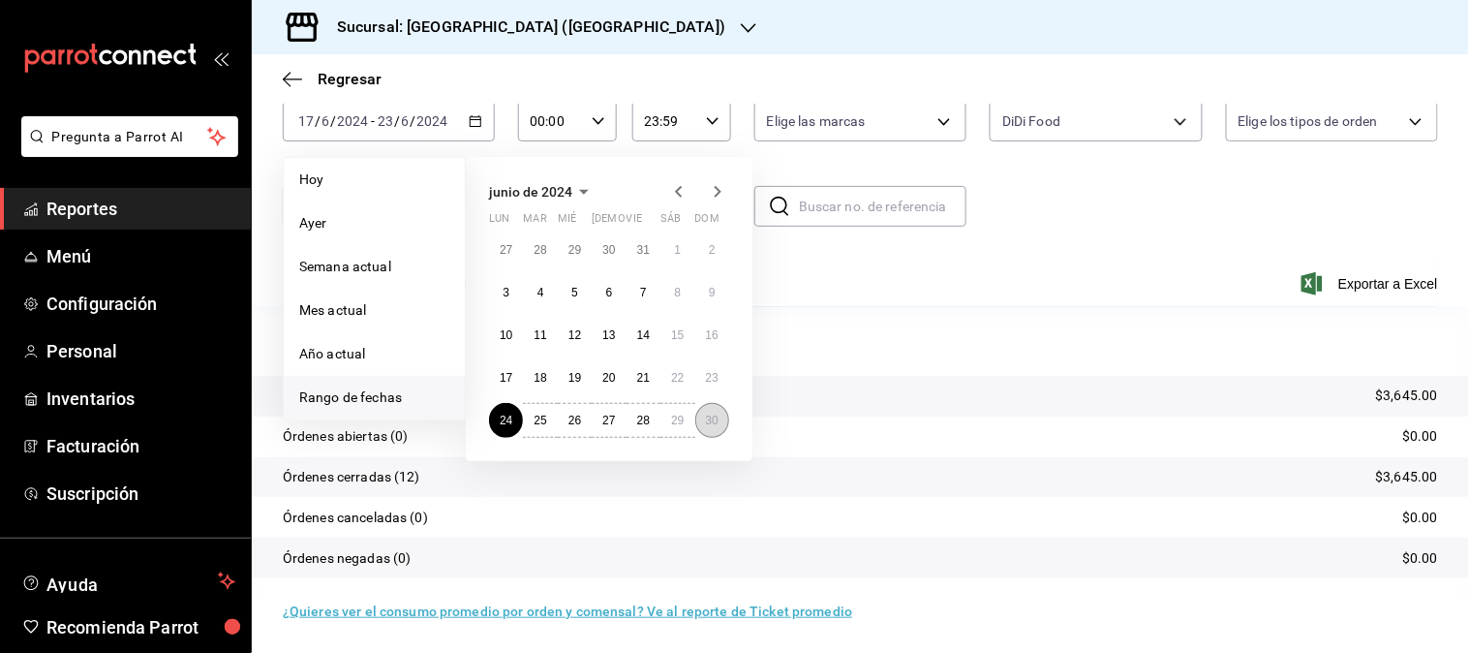
click at [695, 417] on button "30" at bounding box center [712, 420] width 34 height 35
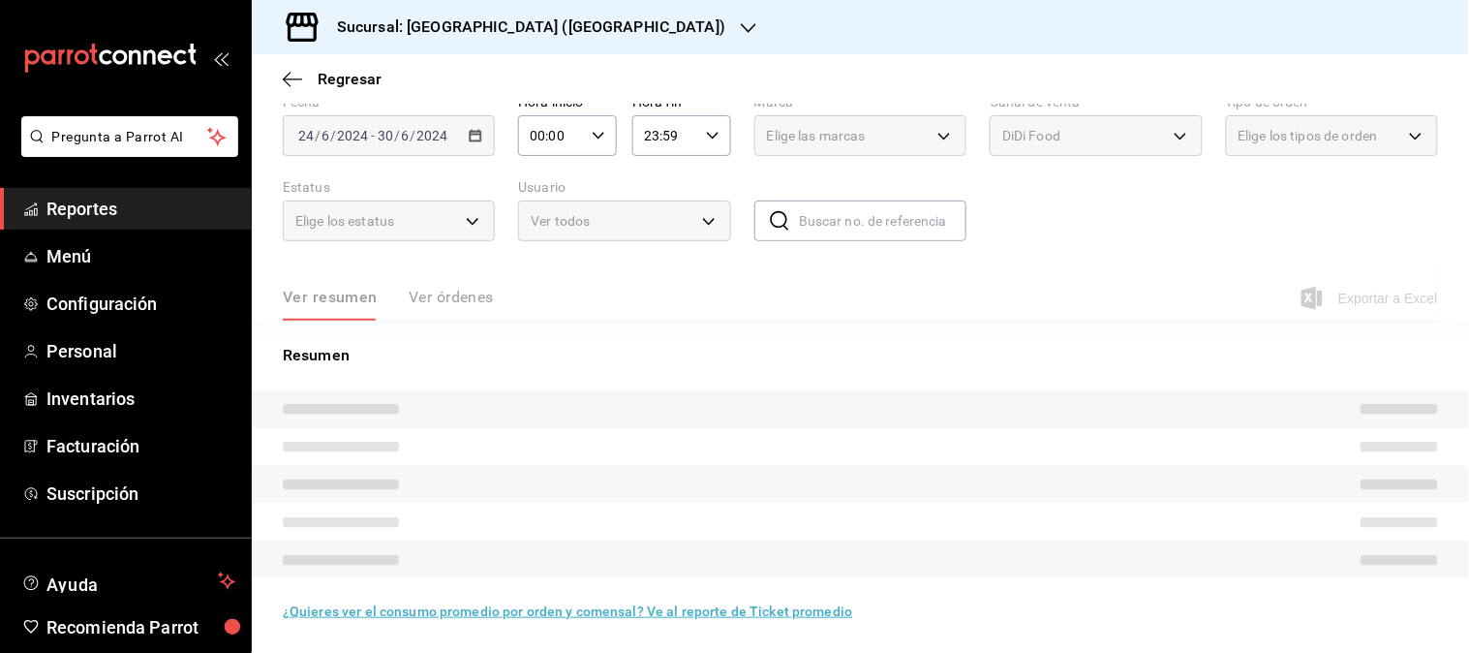
scroll to position [107, 0]
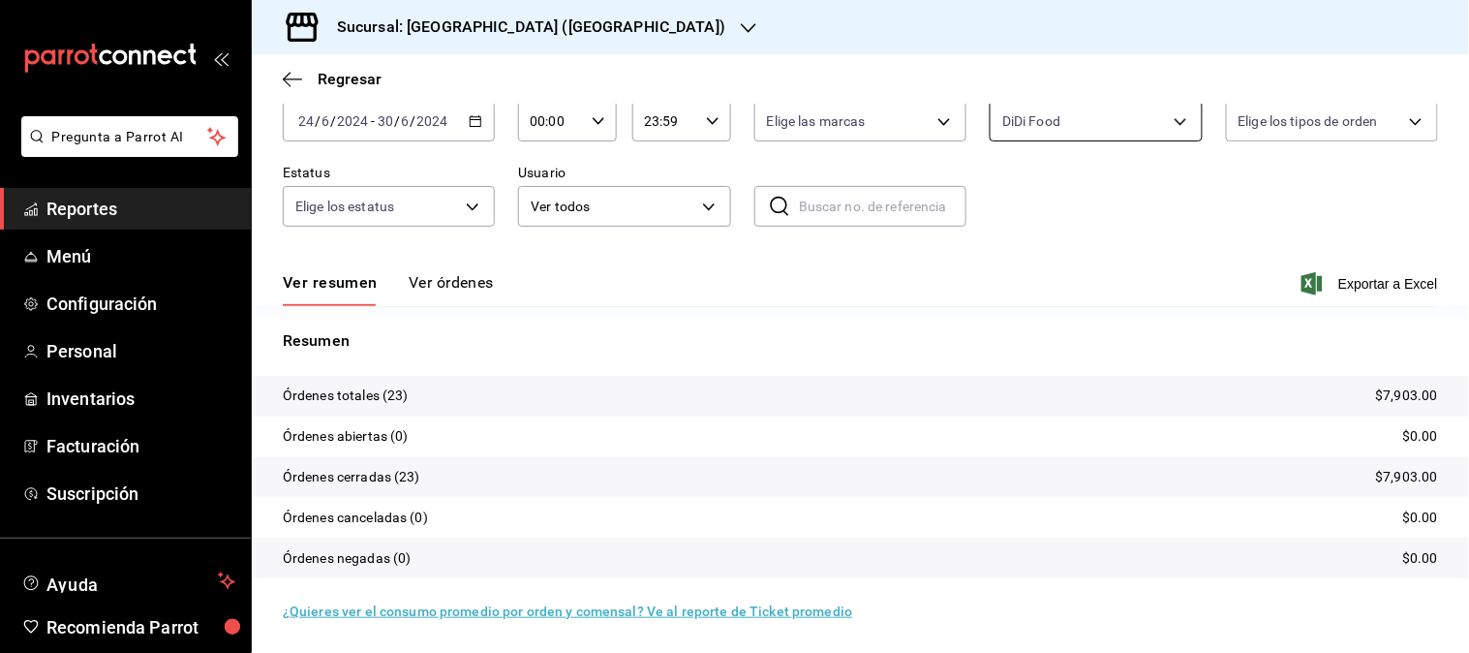
click at [1119, 137] on body "Pregunta a Parrot AI Reportes Menú Configuración Personal Inventarios Facturaci…" at bounding box center [734, 326] width 1469 height 653
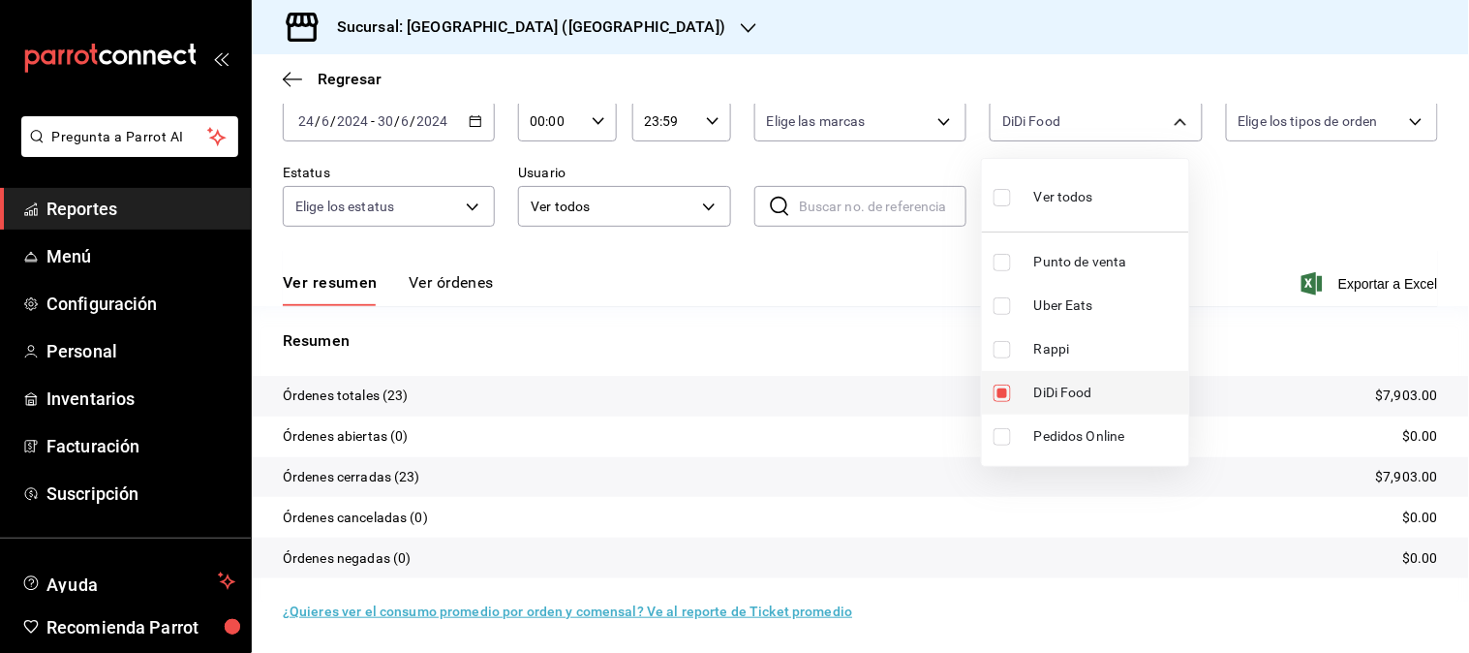
click at [1069, 376] on li "DiDi Food" at bounding box center [1085, 393] width 207 height 44
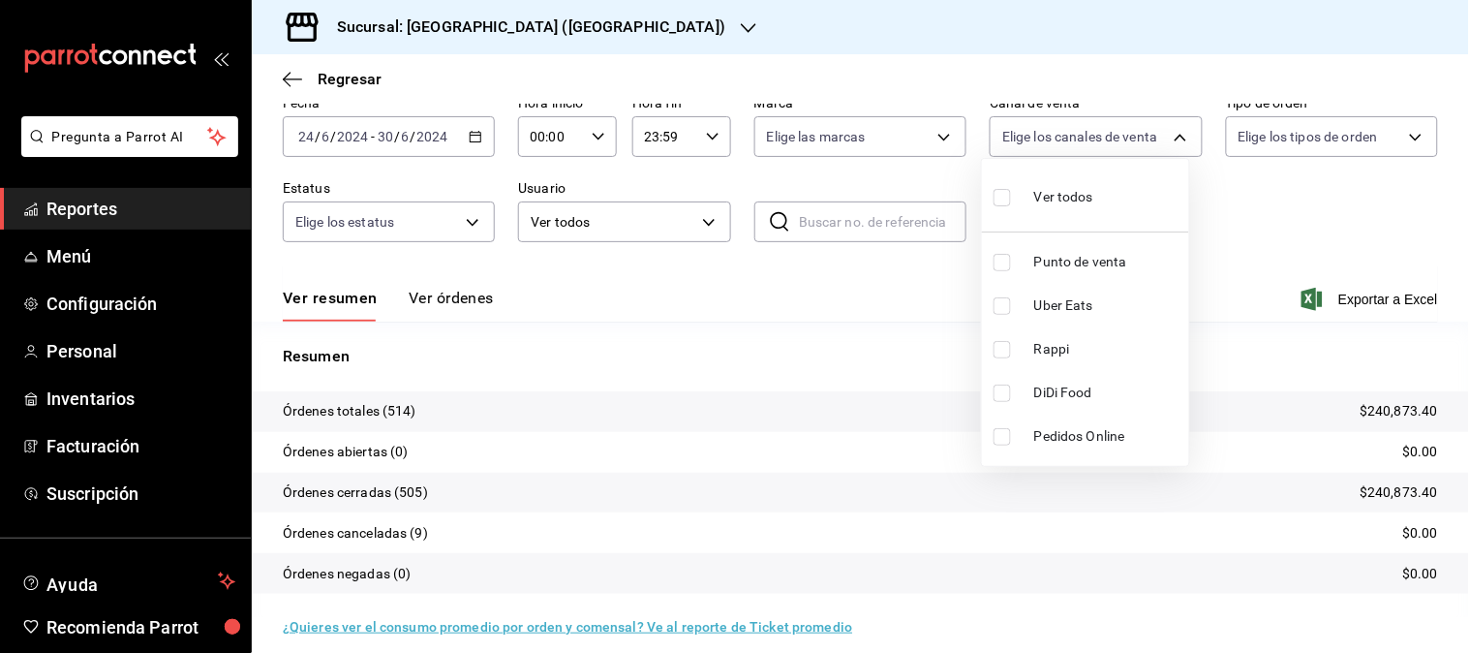
scroll to position [107, 0]
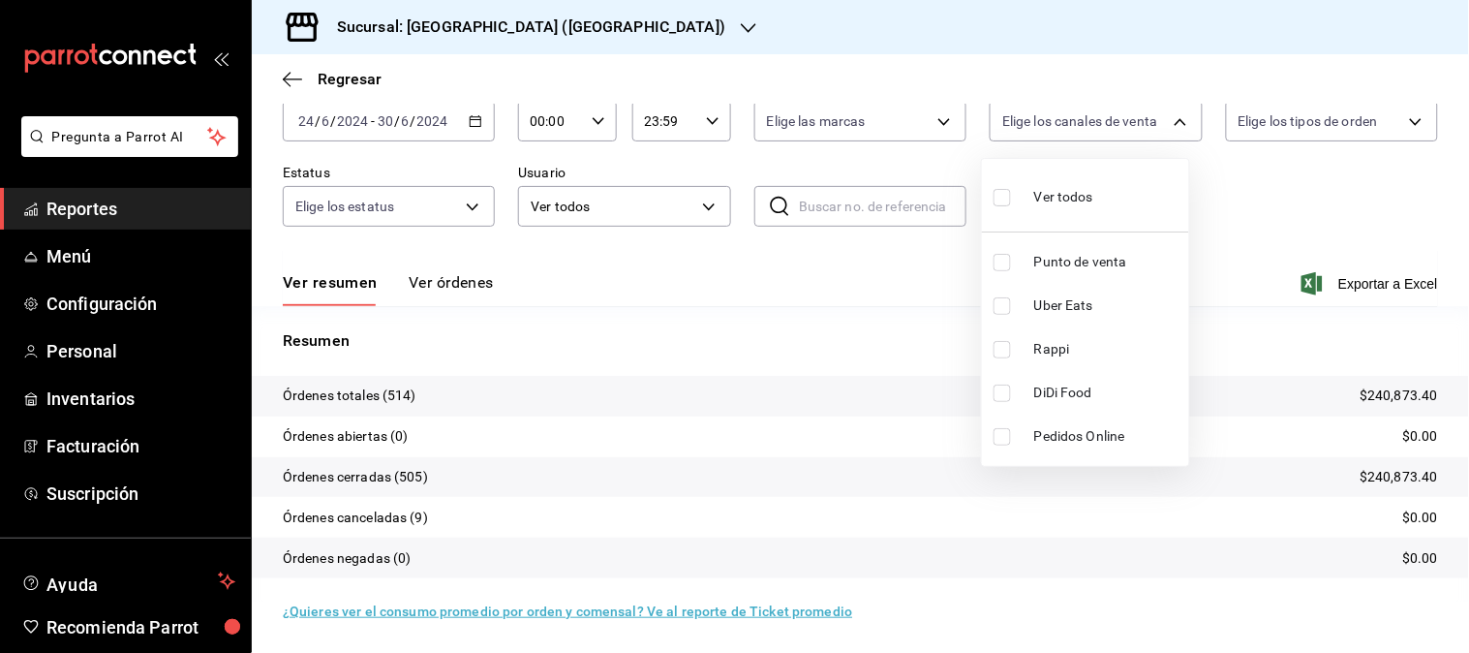
click at [1063, 347] on span "Rappi" at bounding box center [1107, 349] width 147 height 20
drag, startPoint x: 1056, startPoint y: 347, endPoint x: 1047, endPoint y: 310, distance: 38.0
click at [1055, 347] on span "Rappi" at bounding box center [1107, 349] width 147 height 20
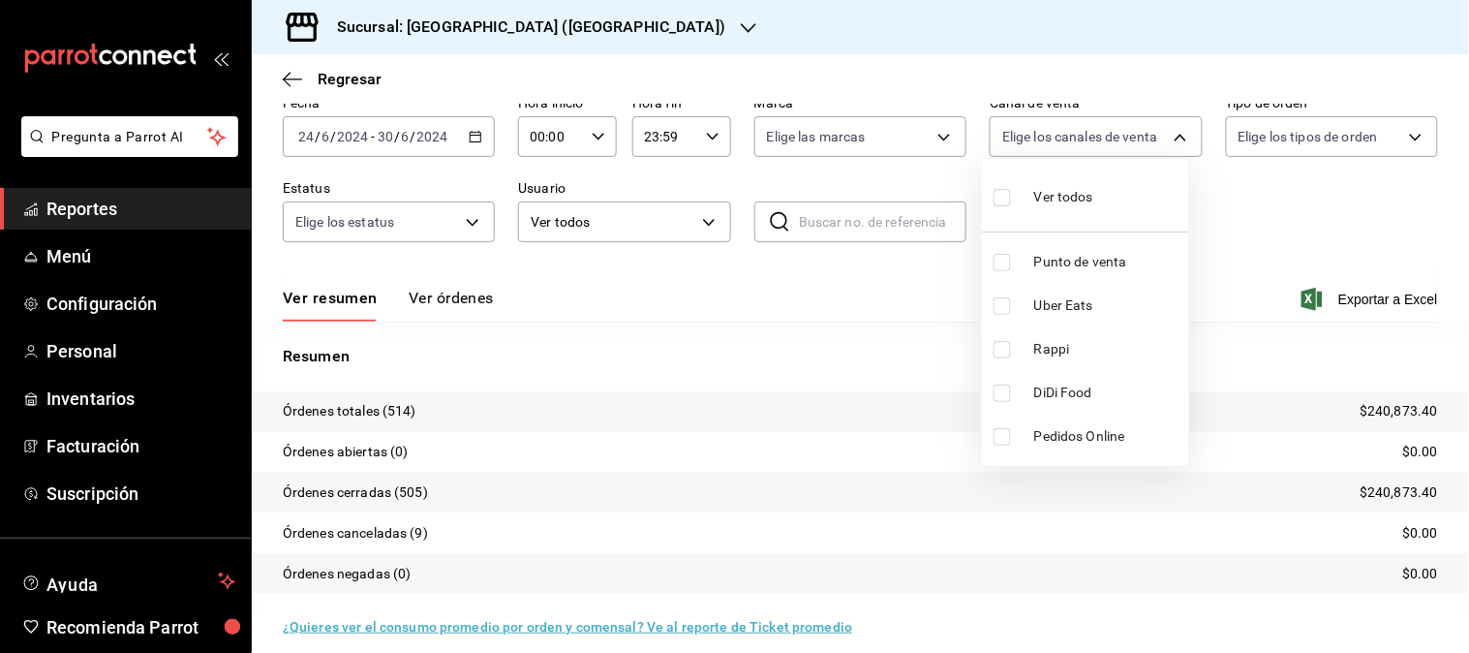
scroll to position [107, 0]
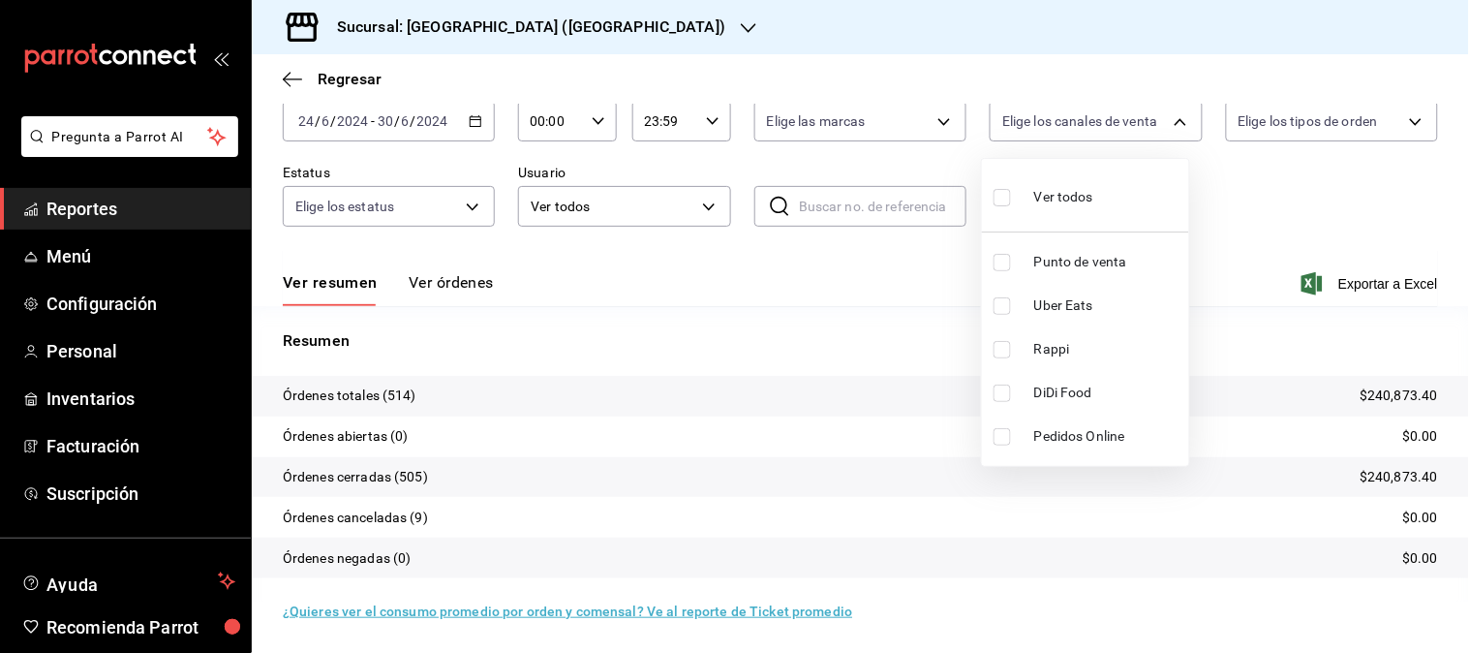
click at [1044, 314] on span "Uber Eats" at bounding box center [1107, 305] width 147 height 20
click at [474, 121] on div at bounding box center [734, 326] width 1469 height 653
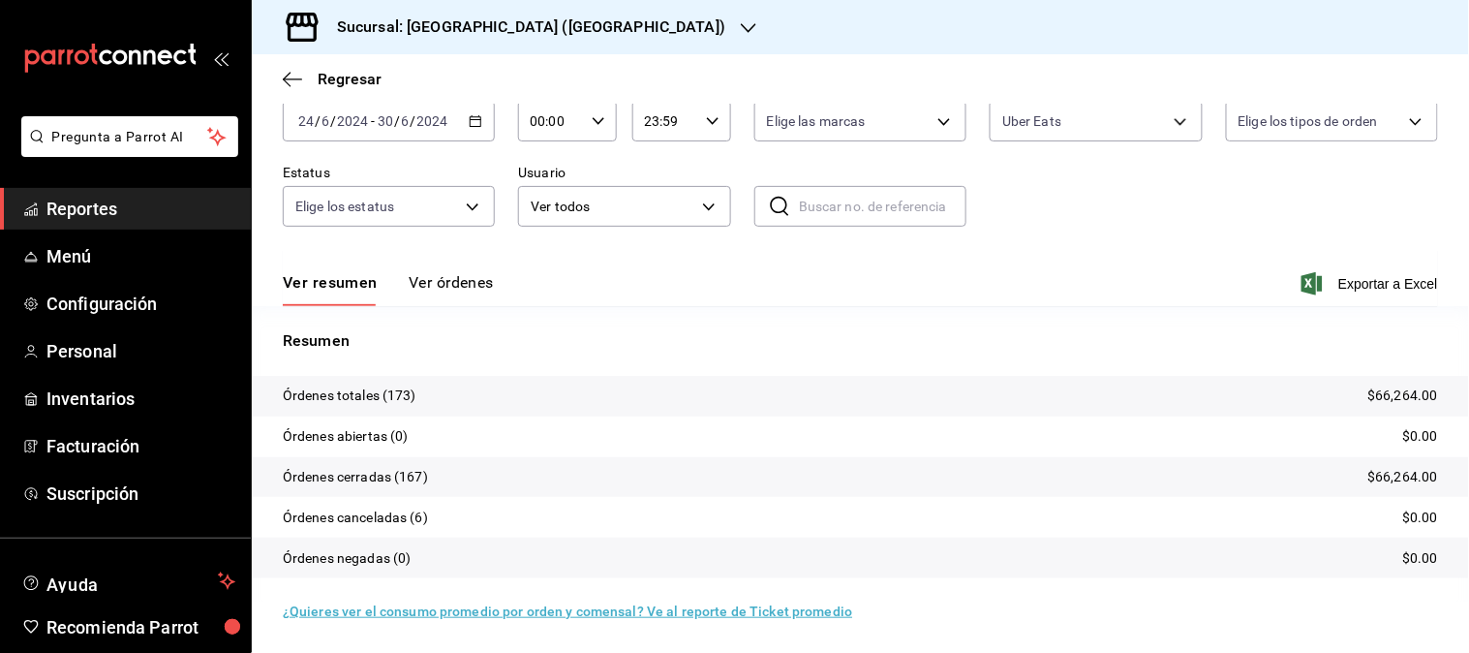
click at [474, 121] on icon "button" at bounding box center [476, 121] width 14 height 14
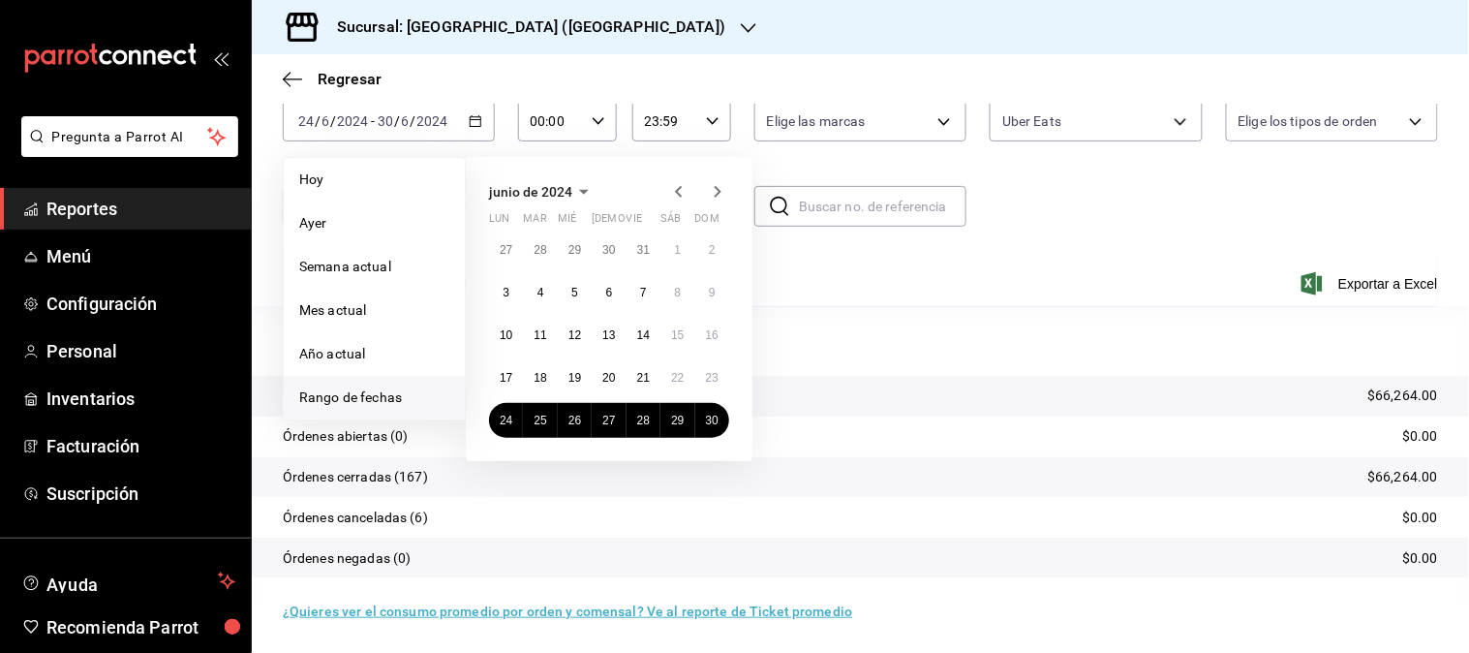
click at [710, 187] on icon "button" at bounding box center [717, 191] width 23 height 23
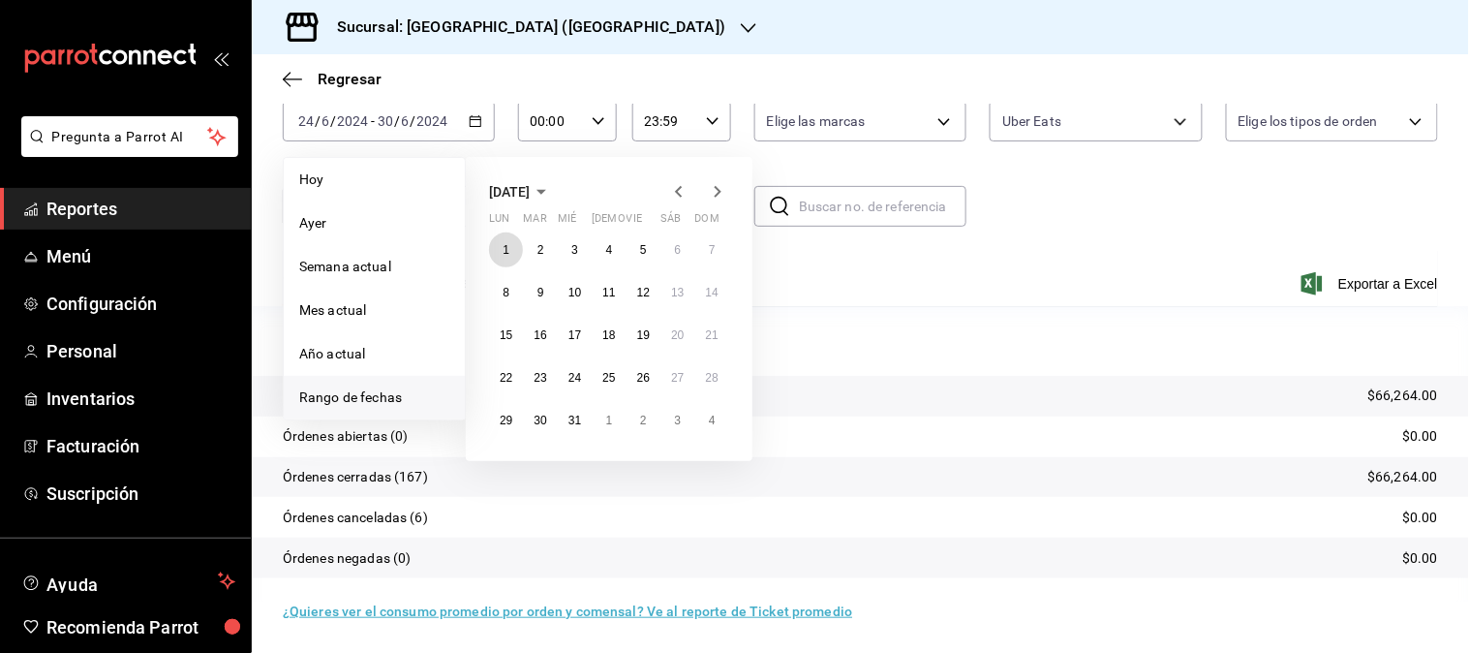
click at [513, 263] on button "1" at bounding box center [506, 249] width 34 height 35
click at [711, 256] on button "7" at bounding box center [712, 249] width 34 height 35
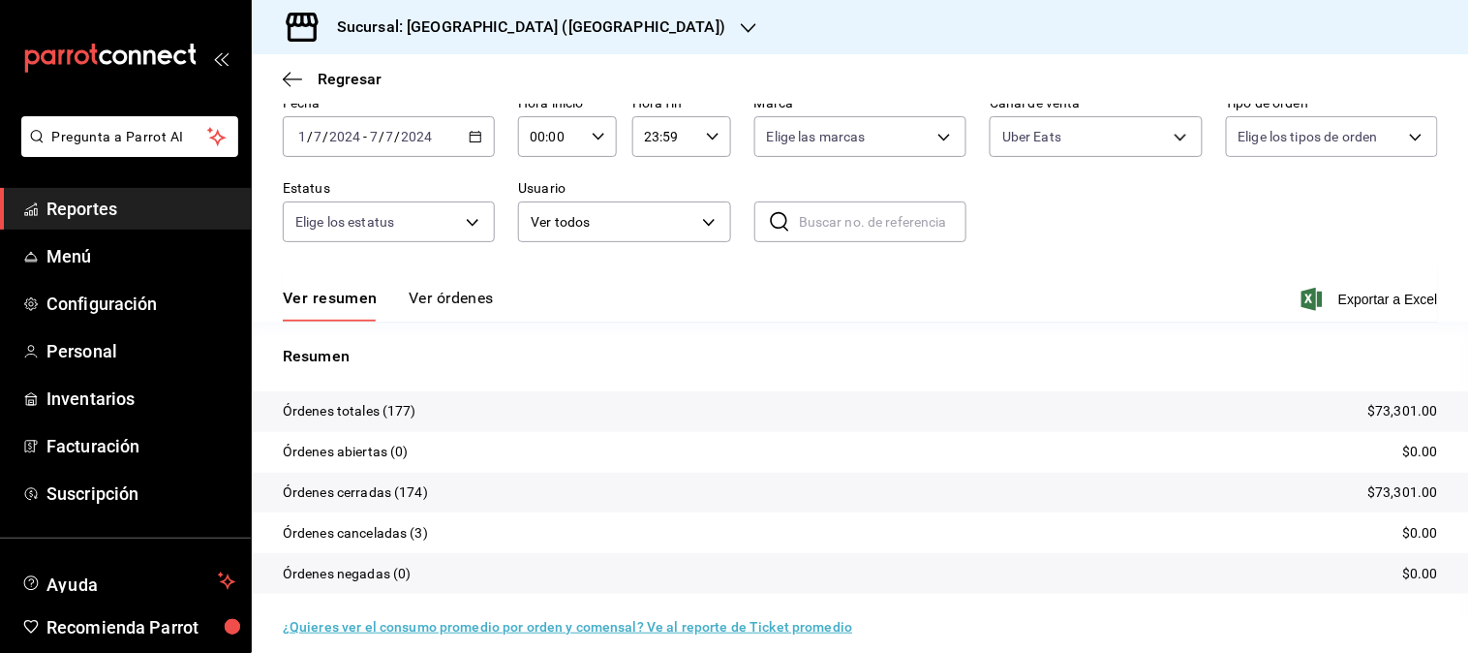
scroll to position [107, 0]
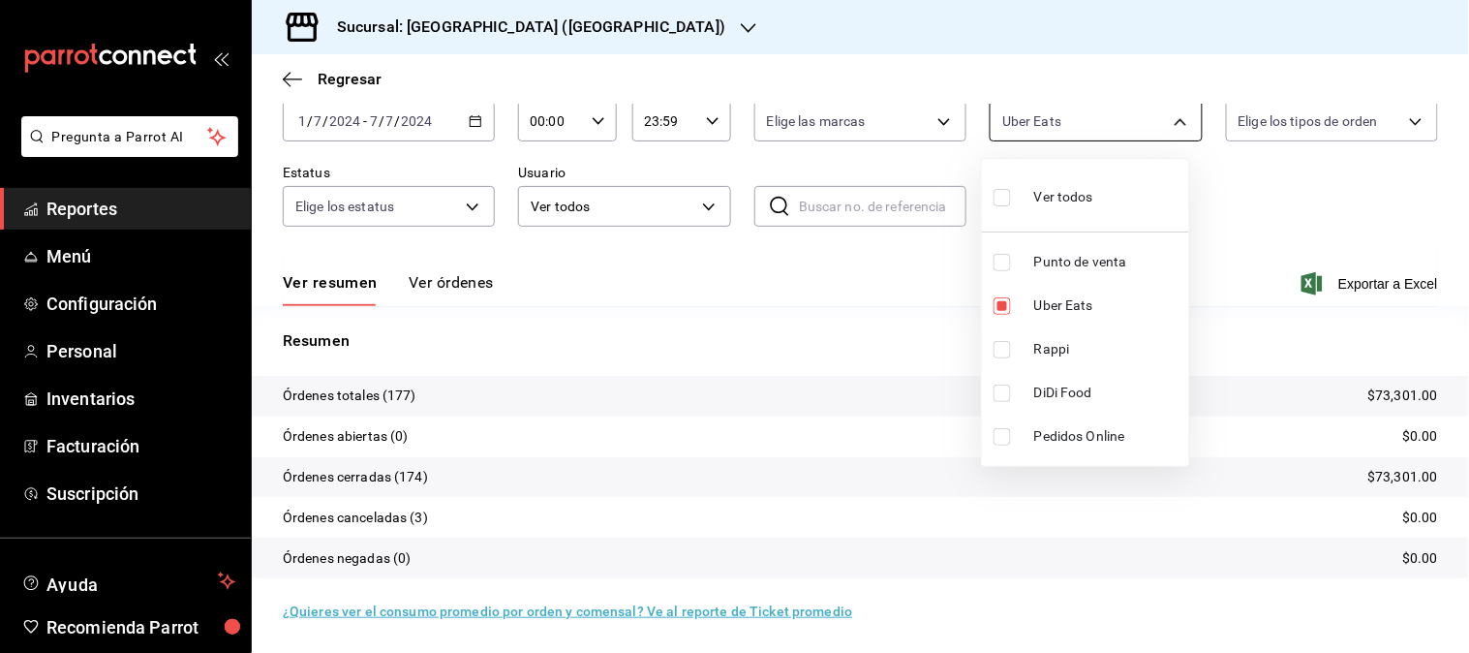
click at [1158, 130] on body "Pregunta a Parrot AI Reportes Menú Configuración Personal Inventarios Facturaci…" at bounding box center [734, 326] width 1469 height 653
click at [1022, 321] on li "Uber Eats" at bounding box center [1085, 306] width 207 height 44
click at [1043, 353] on span "Rappi" at bounding box center [1107, 349] width 147 height 20
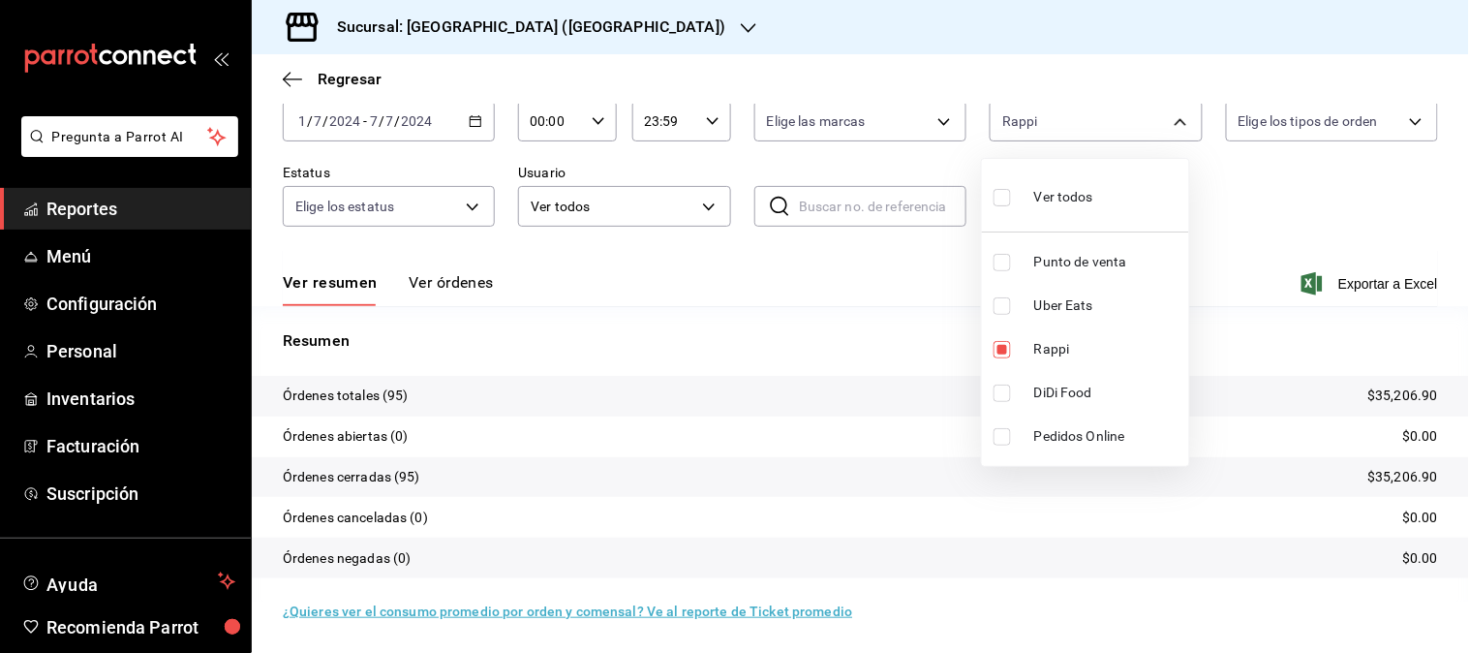
click at [1043, 354] on span "Rappi" at bounding box center [1107, 349] width 147 height 20
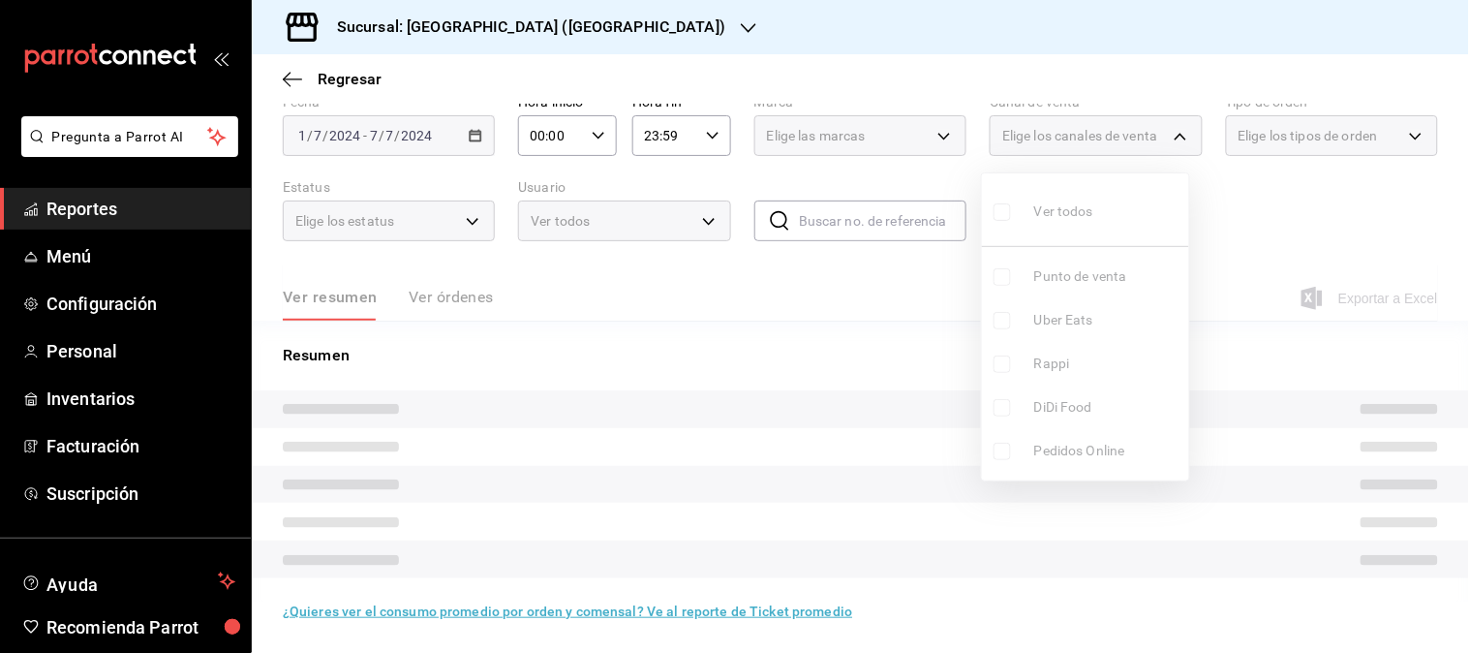
scroll to position [92, 0]
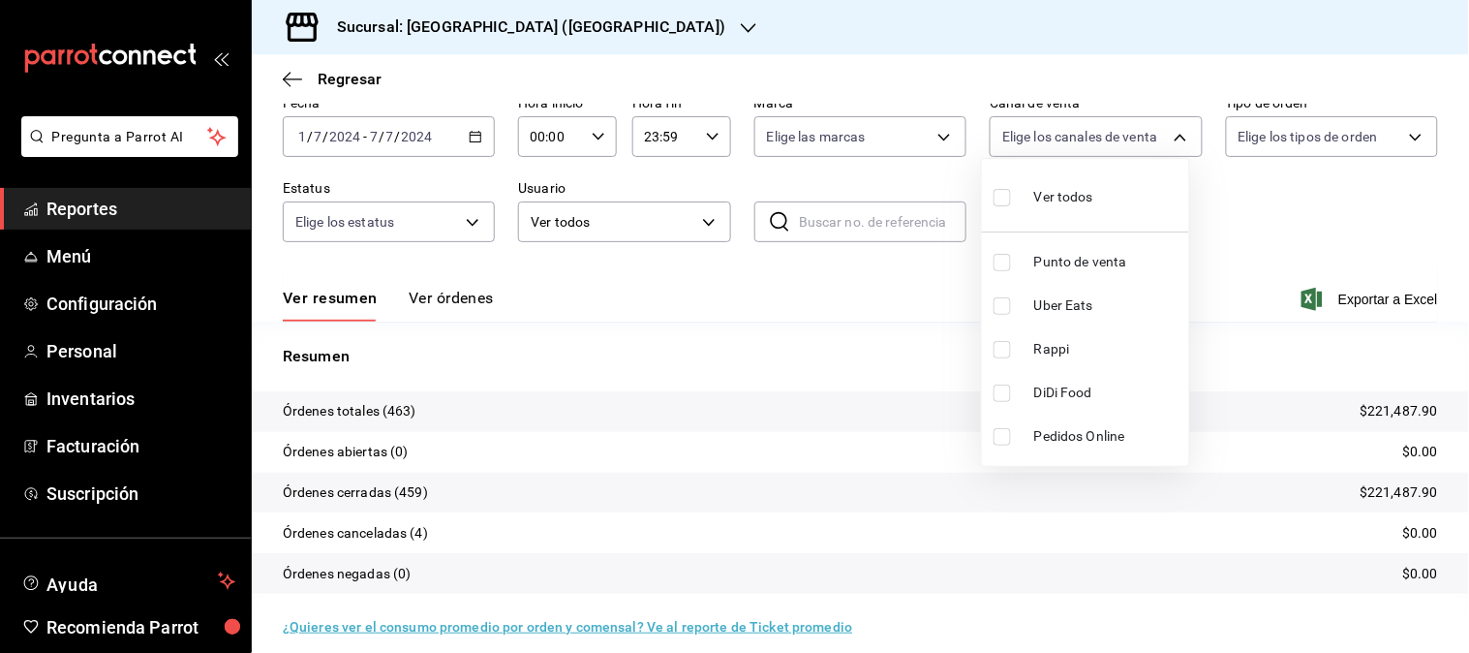
click at [1063, 399] on span "DiDi Food" at bounding box center [1107, 392] width 147 height 20
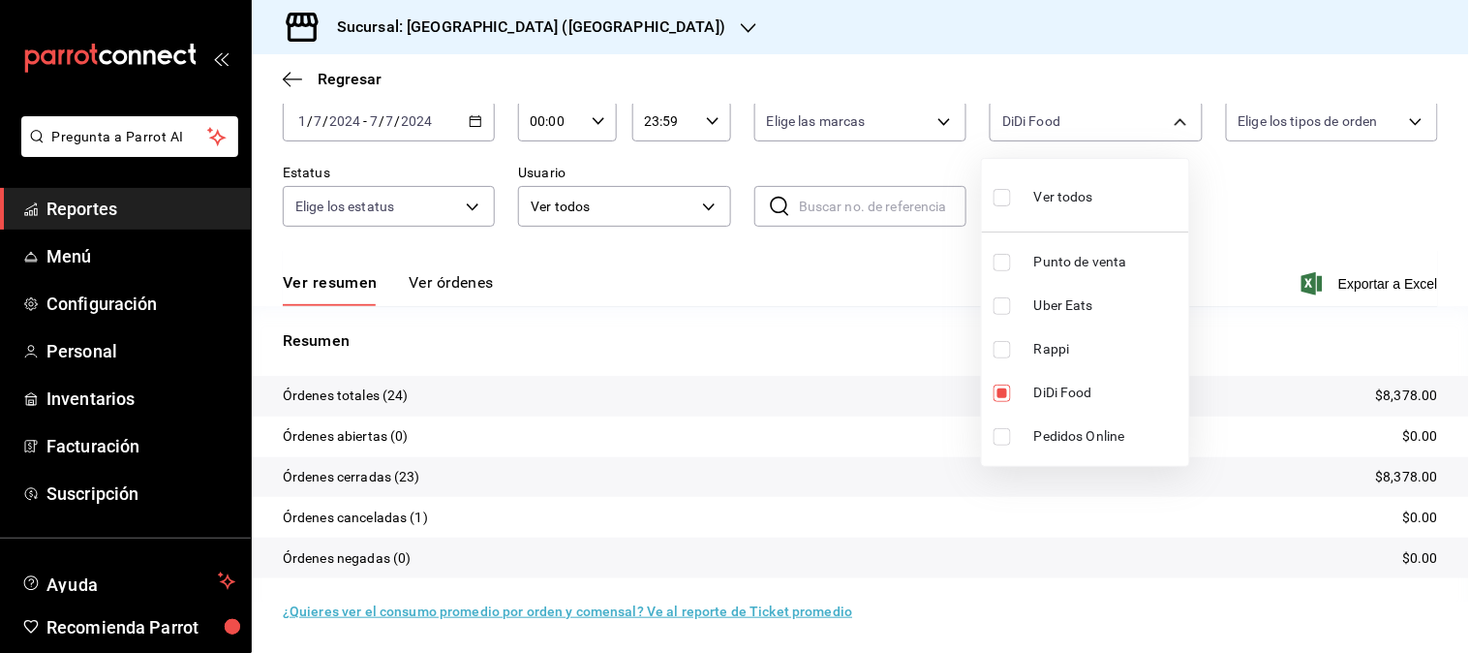
click at [472, 117] on div at bounding box center [734, 326] width 1469 height 653
click at [470, 124] on icon "button" at bounding box center [476, 121] width 14 height 14
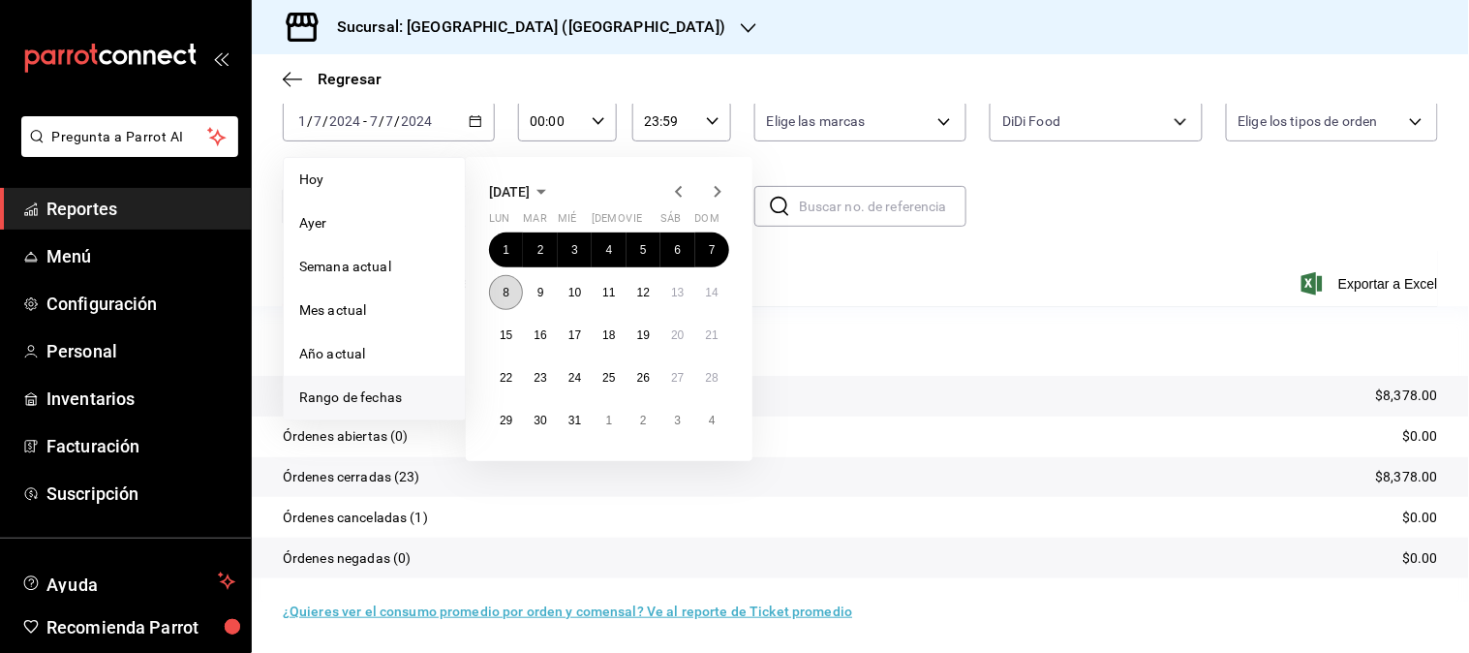
click at [499, 285] on button "8" at bounding box center [506, 292] width 34 height 35
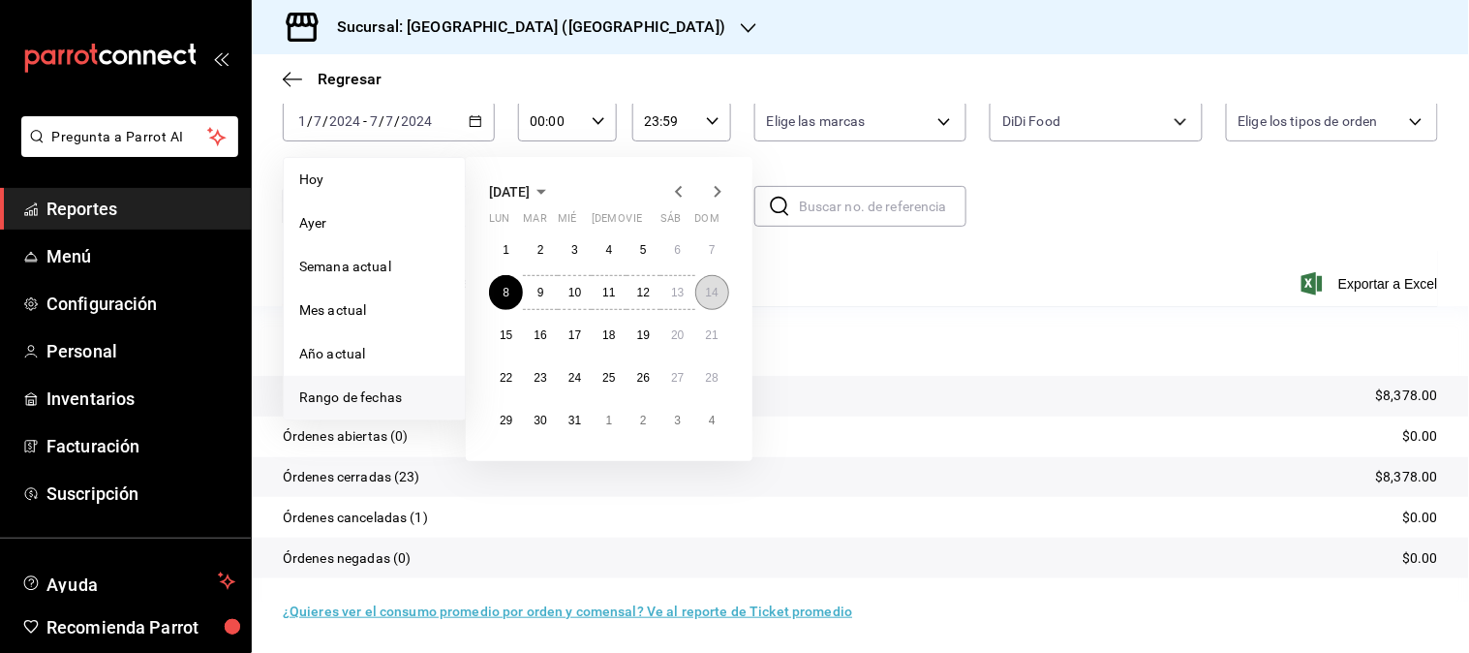
click at [714, 296] on abbr "14" at bounding box center [712, 293] width 13 height 14
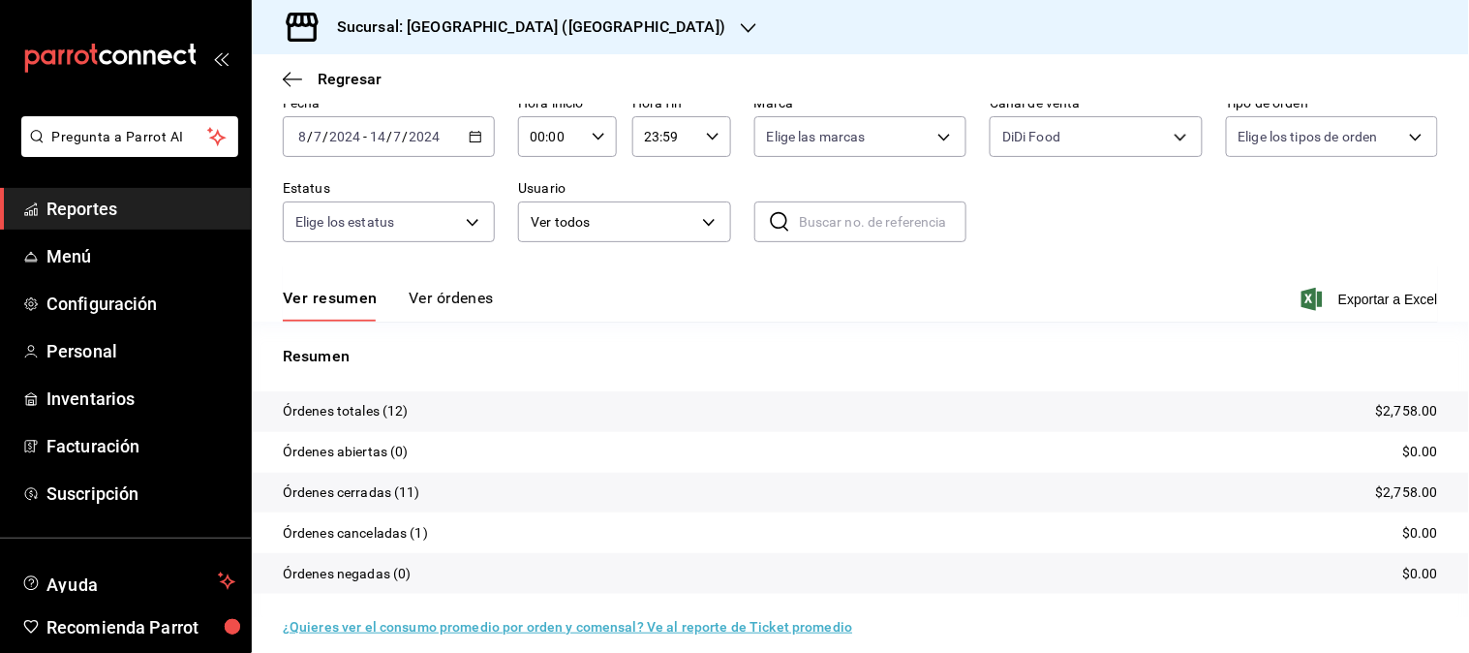
scroll to position [107, 0]
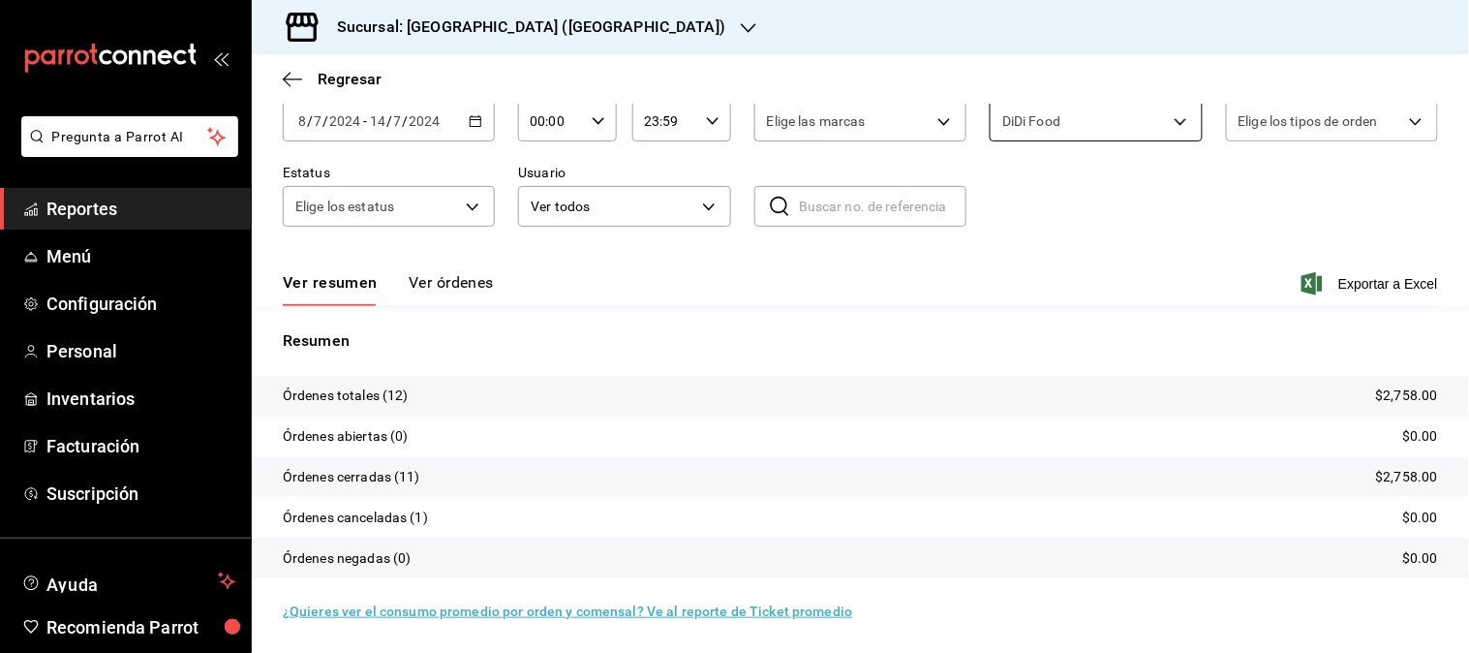
click at [1166, 122] on body "Pregunta a Parrot AI Reportes Menú Configuración Personal Inventarios Facturaci…" at bounding box center [734, 326] width 1469 height 653
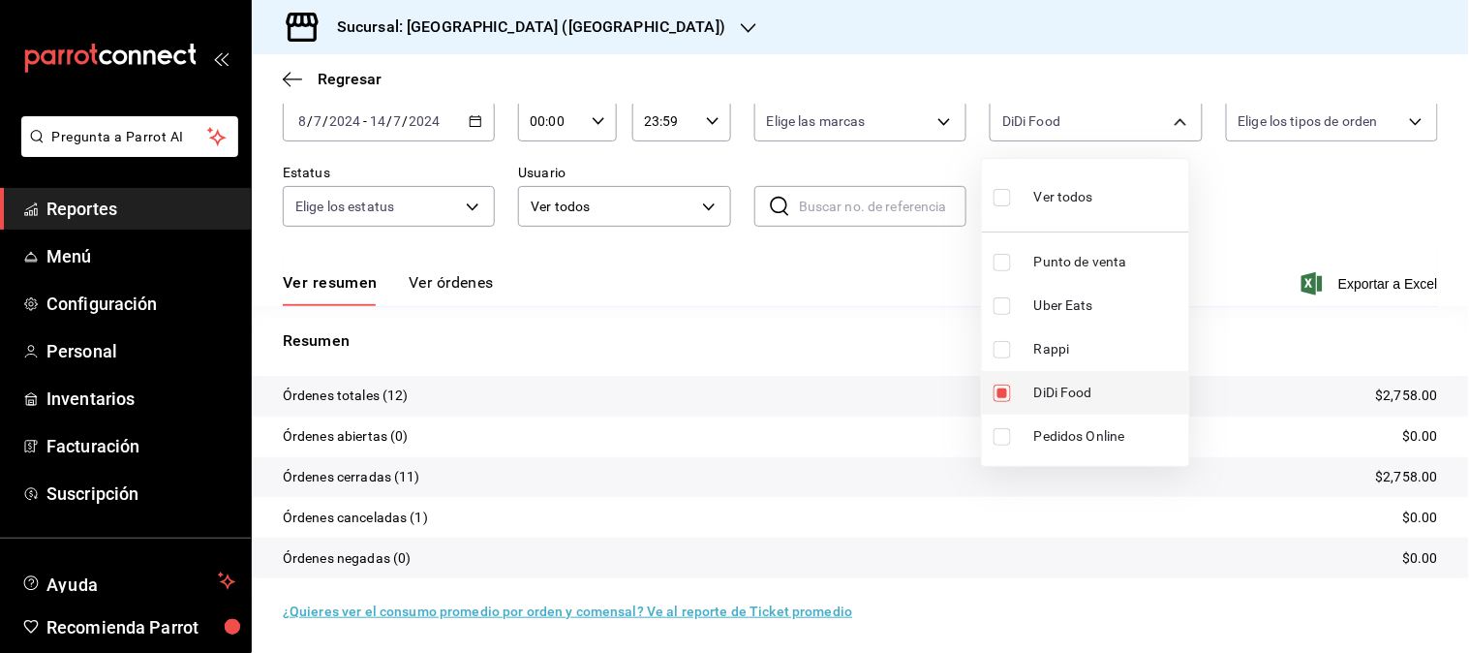
click at [1084, 395] on span "DiDi Food" at bounding box center [1107, 392] width 147 height 20
click at [1041, 347] on span "Rappi" at bounding box center [1107, 349] width 147 height 20
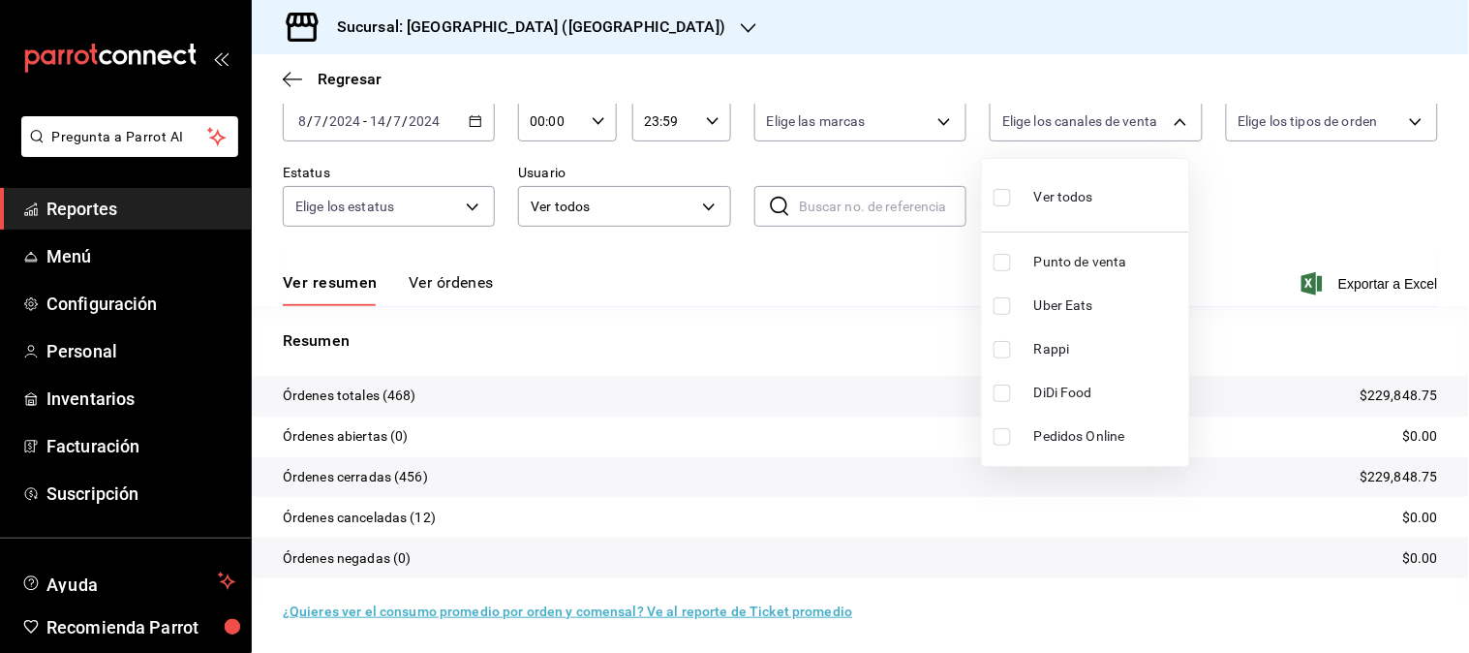
scroll to position [107, 0]
click at [1043, 321] on li "Uber Eats" at bounding box center [1085, 306] width 207 height 44
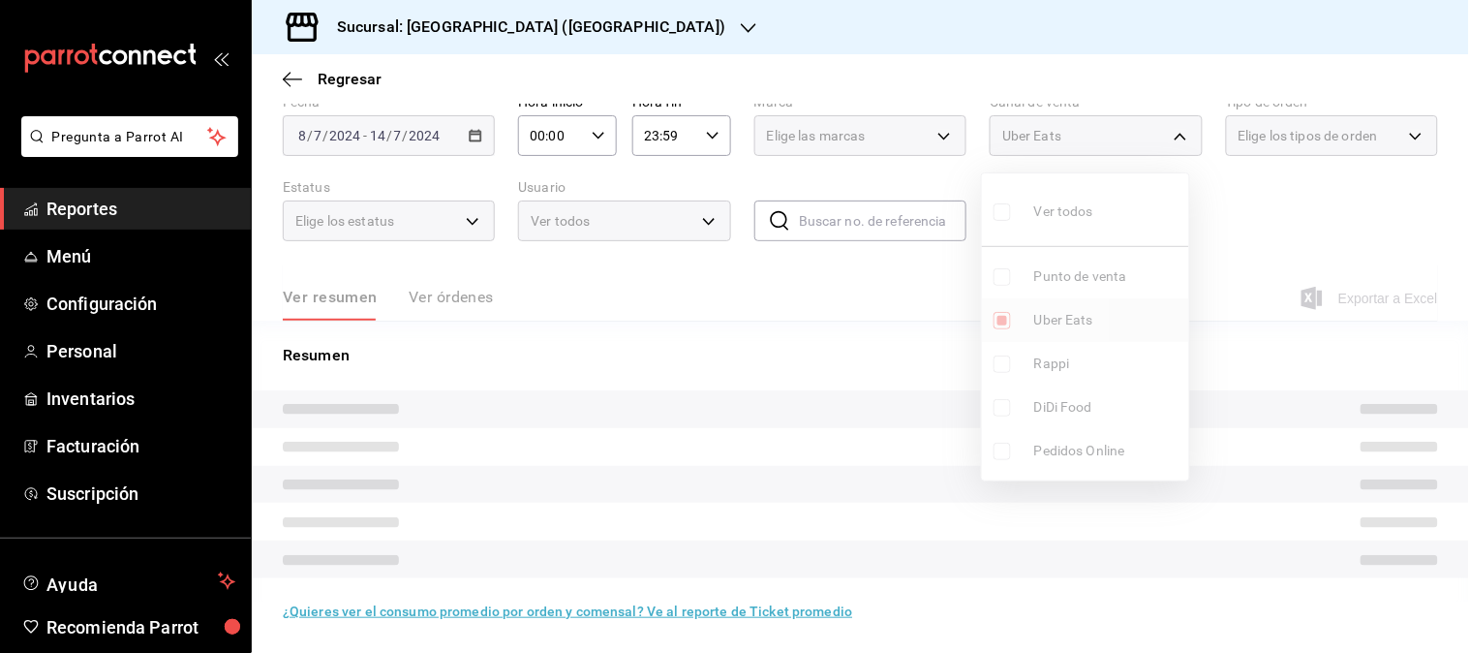
scroll to position [107, 0]
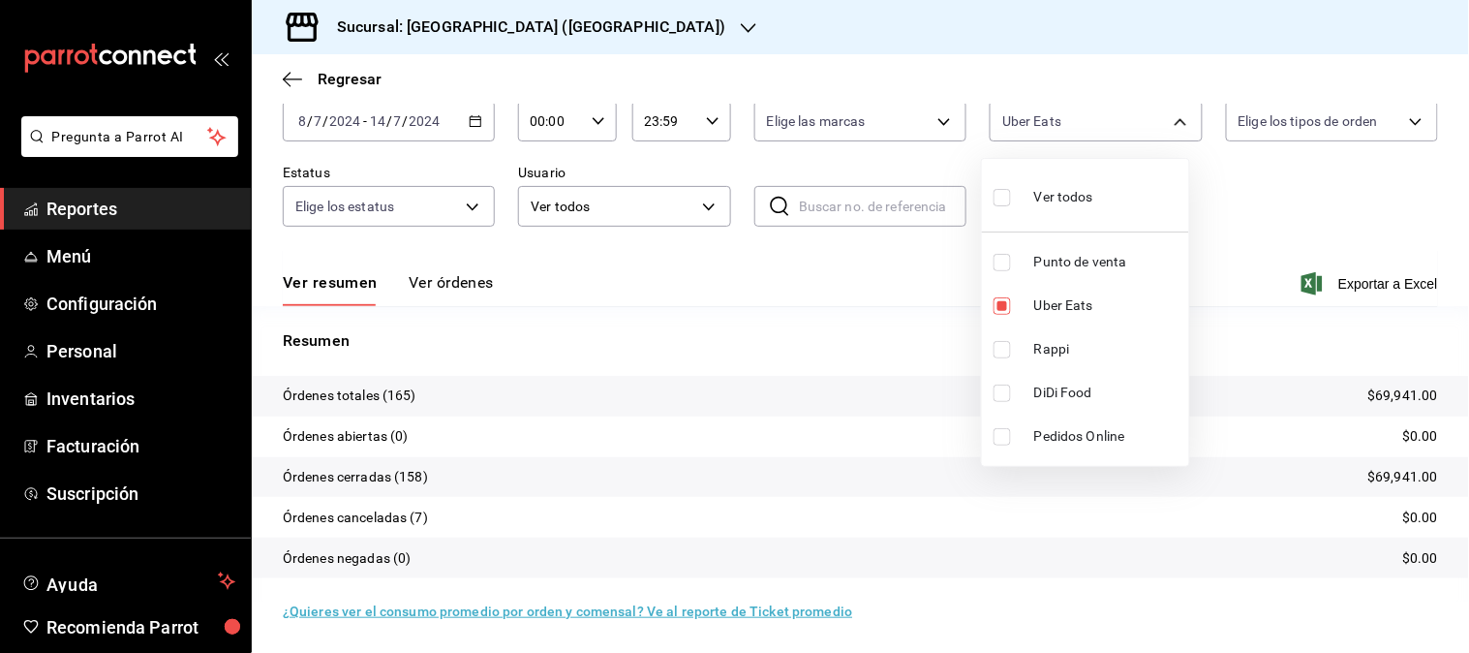
click at [470, 131] on div at bounding box center [734, 326] width 1469 height 653
click at [470, 124] on icon "button" at bounding box center [476, 121] width 14 height 14
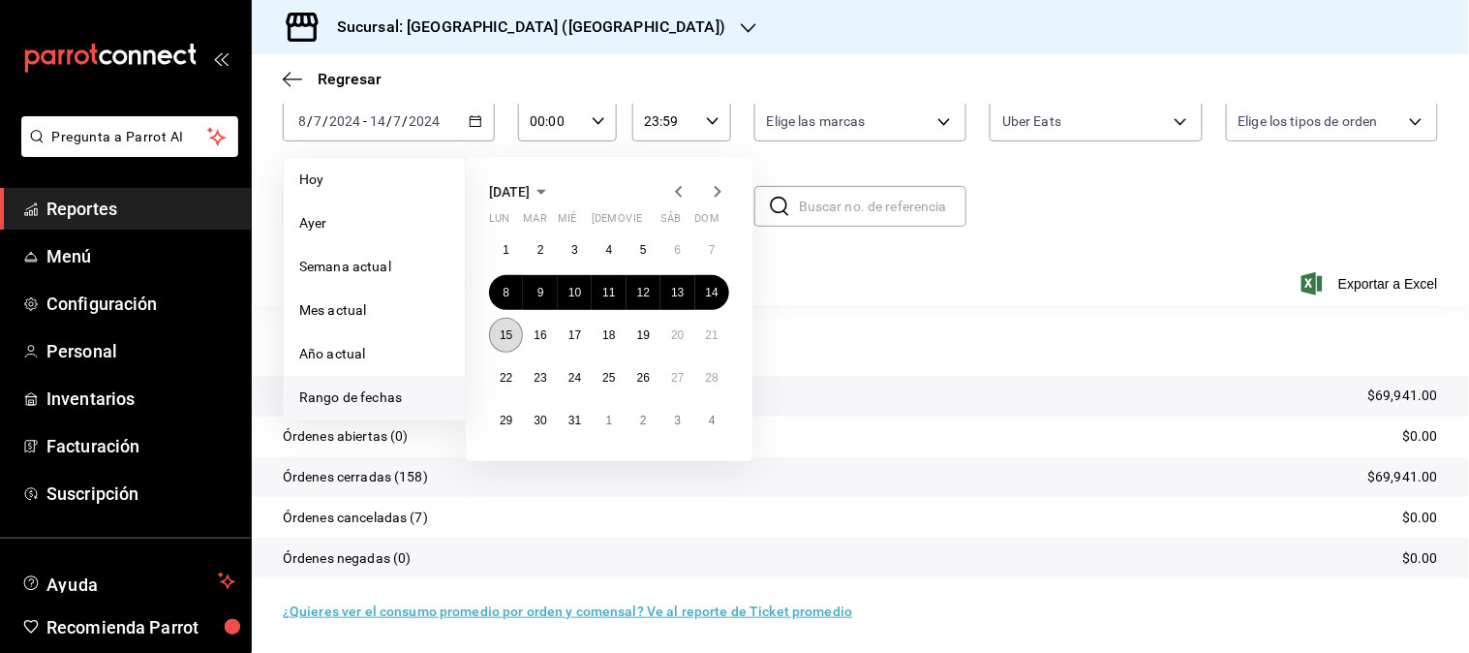
click at [507, 332] on abbr "15" at bounding box center [506, 335] width 13 height 14
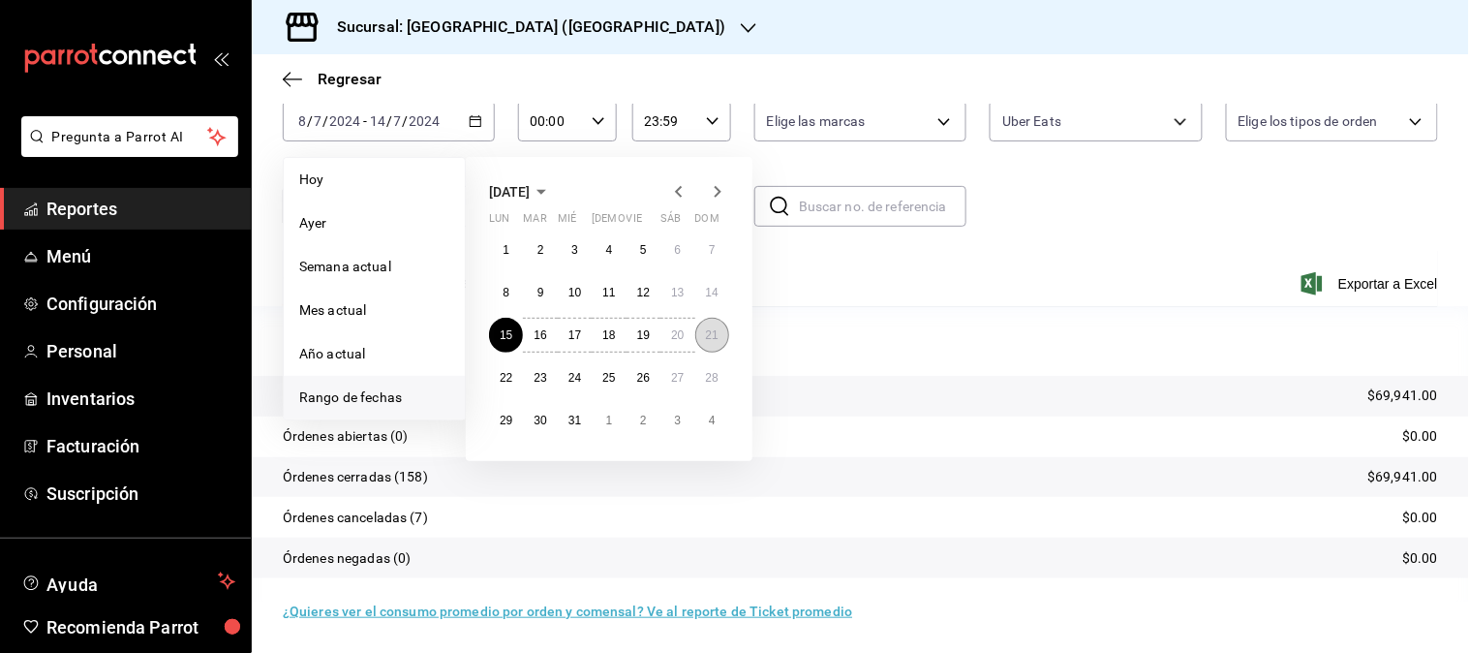
click at [723, 330] on button "21" at bounding box center [712, 335] width 34 height 35
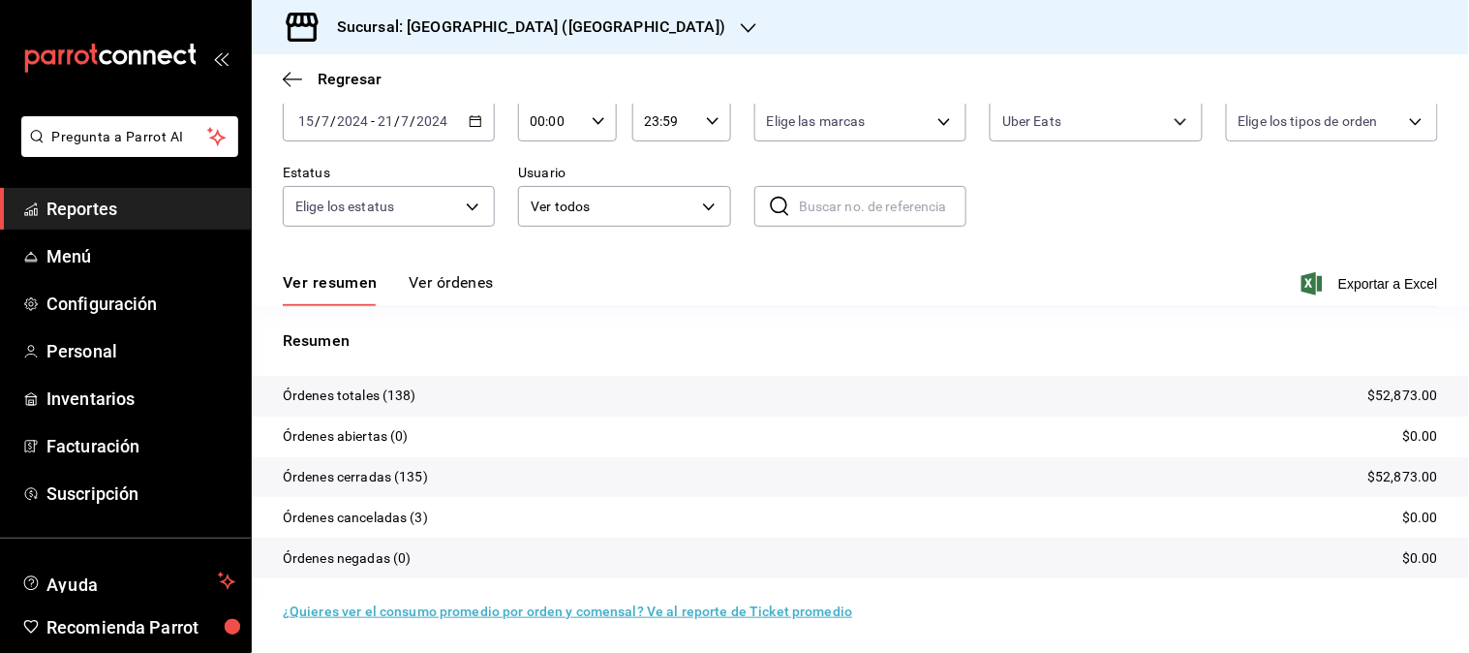
scroll to position [107, 0]
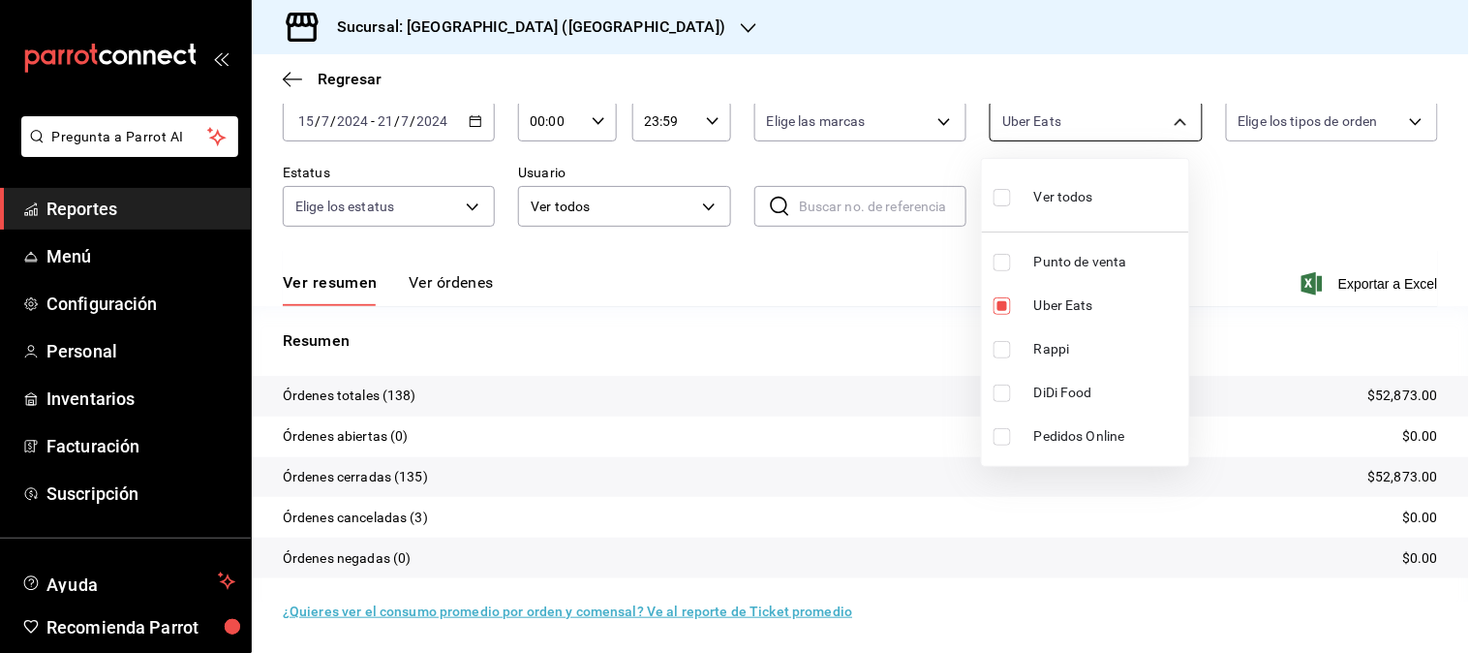
click at [1168, 123] on body "Pregunta a Parrot AI Reportes Menú Configuración Personal Inventarios Facturaci…" at bounding box center [734, 326] width 1469 height 653
click at [1062, 315] on span "Uber Eats" at bounding box center [1107, 305] width 147 height 20
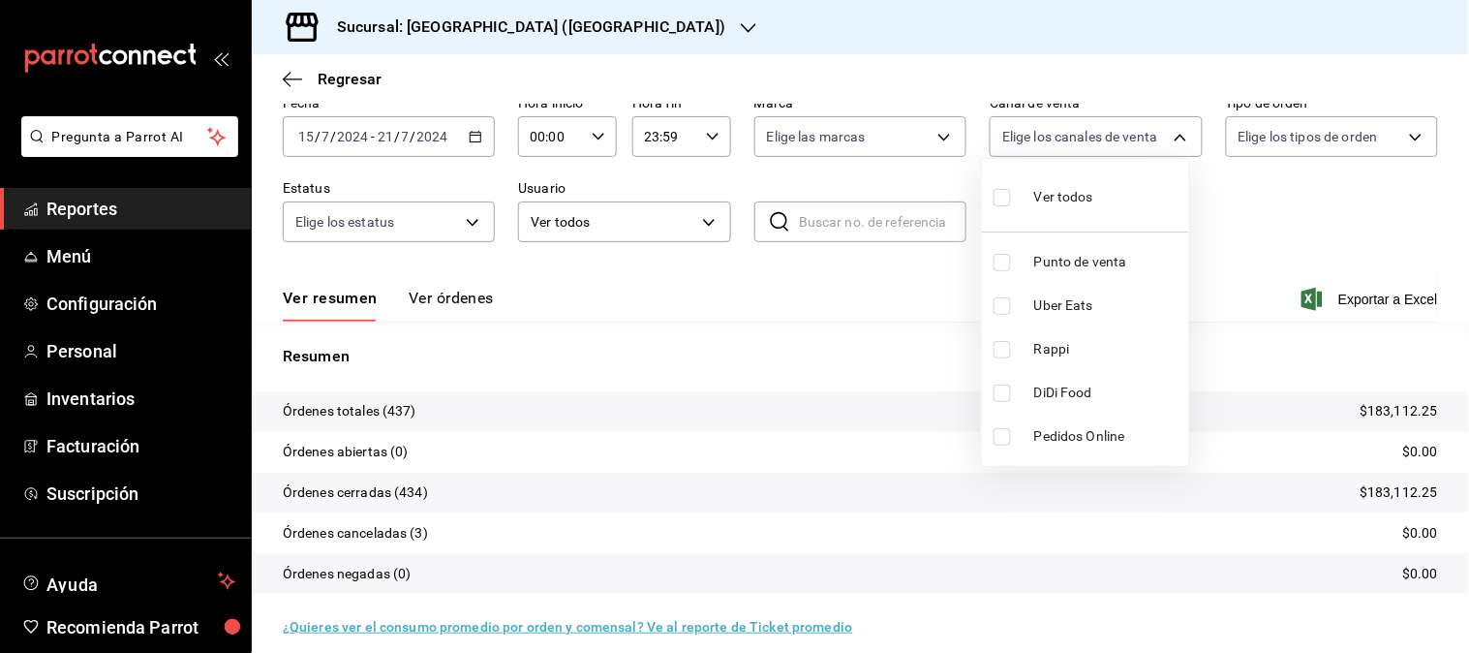
scroll to position [107, 0]
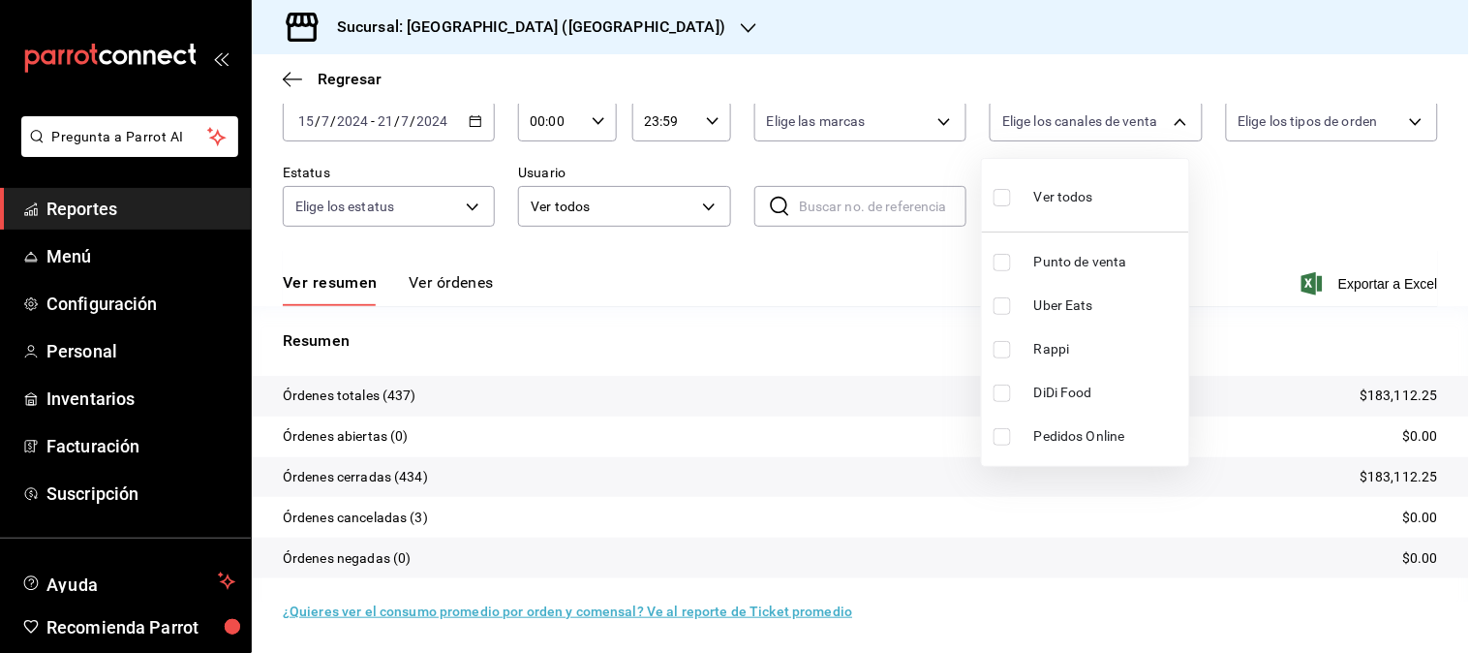
click at [1046, 335] on li "Rappi" at bounding box center [1085, 349] width 207 height 44
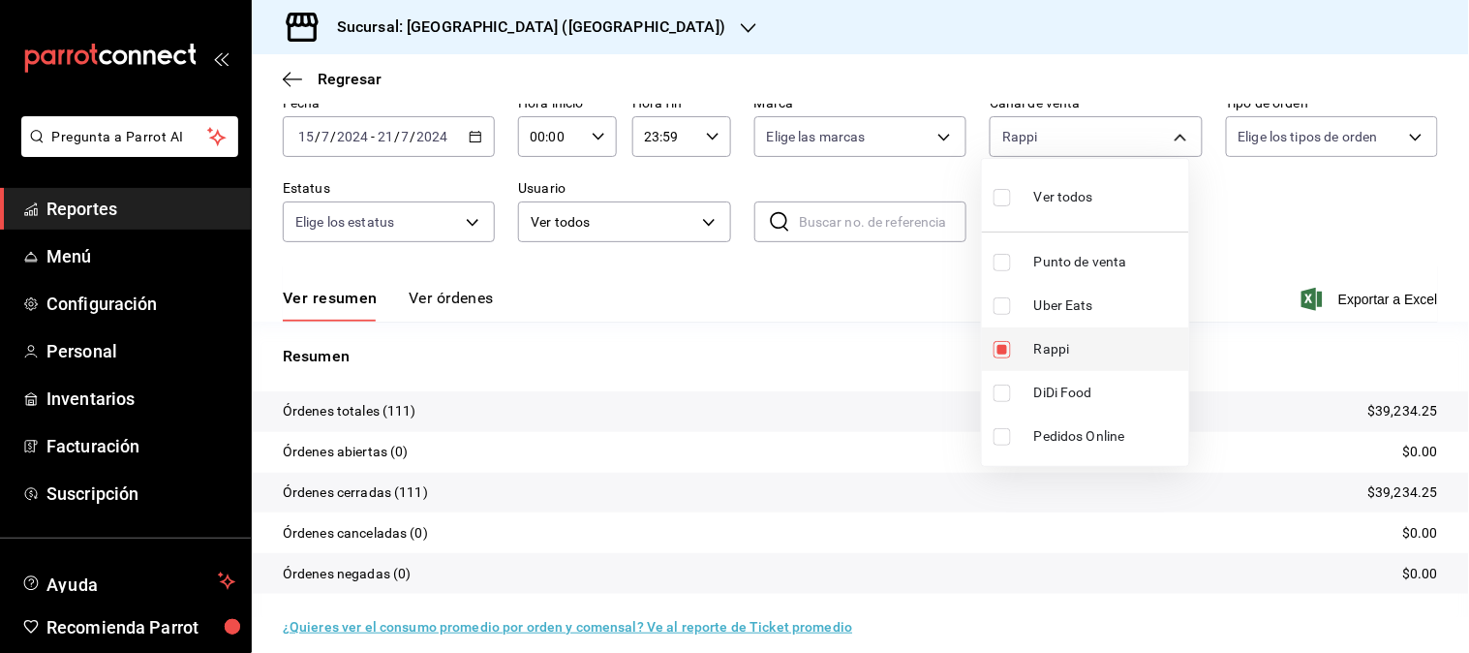
scroll to position [107, 0]
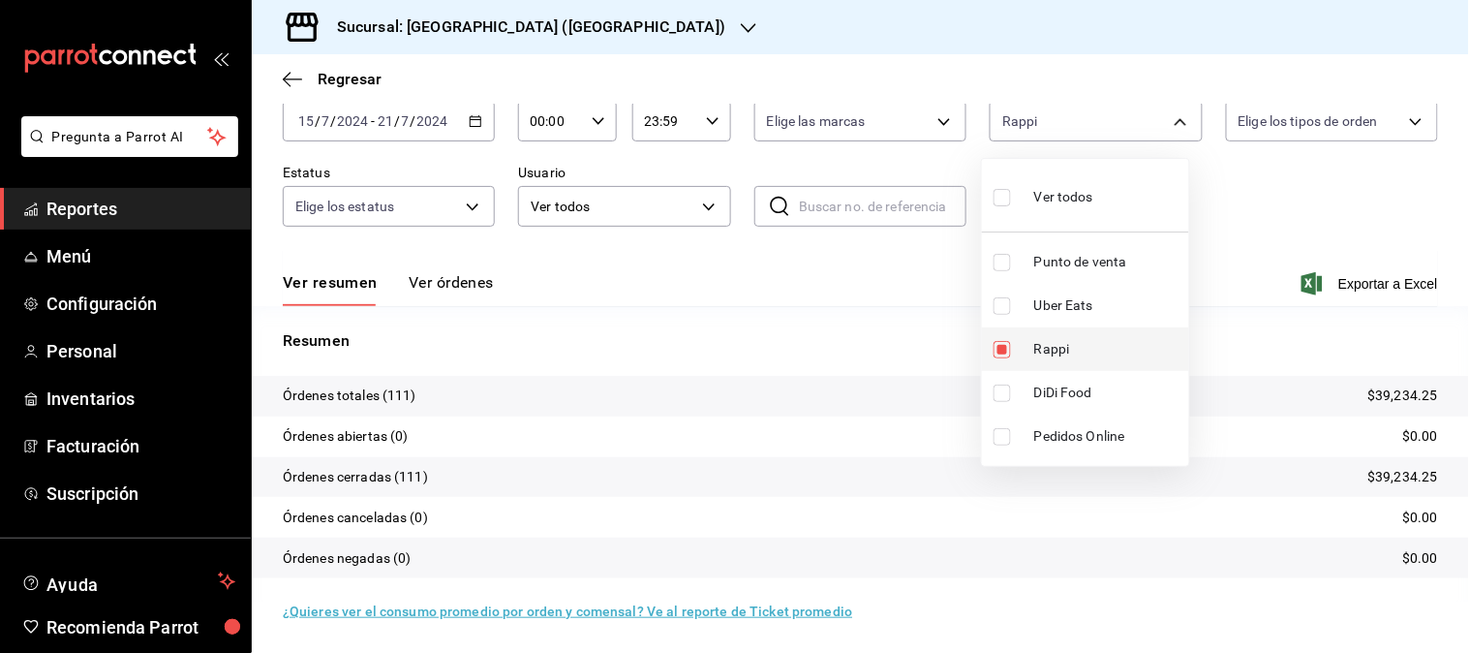
click at [1046, 335] on li "Rappi" at bounding box center [1085, 349] width 207 height 44
click at [1050, 393] on span "DiDi Food" at bounding box center [1107, 392] width 147 height 20
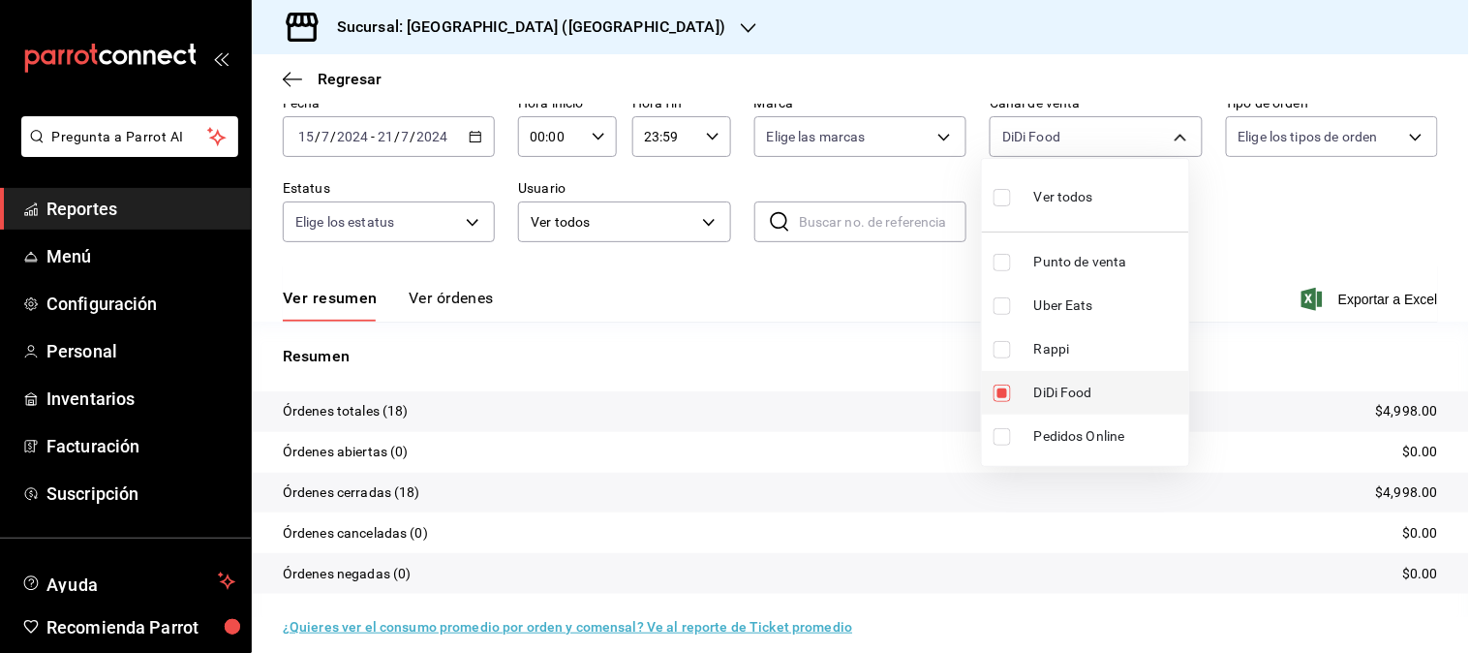
scroll to position [107, 0]
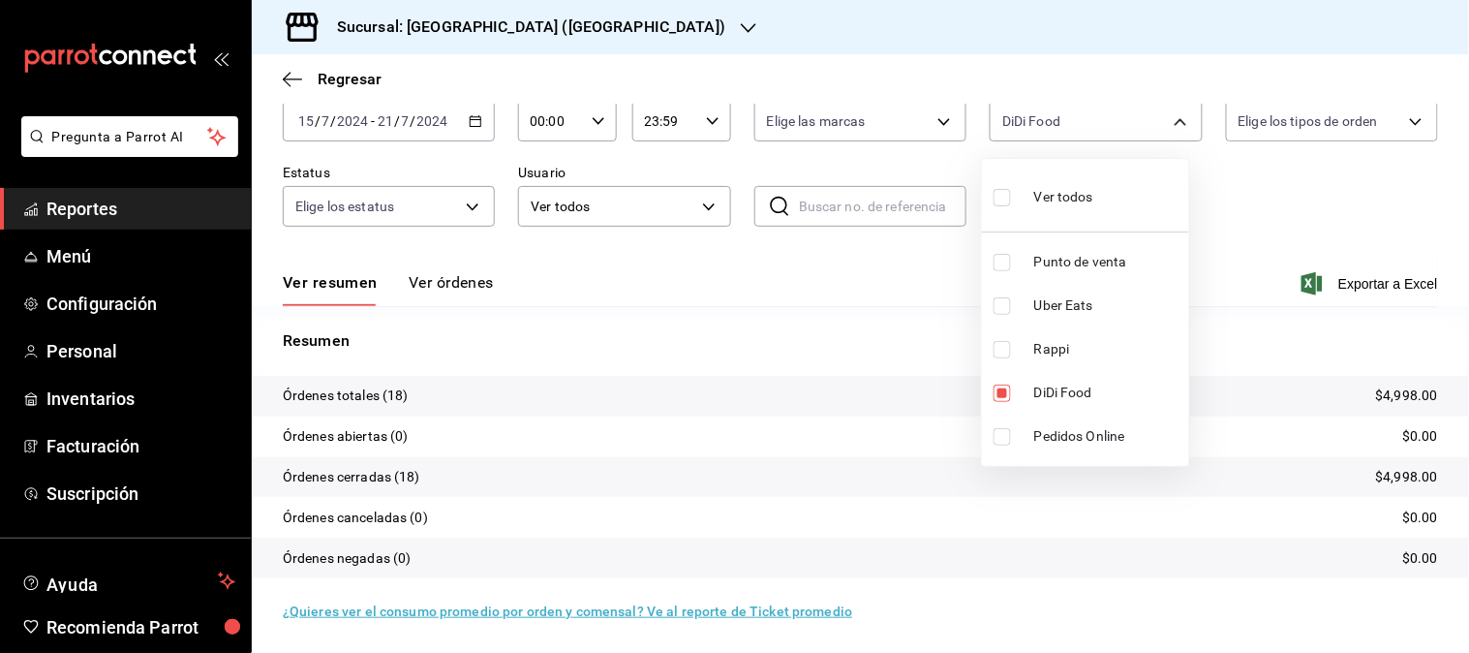
click at [468, 116] on div at bounding box center [734, 326] width 1469 height 653
click at [469, 119] on icon "button" at bounding box center [476, 121] width 14 height 14
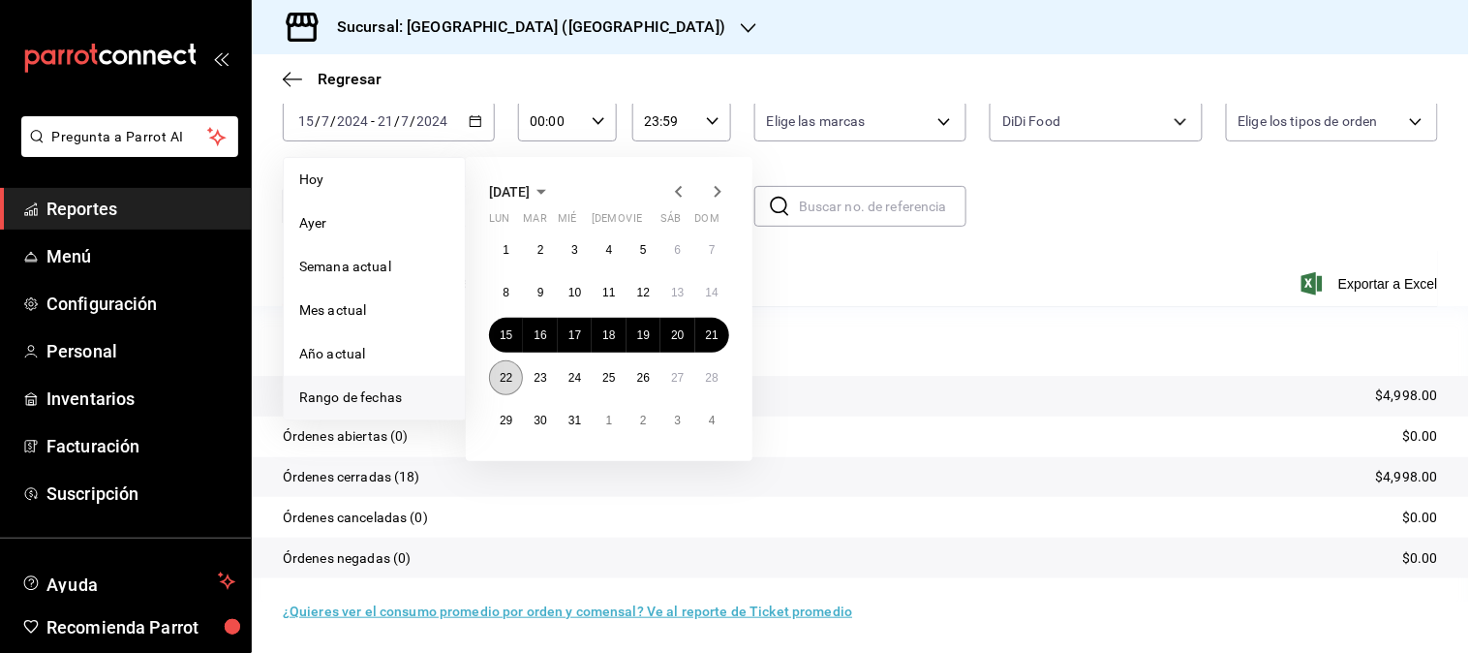
click at [500, 387] on button "22" at bounding box center [506, 377] width 34 height 35
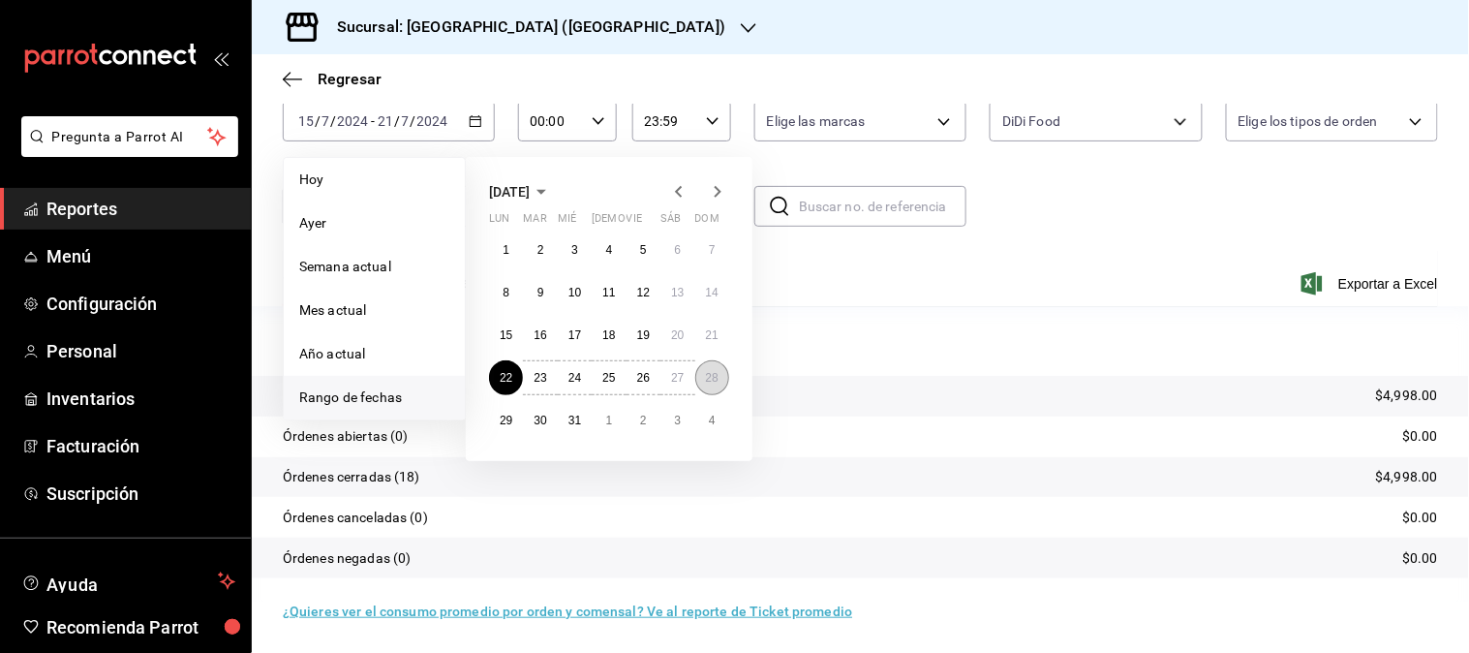
click at [712, 383] on button "28" at bounding box center [712, 377] width 34 height 35
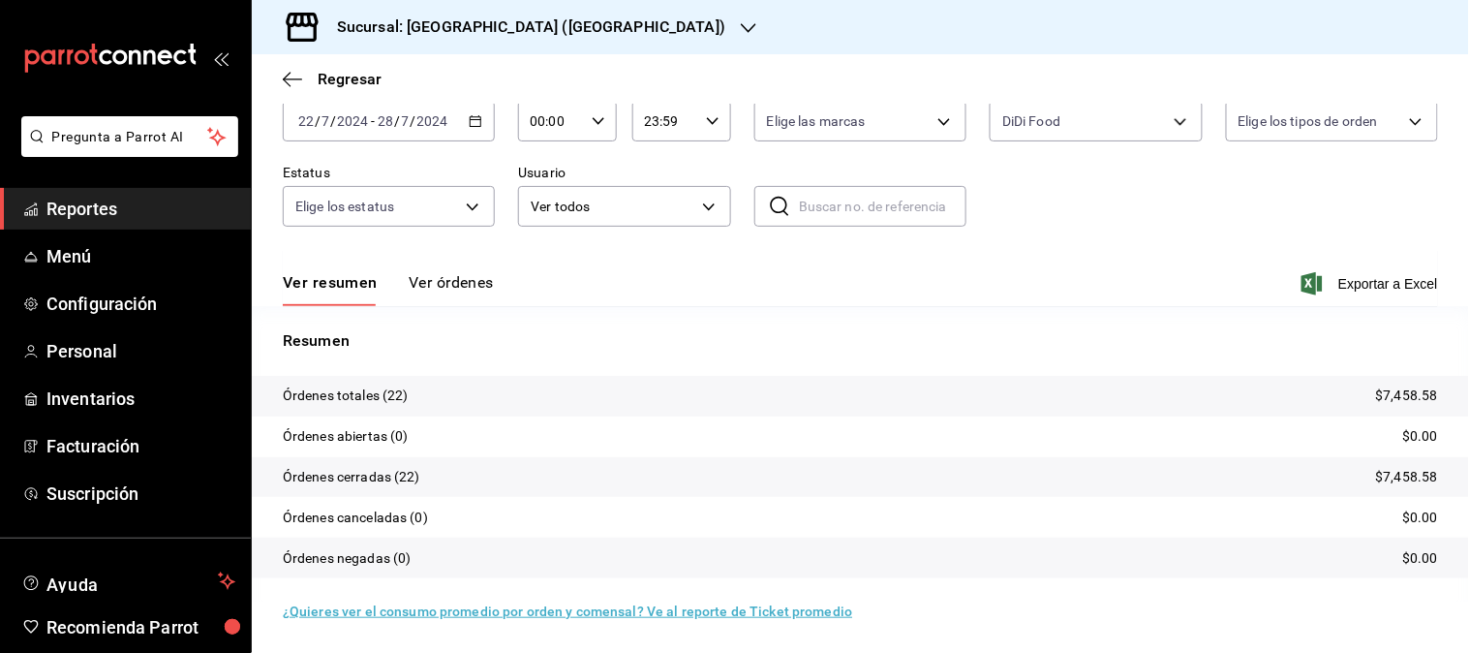
scroll to position [107, 0]
click at [1172, 123] on body "Pregunta a Parrot AI Reportes Menú Configuración Personal Inventarios Facturaci…" at bounding box center [734, 326] width 1469 height 653
click at [1058, 355] on span "Rappi" at bounding box center [1107, 349] width 147 height 20
click at [1078, 412] on ul "Ver todos Punto de venta Uber Eats Rappi DiDi Food Pedidos Online" at bounding box center [1085, 312] width 207 height 307
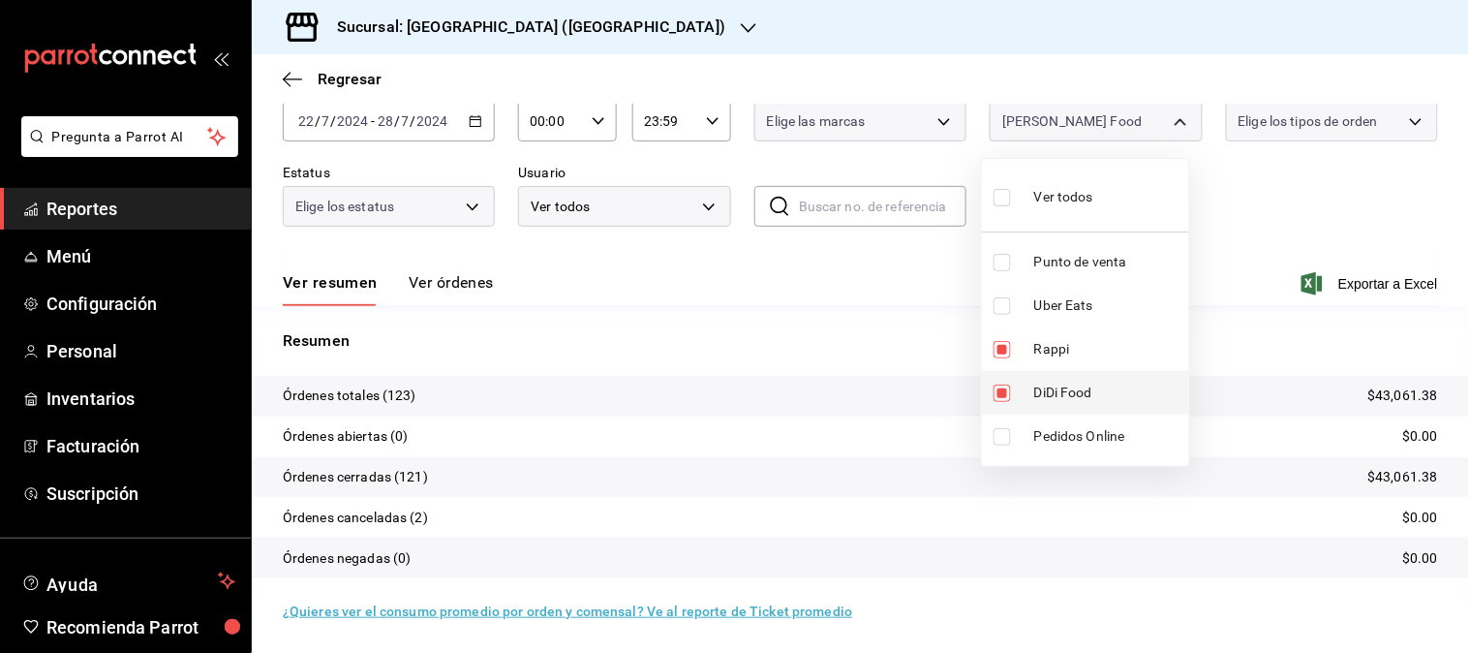
click at [1078, 398] on span "DiDi Food" at bounding box center [1107, 392] width 147 height 20
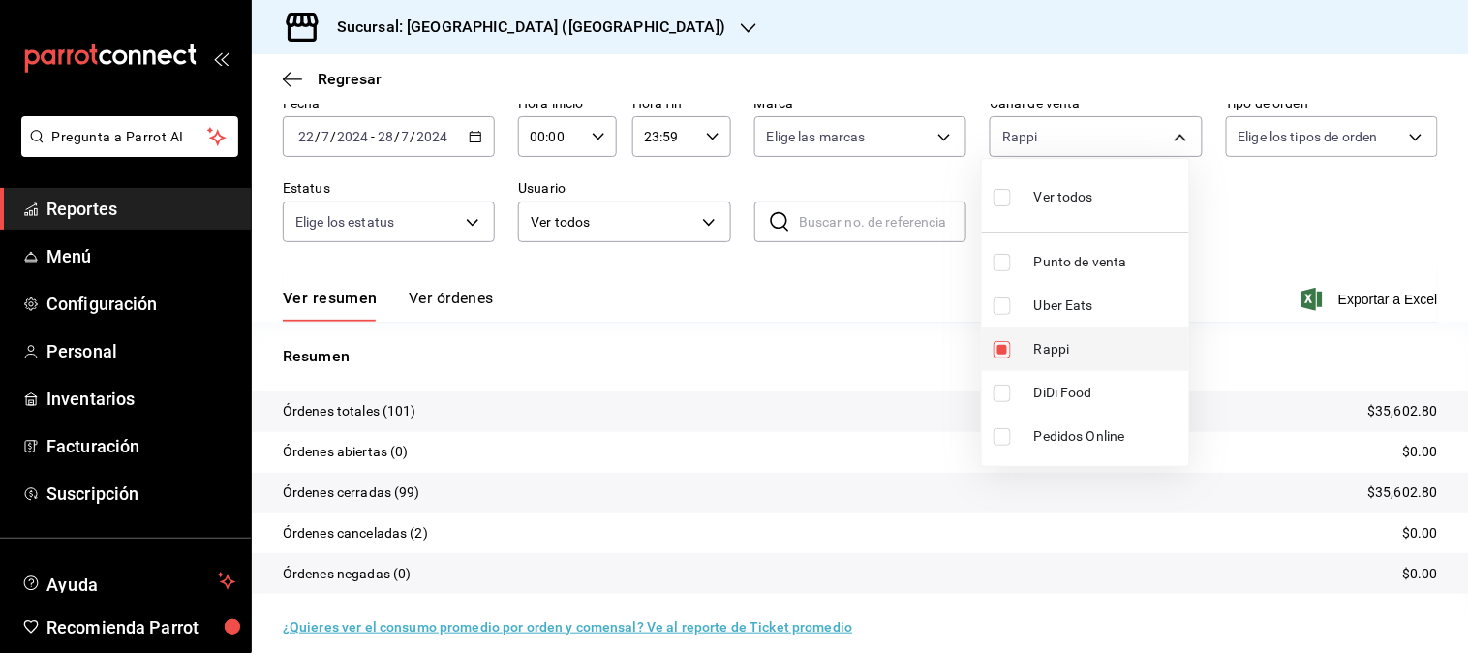
scroll to position [107, 0]
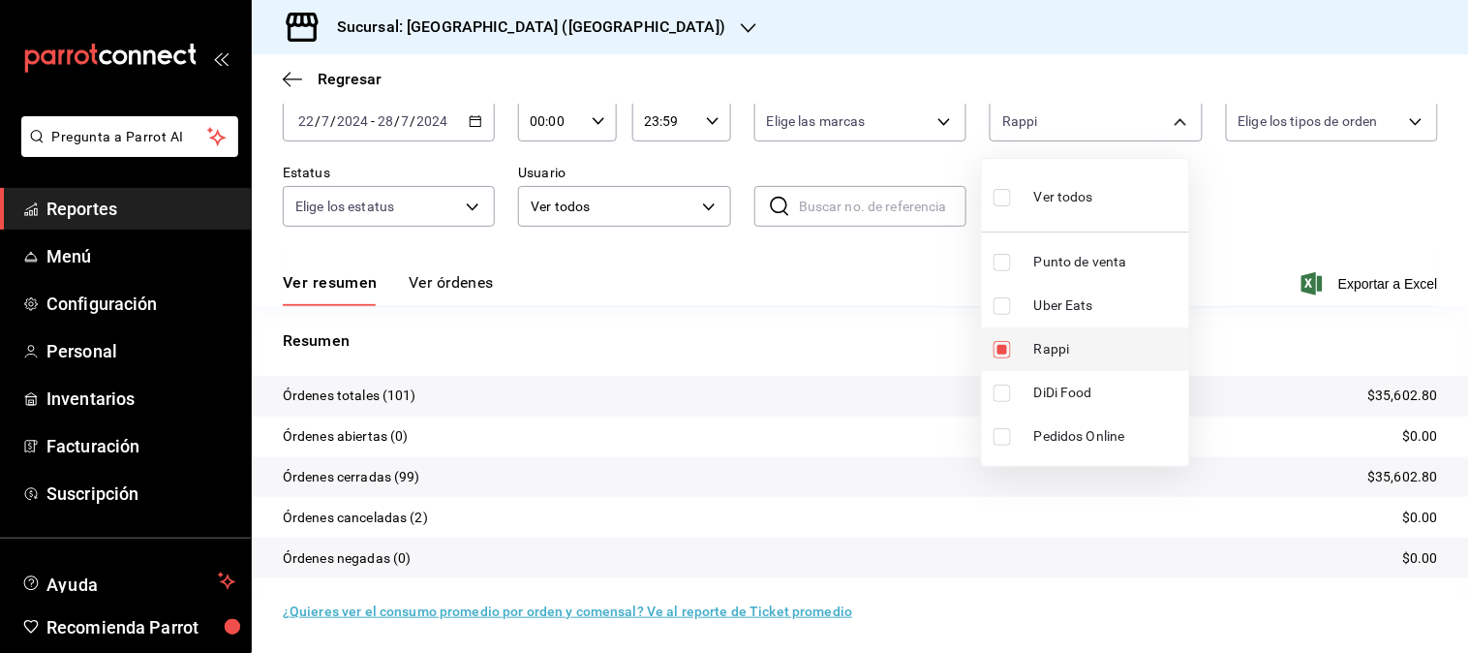
click at [1055, 347] on span "Rappi" at bounding box center [1107, 349] width 147 height 20
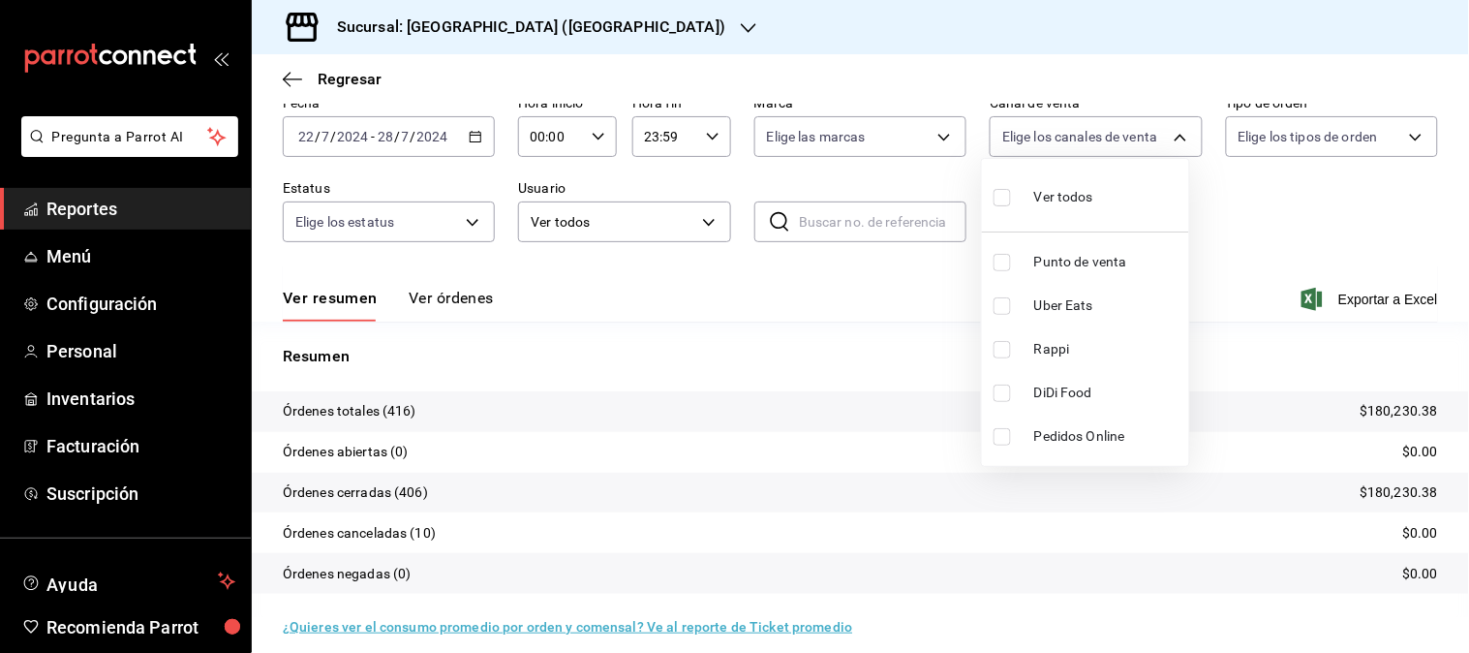
scroll to position [107, 0]
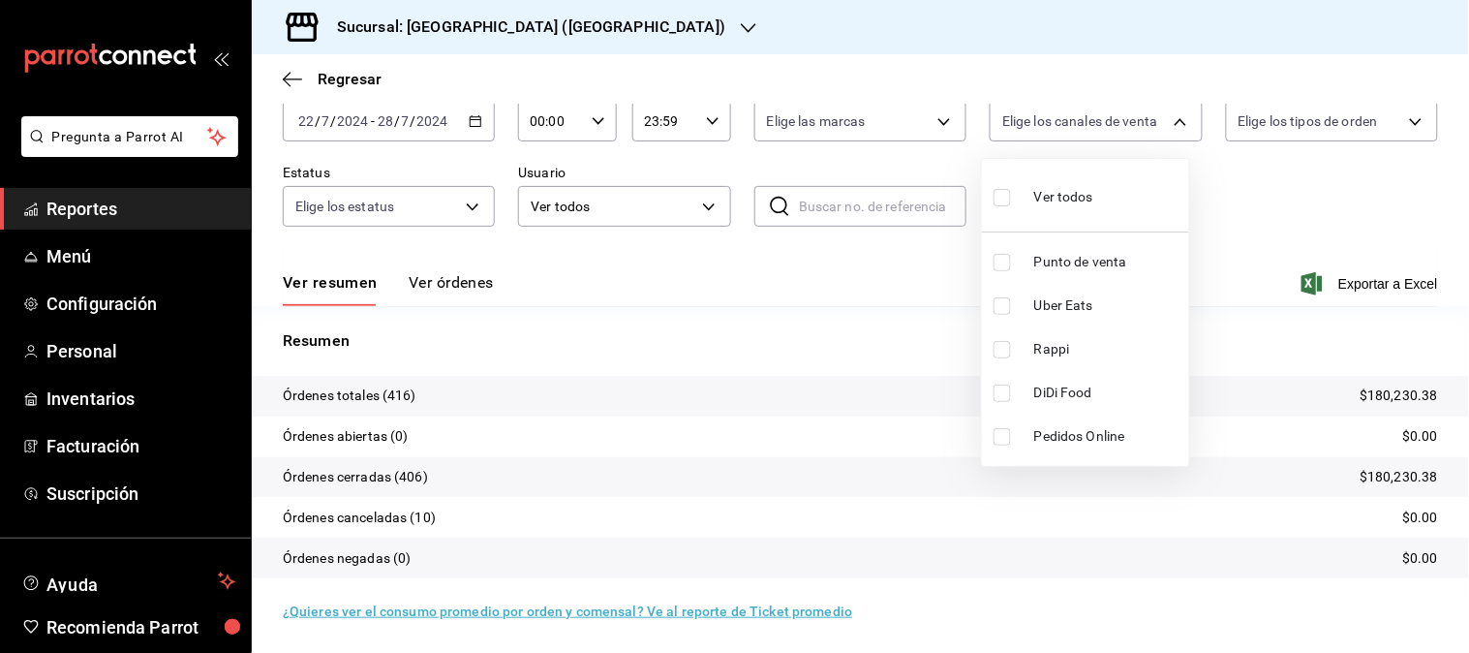
click at [1053, 305] on span "Uber Eats" at bounding box center [1107, 305] width 147 height 20
click at [475, 119] on div at bounding box center [734, 326] width 1469 height 653
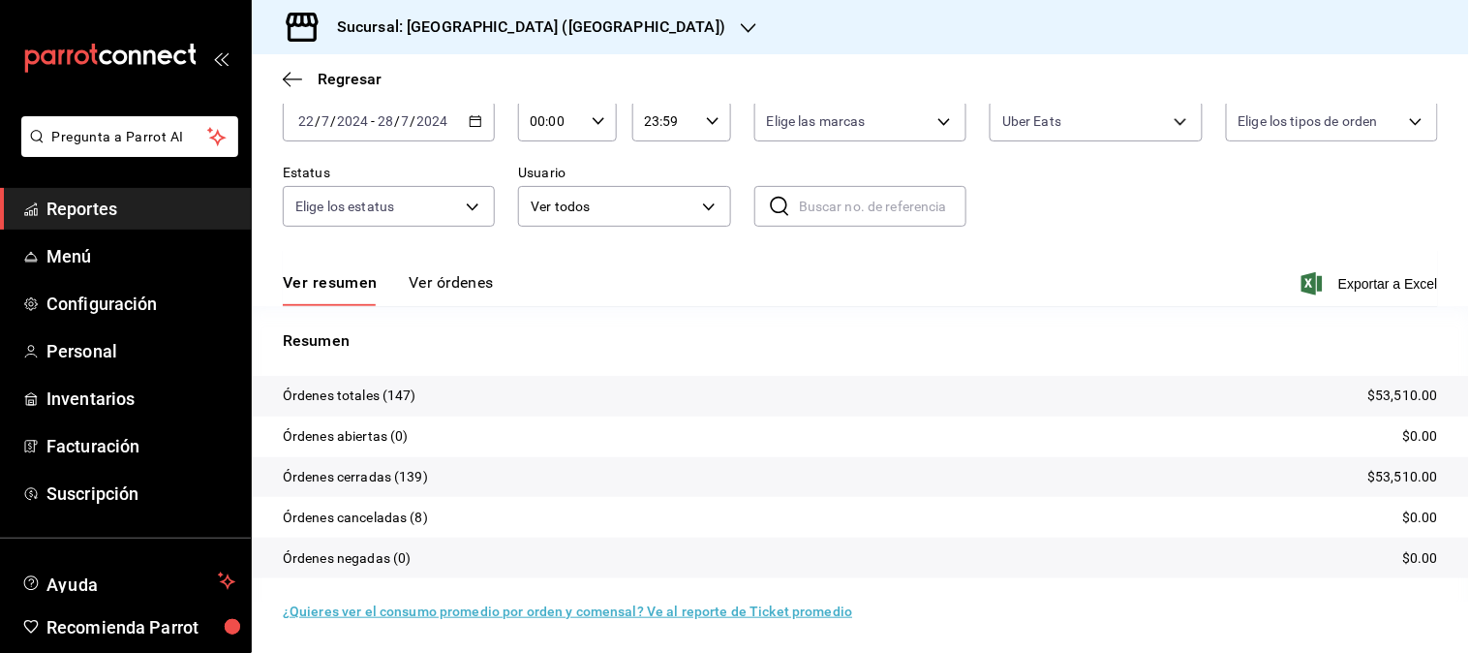
click at [469, 121] on icon "button" at bounding box center [476, 121] width 14 height 14
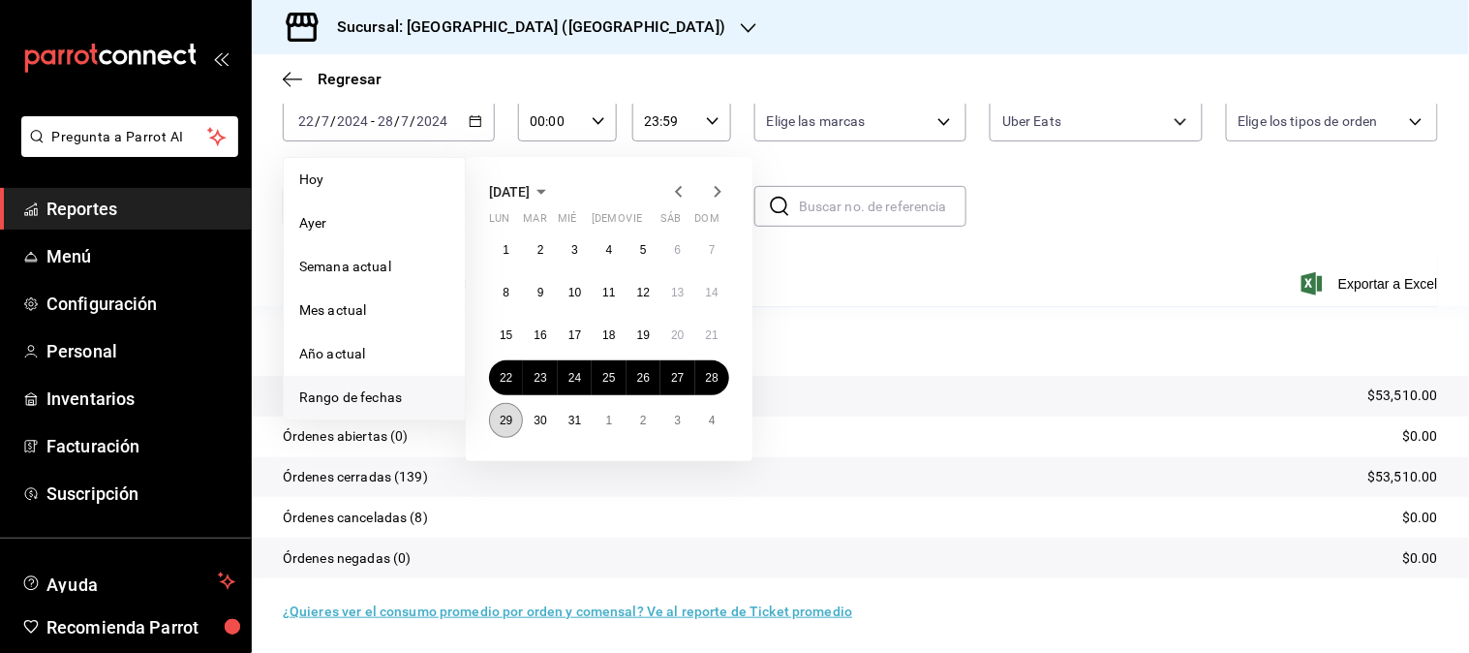
click at [504, 419] on abbr "29" at bounding box center [506, 420] width 13 height 14
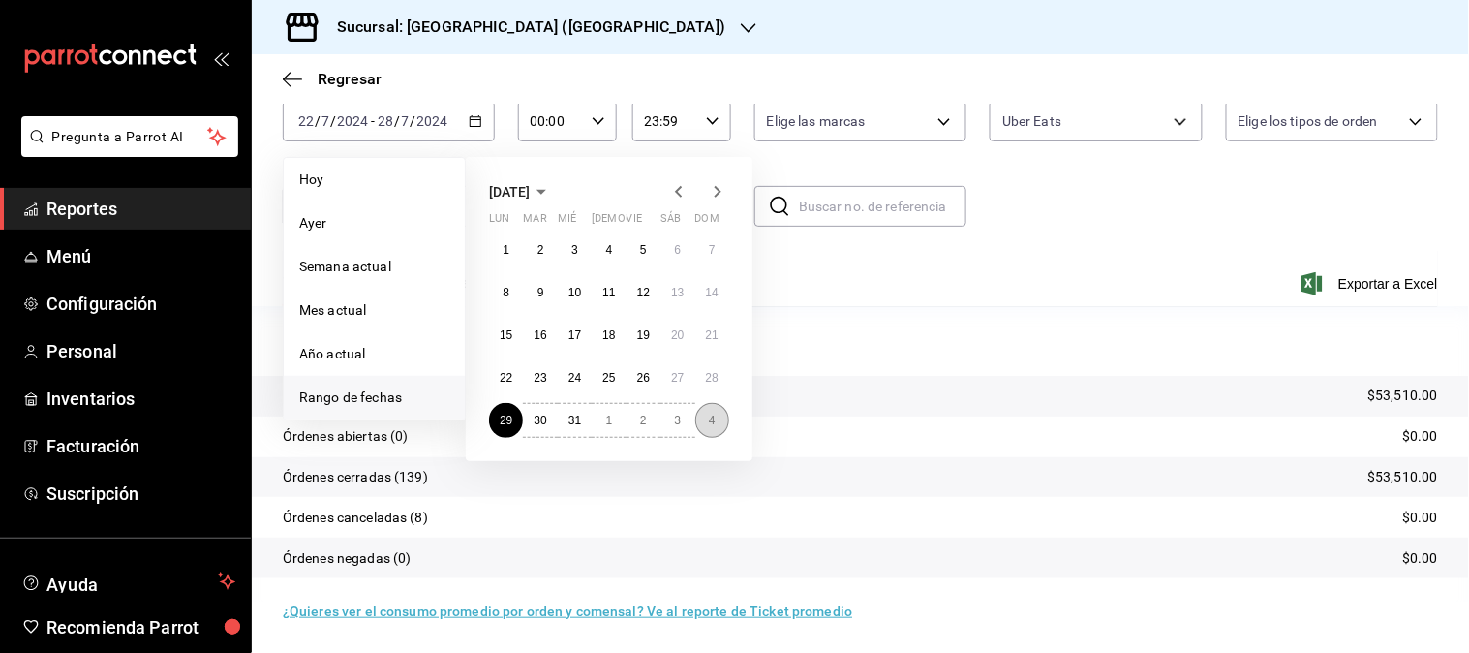
click at [719, 426] on button "4" at bounding box center [712, 420] width 34 height 35
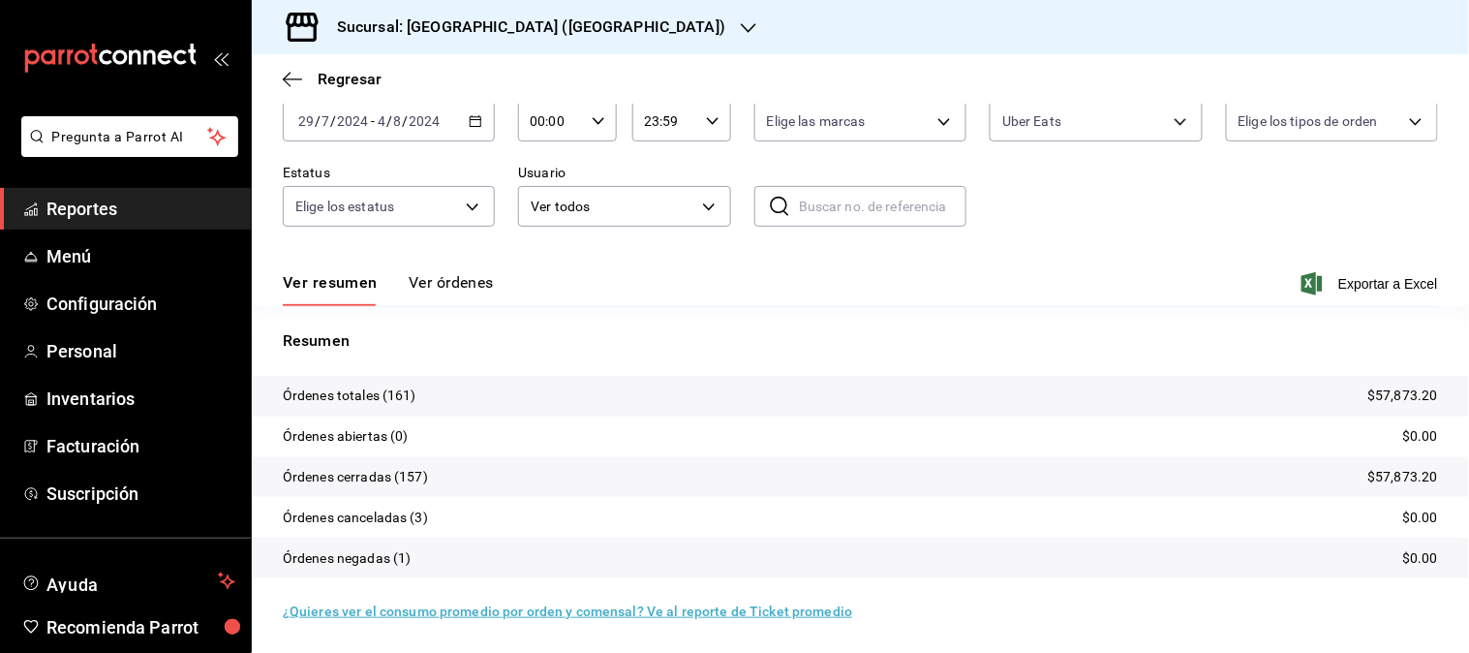
scroll to position [107, 0]
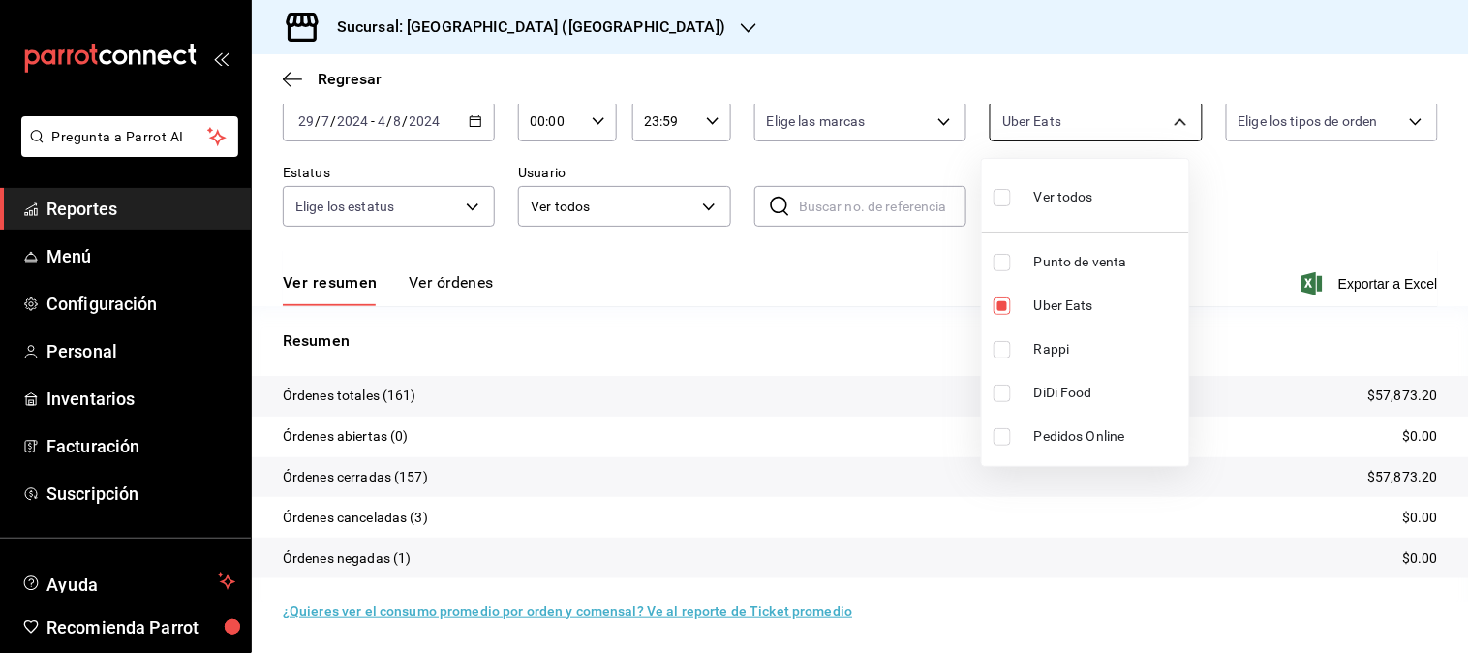
click at [1175, 131] on body "Pregunta a Parrot AI Reportes Menú Configuración Personal Inventarios Facturaci…" at bounding box center [734, 326] width 1469 height 653
click at [1053, 313] on span "Uber Eats" at bounding box center [1107, 305] width 147 height 20
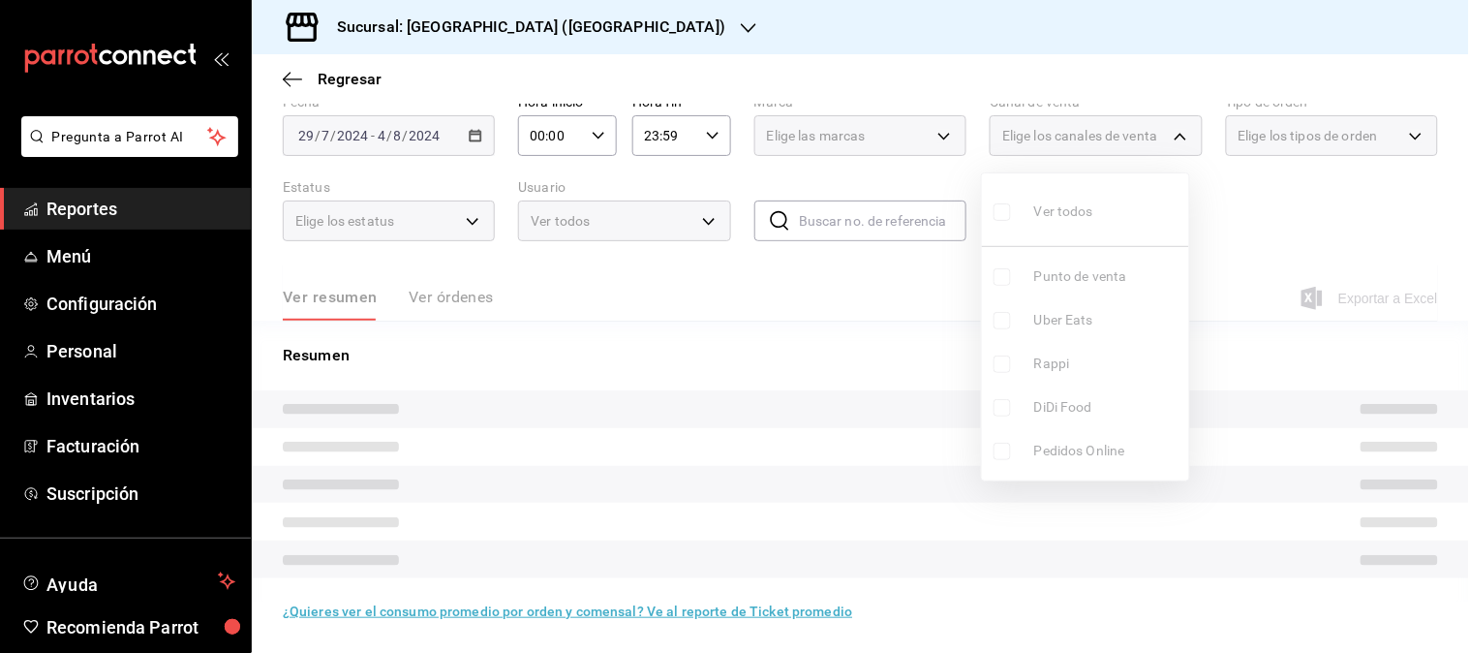
scroll to position [107, 0]
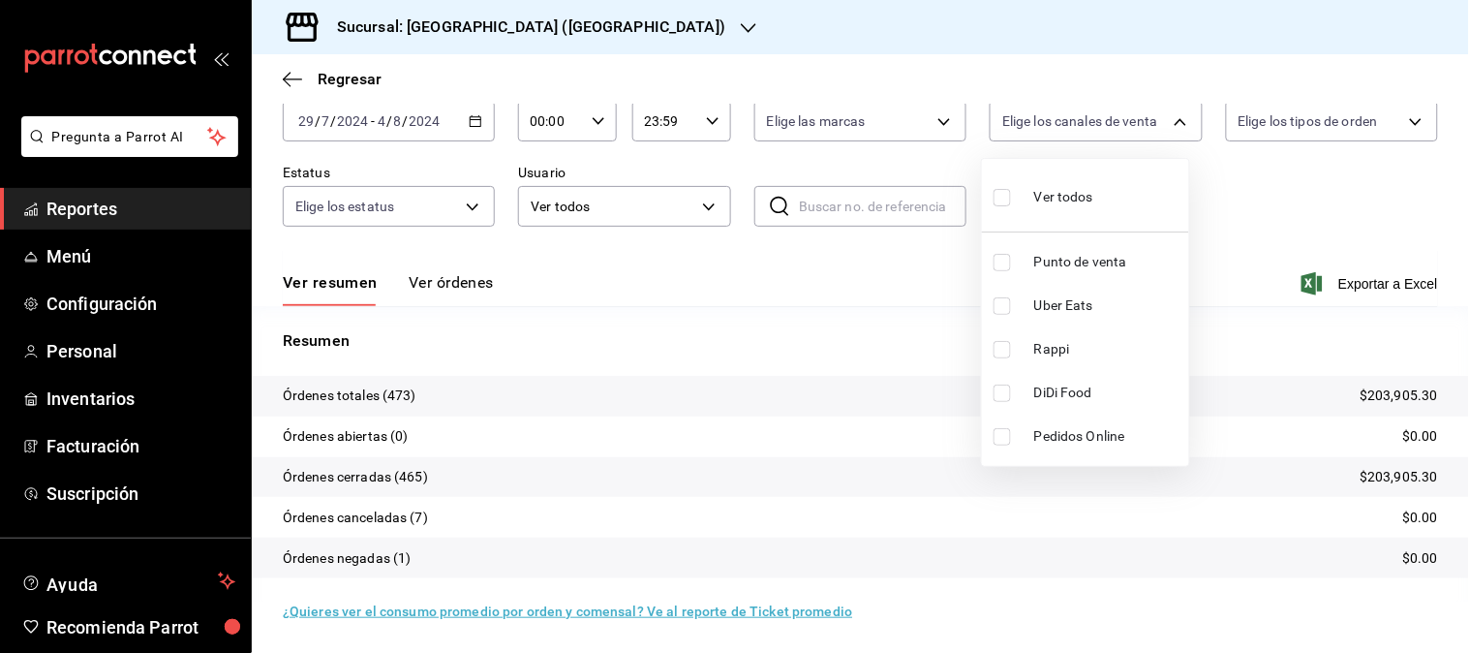
click at [1057, 341] on span "Rappi" at bounding box center [1107, 349] width 147 height 20
click at [1051, 382] on ul "Ver todos Punto de venta Uber Eats Rappi DiDi Food Pedidos Online" at bounding box center [1085, 312] width 207 height 307
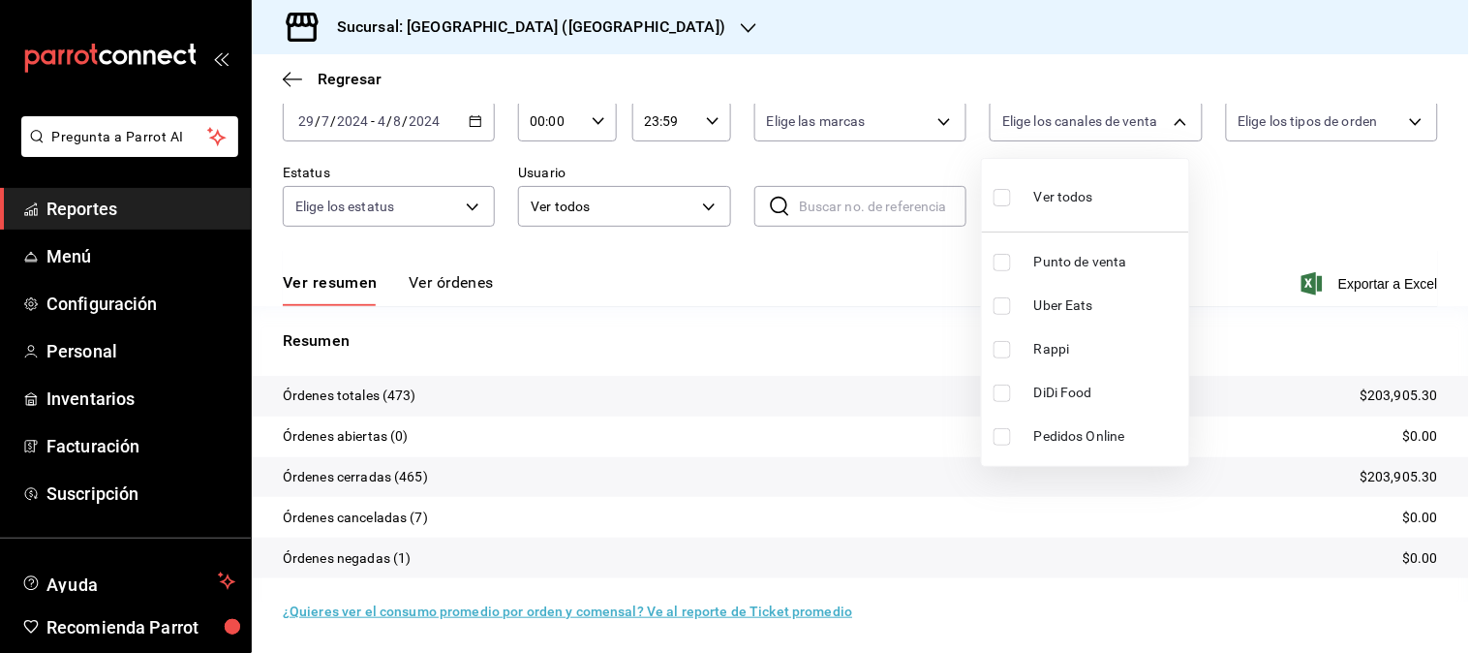
click at [1051, 391] on span "DiDi Food" at bounding box center [1107, 392] width 147 height 20
click at [345, 69] on div at bounding box center [734, 326] width 1469 height 653
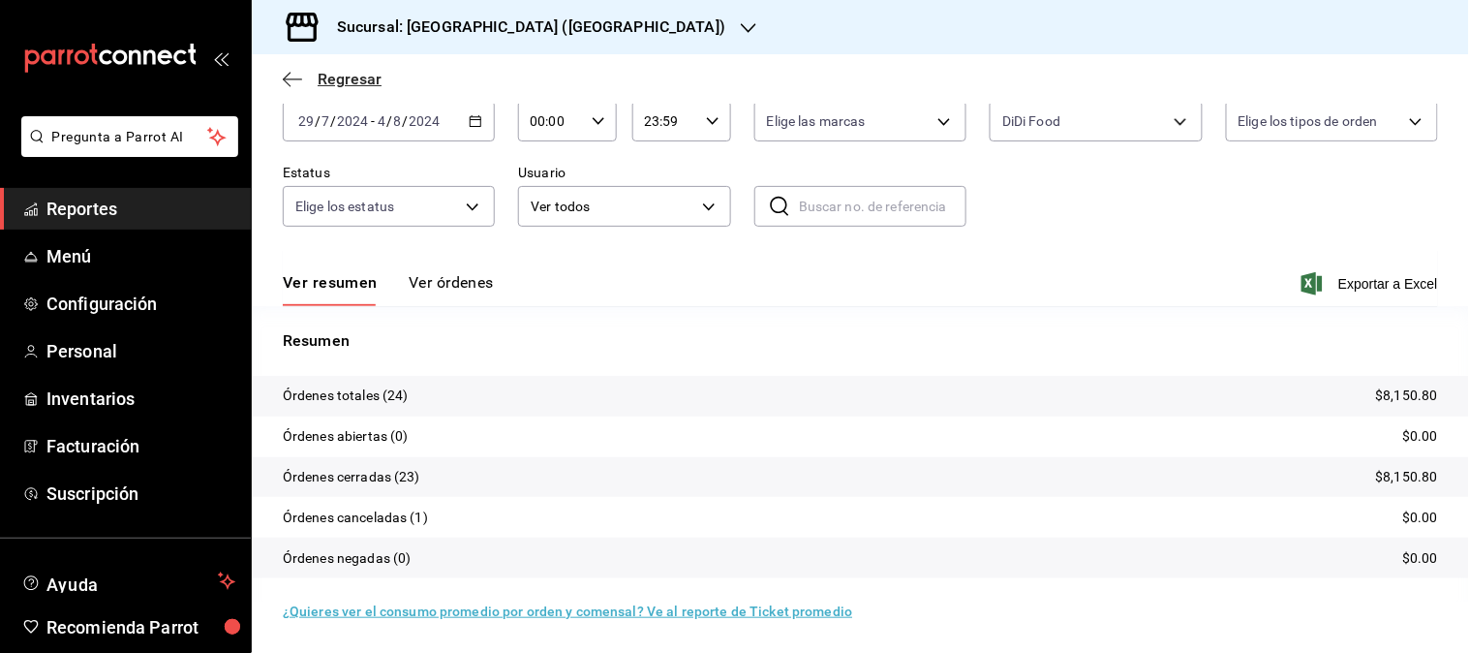
click at [361, 81] on span "Regresar" at bounding box center [350, 79] width 64 height 18
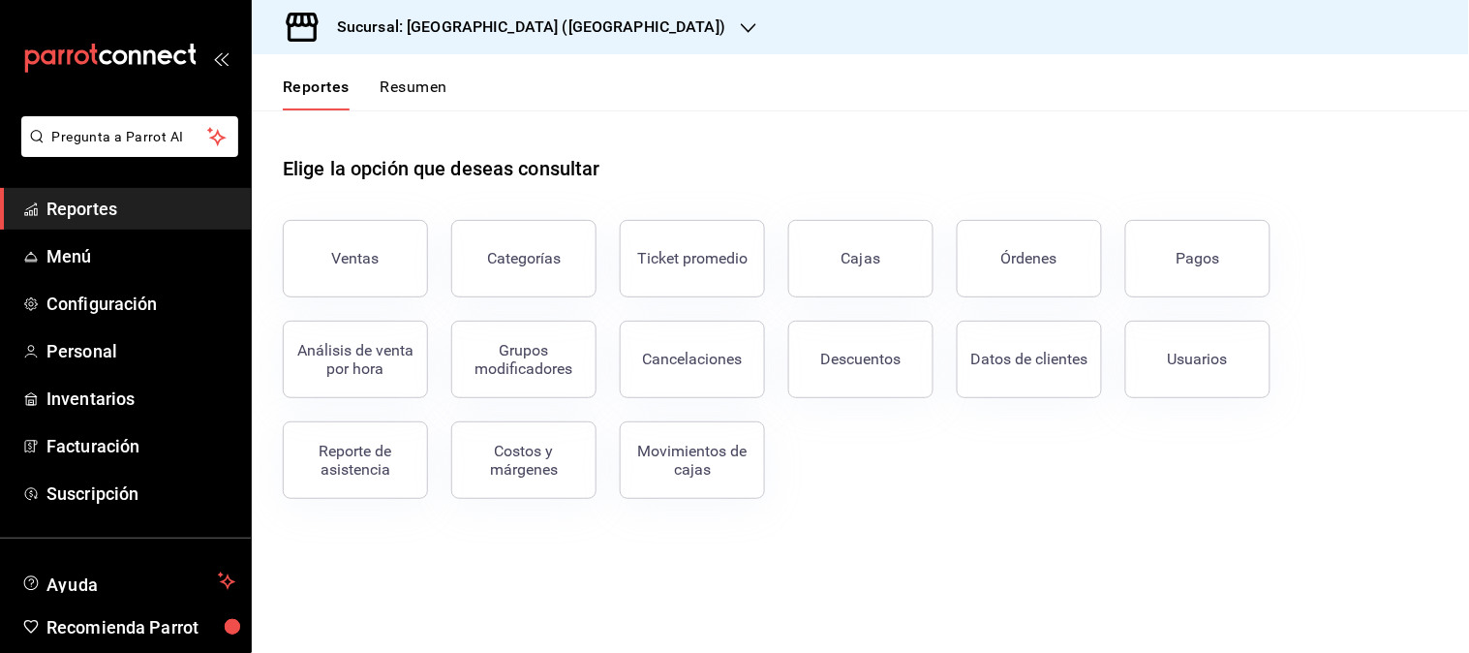
click at [565, 16] on div "Sucursal: Napoli (MIRAVALLE)" at bounding box center [515, 27] width 497 height 54
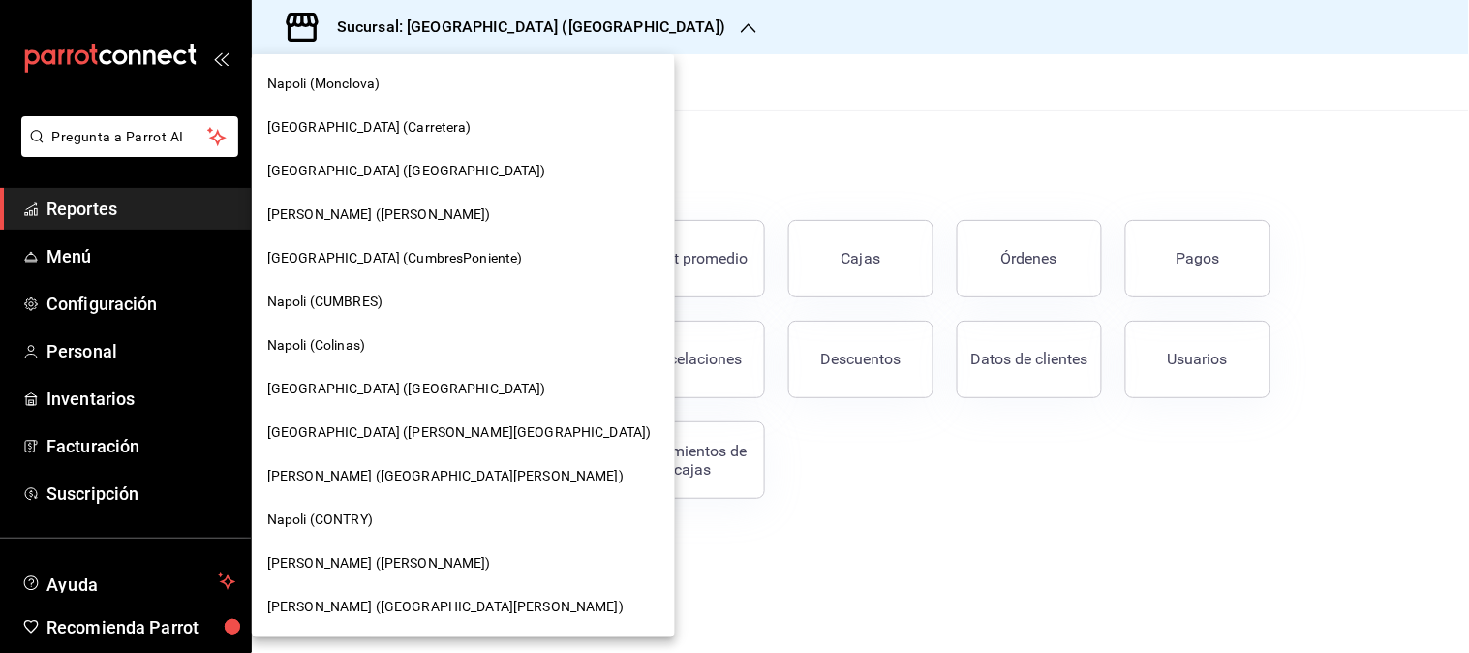
click at [343, 341] on span "Napoli (Colinas)" at bounding box center [316, 345] width 98 height 20
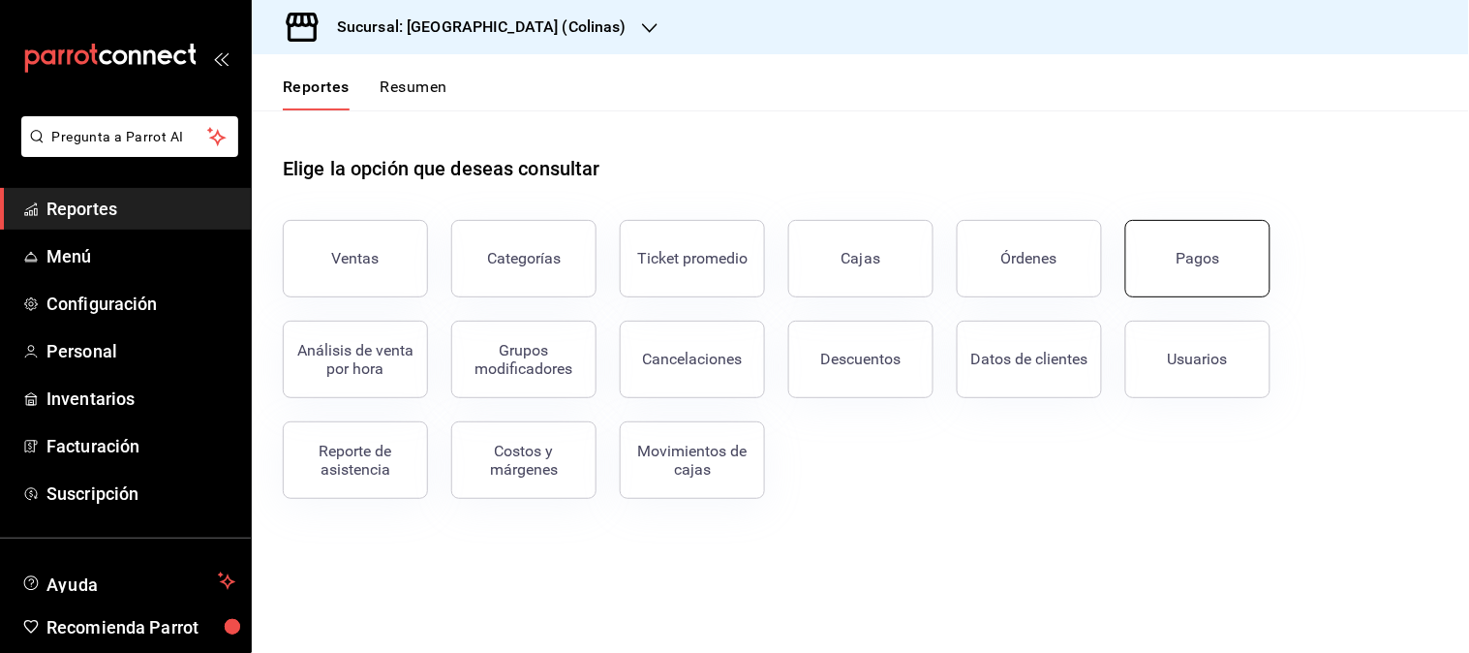
click at [1191, 281] on button "Pagos" at bounding box center [1197, 258] width 145 height 77
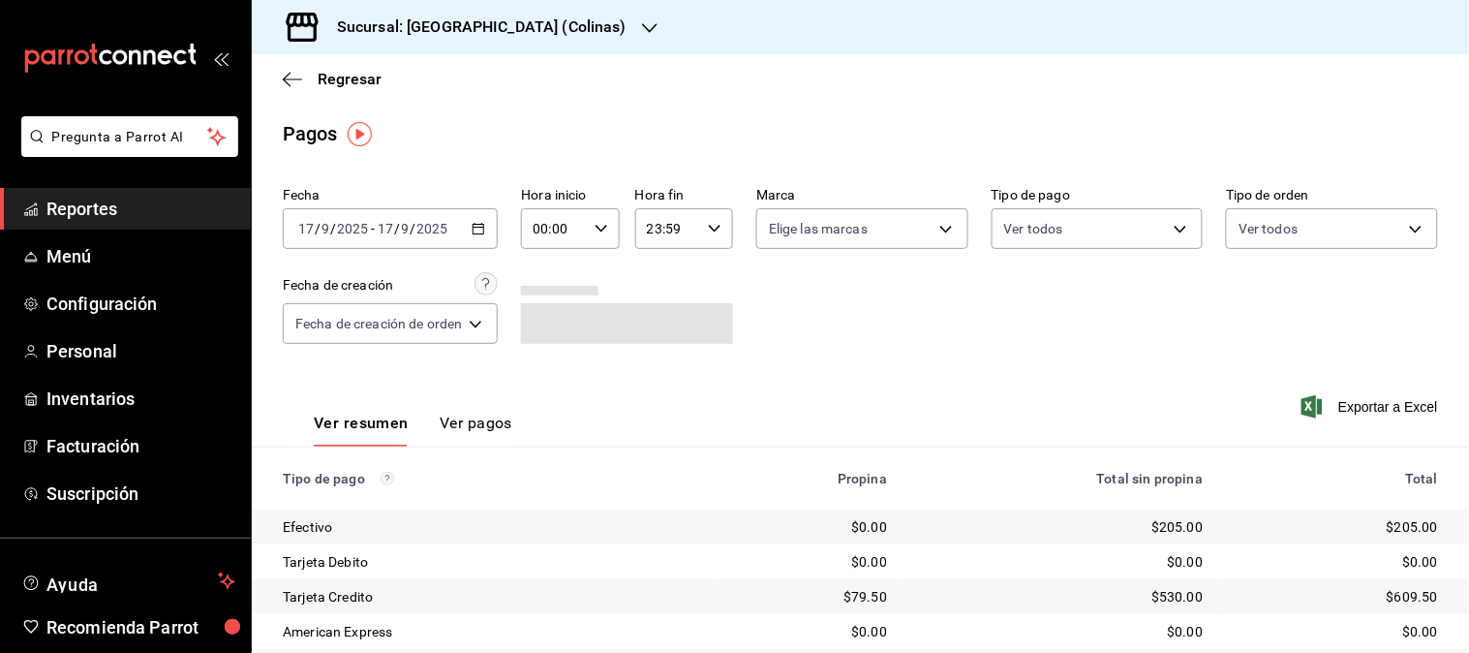
click at [478, 229] on icon "button" at bounding box center [479, 229] width 14 height 14
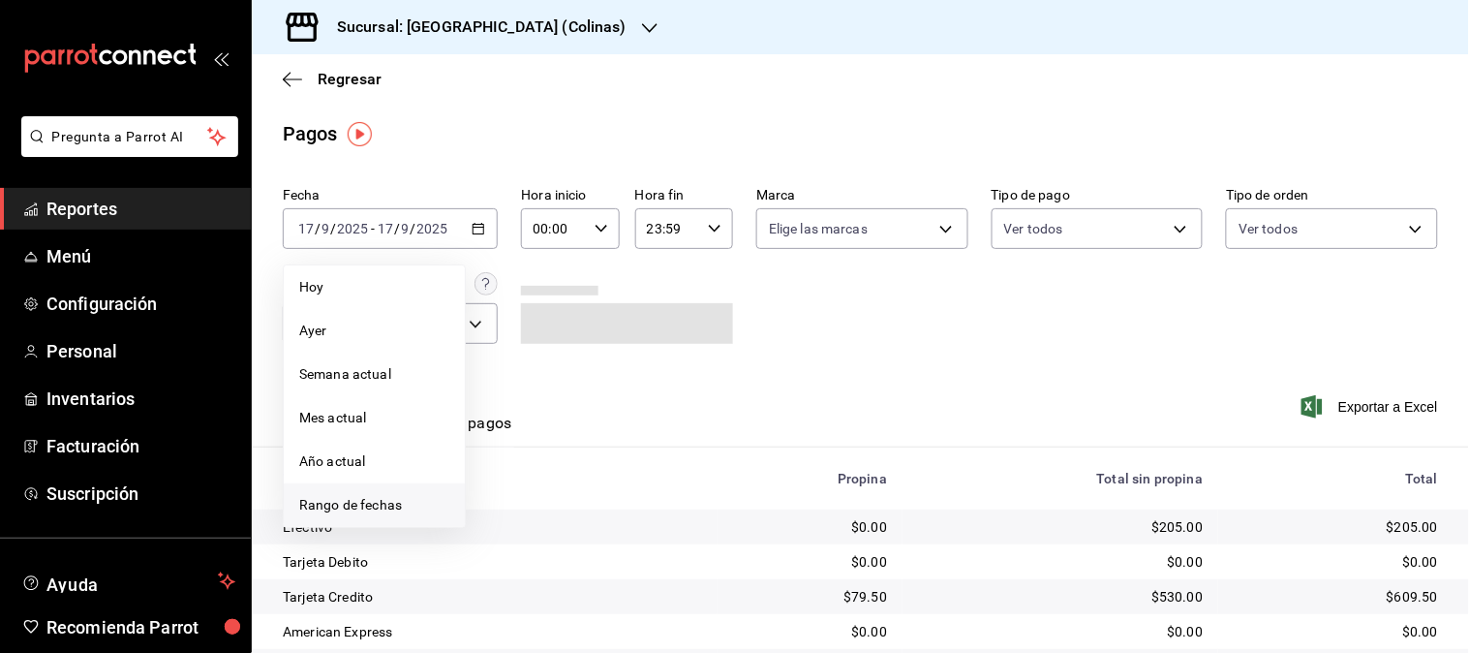
click at [411, 498] on span "Rango de fechas" at bounding box center [374, 505] width 150 height 20
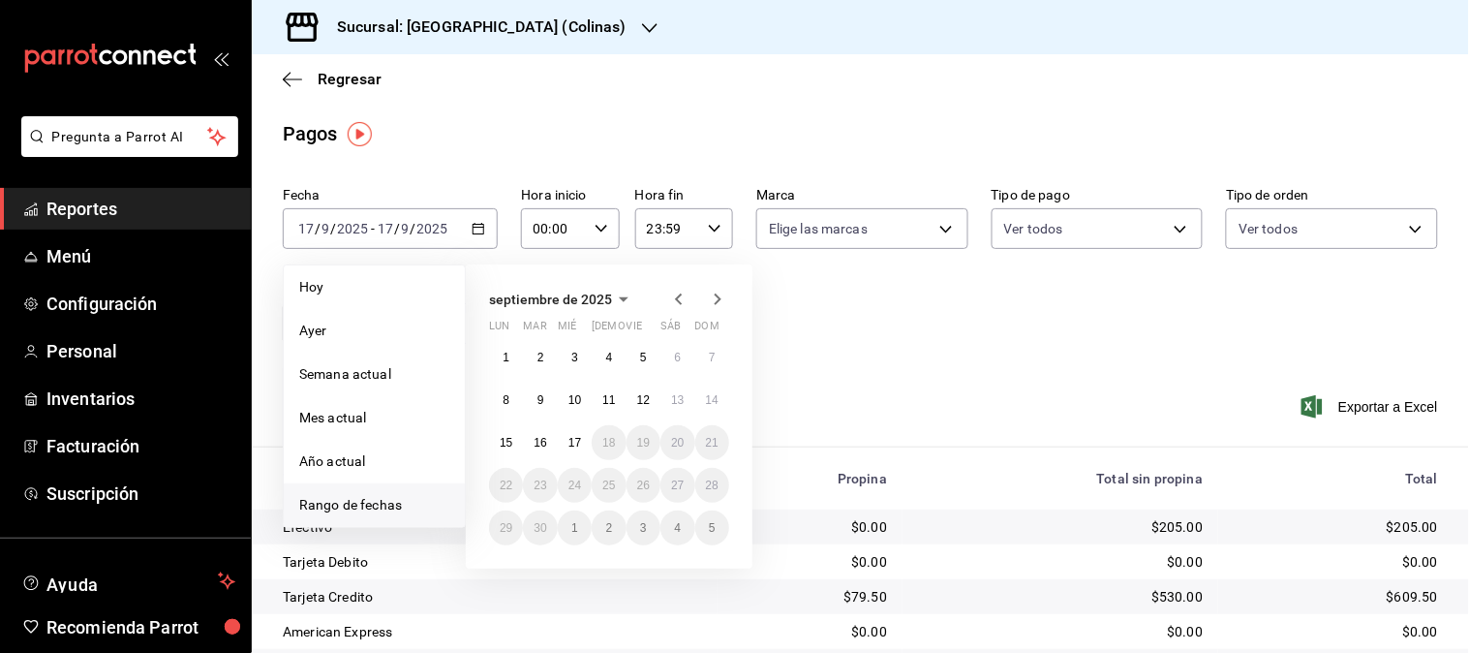
click at [682, 295] on icon "button" at bounding box center [678, 299] width 23 height 23
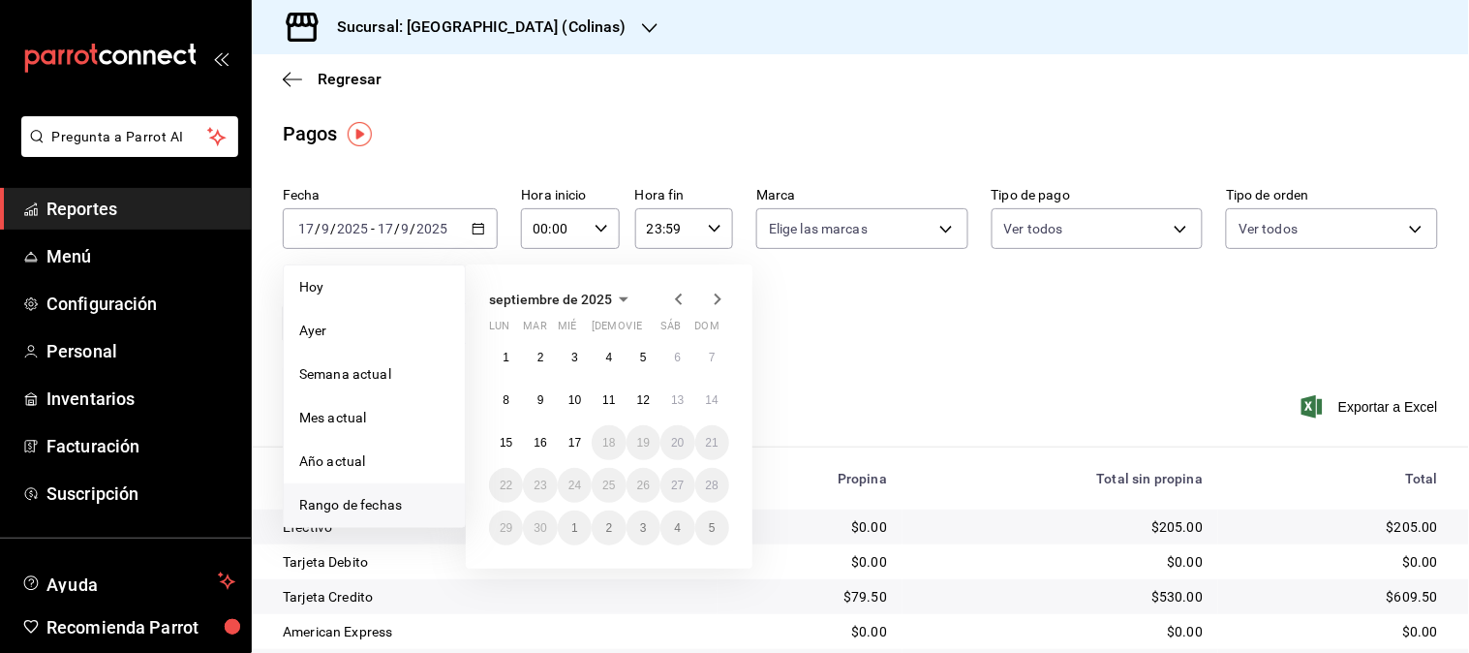
click at [682, 295] on icon "button" at bounding box center [678, 299] width 23 height 23
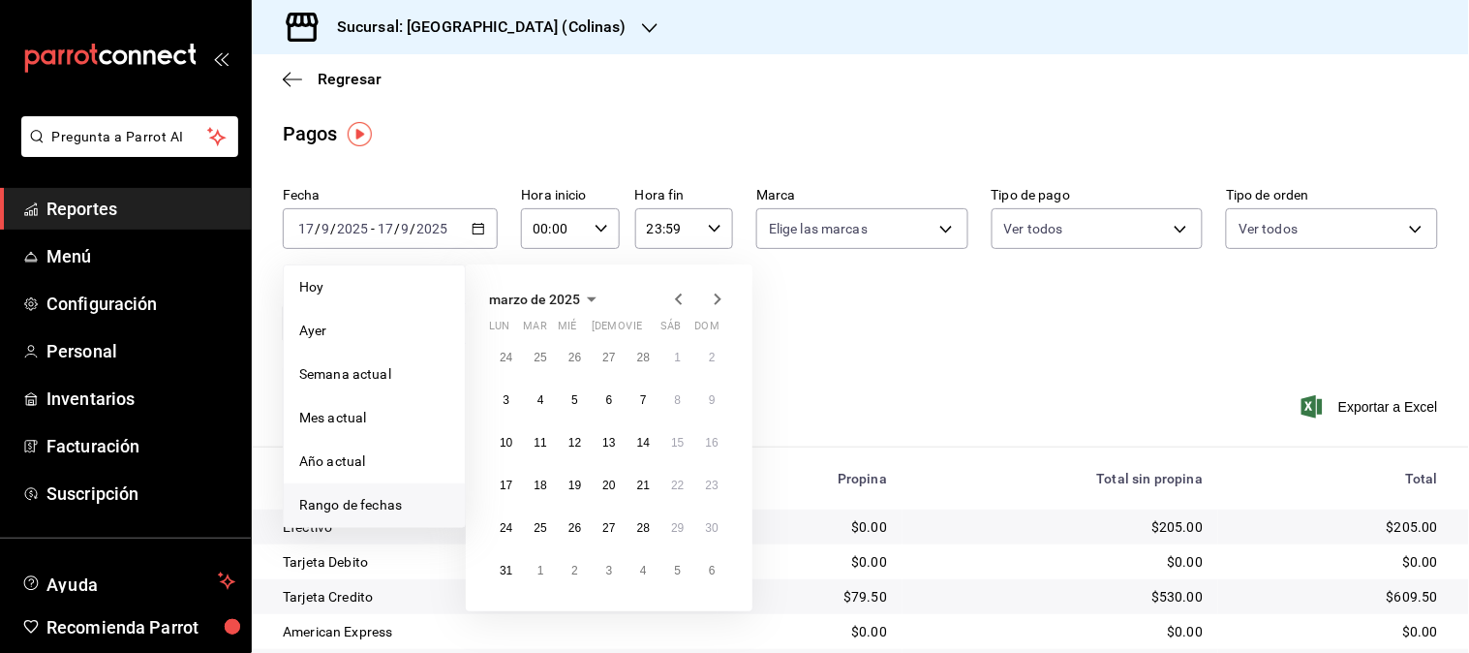
click at [682, 295] on icon "button" at bounding box center [678, 299] width 23 height 23
click at [671, 298] on icon "button" at bounding box center [678, 299] width 23 height 23
click at [680, 298] on icon "button" at bounding box center [678, 299] width 23 height 23
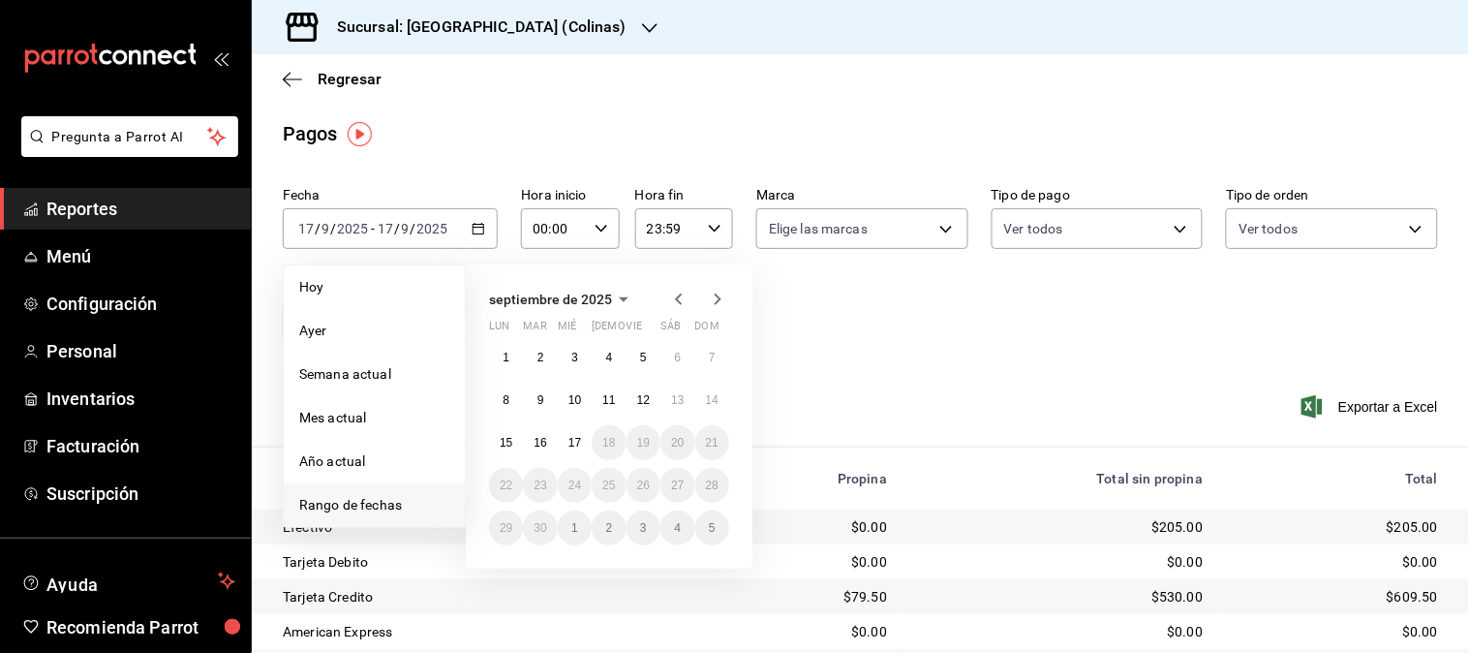
click at [680, 298] on icon "button" at bounding box center [678, 299] width 23 height 23
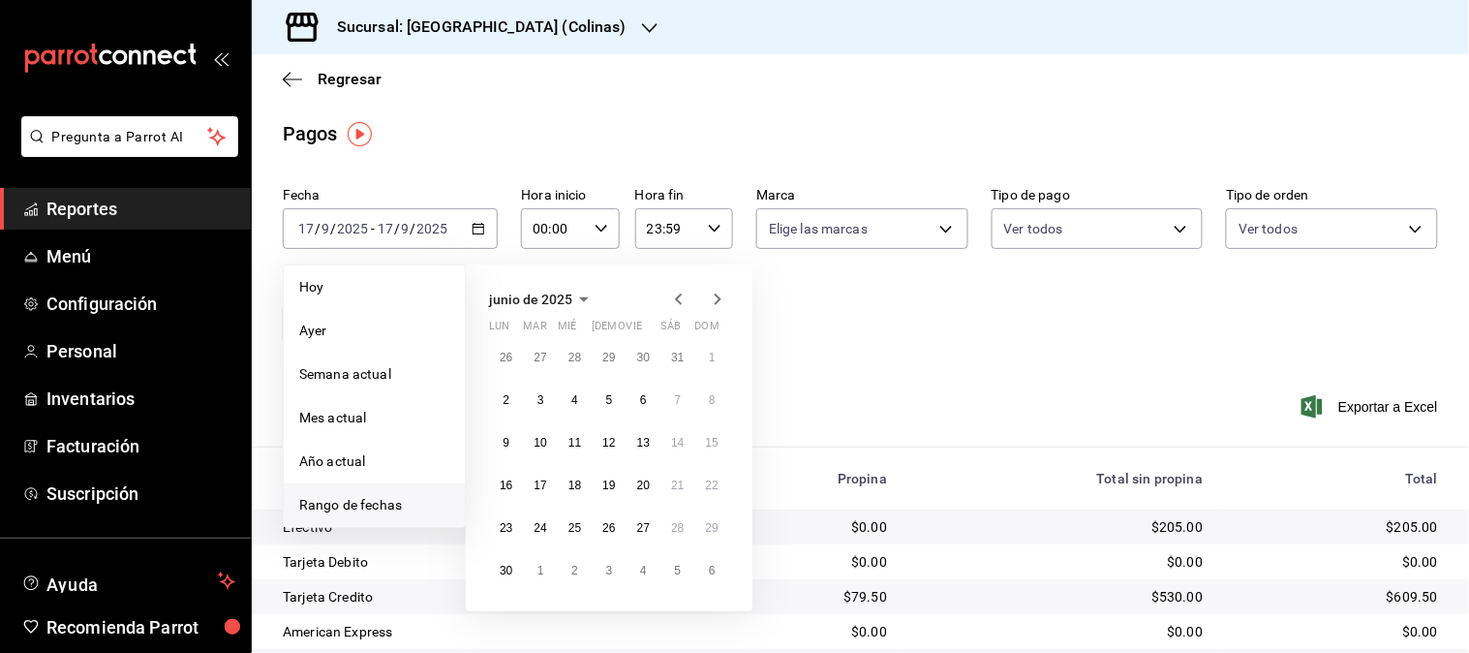
click at [680, 298] on icon "button" at bounding box center [678, 299] width 23 height 23
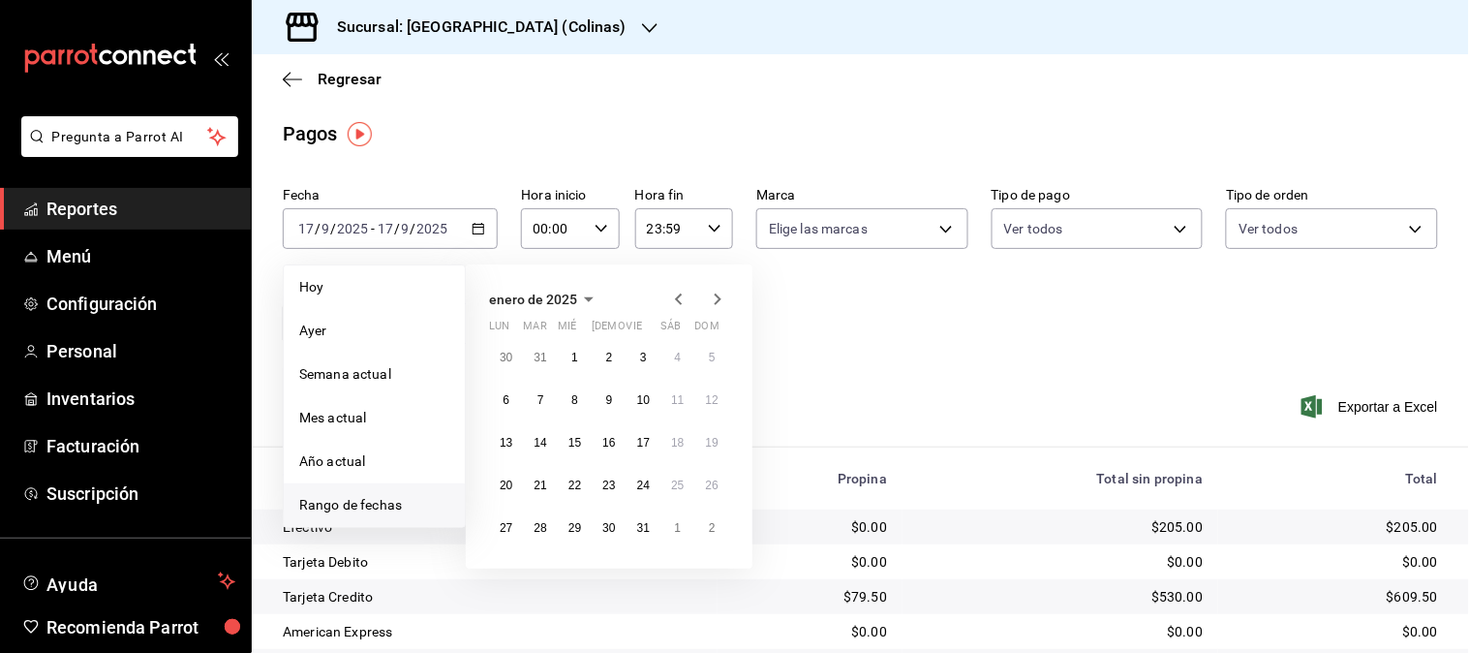
click at [680, 298] on icon "button" at bounding box center [678, 299] width 23 height 23
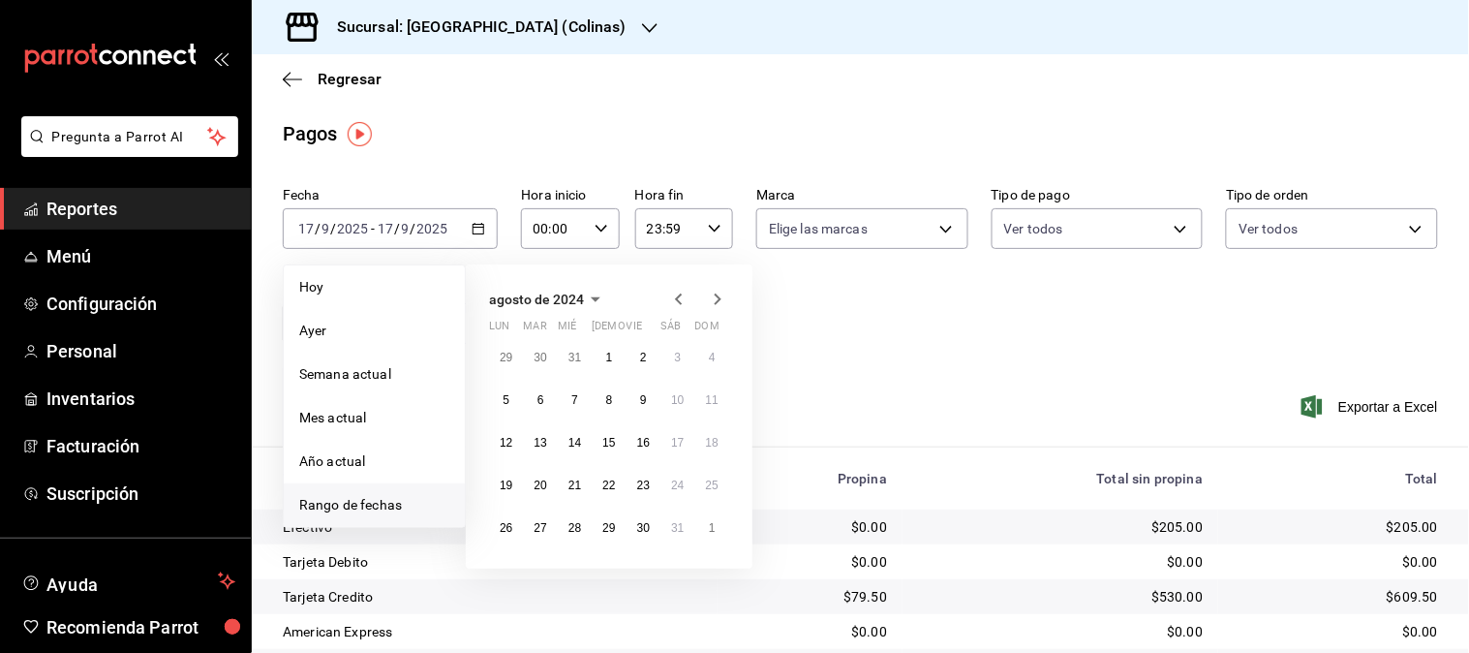
click at [680, 298] on icon "button" at bounding box center [678, 299] width 23 height 23
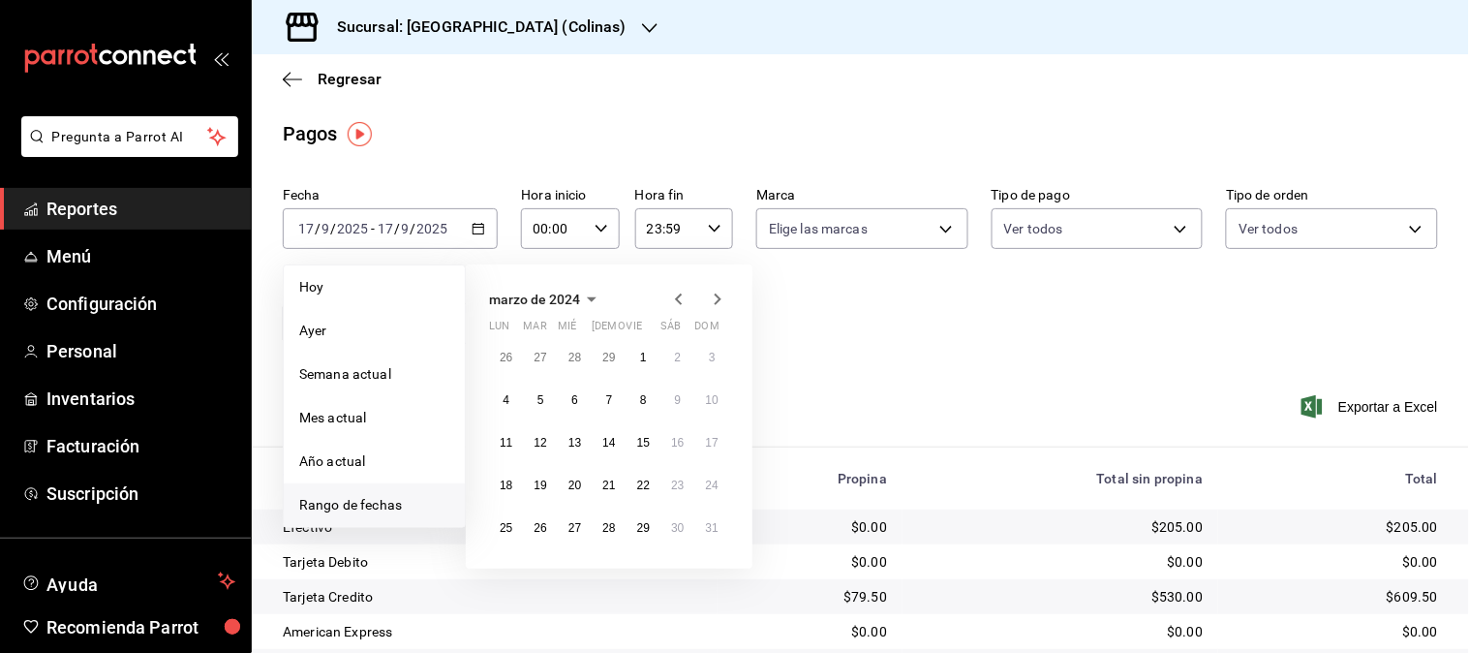
click at [680, 298] on icon "button" at bounding box center [678, 299] width 23 height 23
click at [501, 360] on button "1" at bounding box center [506, 357] width 34 height 35
click at [718, 358] on button "7" at bounding box center [712, 357] width 34 height 35
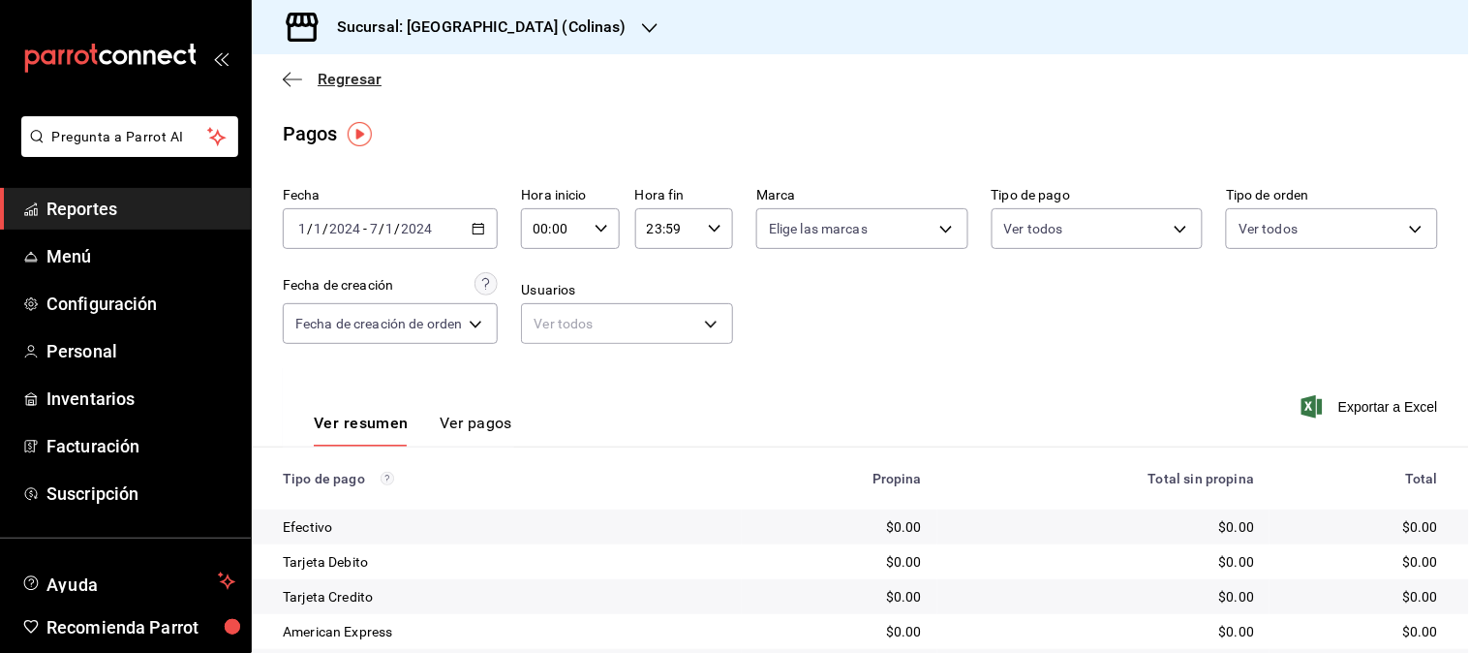
click at [331, 73] on span "Regresar" at bounding box center [350, 79] width 64 height 18
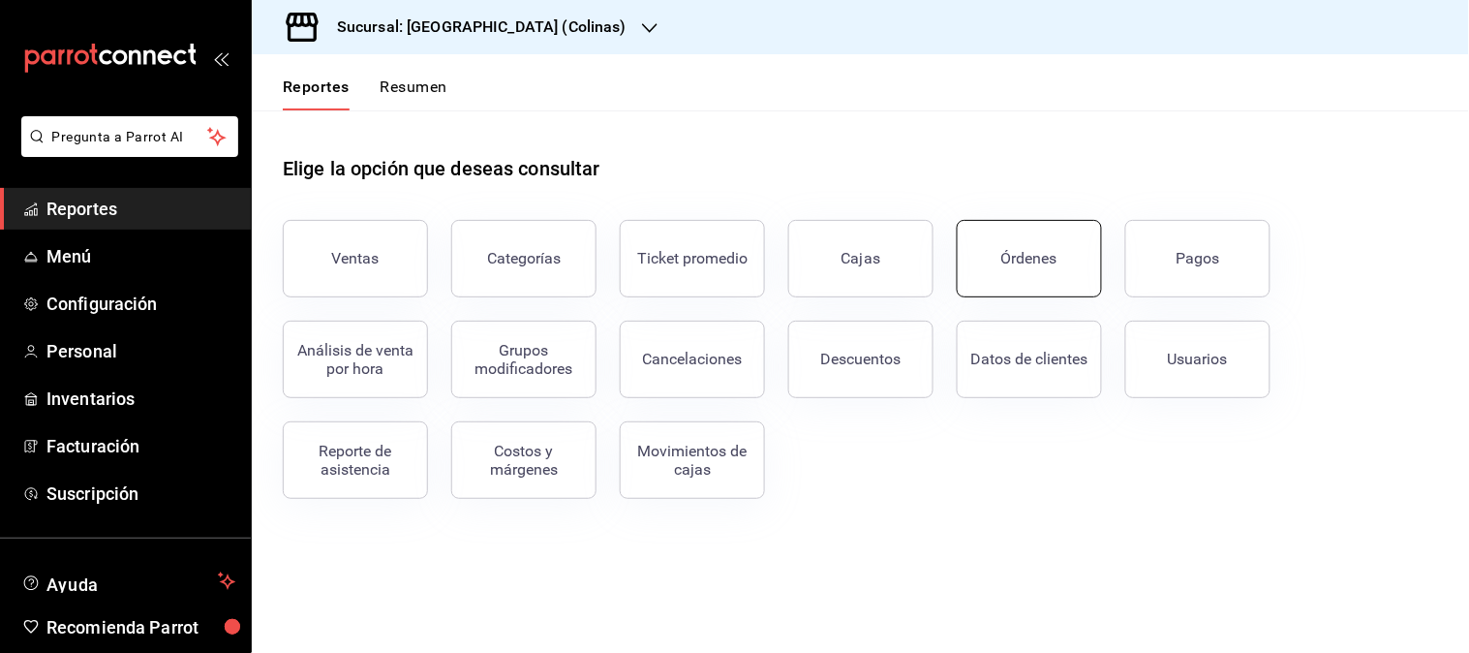
click at [1062, 262] on button "Órdenes" at bounding box center [1029, 258] width 145 height 77
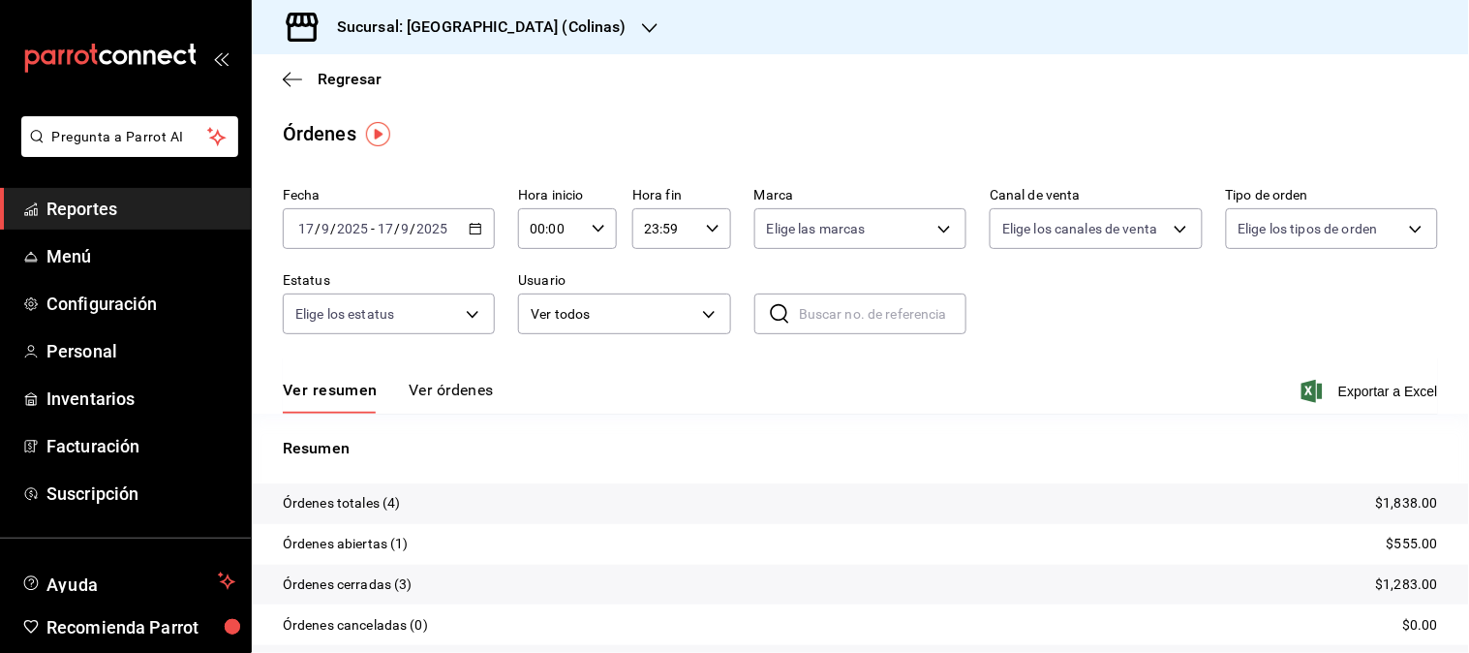
click at [469, 229] on icon "button" at bounding box center [476, 229] width 14 height 14
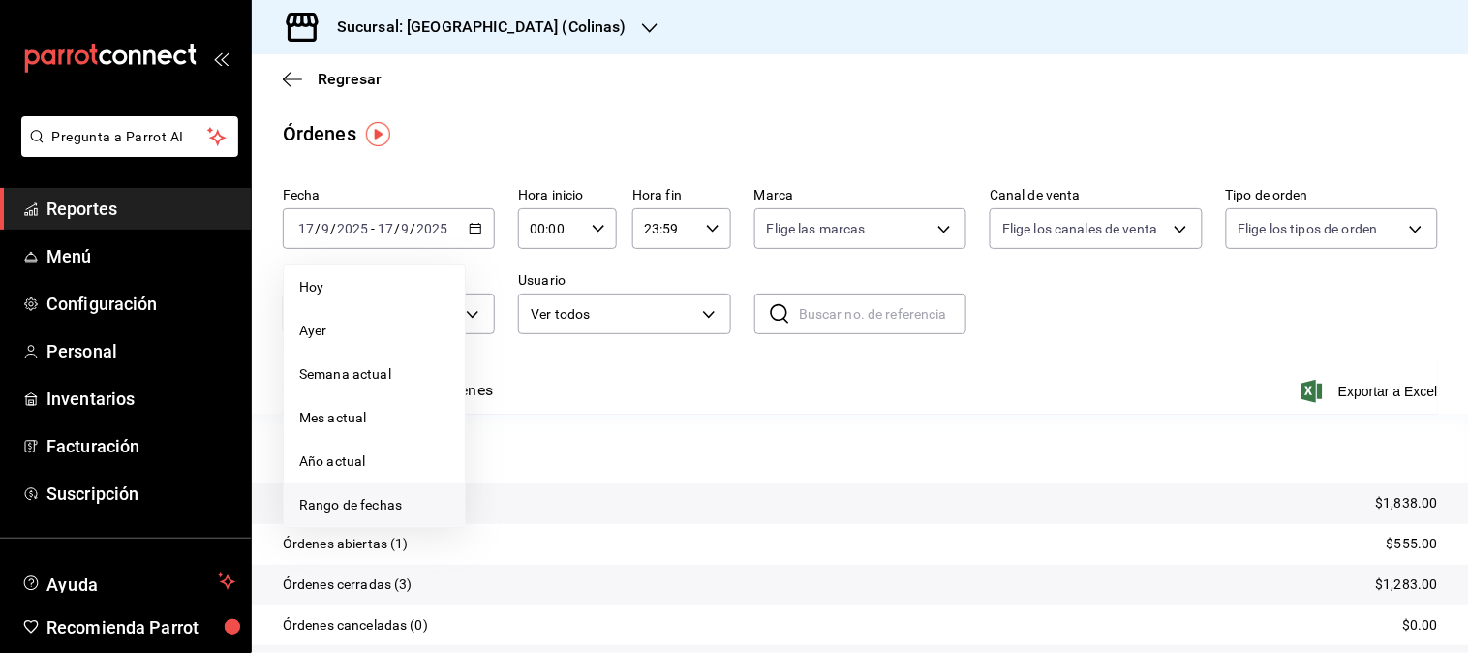
click at [324, 495] on span "Rango de fechas" at bounding box center [374, 505] width 150 height 20
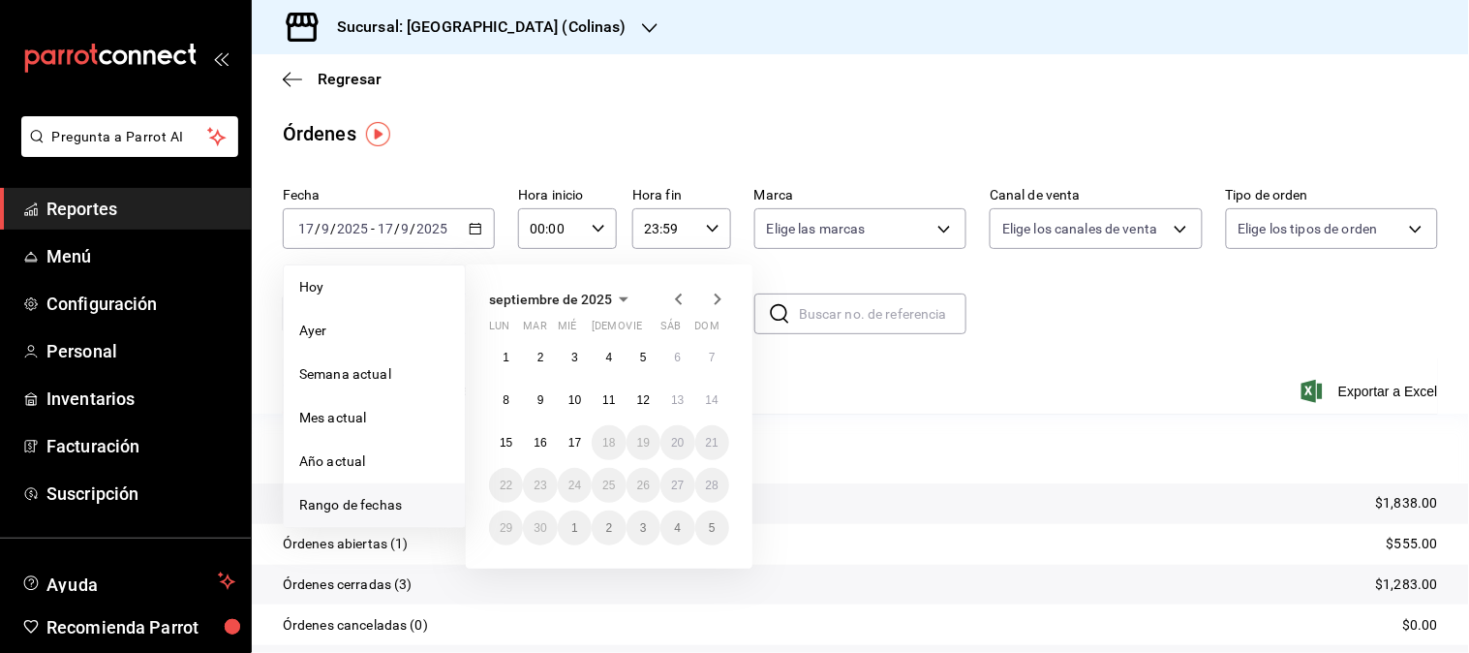
click at [678, 298] on icon "button" at bounding box center [678, 299] width 7 height 12
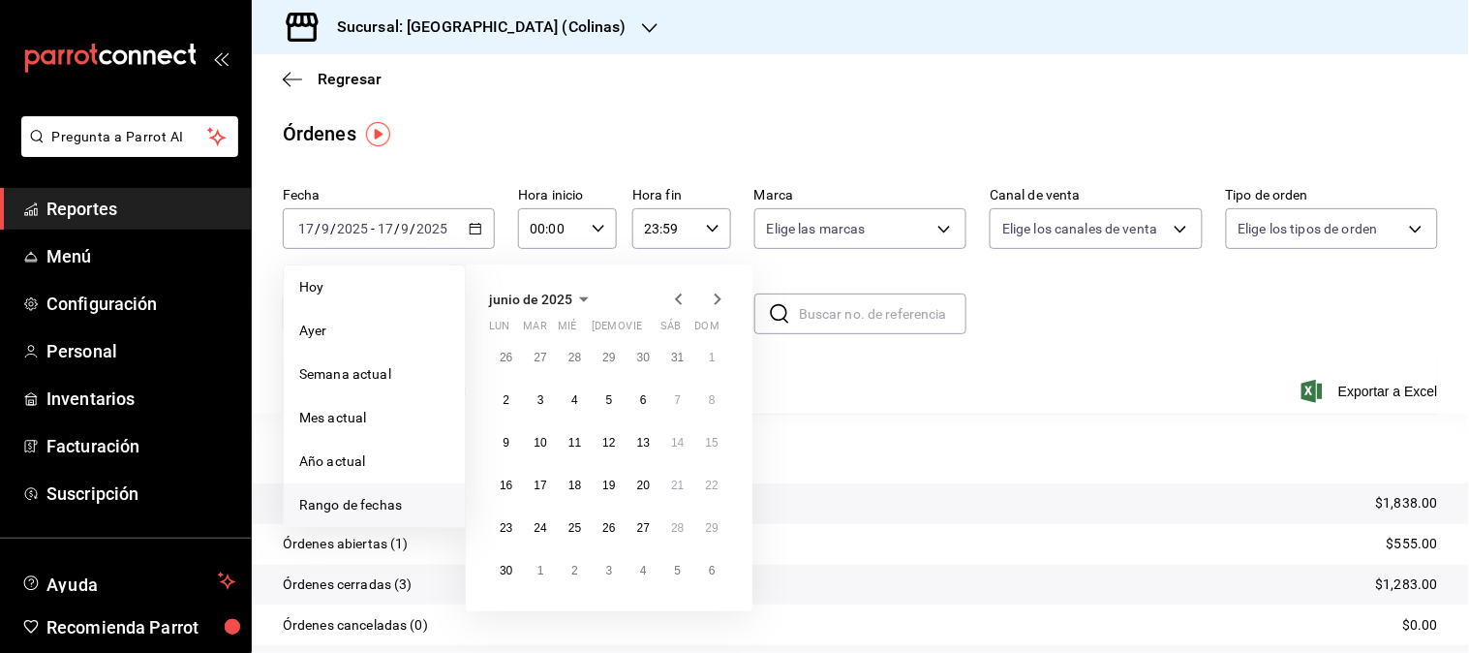
click at [678, 298] on icon "button" at bounding box center [678, 299] width 7 height 12
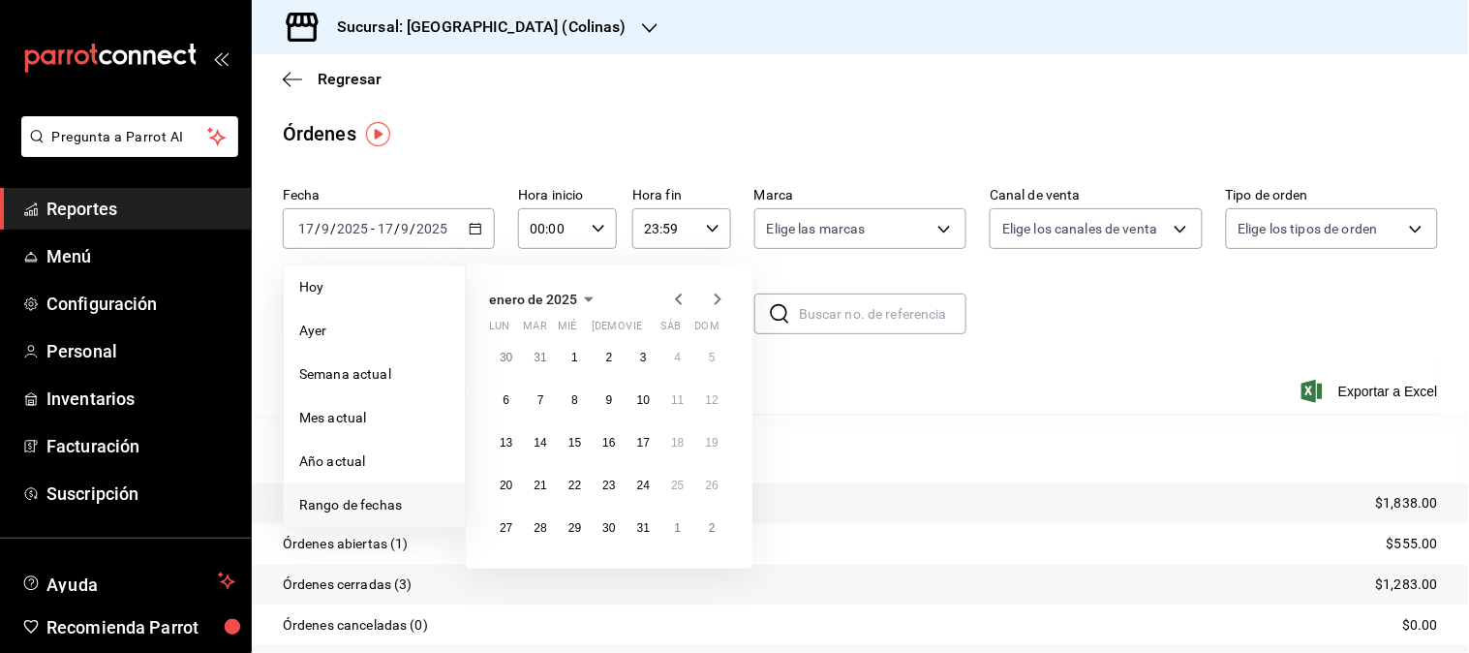
click at [678, 298] on icon "button" at bounding box center [678, 299] width 7 height 12
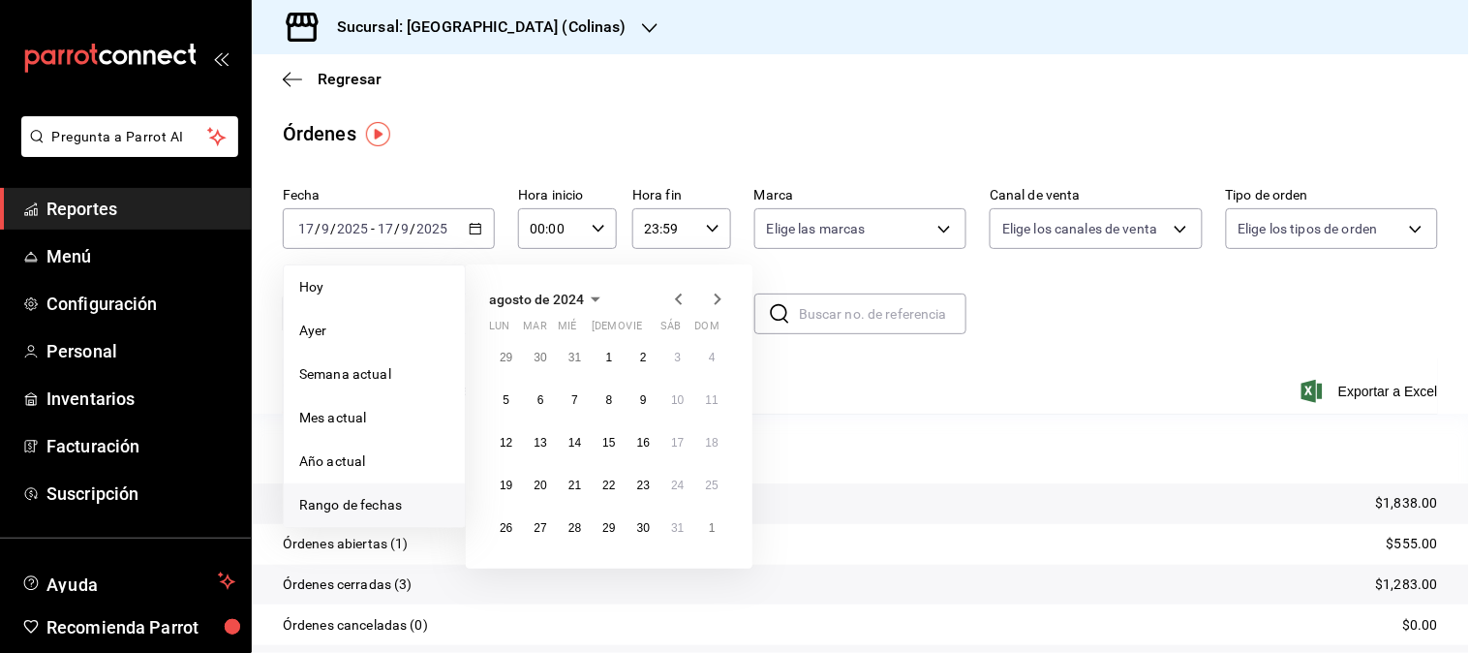
click at [678, 298] on icon "button" at bounding box center [678, 299] width 7 height 12
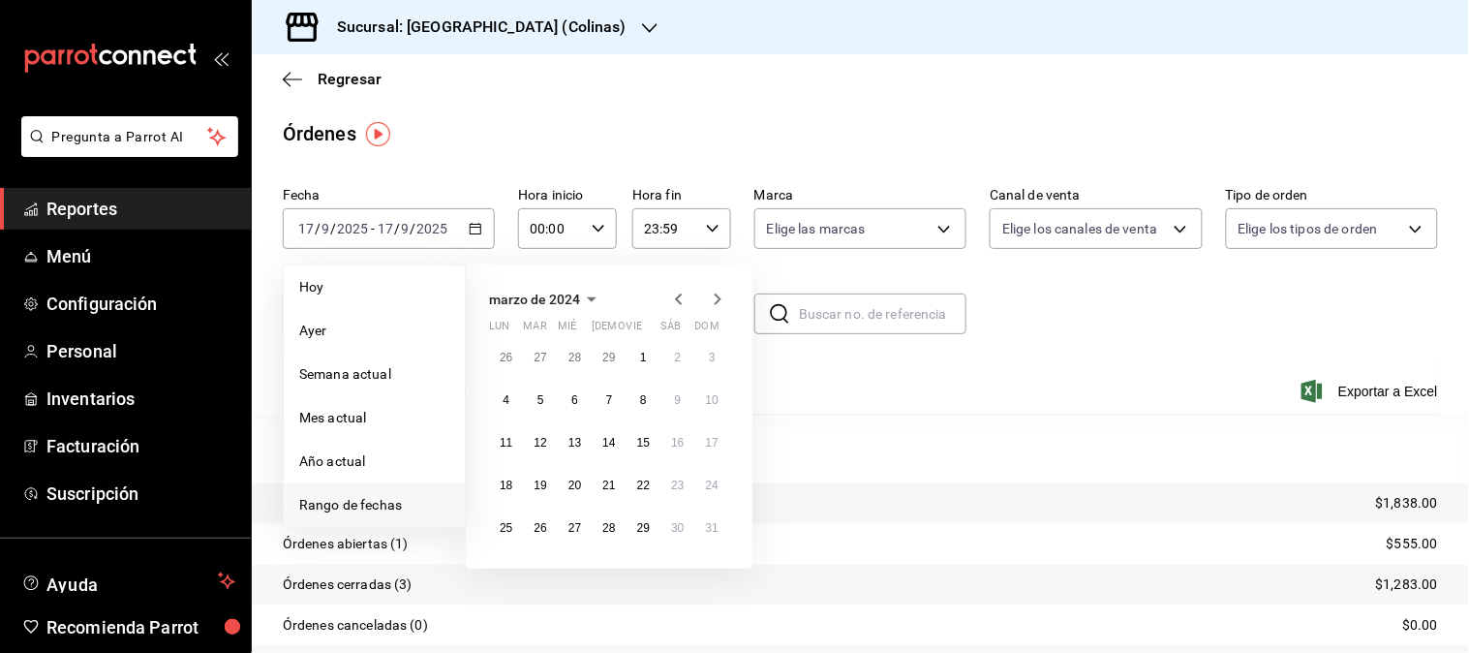
click at [678, 298] on icon "button" at bounding box center [678, 299] width 7 height 12
click at [722, 298] on icon "button" at bounding box center [717, 299] width 23 height 23
click at [503, 359] on abbr "1" at bounding box center [506, 358] width 7 height 14
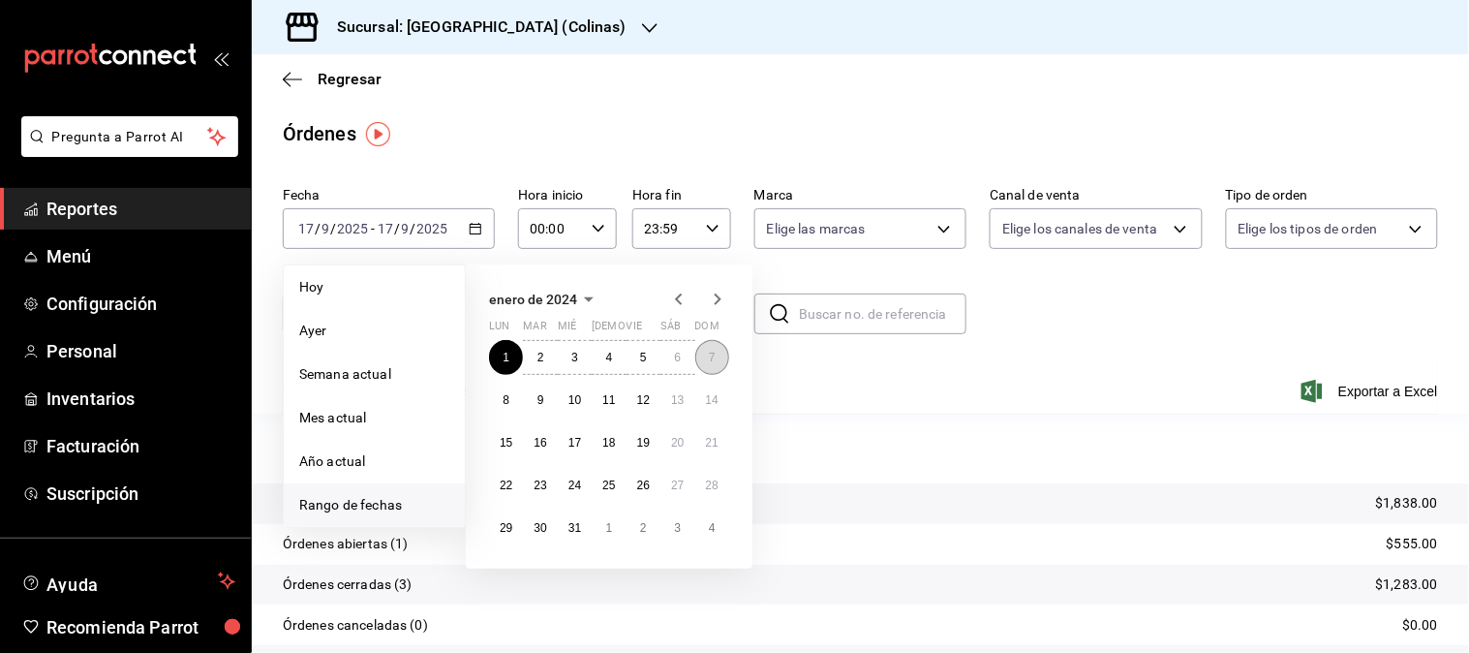
click at [700, 354] on button "7" at bounding box center [712, 357] width 34 height 35
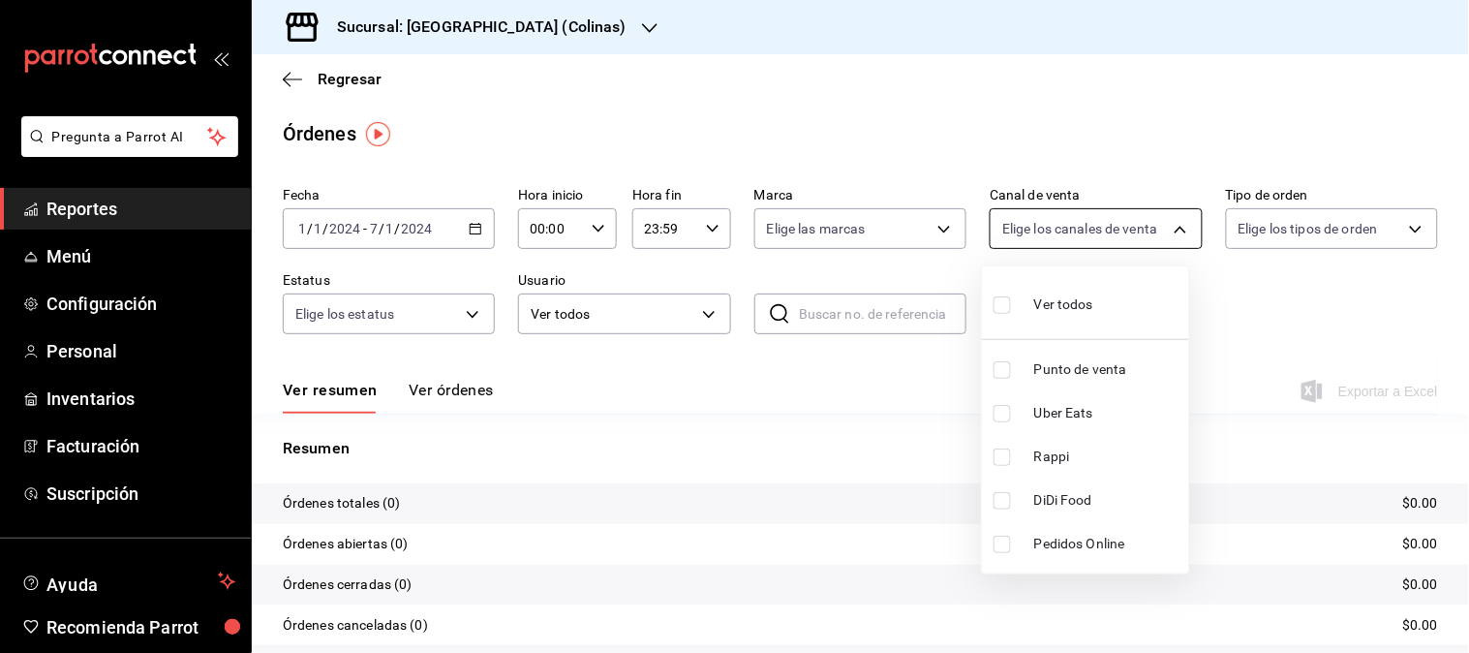
click at [1134, 228] on body "Pregunta a Parrot AI Reportes Menú Configuración Personal Inventarios Facturaci…" at bounding box center [734, 326] width 1469 height 653
click at [1072, 410] on span "Uber Eats" at bounding box center [1107, 413] width 147 height 20
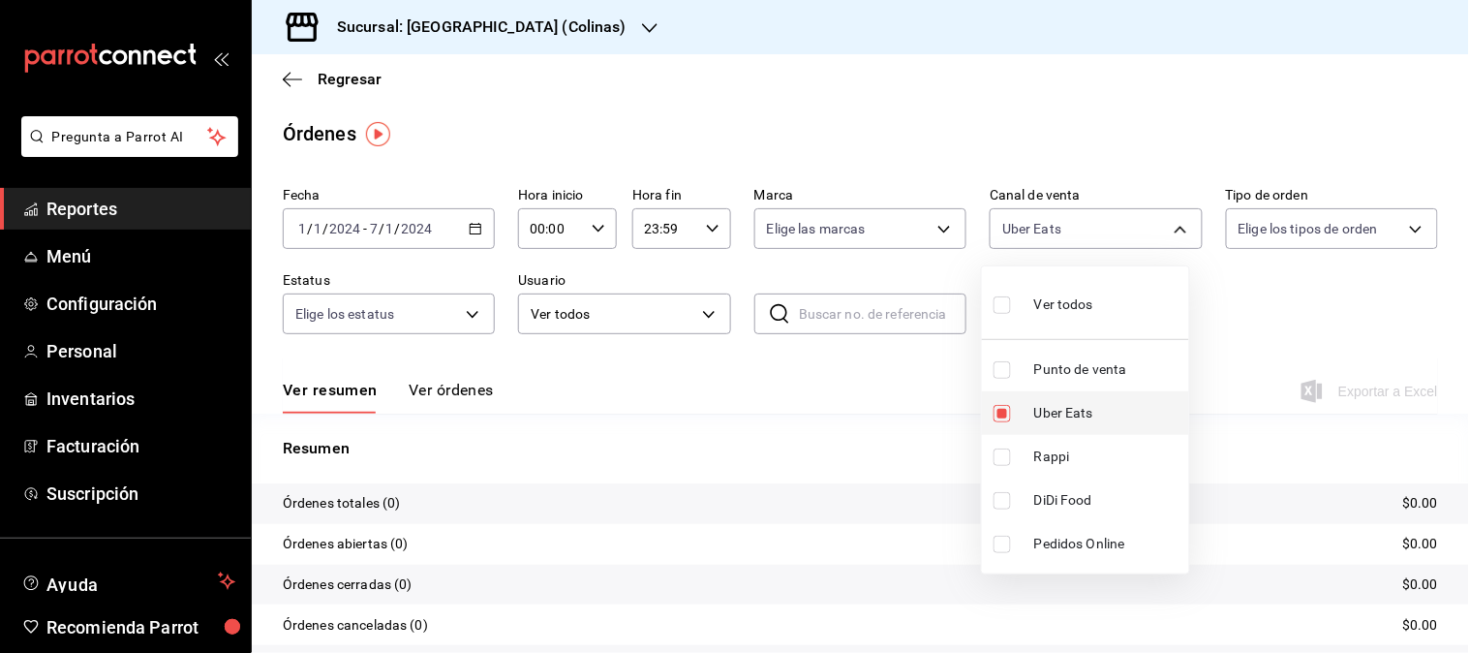
click at [1072, 410] on span "Uber Eats" at bounding box center [1107, 413] width 147 height 20
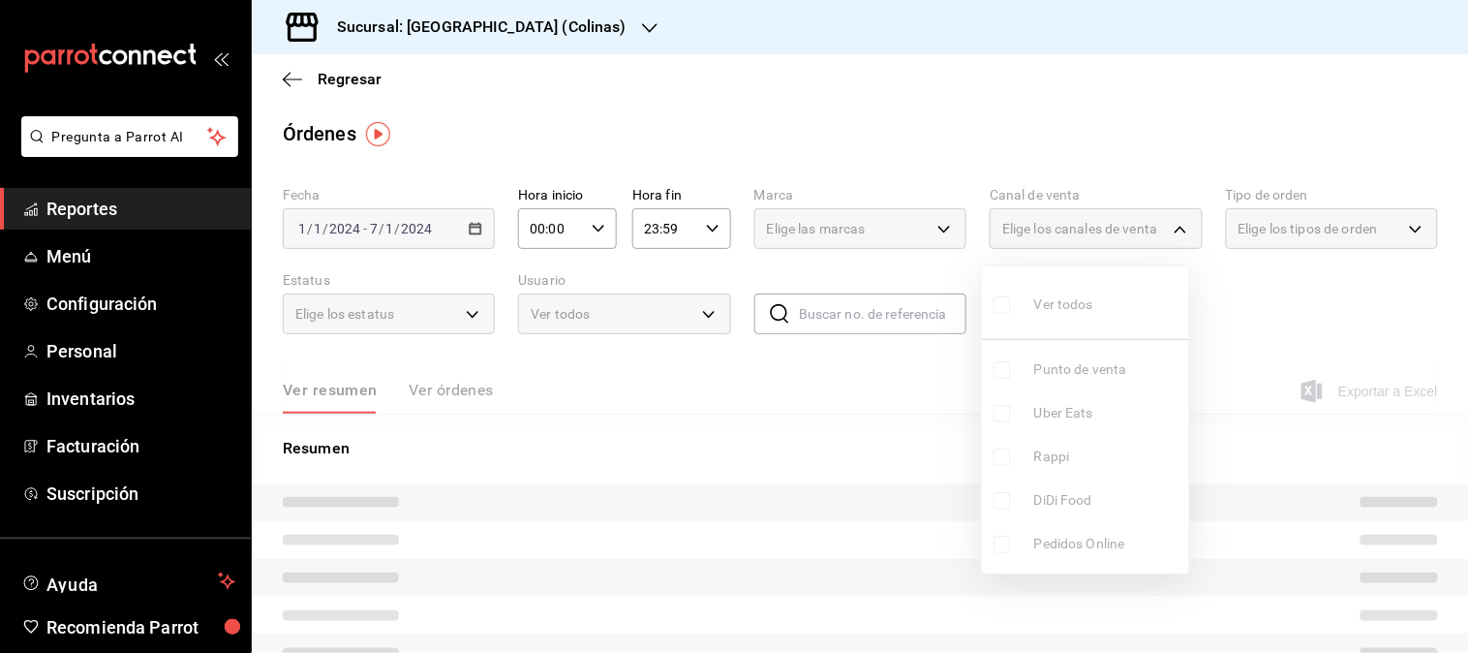
click at [1059, 450] on span "Rappi" at bounding box center [1107, 456] width 147 height 20
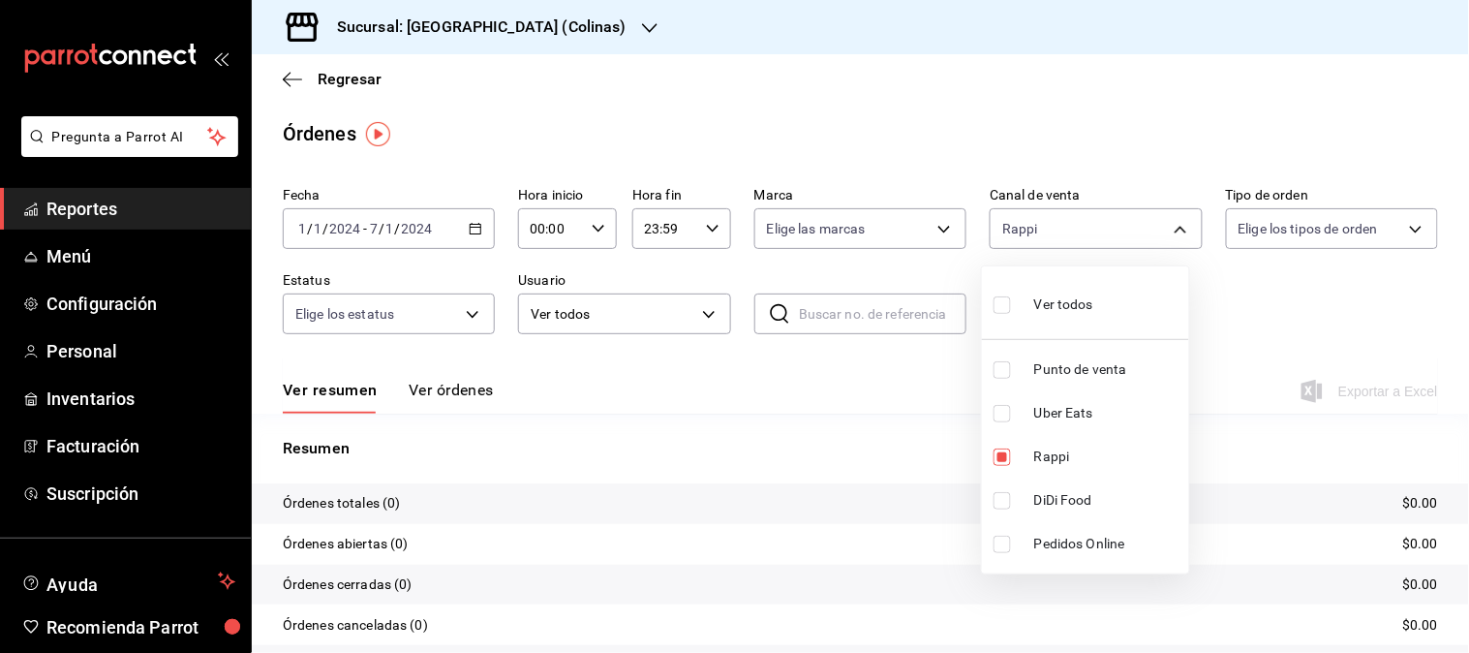
click at [539, 30] on div at bounding box center [734, 326] width 1469 height 653
click at [539, 30] on div "Ver todos Punto de venta Uber Eats Rappi DiDi Food Pedidos Online" at bounding box center [734, 326] width 1469 height 653
click at [642, 30] on icon "button" at bounding box center [649, 27] width 15 height 15
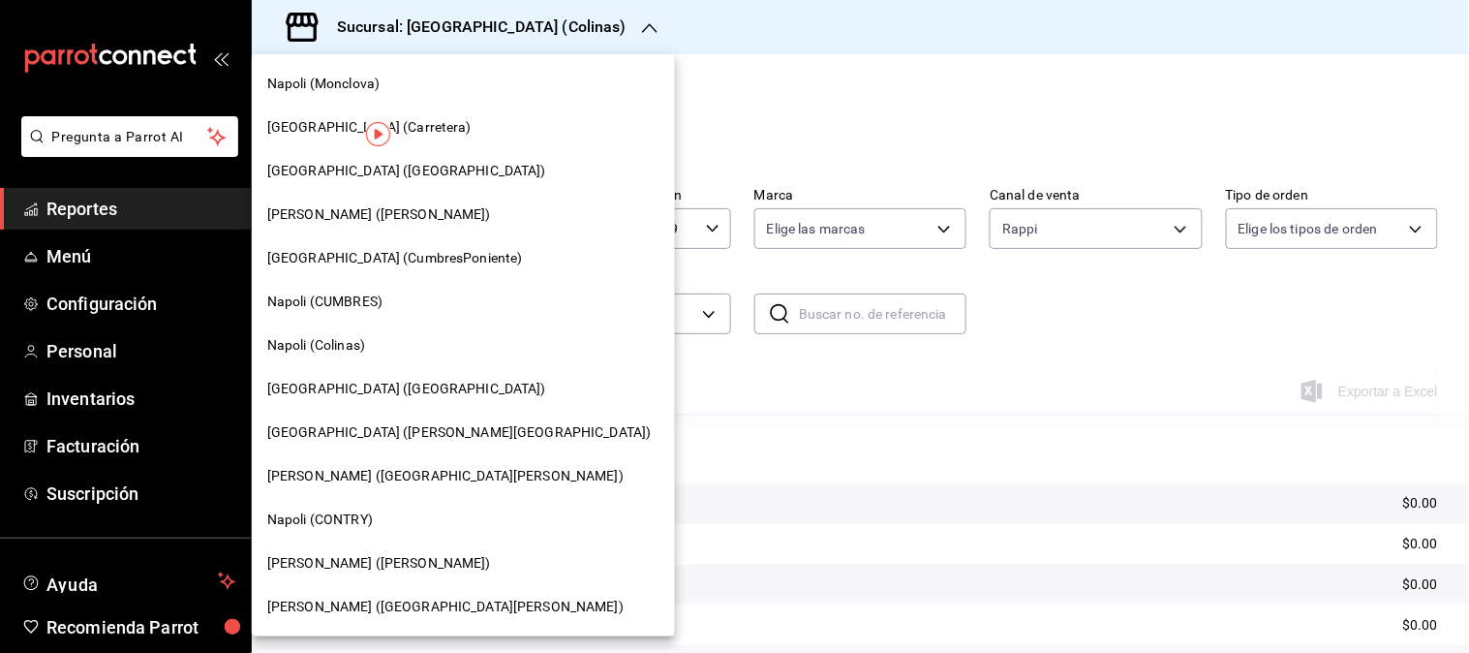
click at [302, 380] on span "Napoli (MIRAVALLE)" at bounding box center [406, 389] width 279 height 20
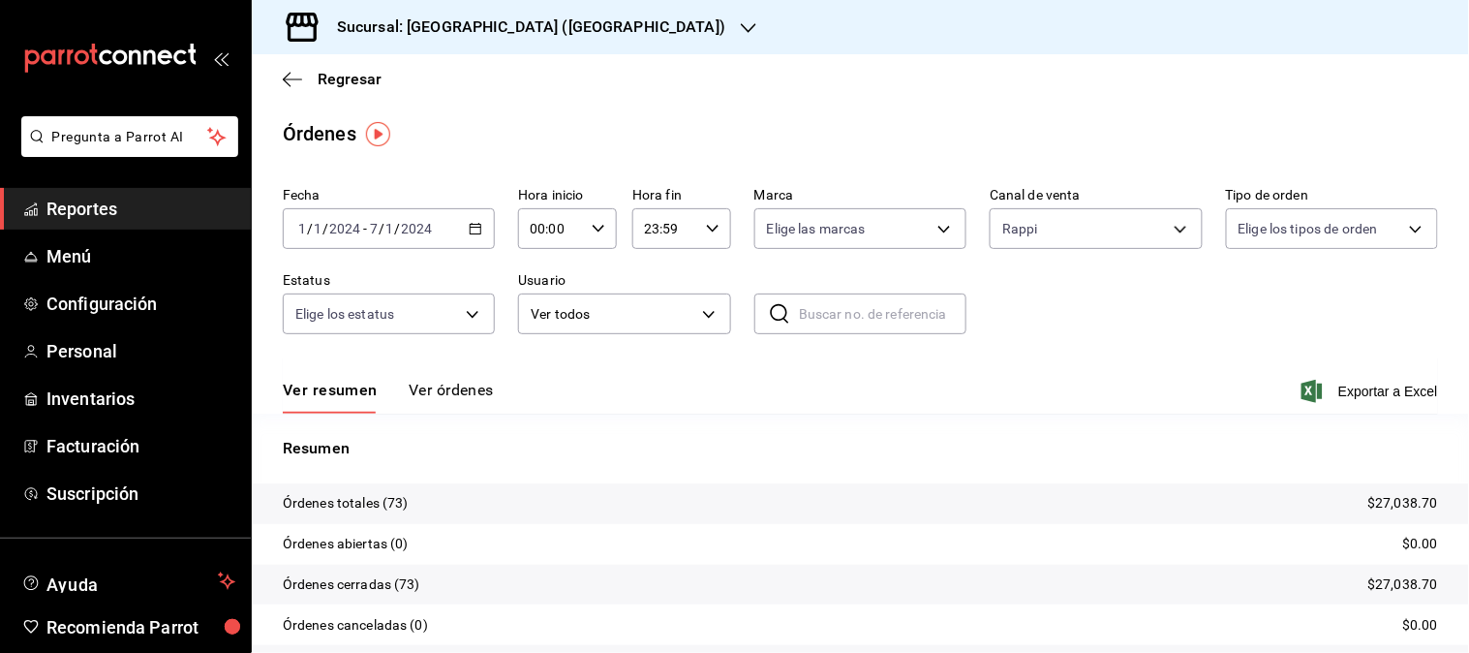
click at [470, 220] on div "2024-01-01 1 / 1 / 2024 - 2024-01-07 7 / 1 / 2024" at bounding box center [389, 228] width 212 height 41
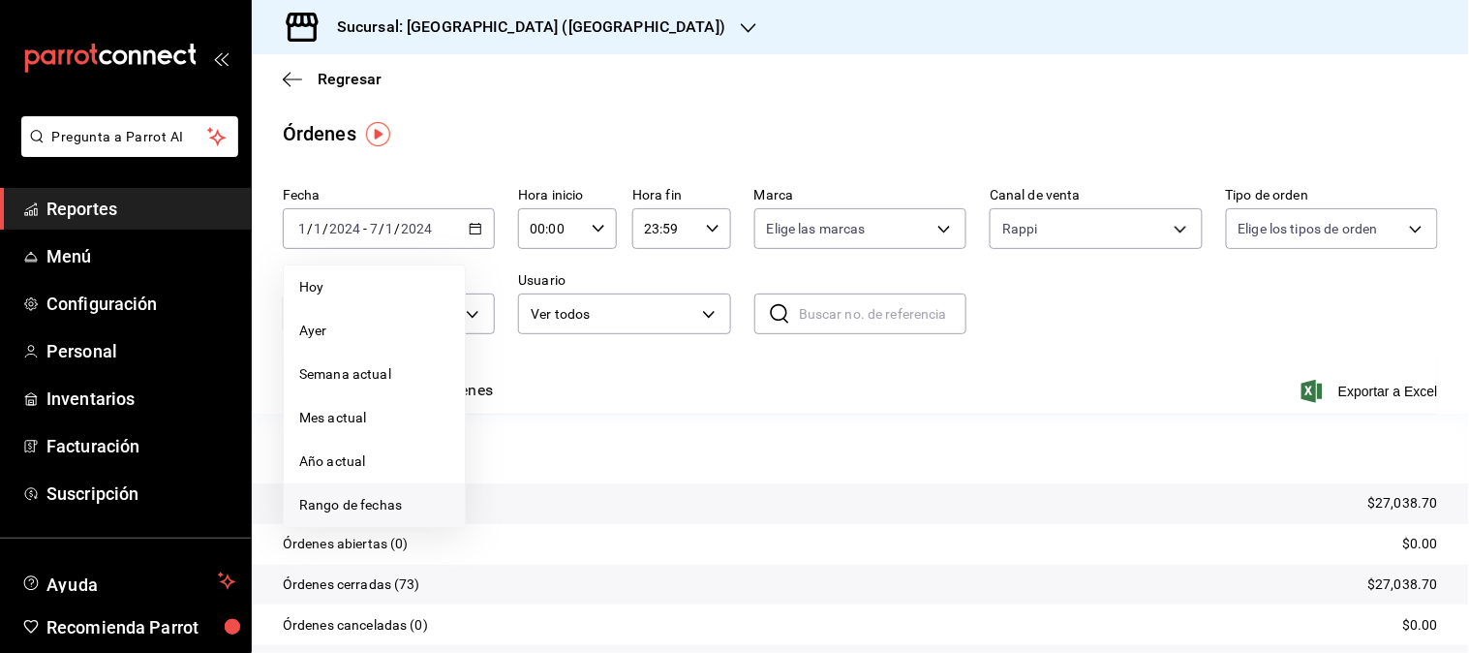
click at [356, 514] on span "Rango de fechas" at bounding box center [374, 505] width 150 height 20
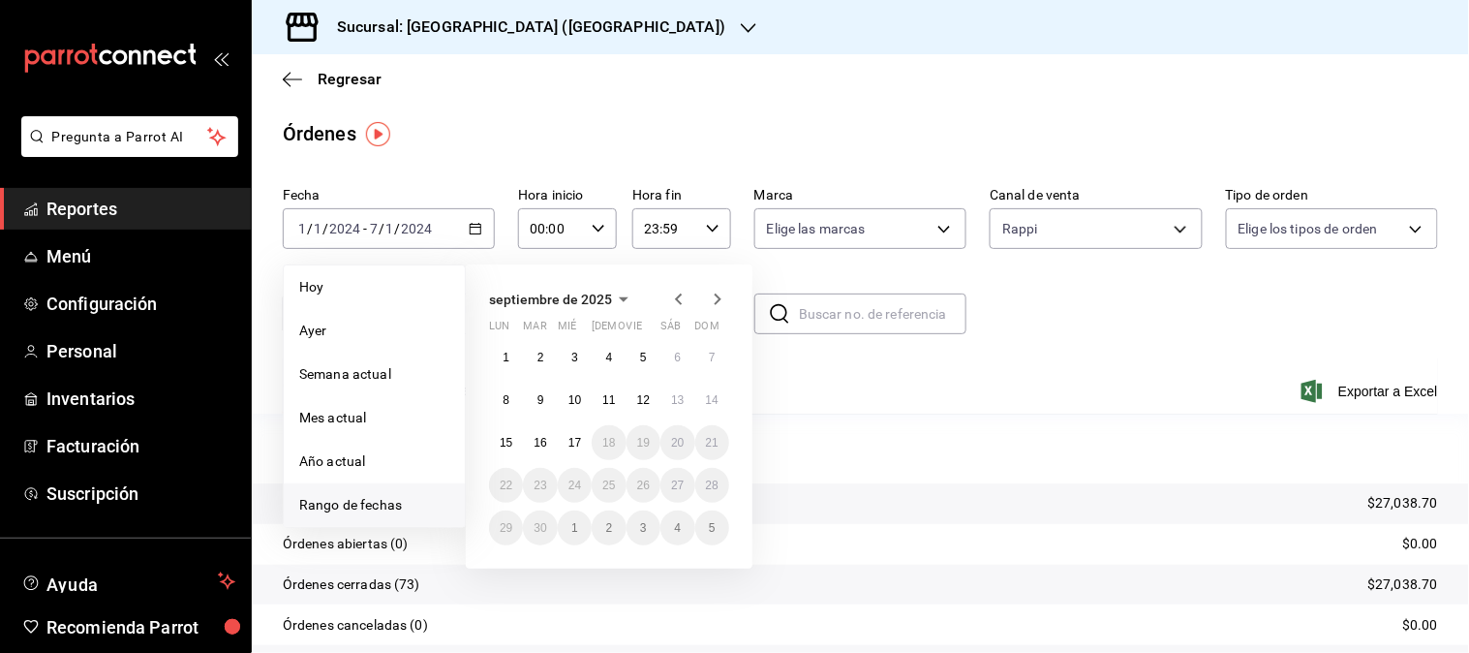
click at [681, 305] on icon "button" at bounding box center [678, 299] width 7 height 12
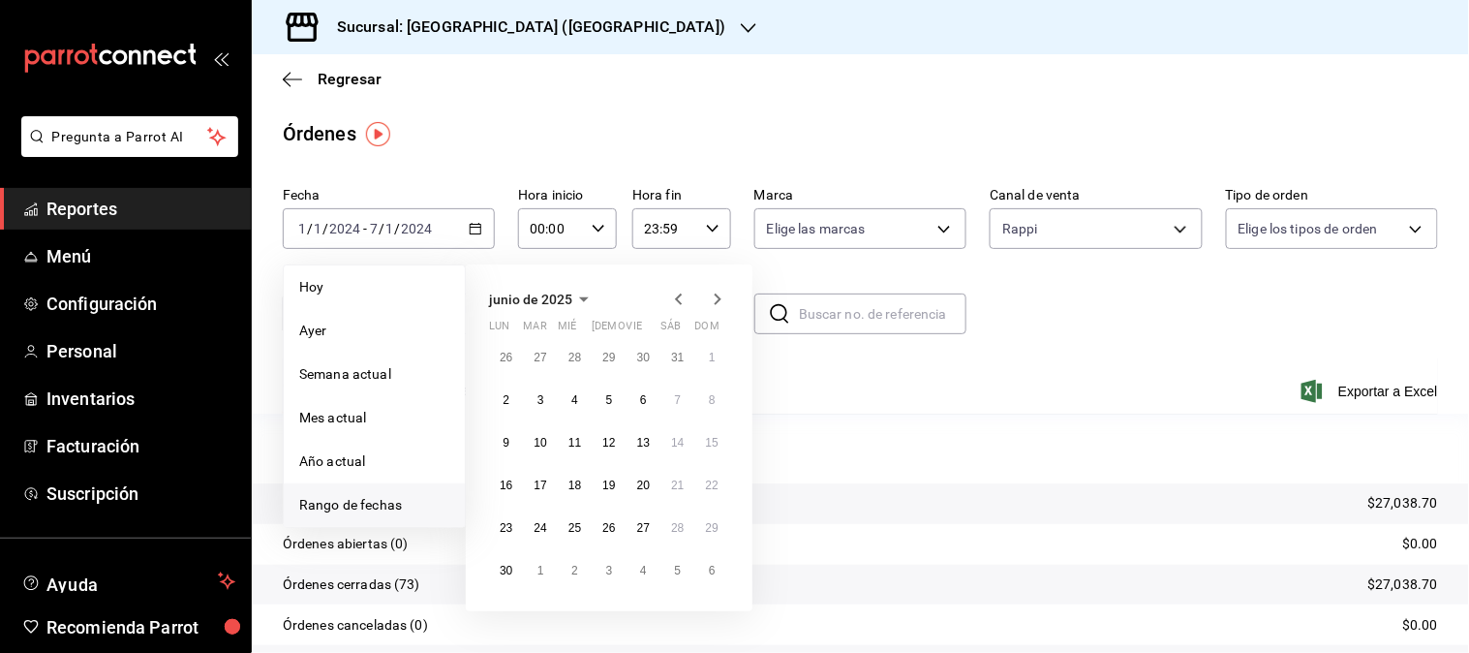
click at [681, 305] on icon "button" at bounding box center [678, 299] width 7 height 12
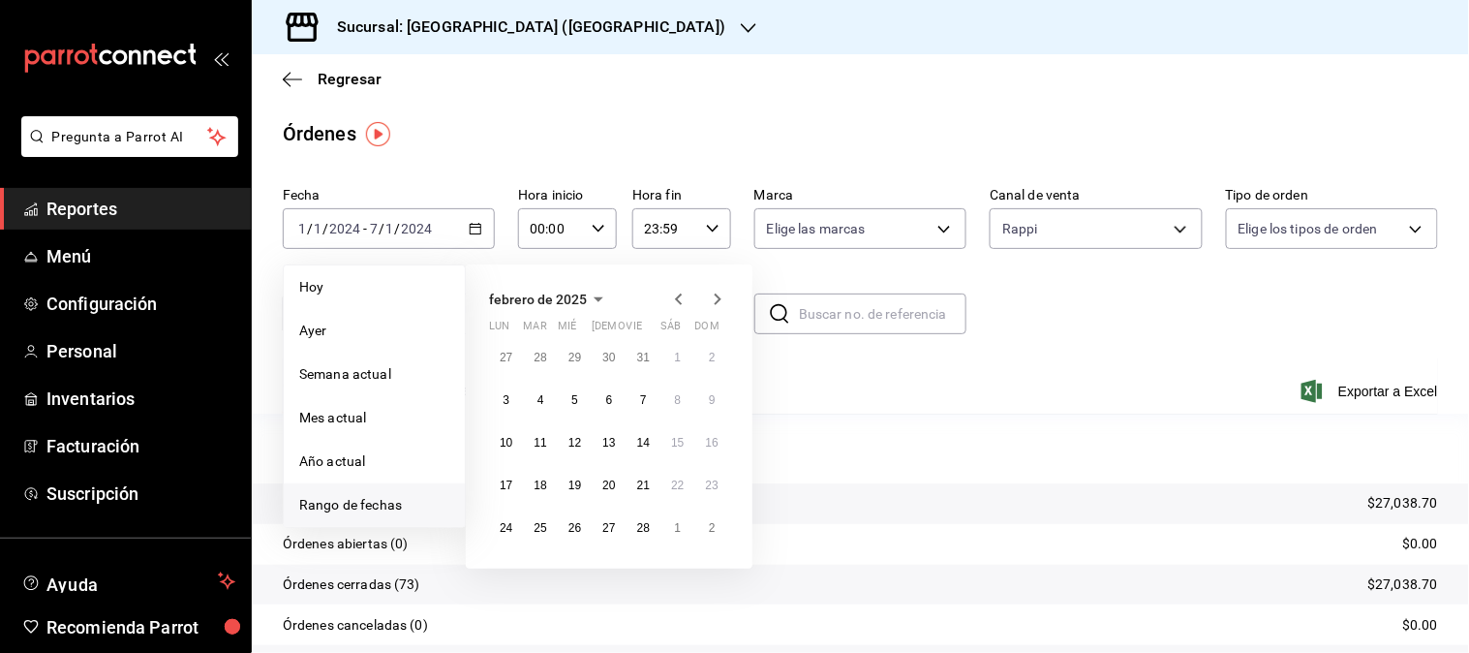
click at [681, 305] on icon "button" at bounding box center [678, 299] width 7 height 12
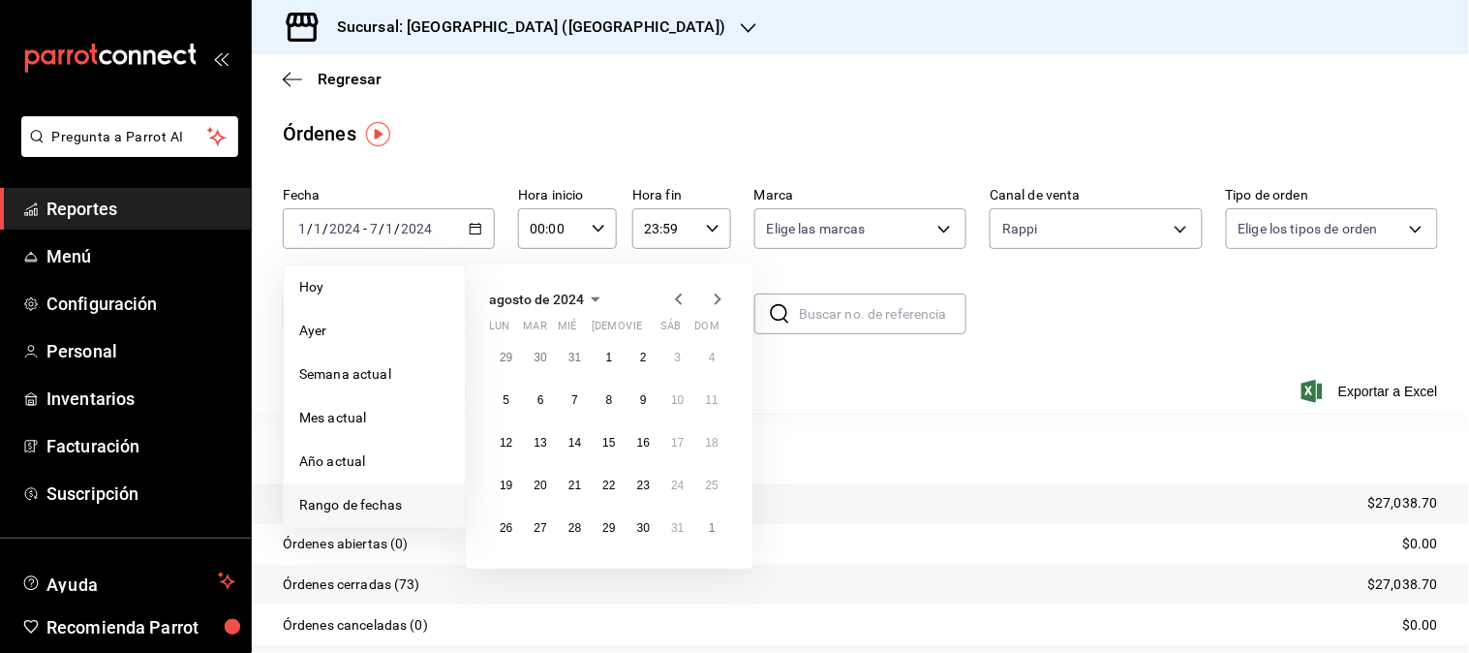
click at [681, 305] on icon "button" at bounding box center [678, 299] width 7 height 12
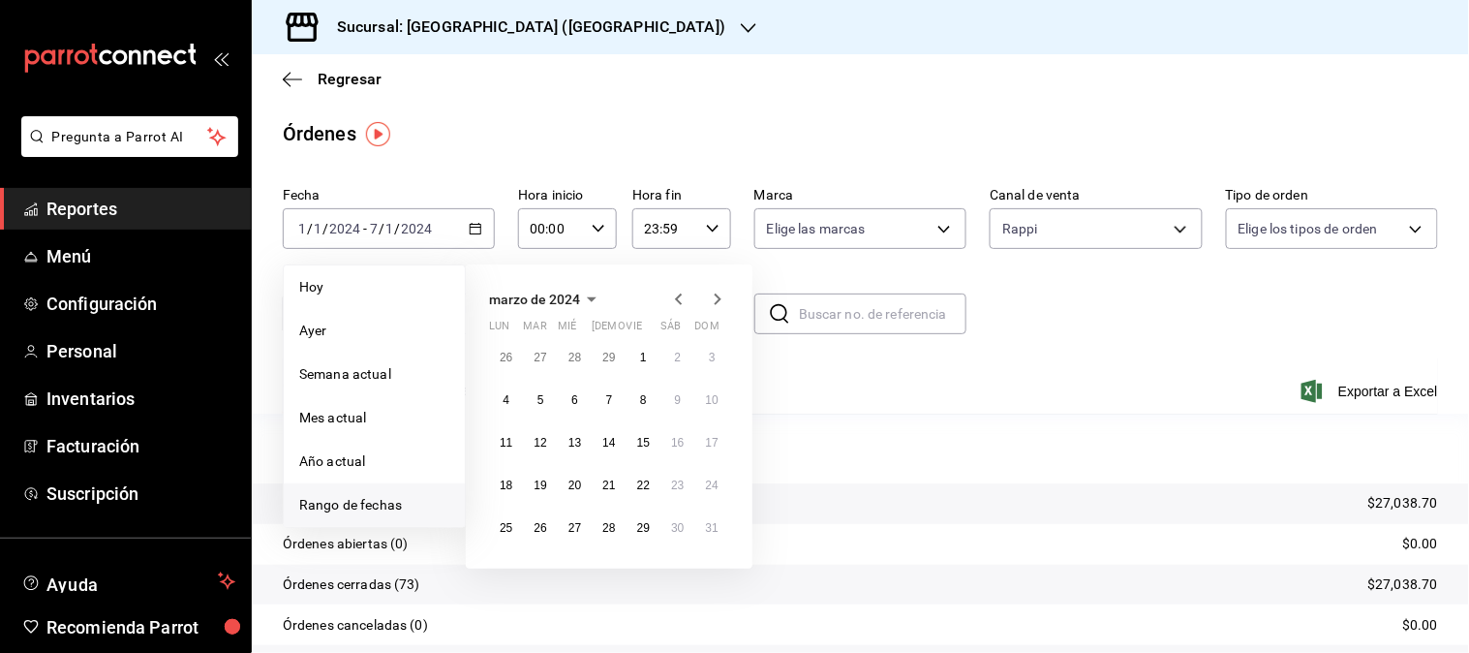
click at [681, 305] on icon "button" at bounding box center [678, 299] width 7 height 12
click at [507, 358] on abbr "1" at bounding box center [506, 358] width 7 height 14
click at [707, 356] on button "7" at bounding box center [712, 357] width 34 height 35
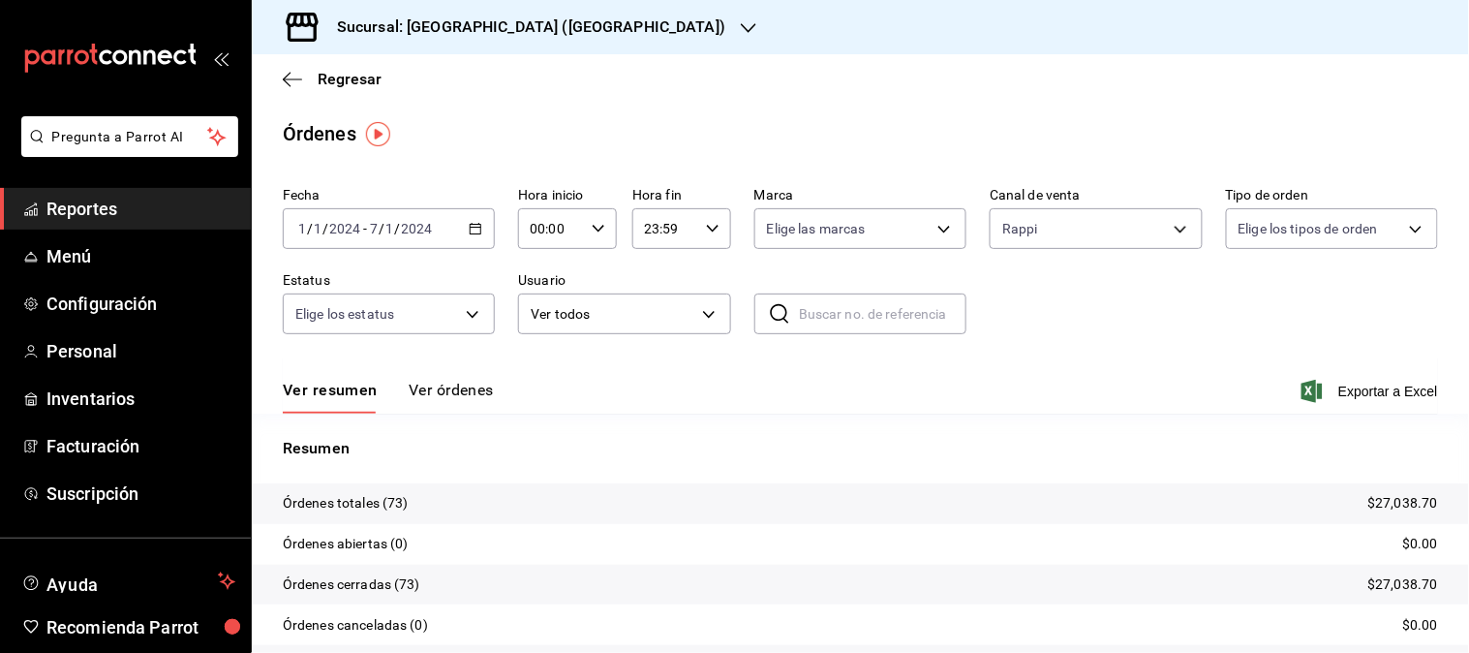
click at [741, 29] on icon "button" at bounding box center [748, 27] width 15 height 15
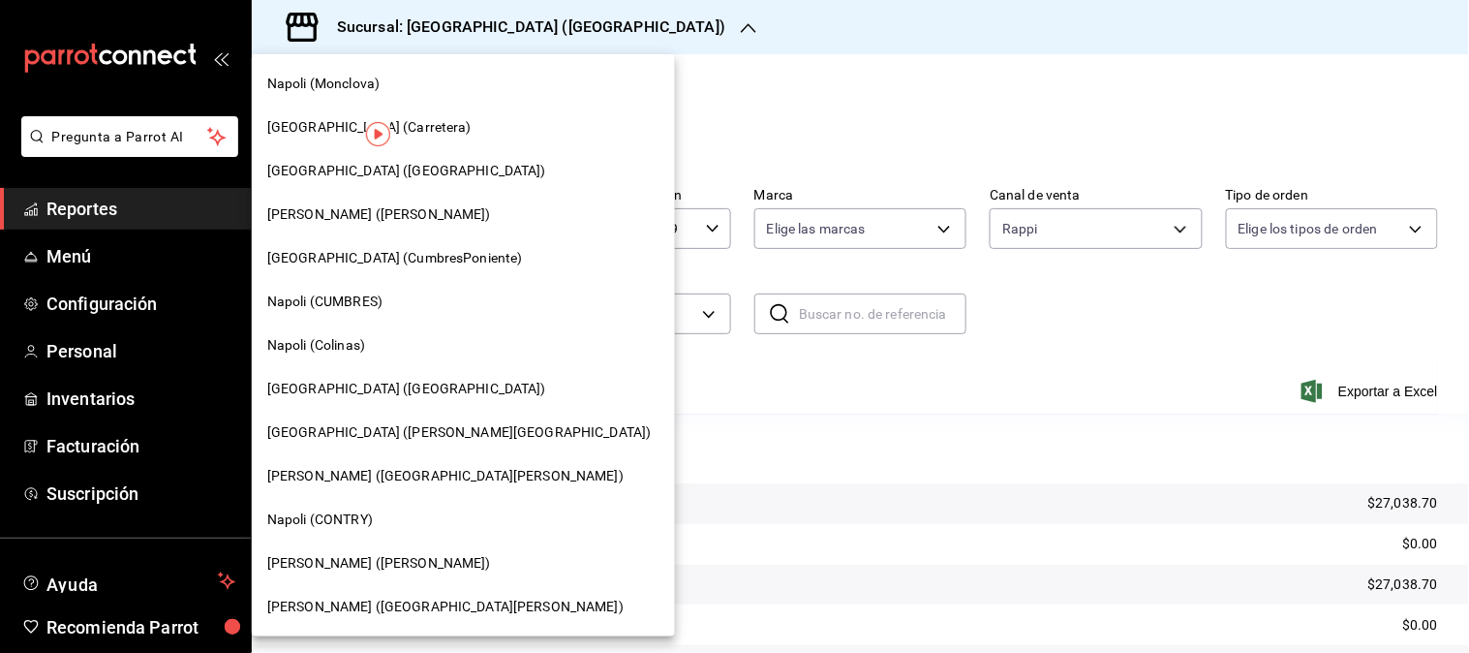
click at [374, 363] on div "Napoli (Colinas)" at bounding box center [463, 345] width 423 height 44
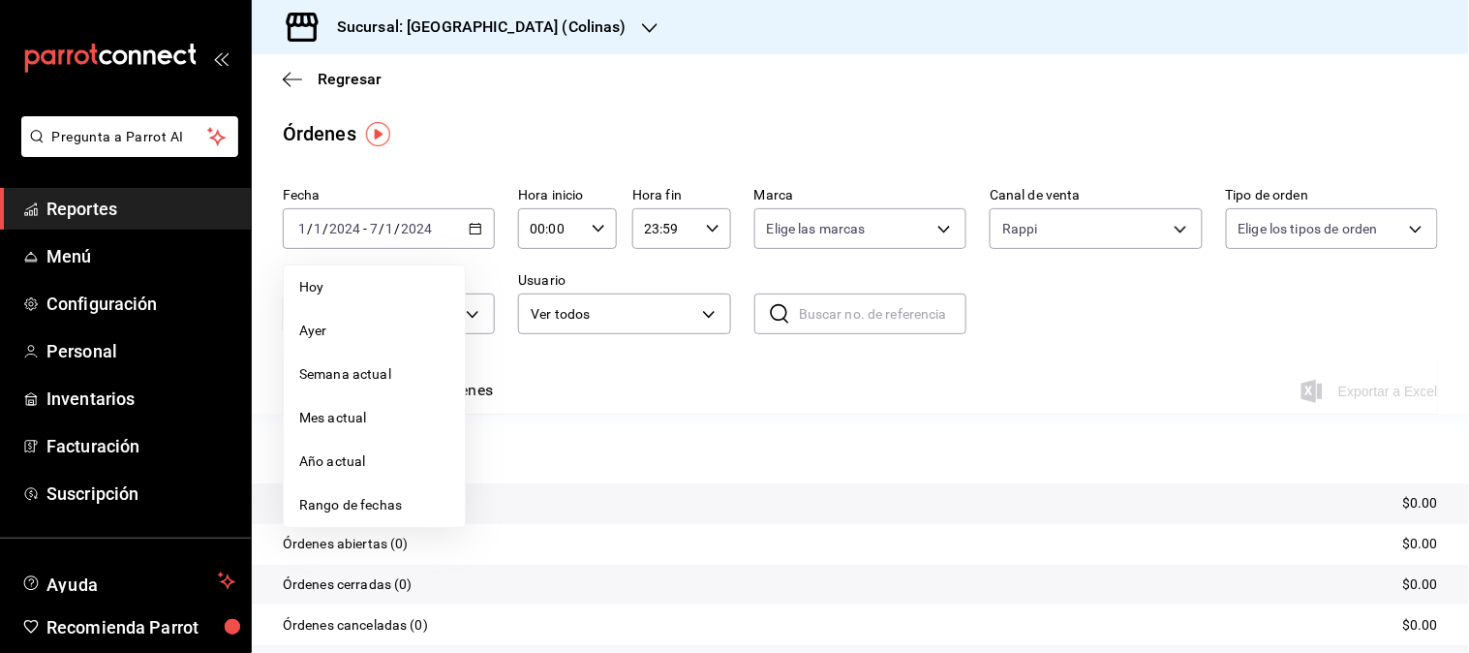
click at [387, 511] on tbody "Órdenes totales (0) $0.00 Órdenes abiertas (0) $0.00 Órdenes cerradas (0) $0.00…" at bounding box center [860, 584] width 1217 height 202
click at [387, 505] on p "Órdenes totales (0)" at bounding box center [342, 503] width 118 height 20
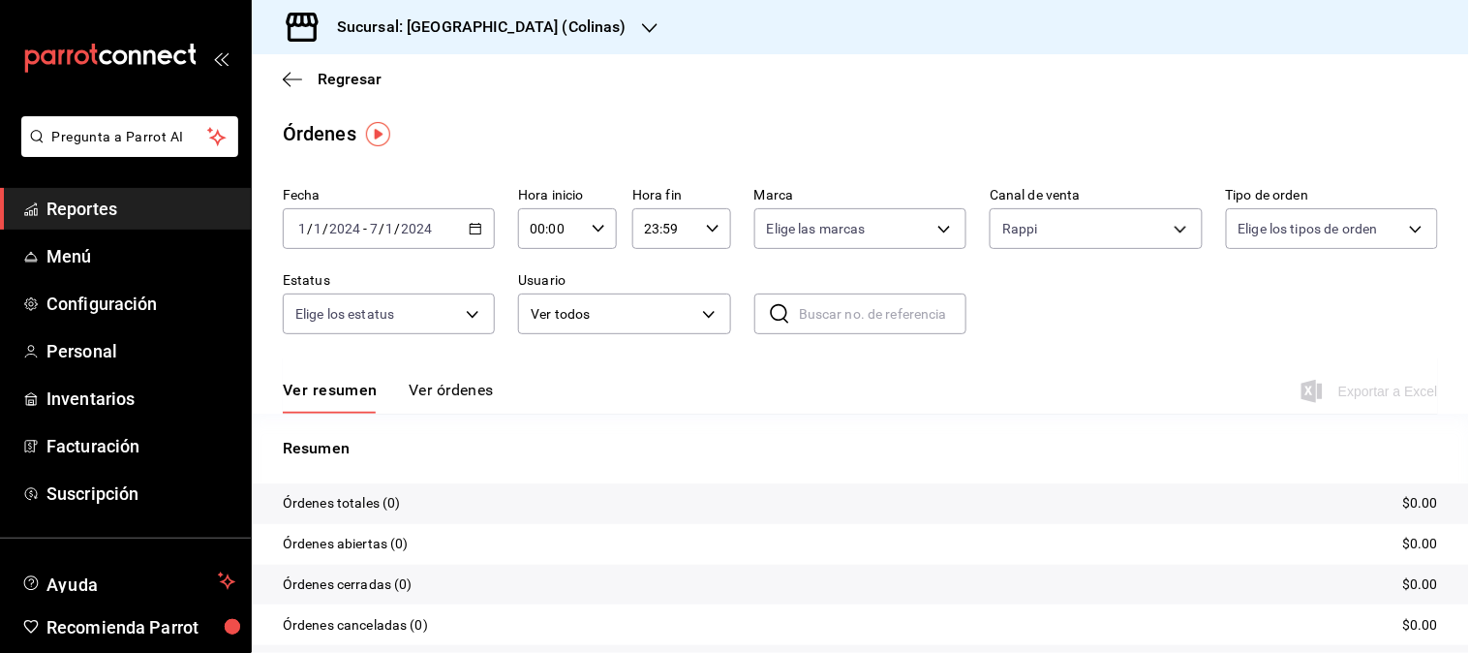
click at [475, 229] on icon "button" at bounding box center [476, 229] width 14 height 14
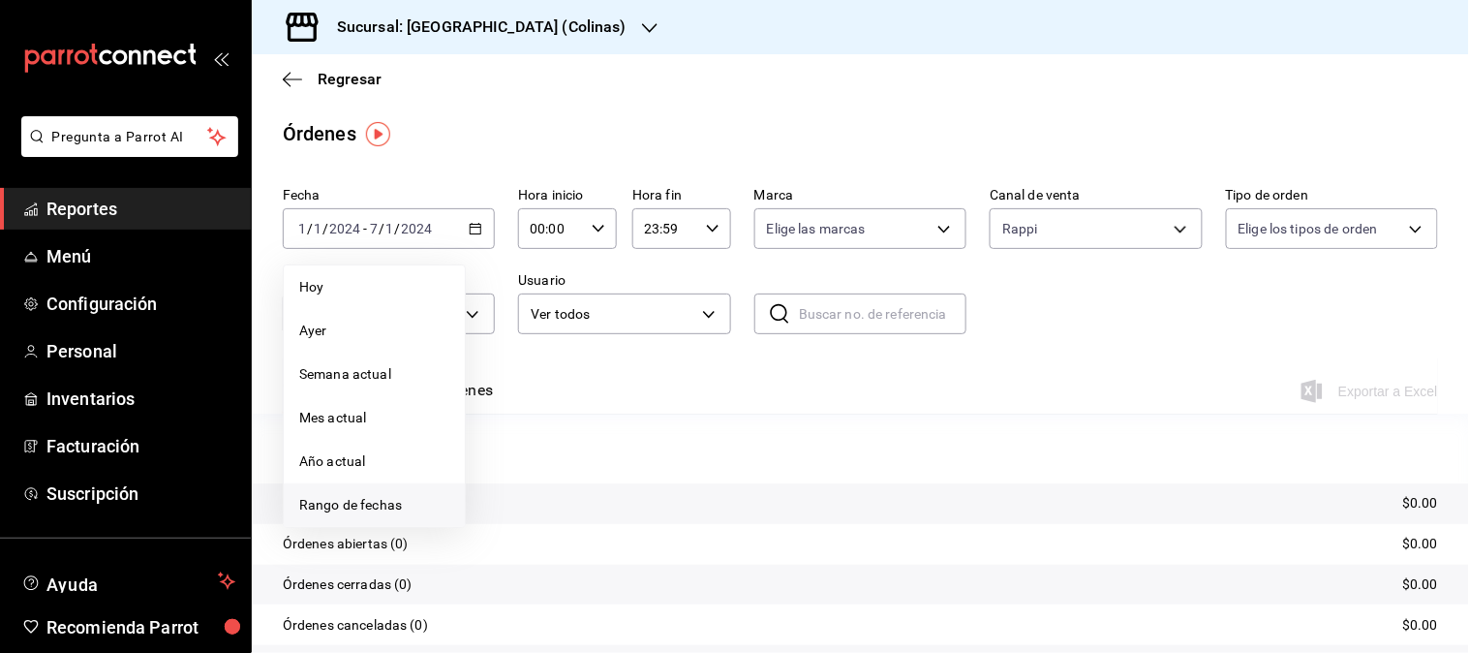
click at [364, 508] on span "Rango de fechas" at bounding box center [374, 505] width 150 height 20
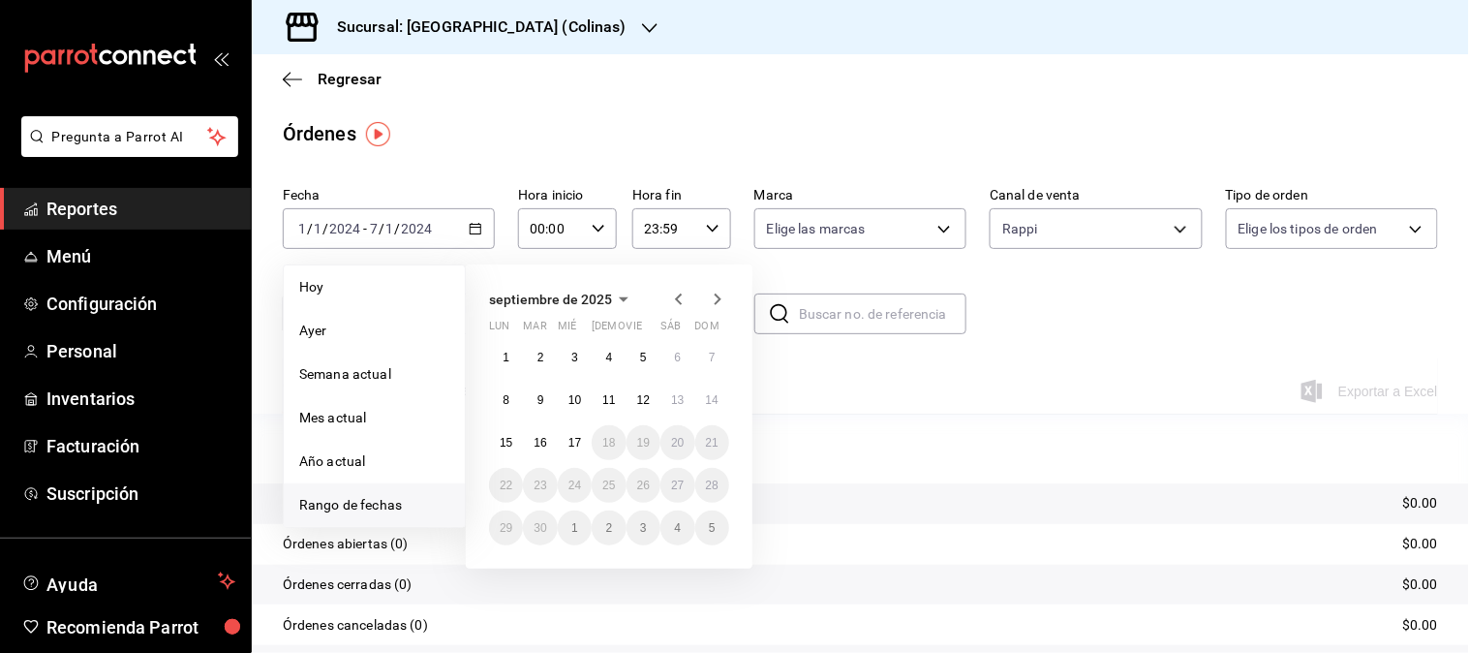
click at [684, 295] on icon "button" at bounding box center [678, 299] width 23 height 23
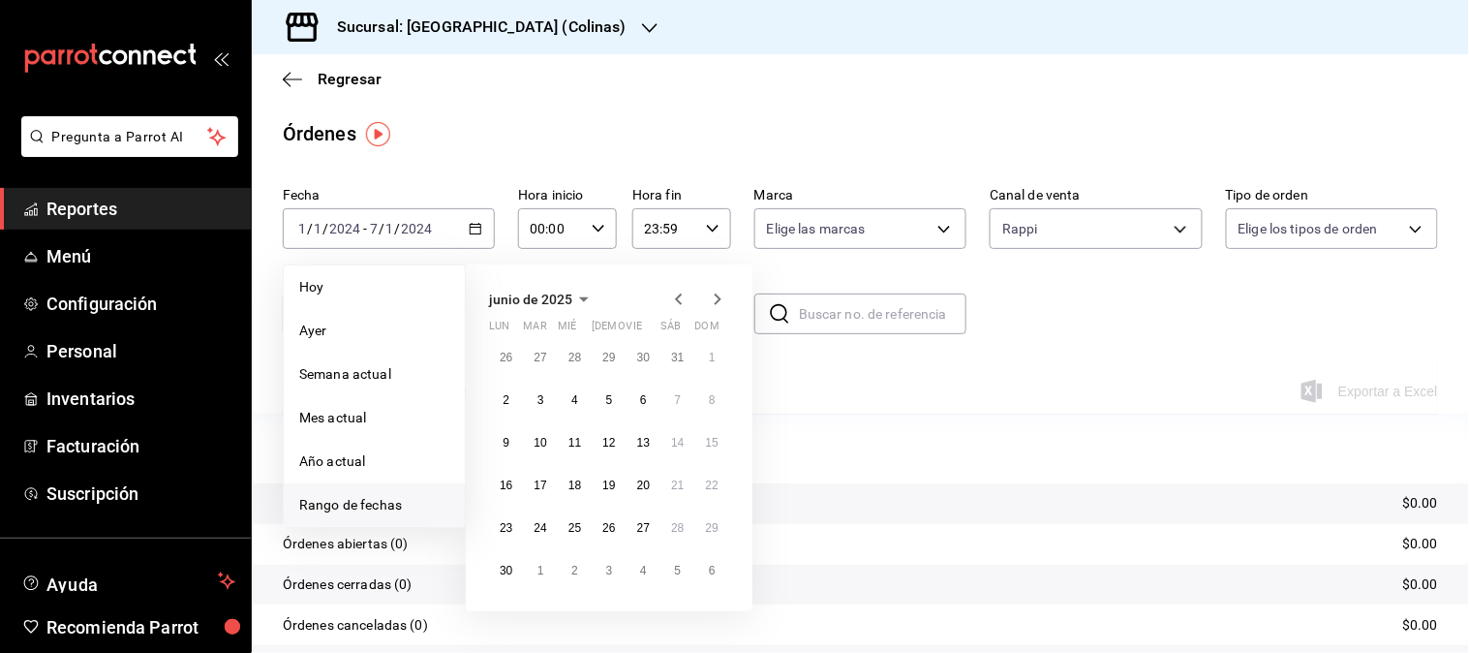
click at [684, 295] on icon "button" at bounding box center [678, 299] width 23 height 23
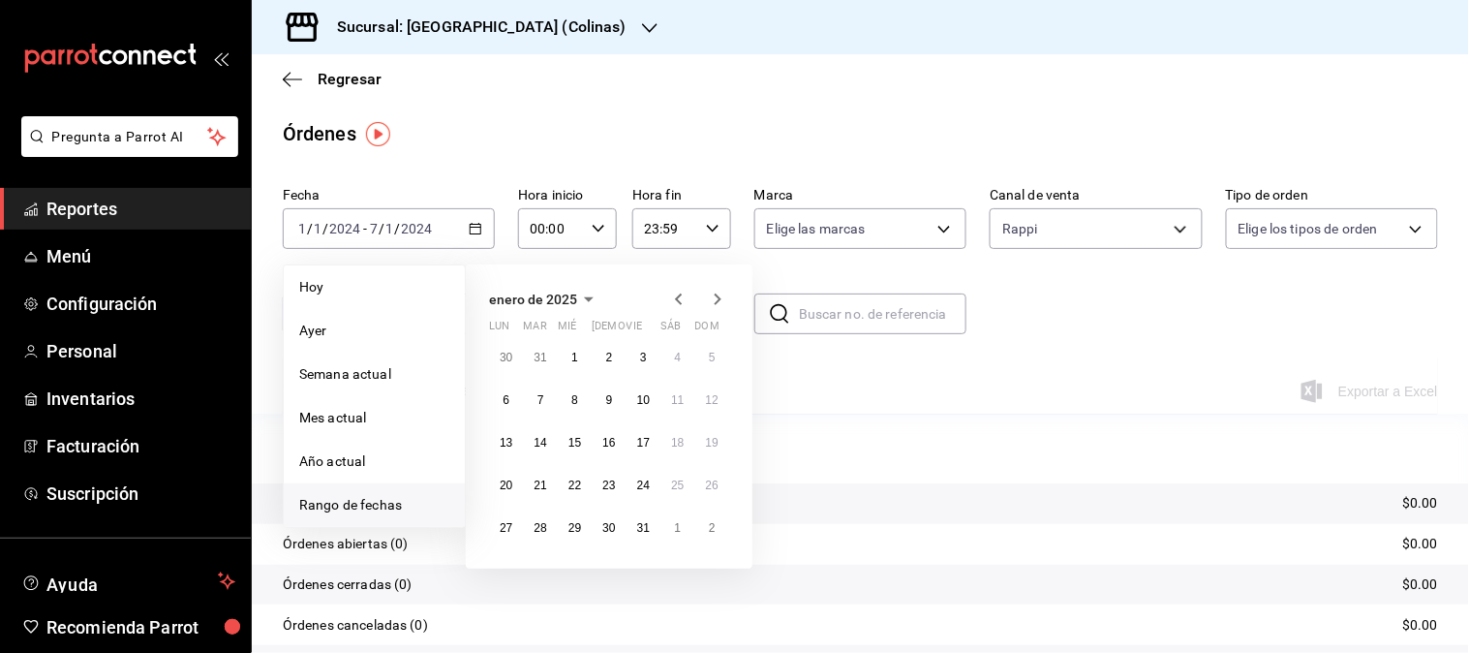
click at [684, 295] on icon "button" at bounding box center [678, 299] width 23 height 23
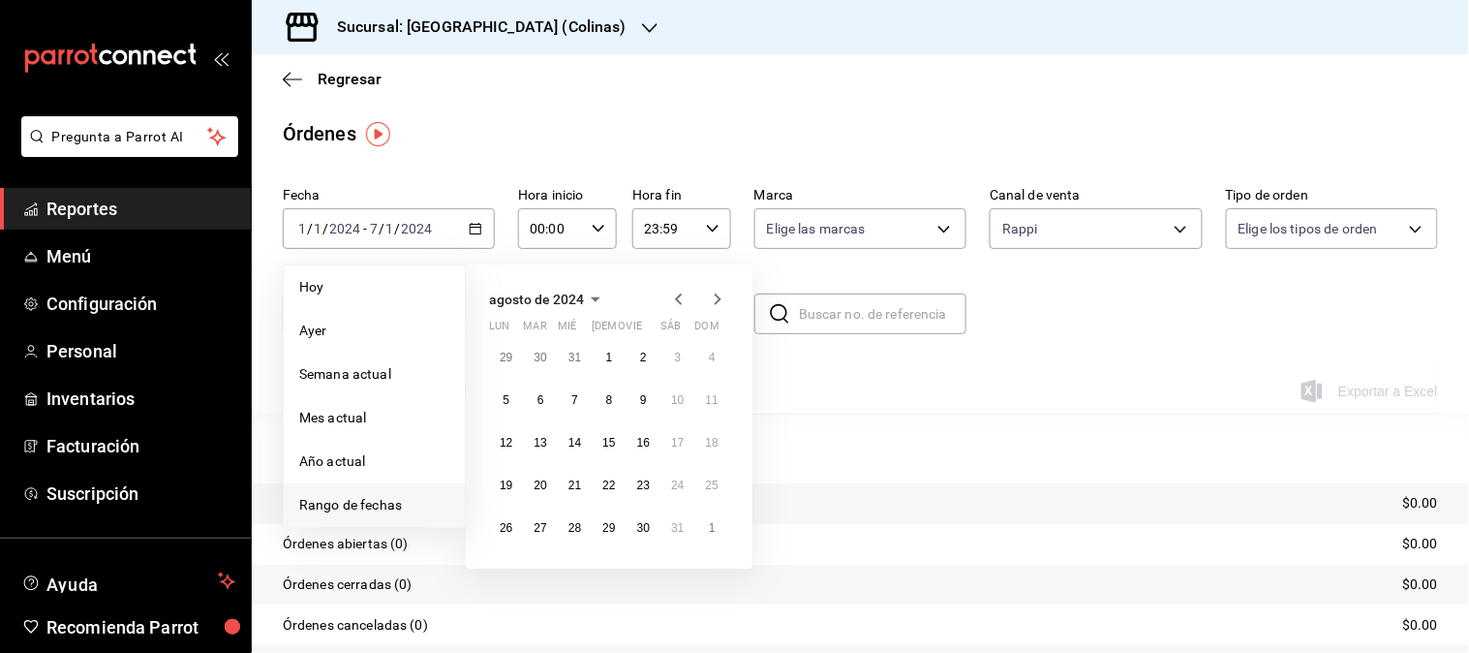
click at [684, 295] on icon "button" at bounding box center [678, 299] width 23 height 23
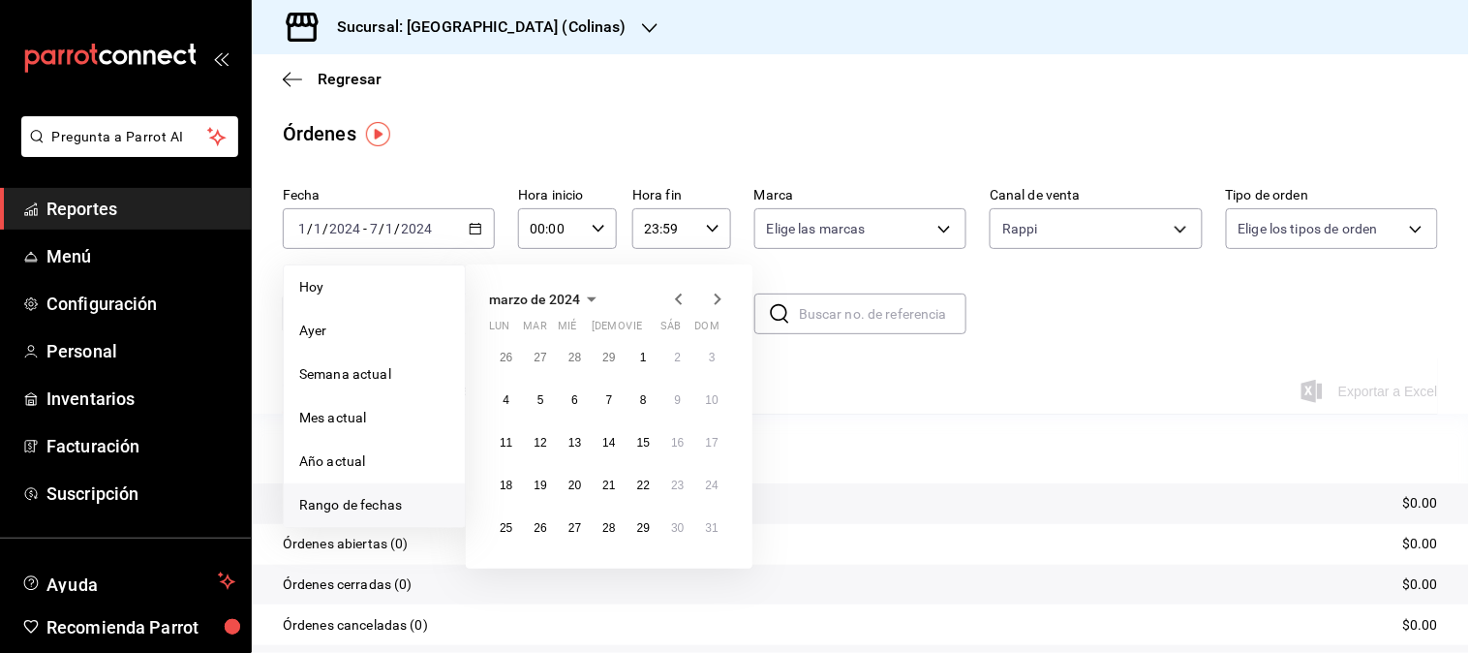
click at [684, 295] on icon "button" at bounding box center [678, 299] width 23 height 23
click at [713, 304] on icon "button" at bounding box center [717, 299] width 23 height 23
click at [513, 359] on button "1" at bounding box center [506, 357] width 34 height 35
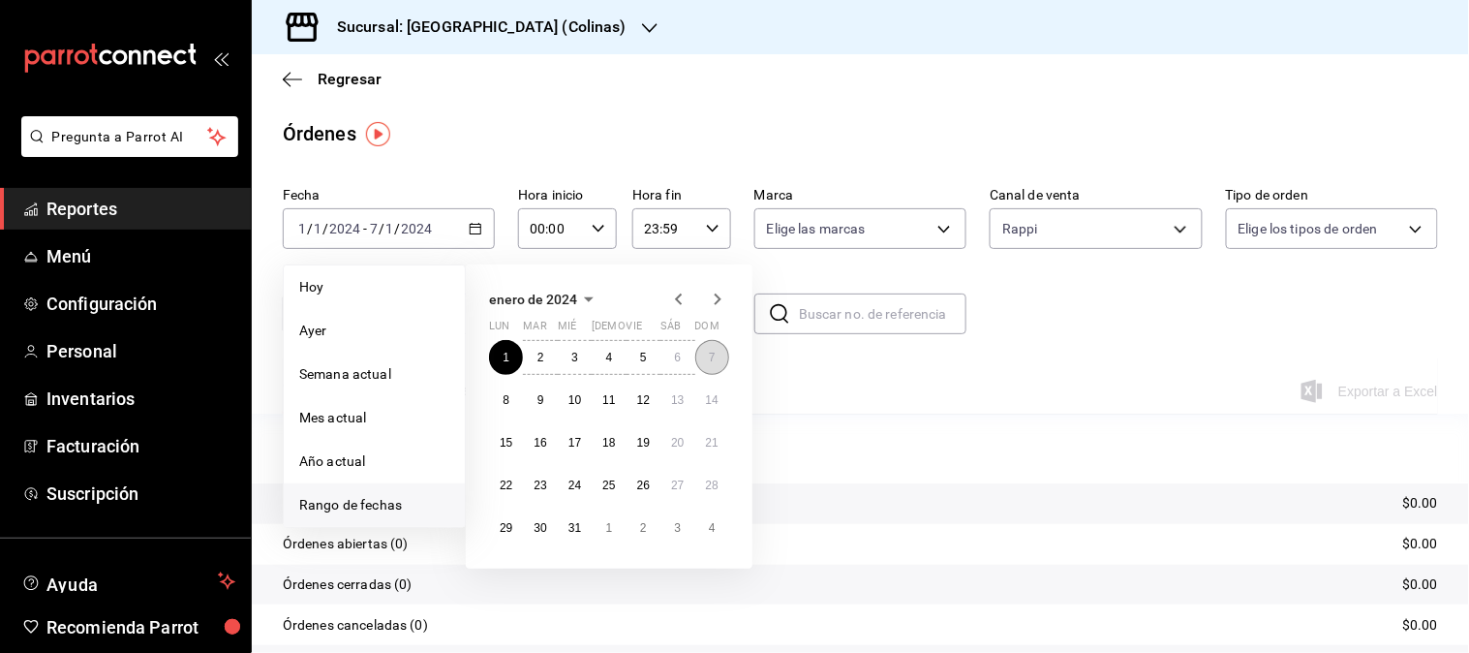
click at [704, 361] on button "7" at bounding box center [712, 357] width 34 height 35
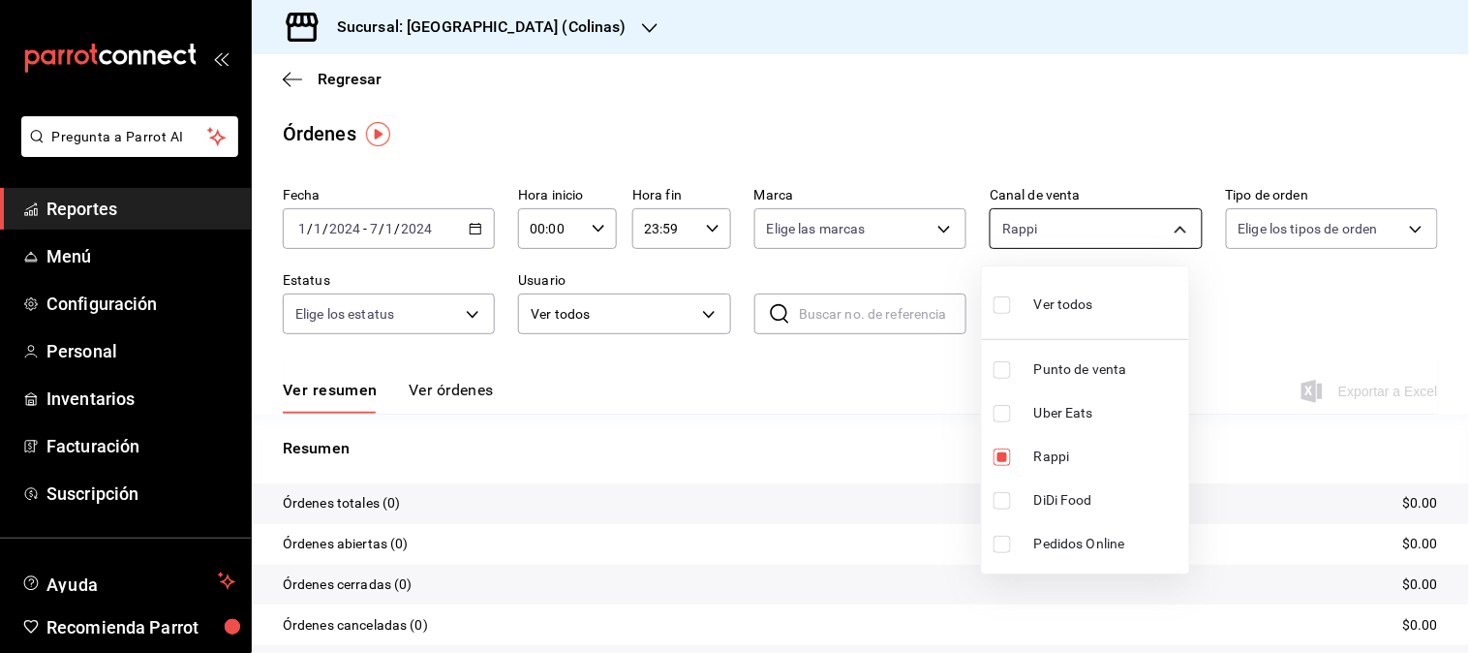
click at [1152, 236] on body "Pregunta a Parrot AI Reportes Menú Configuración Personal Inventarios Facturaci…" at bounding box center [734, 326] width 1469 height 653
click at [1041, 471] on li "Rappi" at bounding box center [1085, 457] width 207 height 44
click at [1053, 417] on span "Uber Eats" at bounding box center [1107, 413] width 147 height 20
click at [1057, 497] on span "DiDi Food" at bounding box center [1107, 500] width 147 height 20
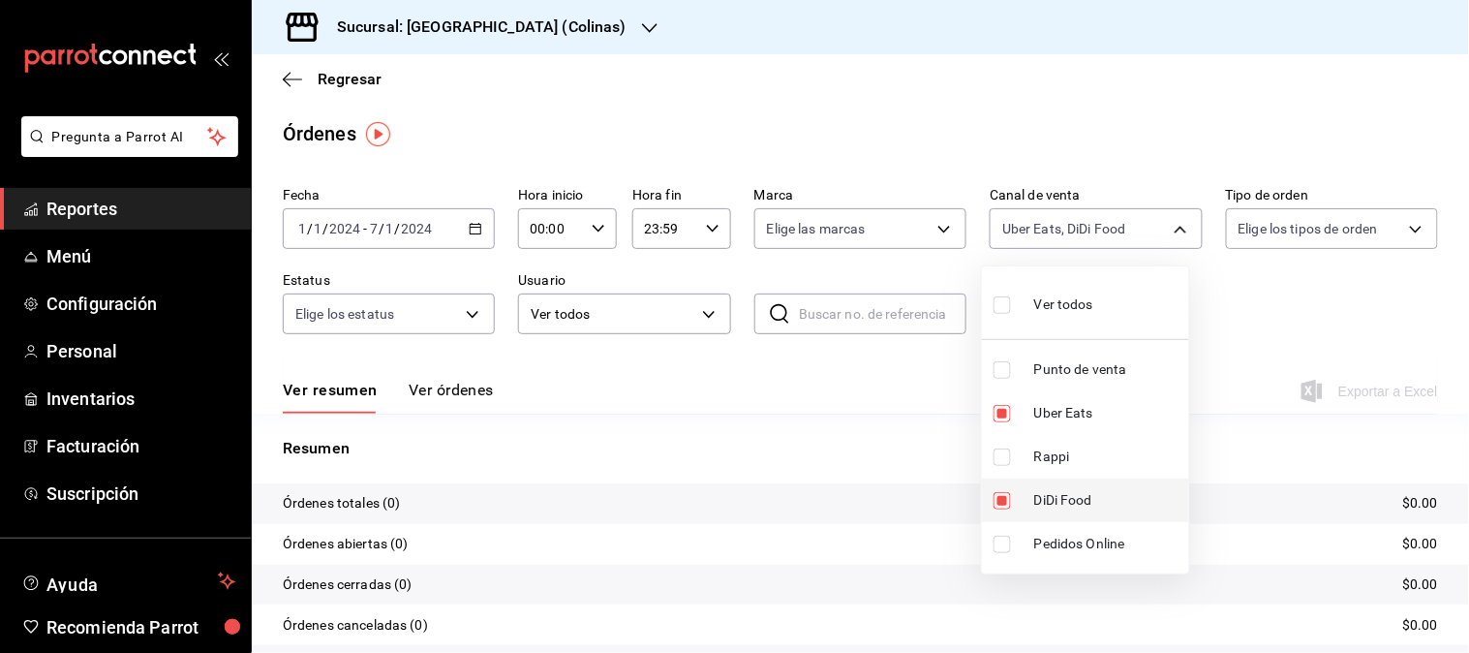
click at [1057, 495] on span "DiDi Food" at bounding box center [1107, 500] width 147 height 20
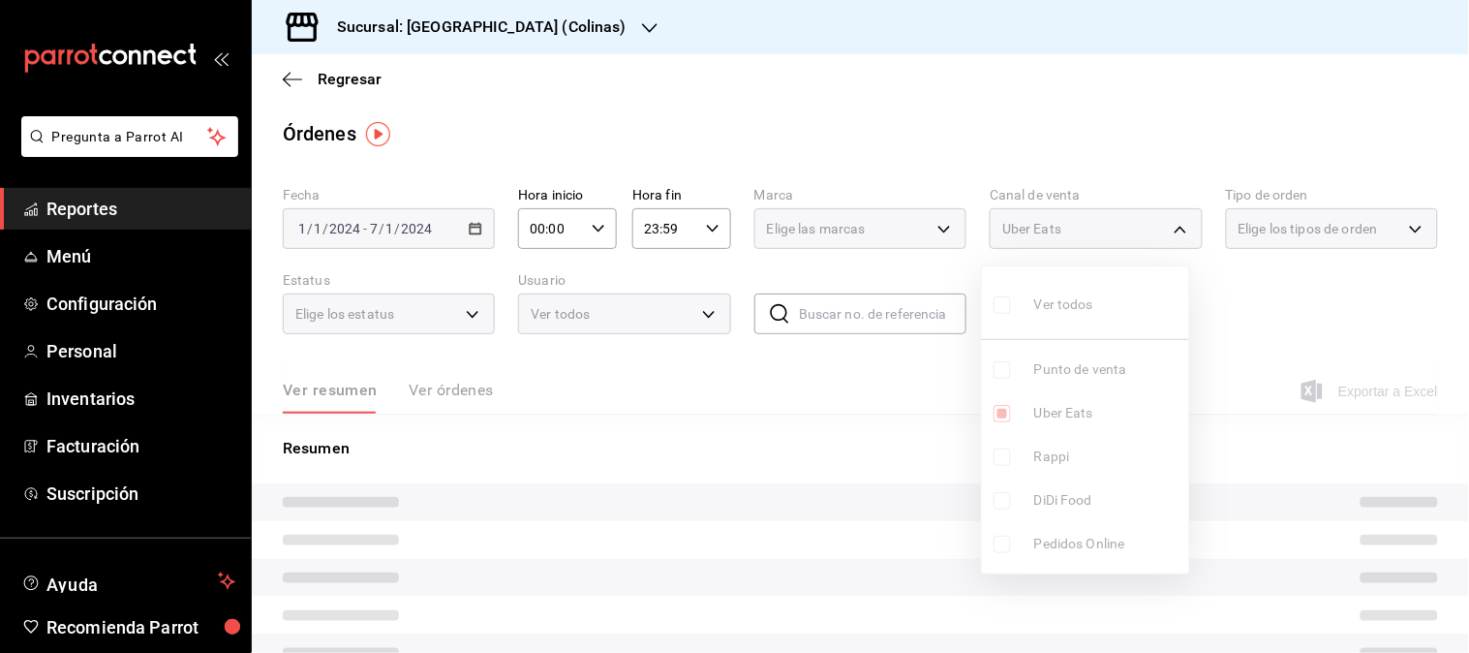
click at [1055, 410] on span "Uber Eats" at bounding box center [1107, 413] width 147 height 20
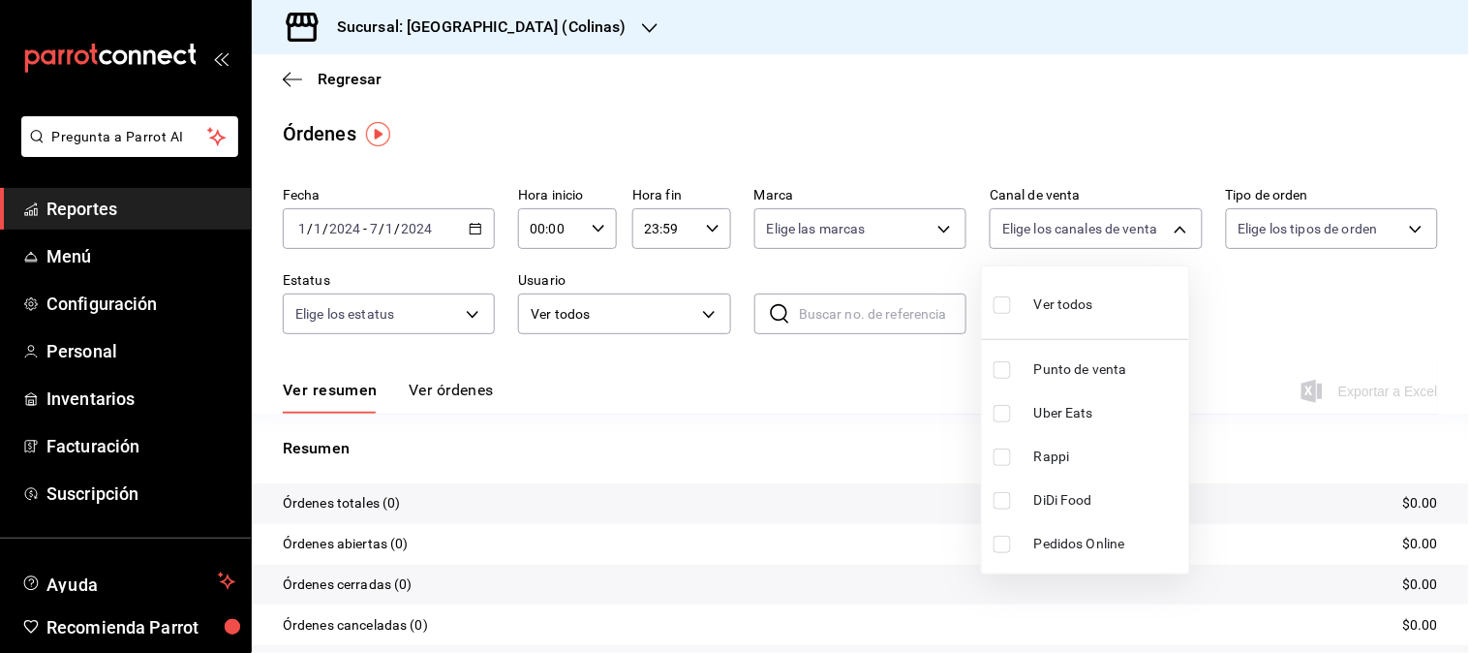
click at [466, 239] on div at bounding box center [734, 326] width 1469 height 653
click at [479, 215] on div "2024-01-01 1 / 1 / 2024 - 2024-01-07 7 / 1 / 2024" at bounding box center [389, 228] width 212 height 41
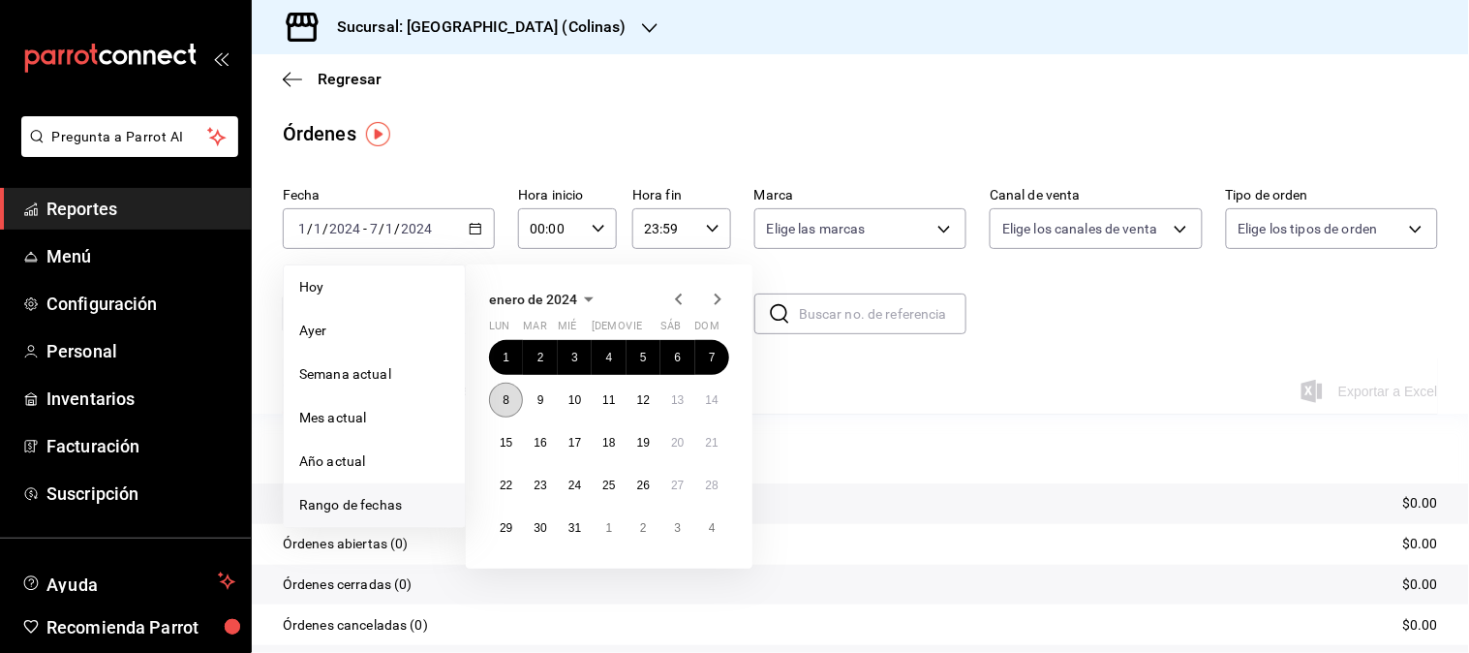
click at [499, 397] on button "8" at bounding box center [506, 399] width 34 height 35
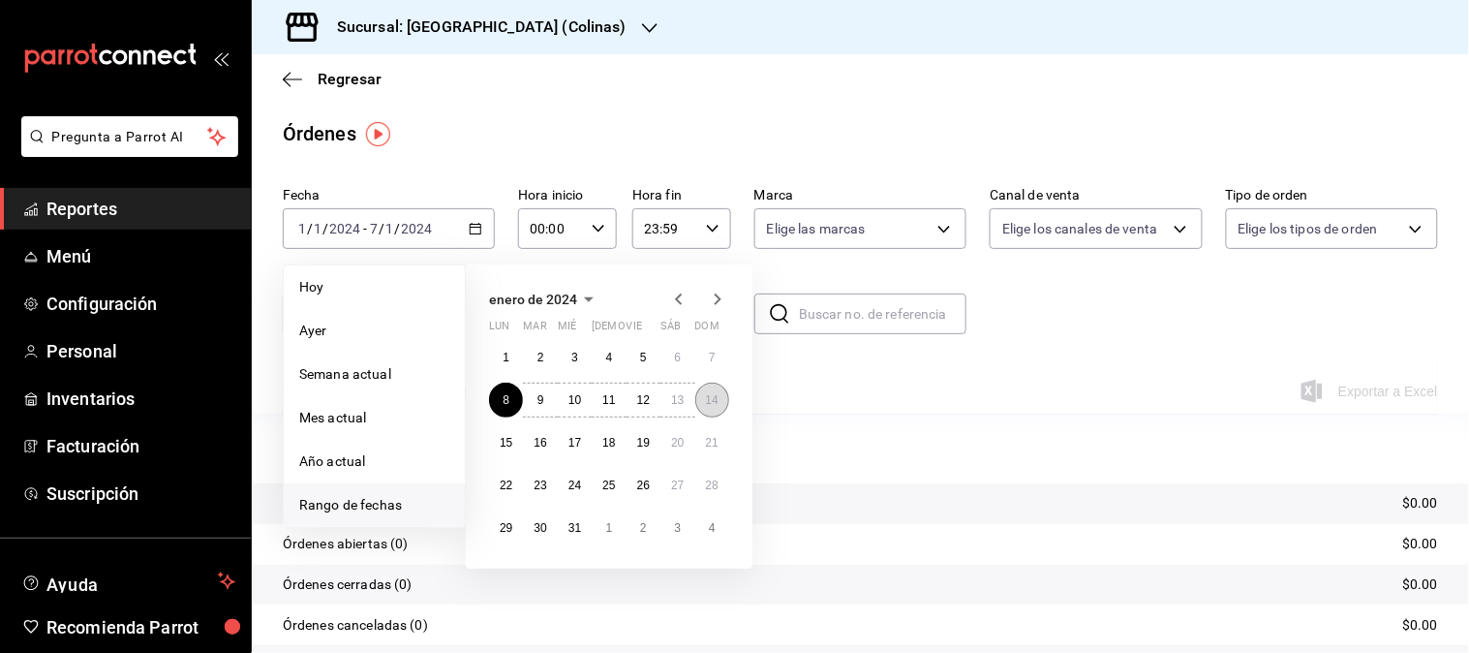
click at [709, 400] on abbr "14" at bounding box center [712, 400] width 13 height 14
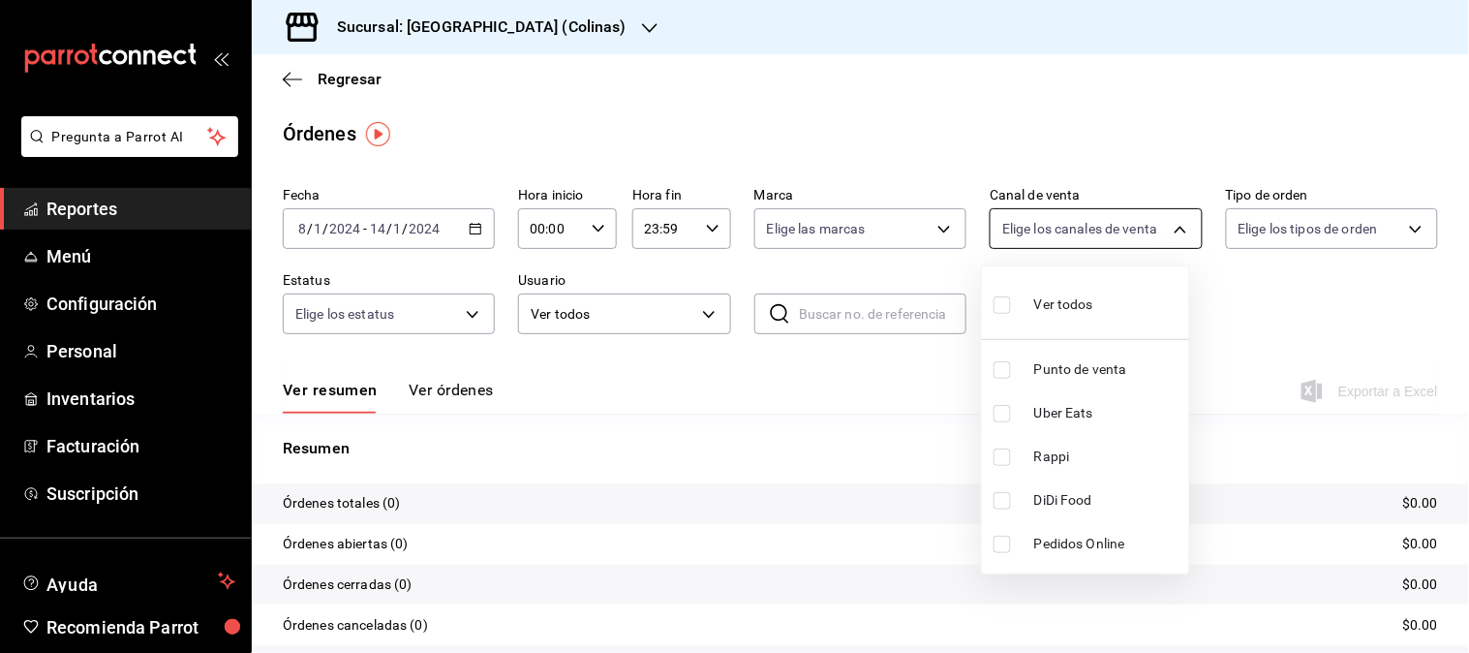
click at [1169, 229] on body "Pregunta a Parrot AI Reportes Menú Configuración Personal Inventarios Facturaci…" at bounding box center [734, 326] width 1469 height 653
click at [1052, 409] on span "Uber Eats" at bounding box center [1107, 413] width 147 height 20
click at [1055, 412] on span "Uber Eats" at bounding box center [1107, 413] width 147 height 20
click at [1050, 462] on ul "Ver todos Punto de venta Uber Eats Rappi DiDi Food Pedidos Online" at bounding box center [1085, 419] width 207 height 307
click at [1050, 462] on span "Rappi" at bounding box center [1107, 456] width 147 height 20
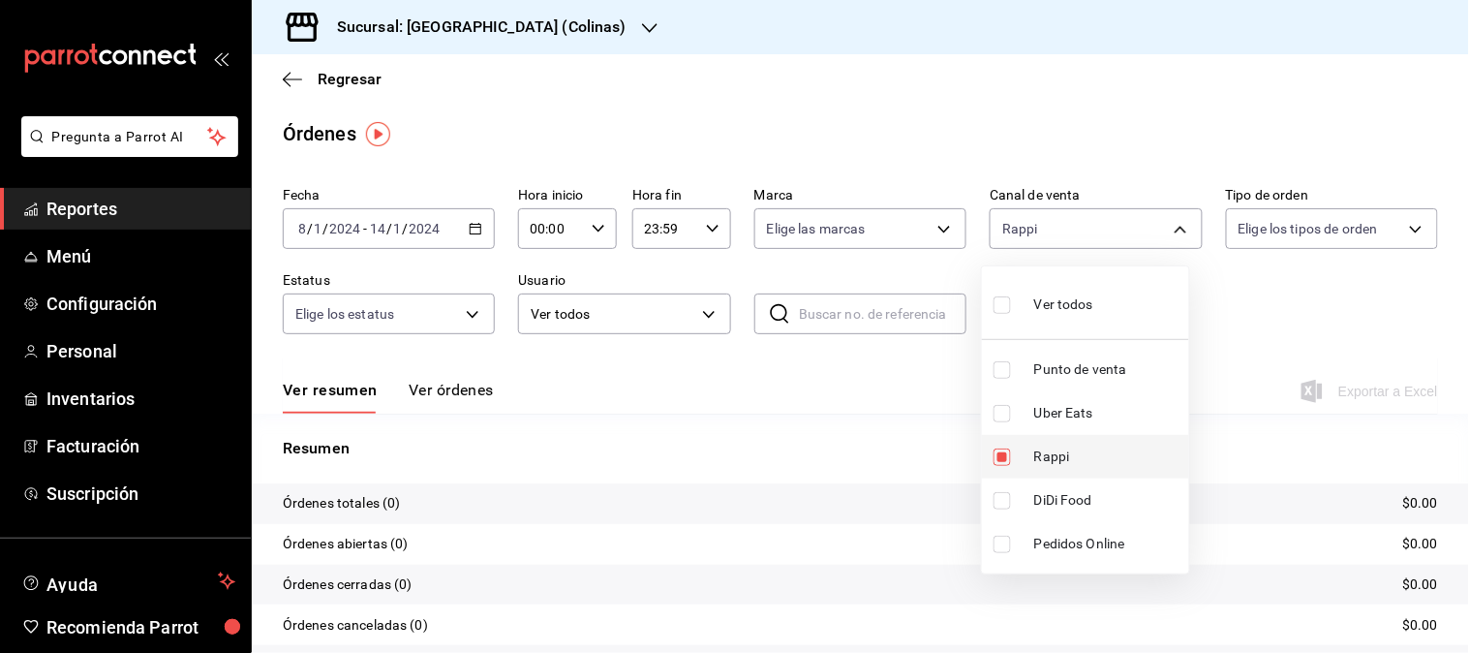
click at [1046, 459] on span "Rappi" at bounding box center [1107, 456] width 147 height 20
click at [1059, 494] on ul "Ver todos Punto de venta Uber Eats Rappi DiDi Food Pedidos Online" at bounding box center [1085, 419] width 207 height 307
click at [1059, 494] on span "DiDi Food" at bounding box center [1107, 500] width 147 height 20
click at [1053, 490] on span "DiDi Food" at bounding box center [1107, 500] width 147 height 20
click at [484, 232] on div at bounding box center [734, 326] width 1469 height 653
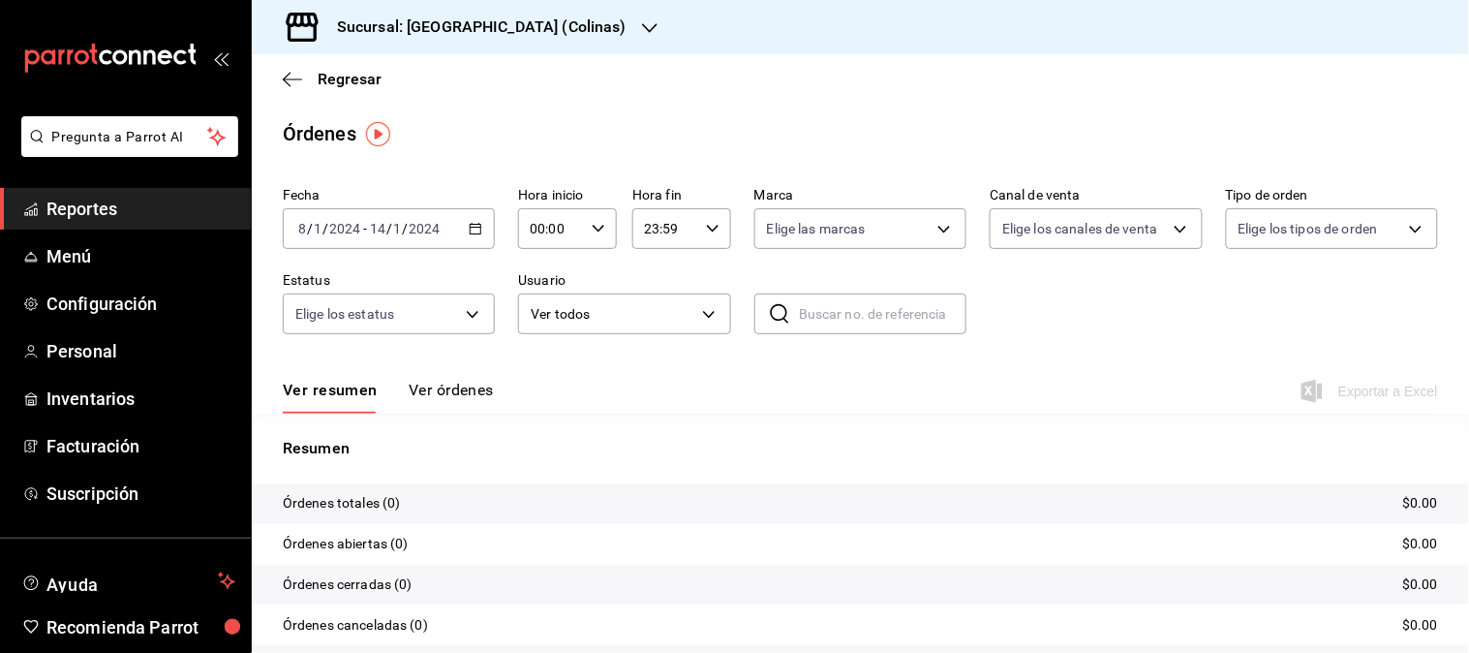
click at [470, 234] on \(Stroke\) "button" at bounding box center [476, 229] width 12 height 11
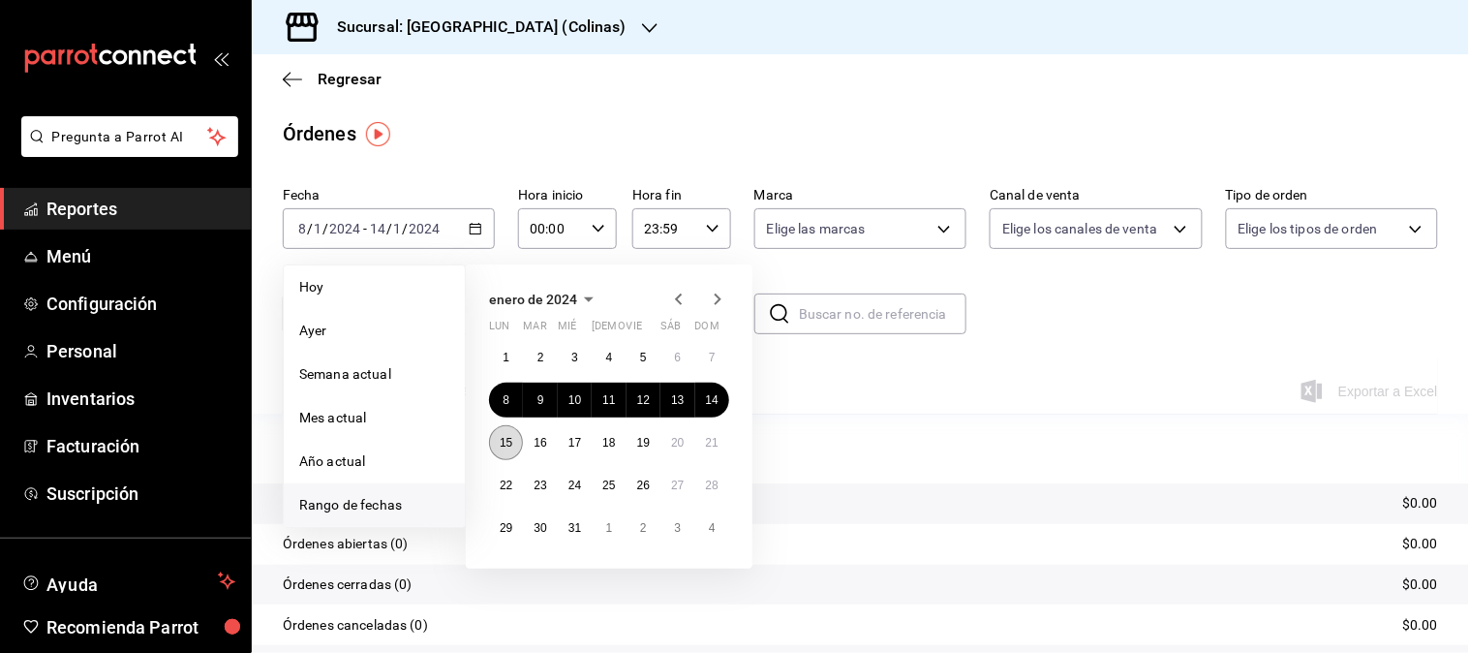
click at [495, 447] on button "15" at bounding box center [506, 442] width 34 height 35
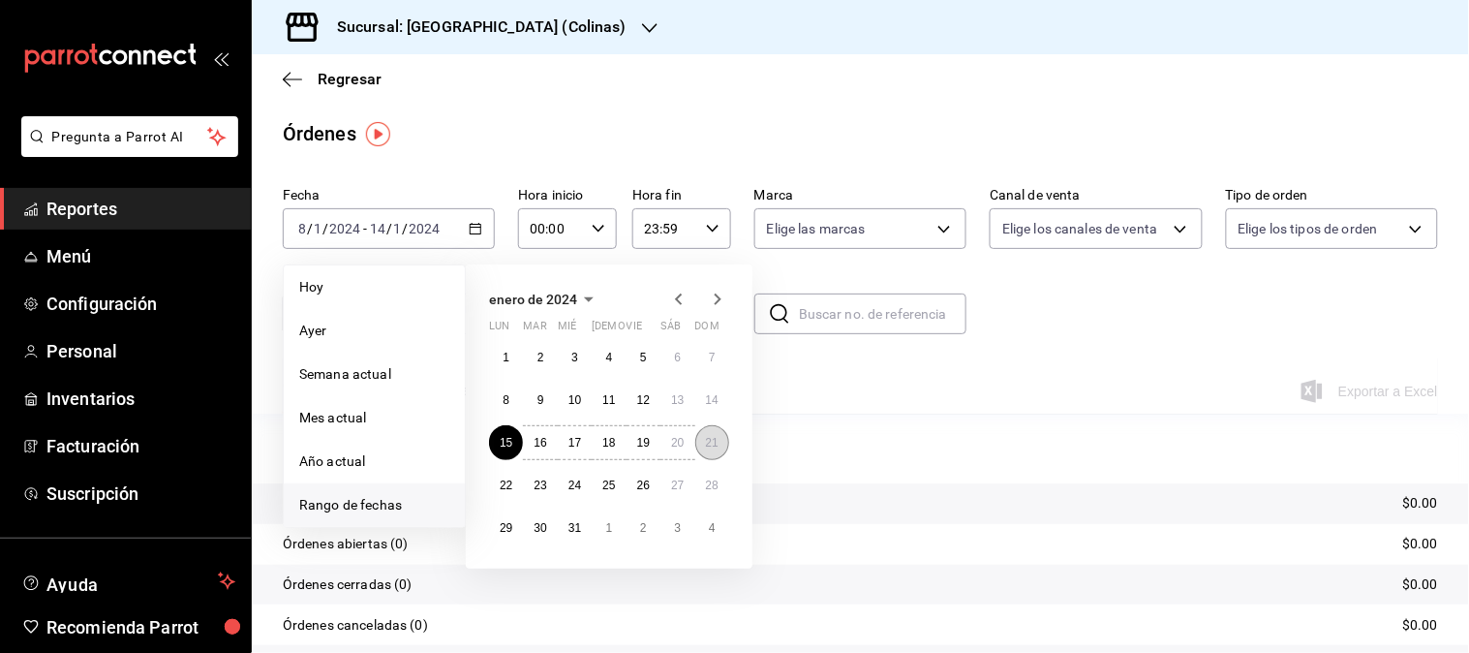
click at [701, 448] on button "21" at bounding box center [712, 442] width 34 height 35
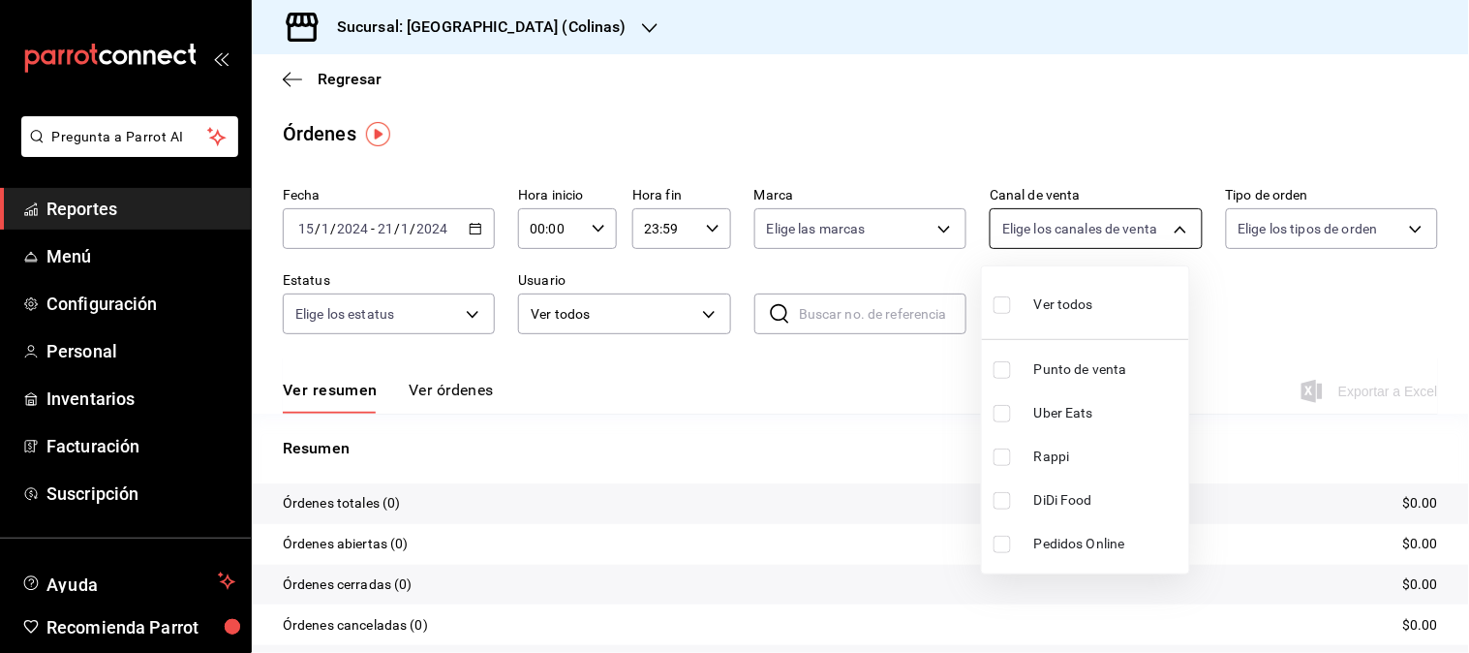
click at [1164, 229] on body "Pregunta a Parrot AI Reportes Menú Configuración Personal Inventarios Facturaci…" at bounding box center [734, 326] width 1469 height 653
click at [1049, 404] on span "Uber Eats" at bounding box center [1107, 413] width 147 height 20
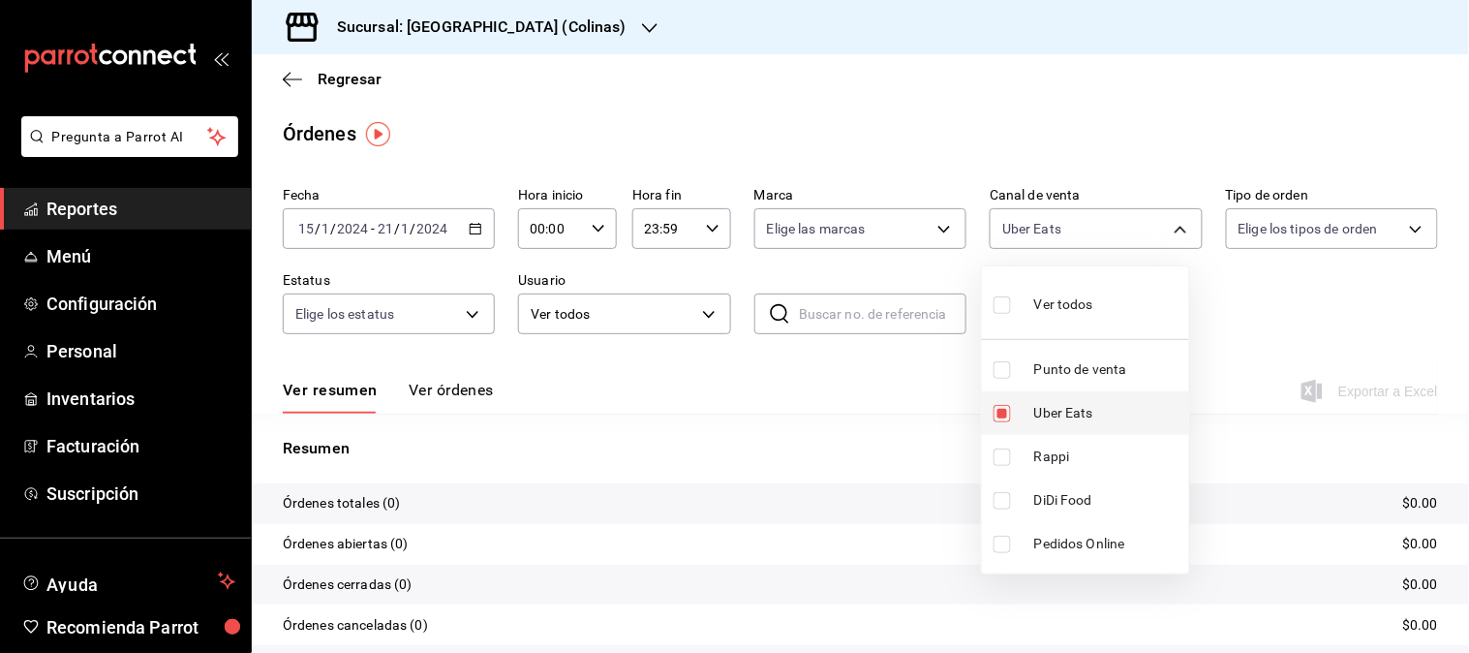
click at [1049, 404] on span "Uber Eats" at bounding box center [1107, 413] width 147 height 20
click at [1053, 457] on ul "Ver todos Punto de venta Uber Eats Rappi DiDi Food Pedidos Online" at bounding box center [1085, 419] width 207 height 307
click at [1053, 456] on span "Rappi" at bounding box center [1107, 456] width 147 height 20
click at [1060, 497] on span "DiDi Food" at bounding box center [1107, 500] width 147 height 20
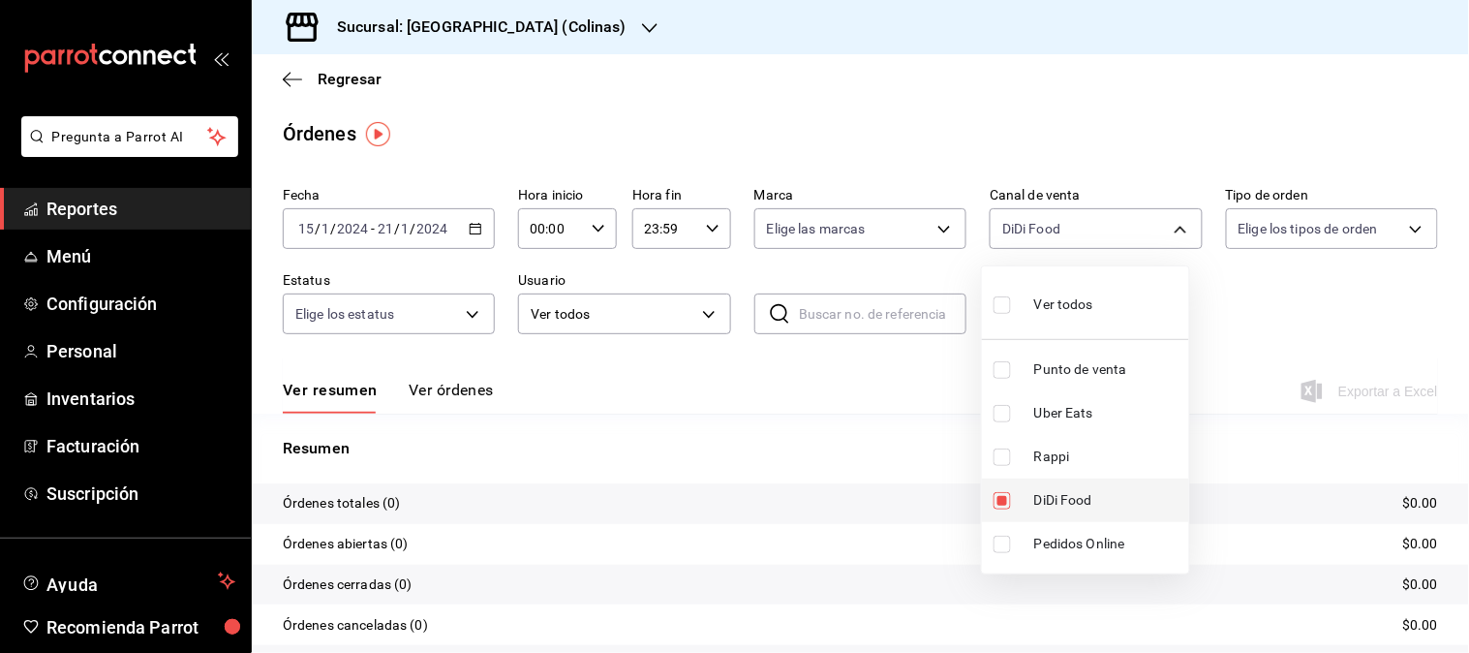
click at [1060, 495] on span "DiDi Food" at bounding box center [1107, 500] width 147 height 20
click at [463, 229] on div at bounding box center [734, 326] width 1469 height 653
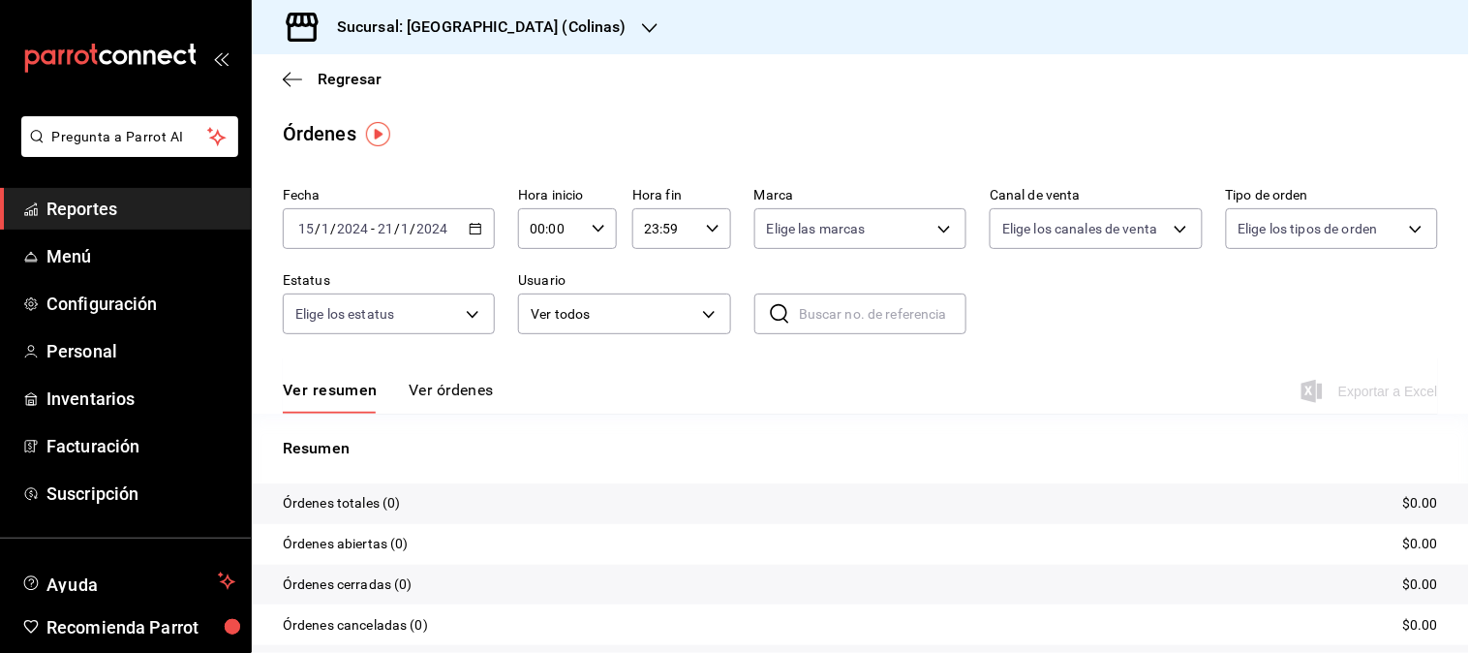
click at [469, 229] on icon "button" at bounding box center [476, 229] width 14 height 14
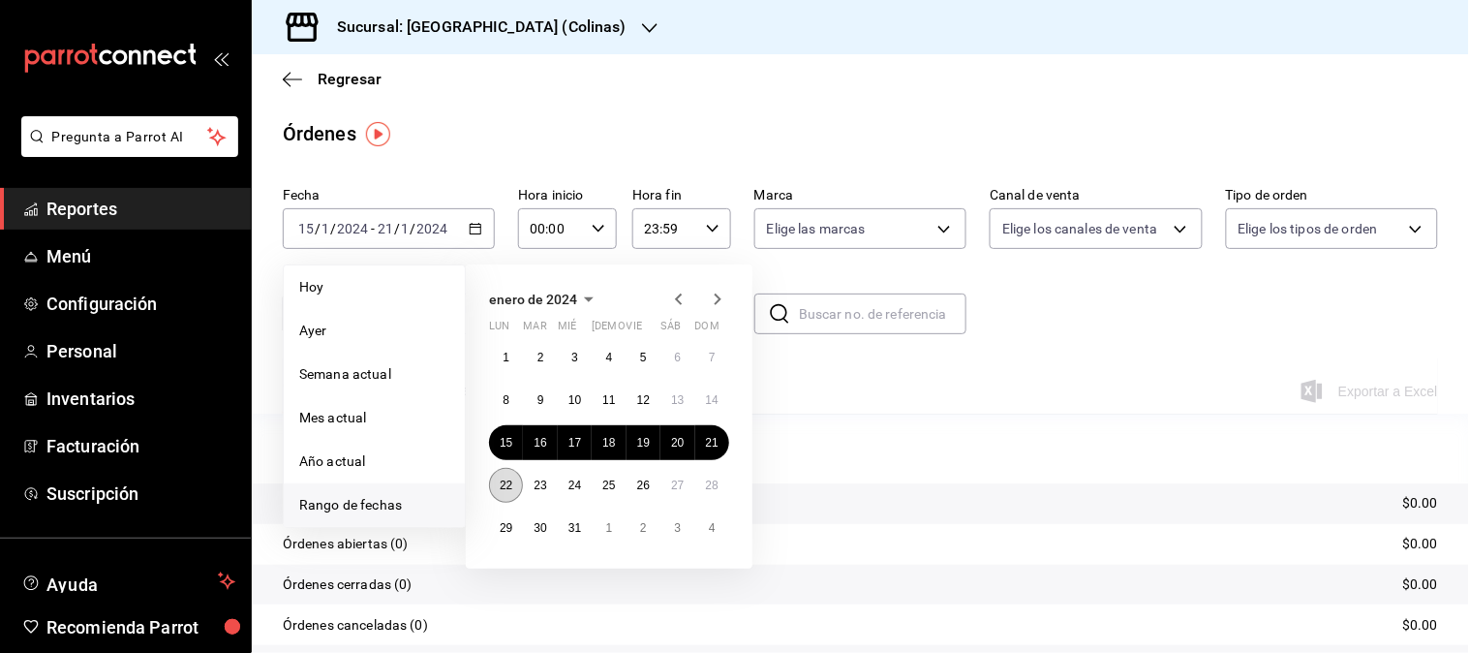
click at [515, 477] on button "22" at bounding box center [506, 485] width 34 height 35
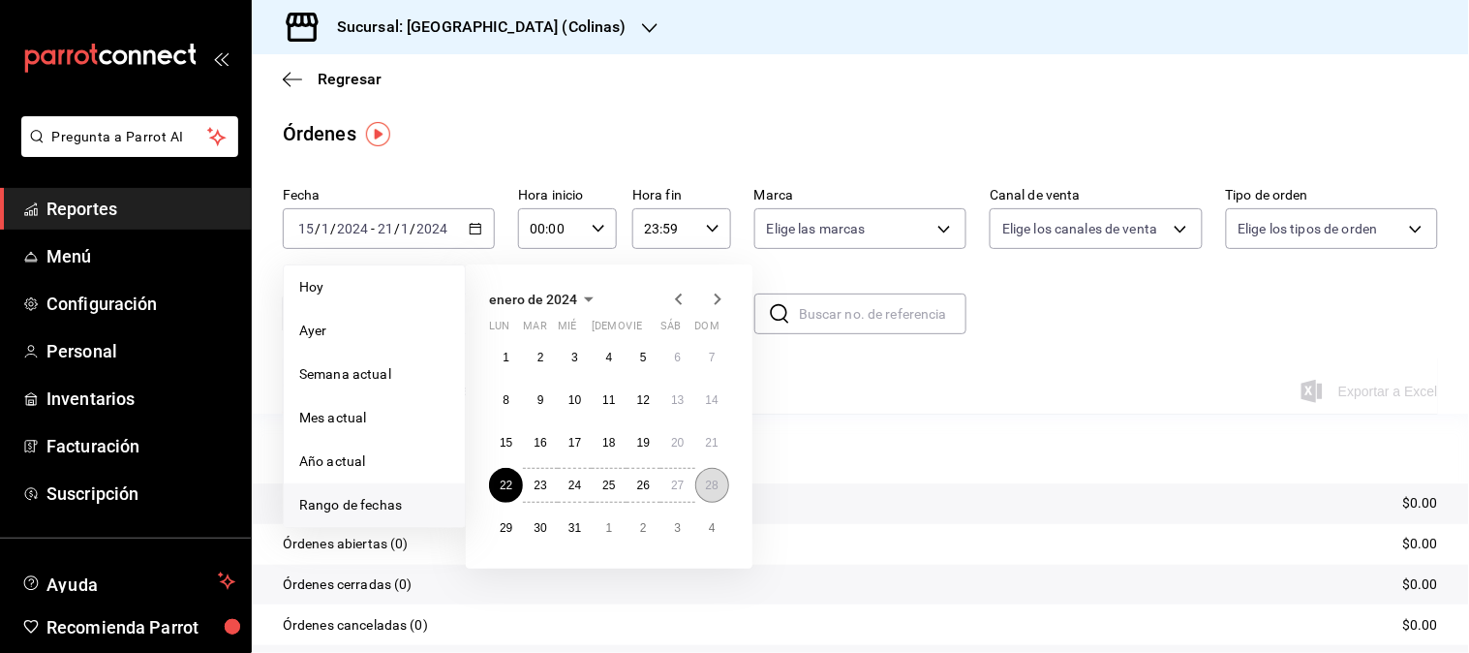
click at [717, 488] on abbr "28" at bounding box center [712, 485] width 13 height 14
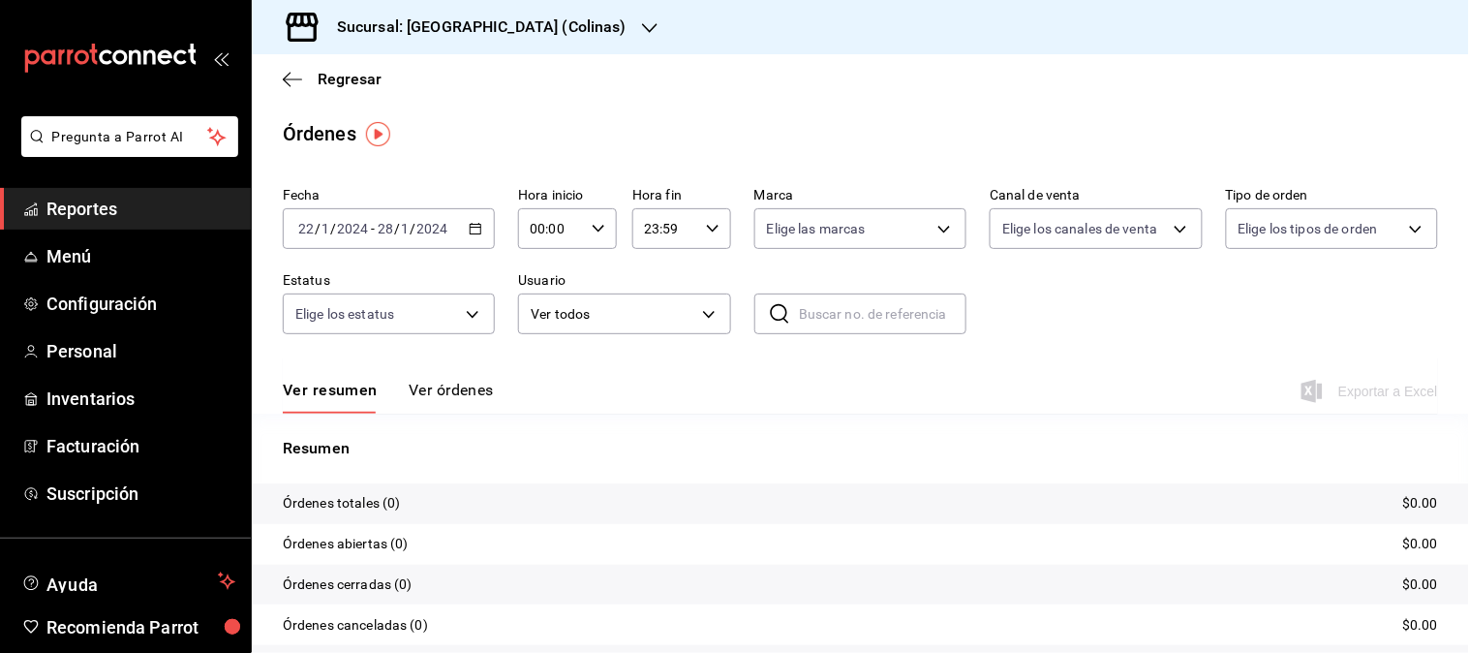
click at [476, 234] on \(Stroke\) "button" at bounding box center [476, 229] width 12 height 11
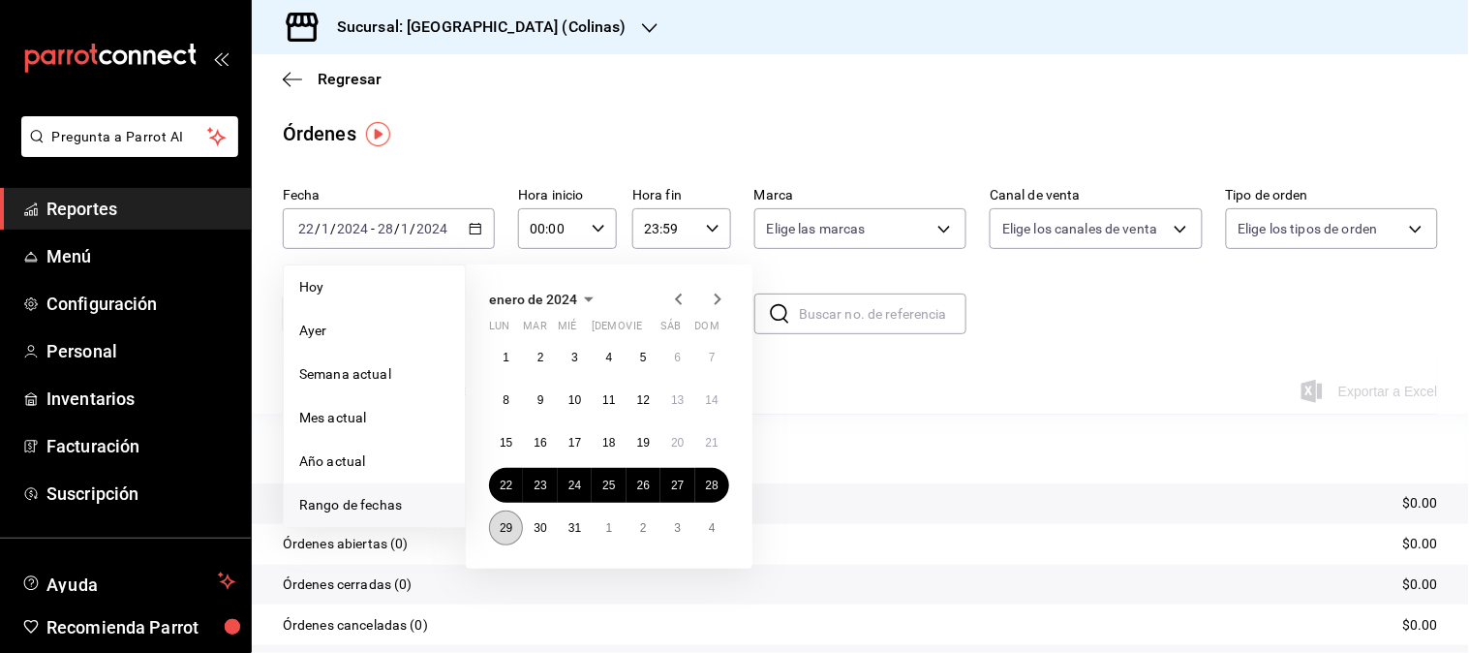
click at [509, 523] on abbr "29" at bounding box center [506, 528] width 13 height 14
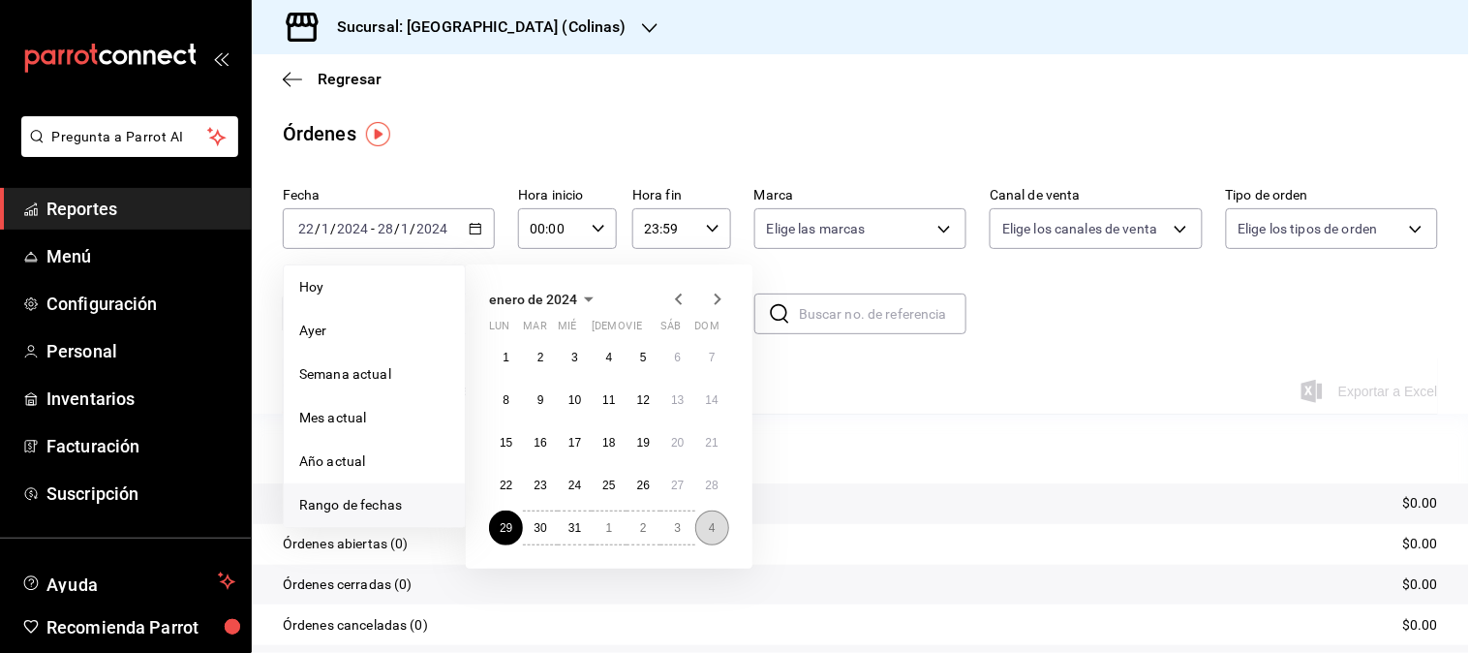
click at [708, 535] on button "4" at bounding box center [712, 527] width 34 height 35
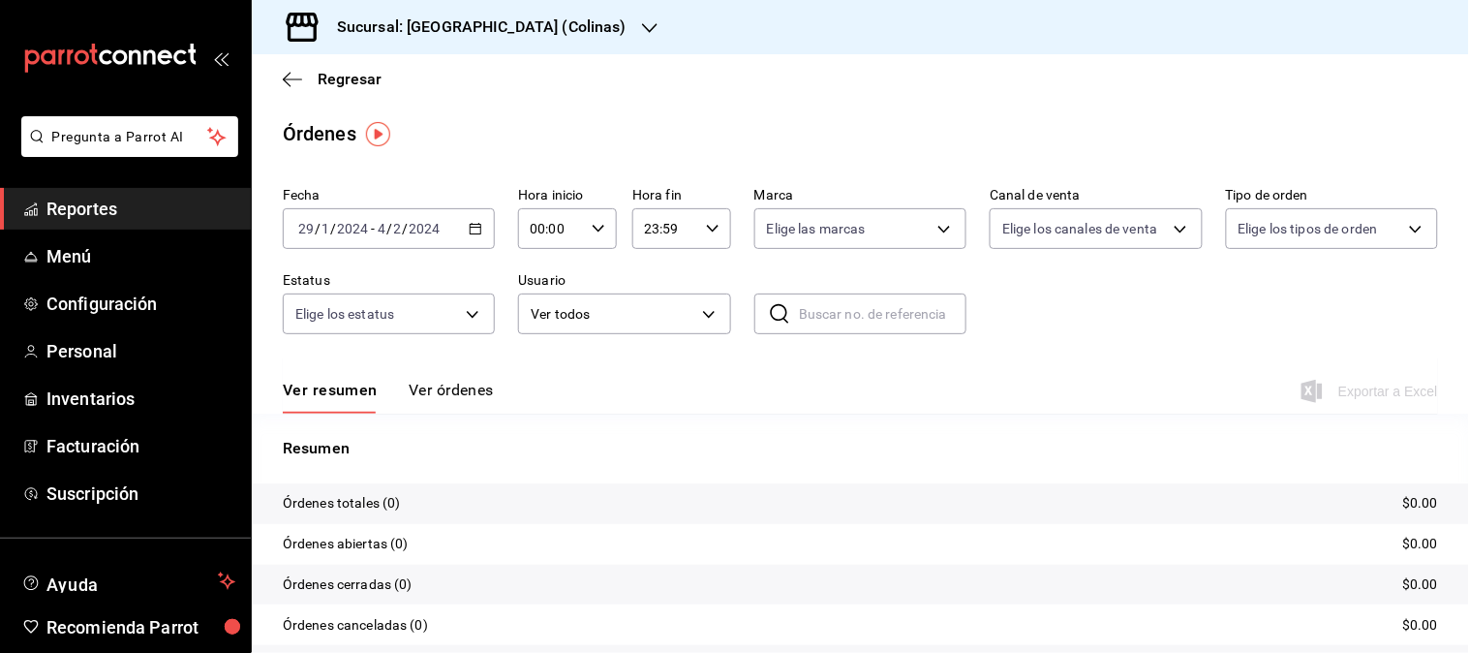
click at [471, 230] on icon "button" at bounding box center [476, 229] width 14 height 14
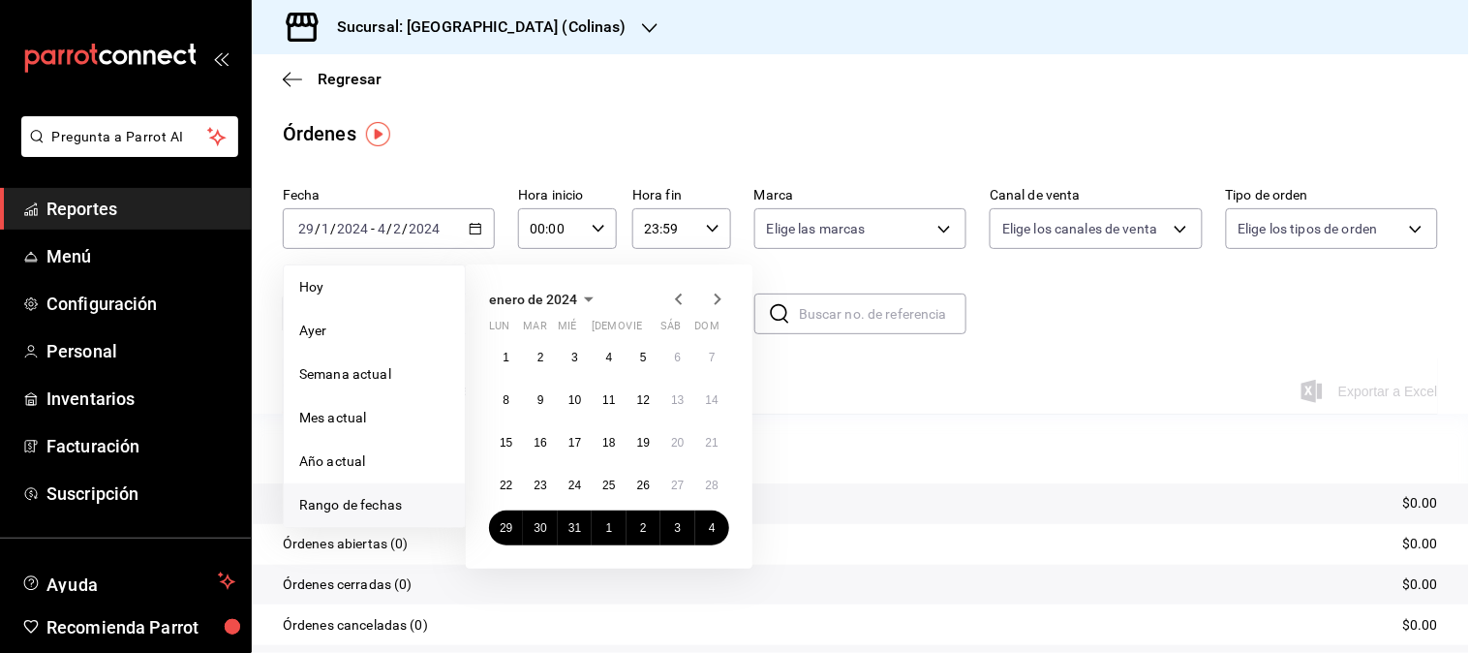
click at [720, 297] on icon "button" at bounding box center [717, 299] width 23 height 23
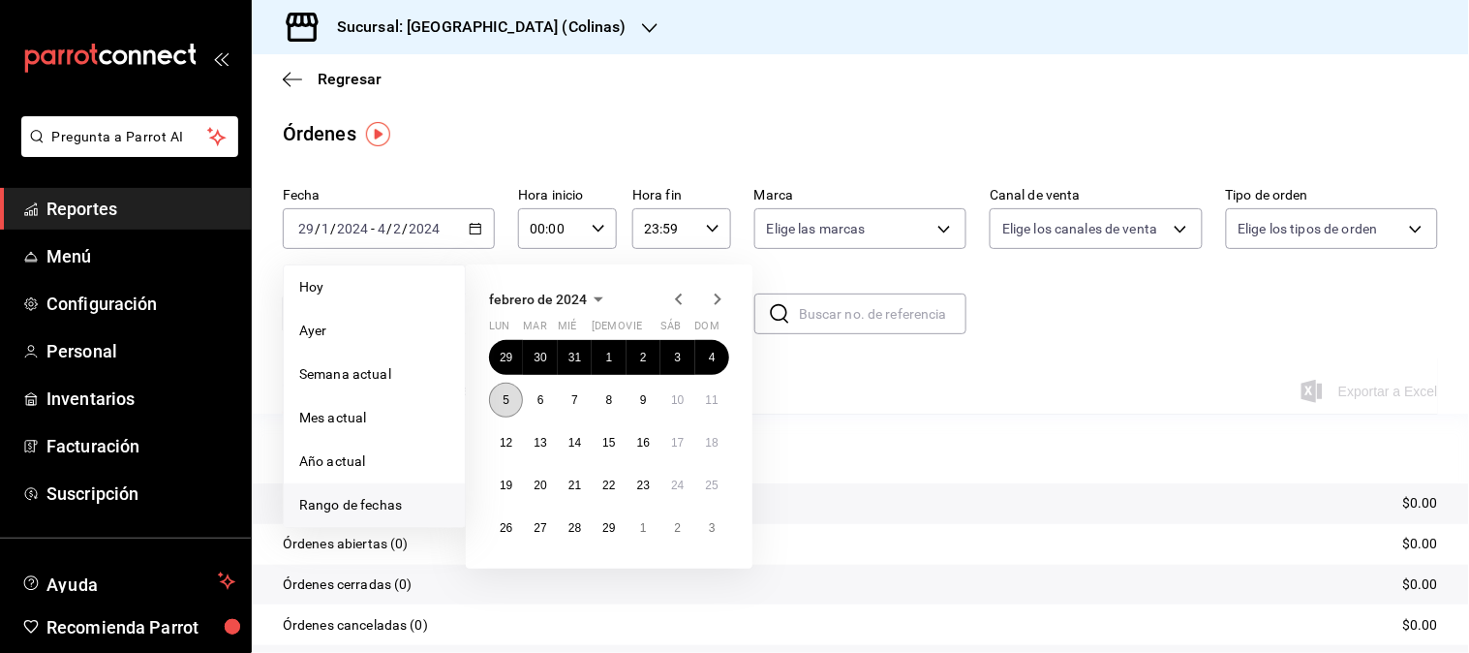
click at [516, 400] on button "5" at bounding box center [506, 399] width 34 height 35
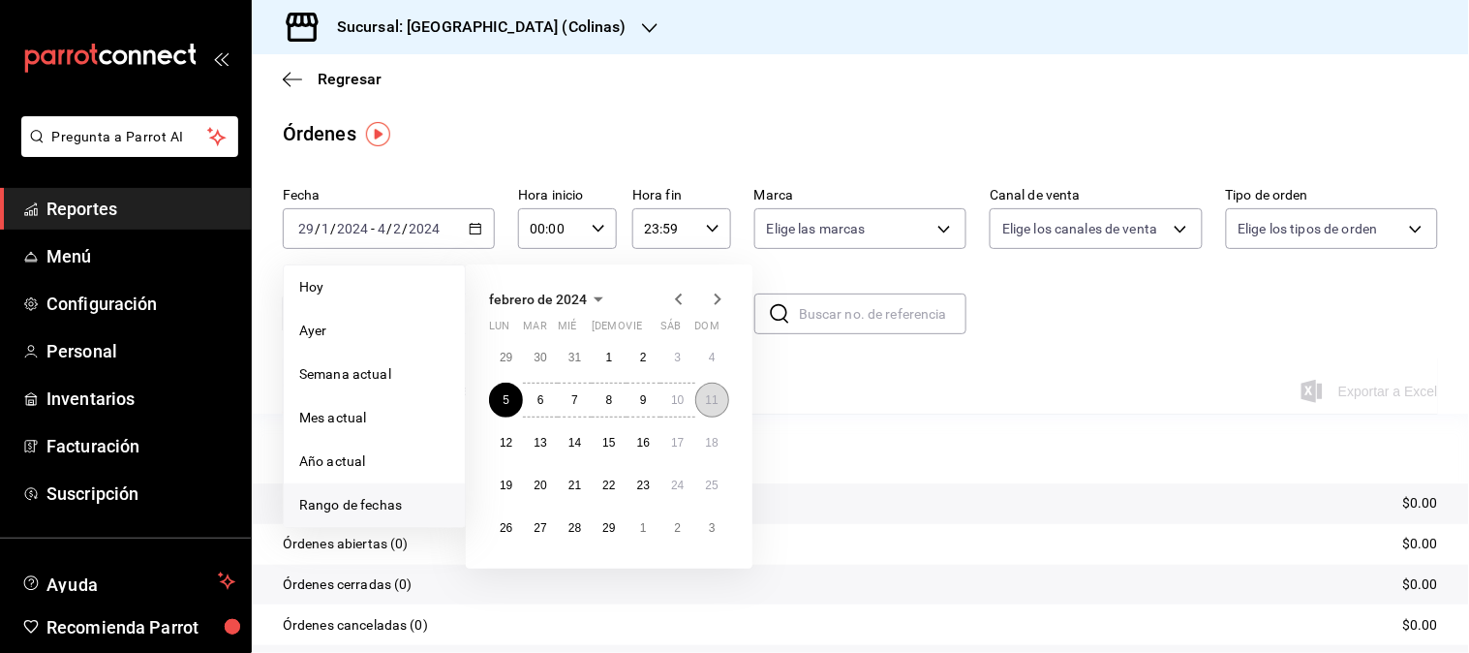
click at [713, 400] on abbr "11" at bounding box center [712, 400] width 13 height 14
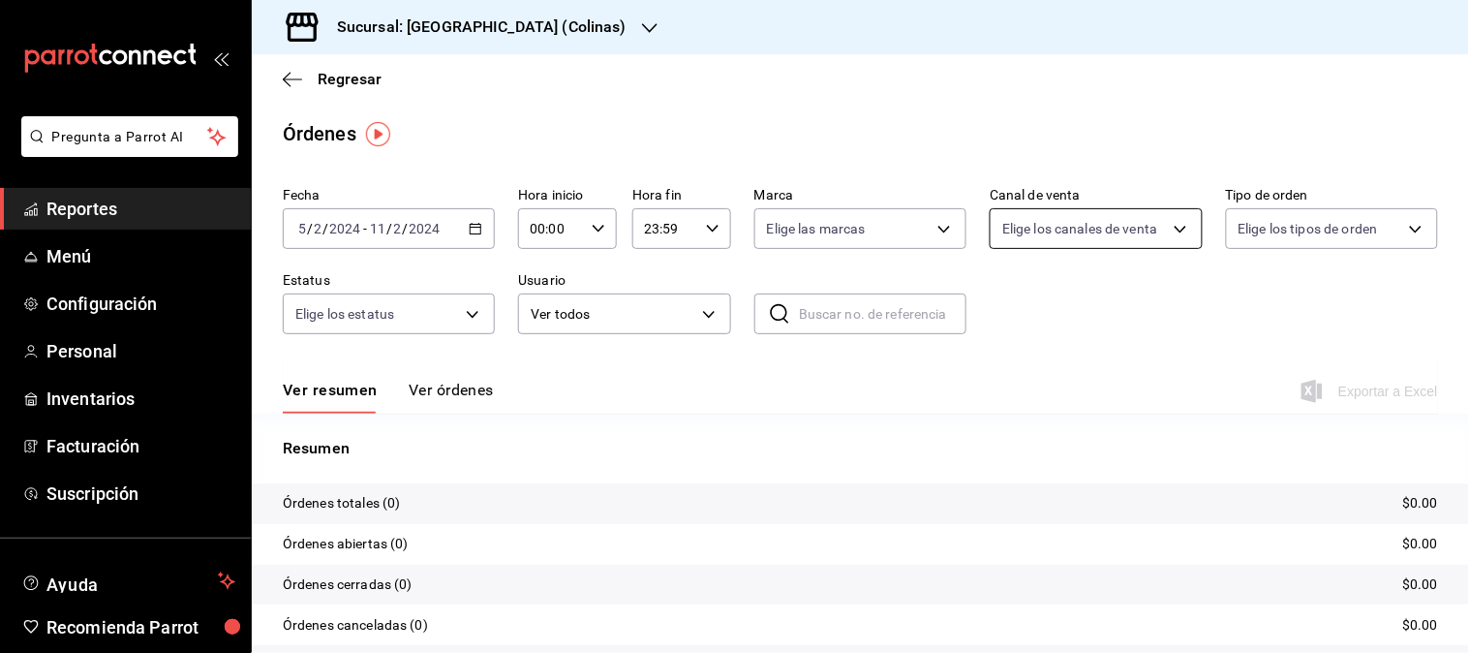
click at [1170, 219] on body "Pregunta a Parrot AI Reportes Menú Configuración Personal Inventarios Facturaci…" at bounding box center [734, 326] width 1469 height 653
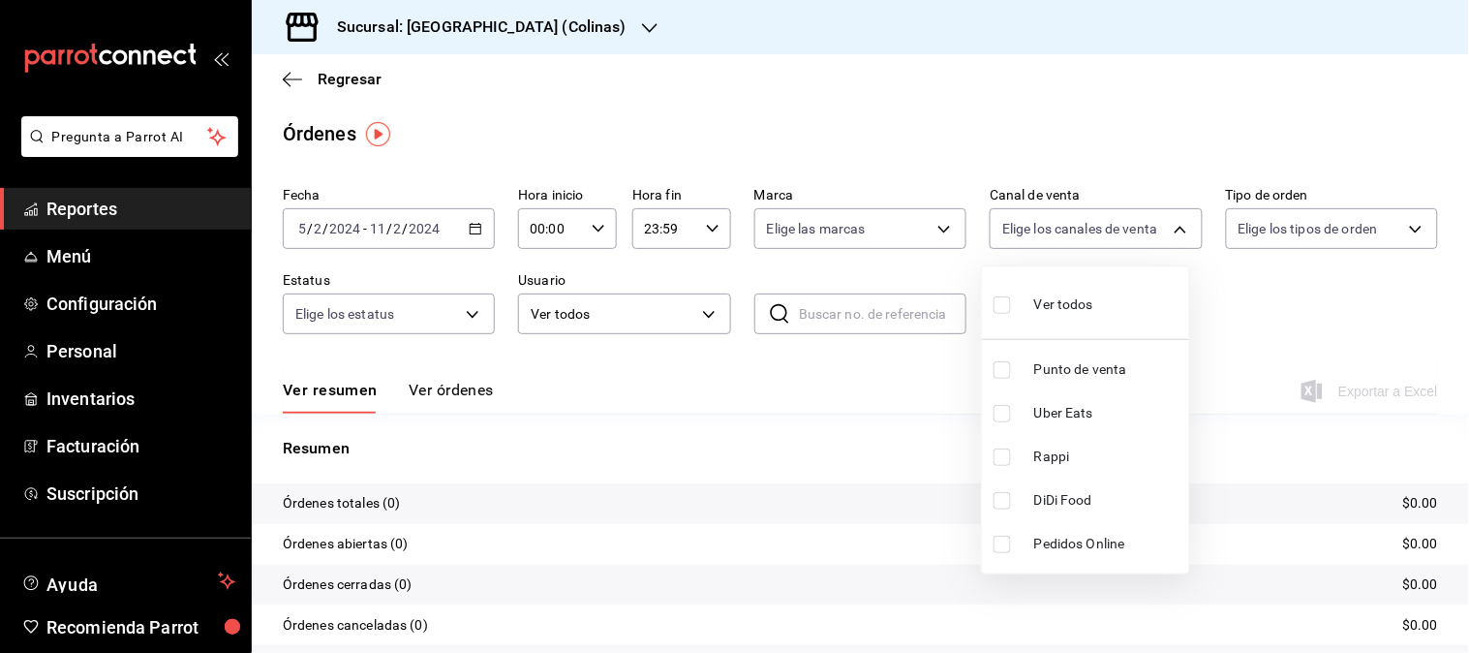
click at [1043, 407] on span "Uber Eats" at bounding box center [1107, 413] width 147 height 20
click at [471, 230] on div at bounding box center [734, 326] width 1469 height 653
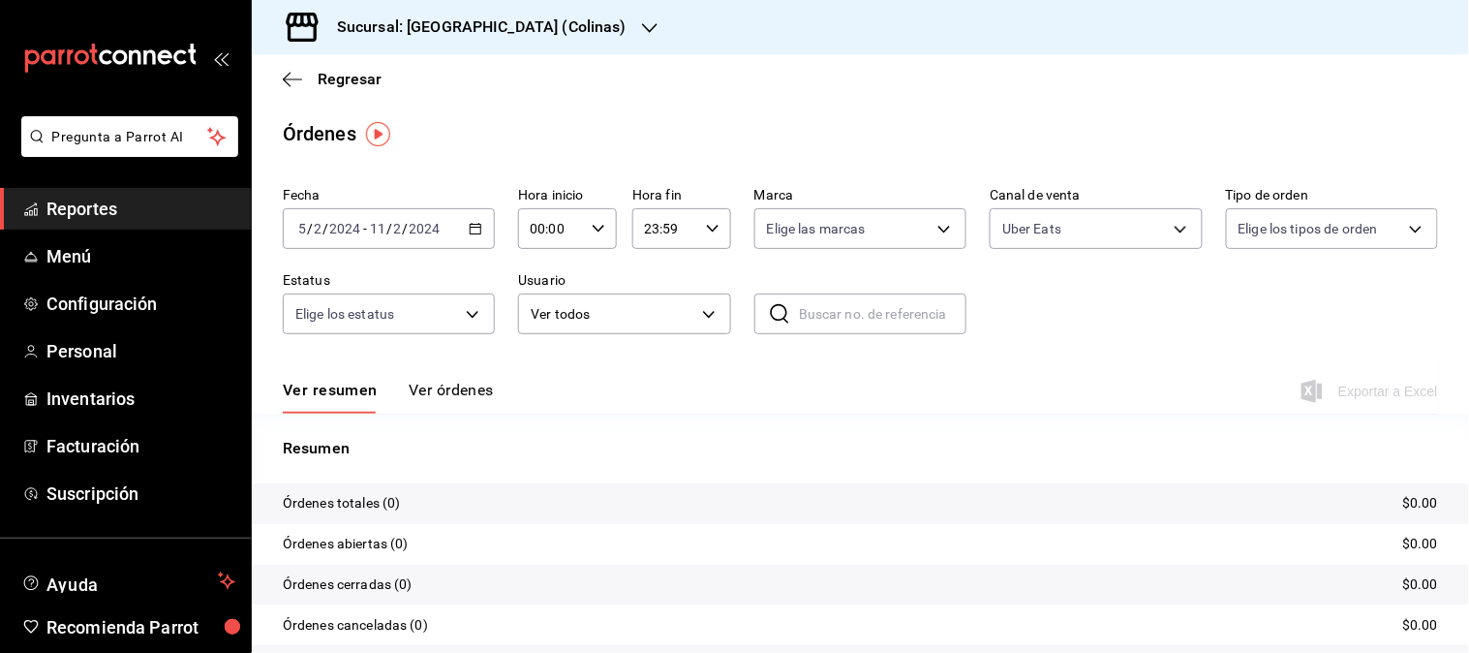
click at [488, 209] on div "2024-02-05 5 / 2 / 2024 - 2024-02-11 11 / 2 / 2024" at bounding box center [389, 228] width 212 height 41
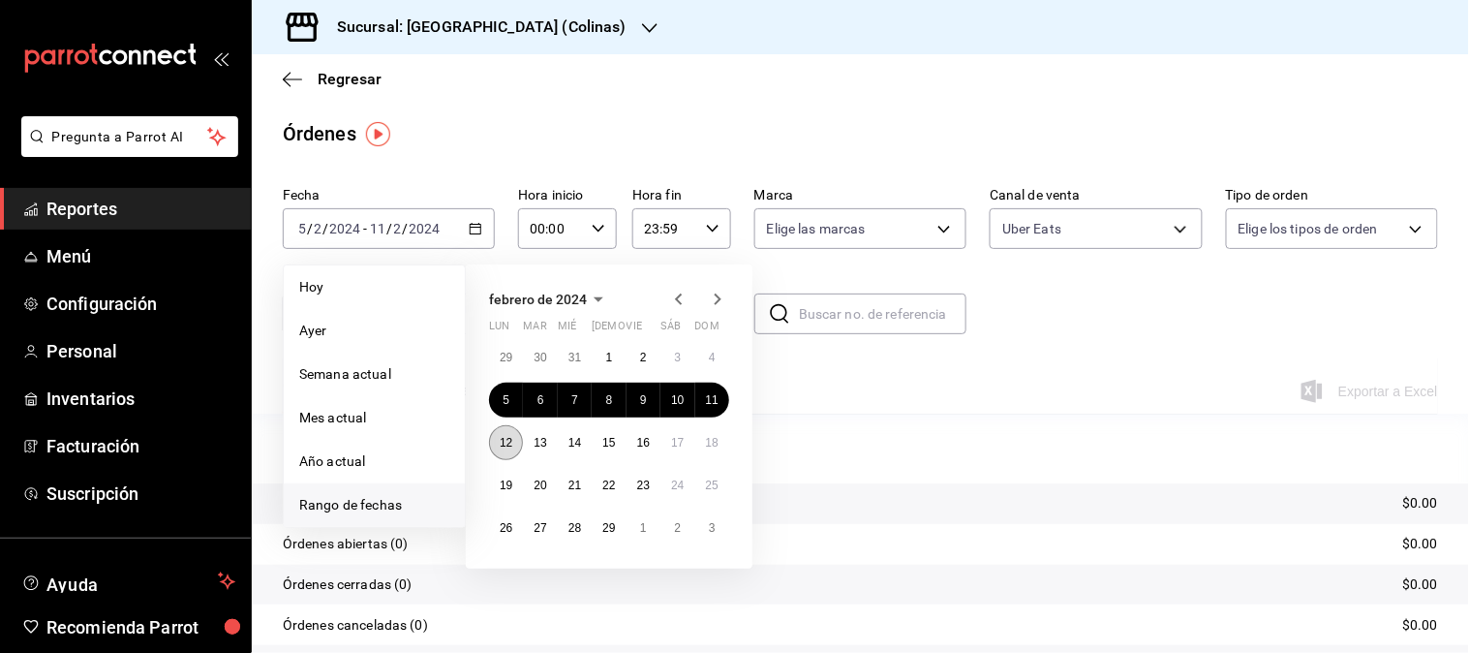
click at [499, 457] on button "12" at bounding box center [506, 442] width 34 height 35
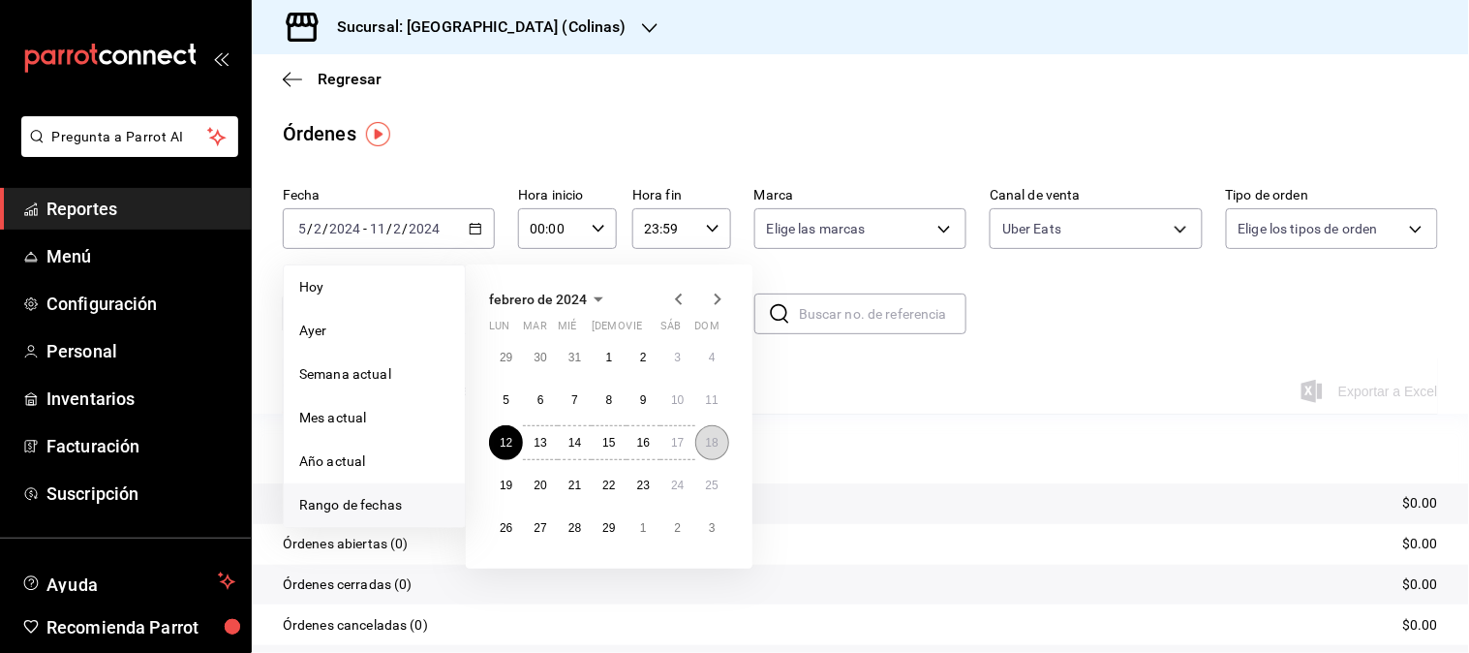
click at [705, 452] on button "18" at bounding box center [712, 442] width 34 height 35
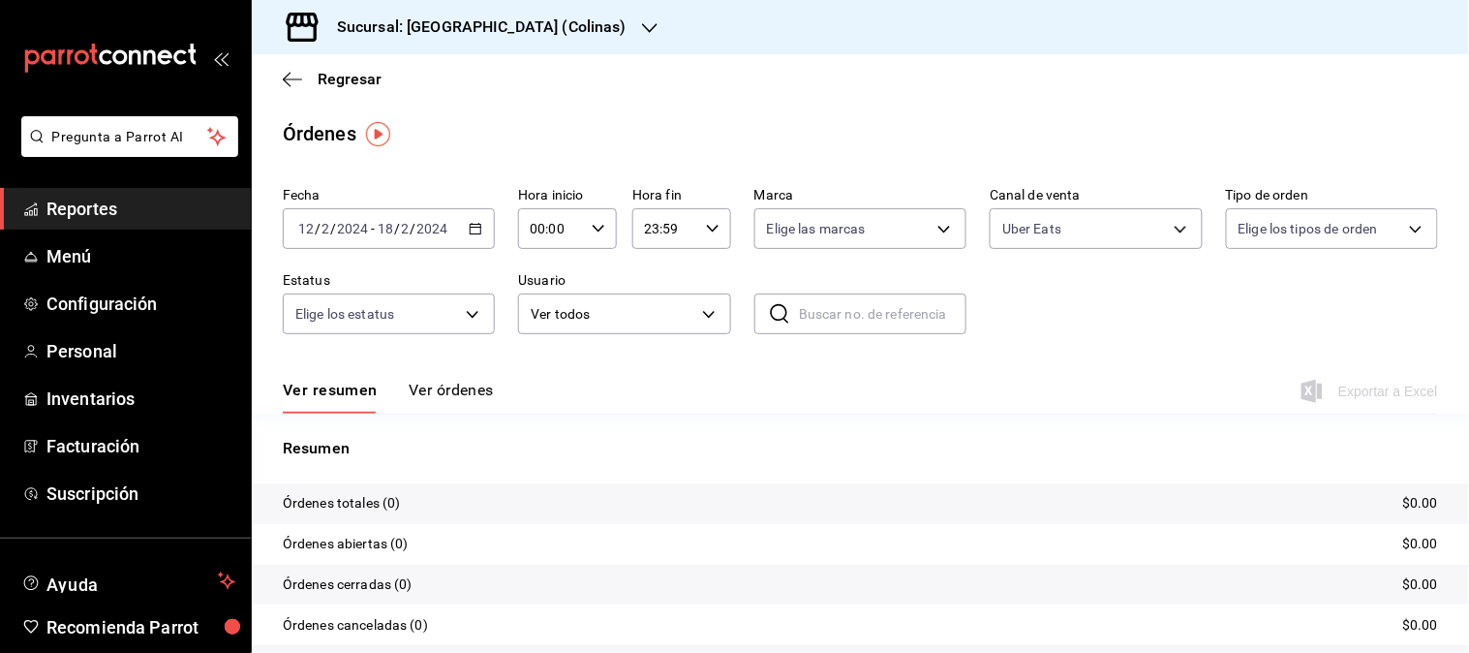
click at [463, 226] on div "2024-02-12 12 / 2 / 2024 - 2024-02-18 18 / 2 / 2024" at bounding box center [389, 228] width 212 height 41
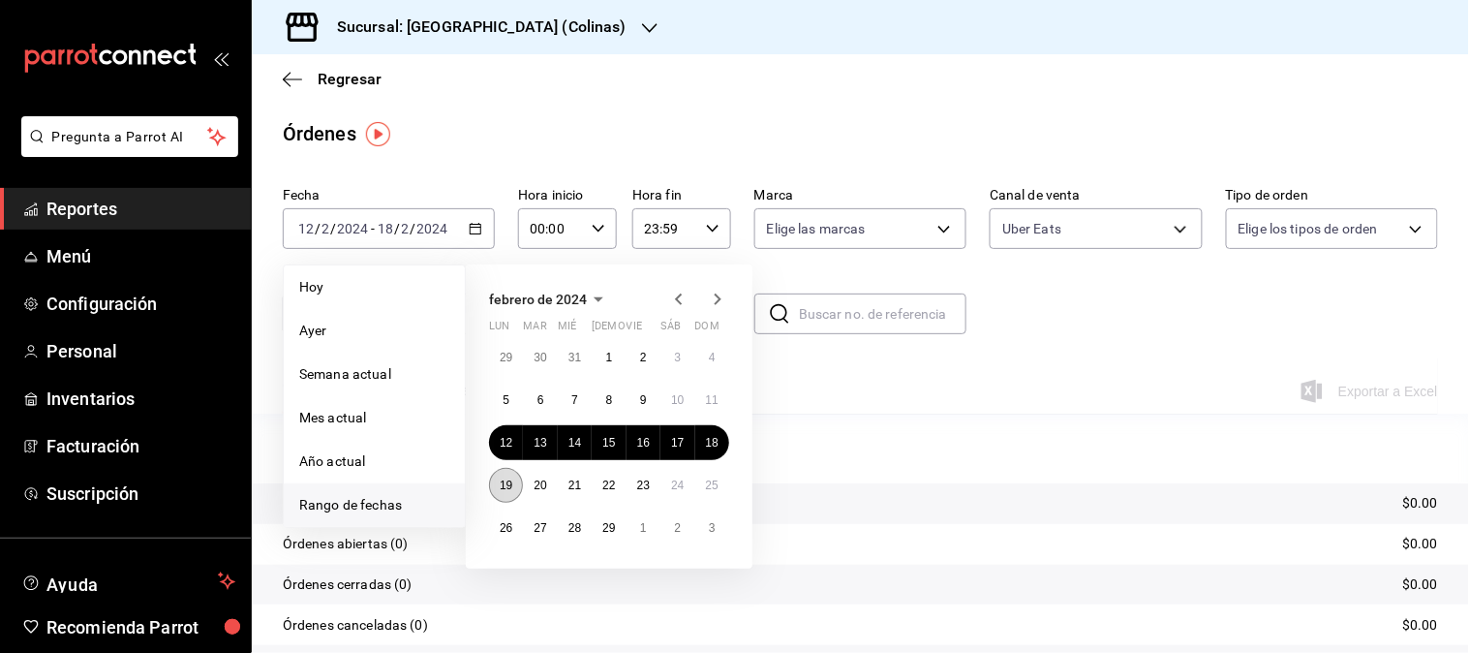
click at [504, 480] on abbr "19" at bounding box center [506, 485] width 13 height 14
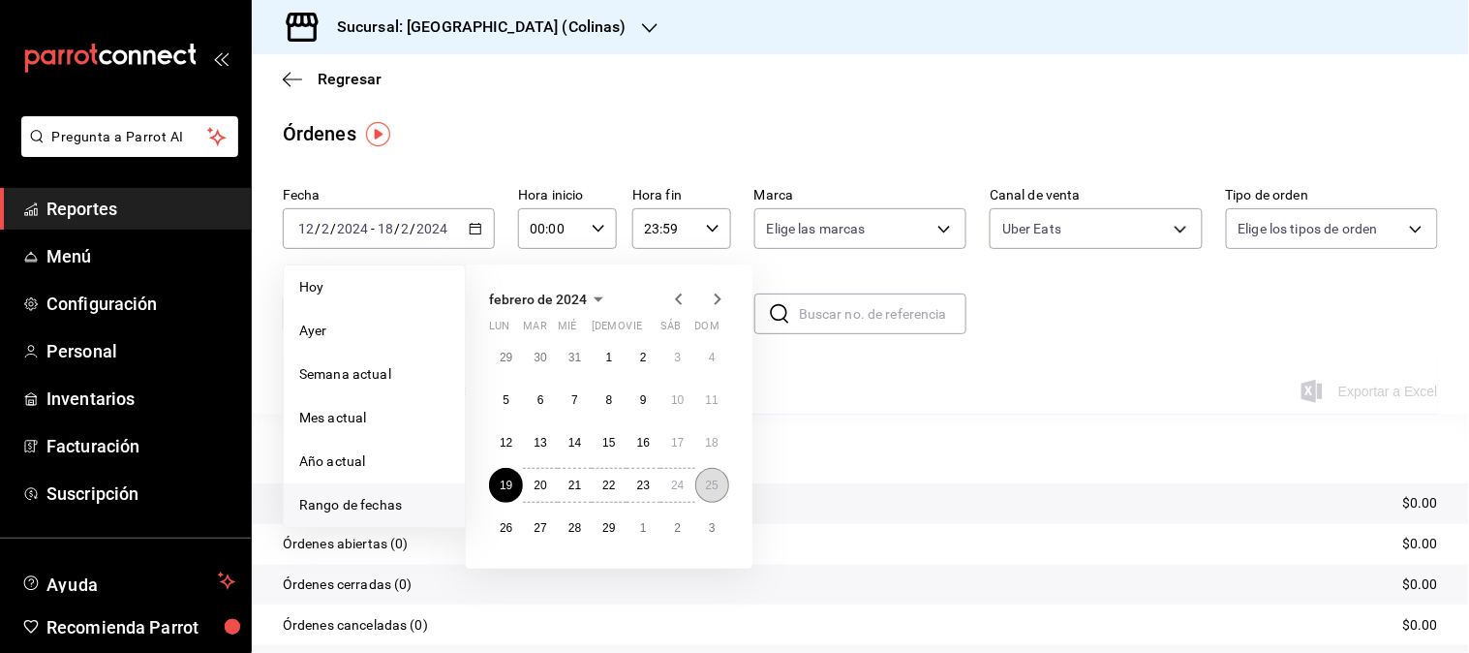
click at [713, 480] on abbr "25" at bounding box center [712, 485] width 13 height 14
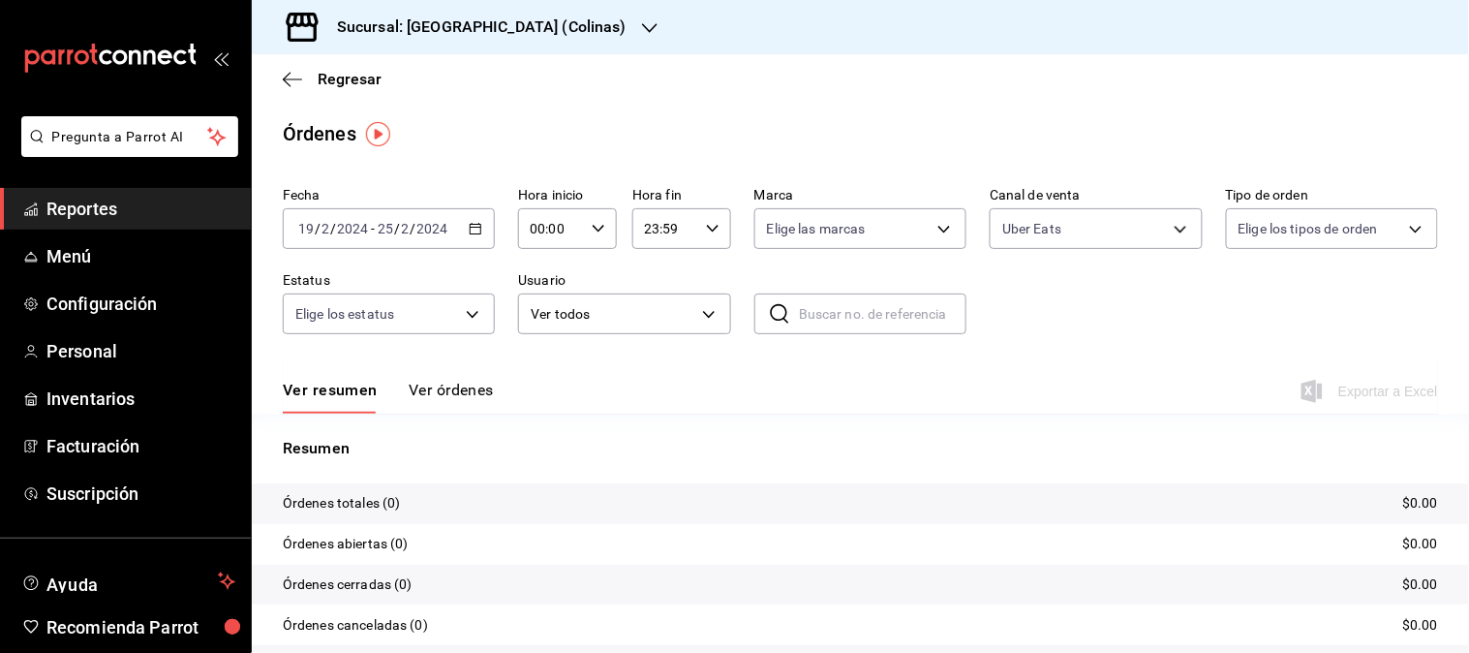
click at [474, 235] on icon "button" at bounding box center [476, 229] width 14 height 14
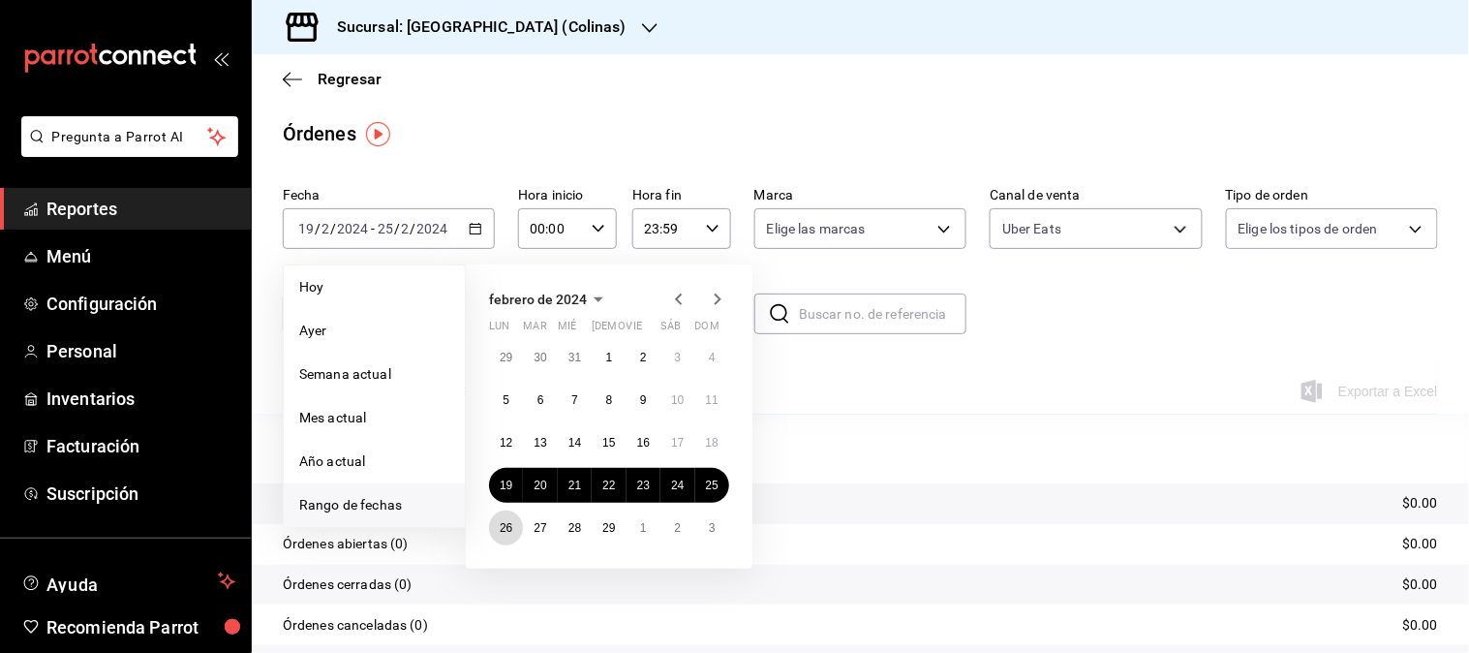
click at [509, 519] on button "26" at bounding box center [506, 527] width 34 height 35
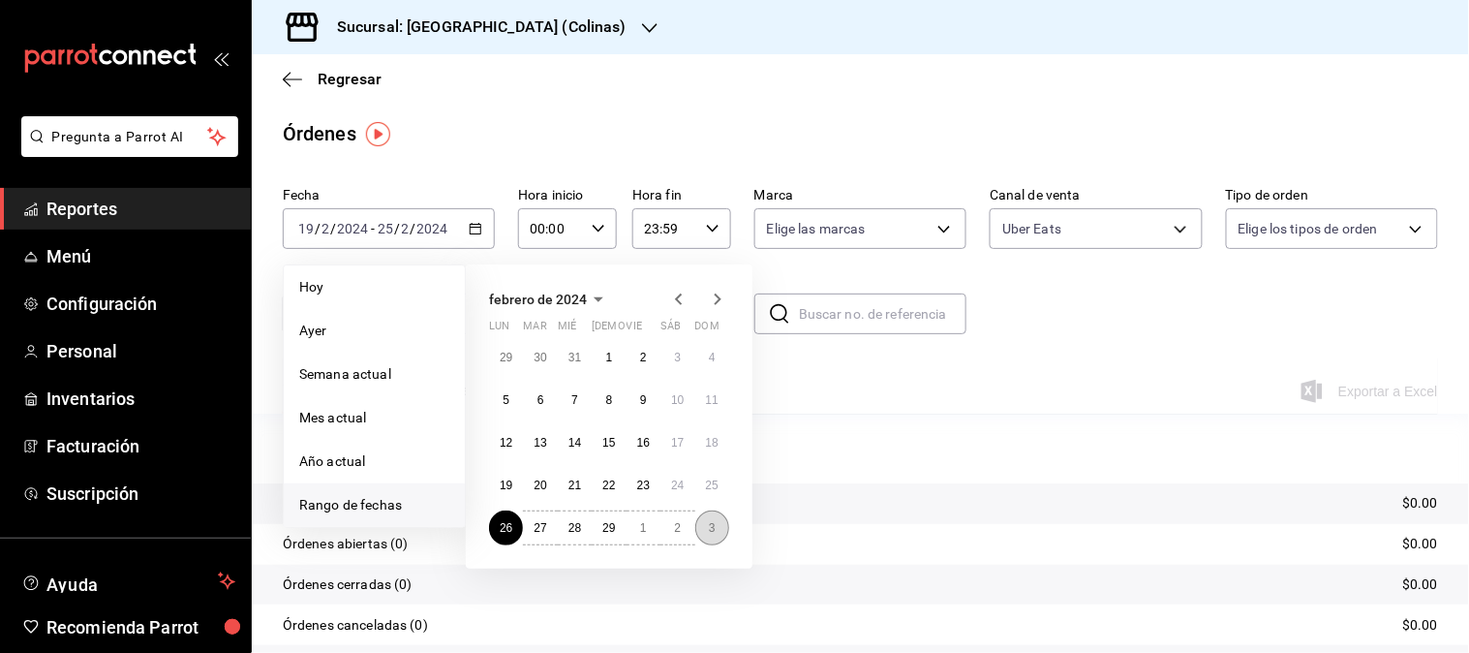
click at [709, 527] on abbr "3" at bounding box center [712, 528] width 7 height 14
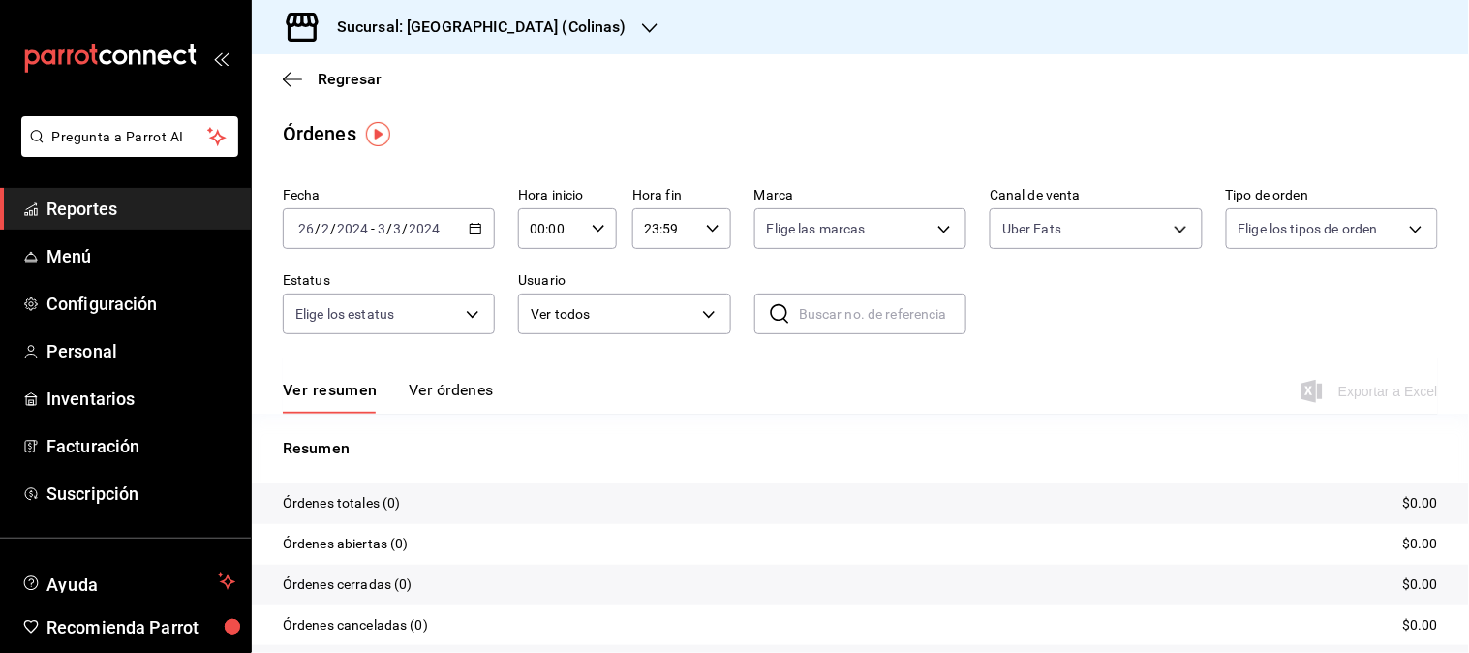
click at [479, 230] on div "2024-02-26 26 / 2 / 2024 - 2024-03-03 3 / 3 / 2024" at bounding box center [389, 228] width 212 height 41
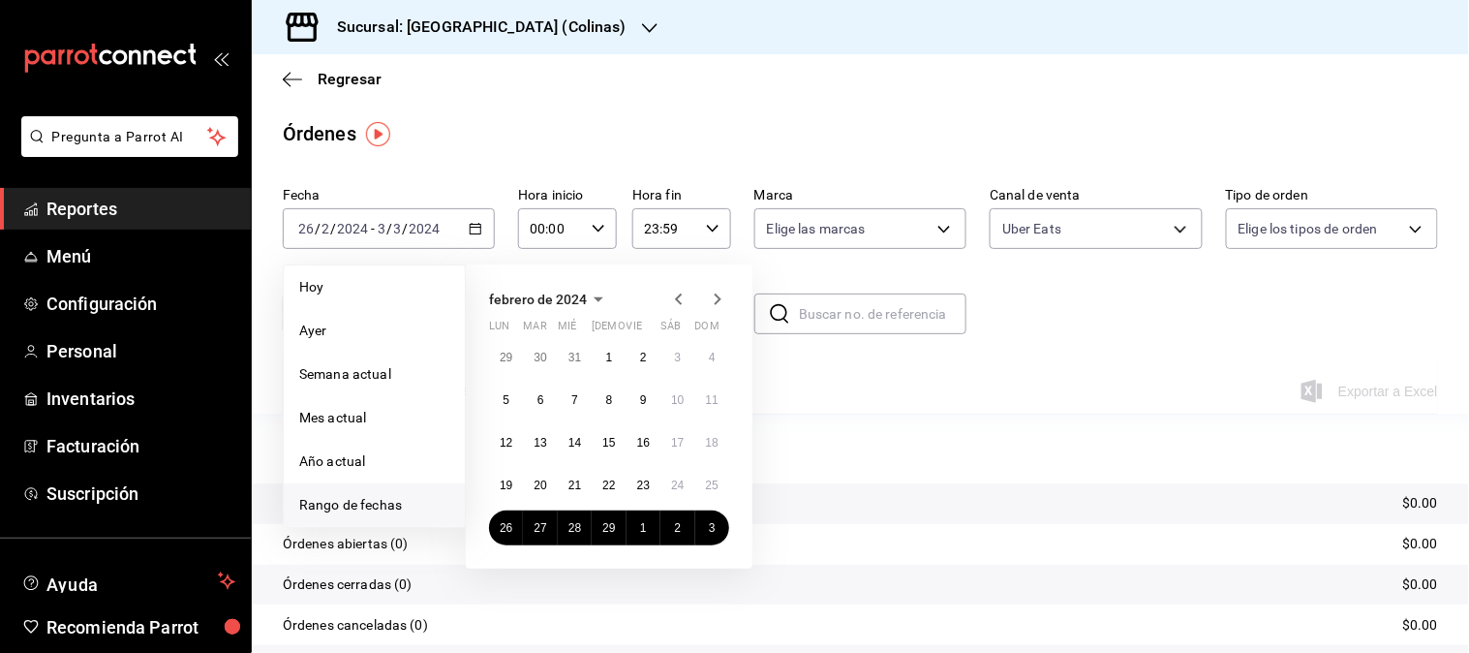
click at [710, 300] on icon "button" at bounding box center [717, 299] width 23 height 23
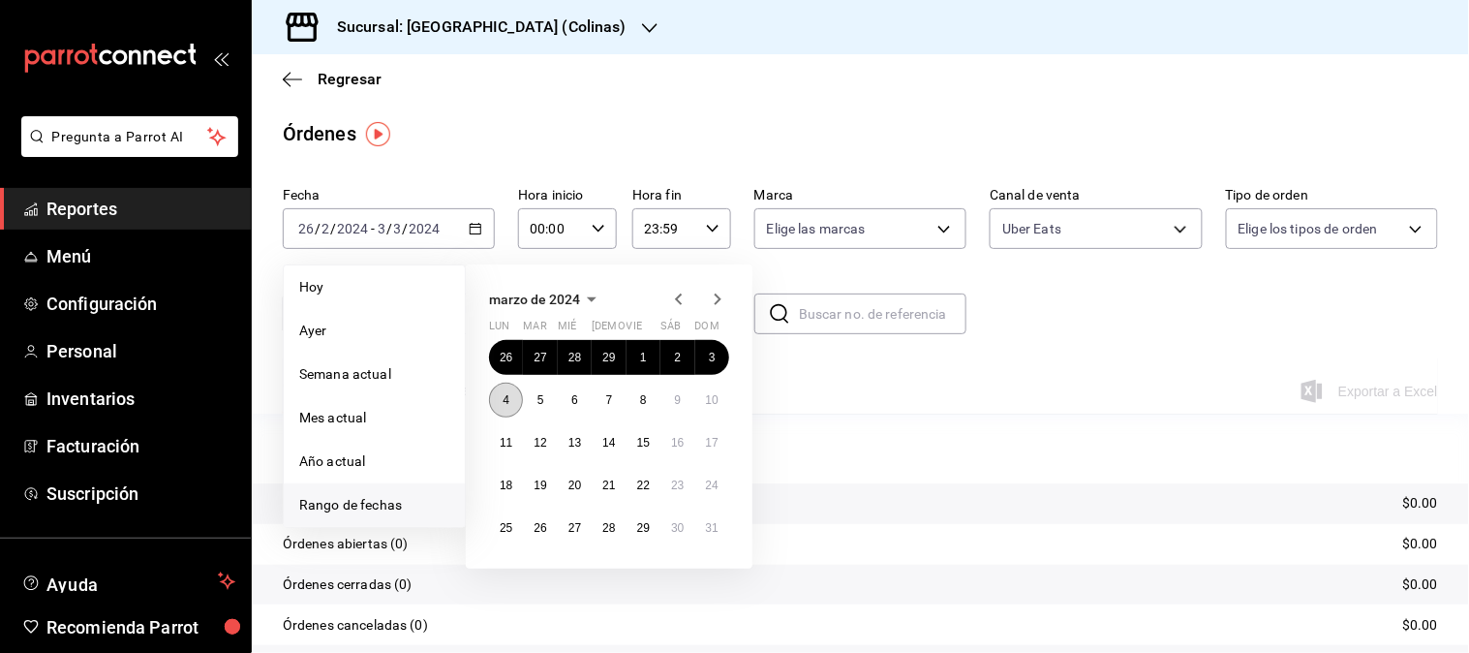
click at [504, 399] on abbr "4" at bounding box center [506, 400] width 7 height 14
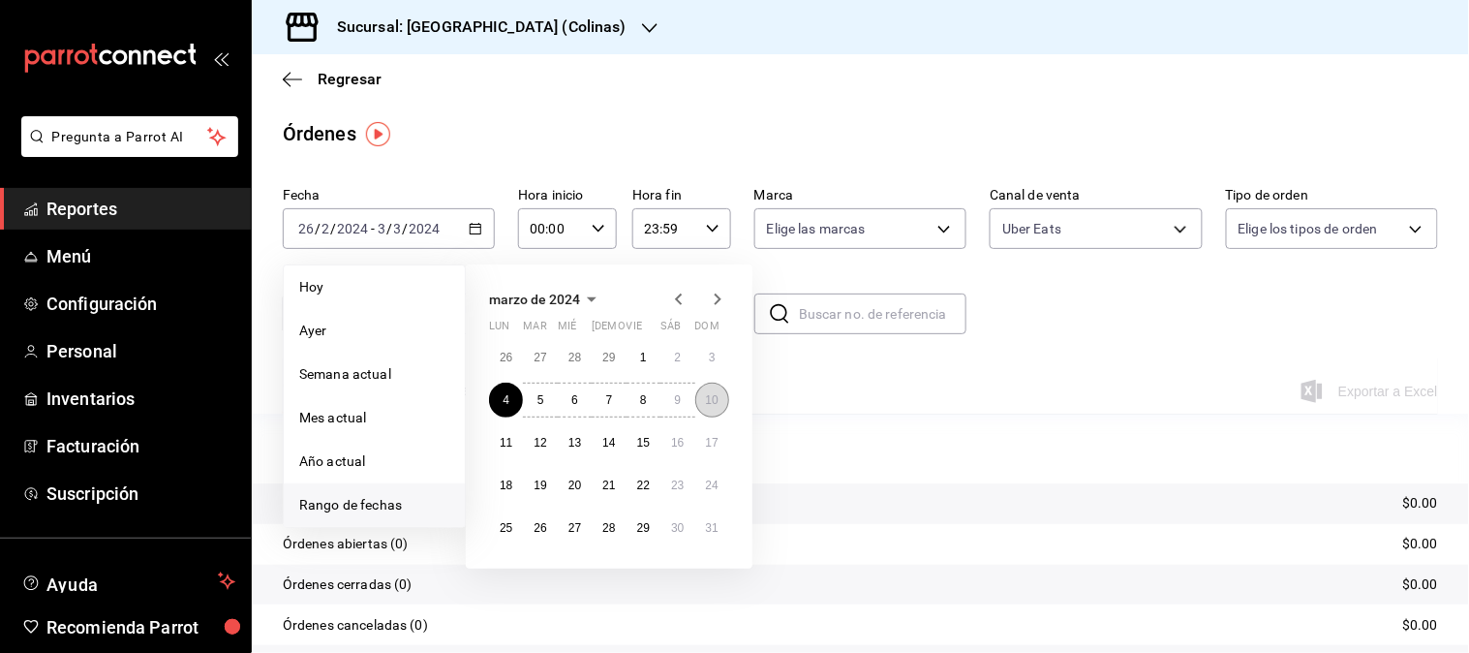
click at [717, 399] on abbr "10" at bounding box center [712, 400] width 13 height 14
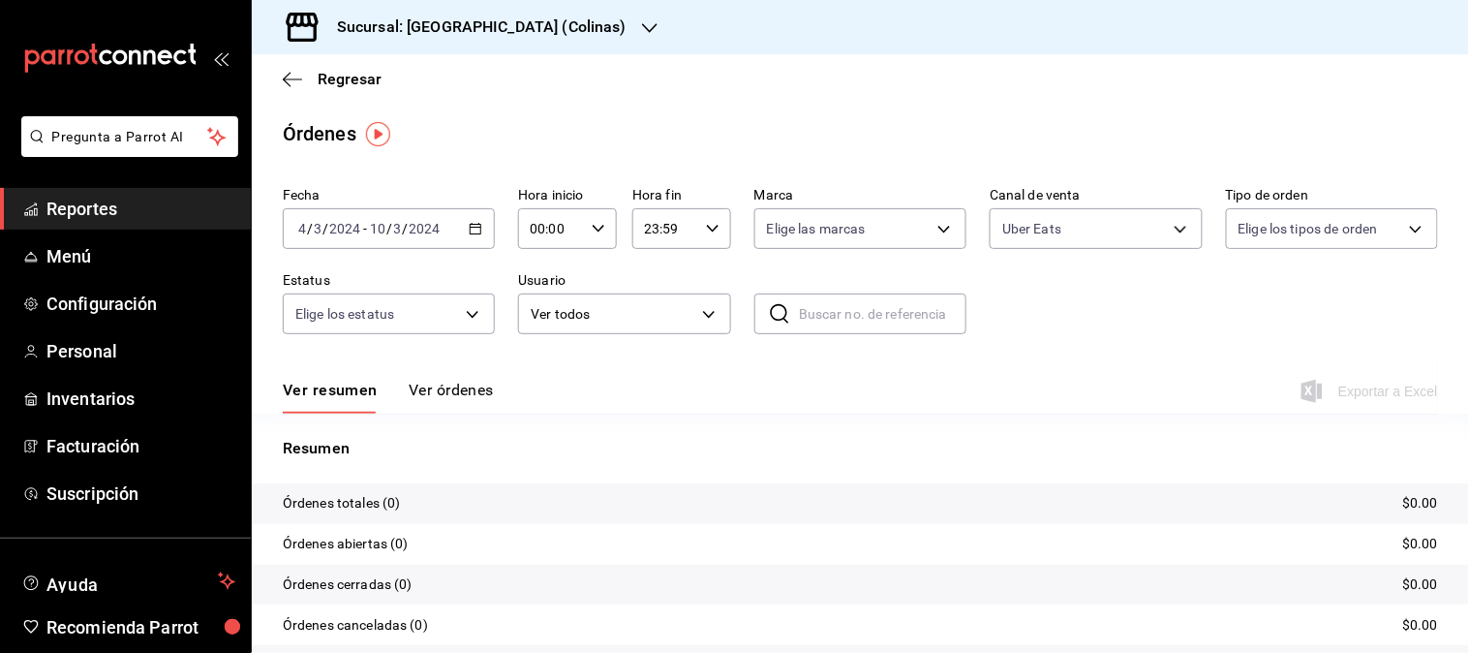
click at [469, 226] on icon "button" at bounding box center [476, 229] width 14 height 14
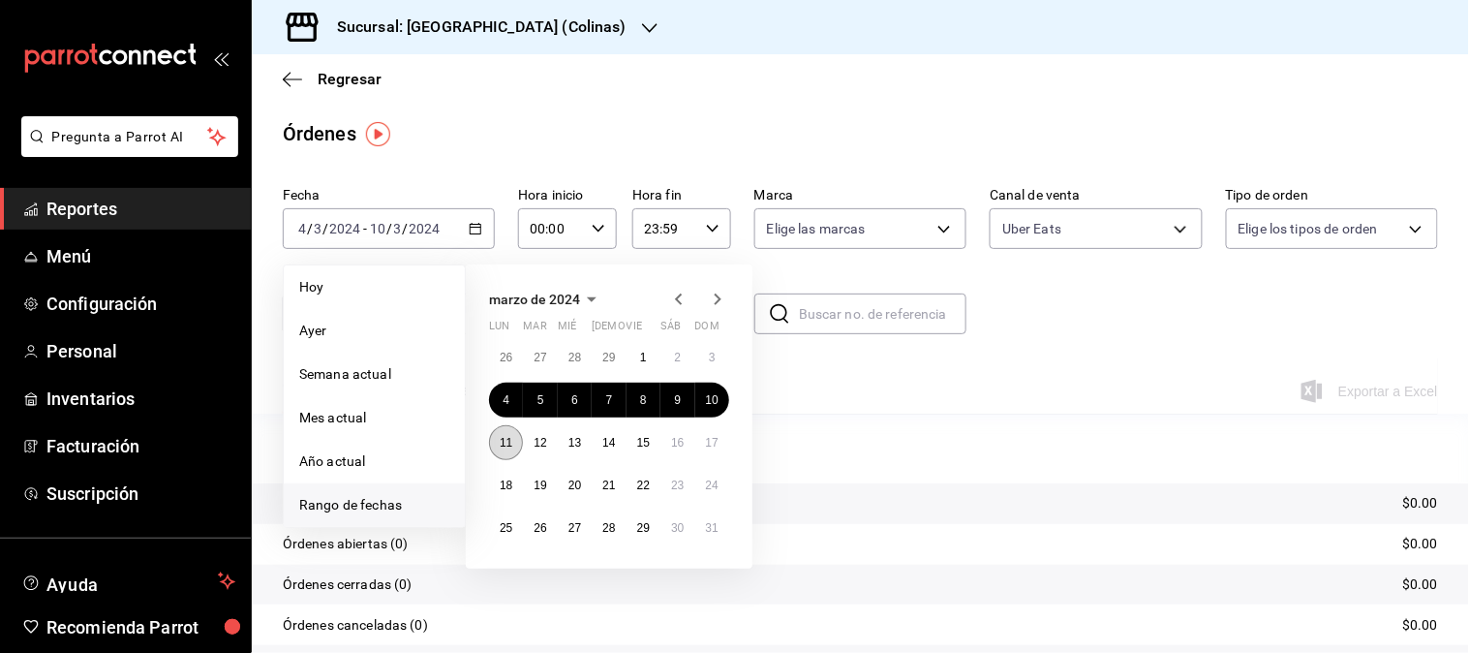
click at [504, 443] on abbr "11" at bounding box center [506, 443] width 13 height 14
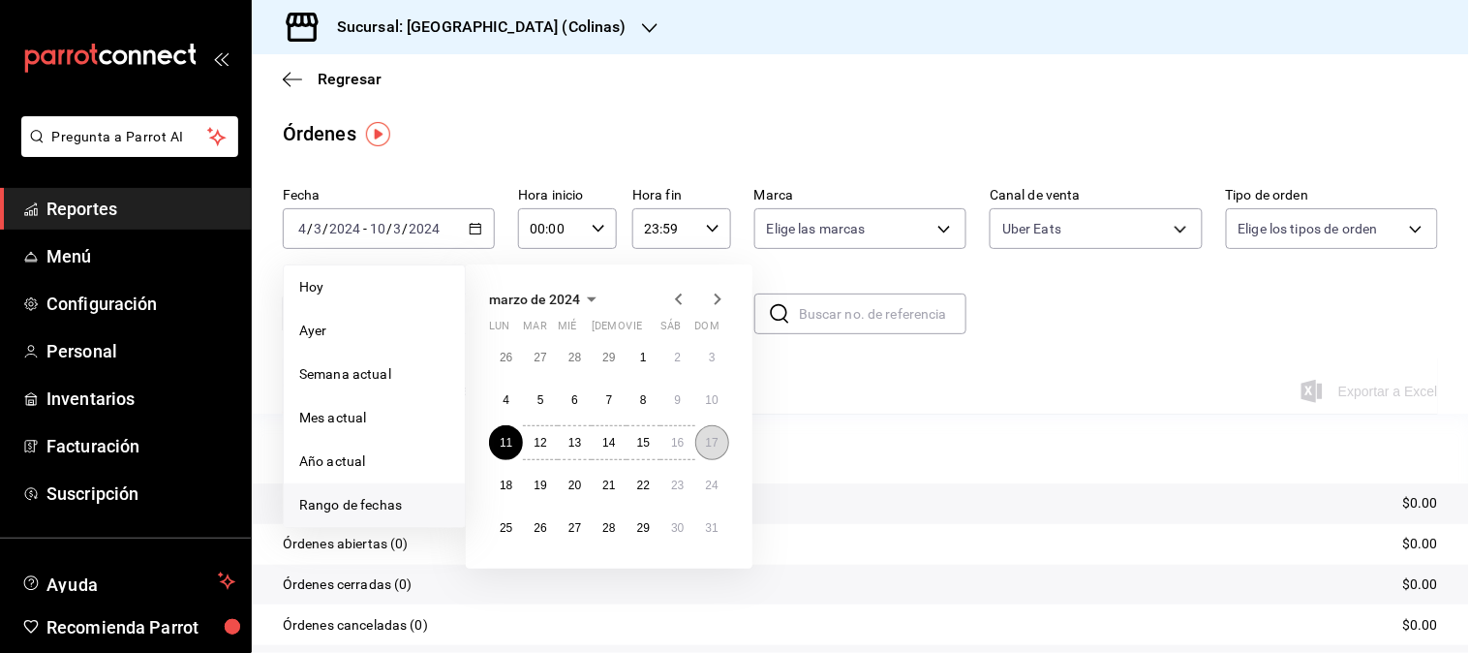
click at [702, 445] on button "17" at bounding box center [712, 442] width 34 height 35
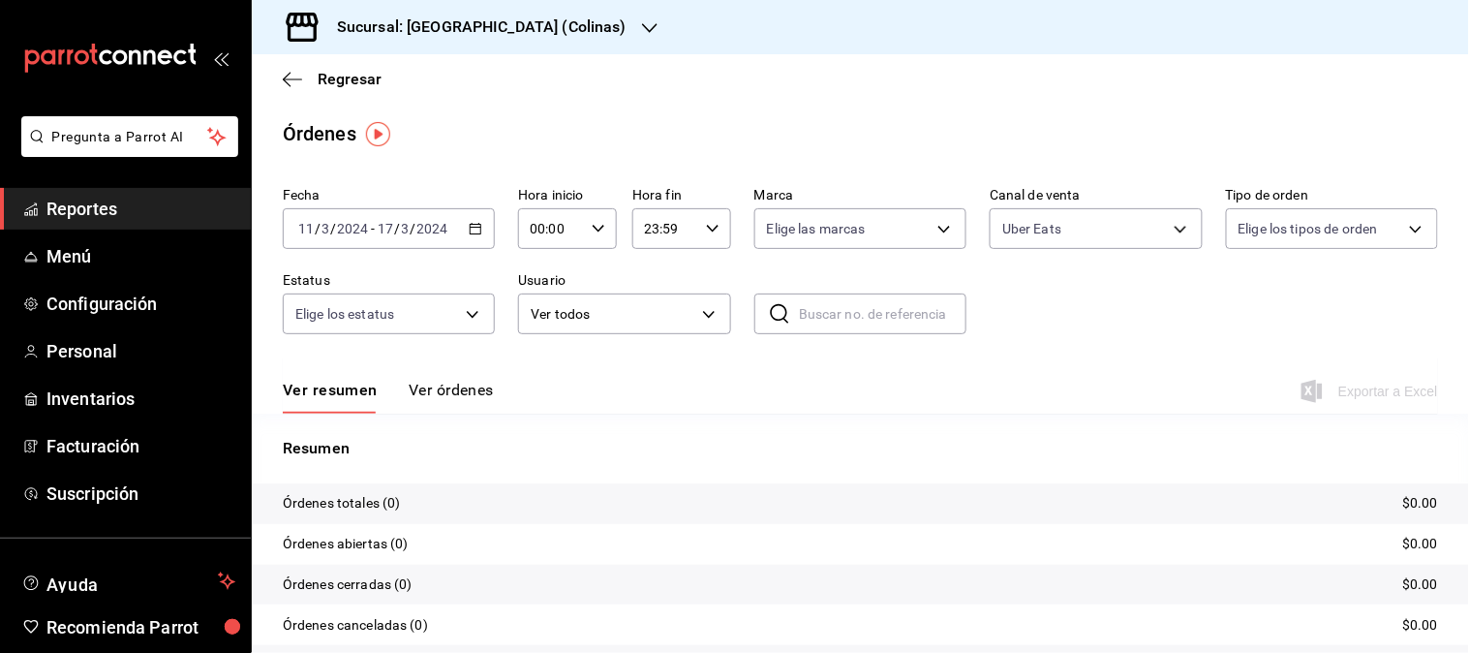
click at [469, 232] on icon "button" at bounding box center [476, 229] width 14 height 14
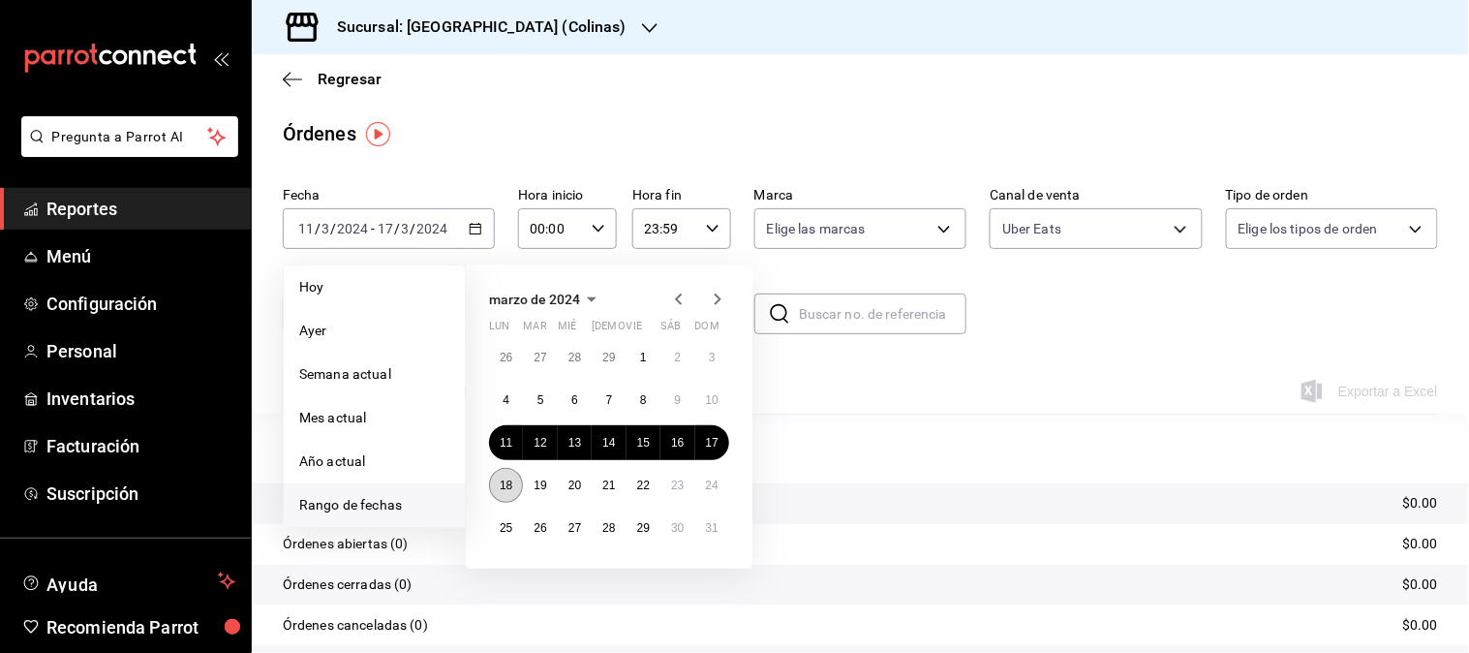
click at [507, 495] on button "18" at bounding box center [506, 485] width 34 height 35
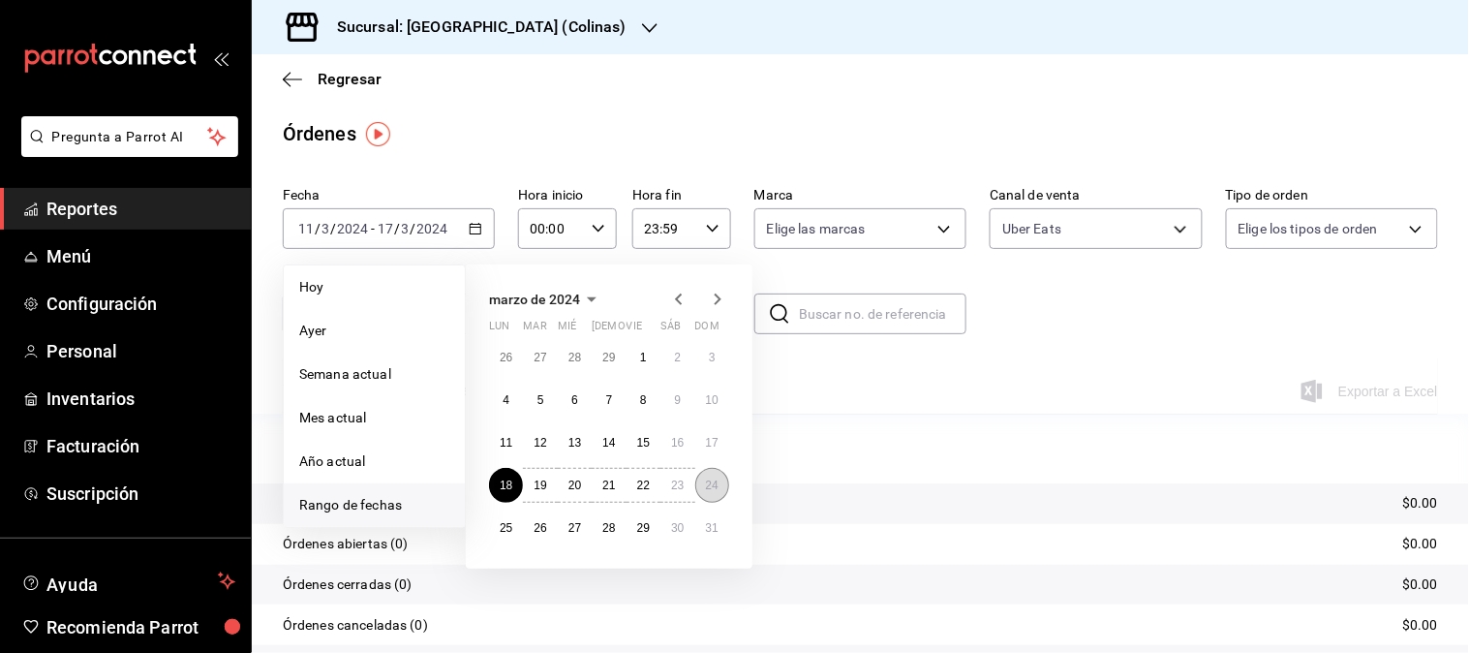
click at [718, 492] on button "24" at bounding box center [712, 485] width 34 height 35
